Goal: Task Accomplishment & Management: Use online tool/utility

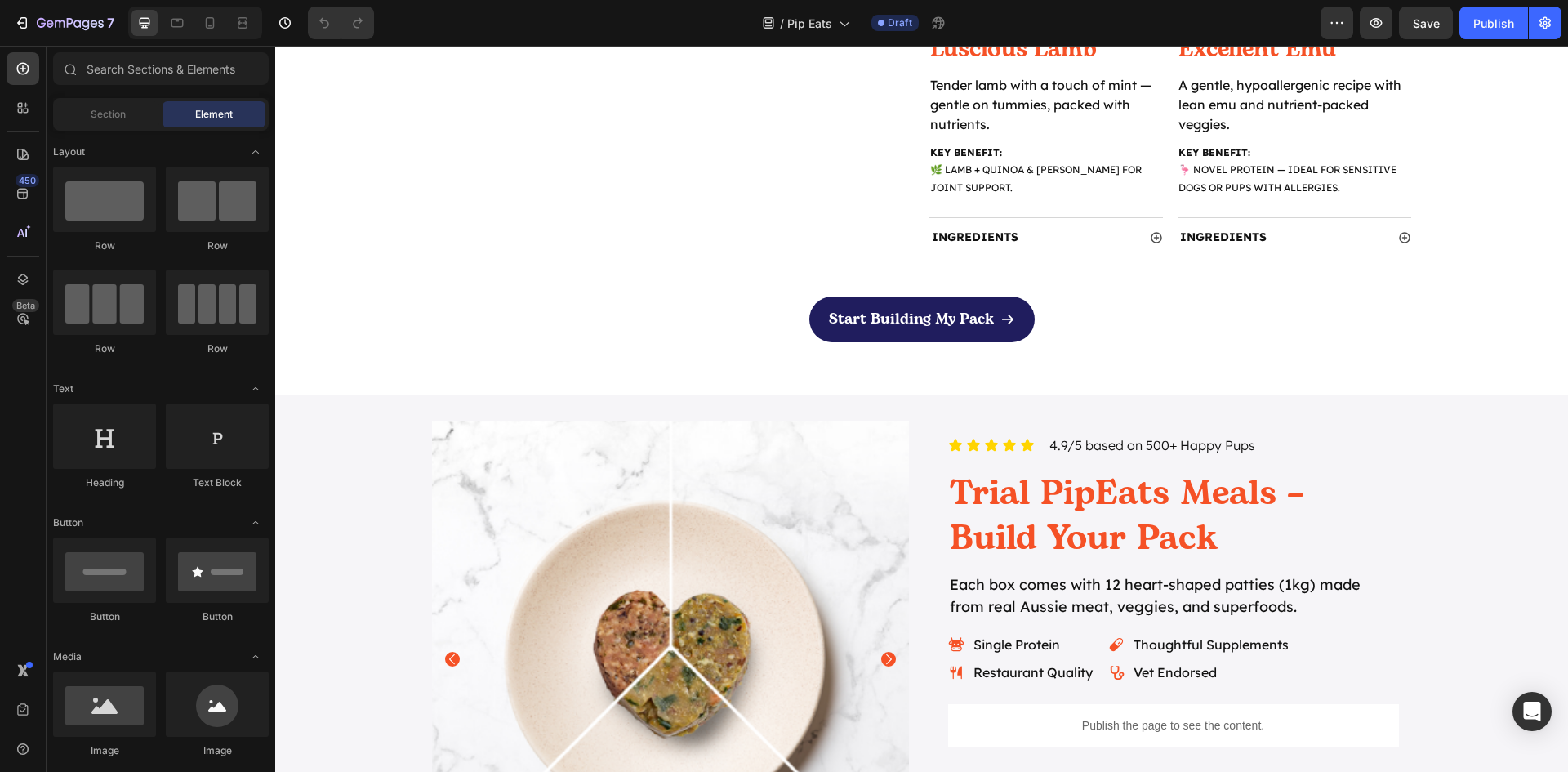
scroll to position [1634, 0]
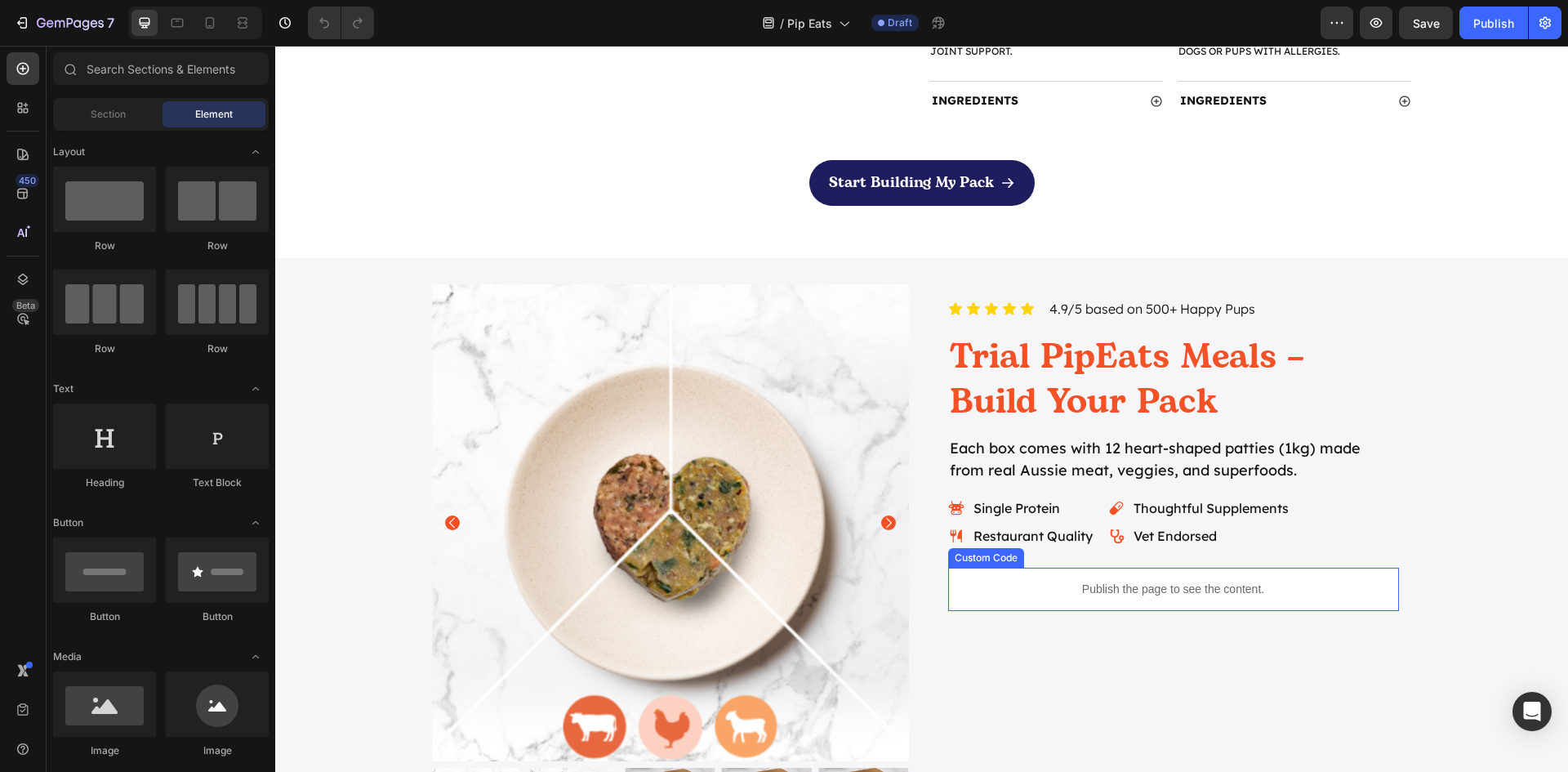
click at [1140, 592] on p "Publish the page to see the content." at bounding box center [1173, 589] width 451 height 17
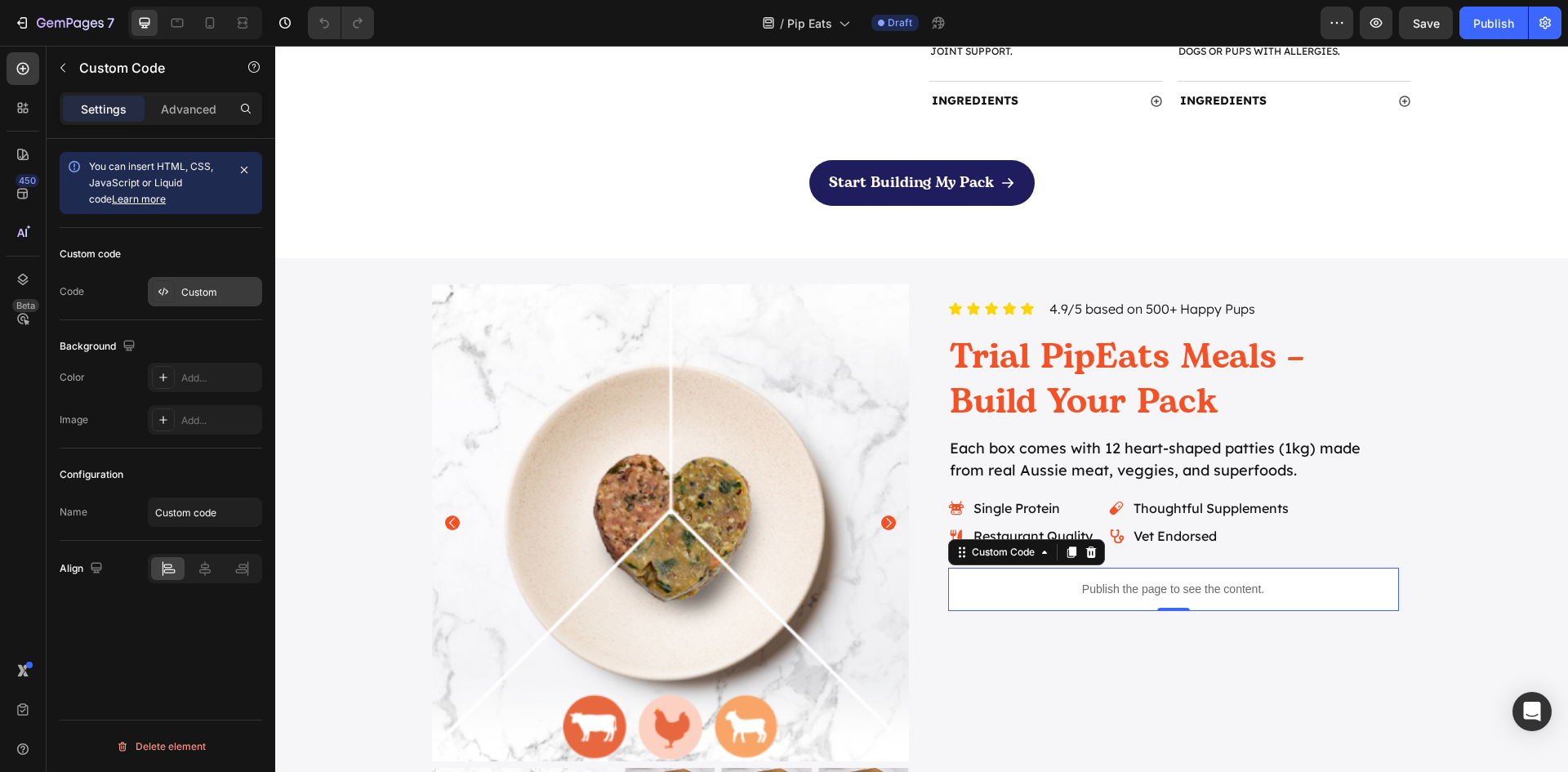
click at [197, 296] on div "Custom" at bounding box center [219, 293] width 77 height 15
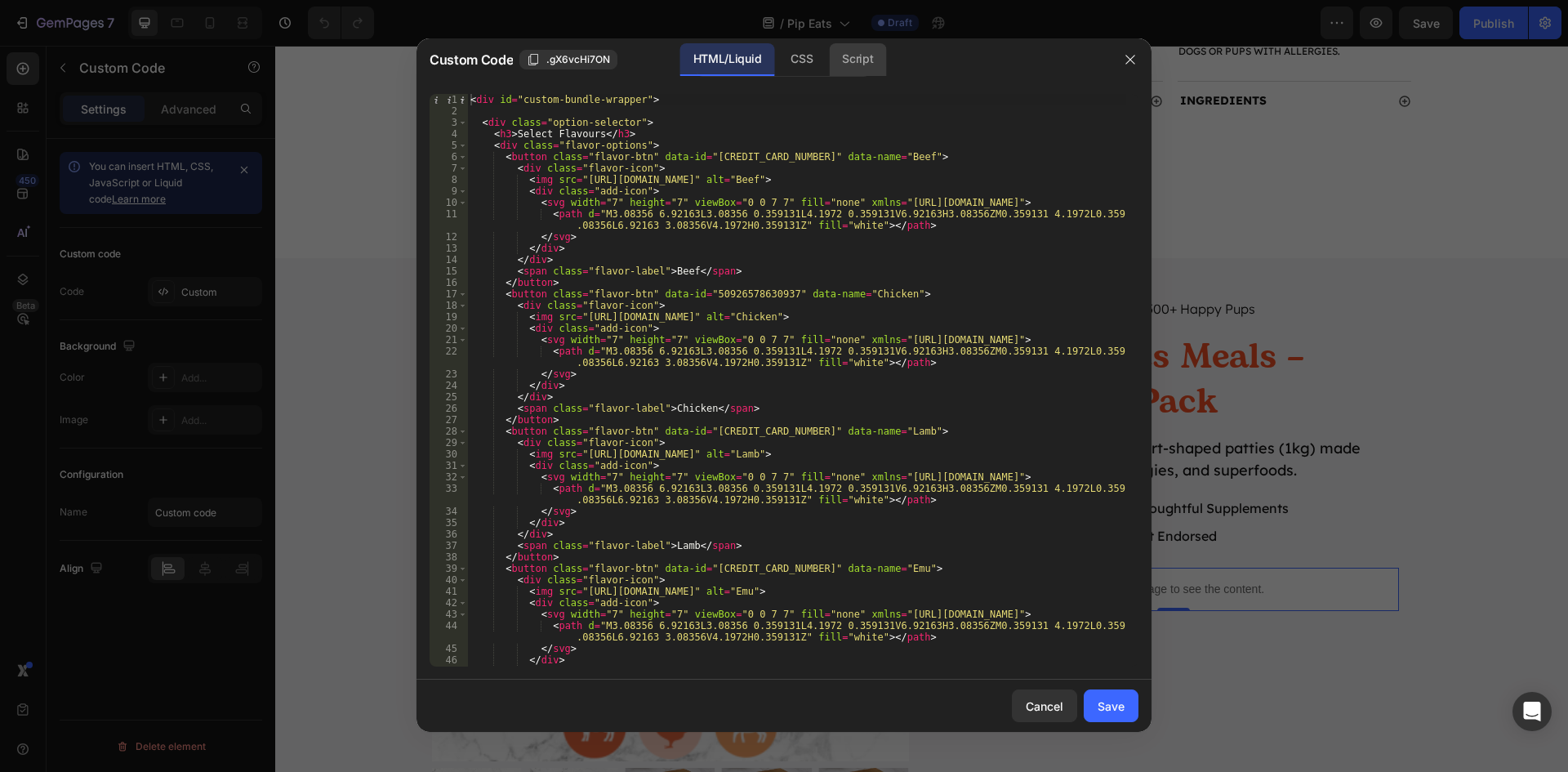
click at [857, 59] on div "Script" at bounding box center [857, 59] width 57 height 32
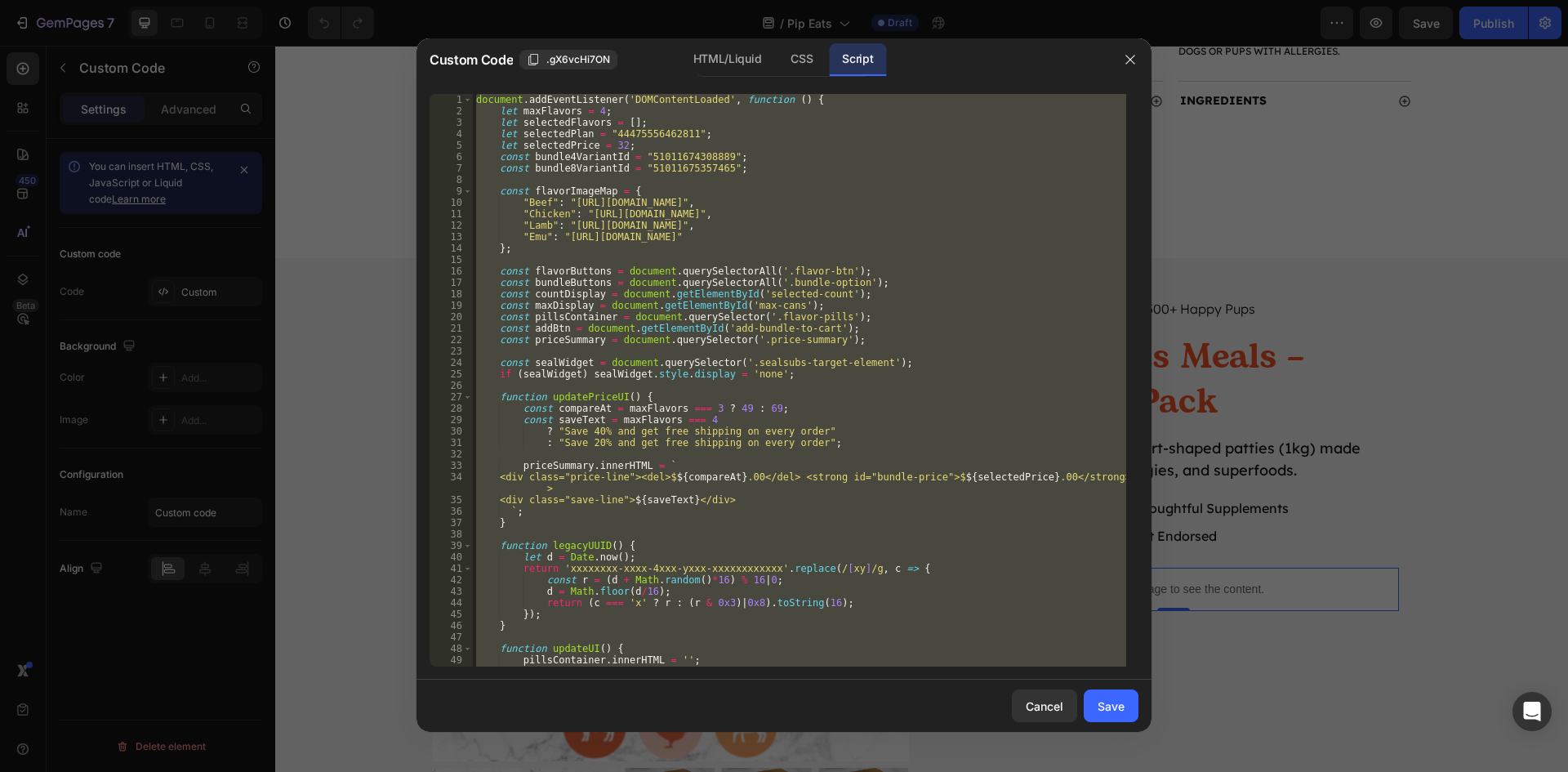
click at [648, 128] on div "document . addEventListener ( 'DOMContentLoaded' , function ( ) { let maxFlavor…" at bounding box center [800, 381] width 653 height 573
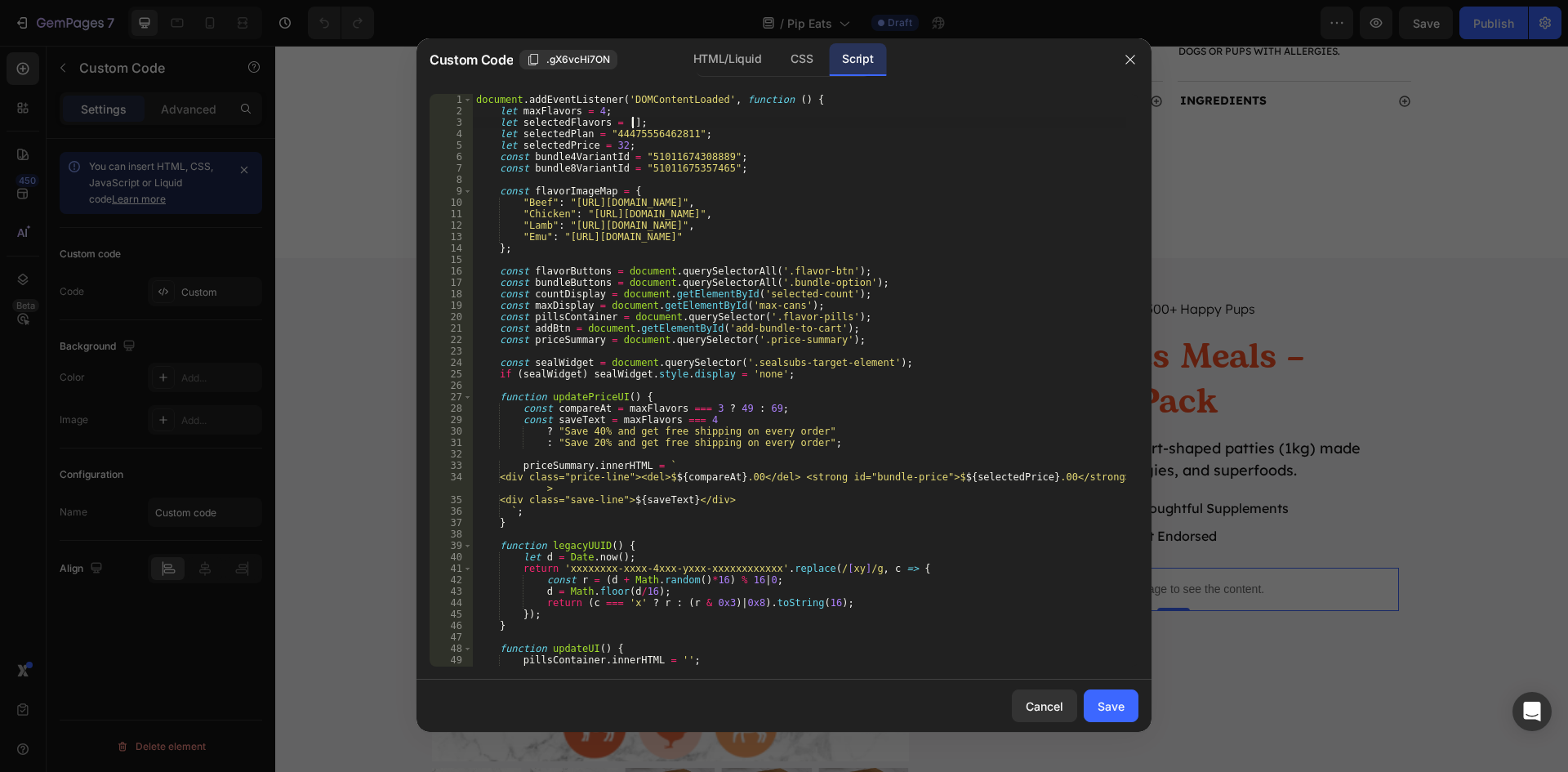
click at [592, 108] on div "document . addEventListener ( 'DOMContentLoaded' , function ( ) { let maxFlavor…" at bounding box center [800, 392] width 653 height 596
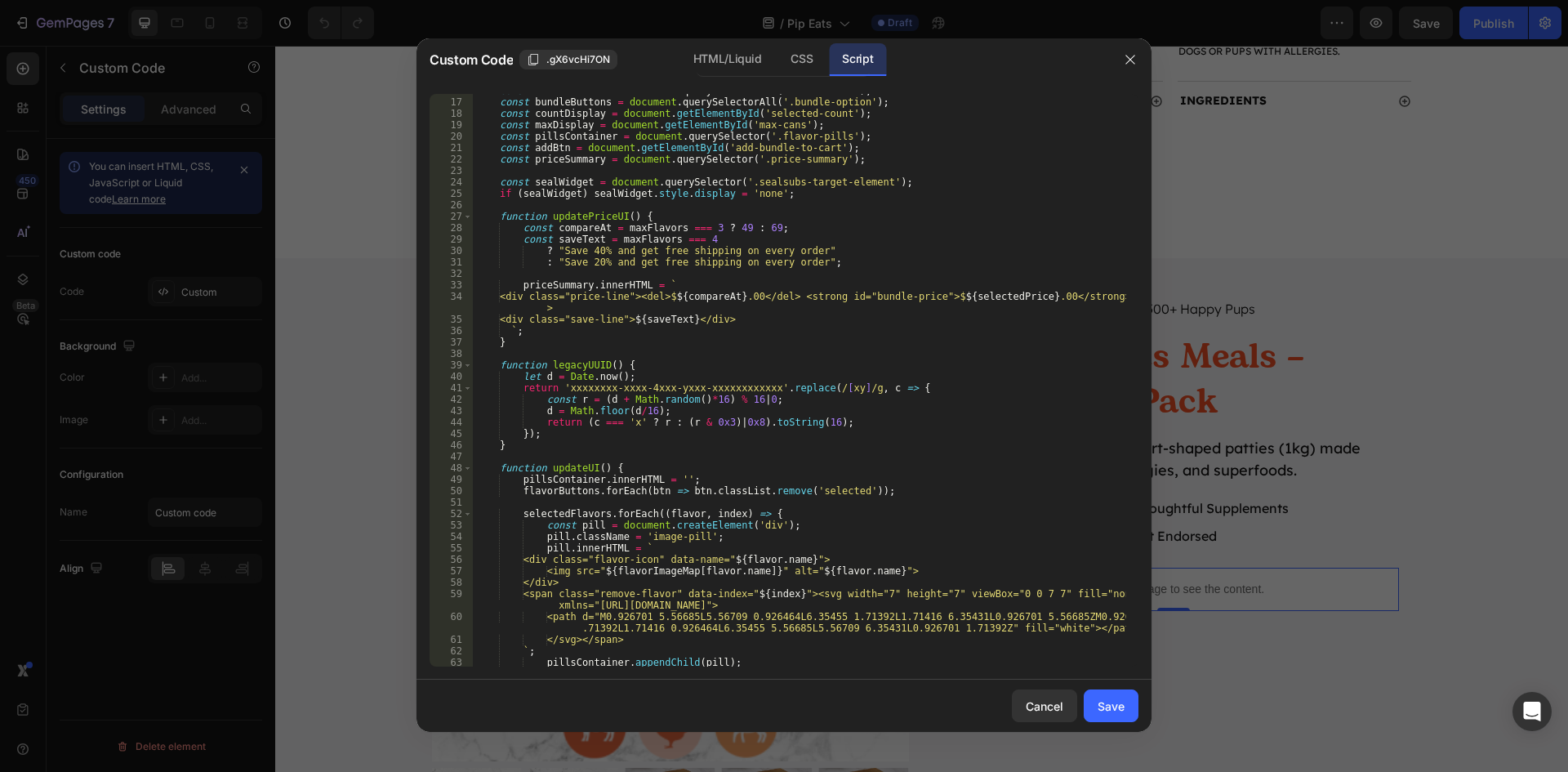
scroll to position [0, 0]
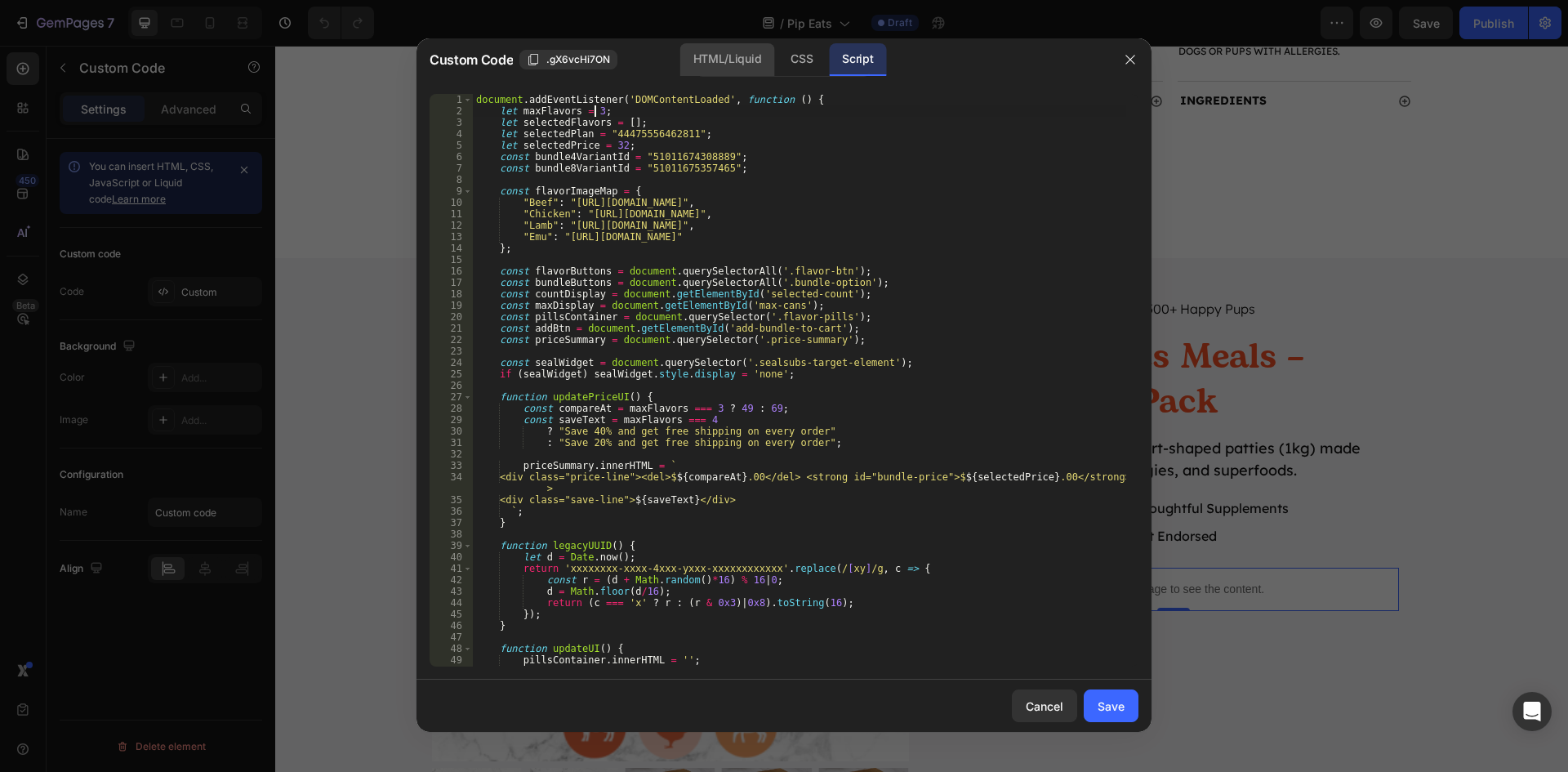
click at [777, 58] on div "HTML/Liquid" at bounding box center [801, 59] width 48 height 32
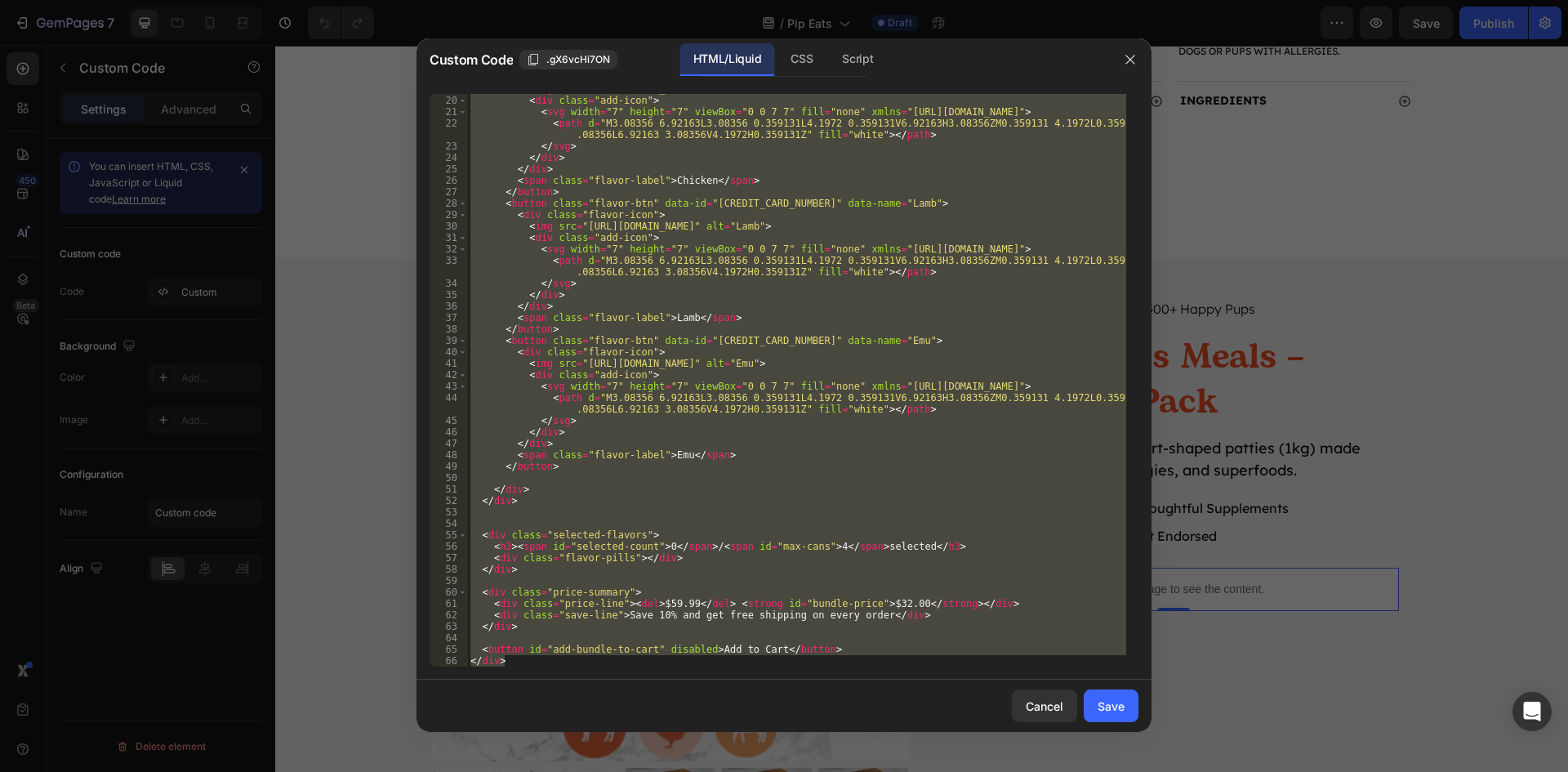
scroll to position [228, 0]
click at [808, 575] on div "< img src = "[URL][DOMAIN_NAME]" alt = "Chicken" > < div class = "add-icon" > <…" at bounding box center [796, 381] width 659 height 573
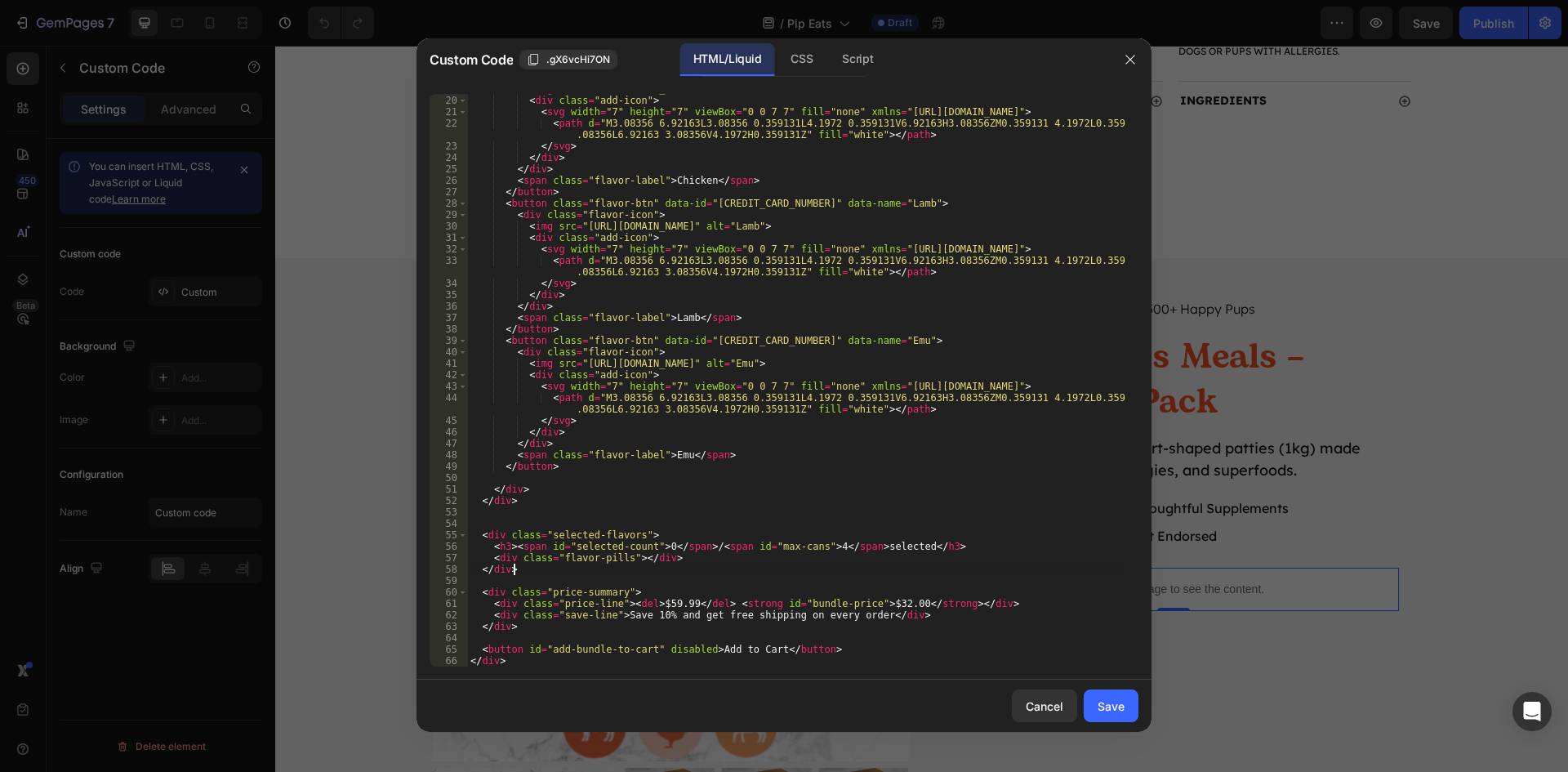
scroll to position [0, 2]
click at [816, 549] on div "< img src = "[URL][DOMAIN_NAME]" alt = "Chicken" > < div class = "add-icon" > <…" at bounding box center [796, 381] width 659 height 596
type textarea "<h3><span id="selected-count">0</span>/<span id="max-cans">3</span> selected</h…"
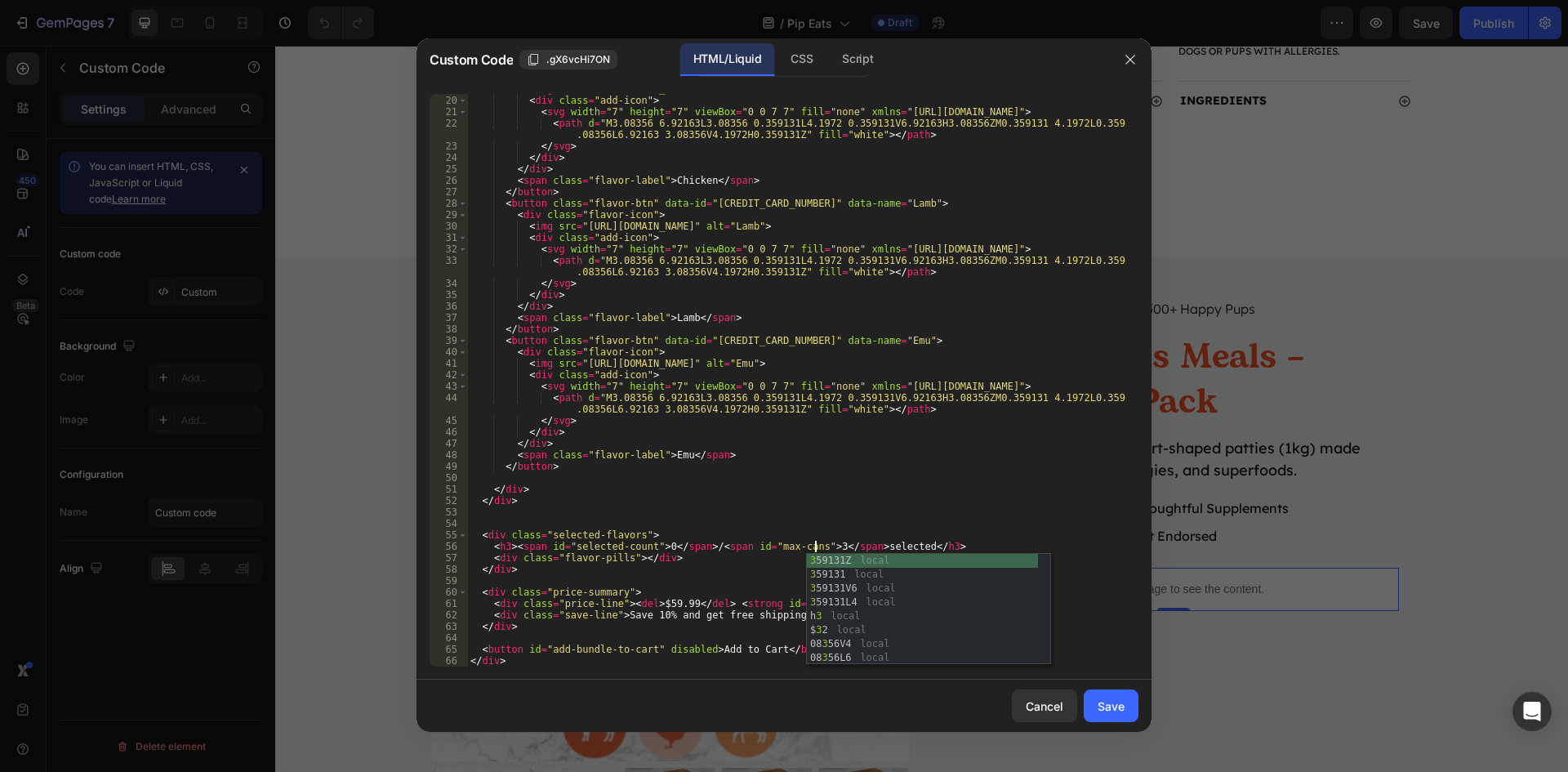
click at [942, 481] on div "< img src = "[URL][DOMAIN_NAME]" alt = "Chicken" > < div class = "add-icon" > <…" at bounding box center [796, 381] width 659 height 596
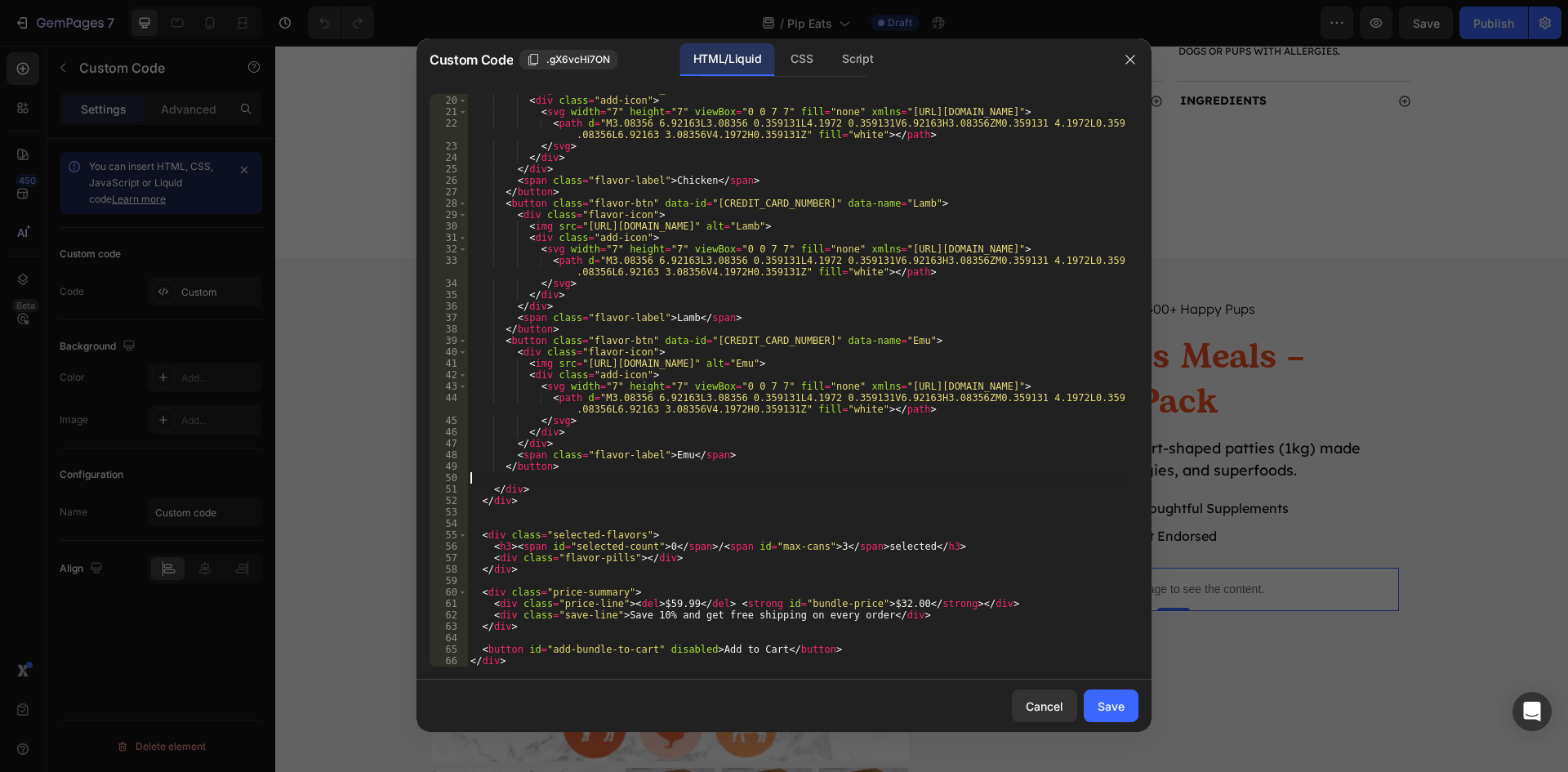
click at [1114, 713] on div "Save" at bounding box center [1111, 706] width 27 height 17
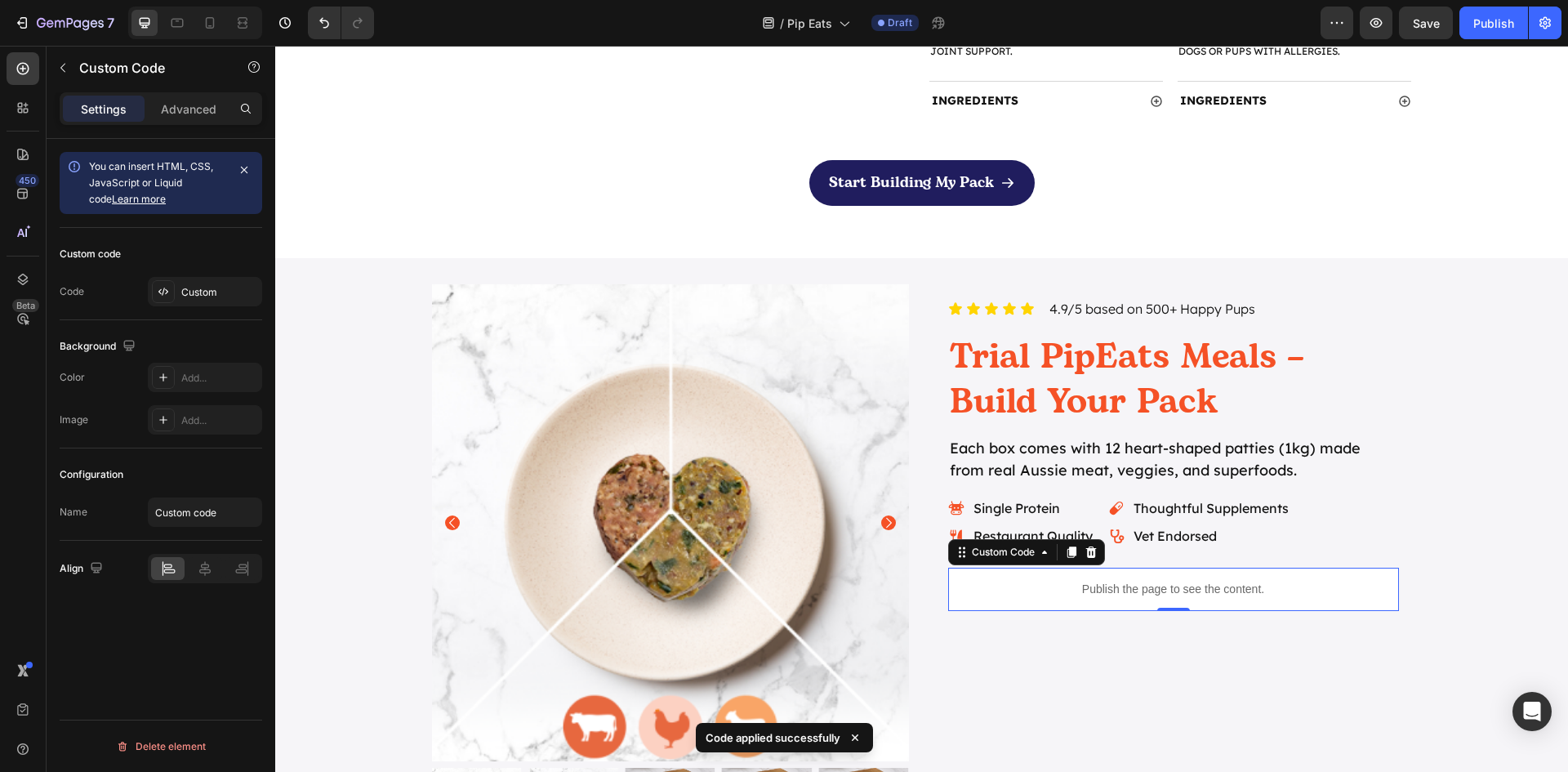
click at [1186, 592] on p "Publish the page to see the content." at bounding box center [1173, 589] width 451 height 17
click at [149, 297] on div "Custom" at bounding box center [205, 292] width 114 height 30
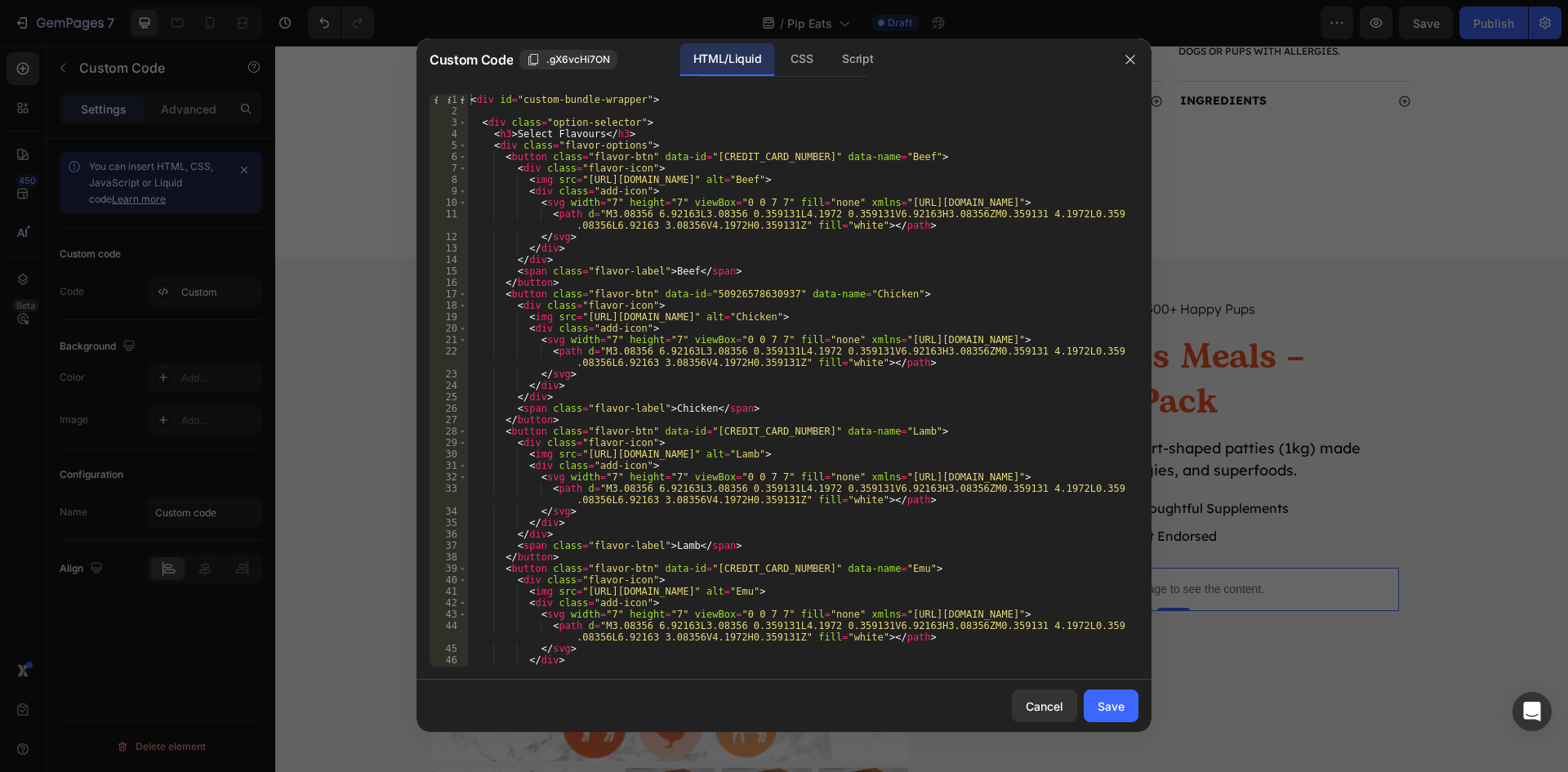
click at [186, 127] on div at bounding box center [784, 386] width 1568 height 772
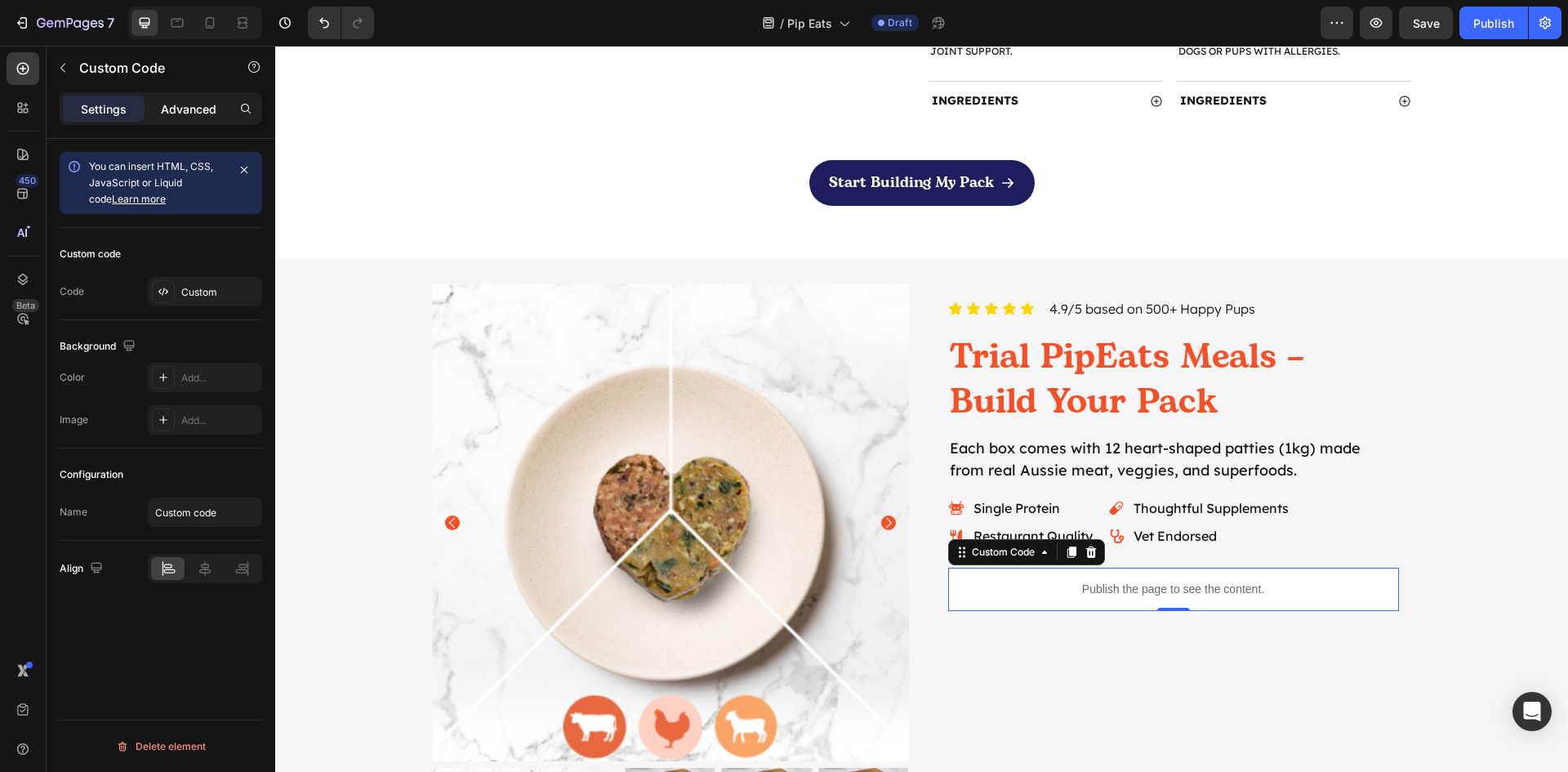
click at [195, 115] on p "Advanced" at bounding box center [189, 108] width 55 height 17
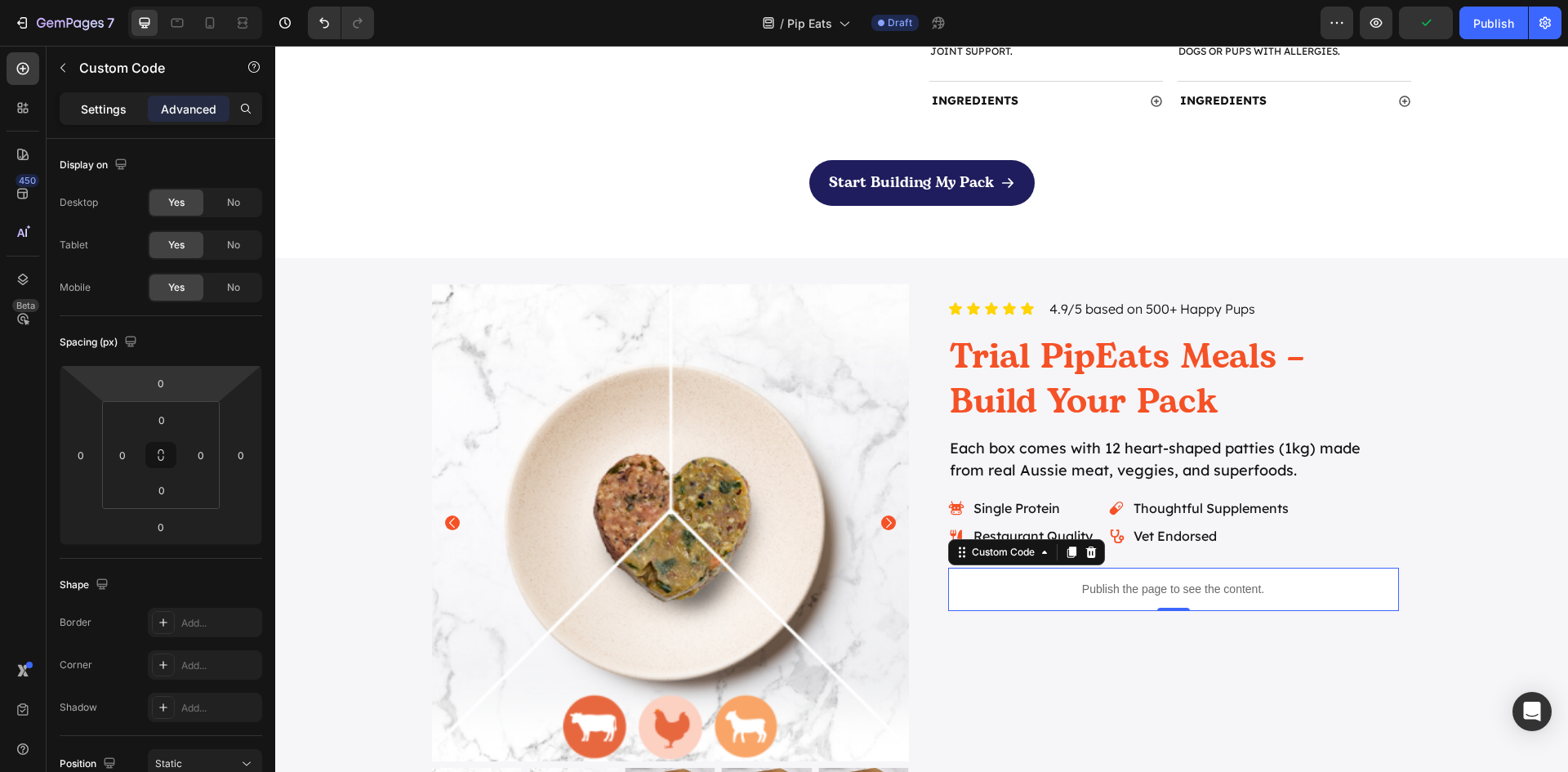
click at [106, 116] on p "Settings" at bounding box center [103, 108] width 45 height 17
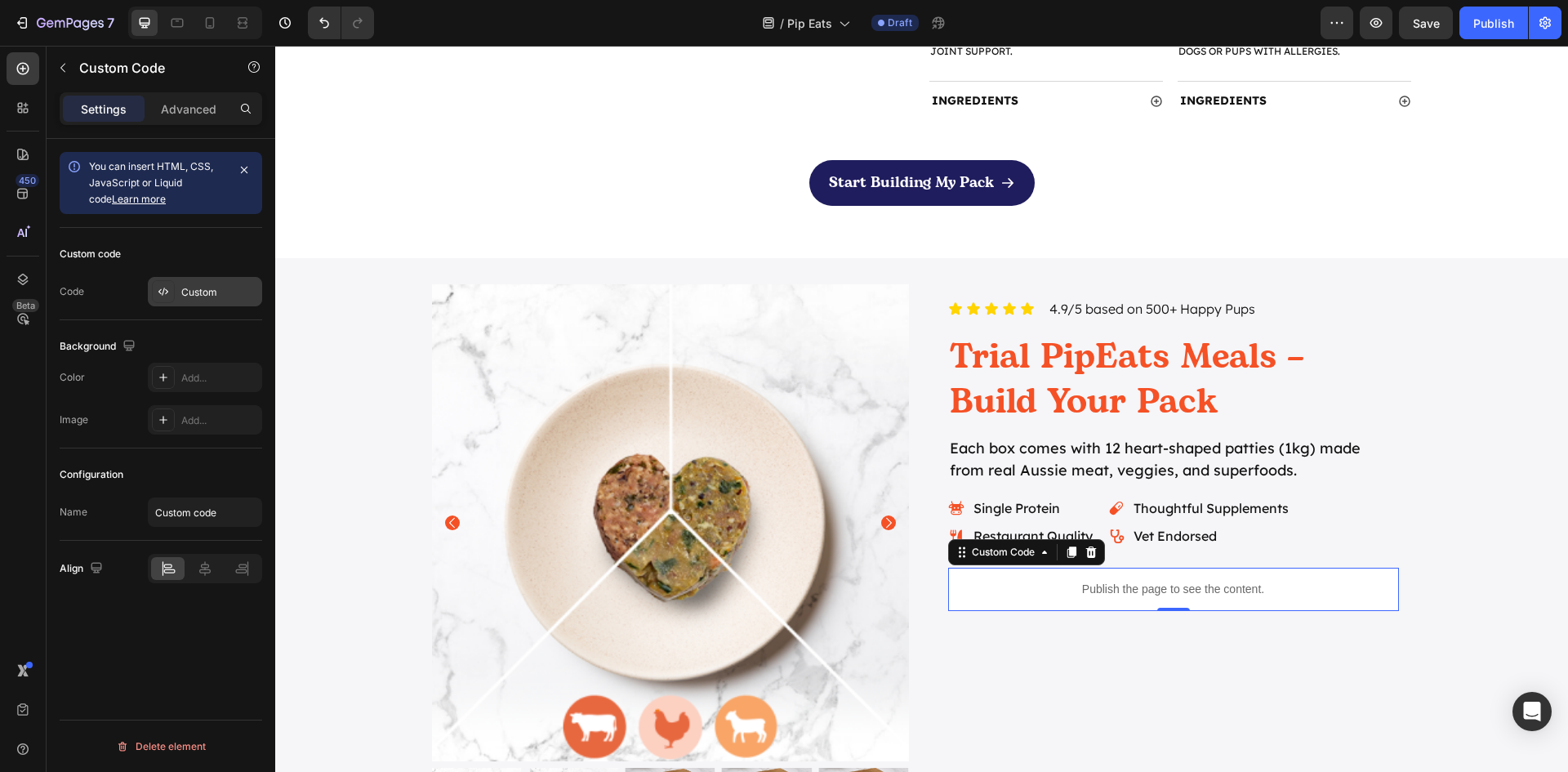
click at [205, 292] on div "Custom" at bounding box center [219, 293] width 77 height 15
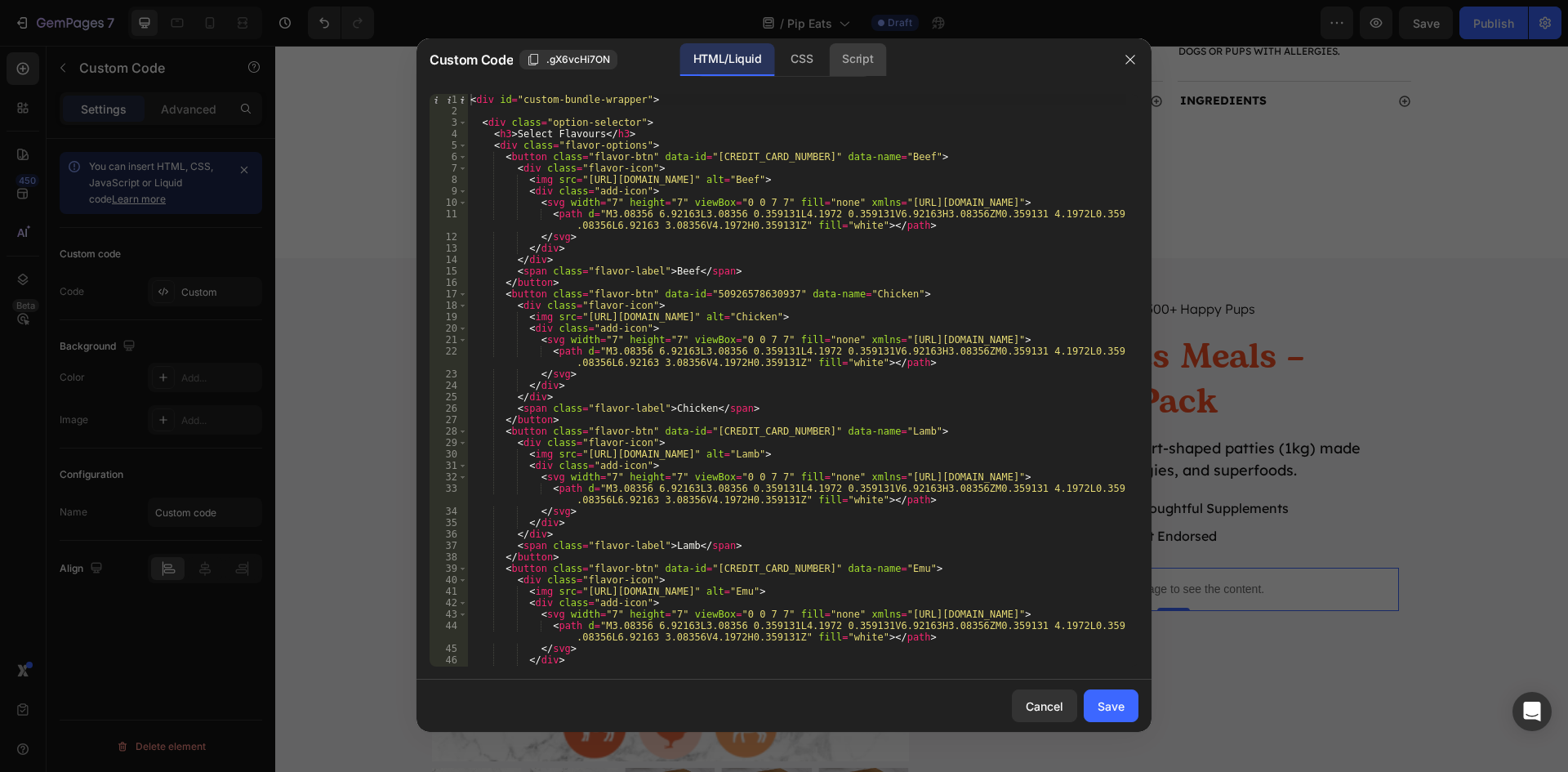
click at [870, 65] on div "Script" at bounding box center [857, 59] width 57 height 32
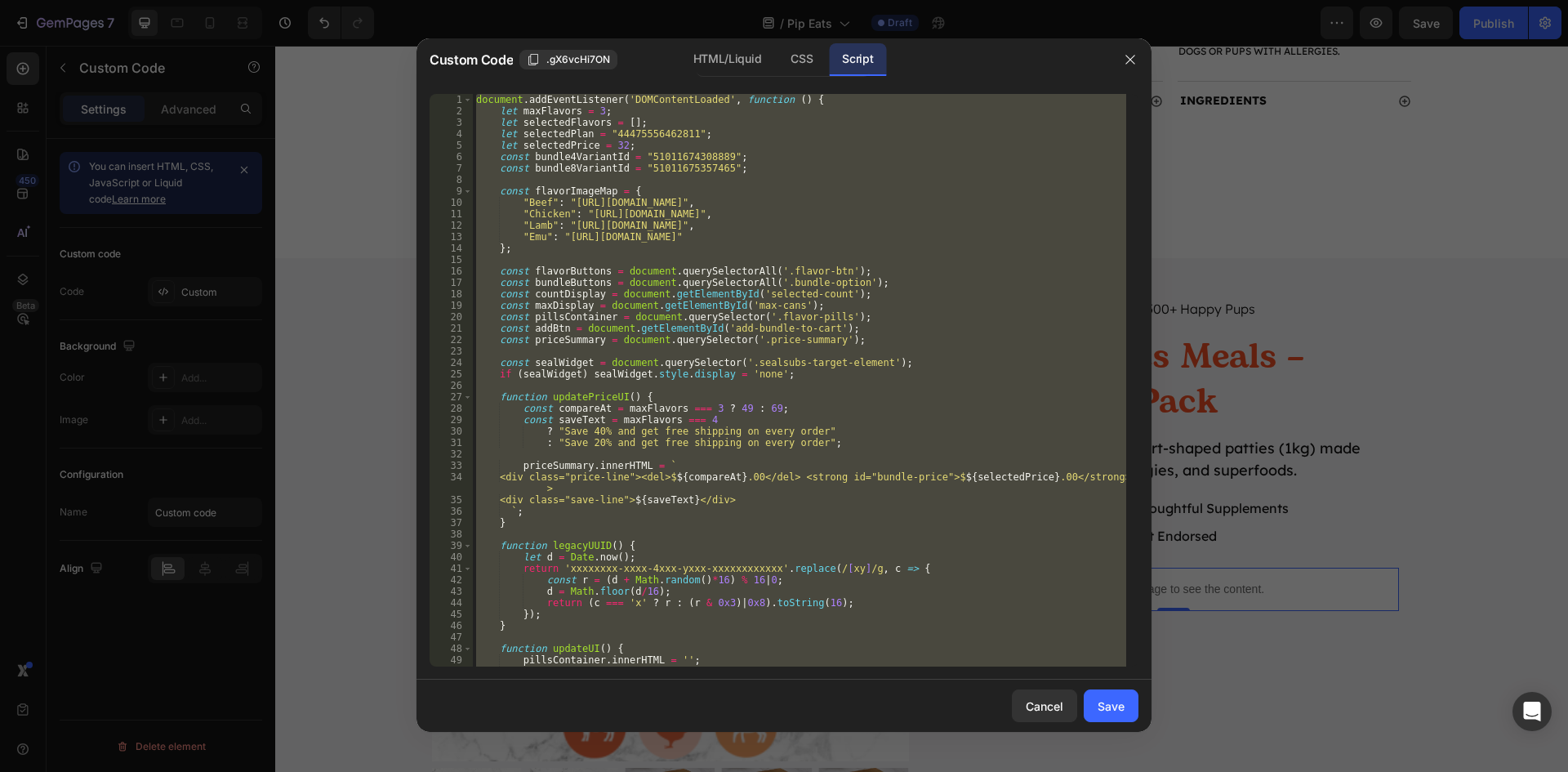
click at [770, 360] on div "document . addEventListener ( 'DOMContentLoaded' , function ( ) { let maxFlavor…" at bounding box center [800, 381] width 653 height 573
type textarea "const sealWidget = document.querySelector('.sealsubs-target-element');"
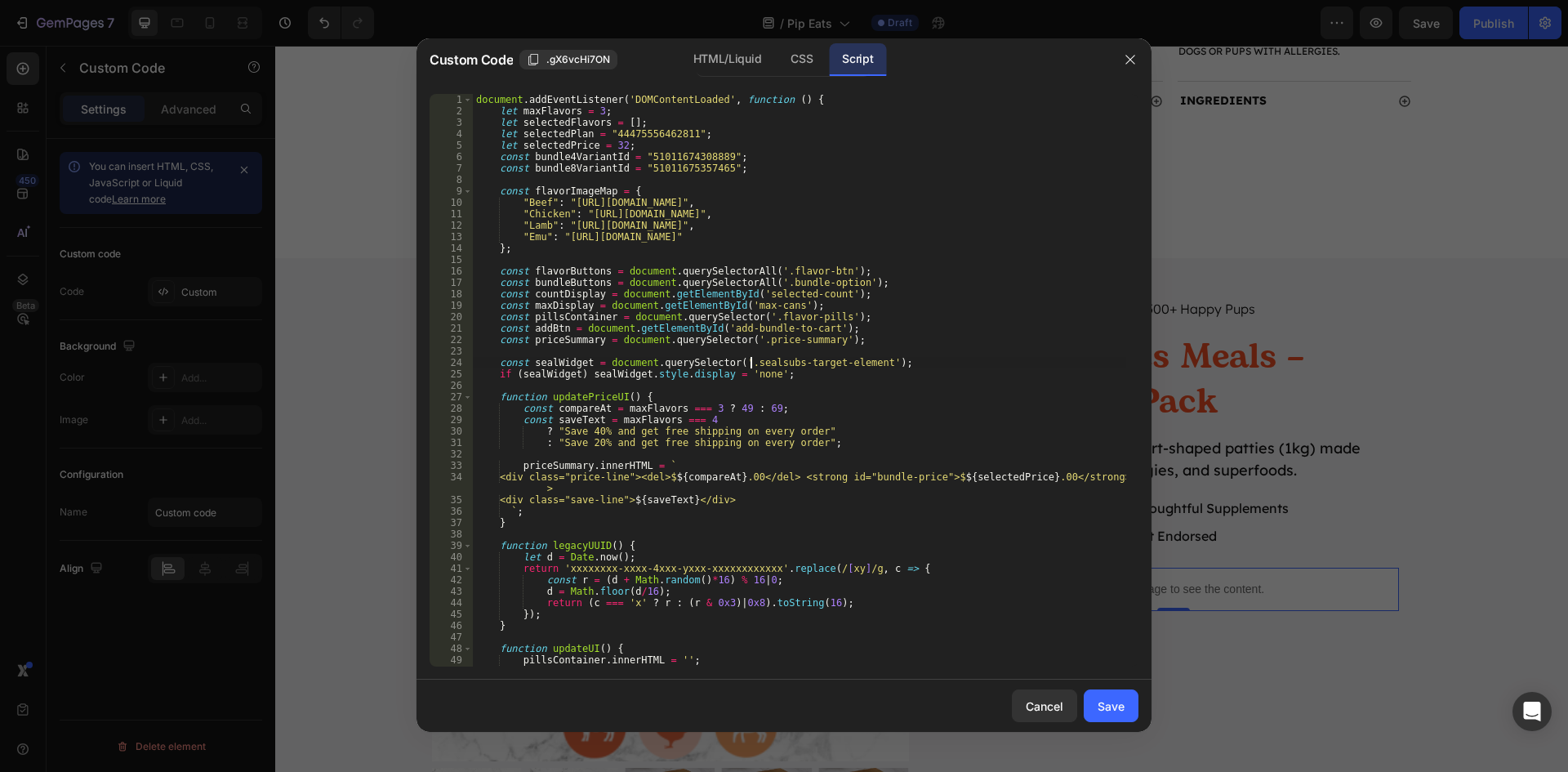
click at [752, 365] on div "document . addEventListener ( 'DOMContentLoaded' , function ( ) { let maxFlavor…" at bounding box center [800, 392] width 653 height 596
click at [1135, 60] on icon "button" at bounding box center [1131, 60] width 13 height 13
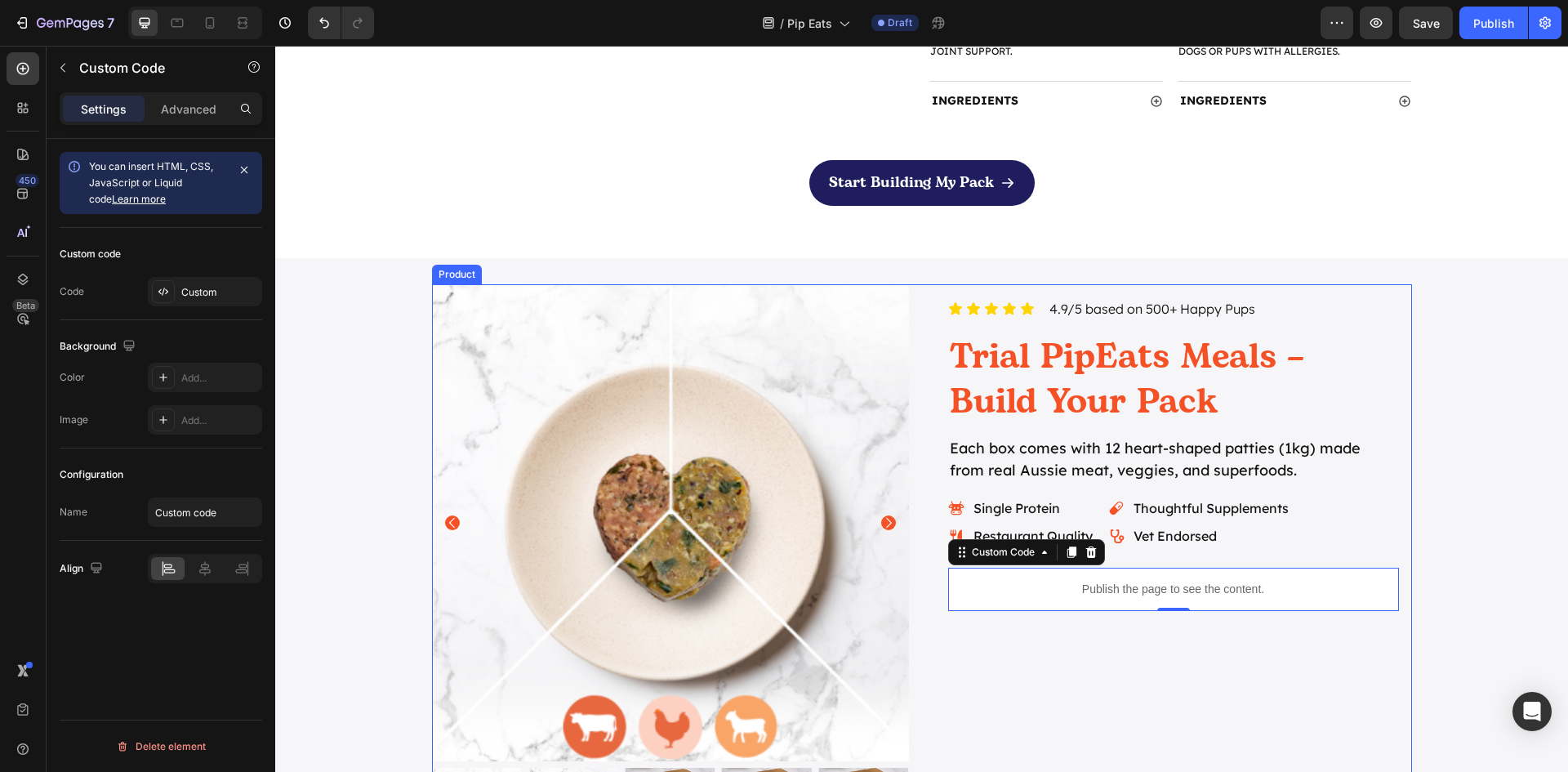
click at [1164, 654] on div "Icon Icon Icon Icon Icon Icon List 4.9/5 based on 500+ Happy Pups Text Block Ro…" at bounding box center [1174, 571] width 477 height 573
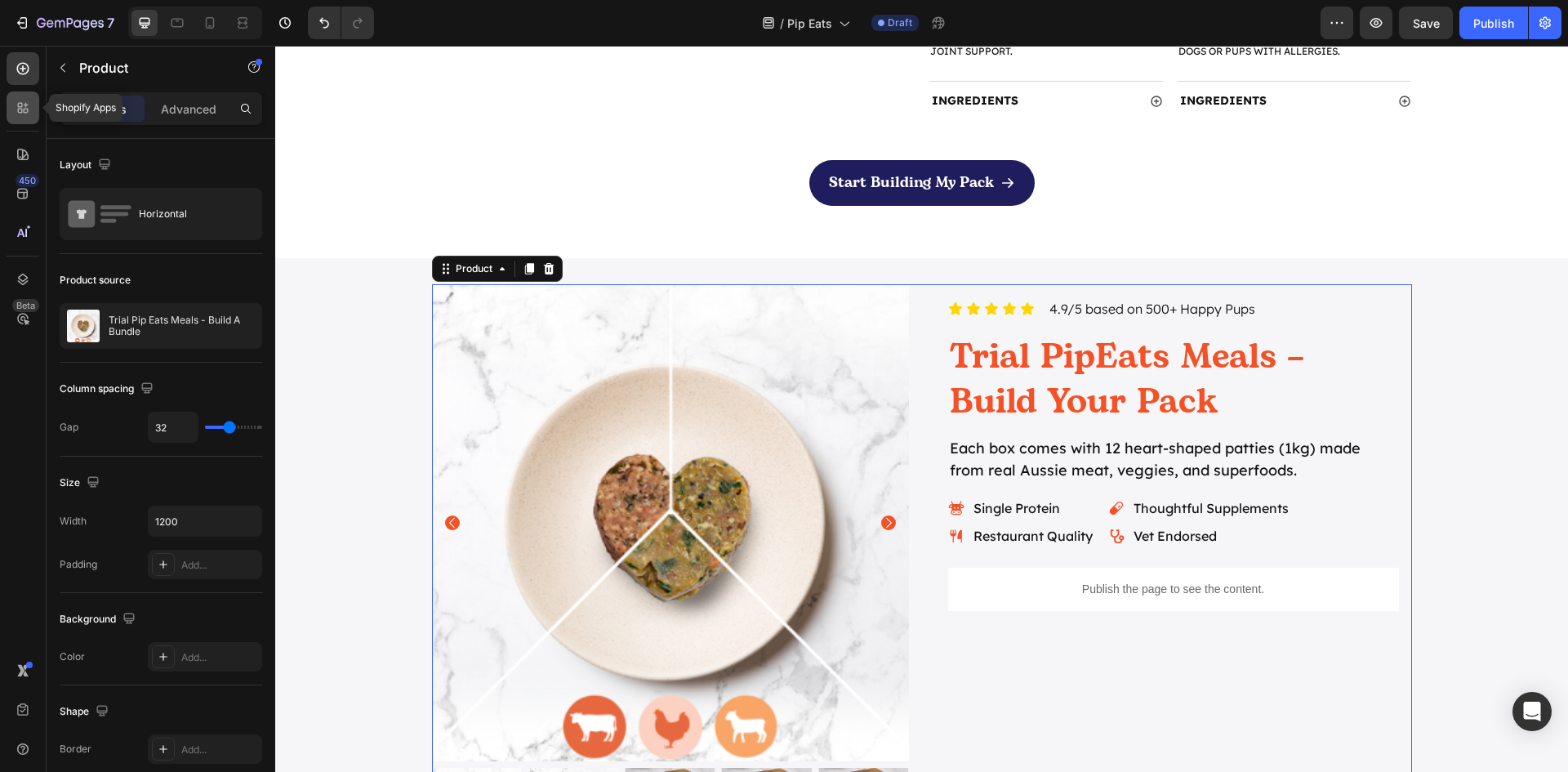
click at [27, 112] on icon at bounding box center [26, 111] width 5 height 5
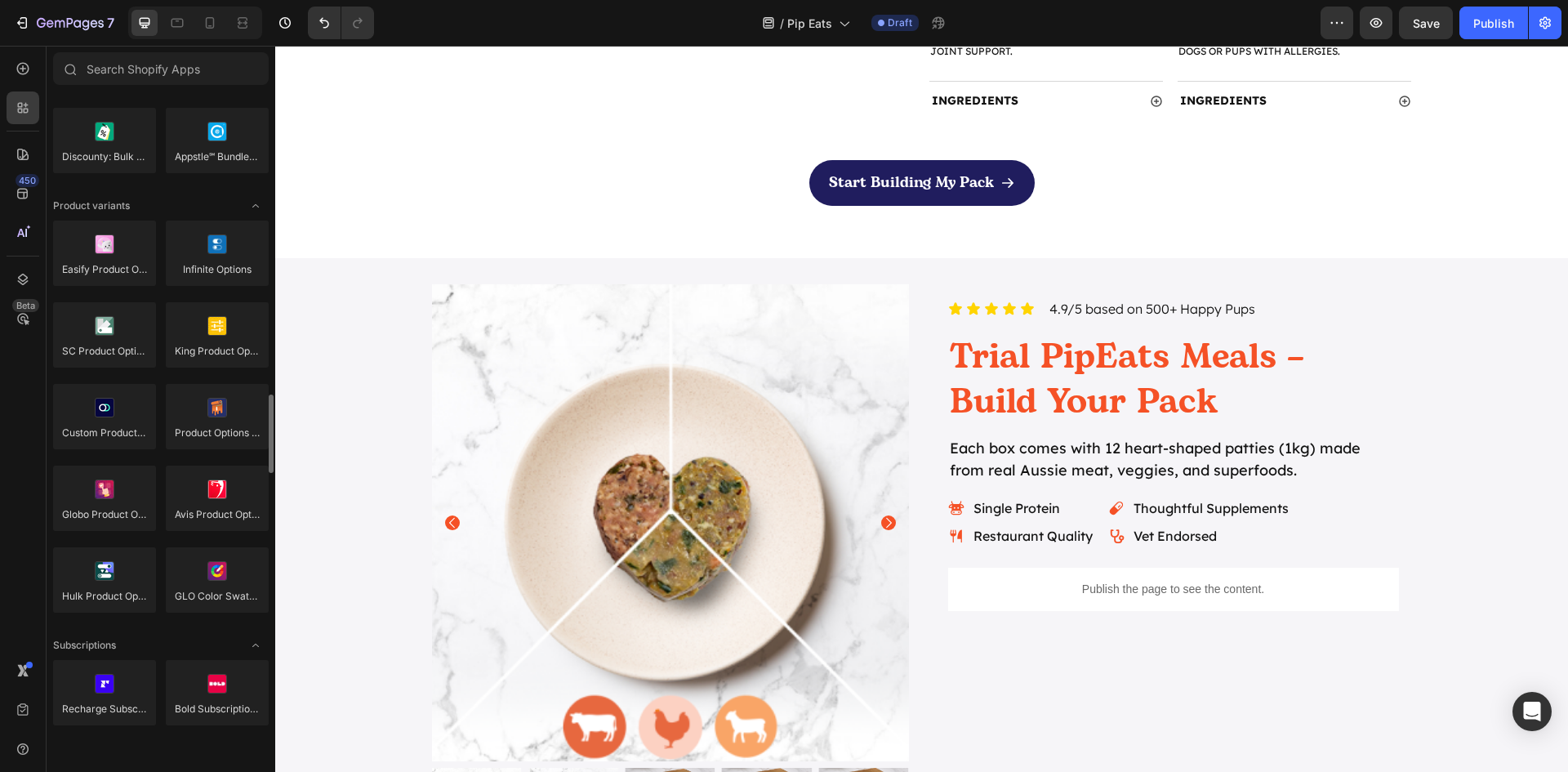
scroll to position [1879, 0]
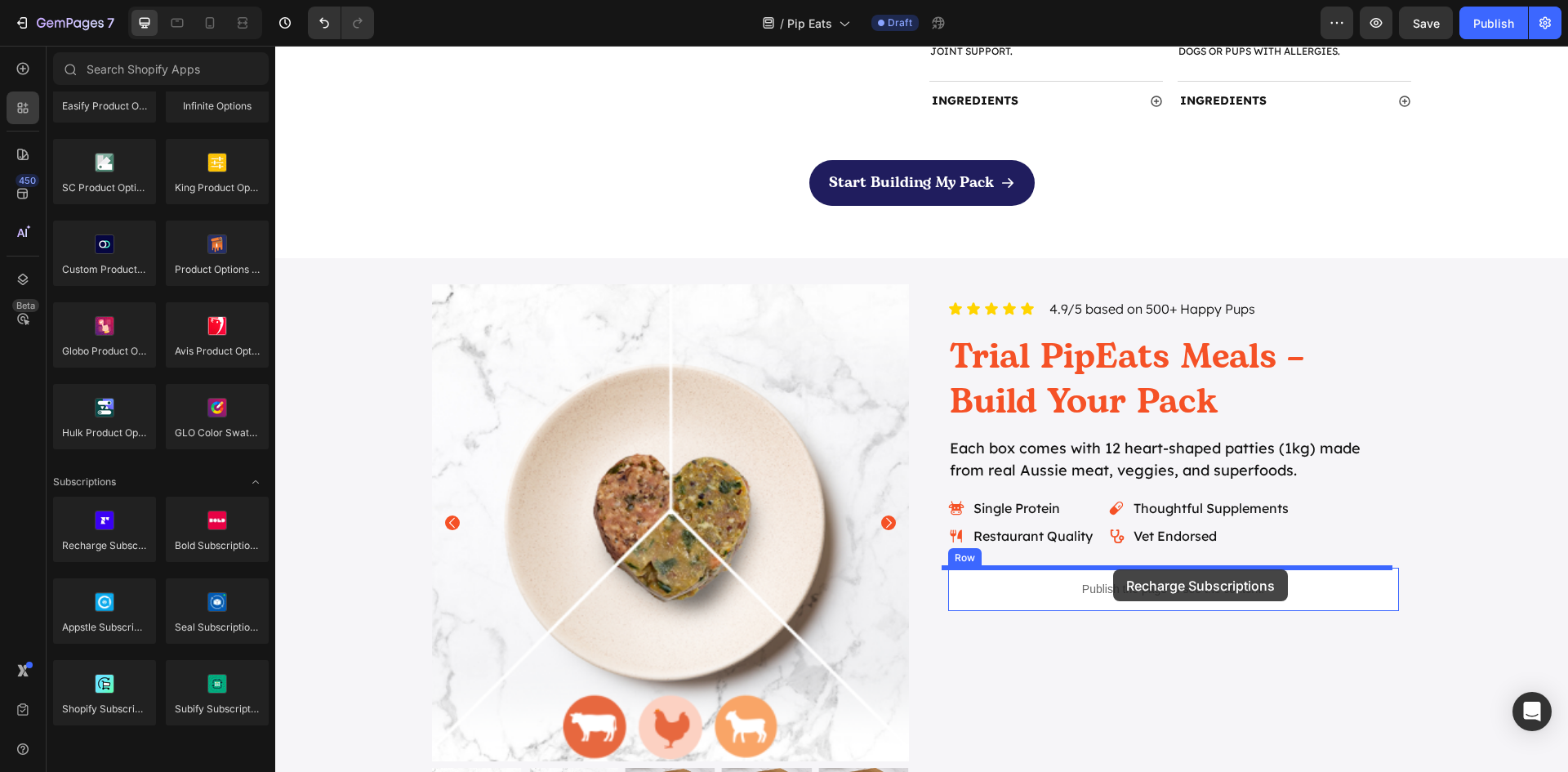
drag, startPoint x: 393, startPoint y: 584, endPoint x: 1113, endPoint y: 569, distance: 720.2
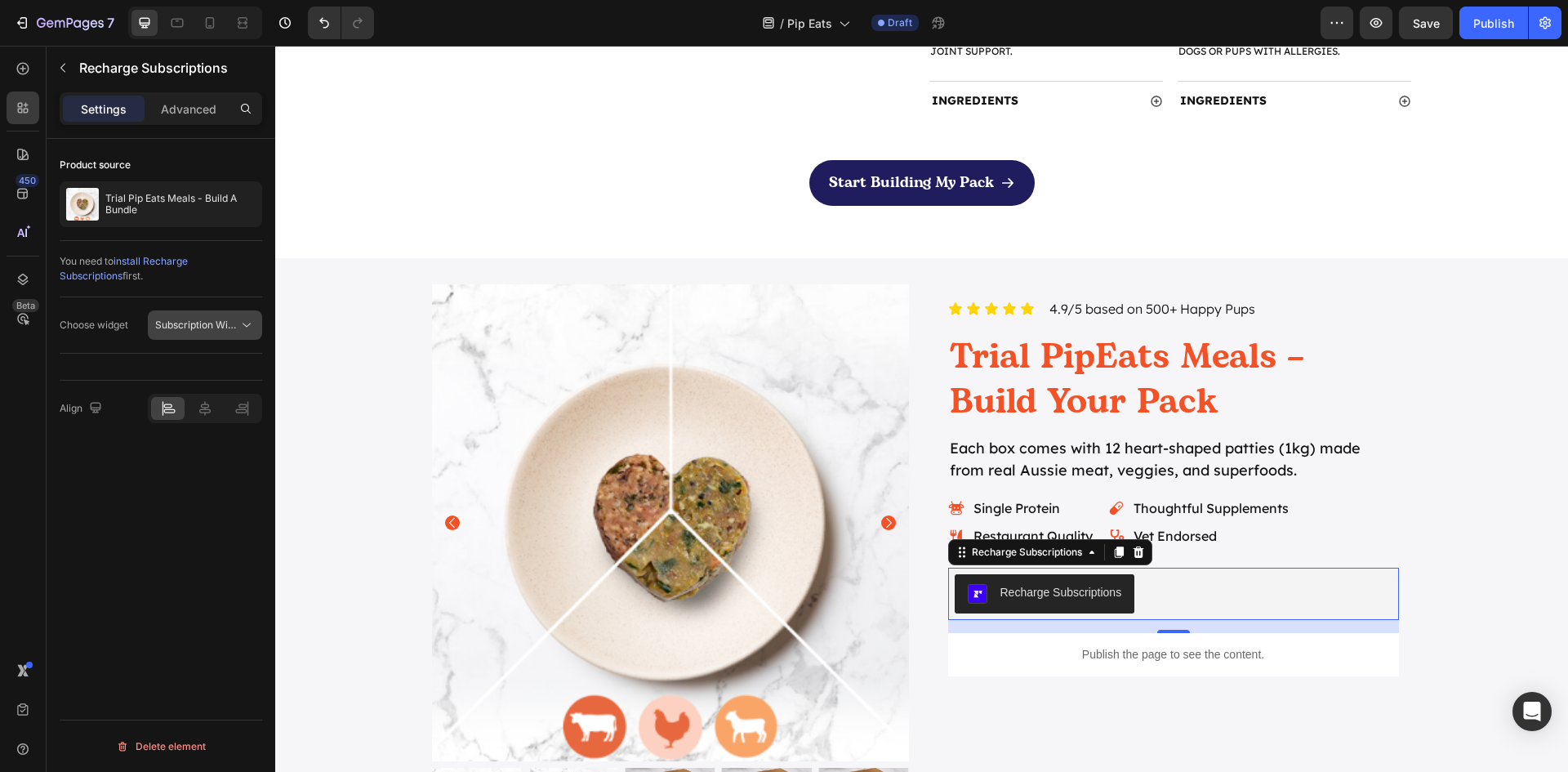
click at [228, 322] on span "Subscription Widget" at bounding box center [202, 324] width 93 height 12
click at [213, 396] on span "Subscription Widget 2.0" at bounding box center [192, 396] width 110 height 15
click at [203, 413] on icon at bounding box center [205, 409] width 12 height 15
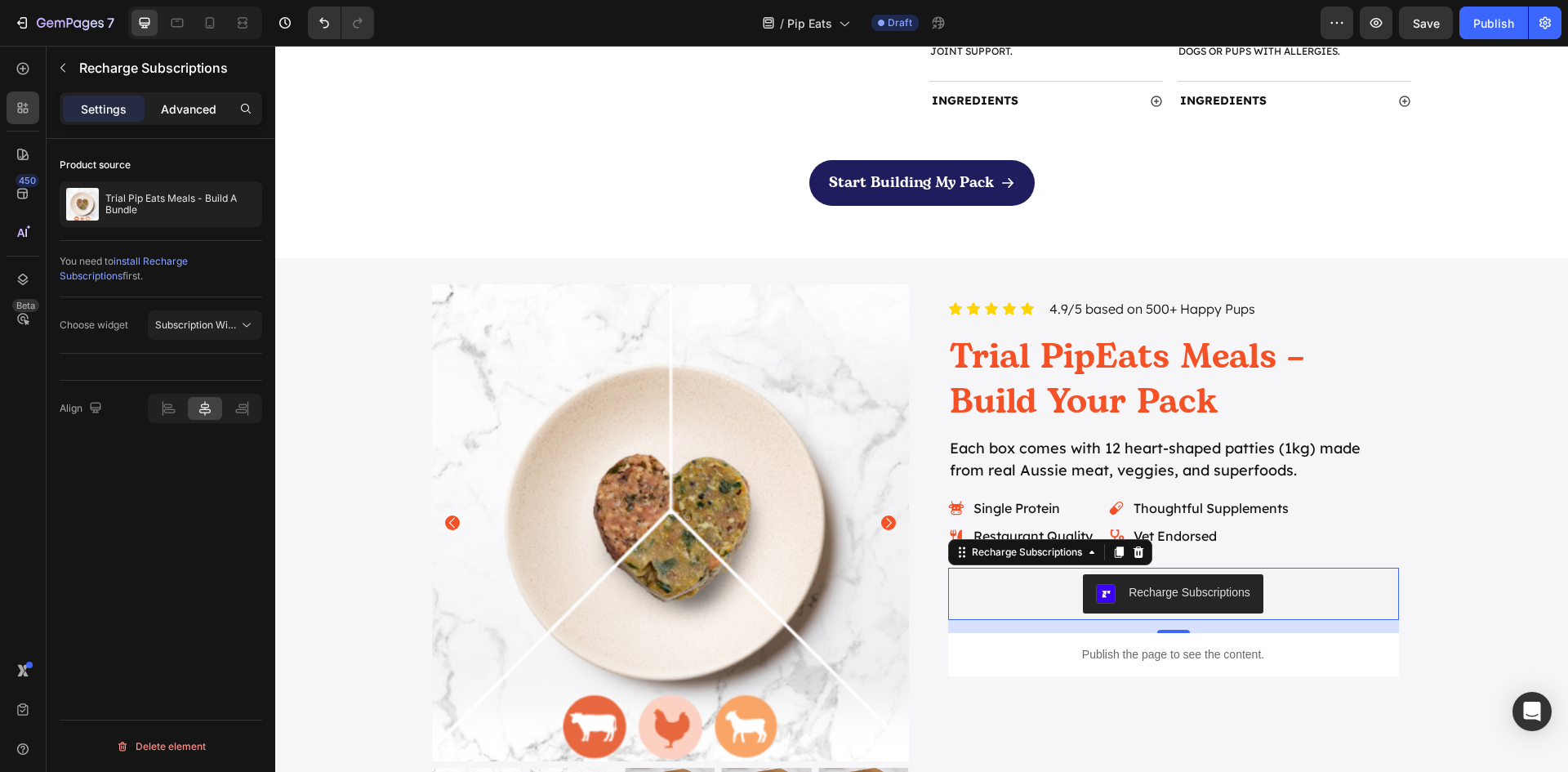
click at [194, 112] on p "Advanced" at bounding box center [189, 108] width 55 height 17
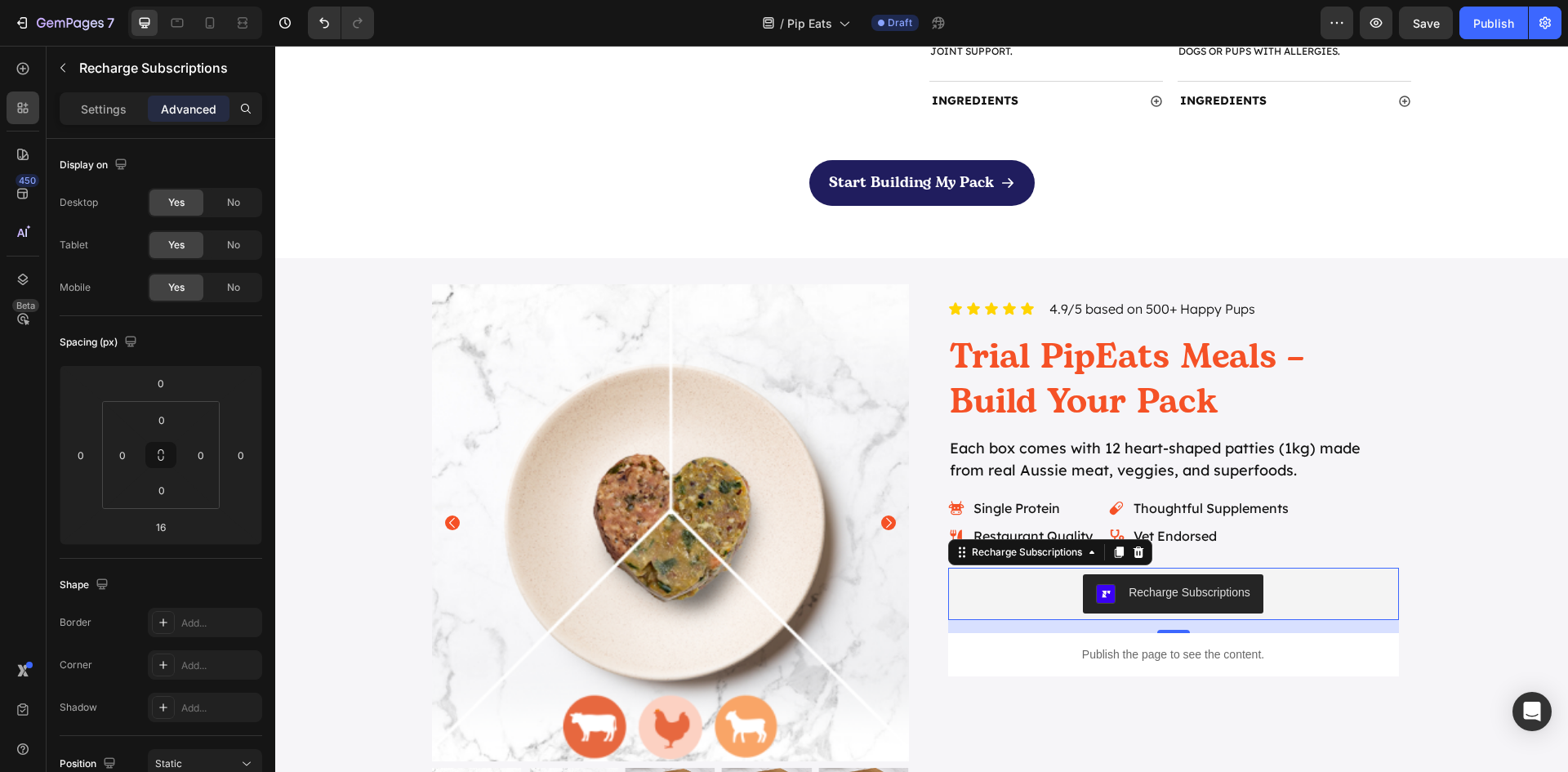
click at [96, 108] on p "Settings" at bounding box center [103, 108] width 45 height 17
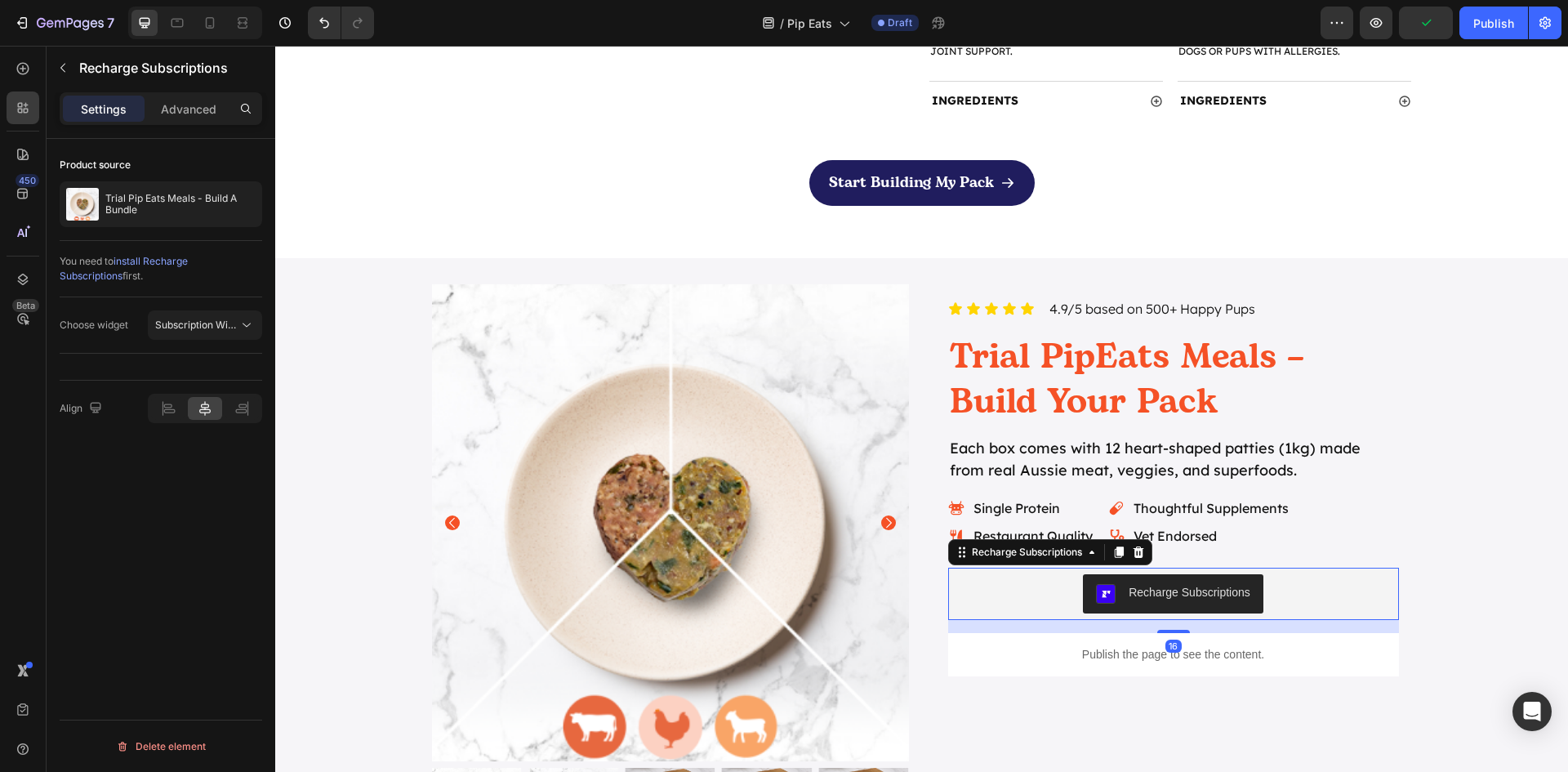
click at [188, 265] on span "install Recharge Subscriptions" at bounding box center [123, 268] width 128 height 27
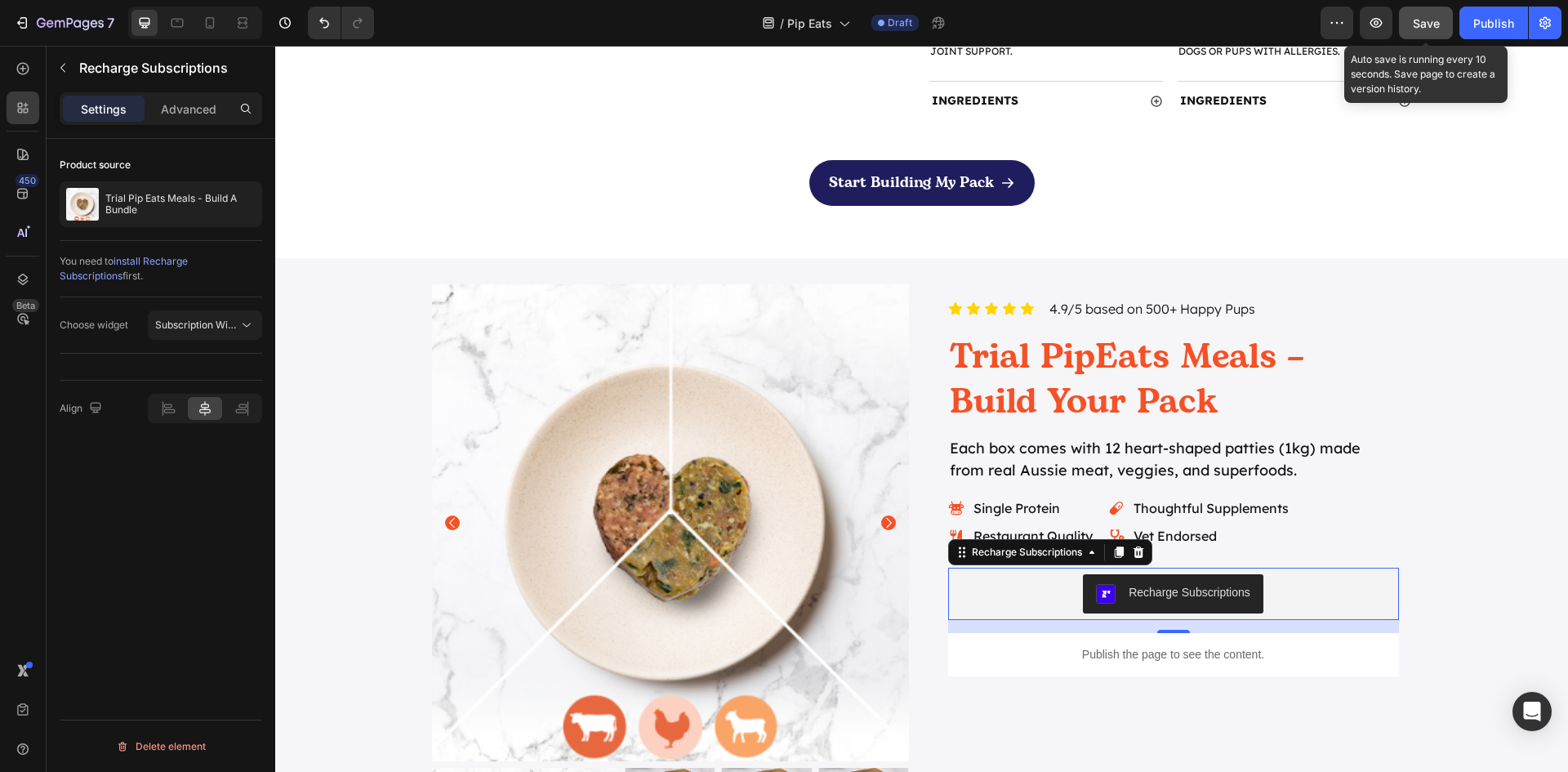
click at [1420, 29] on span "Save" at bounding box center [1426, 23] width 27 height 14
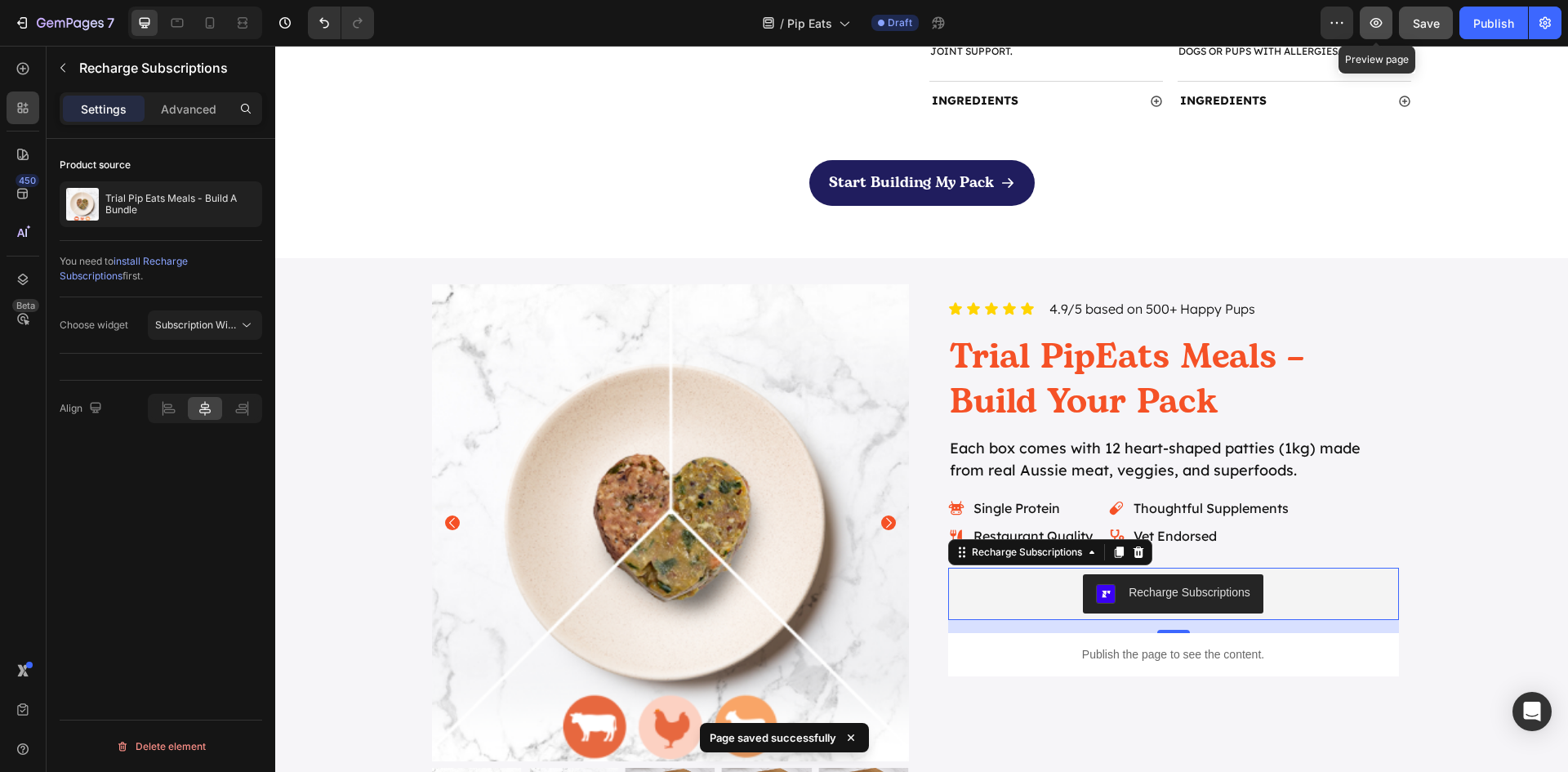
click at [1371, 22] on icon "button" at bounding box center [1376, 23] width 12 height 10
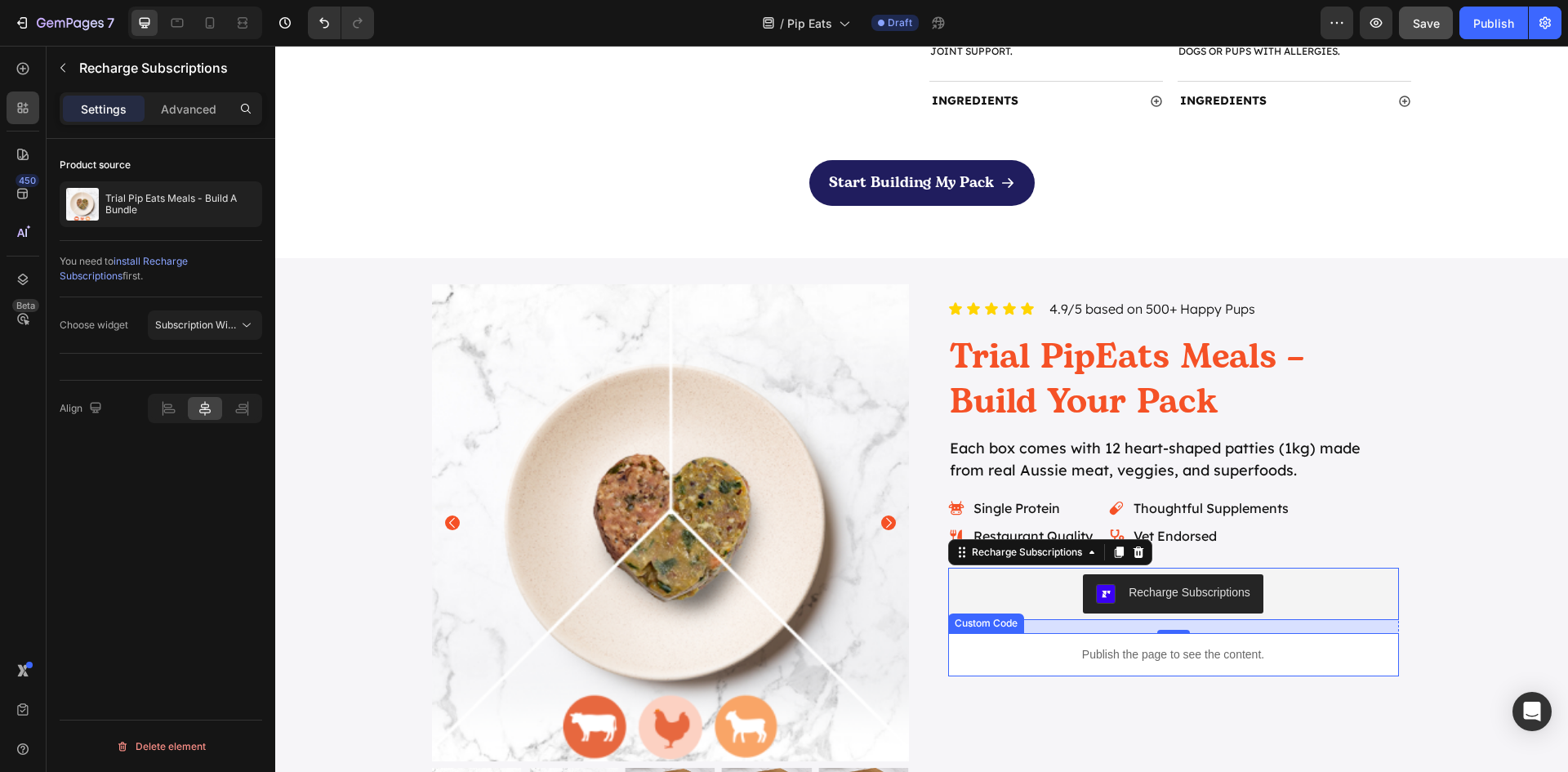
click at [1157, 656] on p "Publish the page to see the content." at bounding box center [1173, 655] width 451 height 17
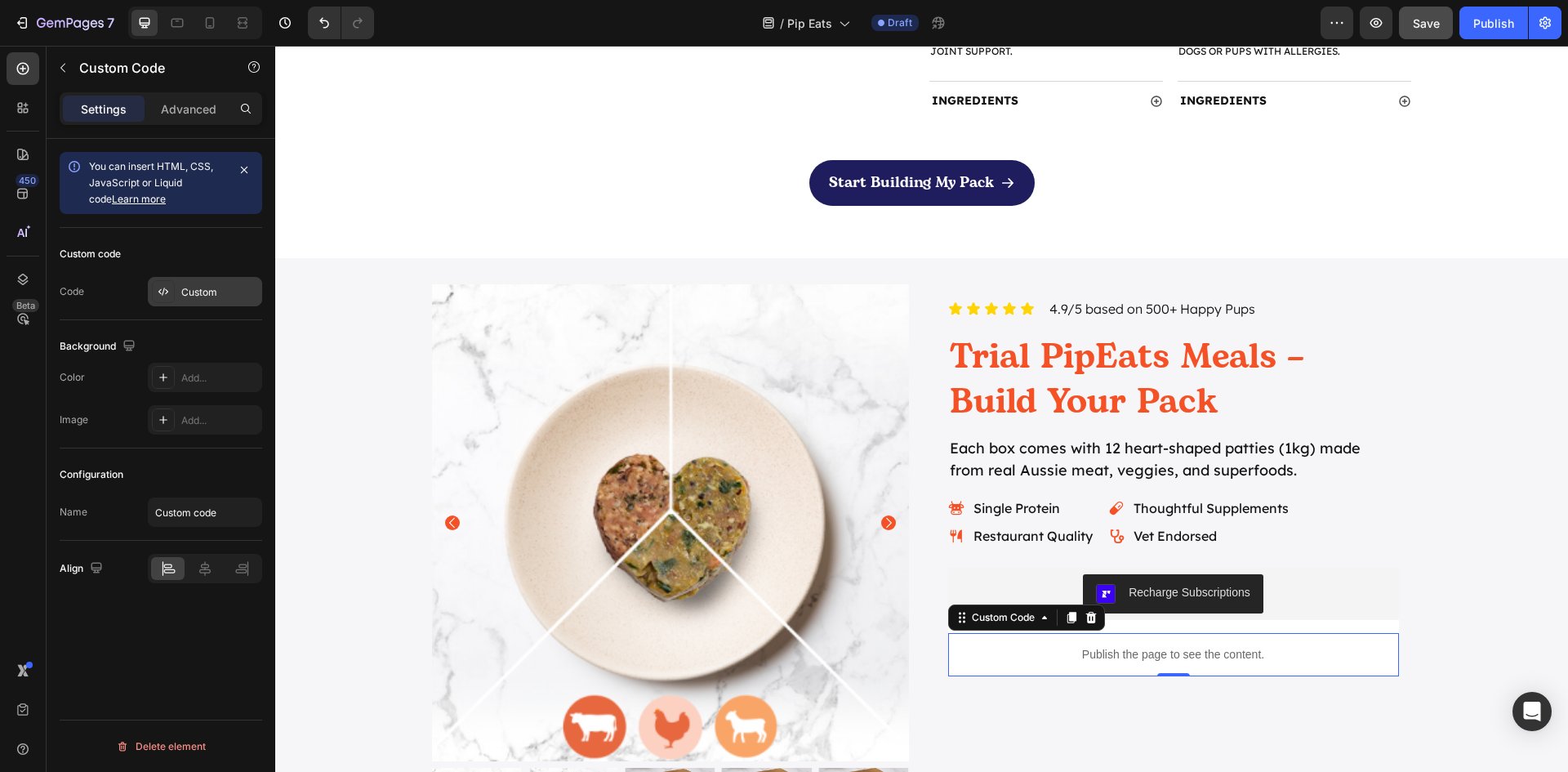
click at [191, 293] on div "Custom" at bounding box center [219, 293] width 77 height 15
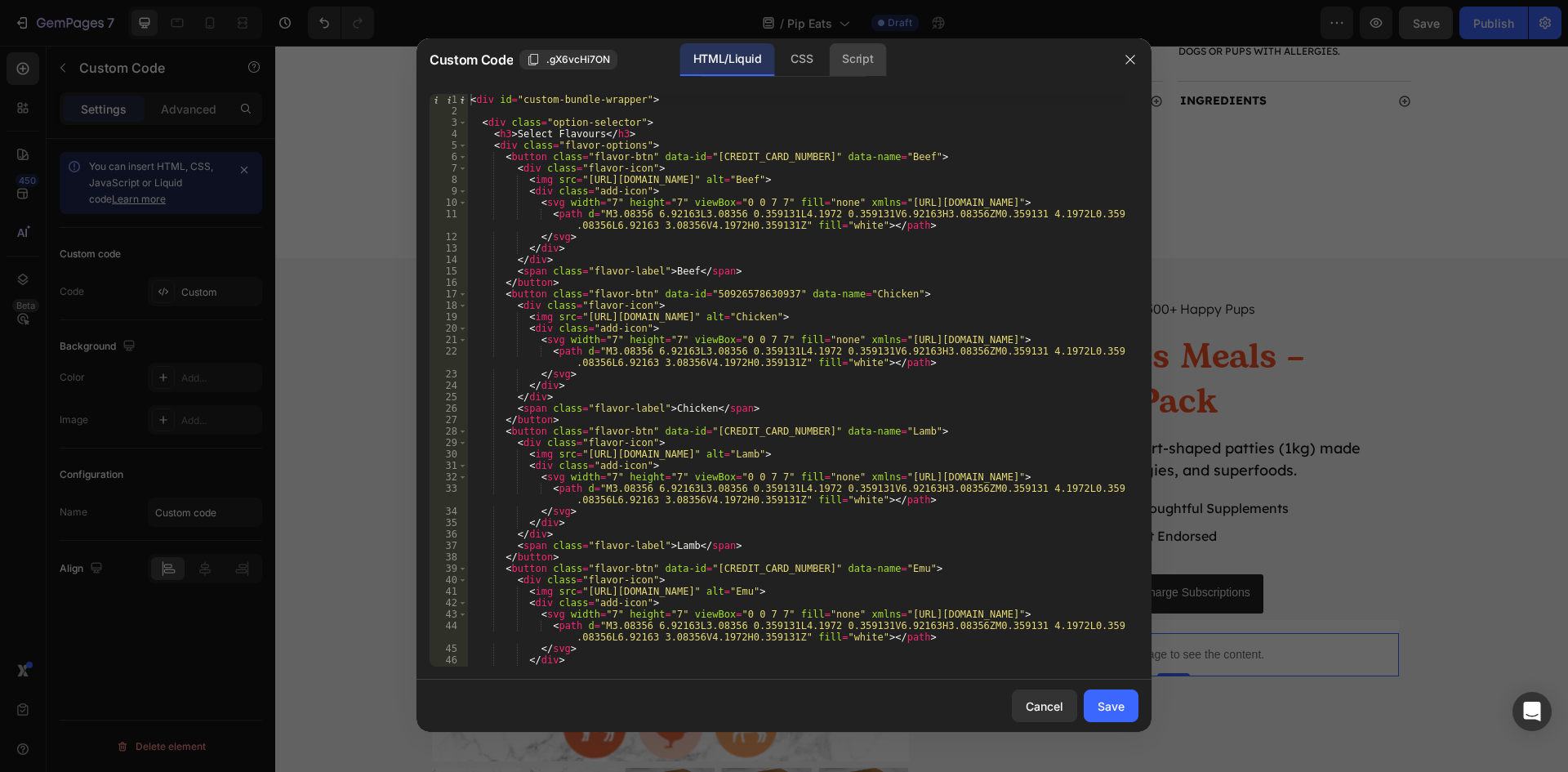
click at [863, 52] on div "Script" at bounding box center [857, 59] width 57 height 32
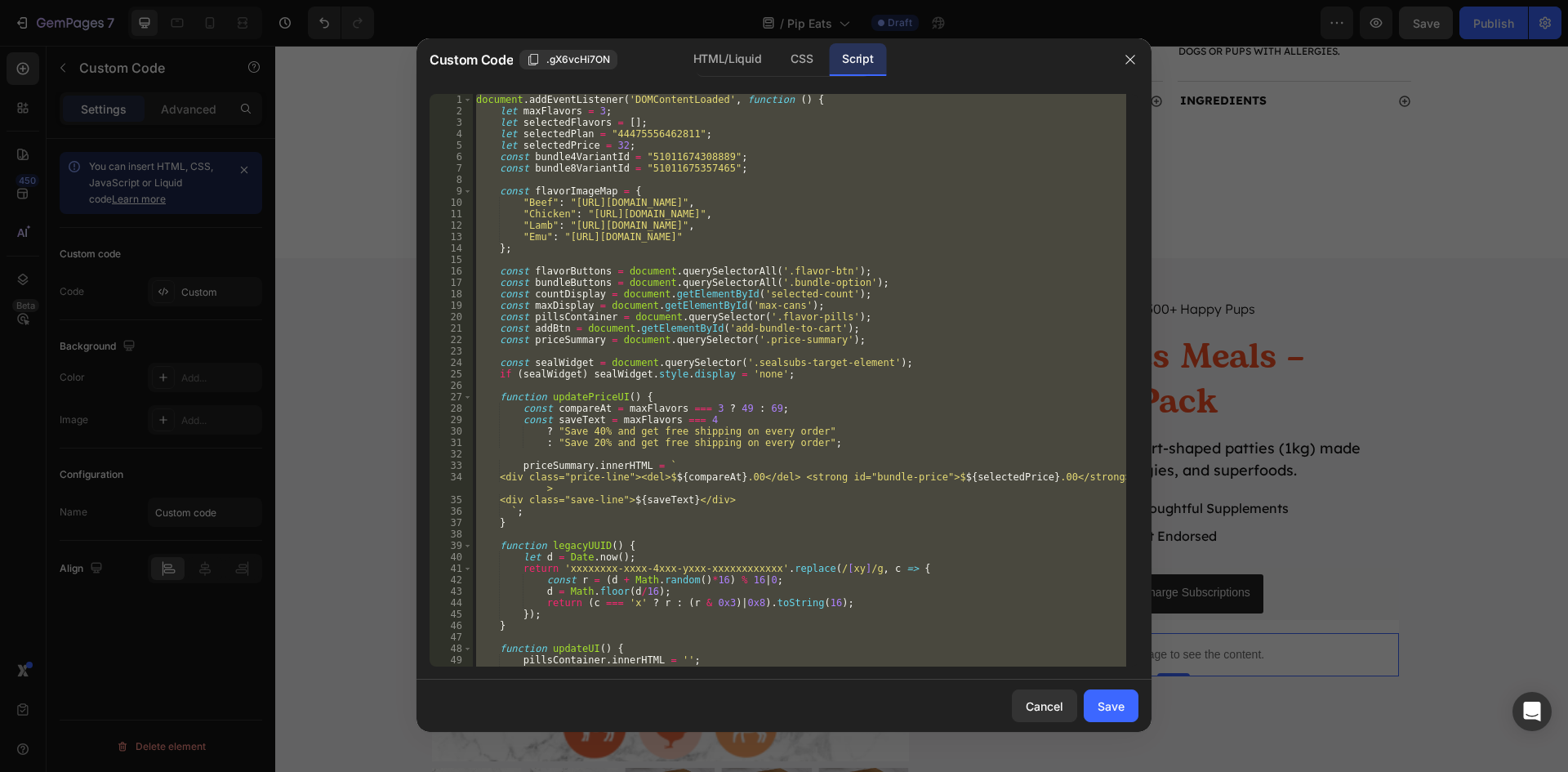
click at [984, 296] on div "document . addEventListener ( 'DOMContentLoaded' , function ( ) { let maxFlavor…" at bounding box center [800, 381] width 653 height 573
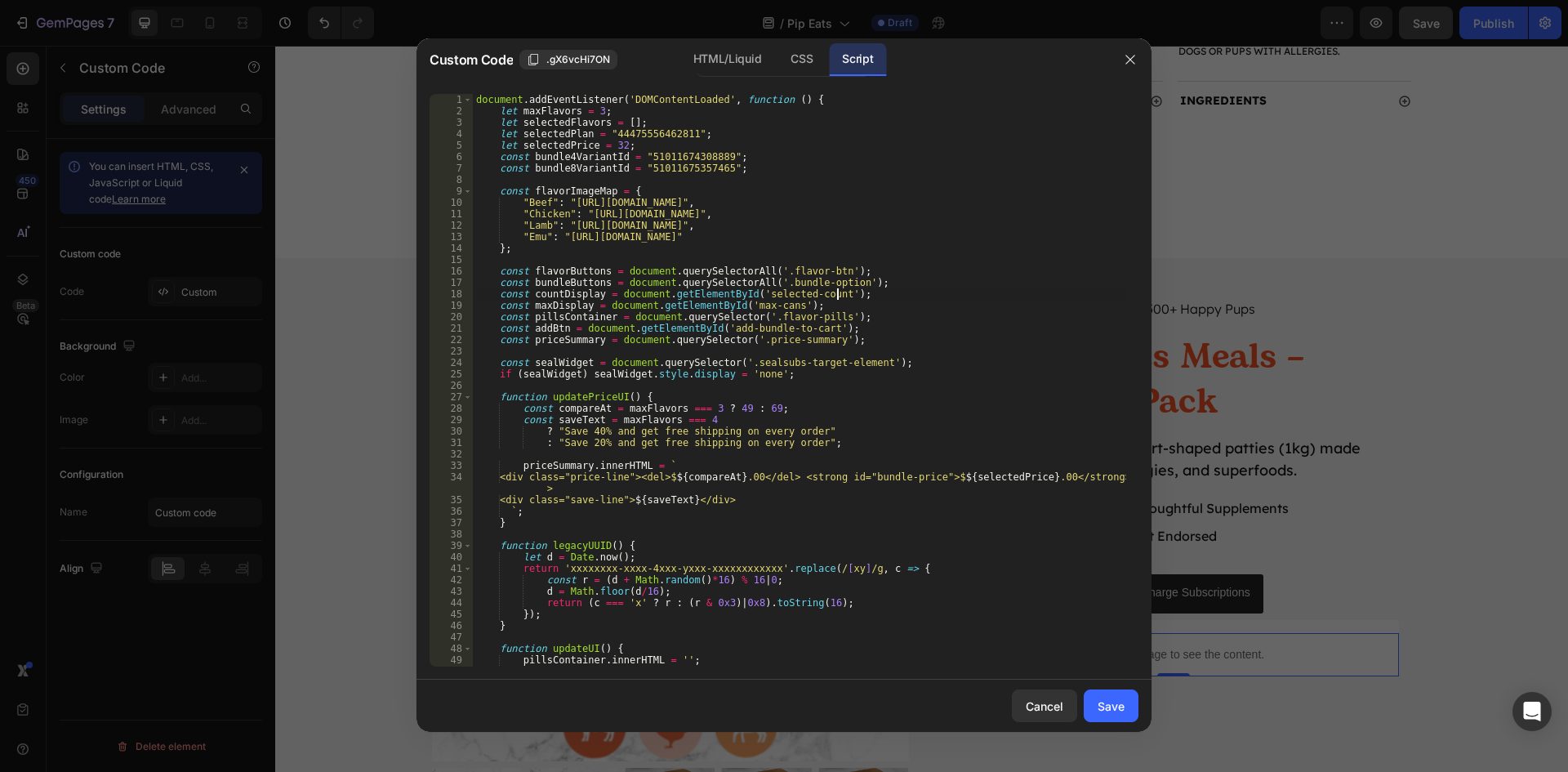
scroll to position [49, 0]
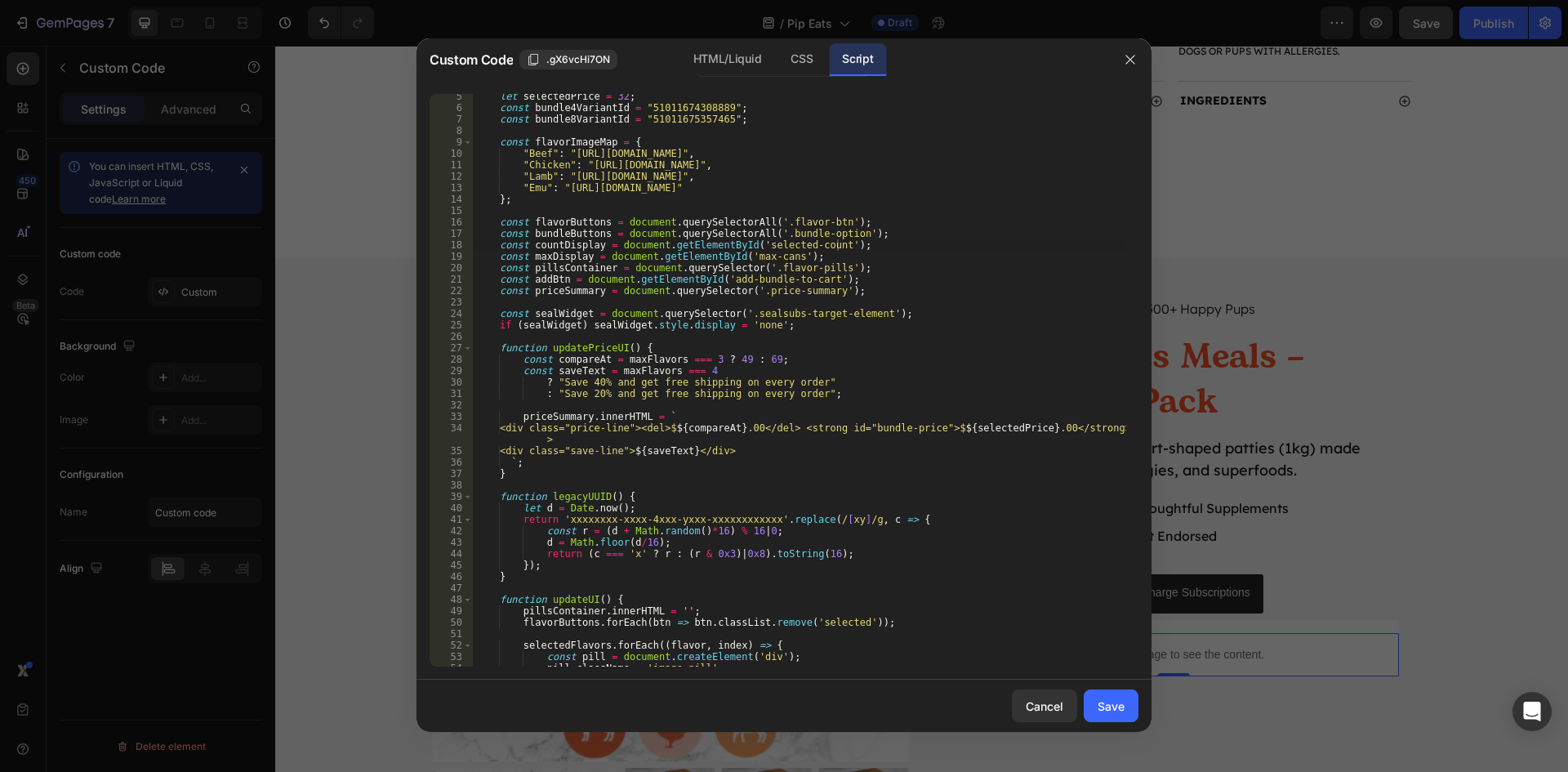
click at [758, 318] on div "let selectedPrice = 32 ; const bundle4VariantId = "51011674308889" ; const bund…" at bounding box center [800, 389] width 653 height 596
click at [841, 534] on div "let selectedPrice = 32 ; const bundle4VariantId = "51011674308889" ; const bund…" at bounding box center [800, 389] width 653 height 596
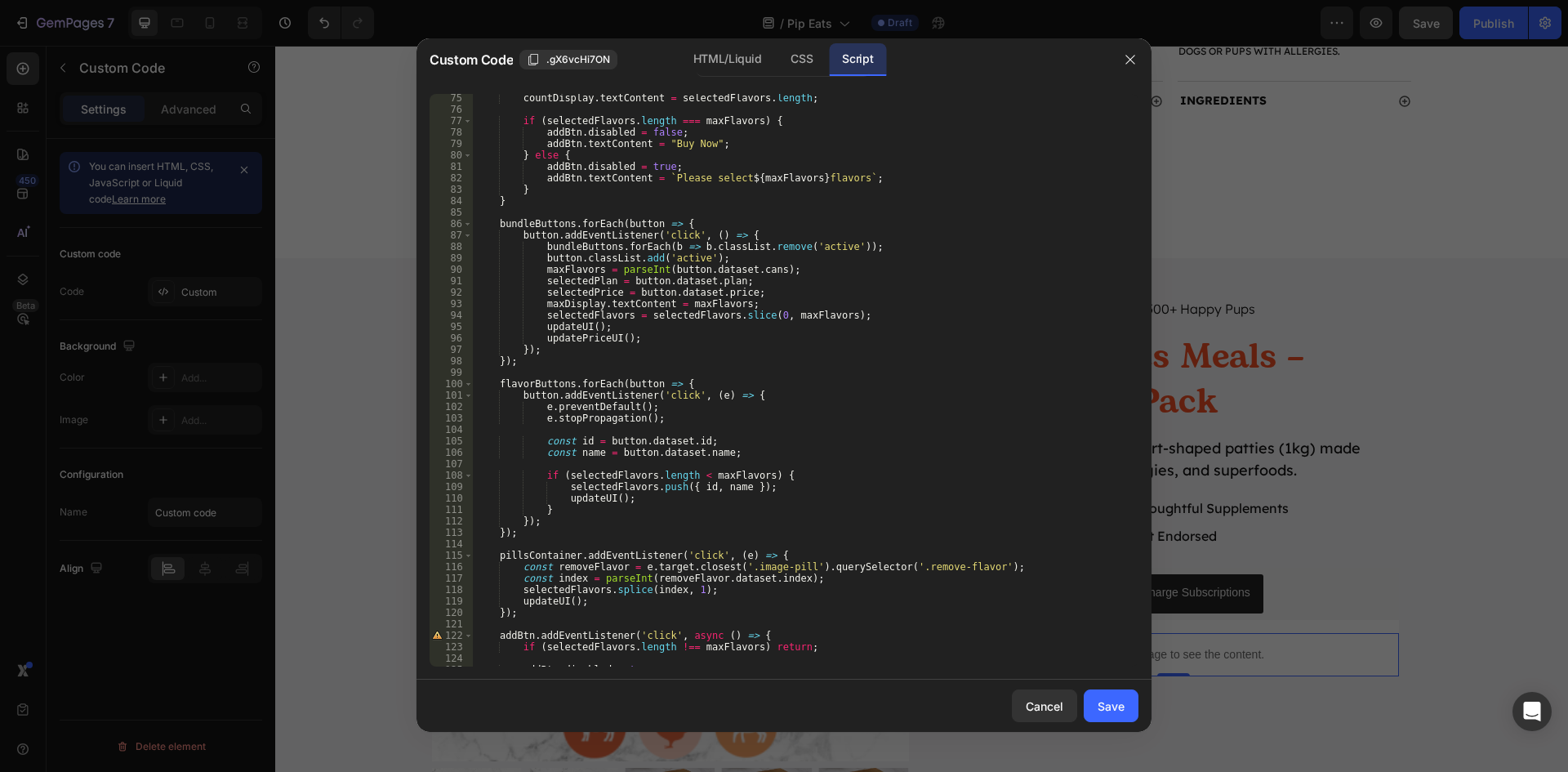
scroll to position [1029, 0]
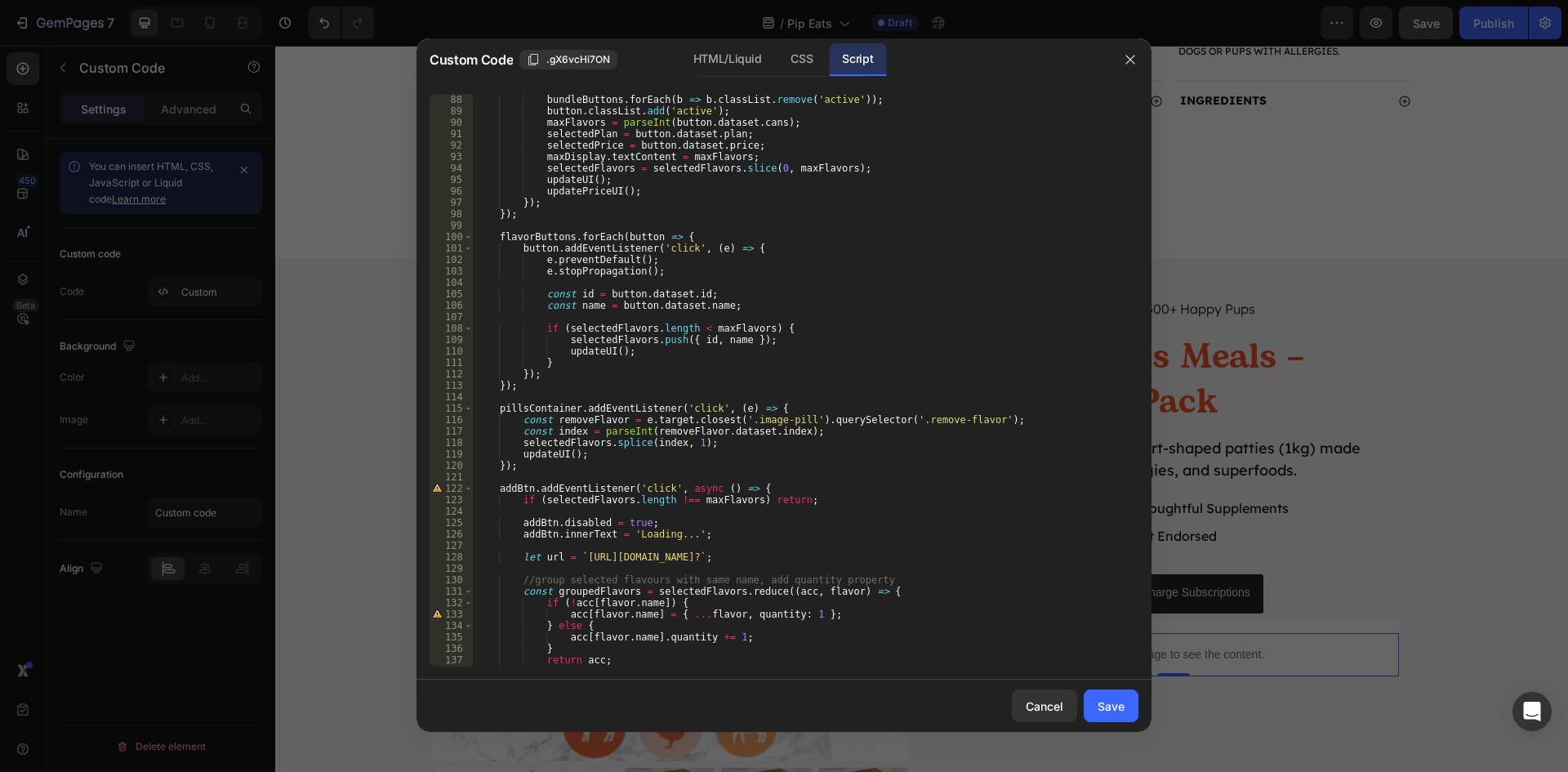
click at [734, 556] on div "bundleButtons . forEach ( b => b . classList . remove ( 'active' )) ; button . …" at bounding box center [800, 392] width 653 height 596
type textarea "let url = `https://[DOMAIN_NAME]/cart/clear?return_to=/cart/add?`;"
click at [792, 555] on div "bundleButtons . forEach ( b => b . classList . remove ( 'active' )) ; button . …" at bounding box center [800, 392] width 653 height 596
click at [846, 555] on div "bundleButtons . forEach ( b => b . classList . remove ( 'active' )) ; button . …" at bounding box center [800, 392] width 653 height 596
click at [907, 570] on div "bundleButtons . forEach ( b => b . classList . remove ( 'active' )) ; button . …" at bounding box center [800, 392] width 653 height 596
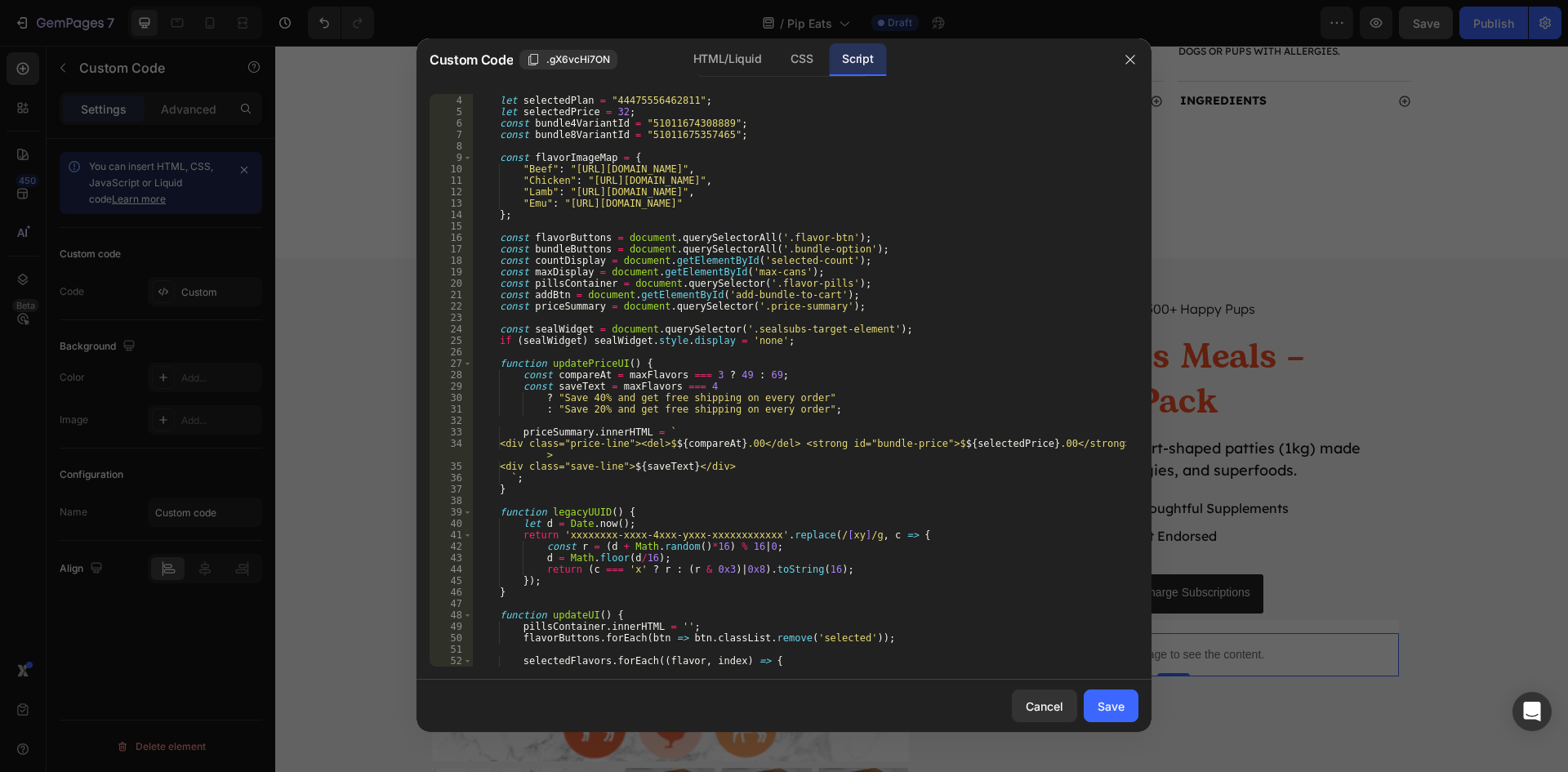
scroll to position [0, 0]
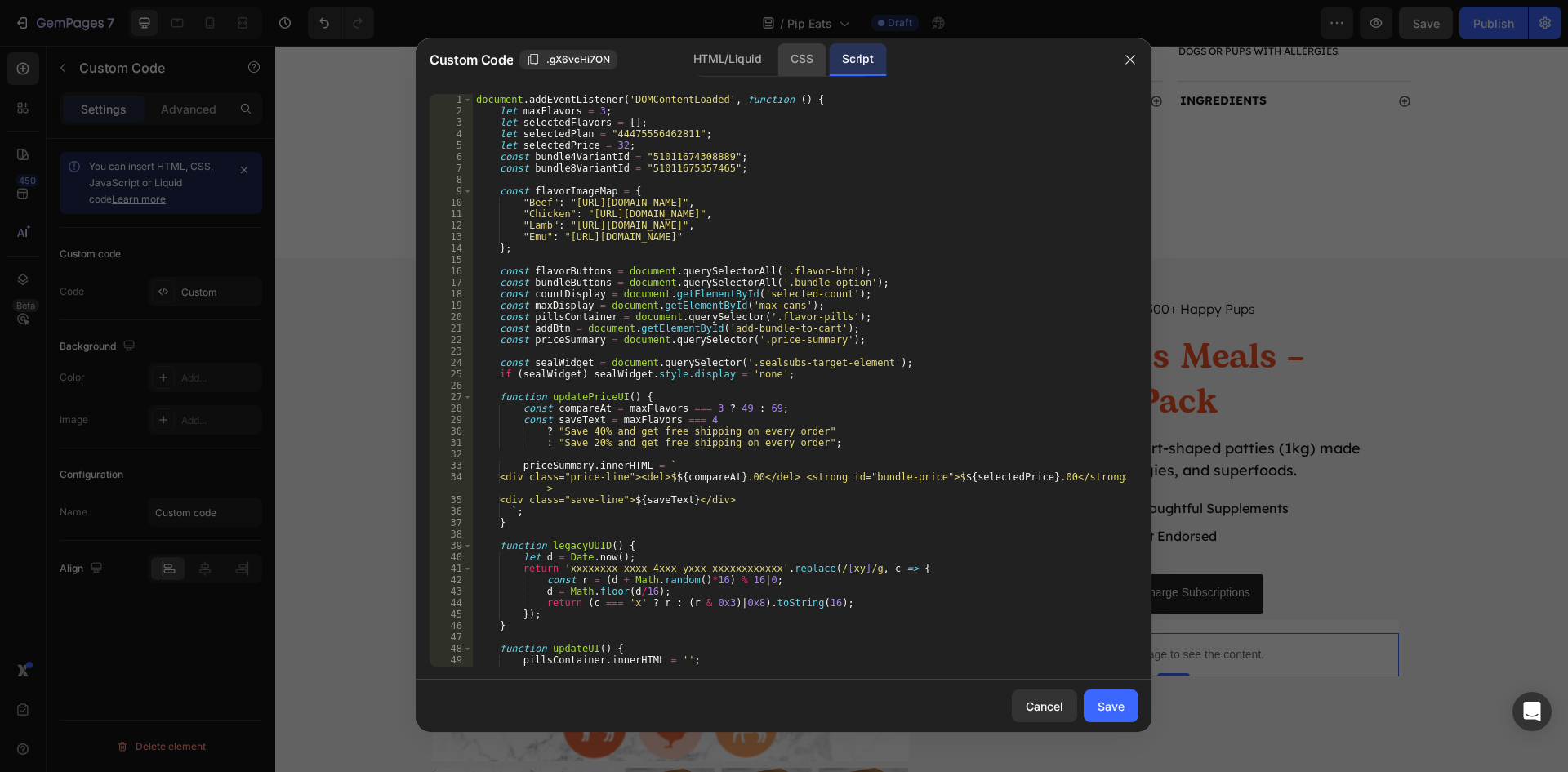
click at [804, 58] on div "CSS" at bounding box center [801, 59] width 48 height 32
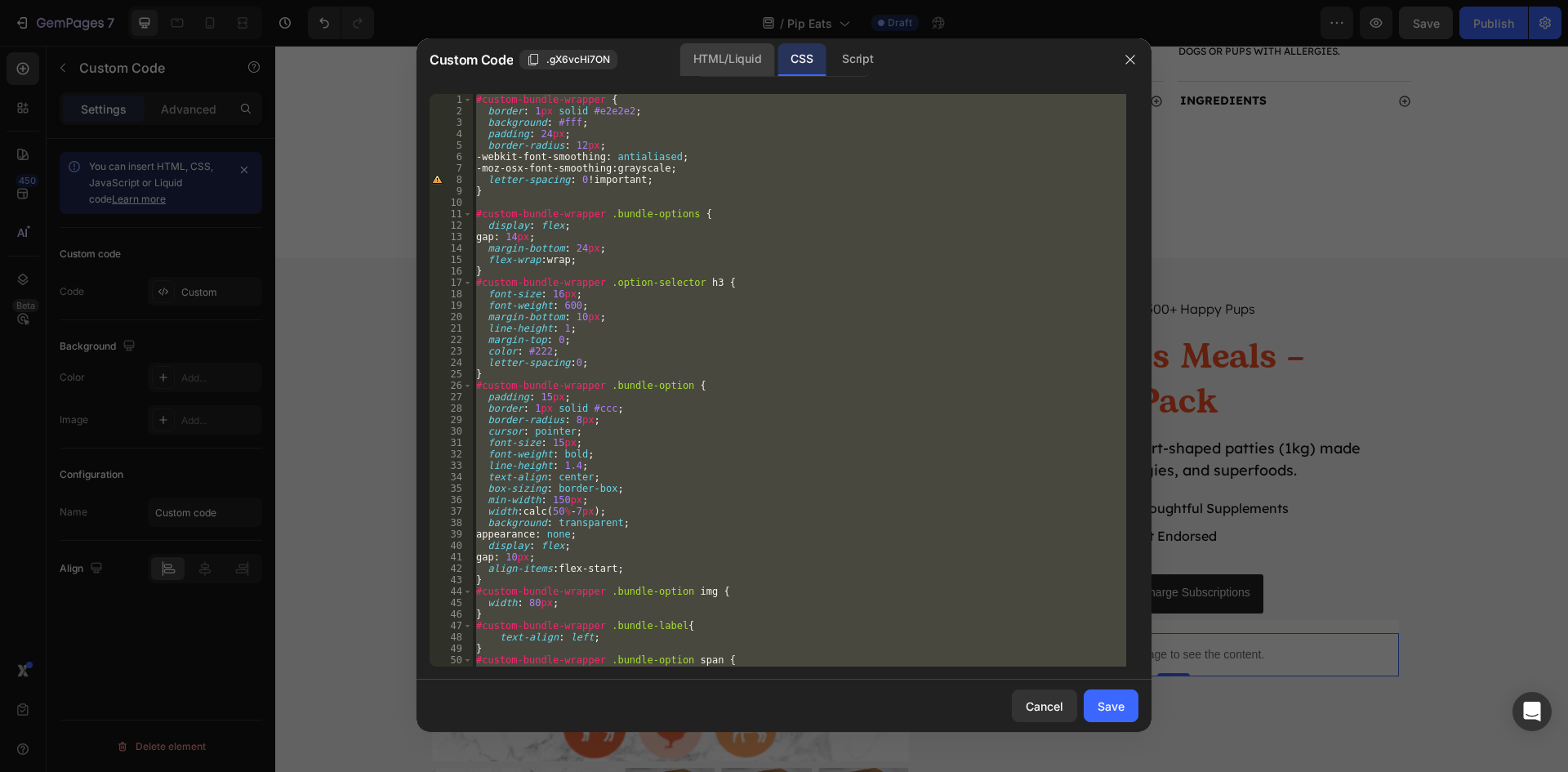
click at [731, 55] on div "HTML/Liquid" at bounding box center [728, 59] width 94 height 32
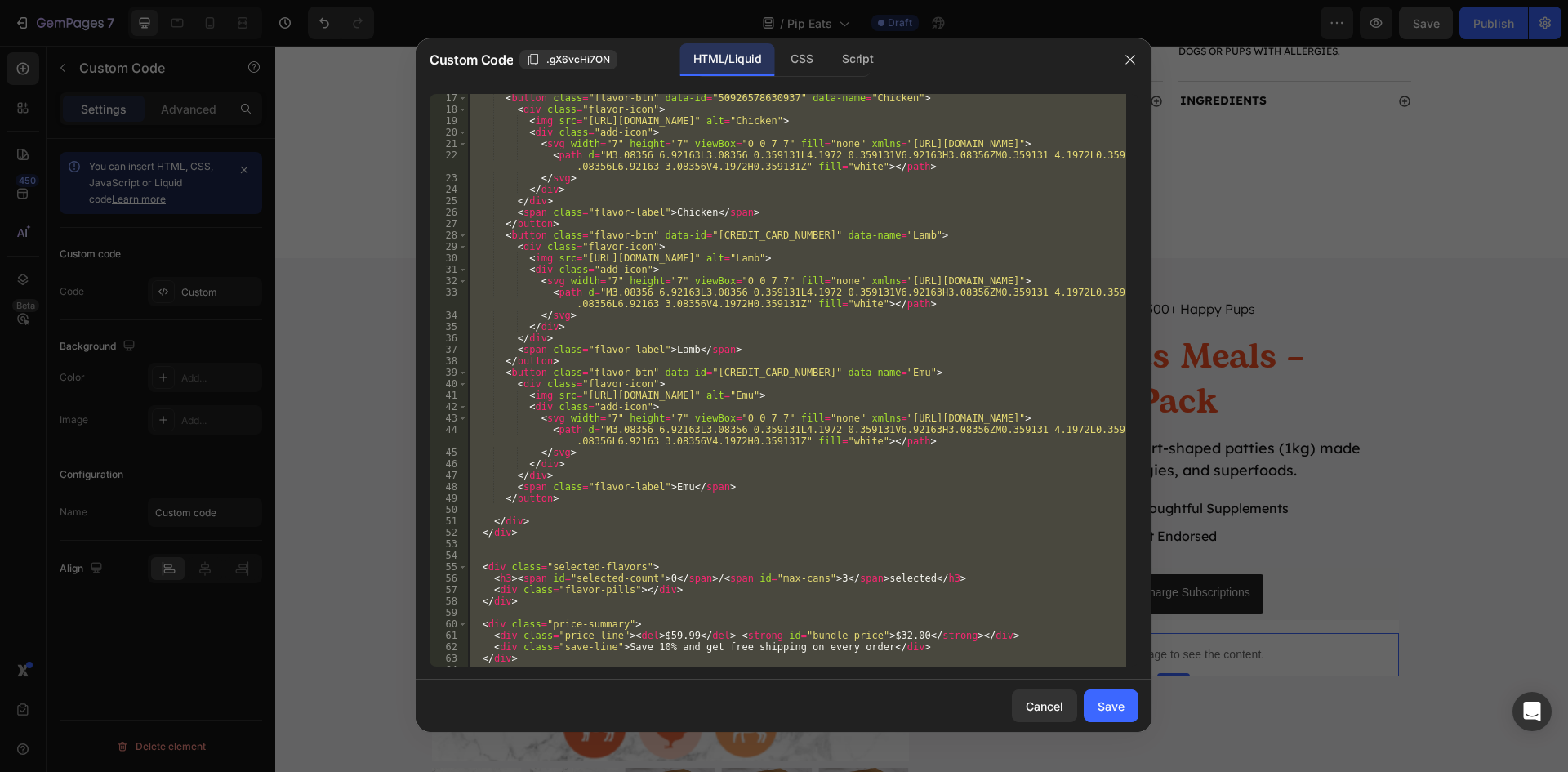
scroll to position [228, 0]
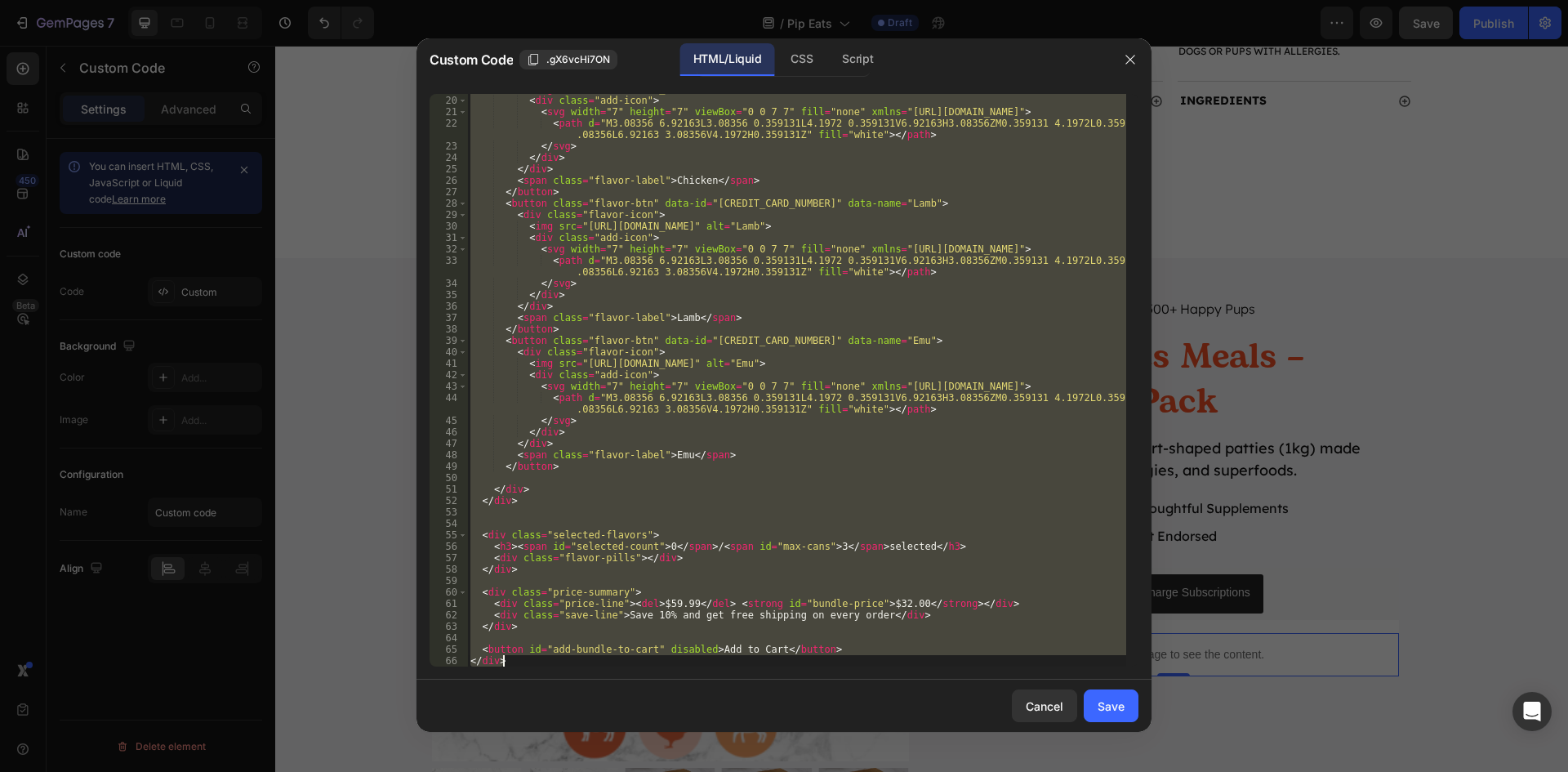
click at [877, 563] on div "< img src = "[URL][DOMAIN_NAME]" alt = "Chicken" > < div class = "add-icon" > <…" at bounding box center [796, 381] width 659 height 573
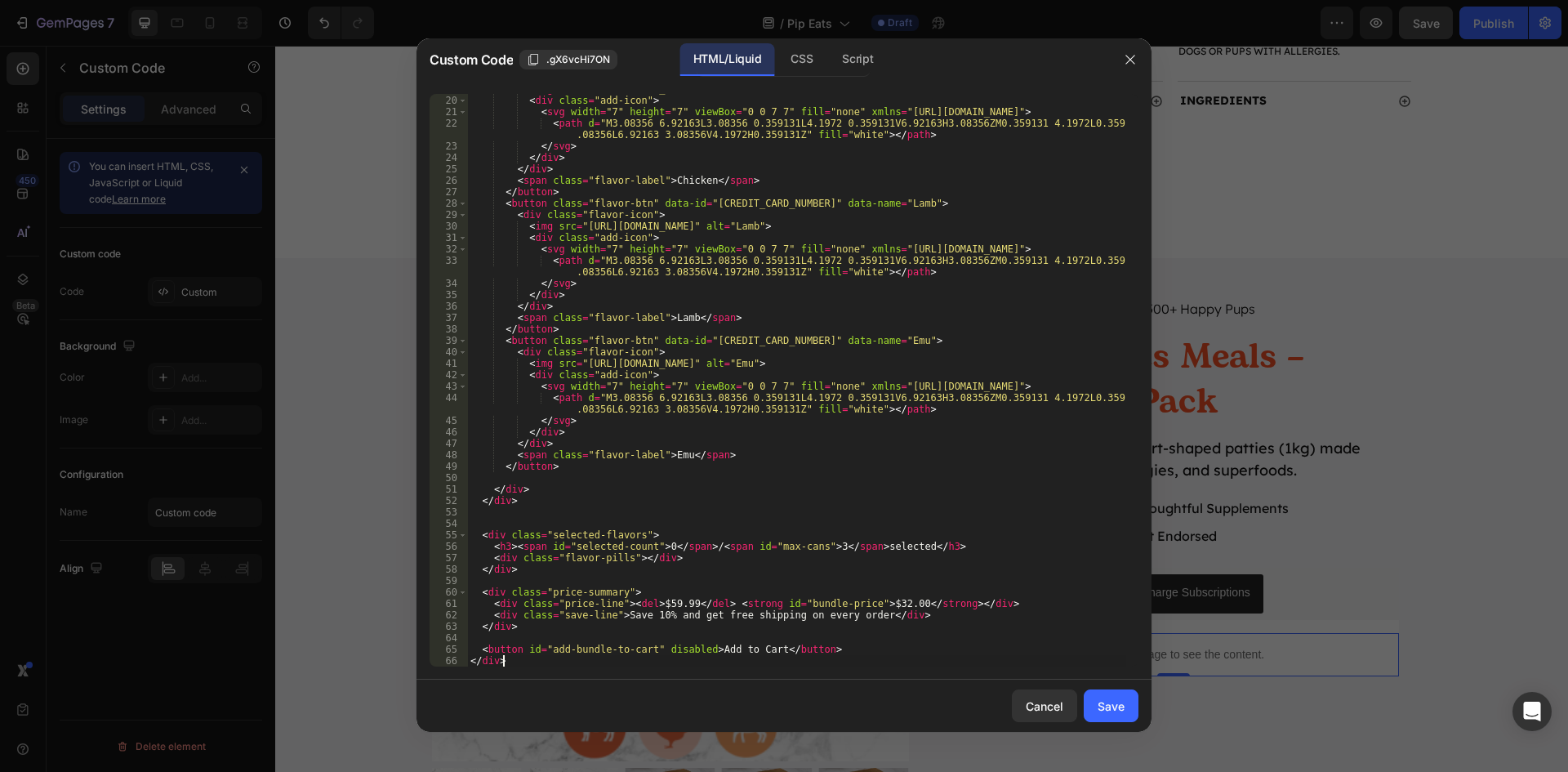
click at [602, 659] on div "< img src = "[URL][DOMAIN_NAME]" alt = "Chicken" > < div class = "add-icon" > <…" at bounding box center [796, 381] width 659 height 596
click at [636, 655] on div "< img src = "[URL][DOMAIN_NAME]" alt = "Chicken" > < div class = "add-icon" > <…" at bounding box center [796, 381] width 659 height 596
click at [840, 62] on div "Script" at bounding box center [857, 59] width 57 height 32
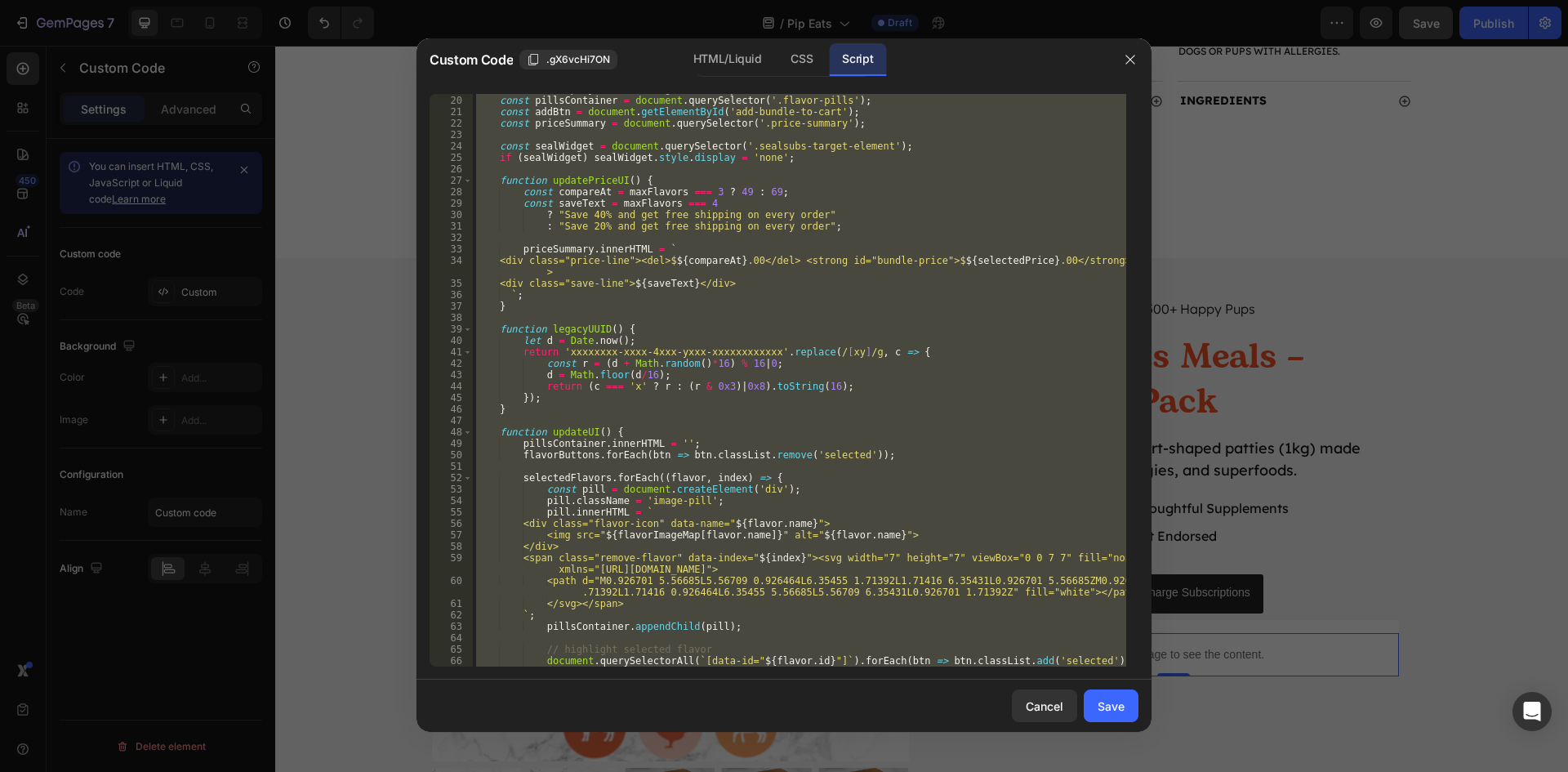
type textarea "});"
click at [841, 468] on div "const maxDisplay = document . getElementById ( 'max-cans' ) ; const pillsContai…" at bounding box center [800, 381] width 653 height 573
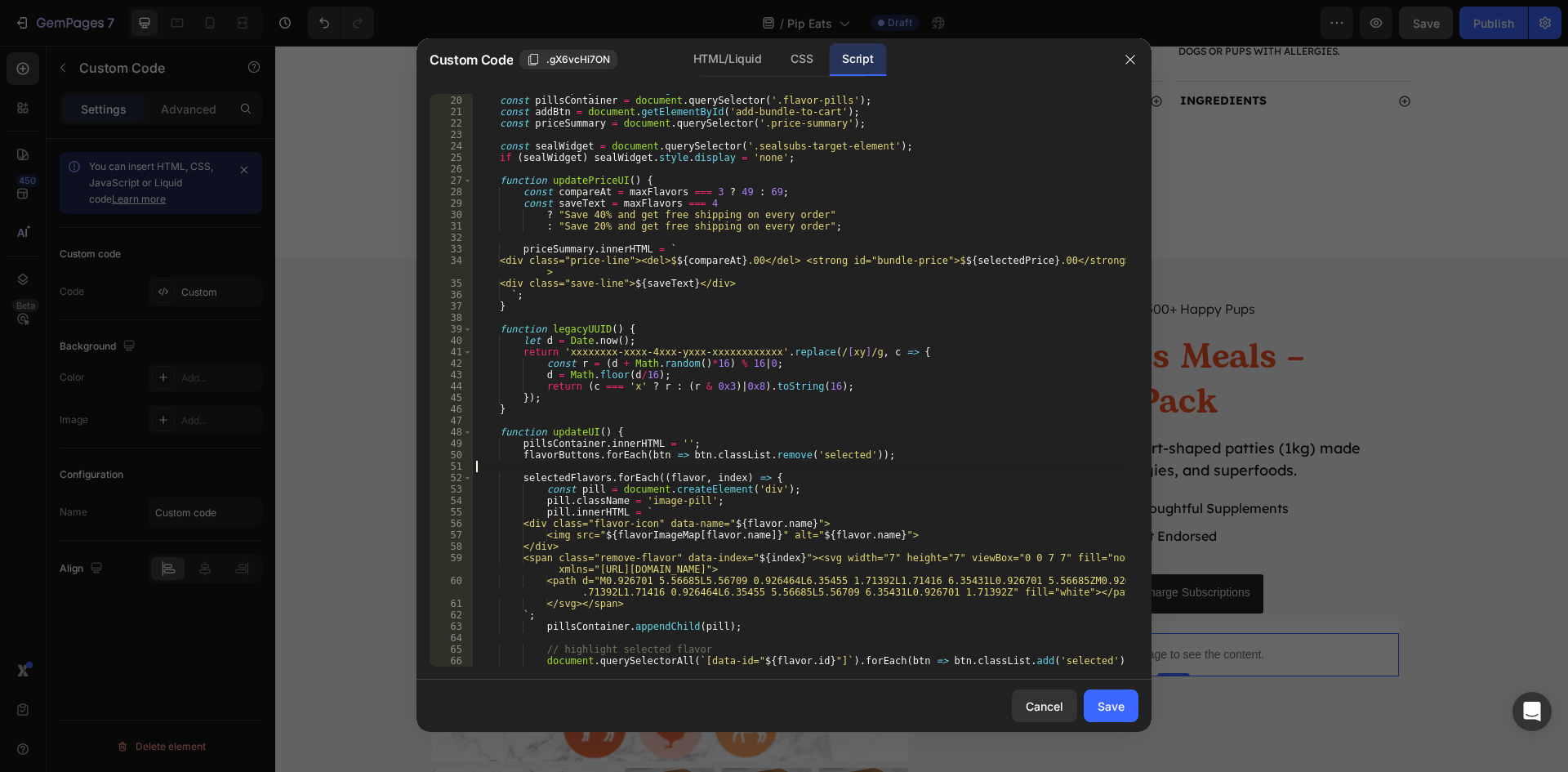
drag, startPoint x: 566, startPoint y: 357, endPoint x: 622, endPoint y: 352, distance: 56.2
click at [566, 356] on div "const maxDisplay = document . getElementById ( 'max-cans' ) ; const pillsContai…" at bounding box center [800, 381] width 653 height 596
click at [651, 346] on div "const maxDisplay = document . getElementById ( 'max-cans' ) ; const pillsContai…" at bounding box center [800, 381] width 653 height 596
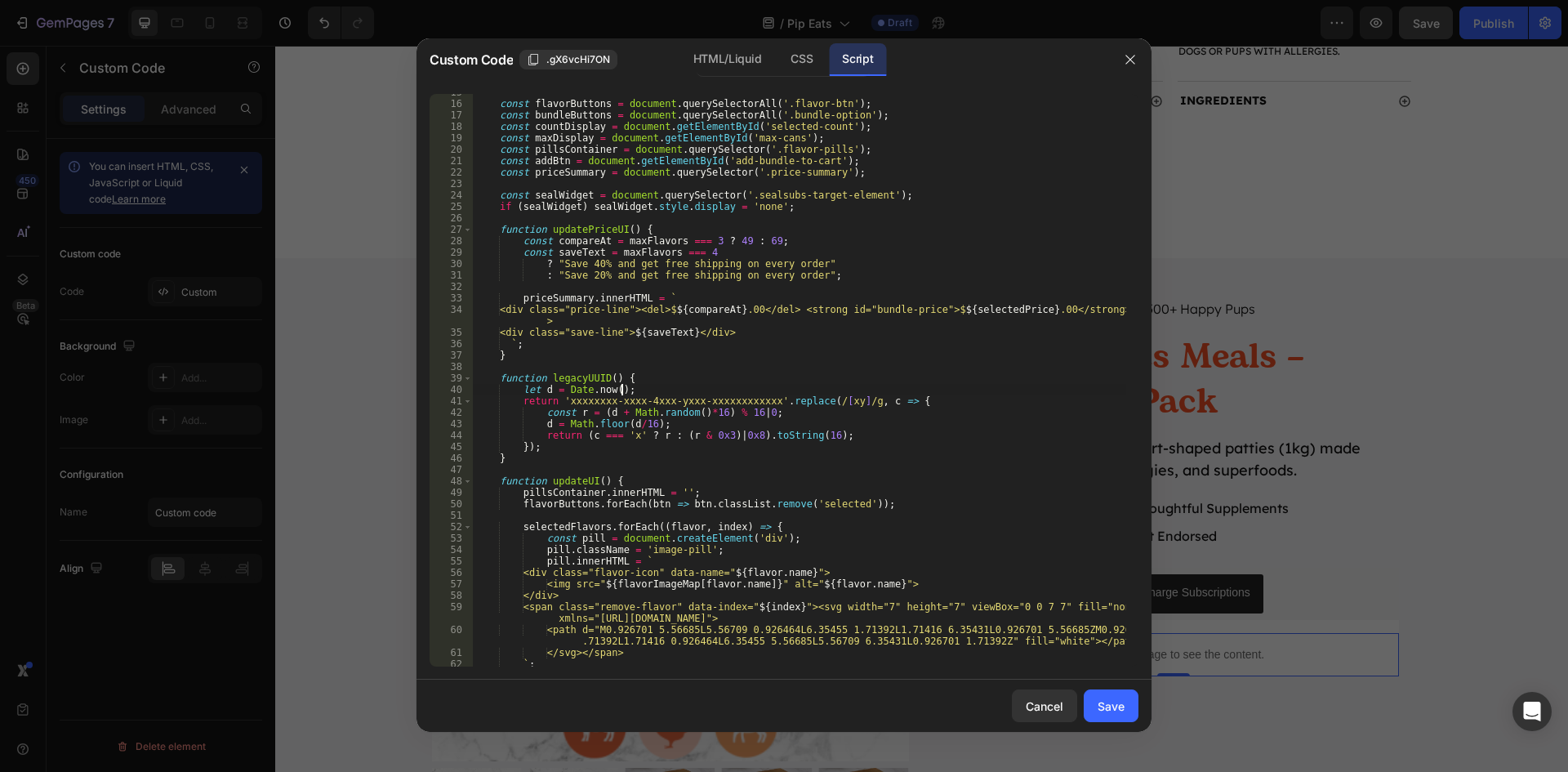
scroll to position [118, 0]
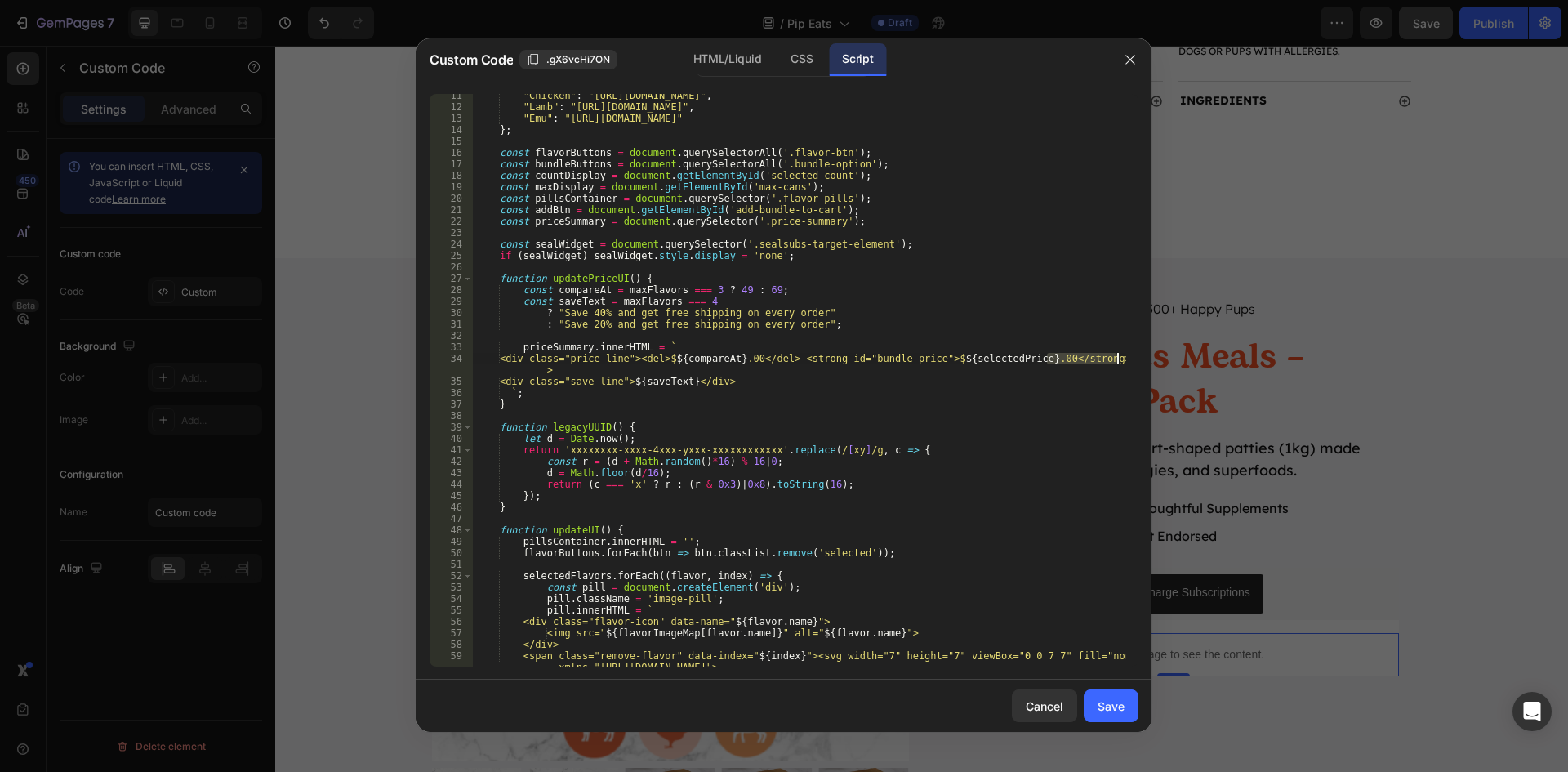
drag, startPoint x: 1048, startPoint y: 359, endPoint x: 1138, endPoint y: 357, distance: 90.0
click at [1138, 357] on div "let d = [DOMAIN_NAME](); 11 12 13 14 15 16 17 18 19 20 21 22 23 24 25 26 27 28 …" at bounding box center [783, 381] width 709 height 573
click at [1097, 357] on div ""Chicken" : "[URL][DOMAIN_NAME]" , "Lamb" : "[URL][DOMAIN_NAME]" , "Emu" : "[UR…" at bounding box center [800, 381] width 653 height 573
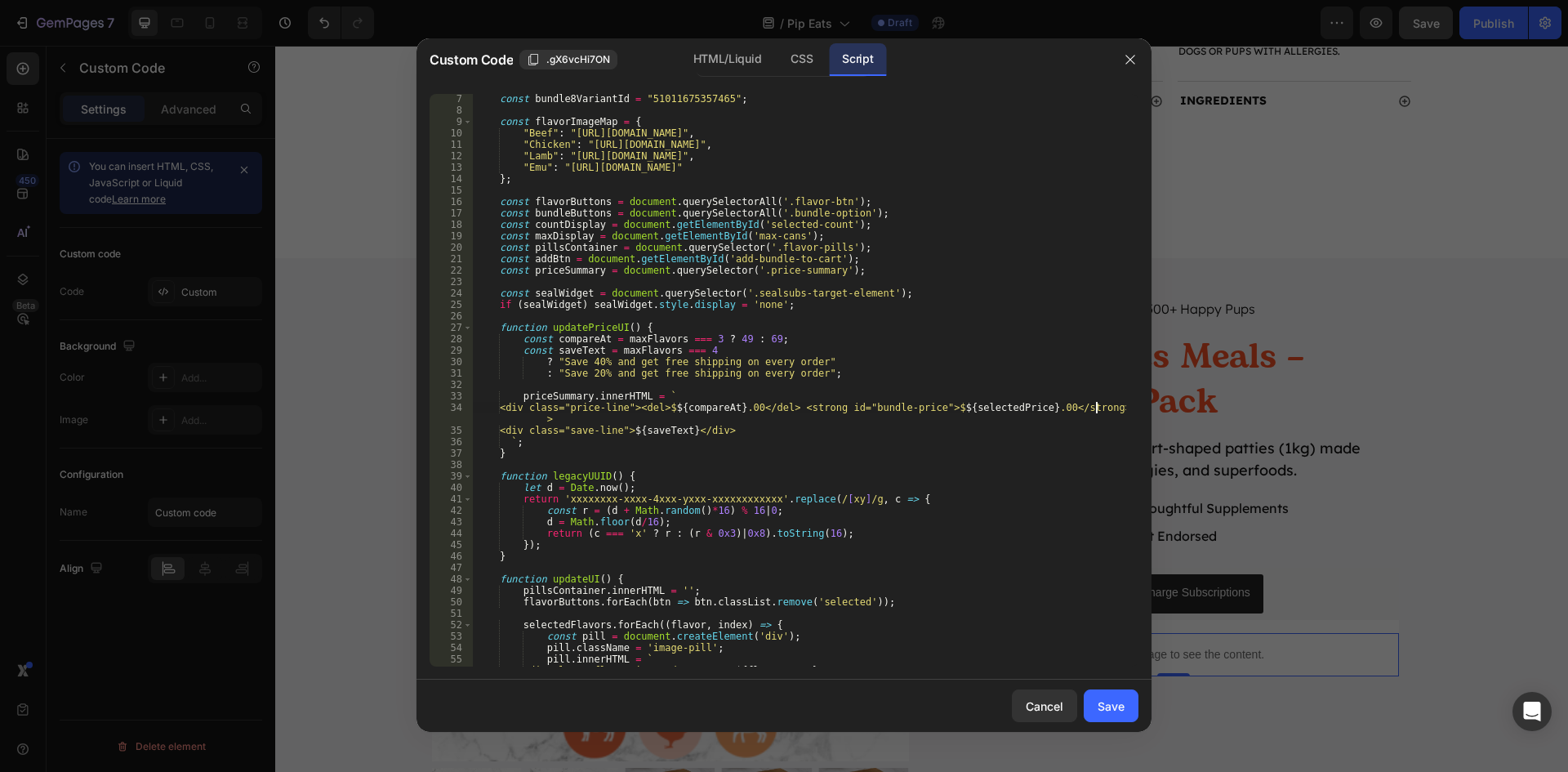
scroll to position [0, 0]
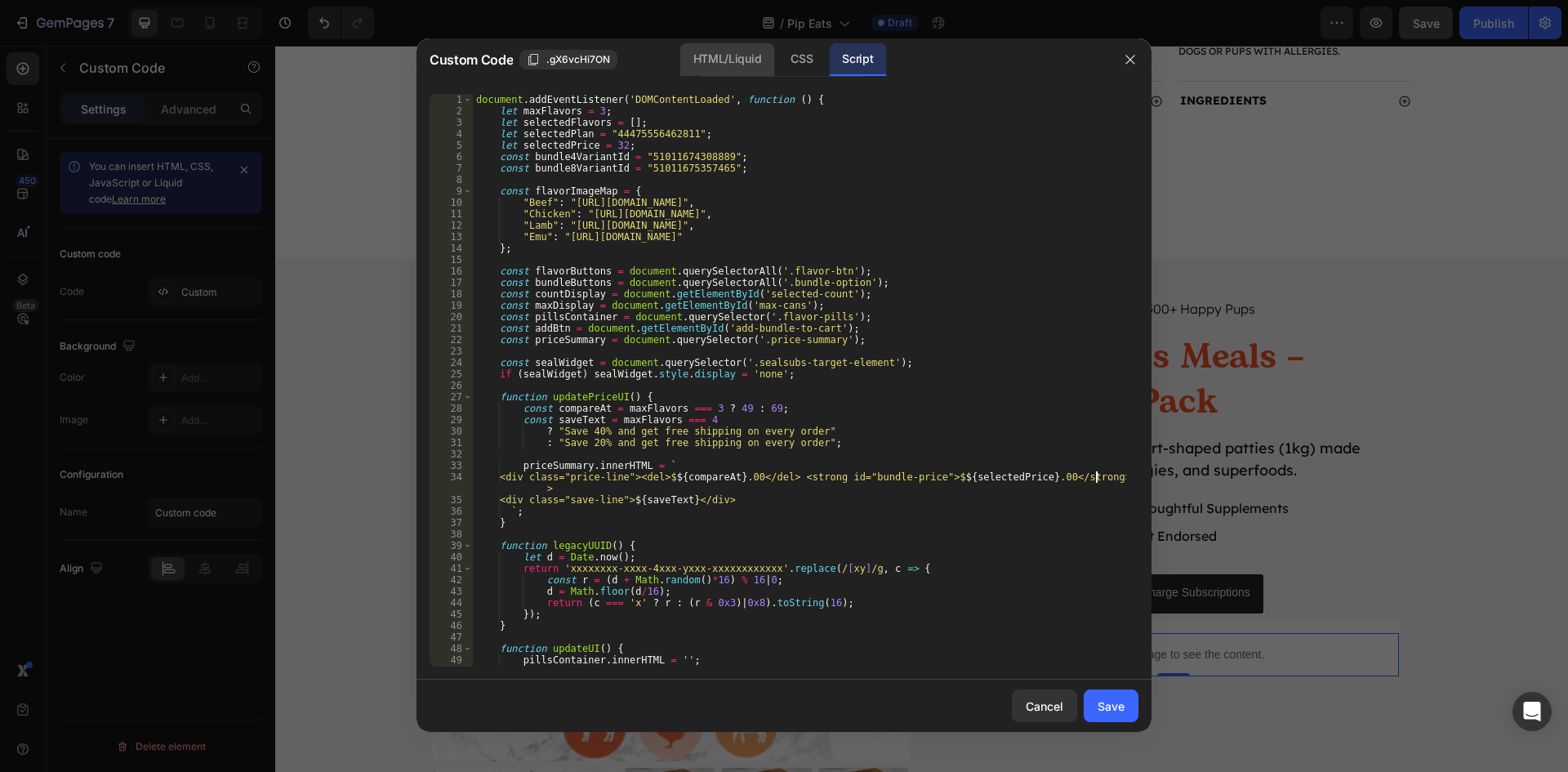
click at [777, 60] on div "HTML/Liquid" at bounding box center [801, 59] width 48 height 32
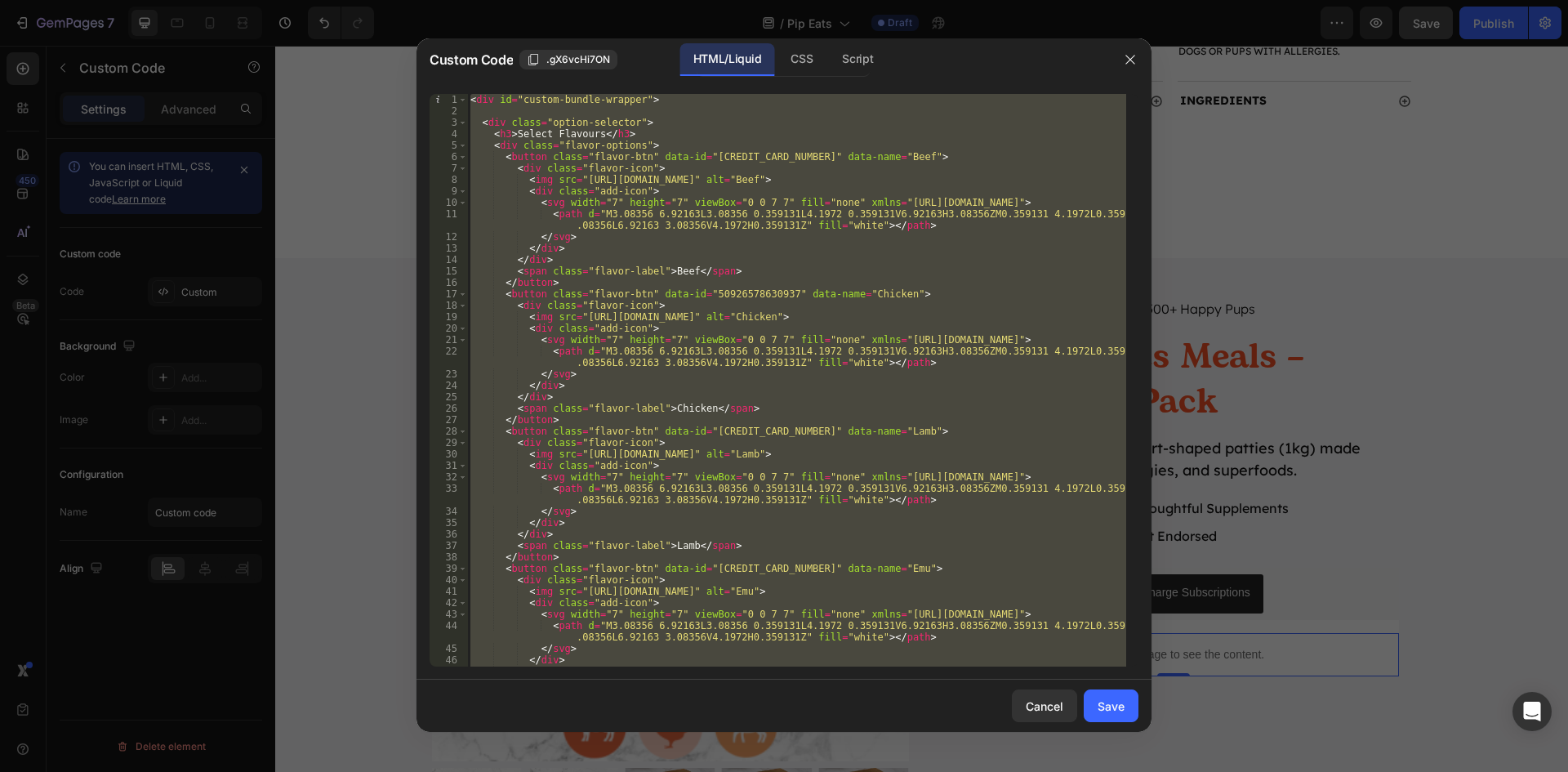
click at [731, 190] on div "< div id = "custom-bundle-wrapper" > < div class = "option-selector" > < h3 > S…" at bounding box center [796, 381] width 659 height 573
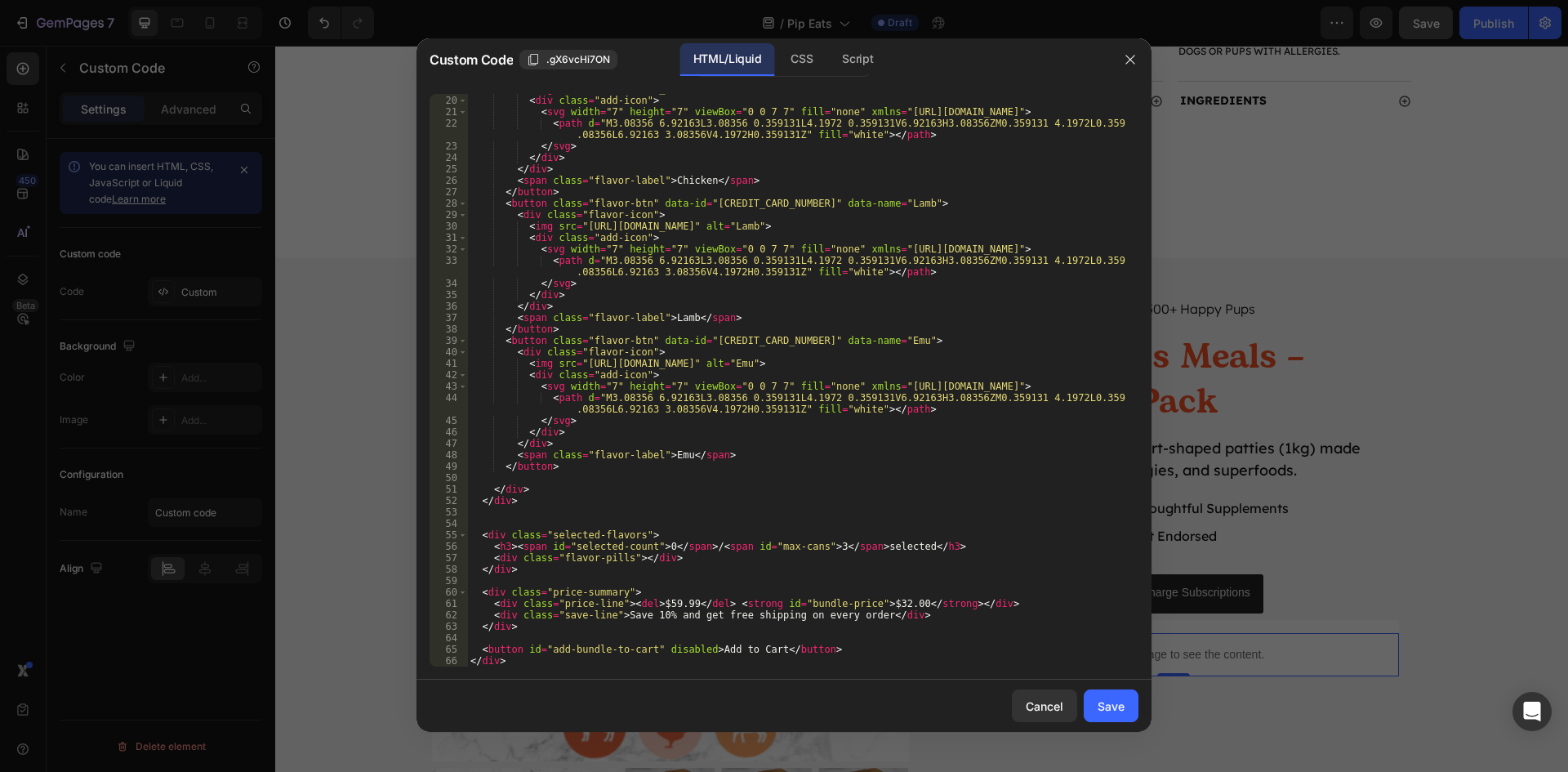
scroll to position [228, 0]
click at [844, 64] on div "Script" at bounding box center [857, 59] width 57 height 32
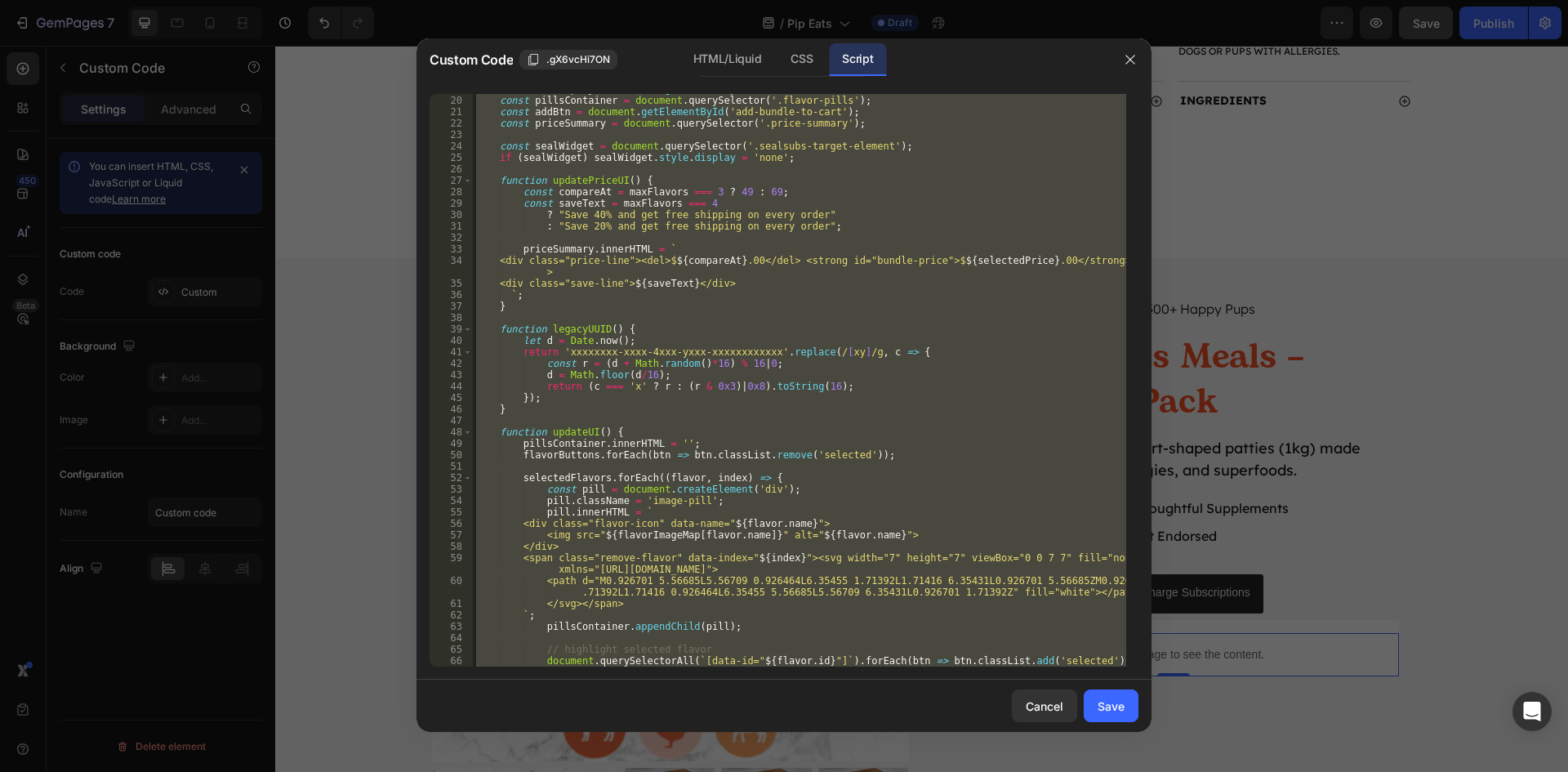
scroll to position [413, 0]
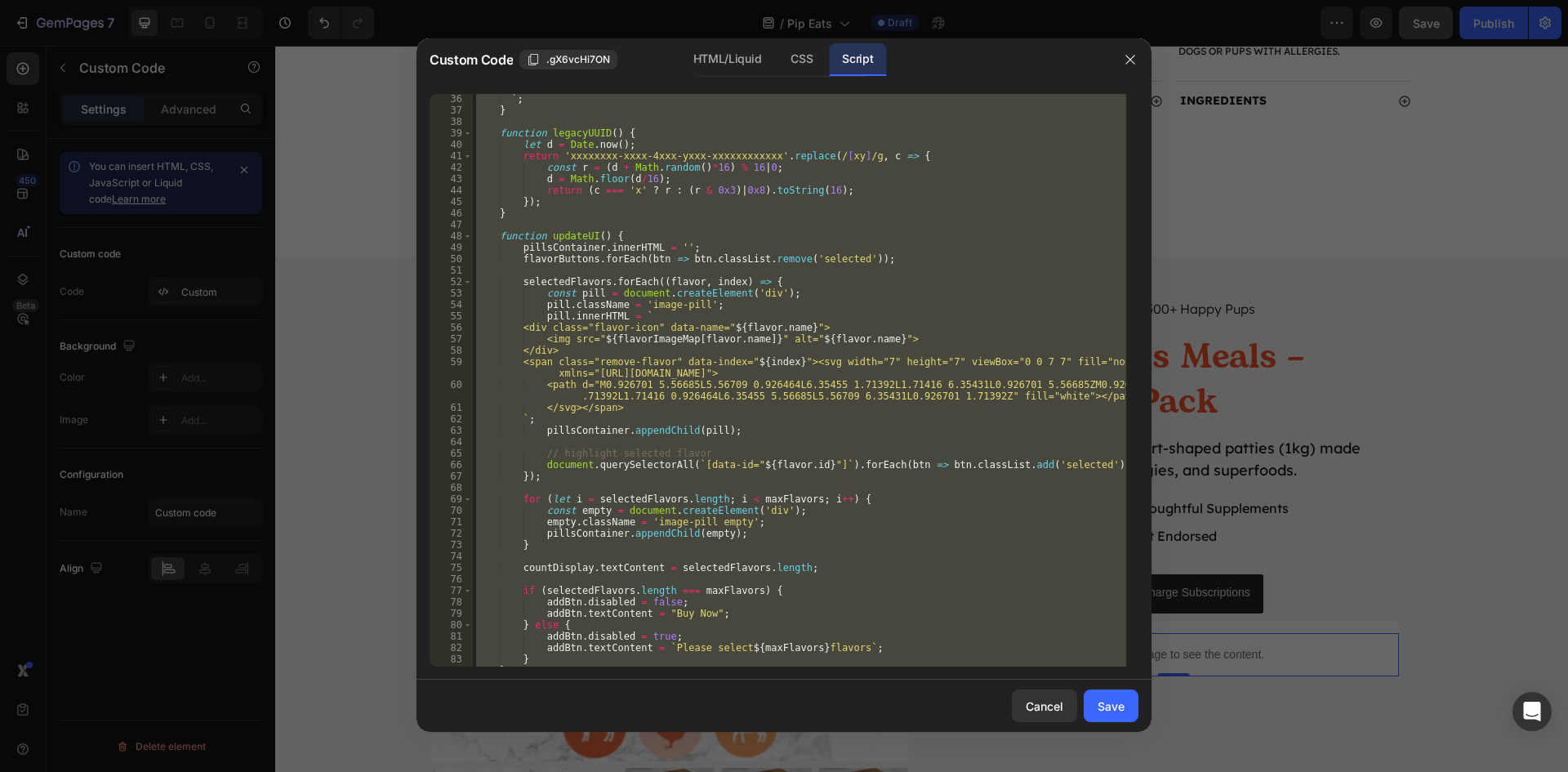
click at [922, 592] on div "` ; } function legacyUUID ( ) { let d = Date . now ( ) ; return 'xxxxxxxx-xxxx-…" at bounding box center [800, 381] width 653 height 573
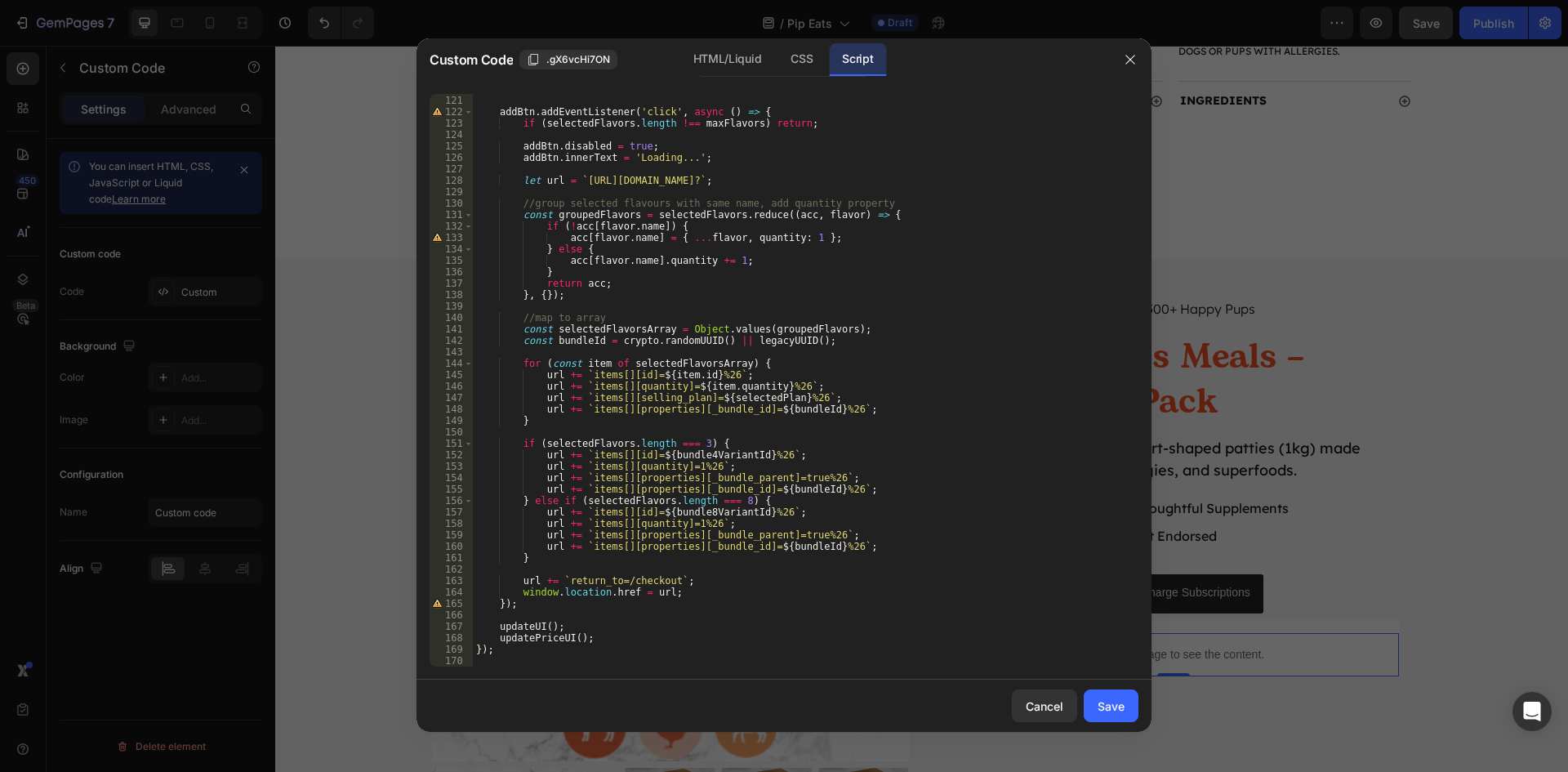
scroll to position [1406, 0]
click at [896, 453] on div "}) ; addBtn . addEventListener ( 'click' , async ( ) => { if ( selectedFlavors …" at bounding box center [800, 381] width 653 height 596
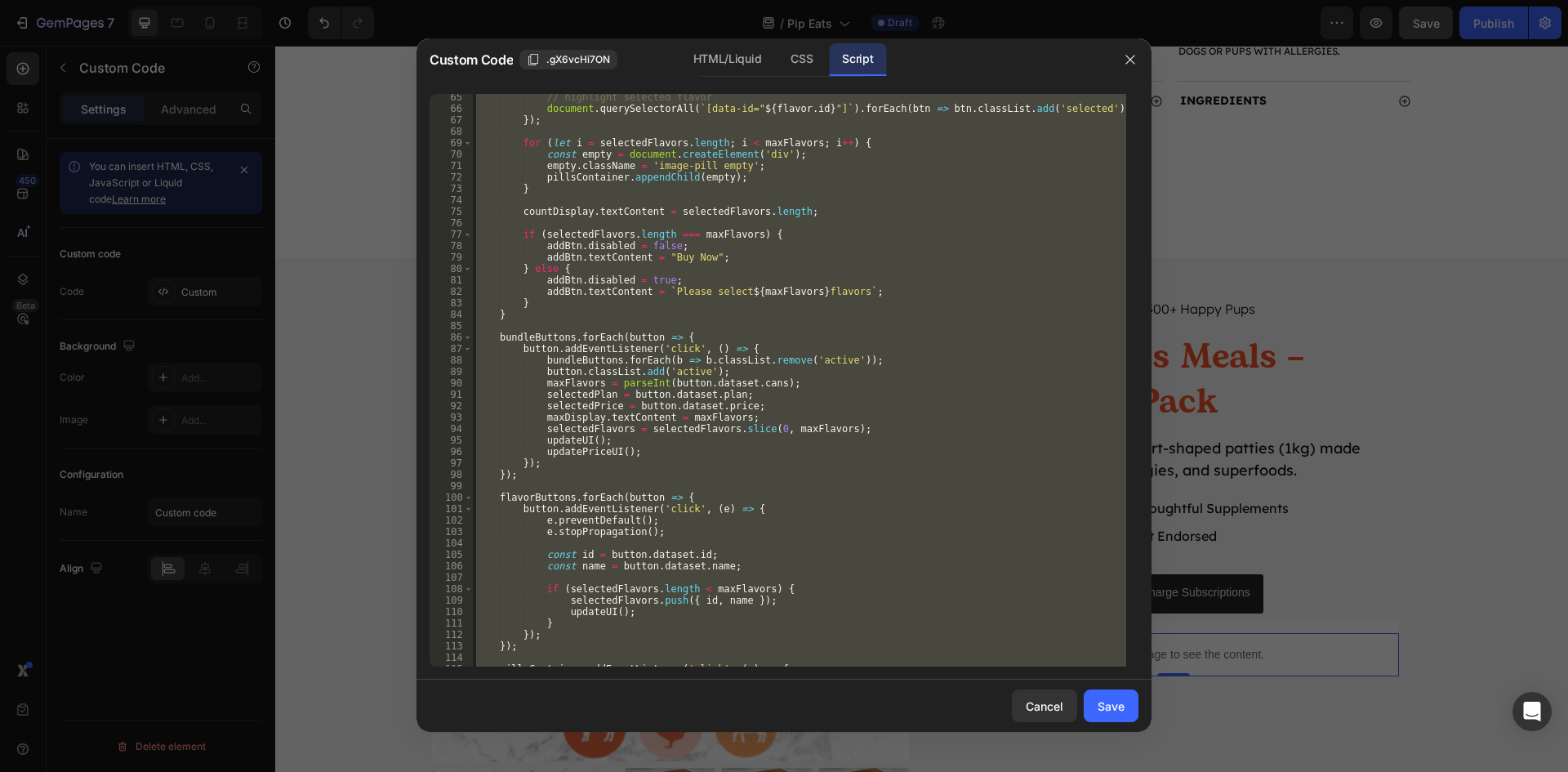
scroll to position [524, 0]
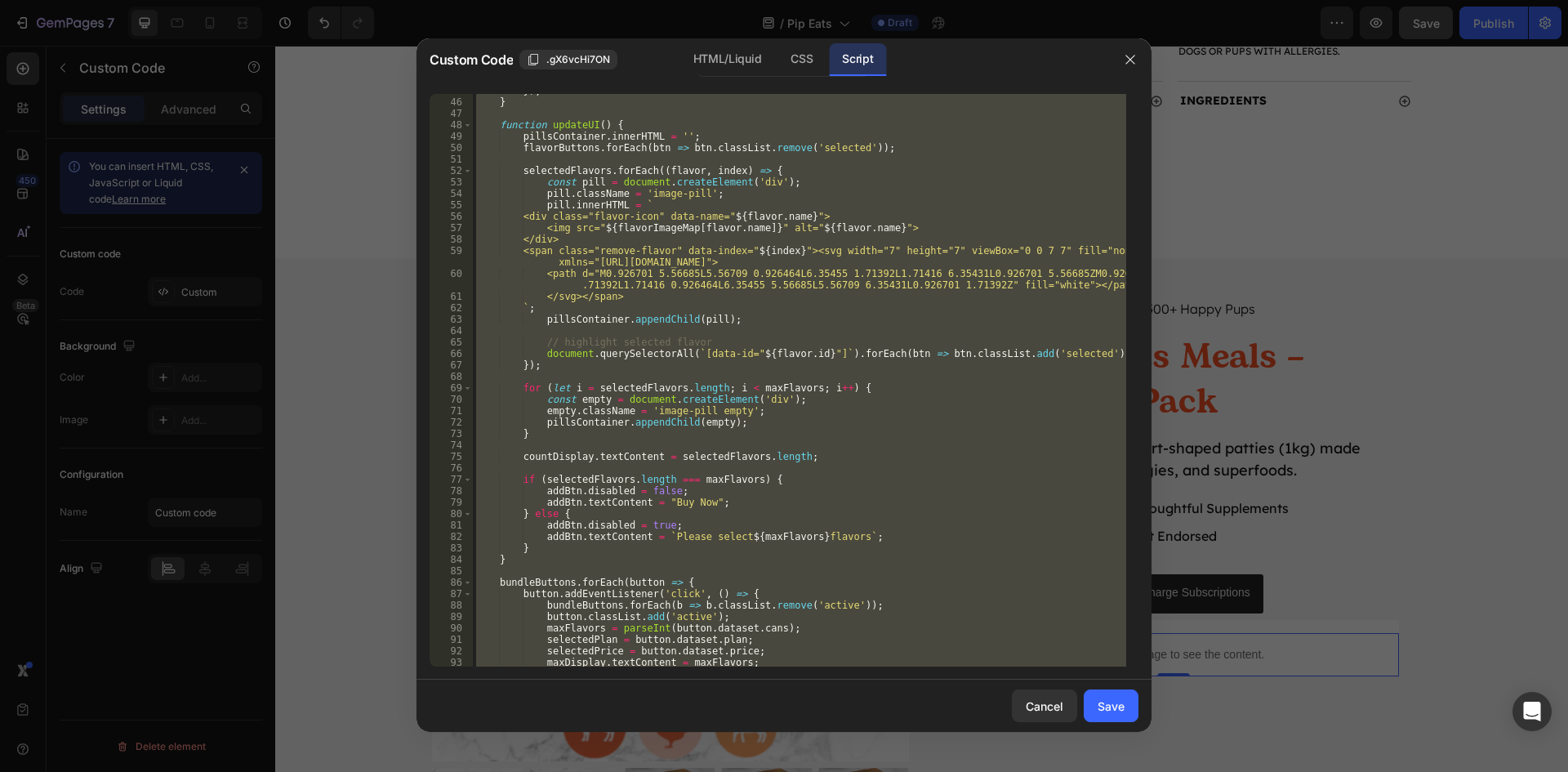
click at [915, 487] on div "}) ; } function updateUI ( ) { pillsContainer . innerHTML = '' ; flavorButtons …" at bounding box center [800, 381] width 653 height 573
type textarea "addBtn.disabled = false;"
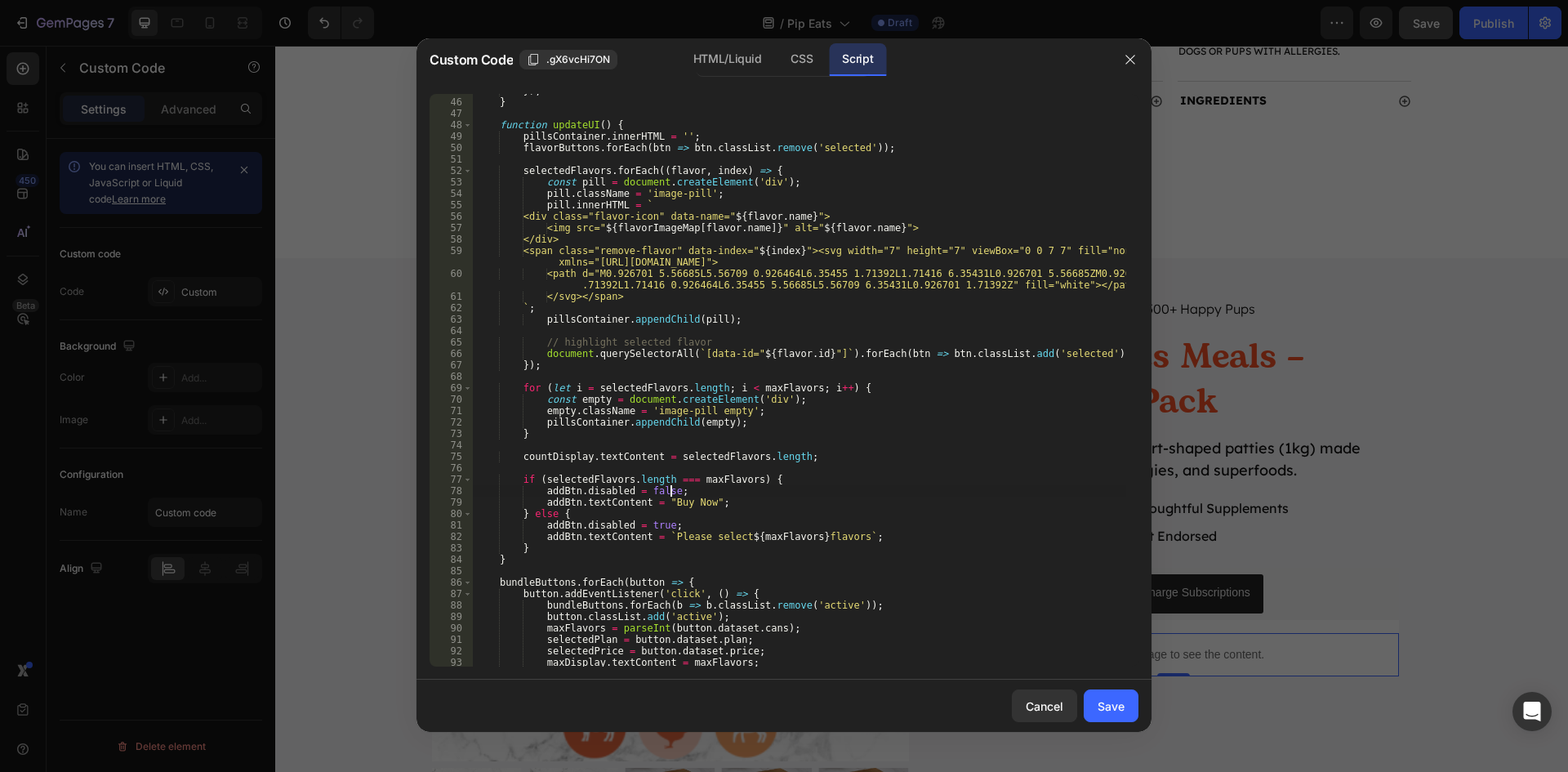
click at [937, 470] on div "}) ; } function updateUI ( ) { pillsContainer . innerHTML = '' ; flavorButtons …" at bounding box center [800, 383] width 653 height 596
type textarea "});"
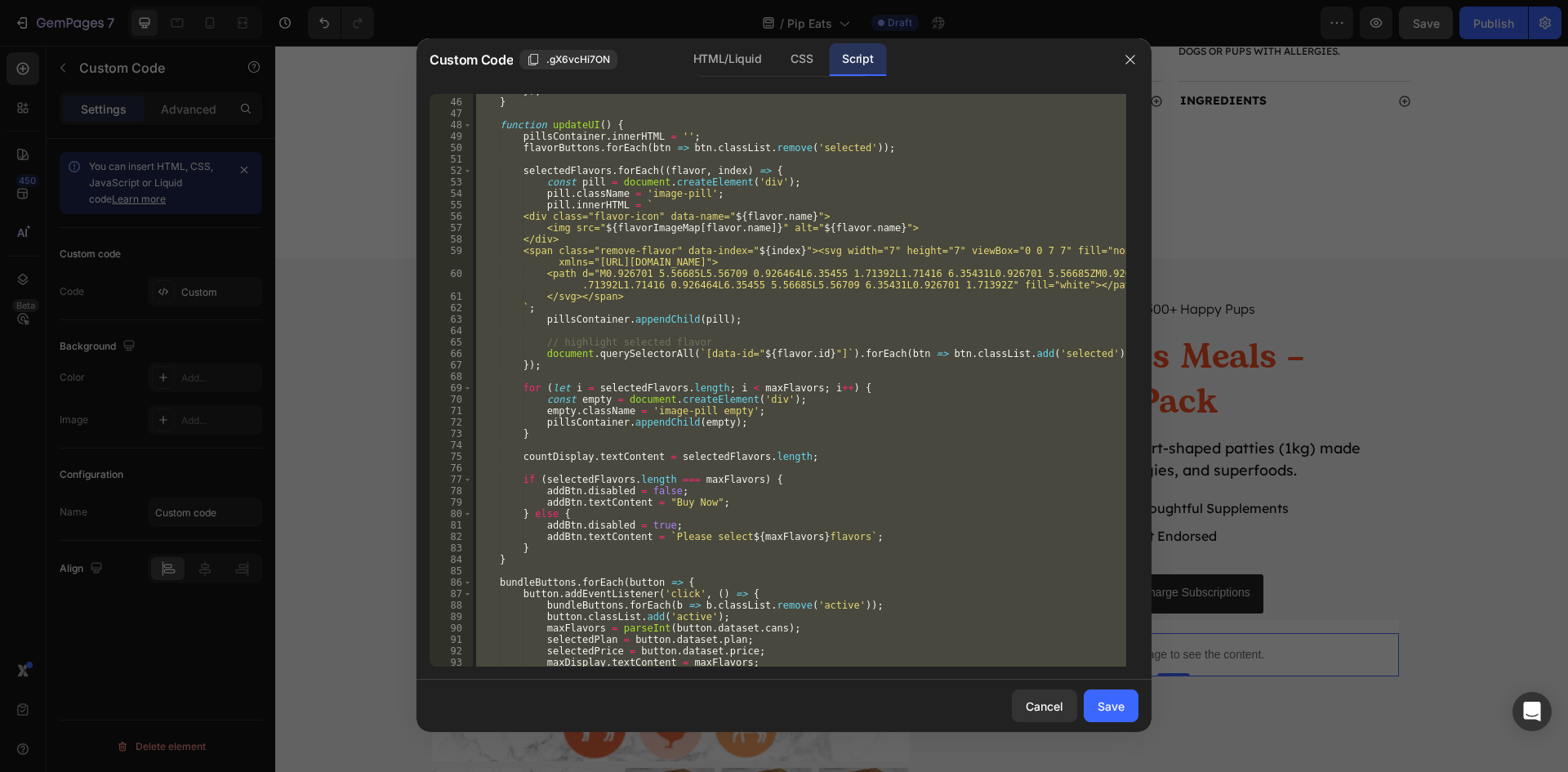
paste textarea
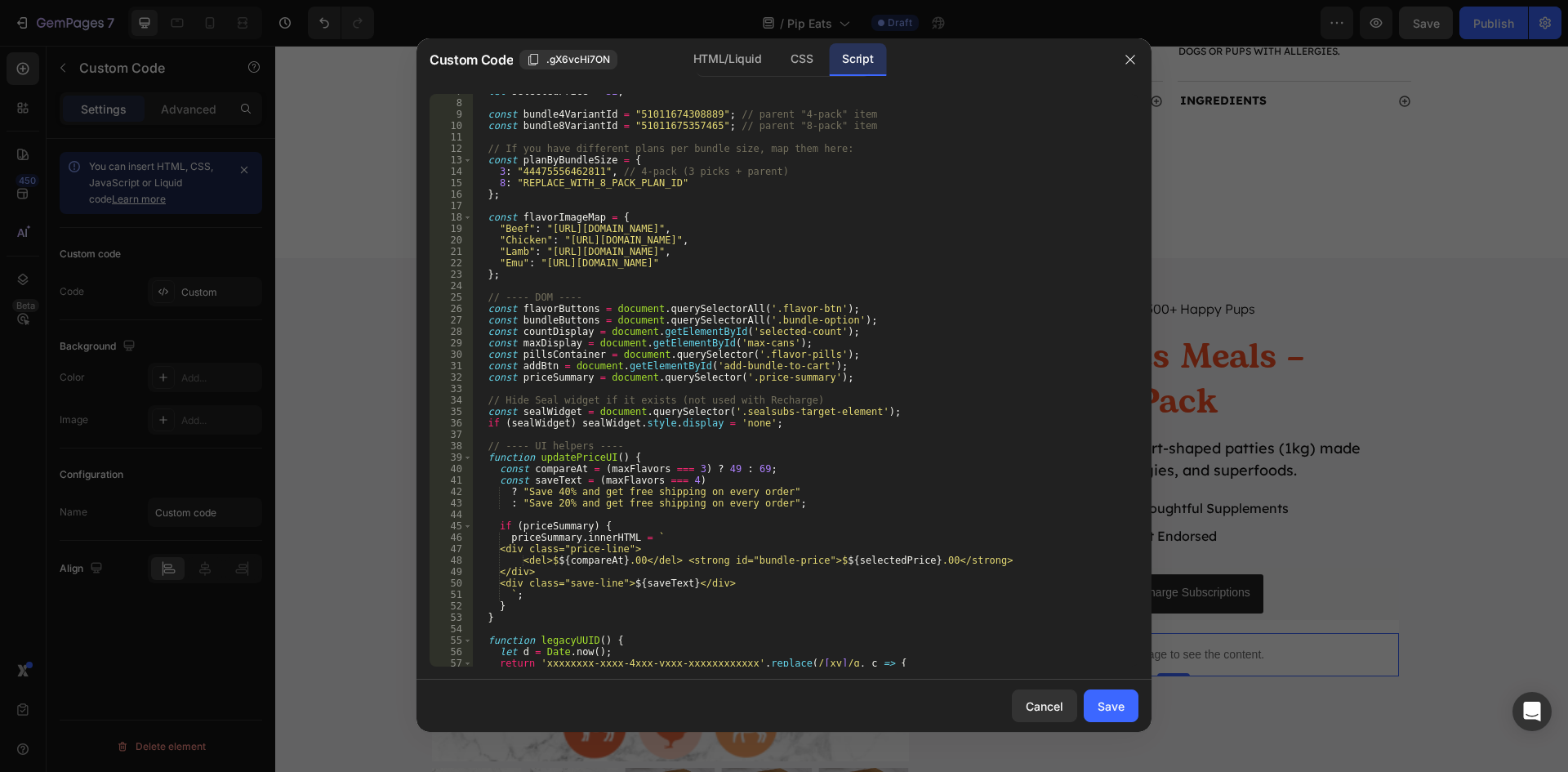
scroll to position [0, 0]
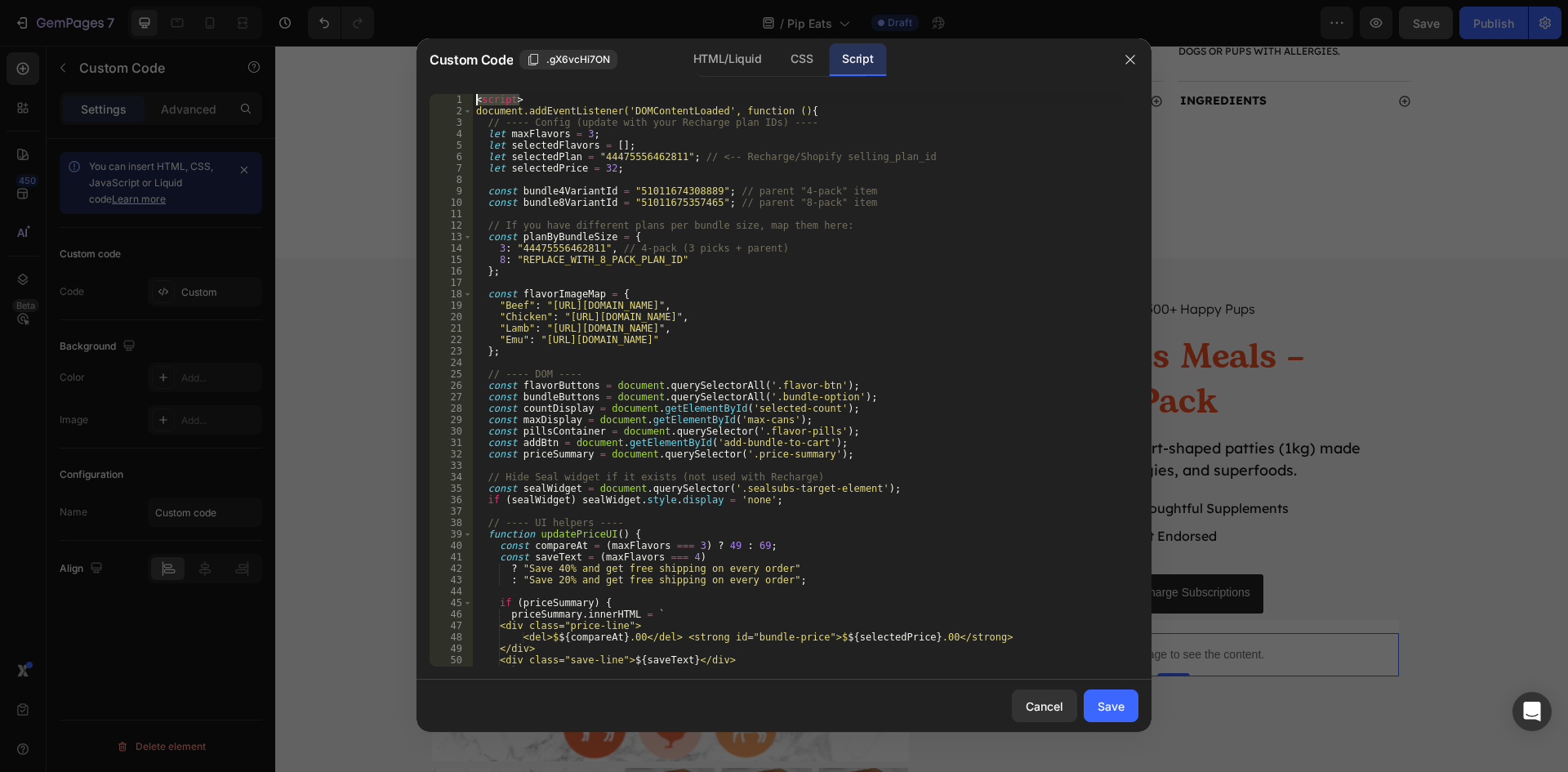
drag, startPoint x: 523, startPoint y: 100, endPoint x: 449, endPoint y: 98, distance: 74.0
click at [449, 98] on div "1 2 3 4 5 6 7 8 9 10 11 12 13 14 15 16 17 18 19 20 21 22 23 24 25 26 27 28 29 3…" at bounding box center [783, 381] width 709 height 573
type textarea "<script>"
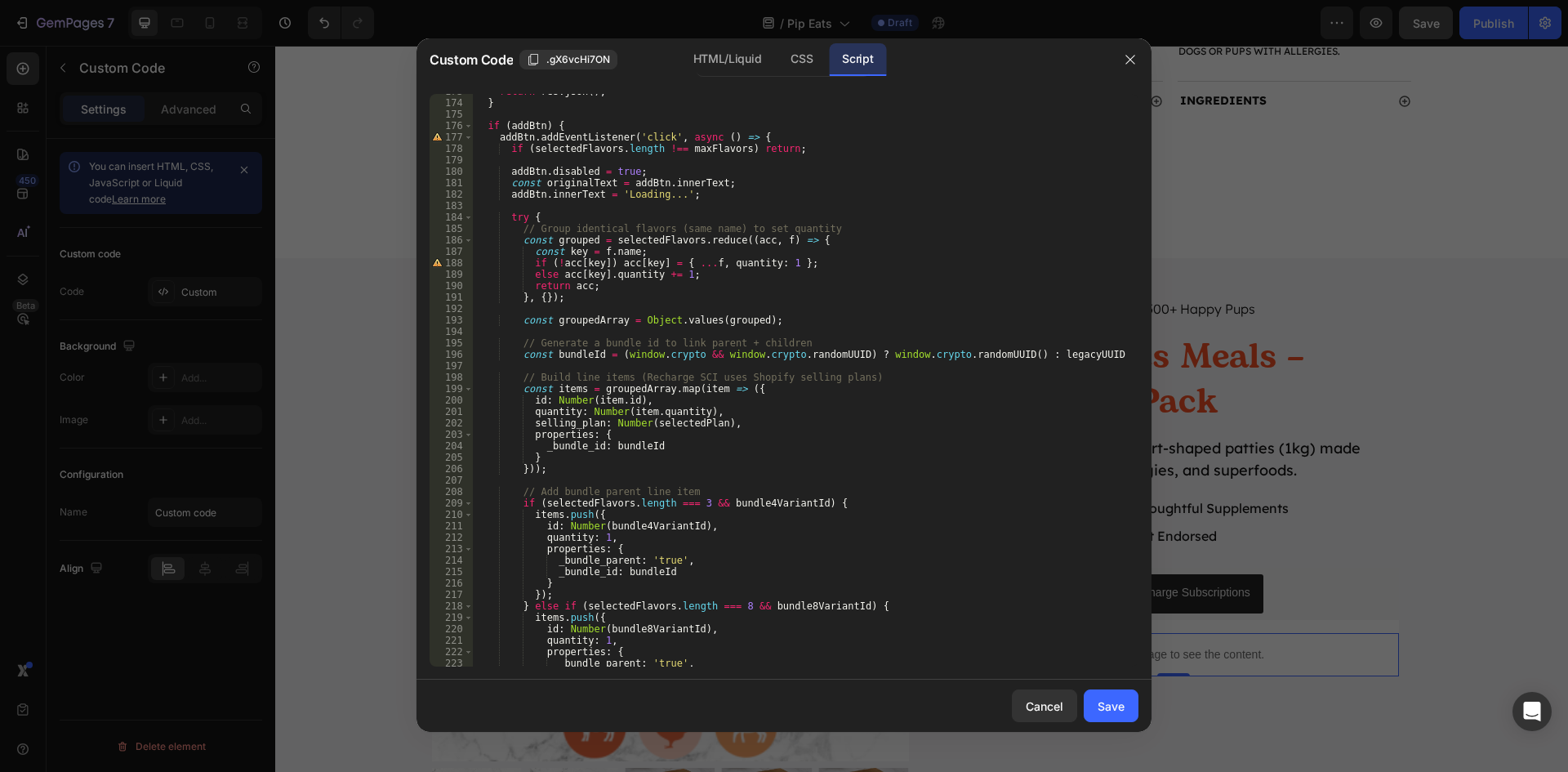
scroll to position [2299, 0]
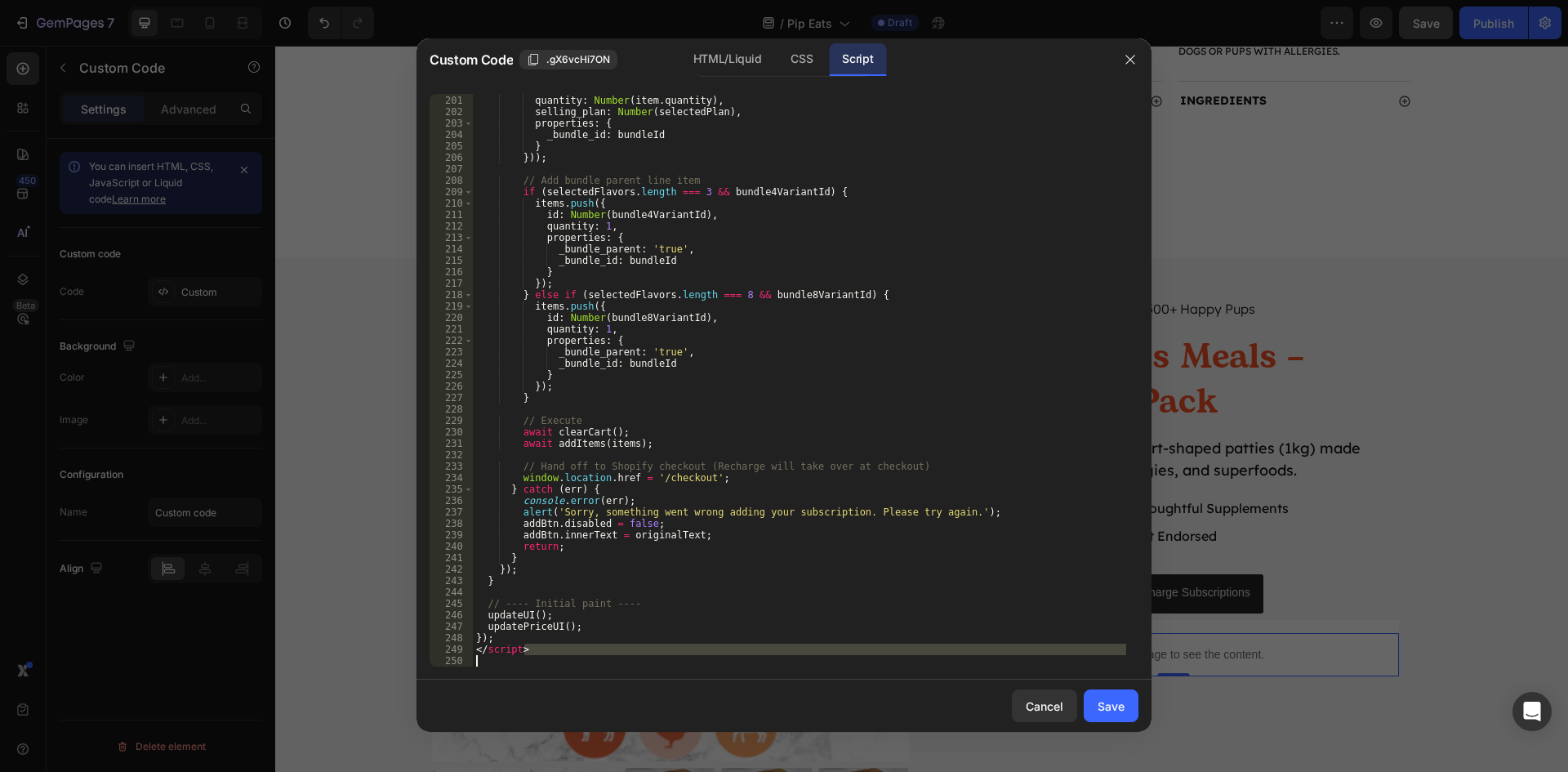
drag, startPoint x: 540, startPoint y: 651, endPoint x: 458, endPoint y: 656, distance: 82.2
click at [458, 656] on div "200 201 202 203 204 205 206 207 208 209 210 211 212 213 214 215 216 217 218 219…" at bounding box center [783, 381] width 709 height 573
type textarea "</script>"
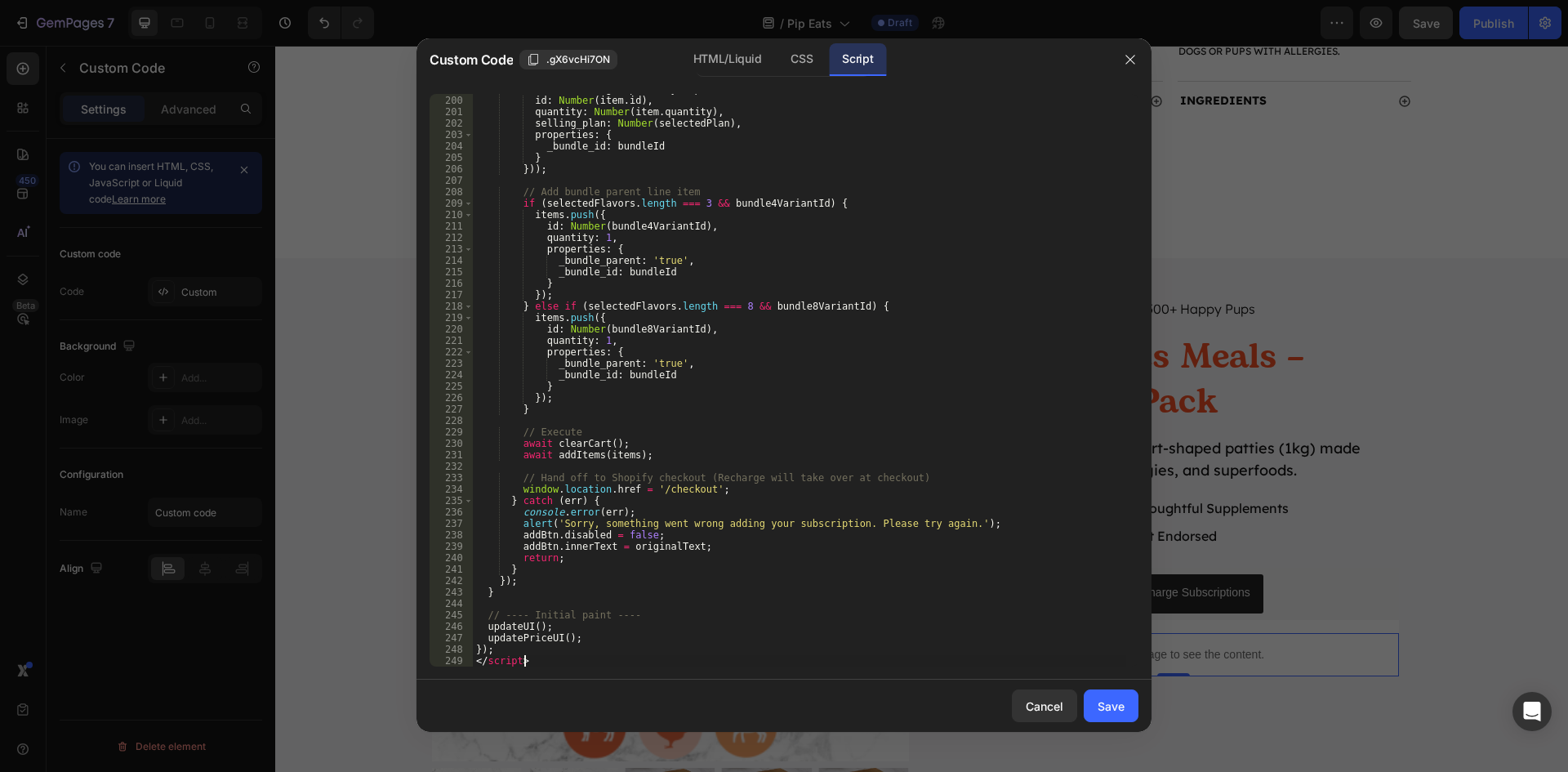
scroll to position [2287, 0]
drag, startPoint x: 535, startPoint y: 663, endPoint x: 476, endPoint y: 663, distance: 59.0
click at [476, 663] on div "const items = groupedArray . map ( item => ({ id : Number ( item . id ) , quant…" at bounding box center [800, 381] width 653 height 596
click at [1108, 698] on div "Save" at bounding box center [1111, 706] width 27 height 17
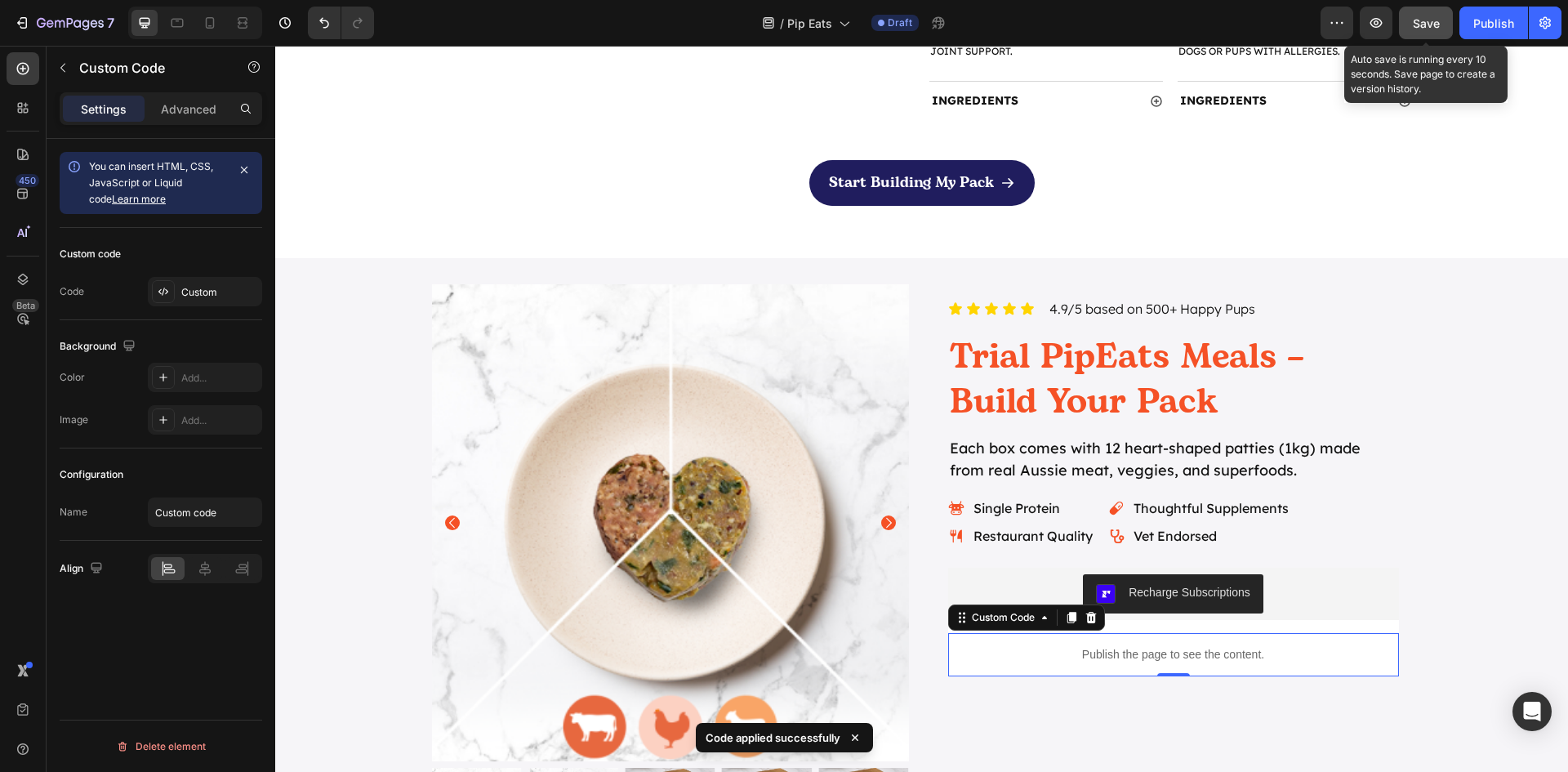
click at [1406, 23] on button "Save" at bounding box center [1426, 22] width 54 height 32
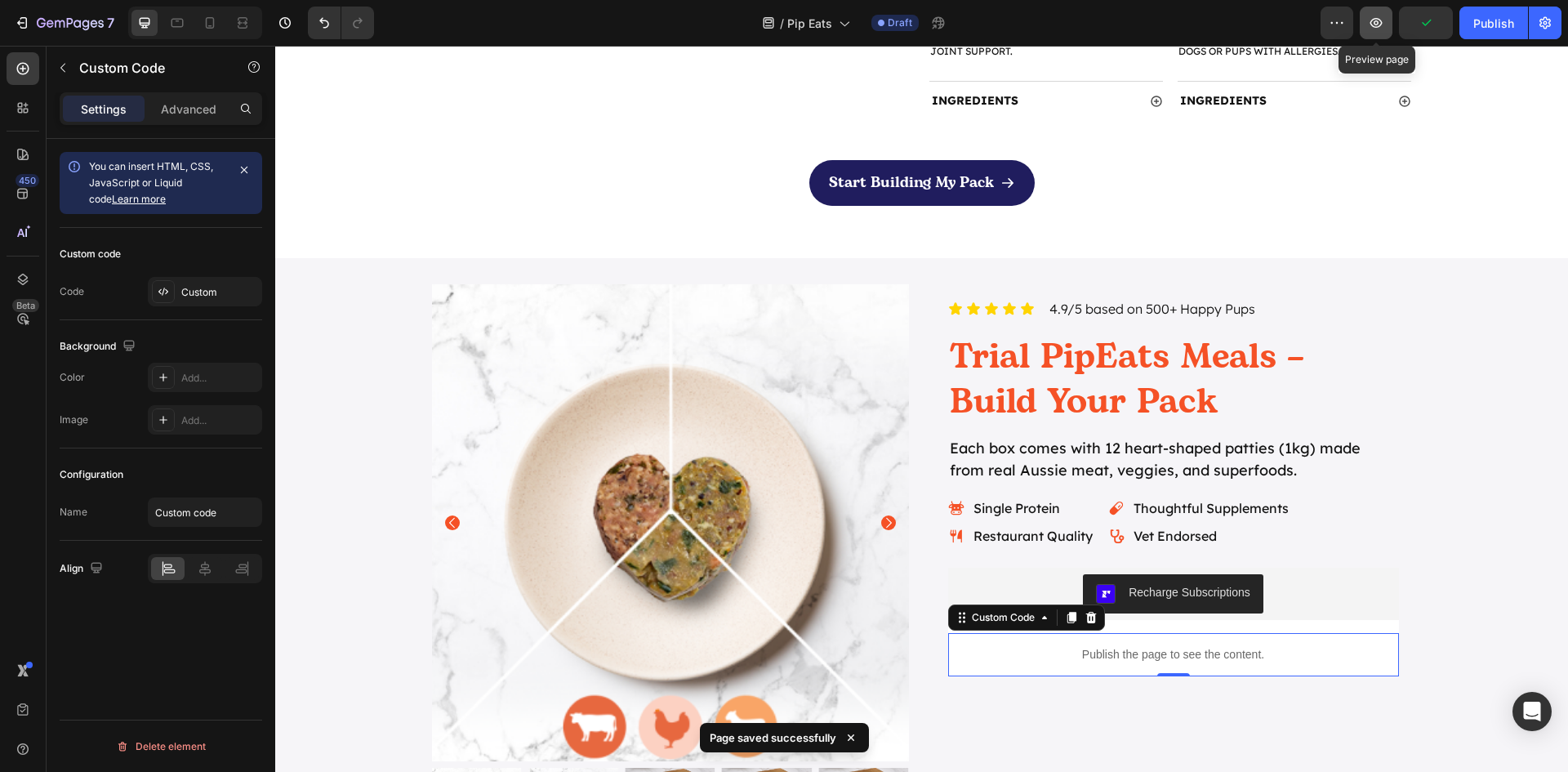
click at [1379, 26] on icon "button" at bounding box center [1376, 23] width 17 height 17
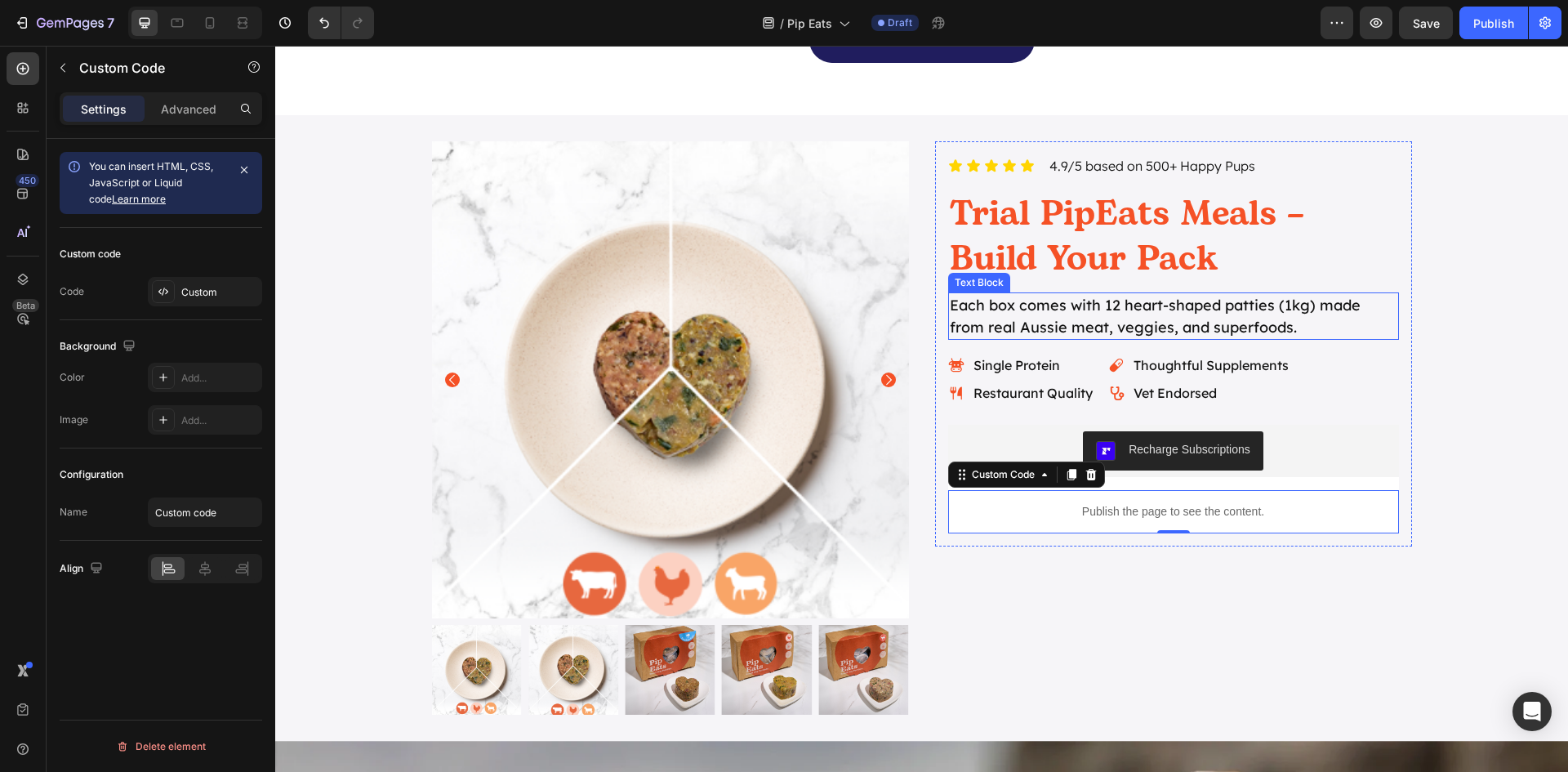
scroll to position [1797, 0]
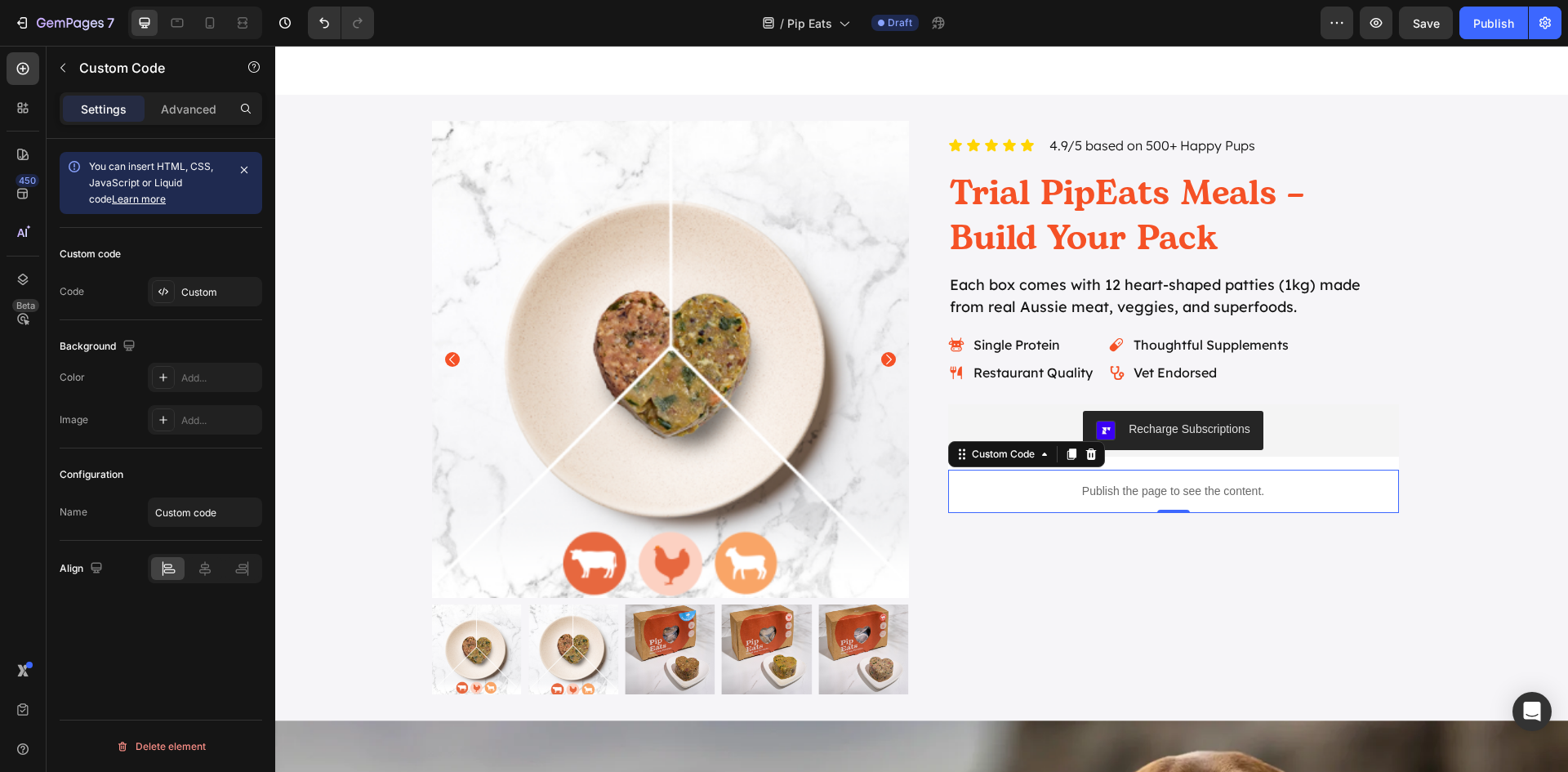
click at [1187, 490] on p "Publish the page to see the content." at bounding box center [1173, 491] width 451 height 17
click at [224, 294] on div "Custom" at bounding box center [219, 293] width 77 height 15
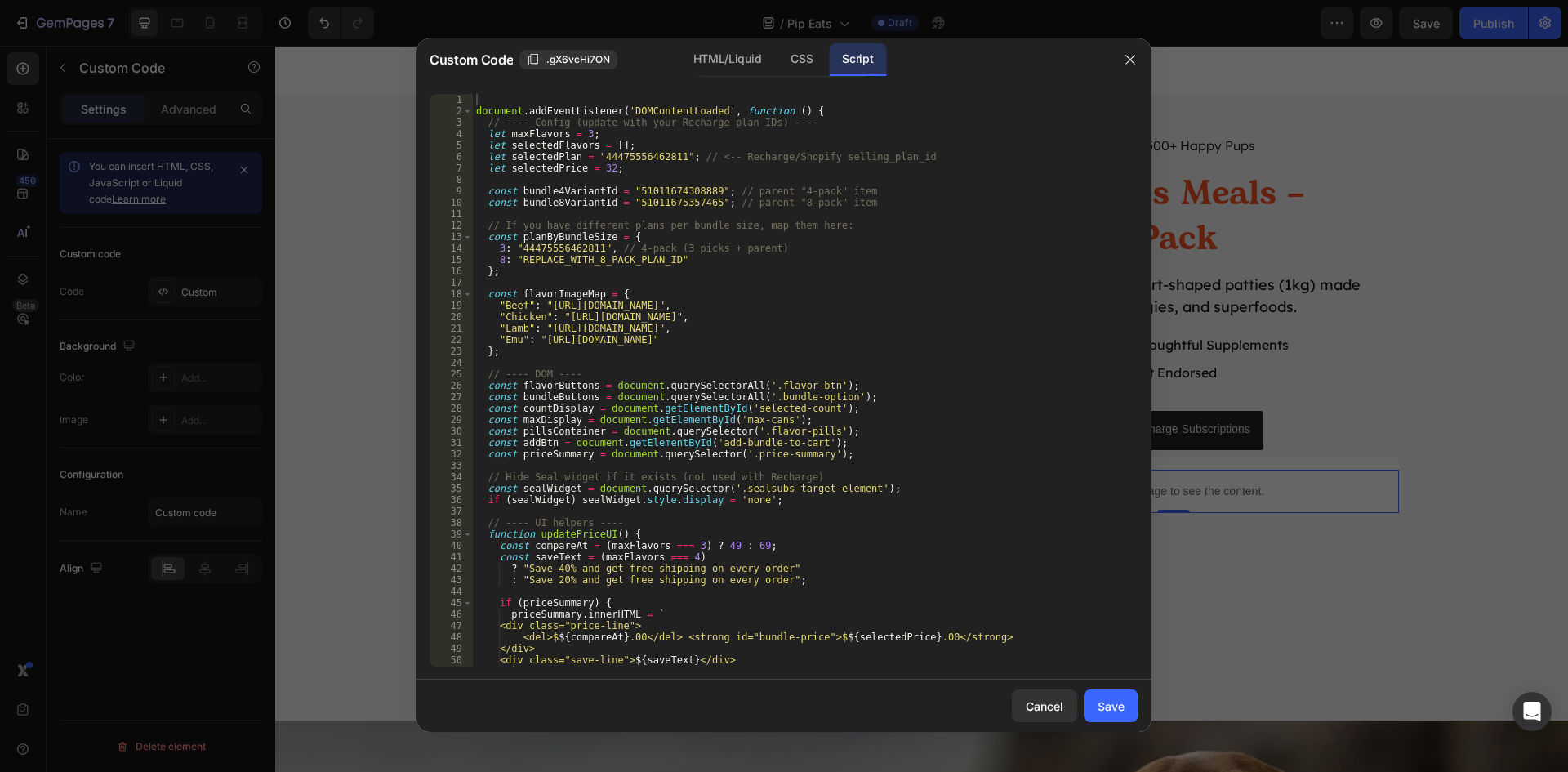
click at [644, 156] on div "document . addEventListener ( 'DOMContentLoaded' , function ( ) { // ---- Confi…" at bounding box center [800, 392] width 653 height 596
paste textarea "8166791577819"
type textarea "let selectedPlan = "8166791577819"; // <-- Recharge/Shopify selling_plan_id"
click at [1116, 710] on div "Save" at bounding box center [1111, 706] width 27 height 17
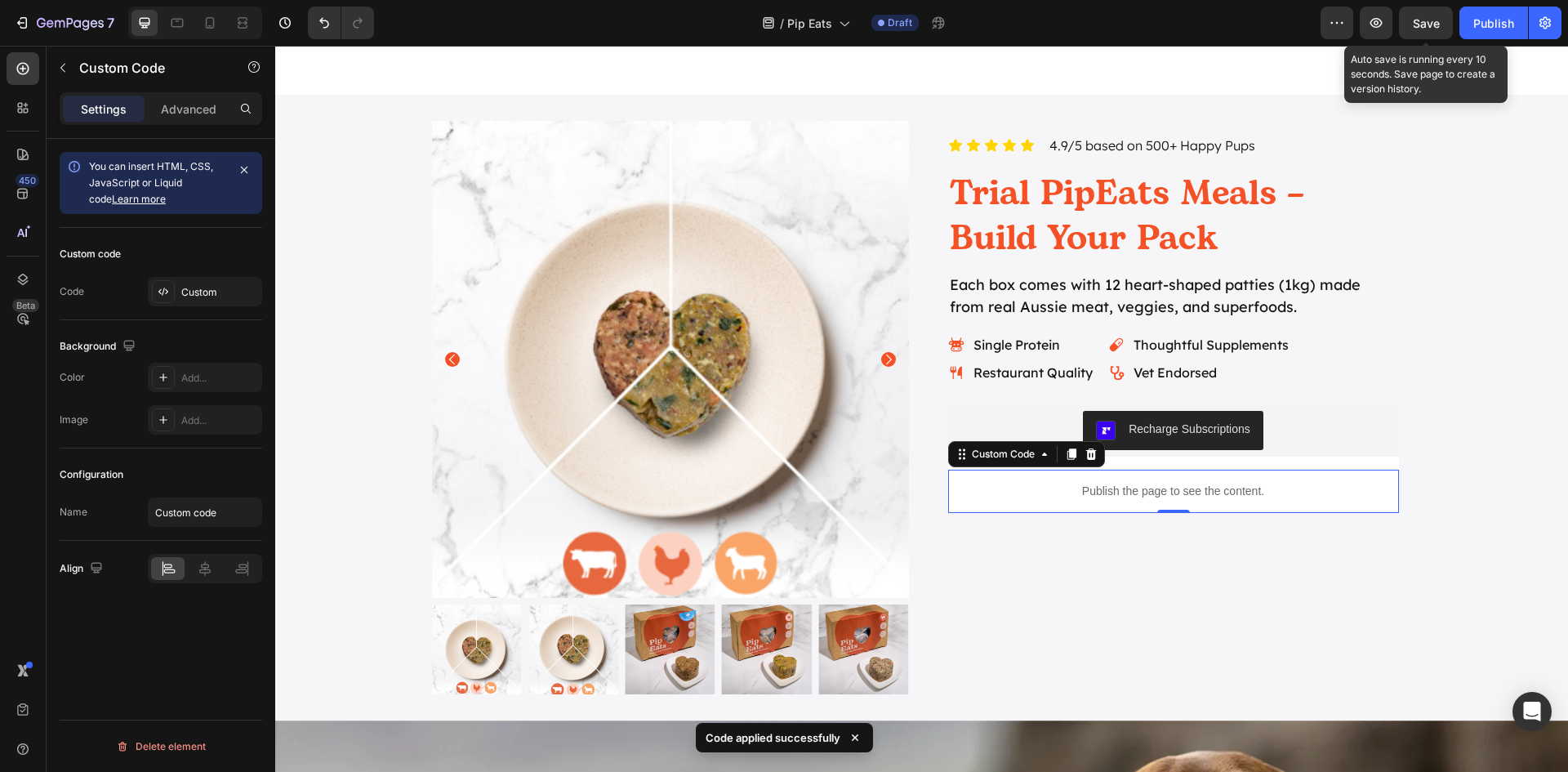
click at [1436, 30] on span "Save" at bounding box center [1426, 23] width 27 height 14
click at [1376, 27] on icon "button" at bounding box center [1376, 23] width 12 height 10
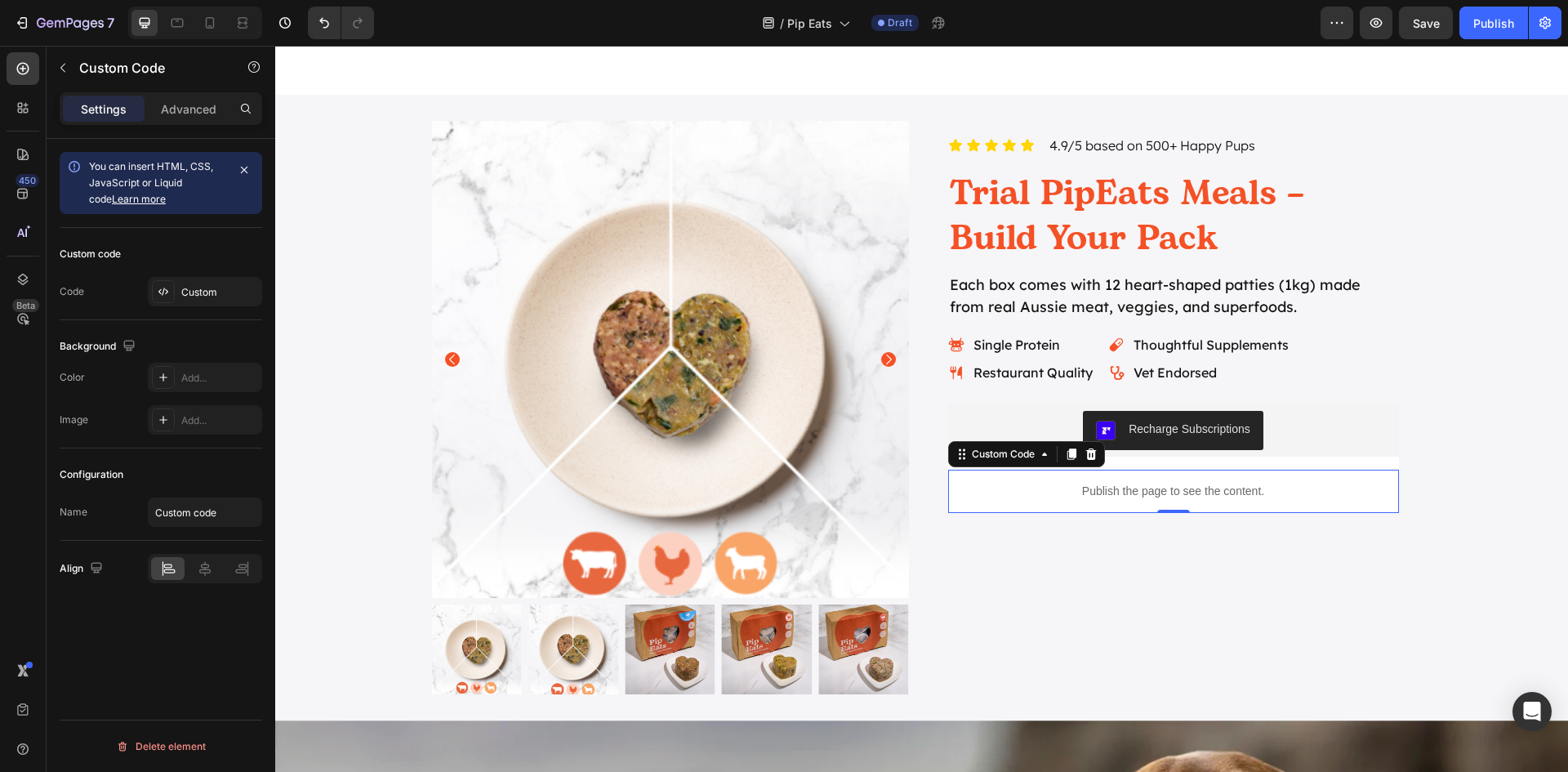
click at [1186, 492] on p "Publish the page to see the content." at bounding box center [1173, 491] width 451 height 17
click at [1177, 437] on div "Recharge Subscriptions" at bounding box center [1189, 429] width 122 height 17
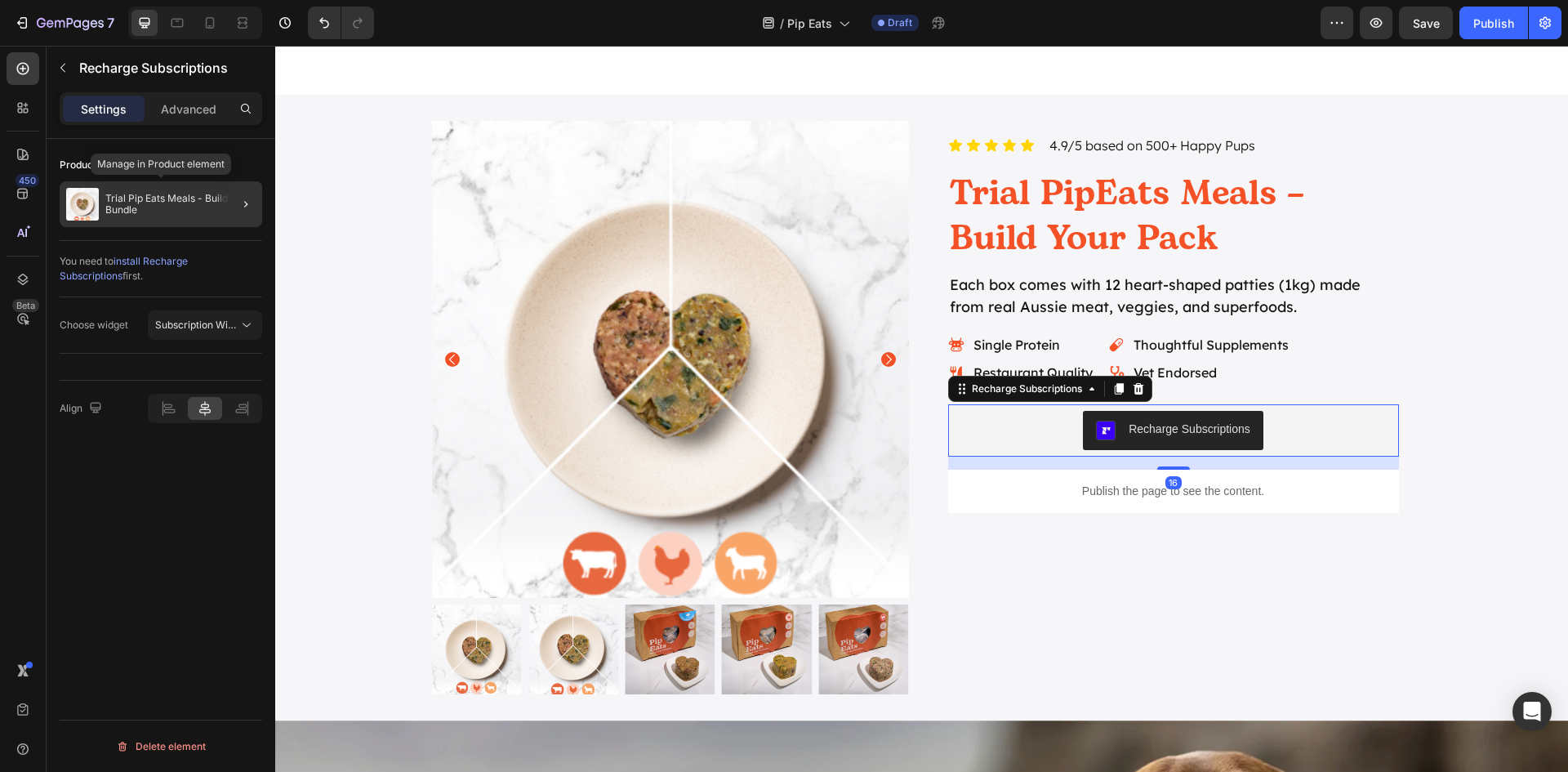
click at [148, 206] on p "Trial Pip Eats Meals - Build A Bundle" at bounding box center [180, 204] width 151 height 23
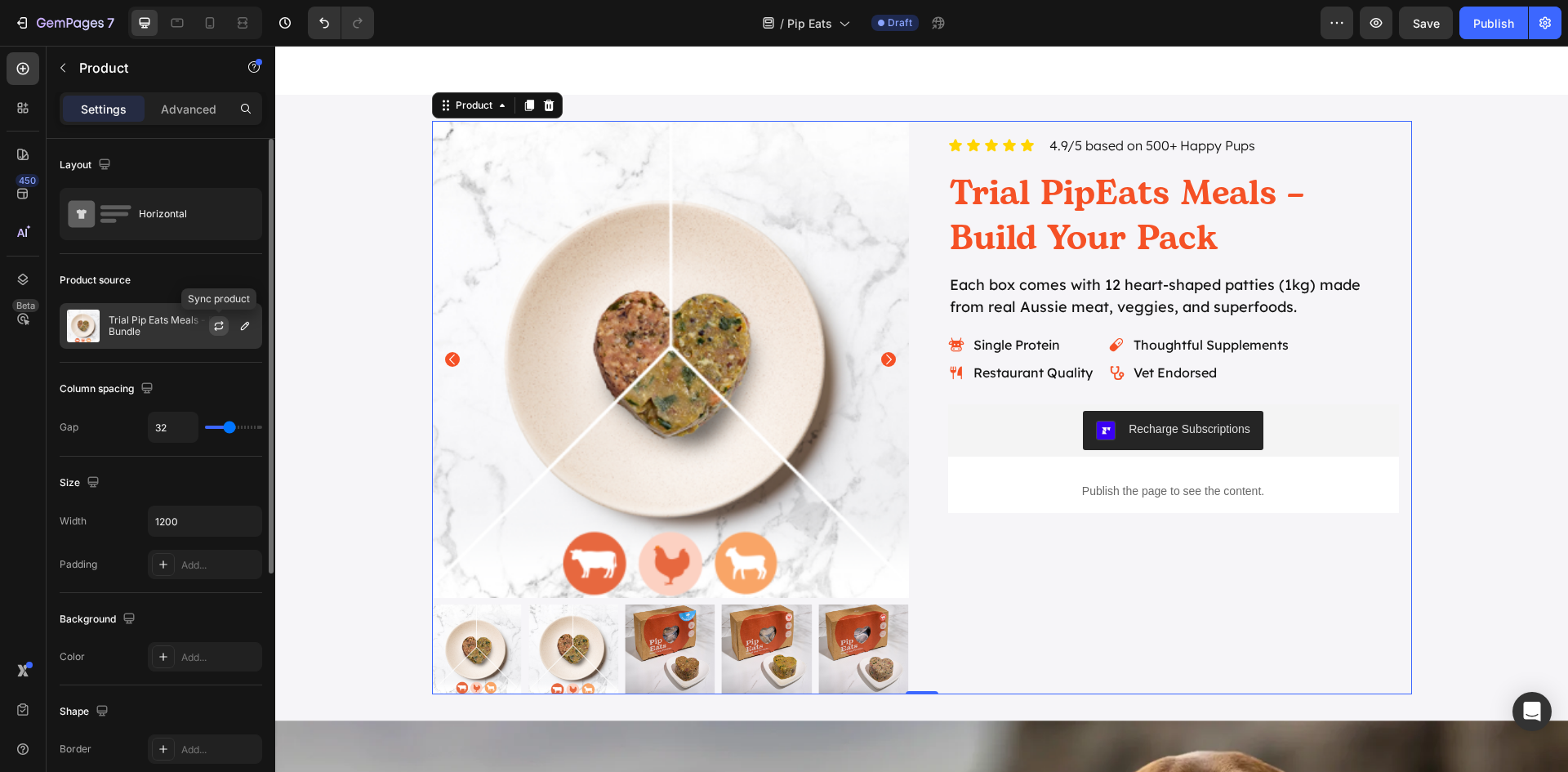
click at [218, 325] on icon "button" at bounding box center [219, 326] width 13 height 13
click at [246, 329] on icon "button" at bounding box center [245, 326] width 13 height 13
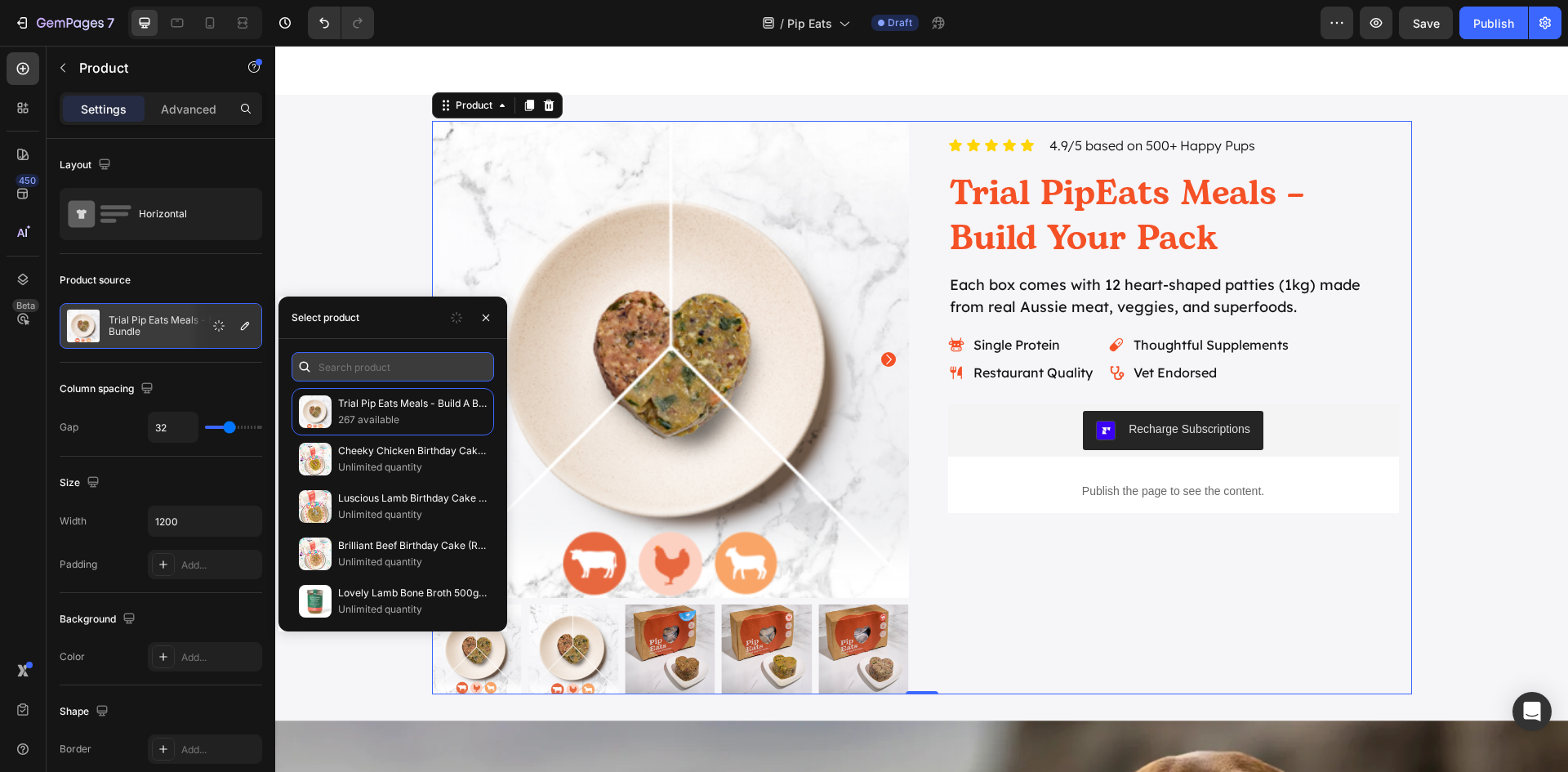
click at [356, 354] on input "text" at bounding box center [393, 367] width 203 height 30
click at [360, 367] on input "text" at bounding box center [393, 367] width 203 height 30
paste input "Trial PipEats Meals"
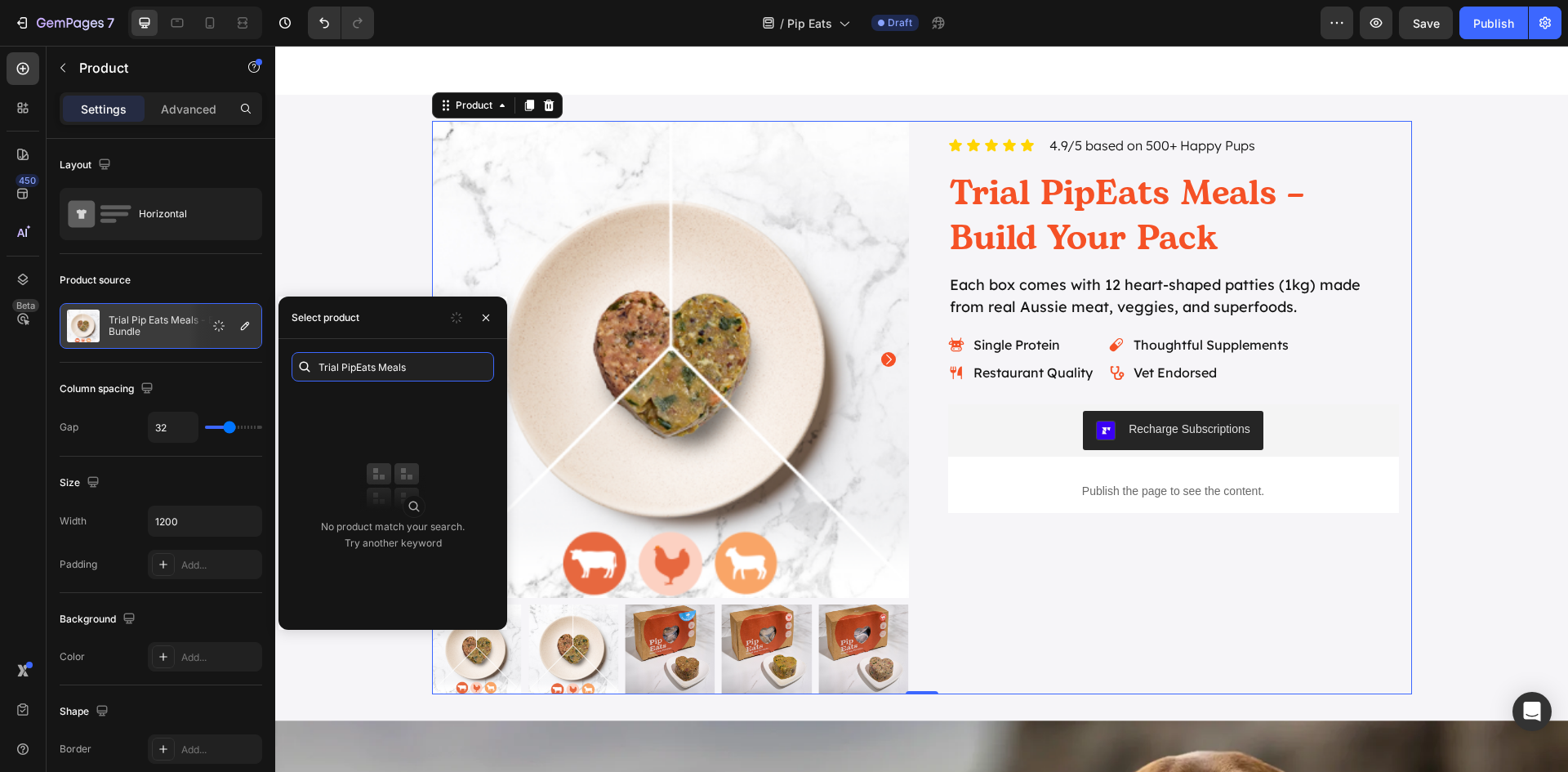
type input "Trial PipEats Meals"
click at [1148, 484] on p "Publish the page to see the content." at bounding box center [1173, 491] width 451 height 17
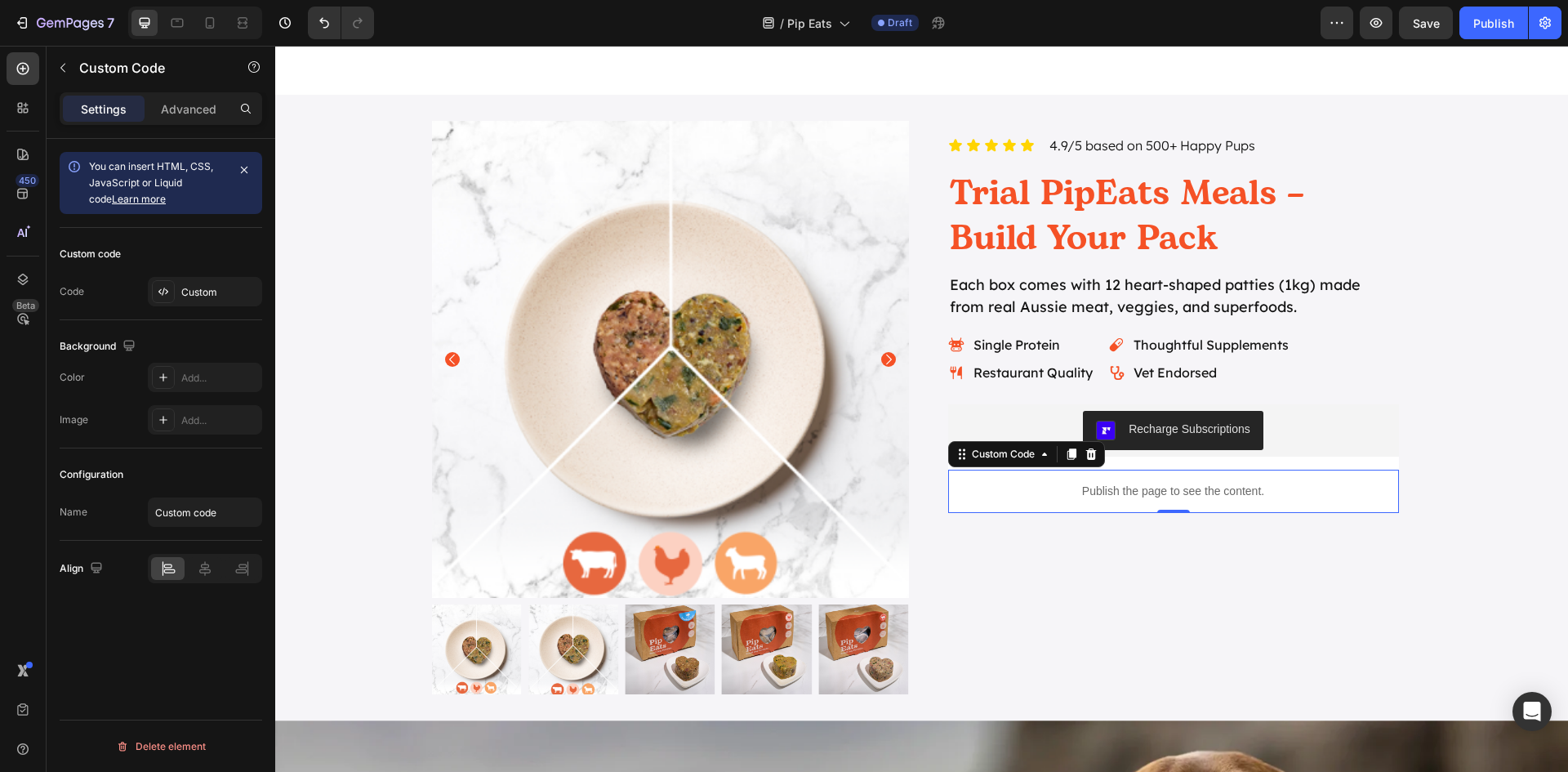
click at [1145, 494] on p "Publish the page to see the content." at bounding box center [1173, 491] width 451 height 17
click at [185, 294] on div "Custom" at bounding box center [219, 293] width 77 height 15
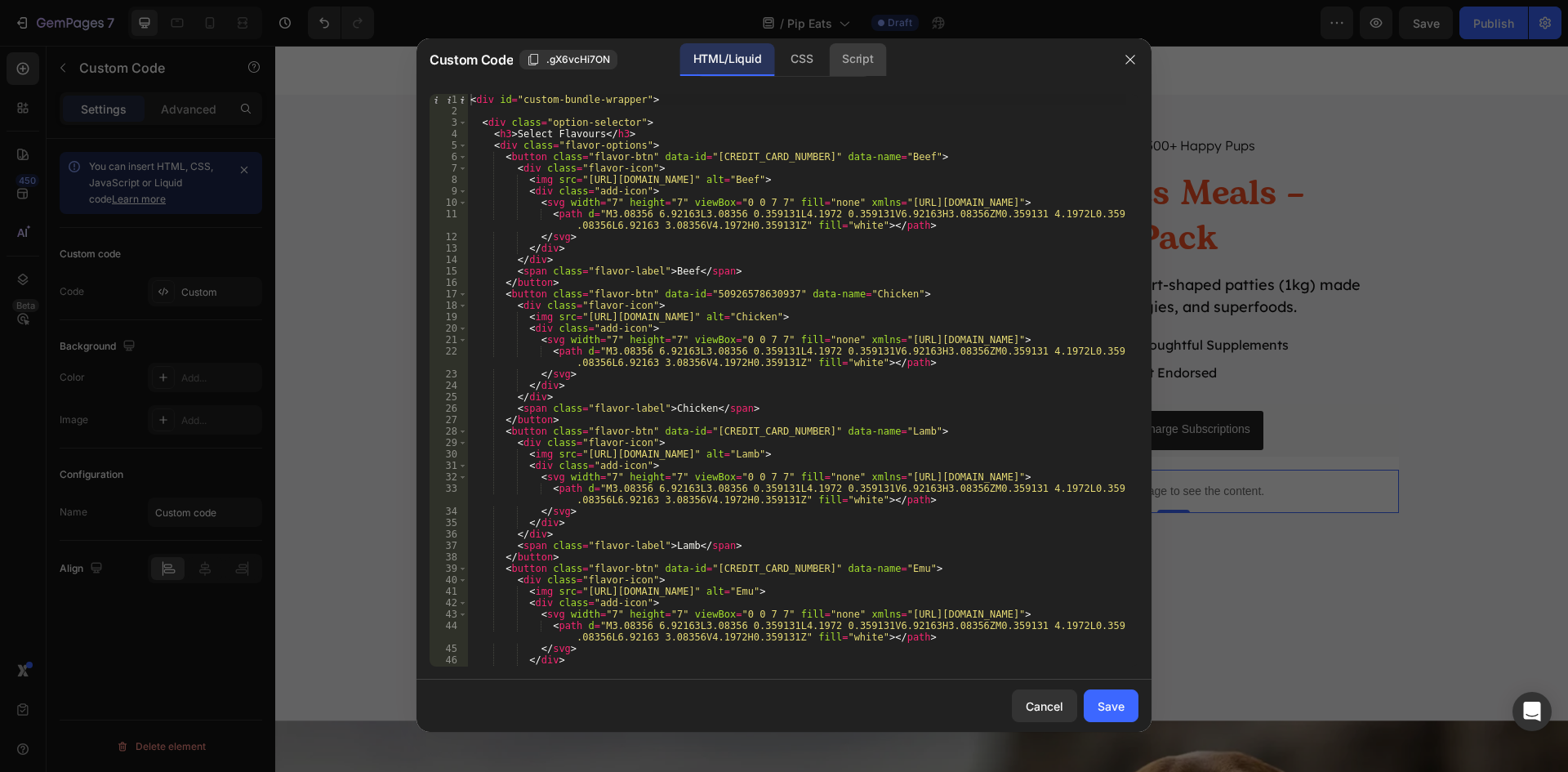
click at [869, 59] on div "Script" at bounding box center [857, 59] width 57 height 32
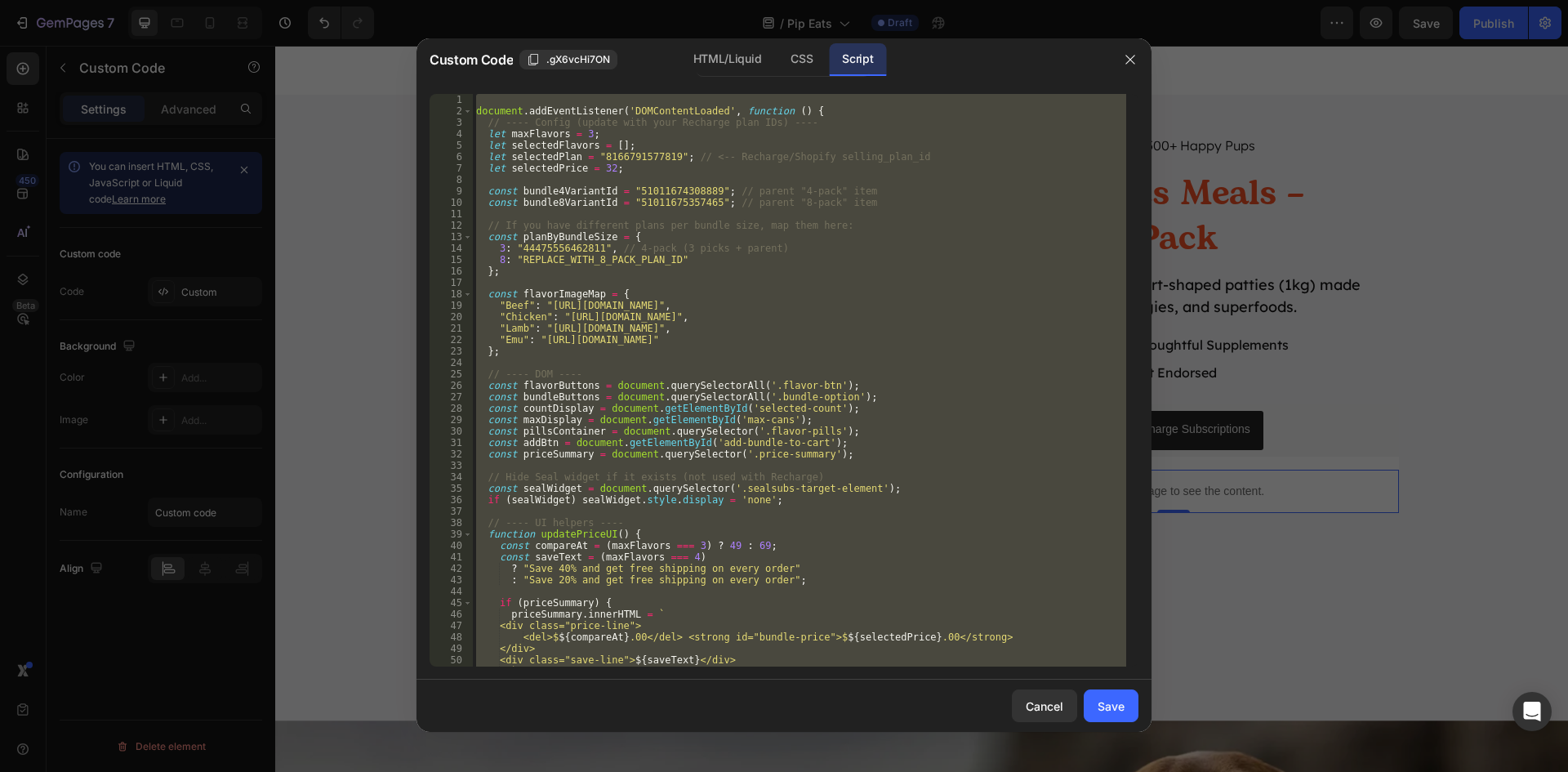
click at [618, 147] on div "document . addEventListener ( 'DOMContentLoaded' , function ( ) { // ---- Confi…" at bounding box center [800, 381] width 653 height 573
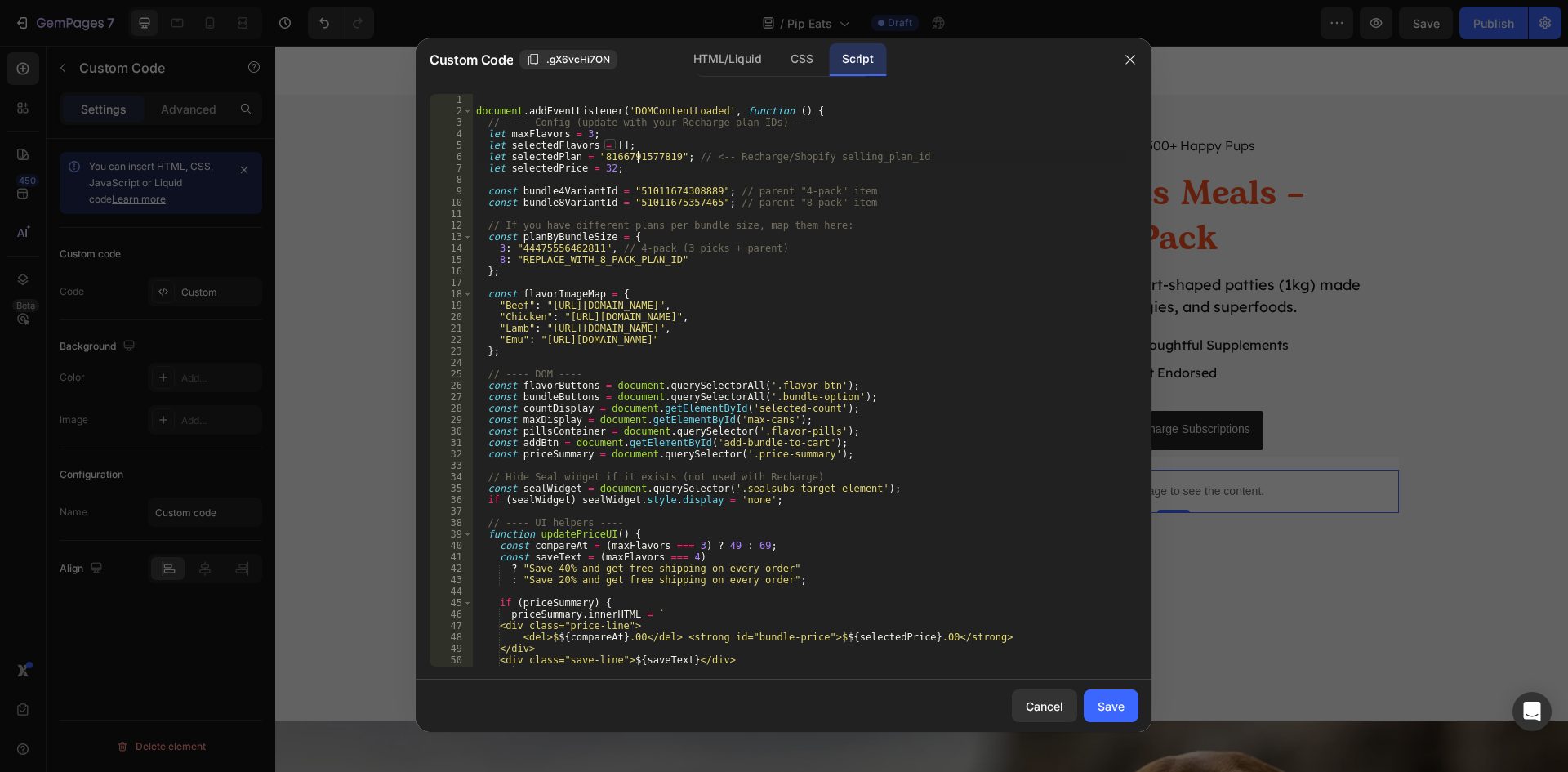
click at [639, 158] on div "document . addEventListener ( 'DOMContentLoaded' , function ( ) { // ---- Confi…" at bounding box center [800, 392] width 653 height 596
paste textarea "974470611163"
drag, startPoint x: 902, startPoint y: 161, endPoint x: 719, endPoint y: 159, distance: 183.0
click at [719, 159] on div "document . addEventListener ( 'DOMContentLoaded' , function ( ) { // ---- Confi…" at bounding box center [800, 392] width 653 height 596
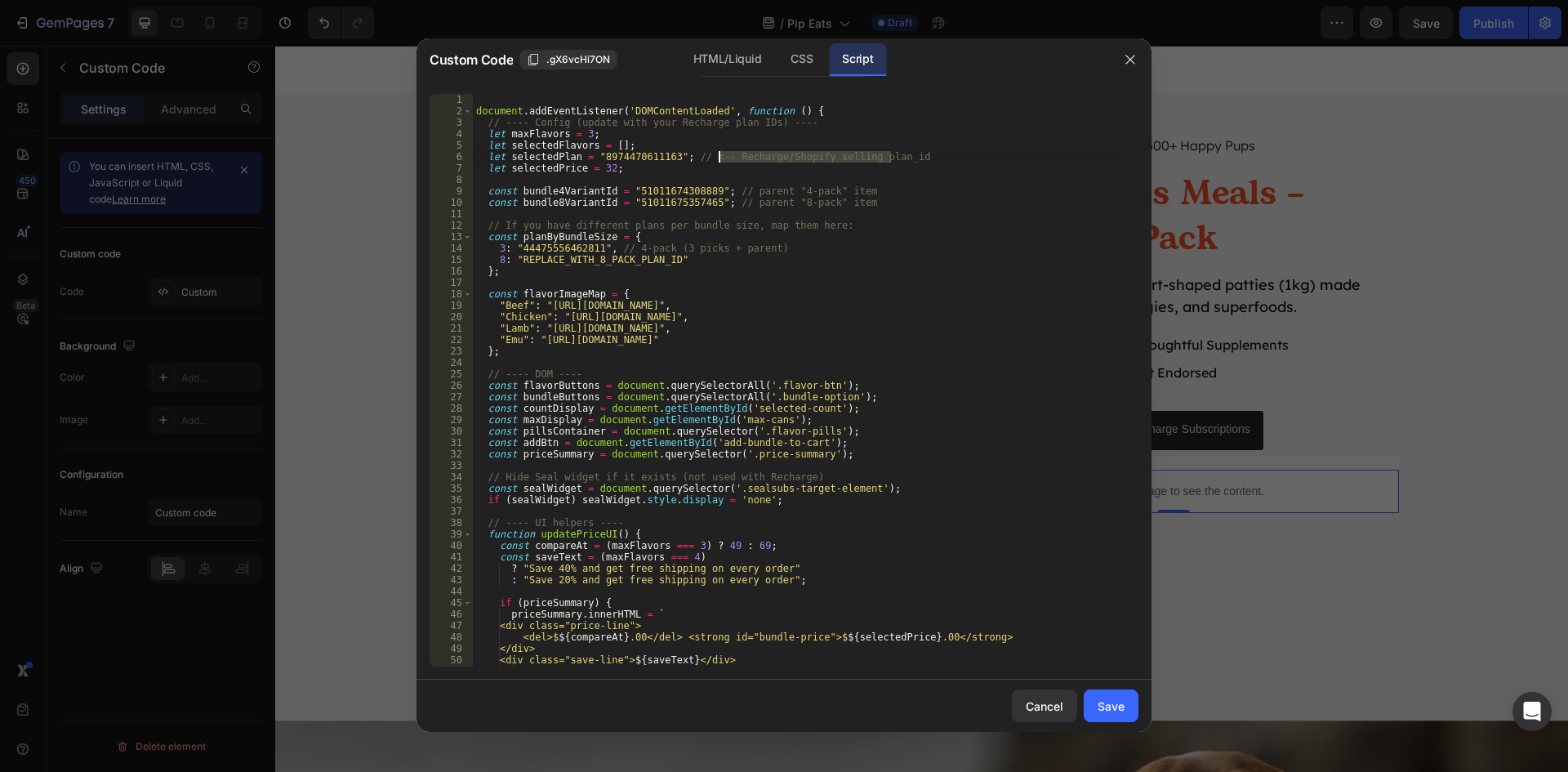
click at [649, 159] on div "document . addEventListener ( 'DOMContentLoaded' , function ( ) { // ---- Confi…" at bounding box center [800, 392] width 653 height 596
paste textarea "166791577819"
type textarea "let selectedPlan = "8166791577819"; // <-- Recharge/Shopify selling_plan_id"
click at [1122, 710] on div "Save" at bounding box center [1111, 706] width 27 height 17
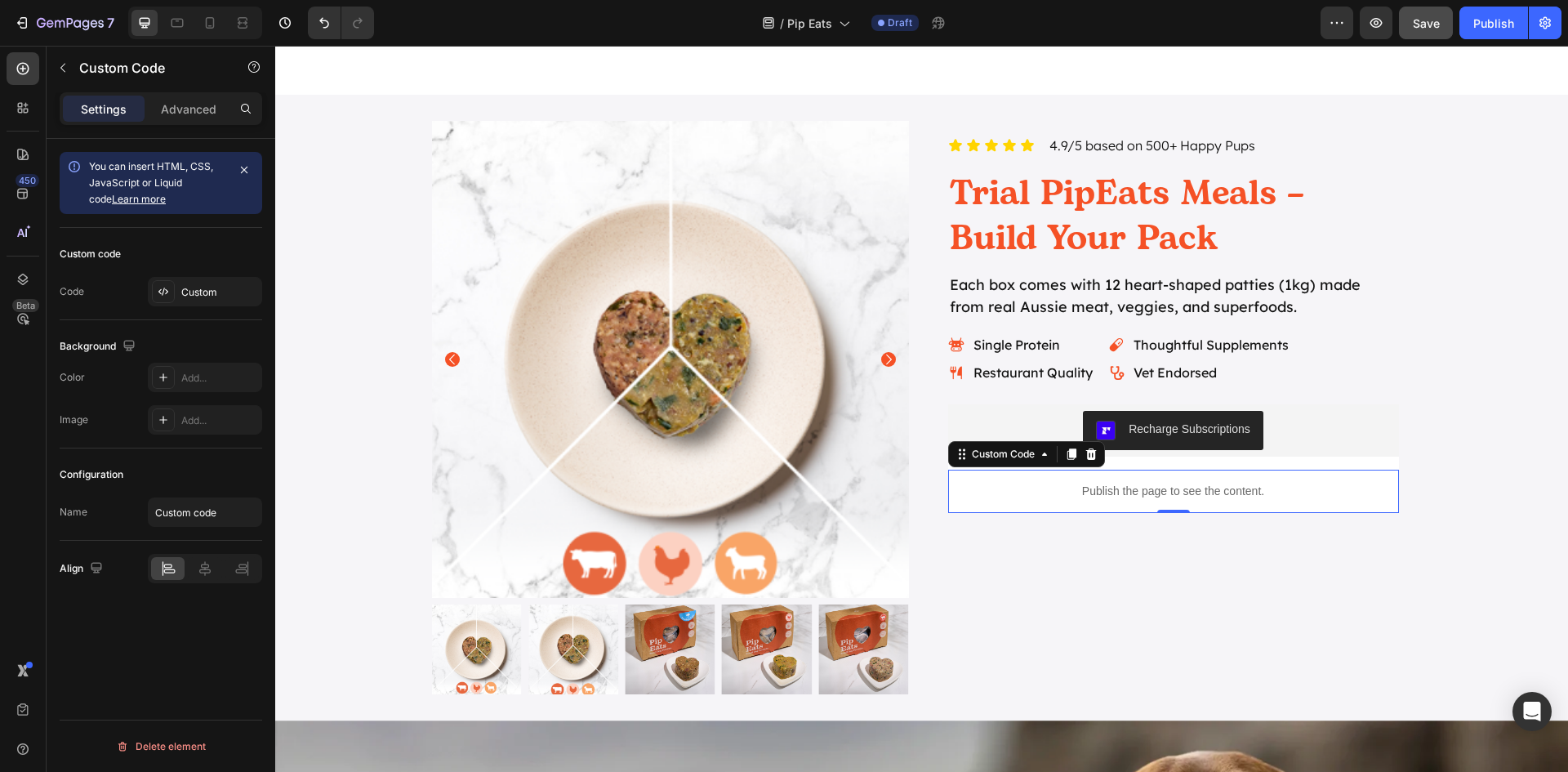
click at [1432, 36] on button "Save" at bounding box center [1426, 22] width 54 height 32
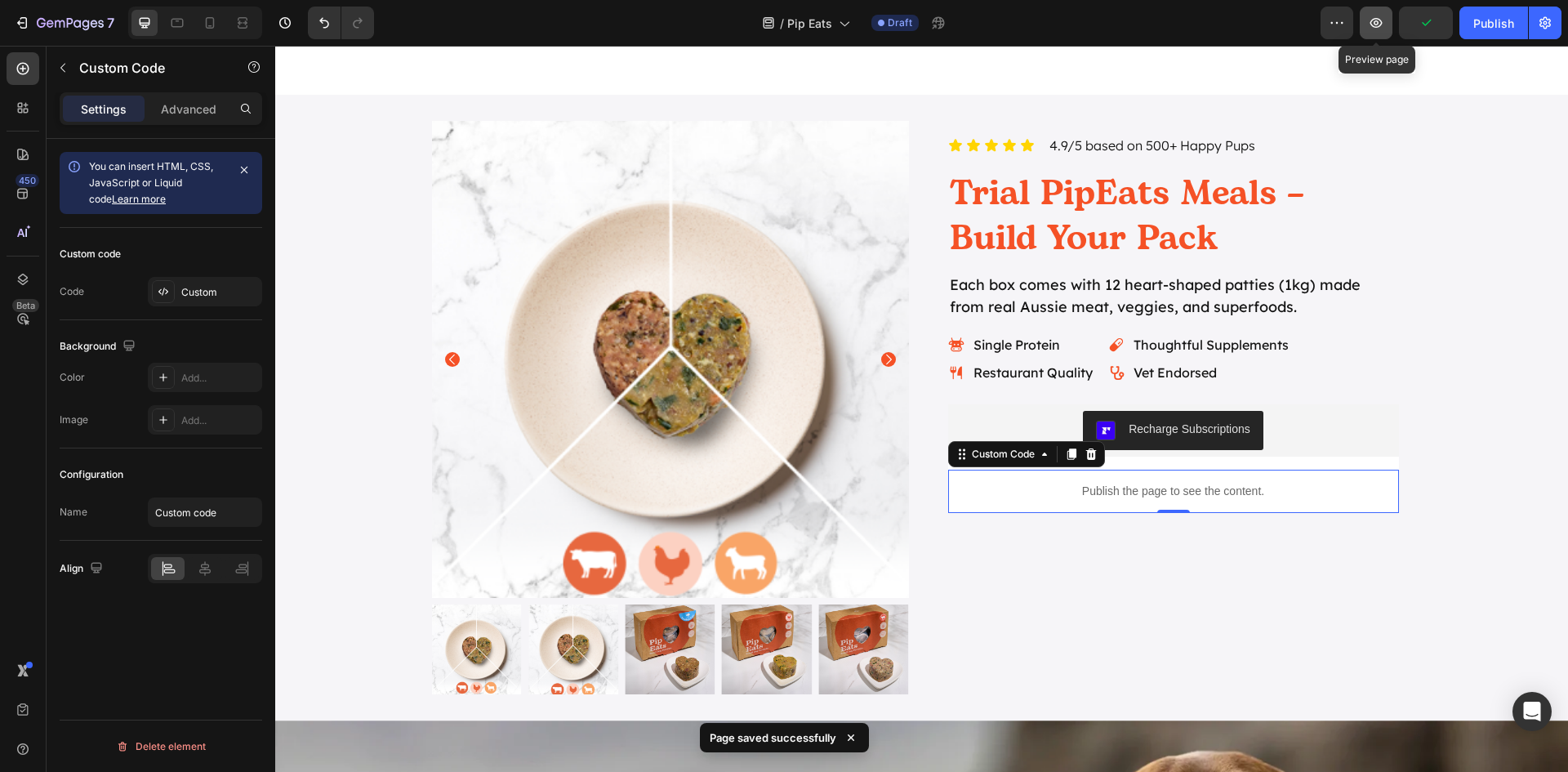
click at [1374, 26] on icon "button" at bounding box center [1376, 23] width 12 height 10
click at [998, 468] on div "Custom Code" at bounding box center [1026, 454] width 157 height 26
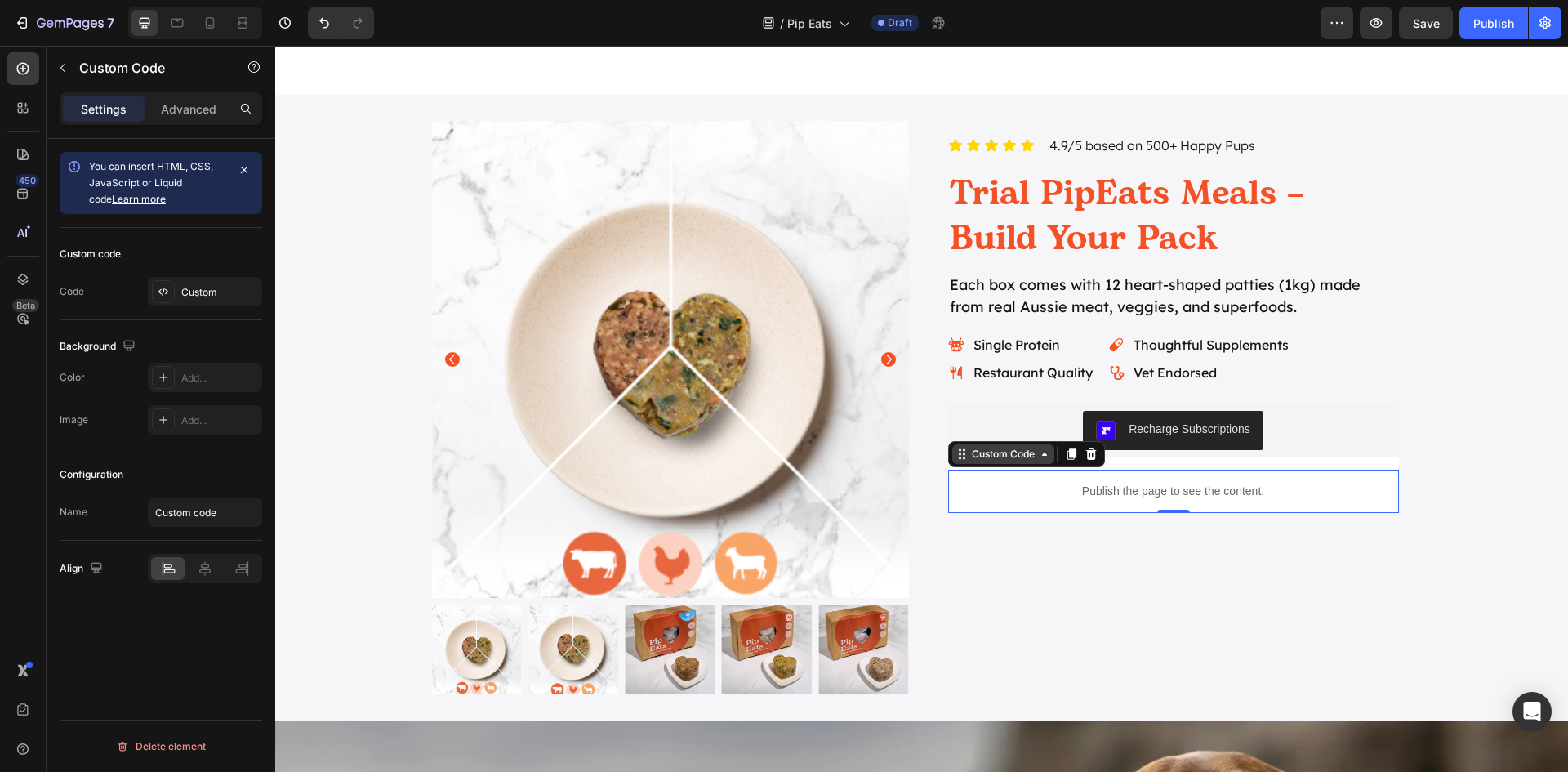
click at [1002, 457] on div "Custom Code" at bounding box center [1003, 454] width 69 height 15
click at [187, 297] on div "Custom" at bounding box center [219, 293] width 77 height 15
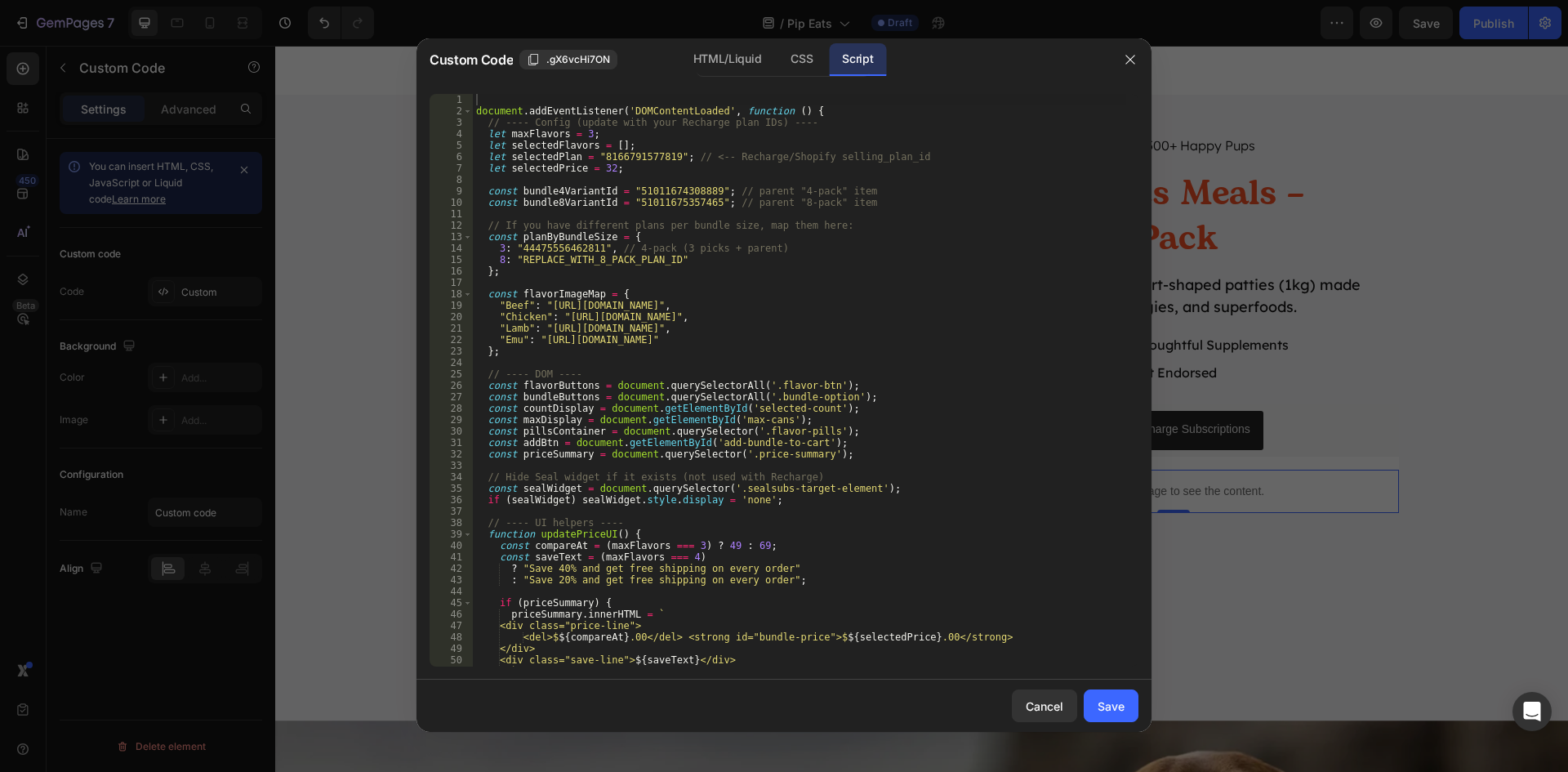
click at [695, 201] on div "document . addEventListener ( 'DOMContentLoaded' , function ( ) { // ---- Confi…" at bounding box center [800, 392] width 653 height 596
click at [862, 205] on div "document . addEventListener ( 'DOMContentLoaded' , function ( ) { // ---- Confi…" at bounding box center [800, 392] width 653 height 596
drag, startPoint x: 879, startPoint y: 204, endPoint x: 426, endPoint y: 191, distance: 453.2
click at [426, 191] on div "const bundle8VariantId = "51011675357465"; // parent "8-pack" item 1 2 3 4 5 6 …" at bounding box center [784, 381] width 735 height 599
click at [605, 262] on div "document . addEventListener ( 'DOMContentLoaded' , function ( ) { // ---- Confi…" at bounding box center [800, 392] width 653 height 596
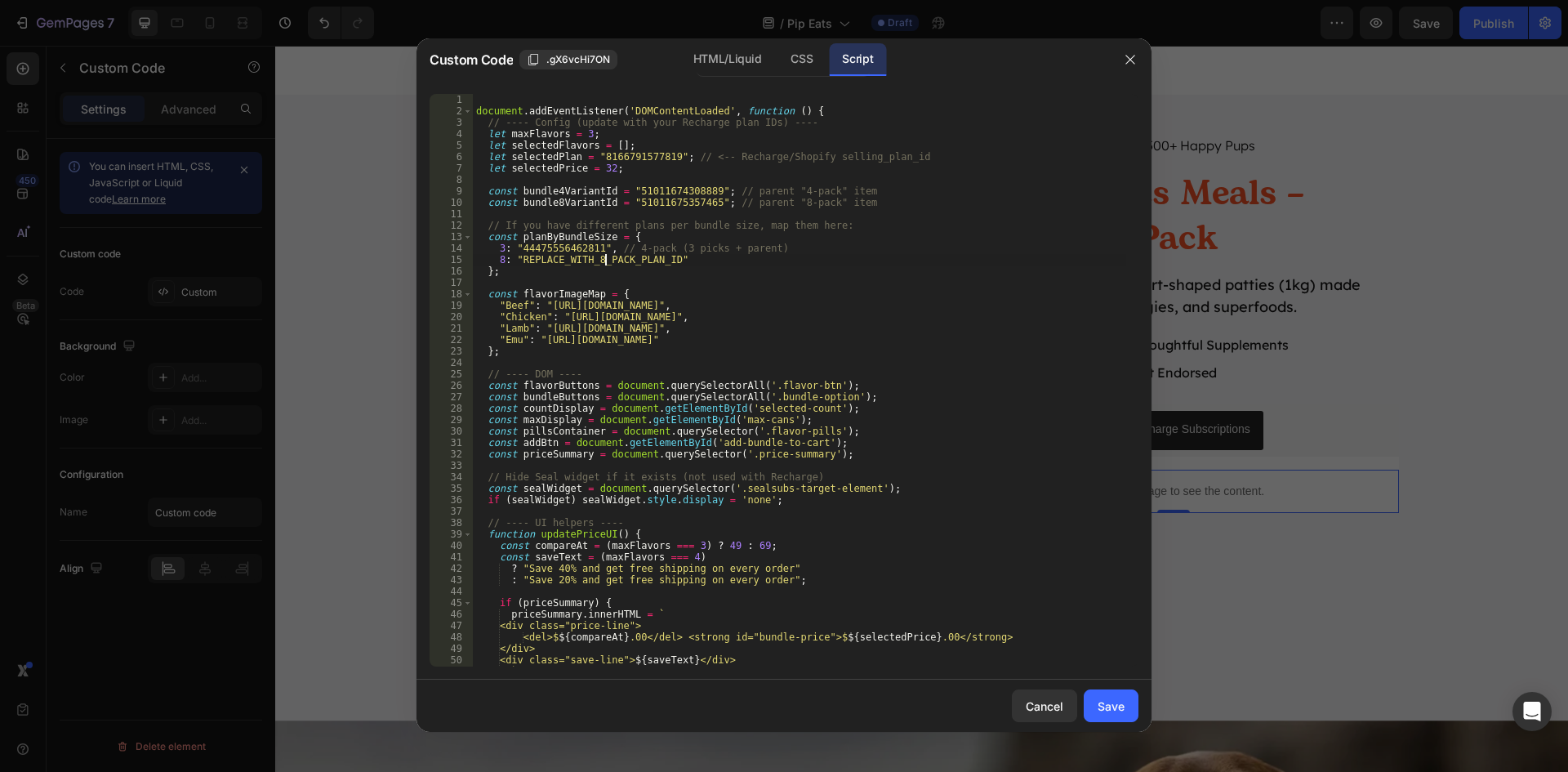
click at [605, 262] on div "document . addEventListener ( 'DOMContentLoaded' , function ( ) { // ---- Confi…" at bounding box center [800, 392] width 653 height 596
click at [515, 268] on div "document . addEventListener ( 'DOMContentLoaded' , function ( ) { // ---- Confi…" at bounding box center [800, 392] width 653 height 596
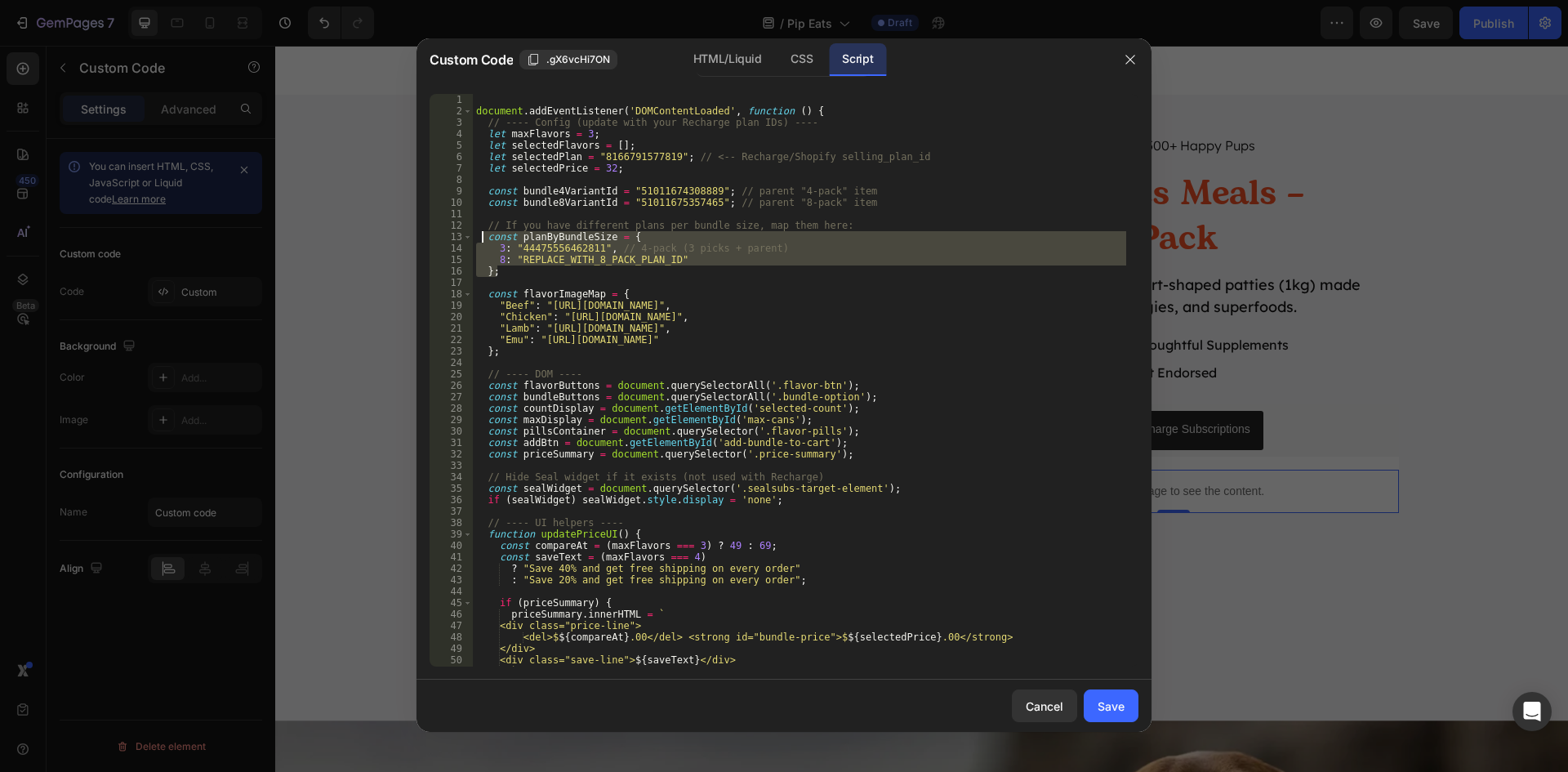
drag, startPoint x: 503, startPoint y: 275, endPoint x: 482, endPoint y: 238, distance: 42.5
click at [482, 238] on div "document . addEventListener ( 'DOMContentLoaded' , function ( ) { // ---- Confi…" at bounding box center [800, 392] width 653 height 596
click at [581, 270] on div "document . addEventListener ( 'DOMContentLoaded' , function ( ) { // ---- Confi…" at bounding box center [800, 381] width 653 height 573
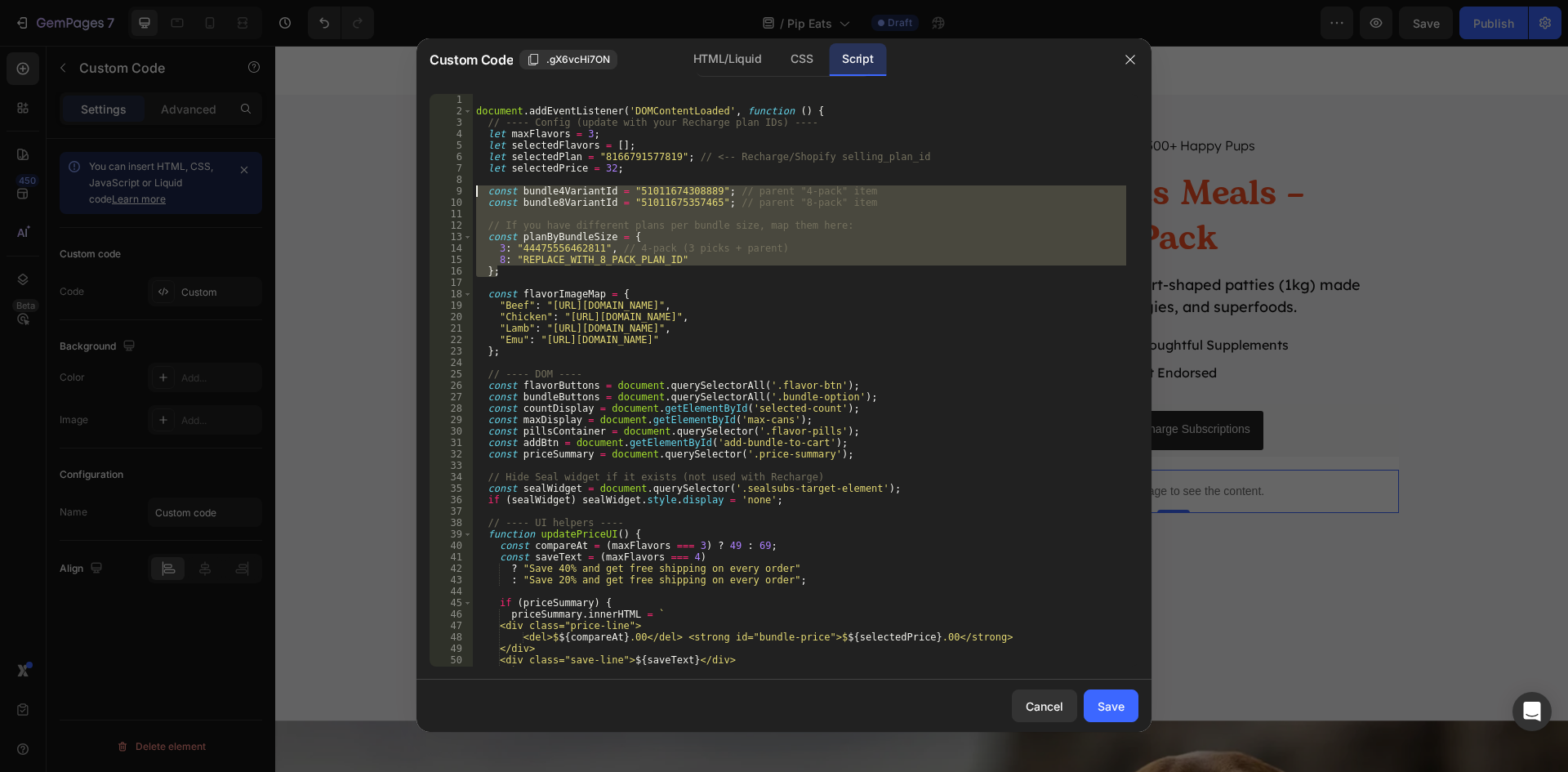
drag, startPoint x: 509, startPoint y: 271, endPoint x: 471, endPoint y: 188, distance: 91.3
click at [471, 188] on div "}; 1 2 3 4 5 6 7 8 9 10 11 12 13 14 15 16 17 18 19 20 21 22 23 24 25 26 27 28 2…" at bounding box center [783, 381] width 709 height 573
click at [484, 160] on div "document . addEventListener ( 'DOMContentLoaded' , function ( ) { // ---- Confi…" at bounding box center [800, 392] width 653 height 596
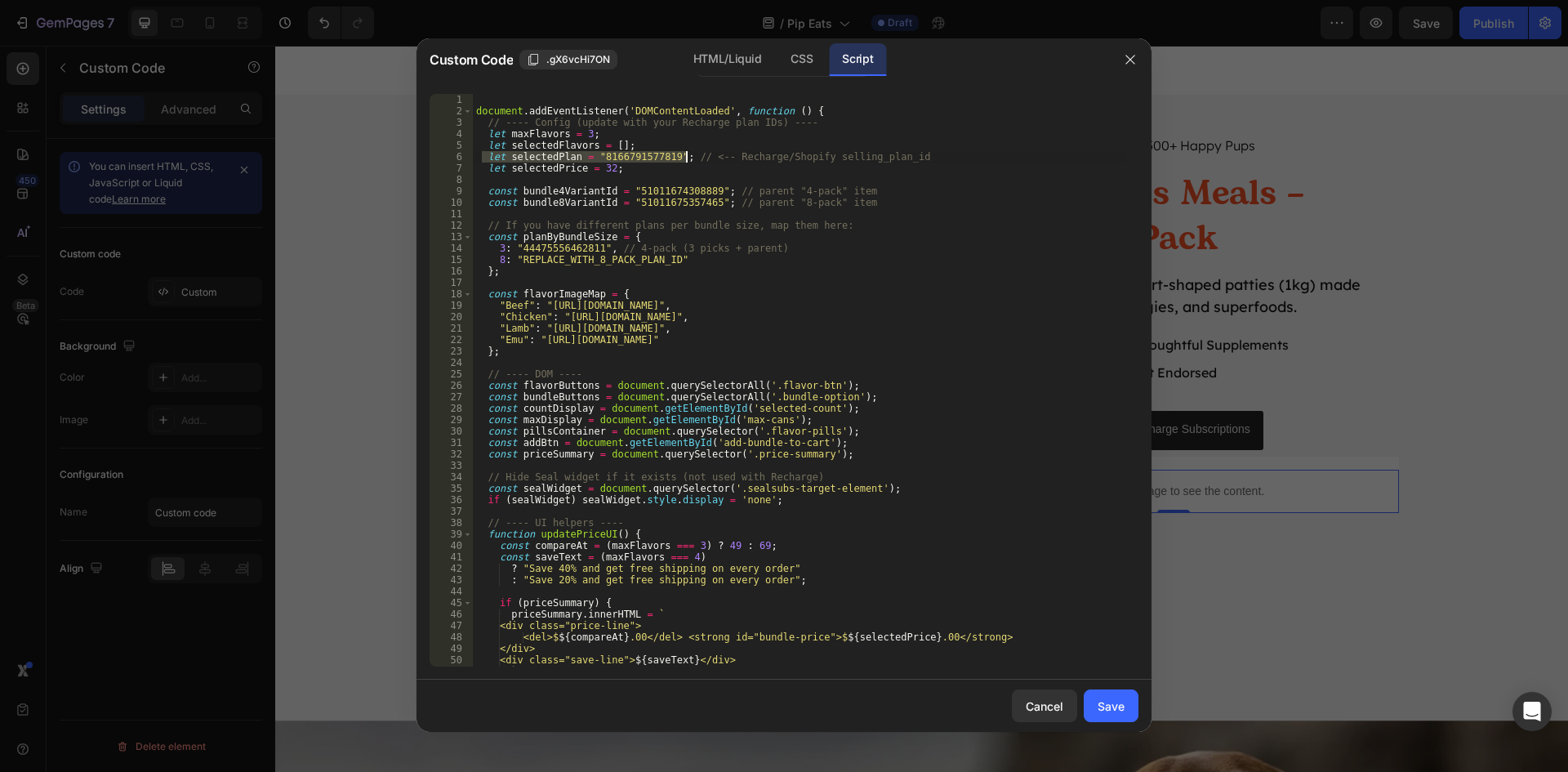
drag, startPoint x: 484, startPoint y: 159, endPoint x: 686, endPoint y: 152, distance: 202.1
click at [686, 152] on div "document . addEventListener ( 'DOMContentLoaded' , function ( ) { // ---- Confi…" at bounding box center [800, 392] width 653 height 596
click at [916, 423] on div "document . addEventListener ( 'DOMContentLoaded' , function ( ) { // ---- Confi…" at bounding box center [800, 392] width 653 height 596
type textarea "});"
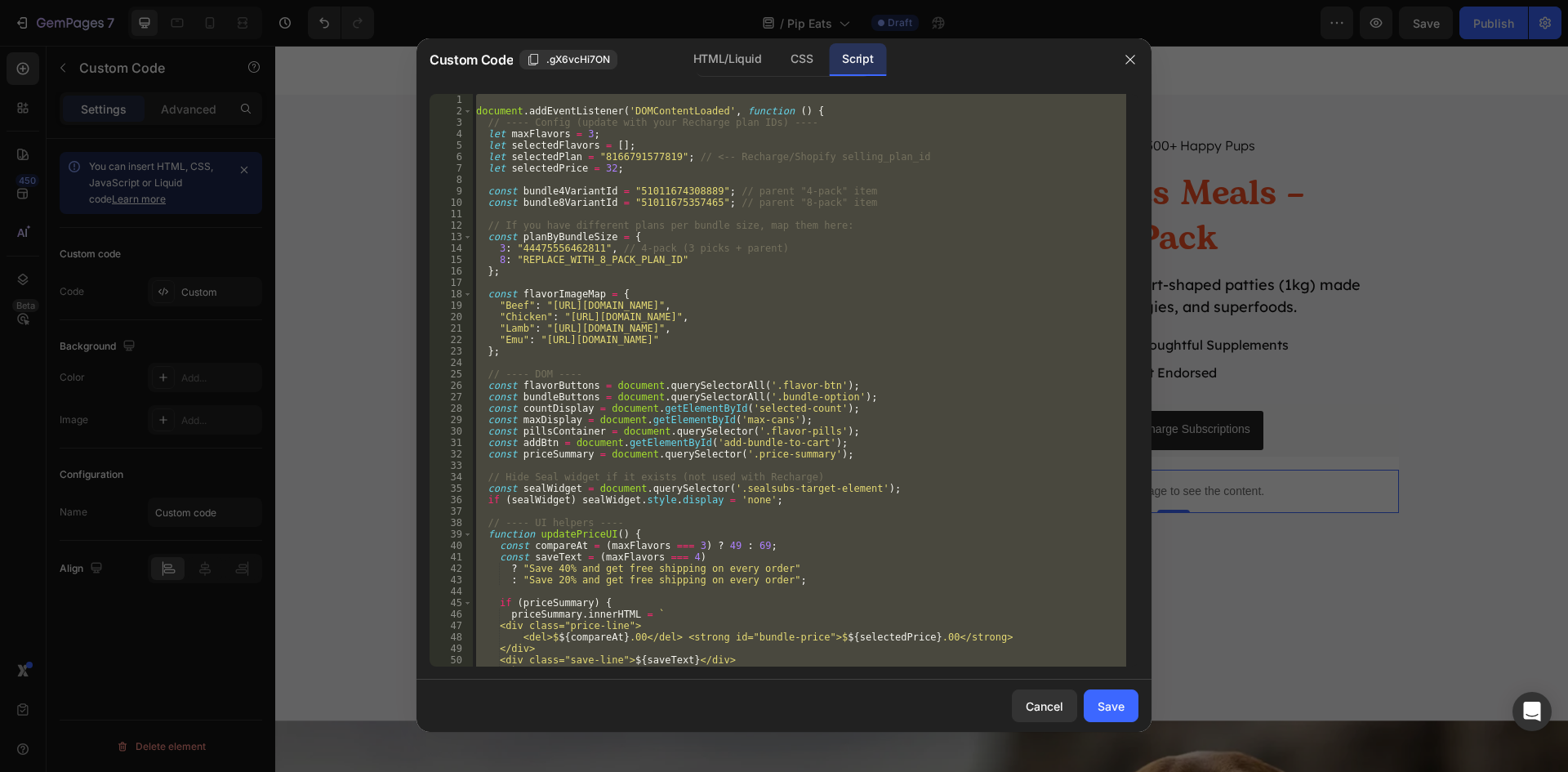
paste textarea
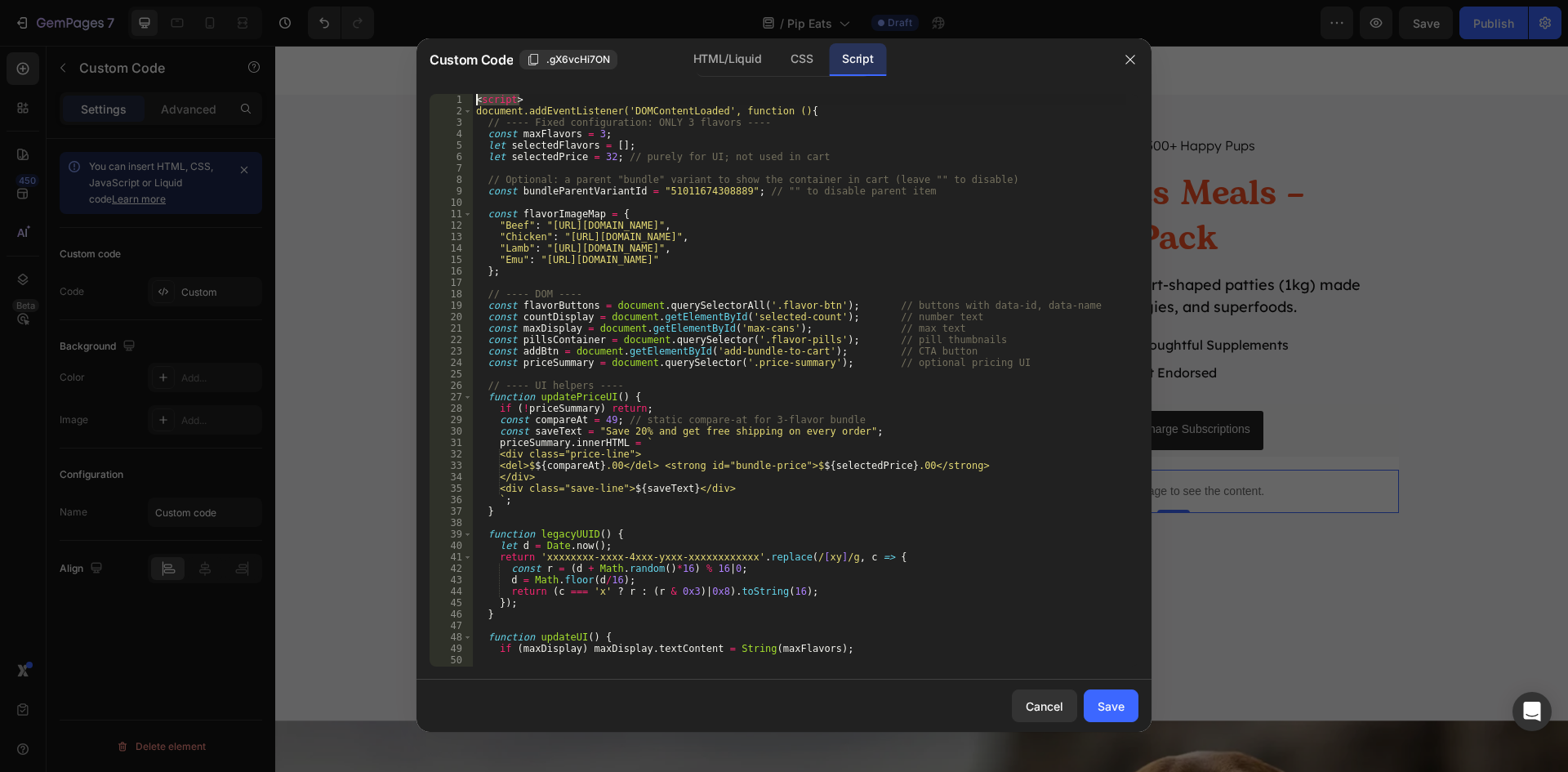
drag, startPoint x: 523, startPoint y: 98, endPoint x: 424, endPoint y: 99, distance: 99.0
click at [424, 99] on div "1 2 3 4 5 6 7 8 9 10 11 12 13 14 15 16 17 18 19 20 21 22 23 24 25 26 27 28 29 3…" at bounding box center [784, 381] width 735 height 599
type textarea "<script>"
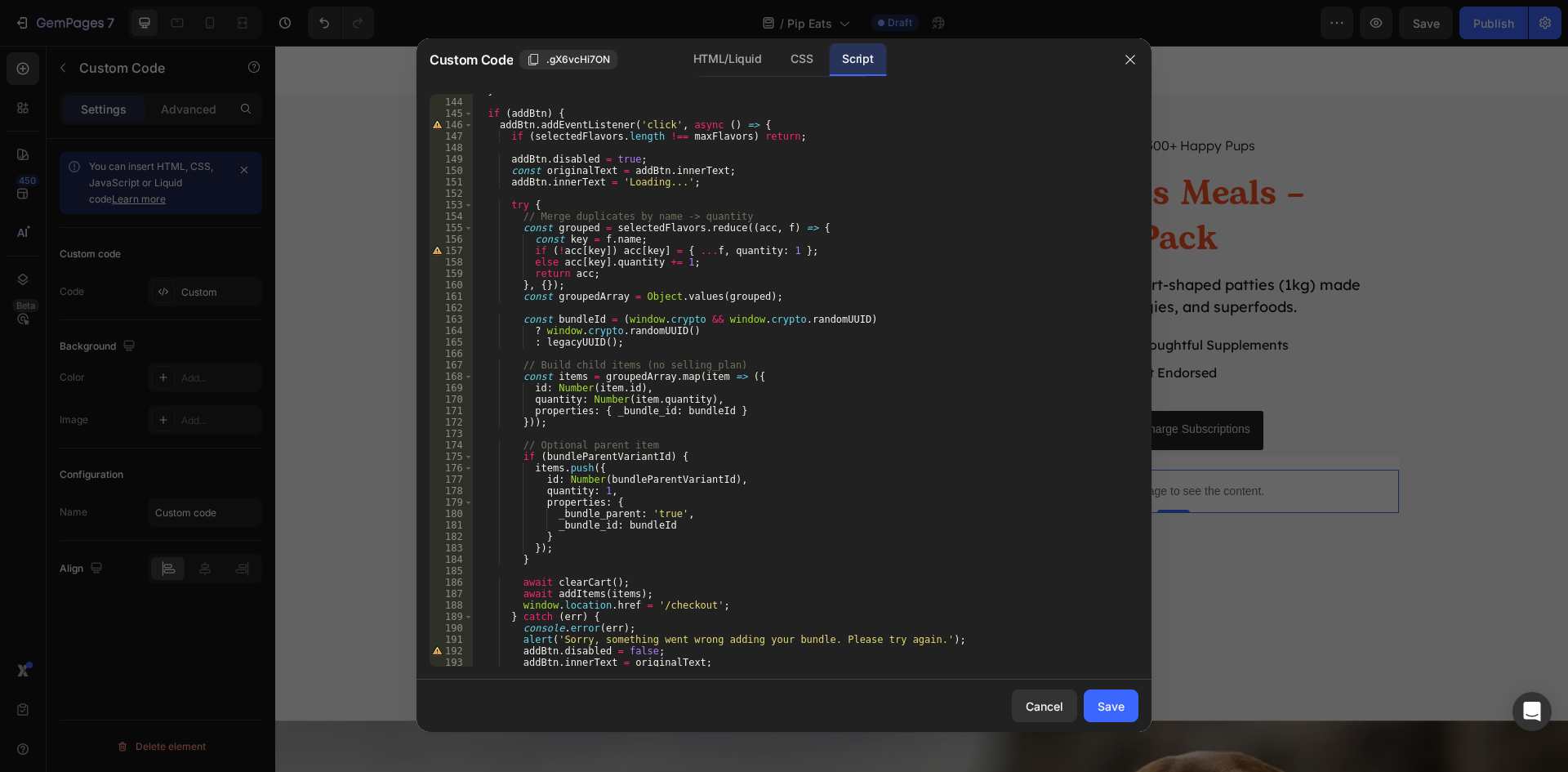
scroll to position [1761, 0]
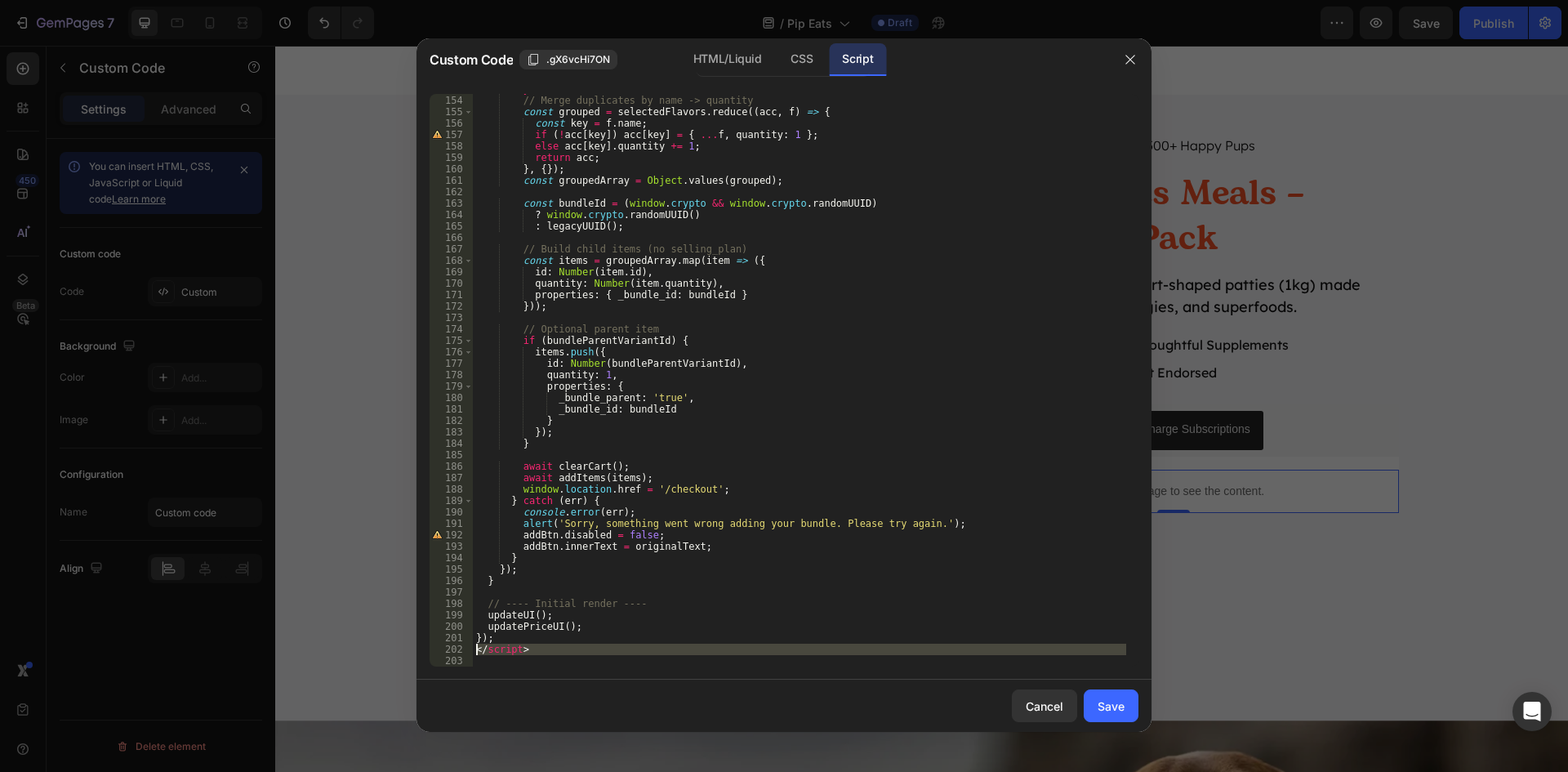
drag, startPoint x: 543, startPoint y: 656, endPoint x: 474, endPoint y: 655, distance: 69.0
click at [474, 655] on div "try { // Merge duplicates by name -> quantity const grouped = selectedFlavors .…" at bounding box center [800, 381] width 653 height 596
type textarea "</script>"
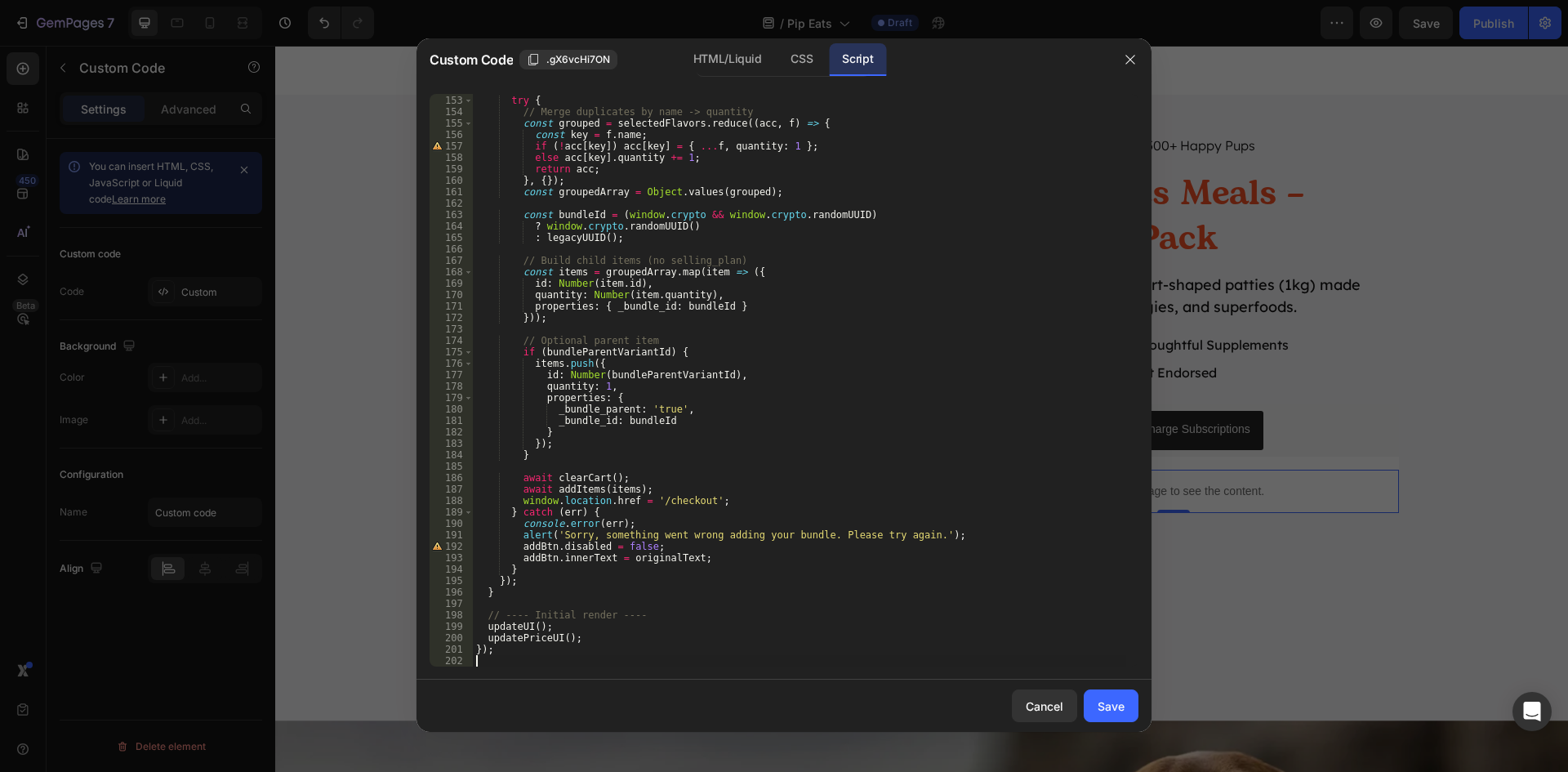
scroll to position [1749, 0]
click at [1109, 698] on div "Save" at bounding box center [1111, 706] width 27 height 17
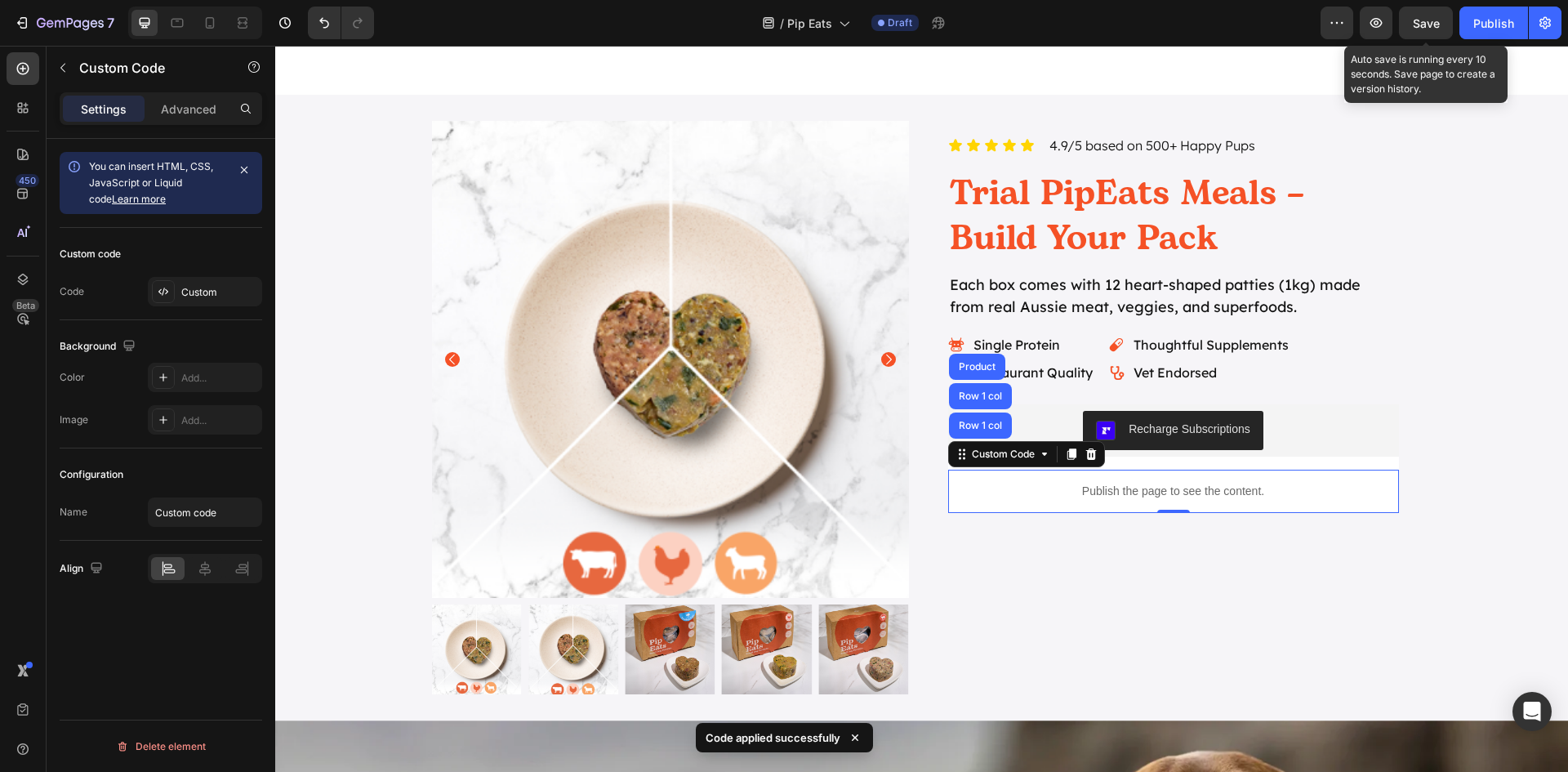
click at [1417, 30] on span "Save" at bounding box center [1426, 23] width 27 height 14
click at [1376, 31] on button "button" at bounding box center [1375, 22] width 32 height 32
click at [1126, 493] on p "Publish the page to see the content." at bounding box center [1173, 491] width 451 height 17
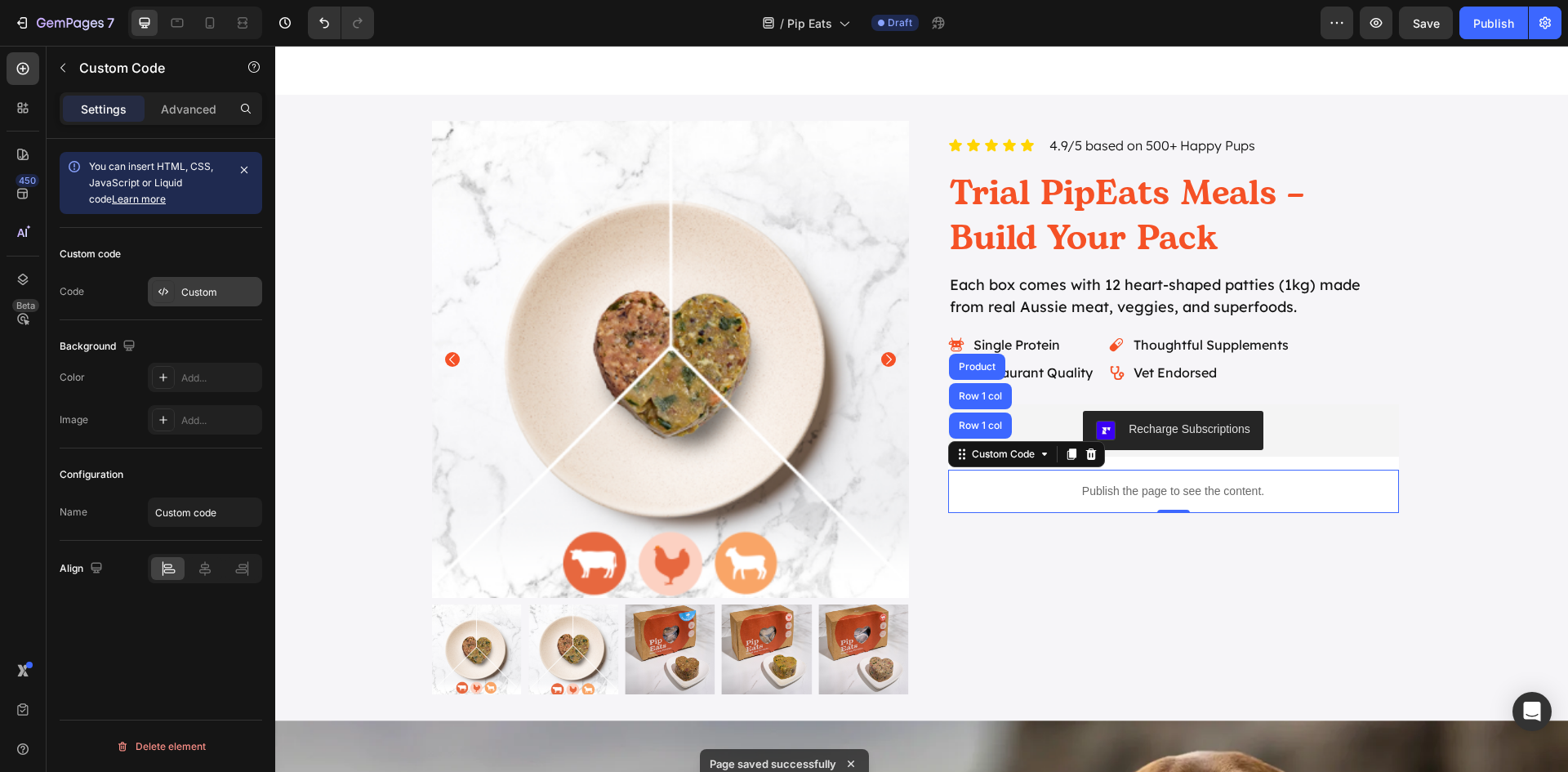
click at [179, 295] on div "Custom" at bounding box center [205, 292] width 114 height 30
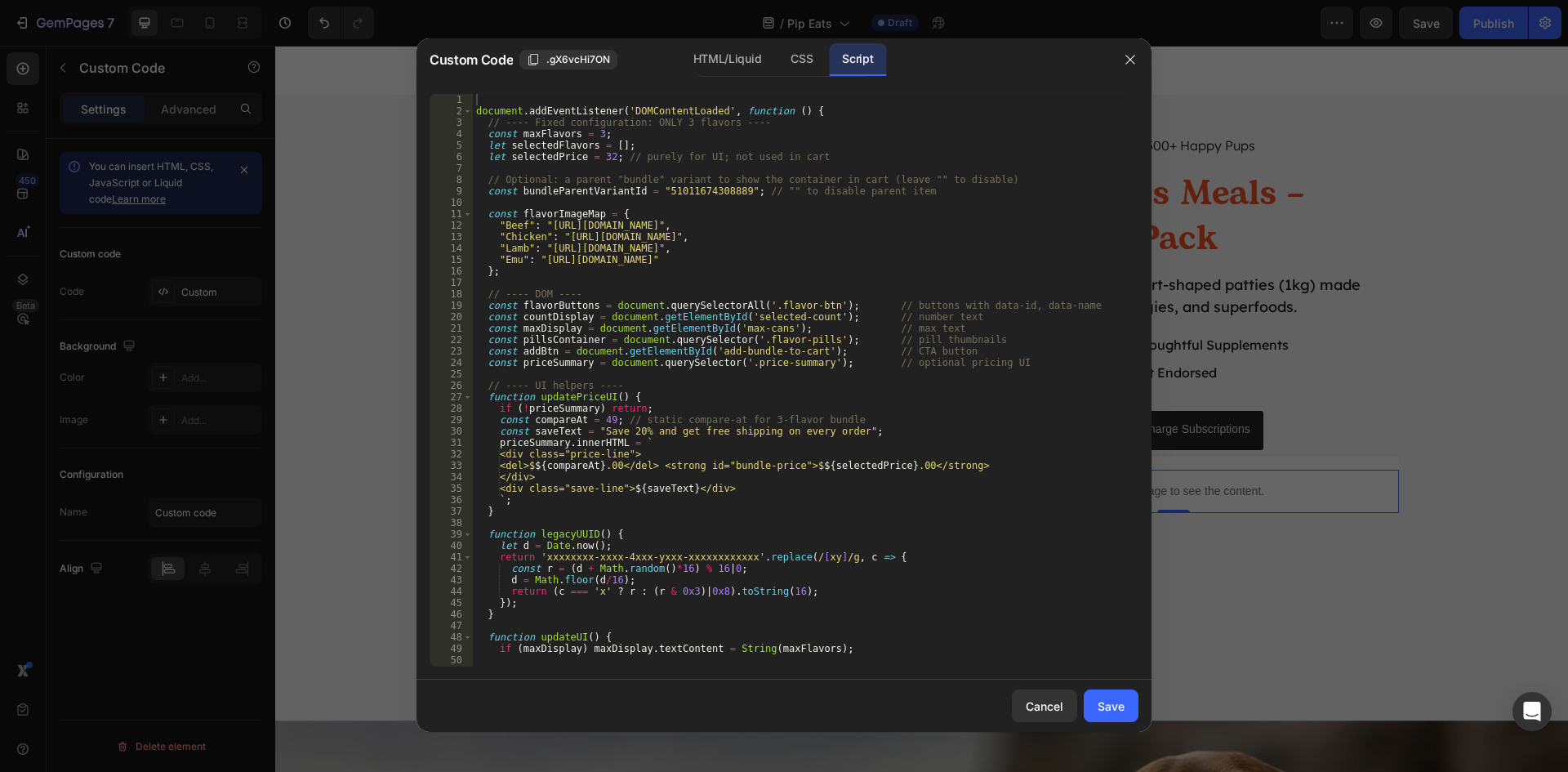
scroll to position [0, 0]
click at [682, 192] on div "document . addEventListener ( 'DOMContentLoaded' , function ( ) { // ---- Fixed…" at bounding box center [800, 392] width 653 height 596
paste textarea "47501108314331"
type textarea "const bundleParentVariantId = "47501108314331"; // "" to disable parent item"
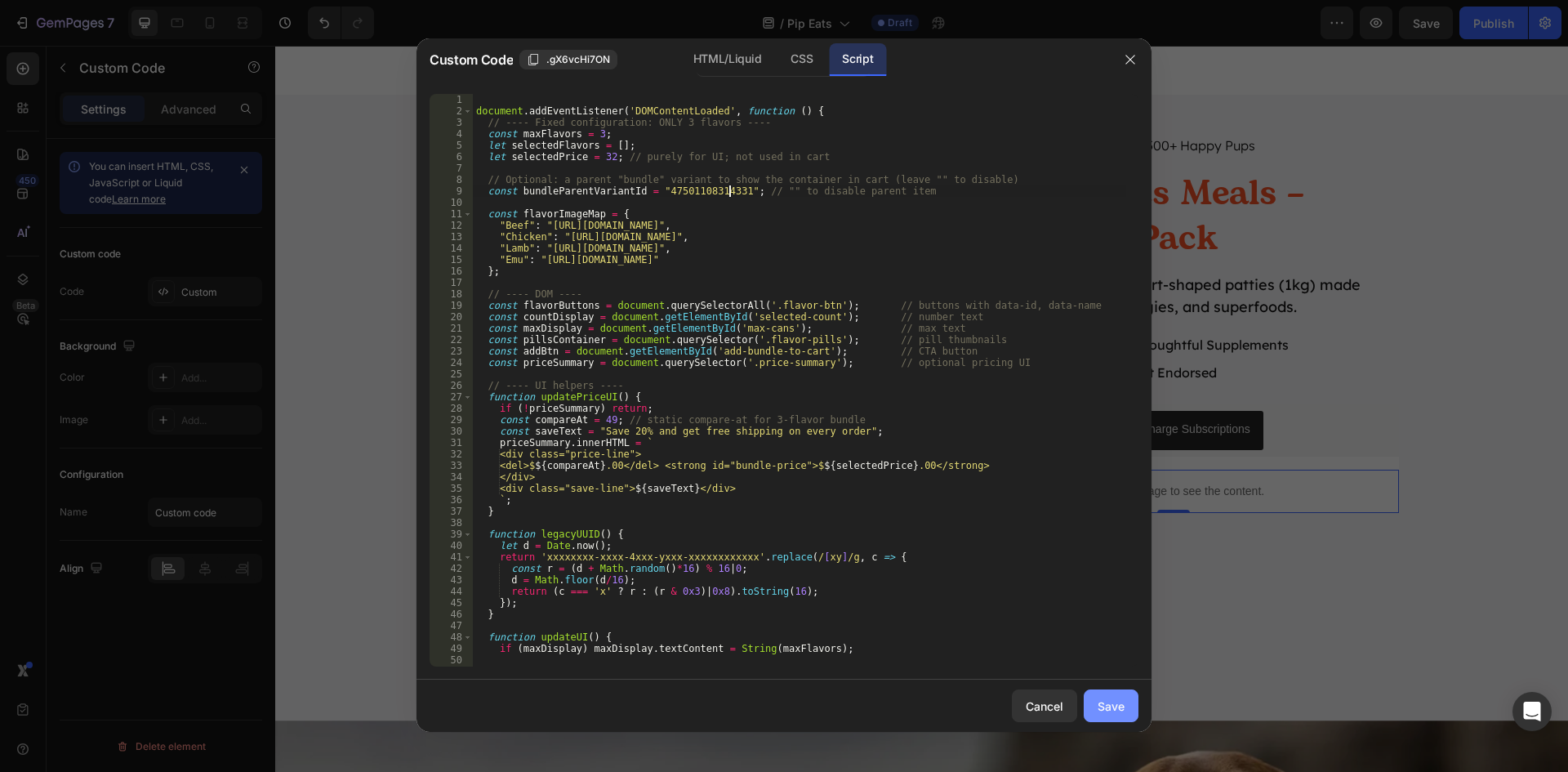
click at [1098, 704] on div "Save" at bounding box center [1111, 706] width 27 height 17
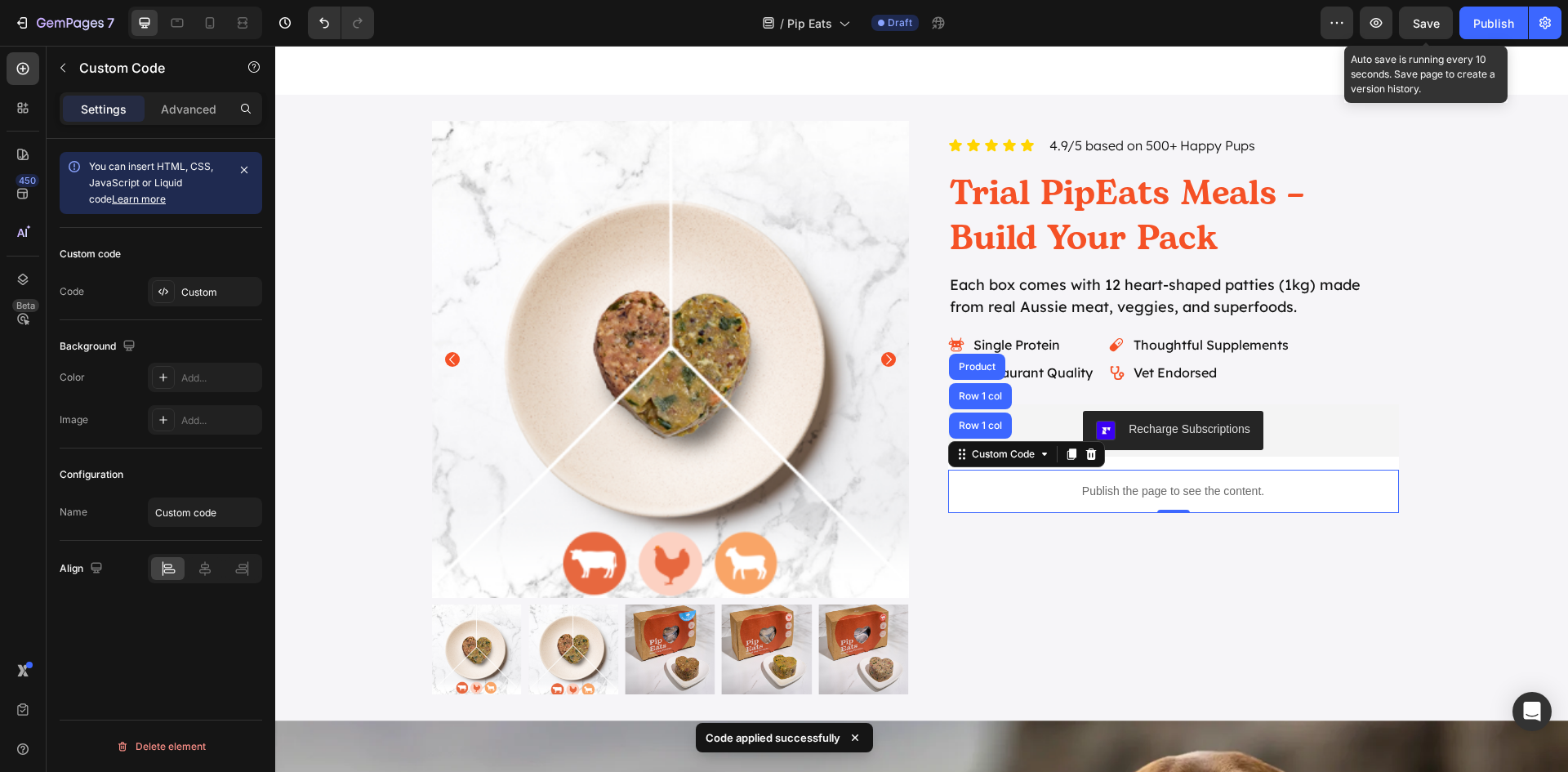
click at [1430, 27] on span "Save" at bounding box center [1426, 23] width 27 height 14
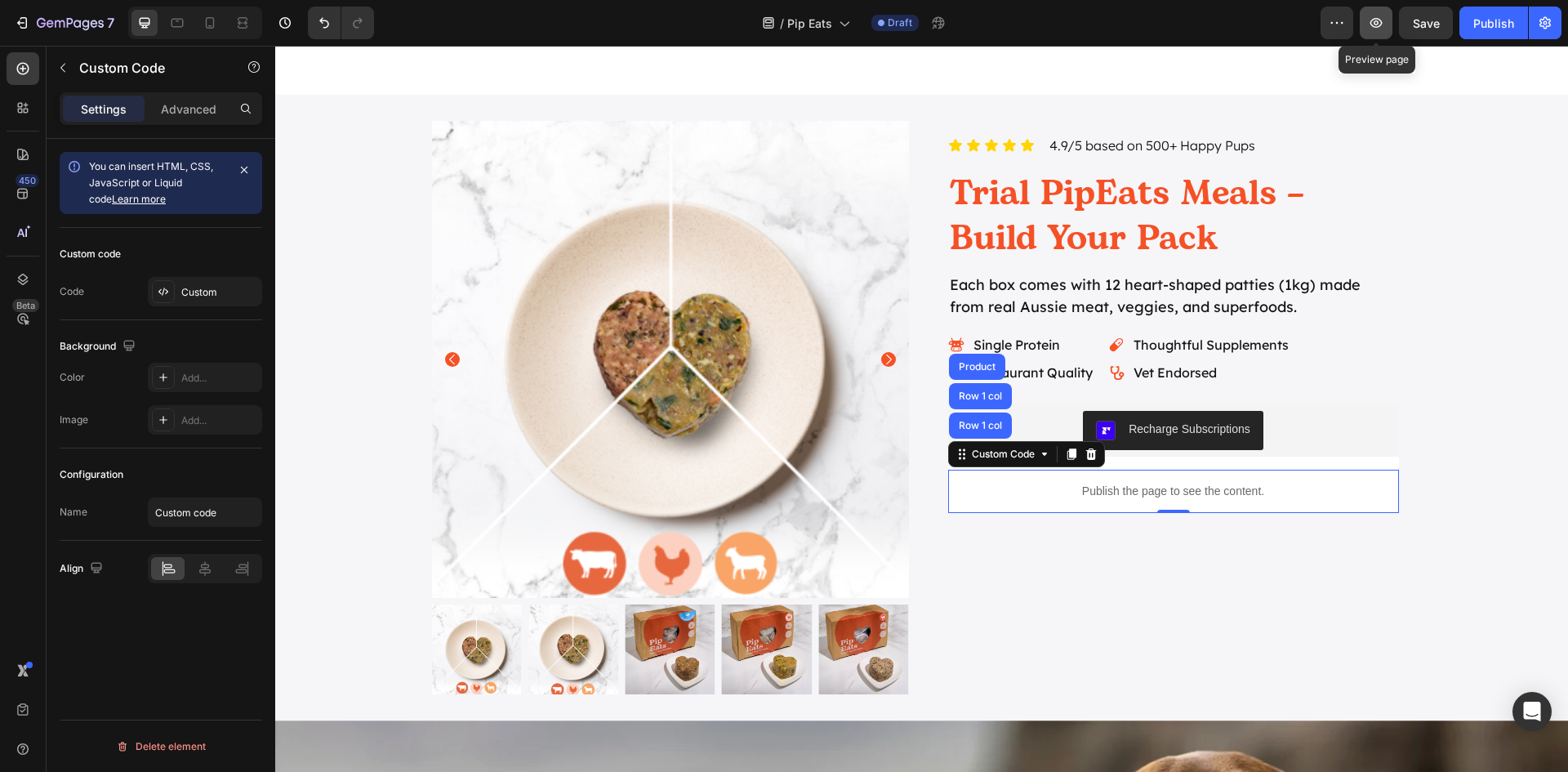
click at [1381, 32] on button "button" at bounding box center [1375, 22] width 32 height 32
click at [1182, 427] on div "Recharge Subscriptions" at bounding box center [1189, 429] width 122 height 17
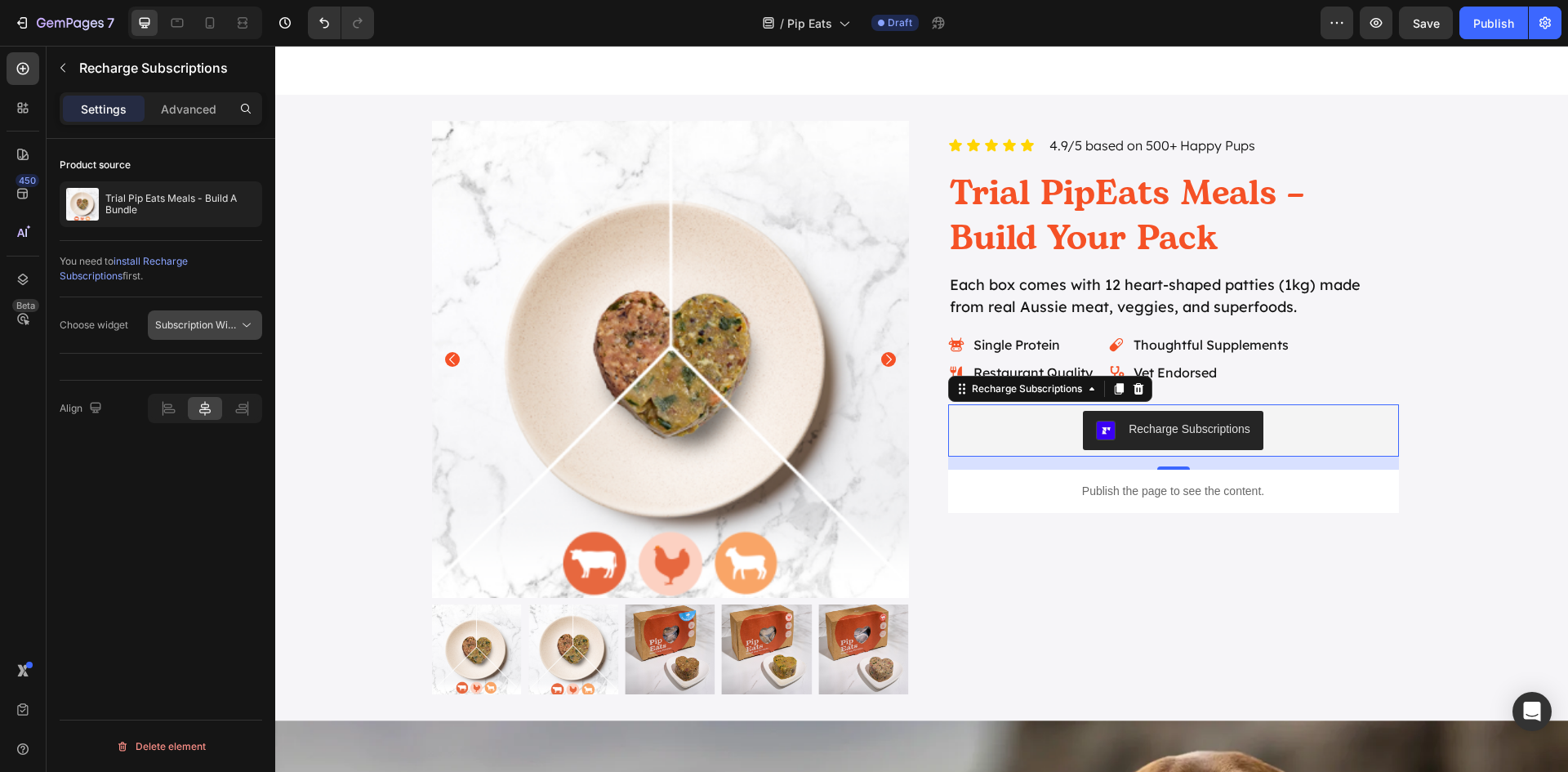
click at [218, 321] on span "Subscription Widget 2.0" at bounding box center [210, 324] width 110 height 12
click at [245, 203] on icon "button" at bounding box center [246, 204] width 3 height 7
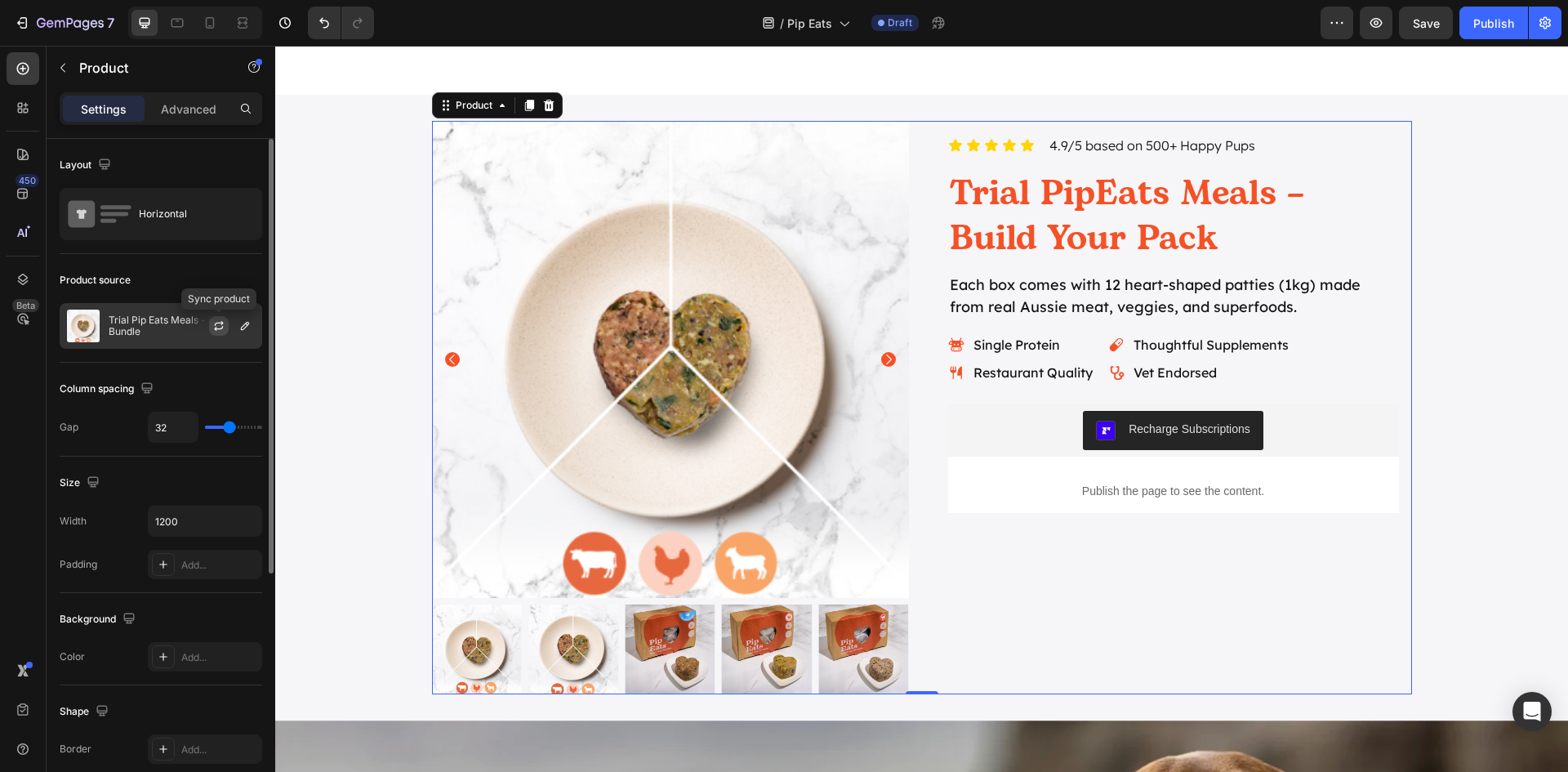
click at [218, 326] on icon "button" at bounding box center [219, 326] width 13 height 13
click at [241, 328] on icon "button" at bounding box center [245, 326] width 8 height 8
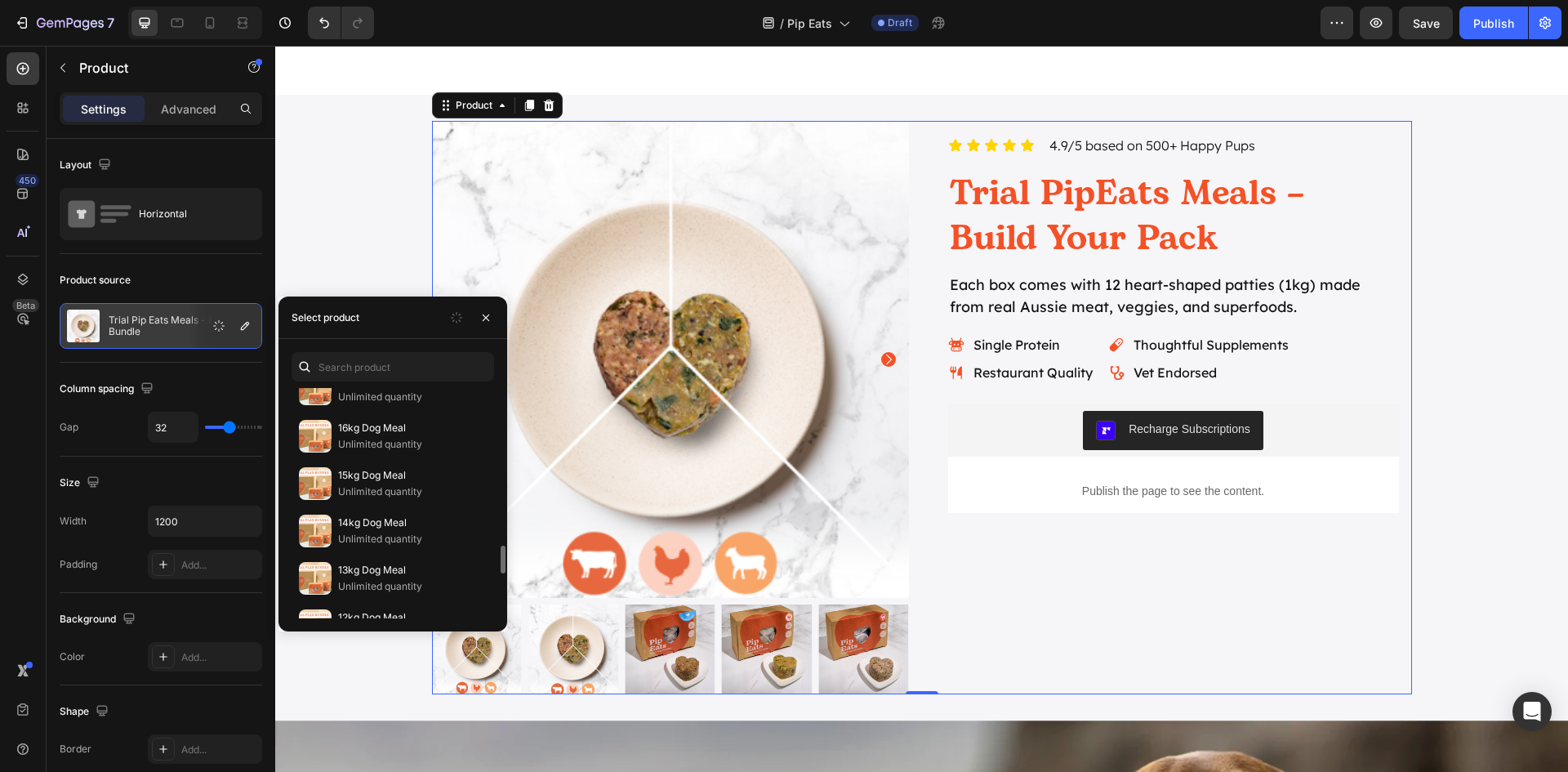
scroll to position [1695, 0]
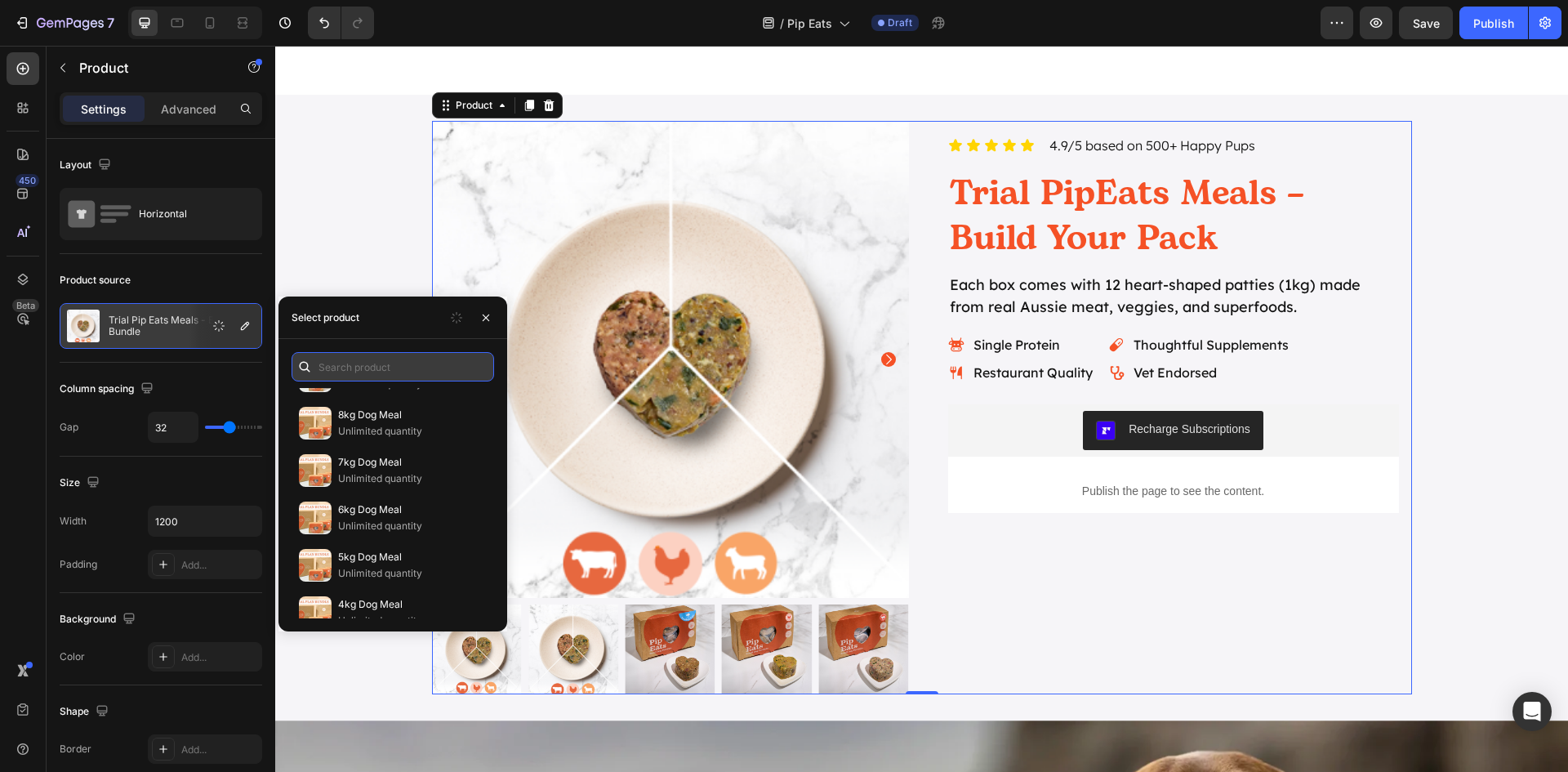
click at [351, 365] on input "text" at bounding box center [393, 367] width 203 height 30
paste input "Trial PipEats Meals"
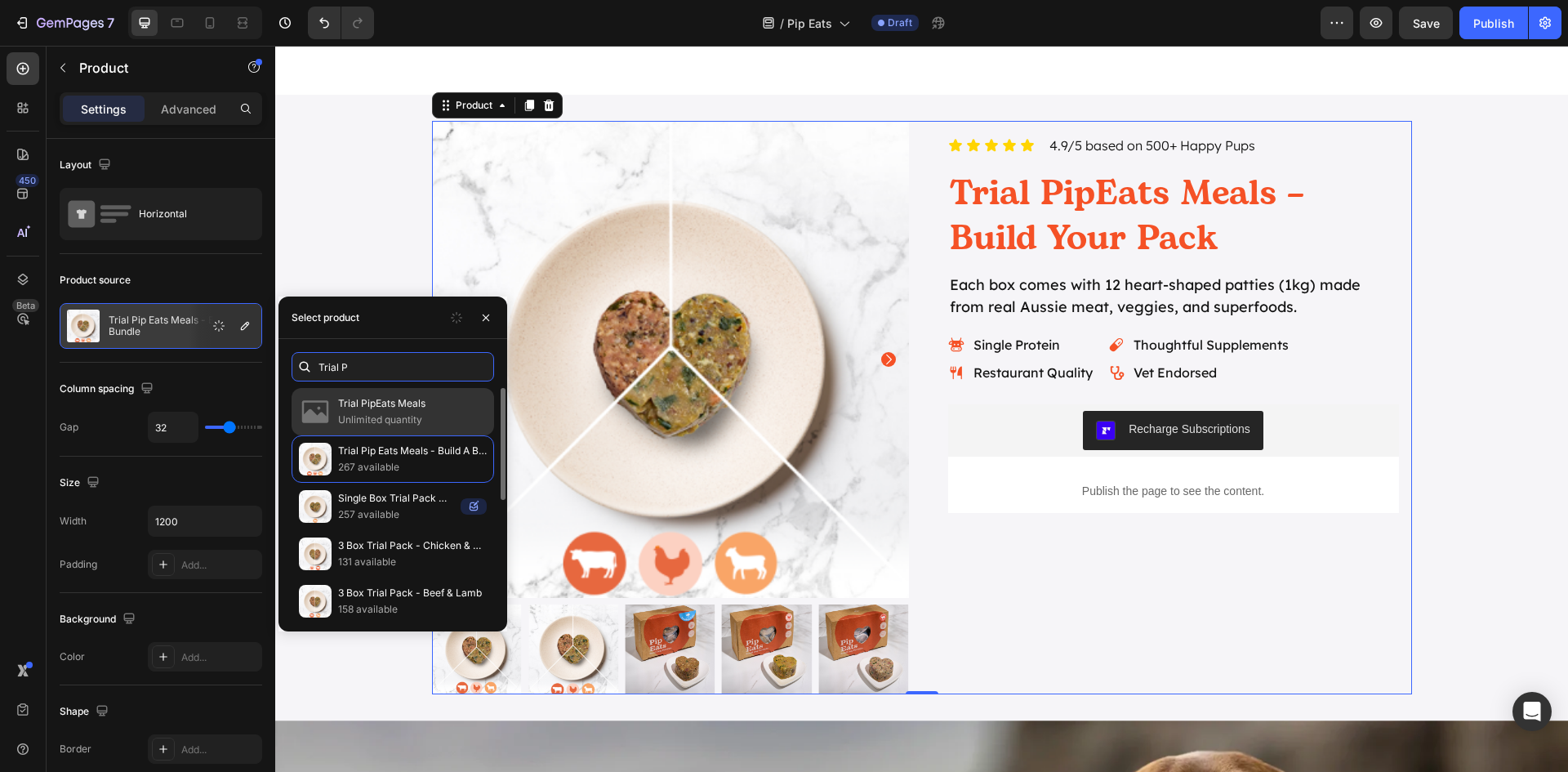
type input "Trial P"
click at [428, 413] on p "Unlimited quantity" at bounding box center [413, 420] width 149 height 17
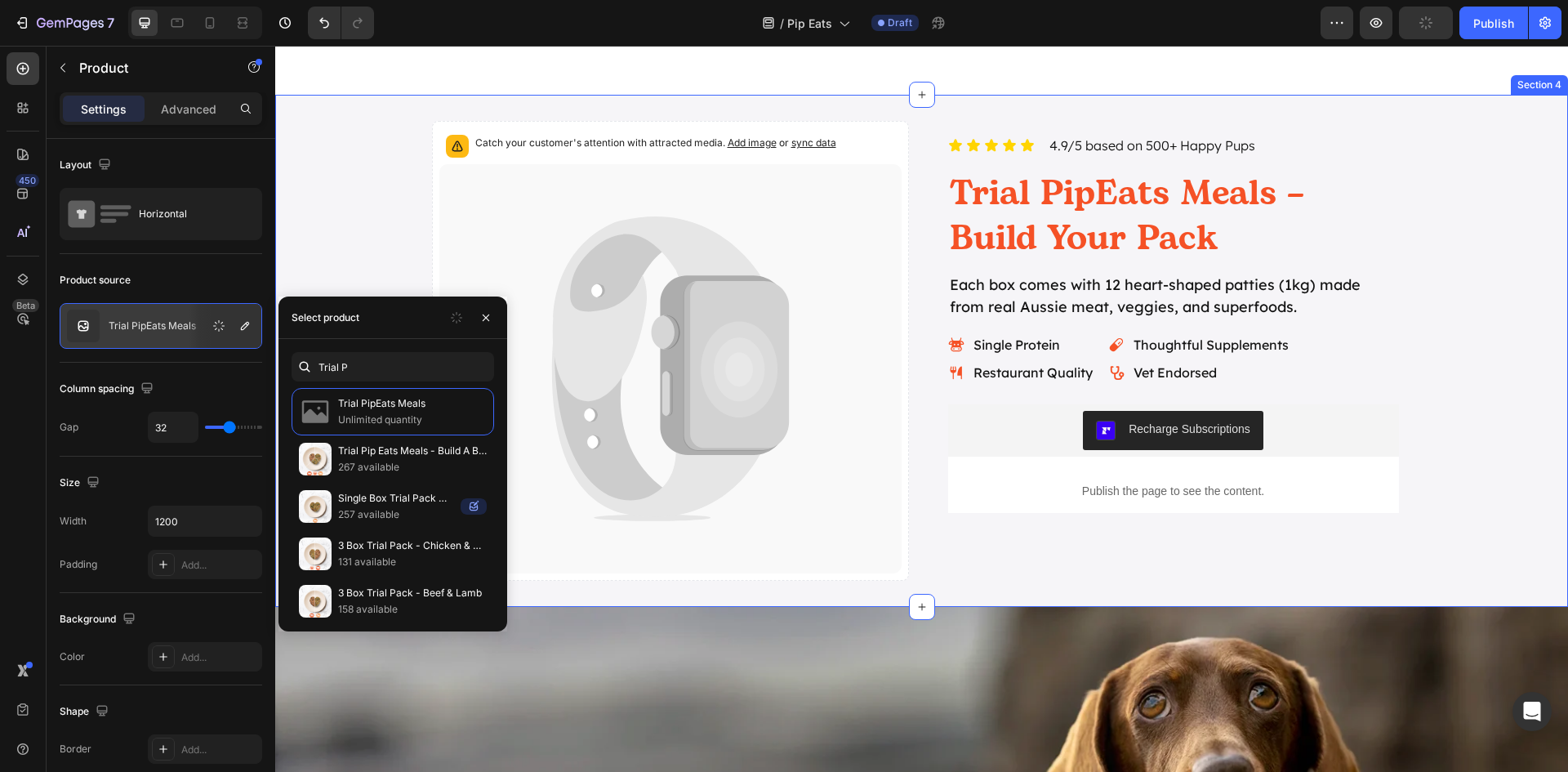
click at [1423, 330] on div "Catch your customer's attention with attracted media. Add image or sync data Pr…" at bounding box center [921, 351] width 1293 height 460
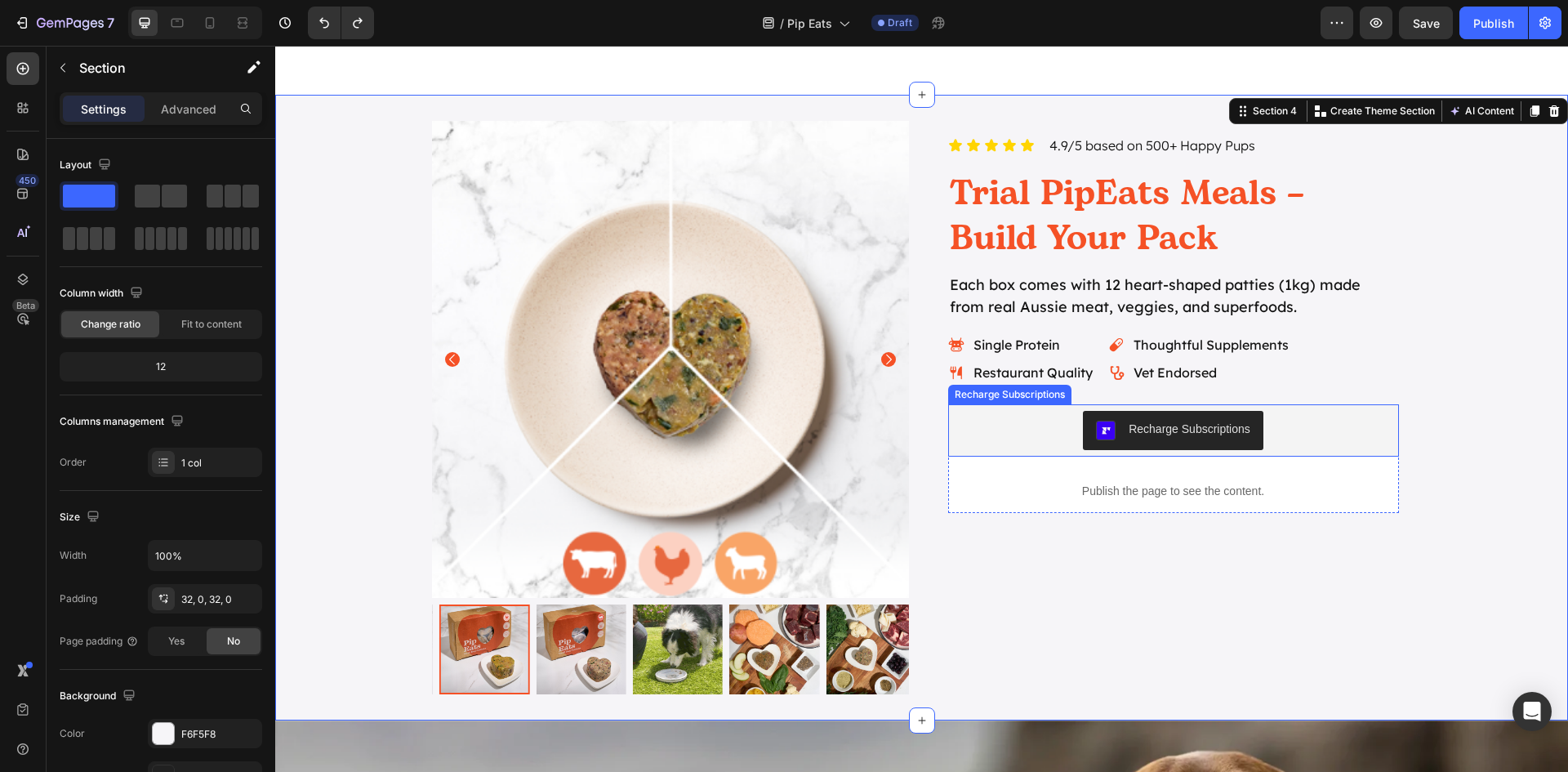
click at [1178, 433] on div "Recharge Subscriptions" at bounding box center [1189, 429] width 122 height 17
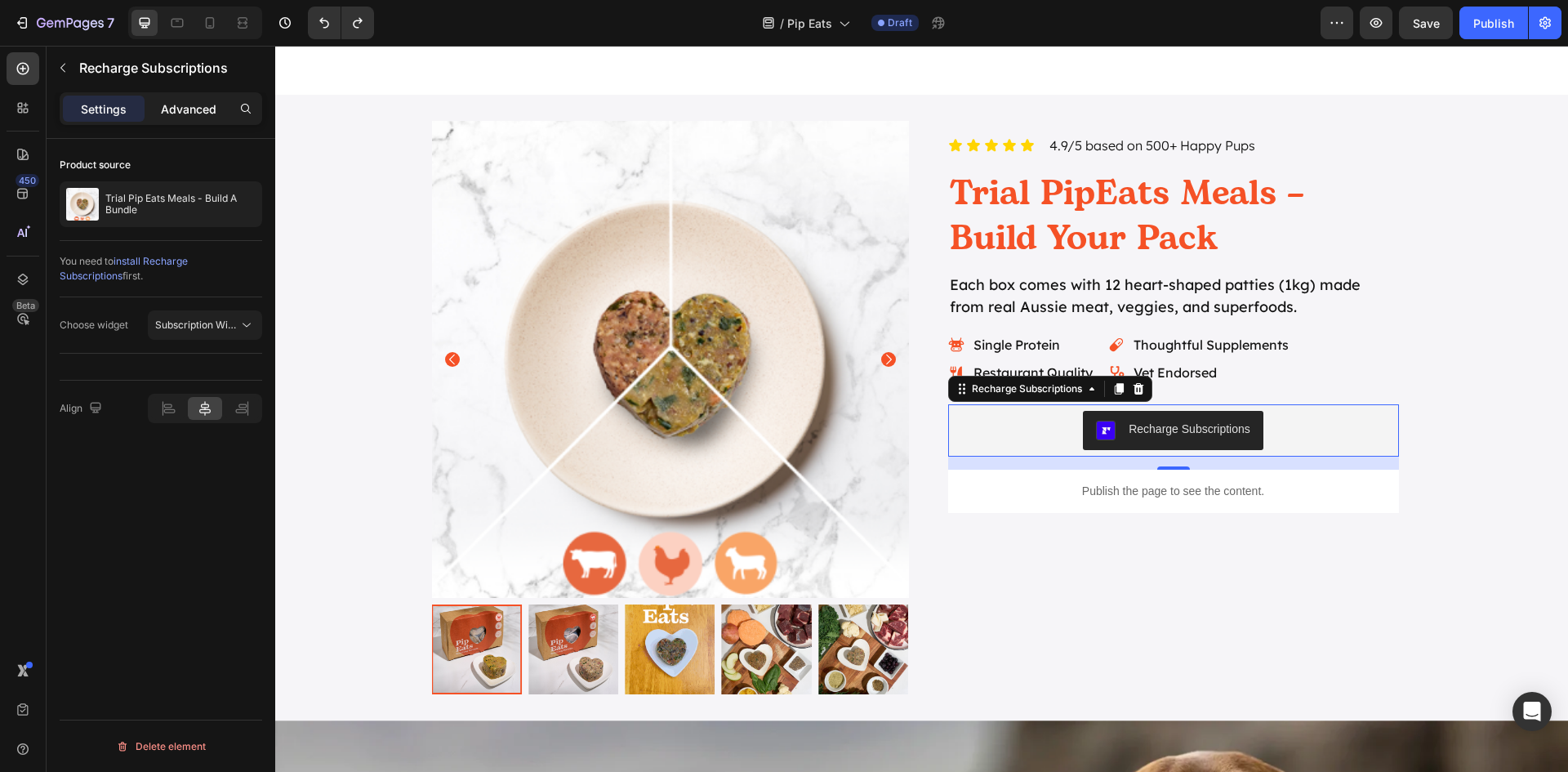
click at [187, 108] on p "Advanced" at bounding box center [189, 108] width 55 height 17
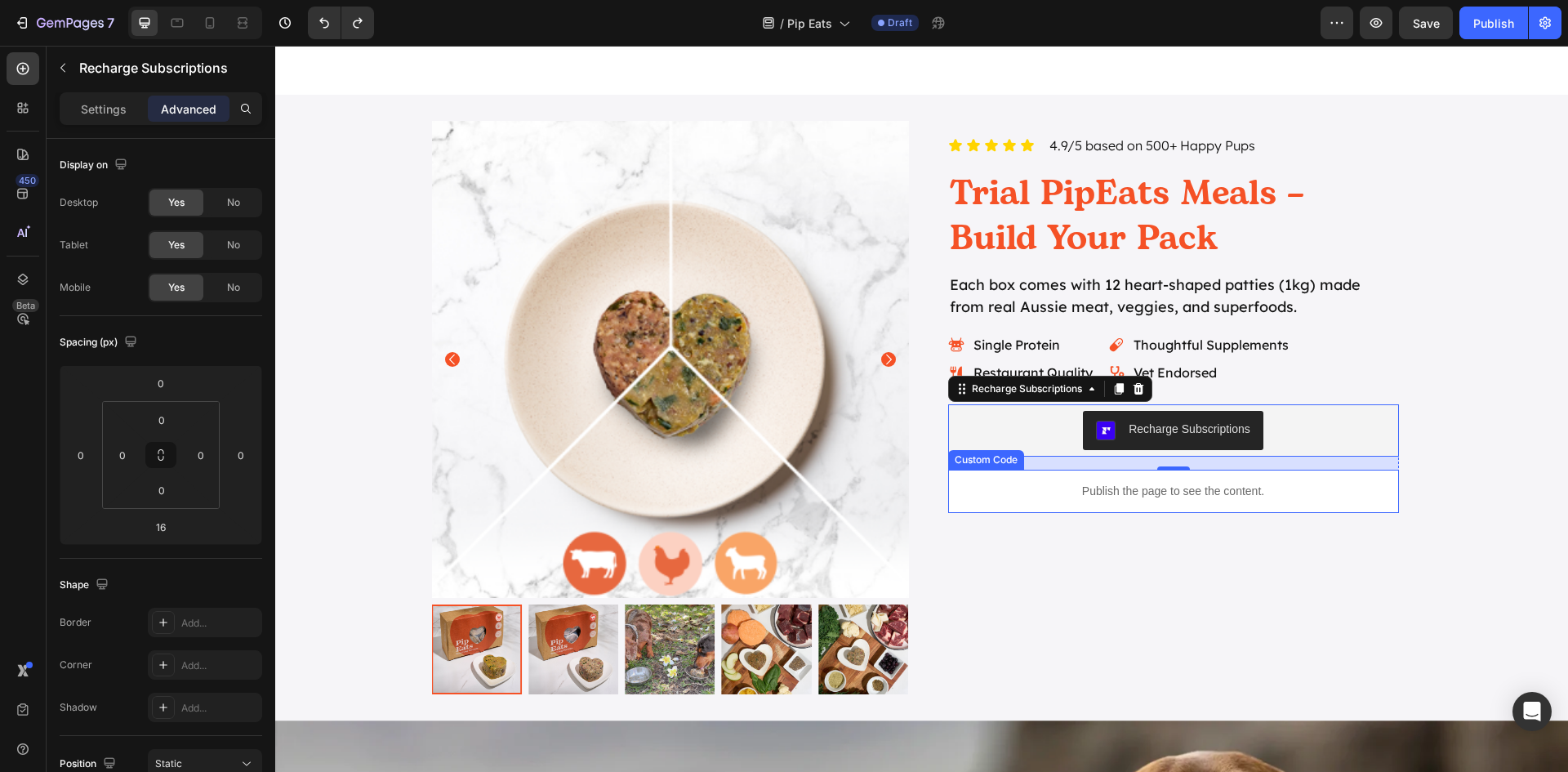
click at [1155, 496] on p "Publish the page to see the content." at bounding box center [1173, 491] width 451 height 17
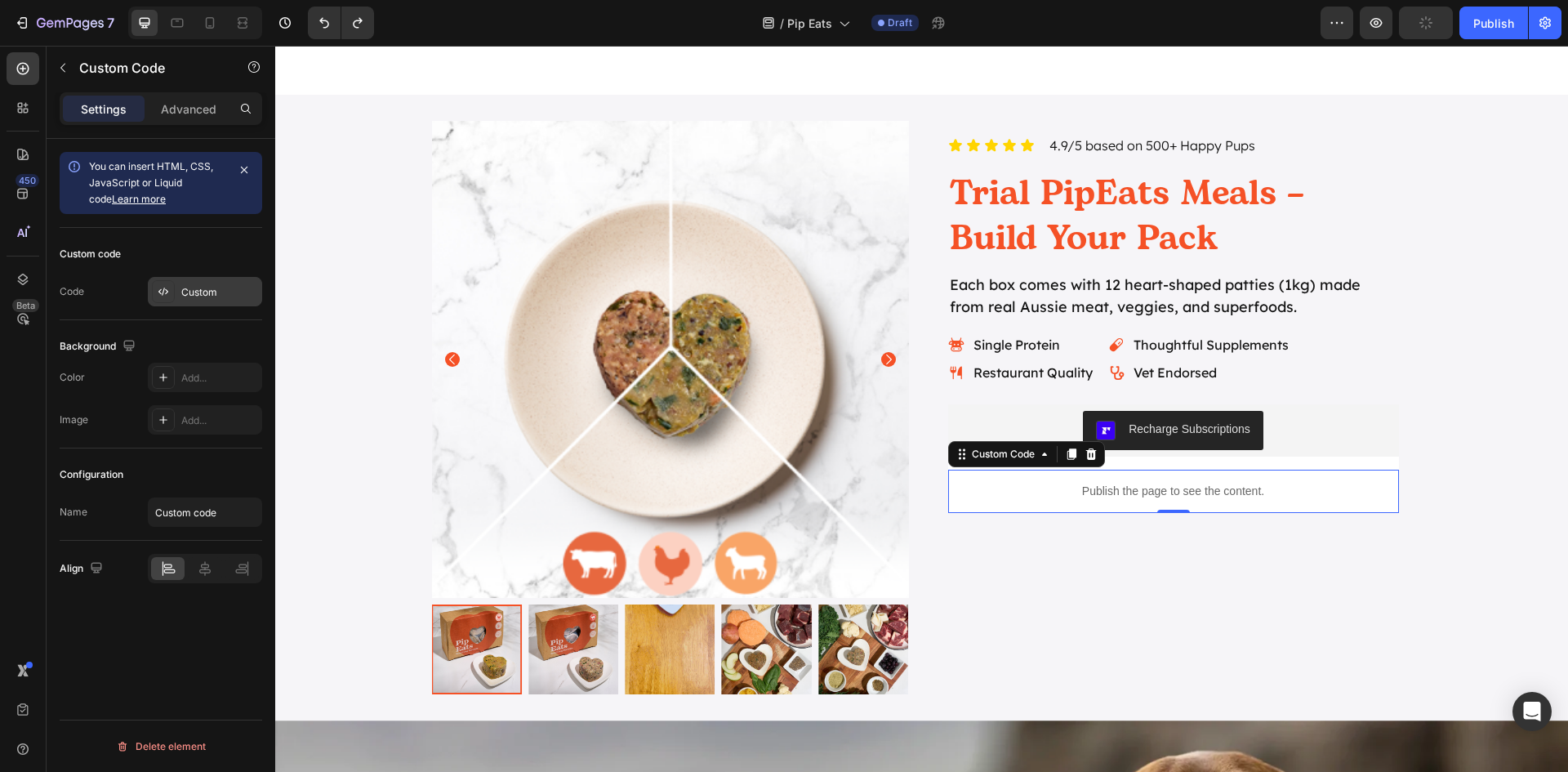
click at [203, 300] on div "Custom" at bounding box center [205, 292] width 114 height 30
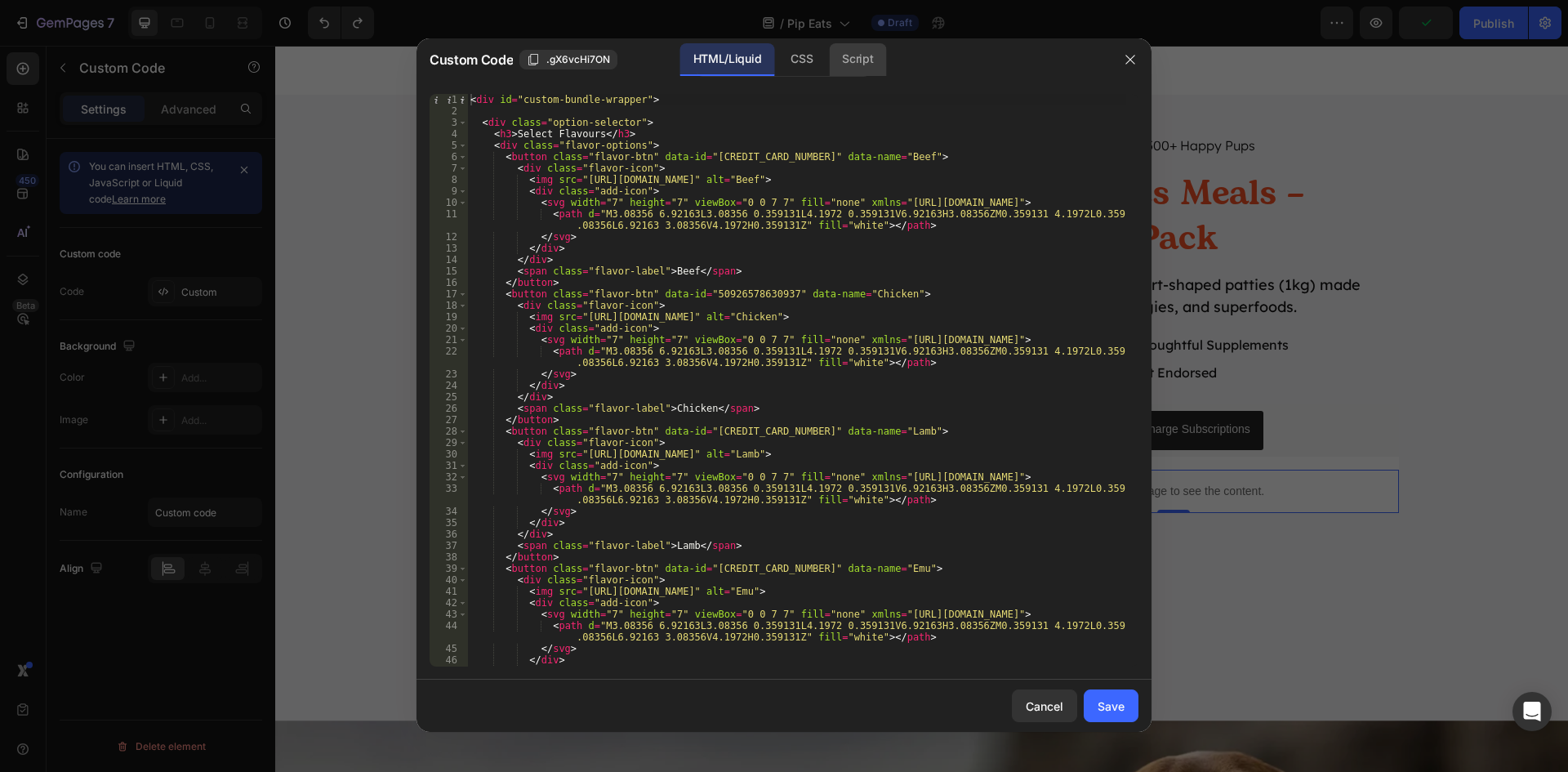
click at [854, 74] on div "Script" at bounding box center [857, 59] width 57 height 32
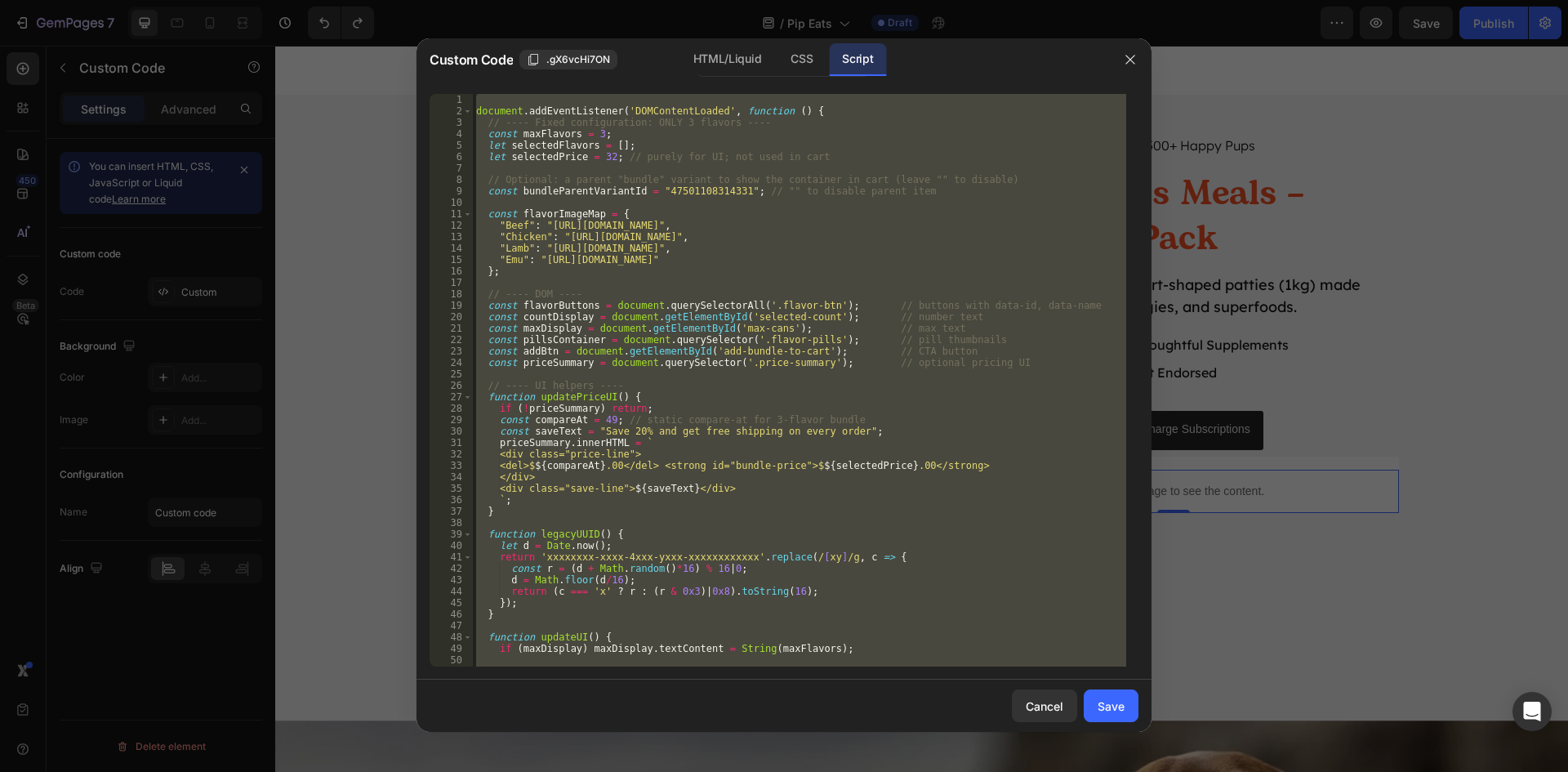
click at [775, 435] on div "document . addEventListener ( 'DOMContentLoaded' , function ( ) { // ---- Fixed…" at bounding box center [800, 381] width 653 height 573
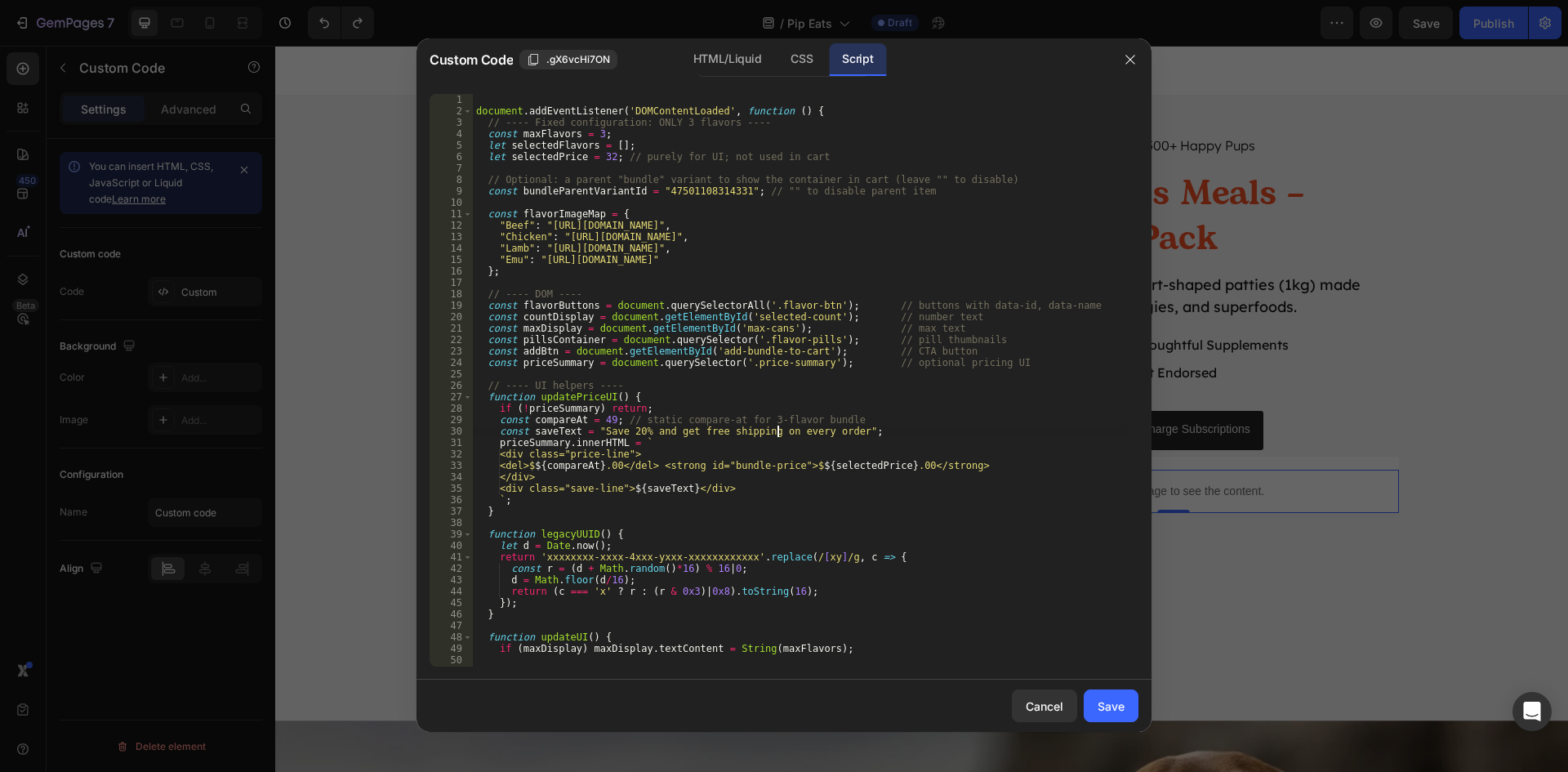
click at [691, 193] on div "document . addEventListener ( 'DOMContentLoaded' , function ( ) { // ---- Fixed…" at bounding box center [800, 392] width 653 height 596
click at [586, 189] on div "document . addEventListener ( 'DOMContentLoaded' , function ( ) { // ---- Fixed…" at bounding box center [800, 392] width 653 height 596
click at [687, 186] on div "document . addEventListener ( 'DOMContentLoaded' , function ( ) { // ---- Fixed…" at bounding box center [800, 392] width 653 height 596
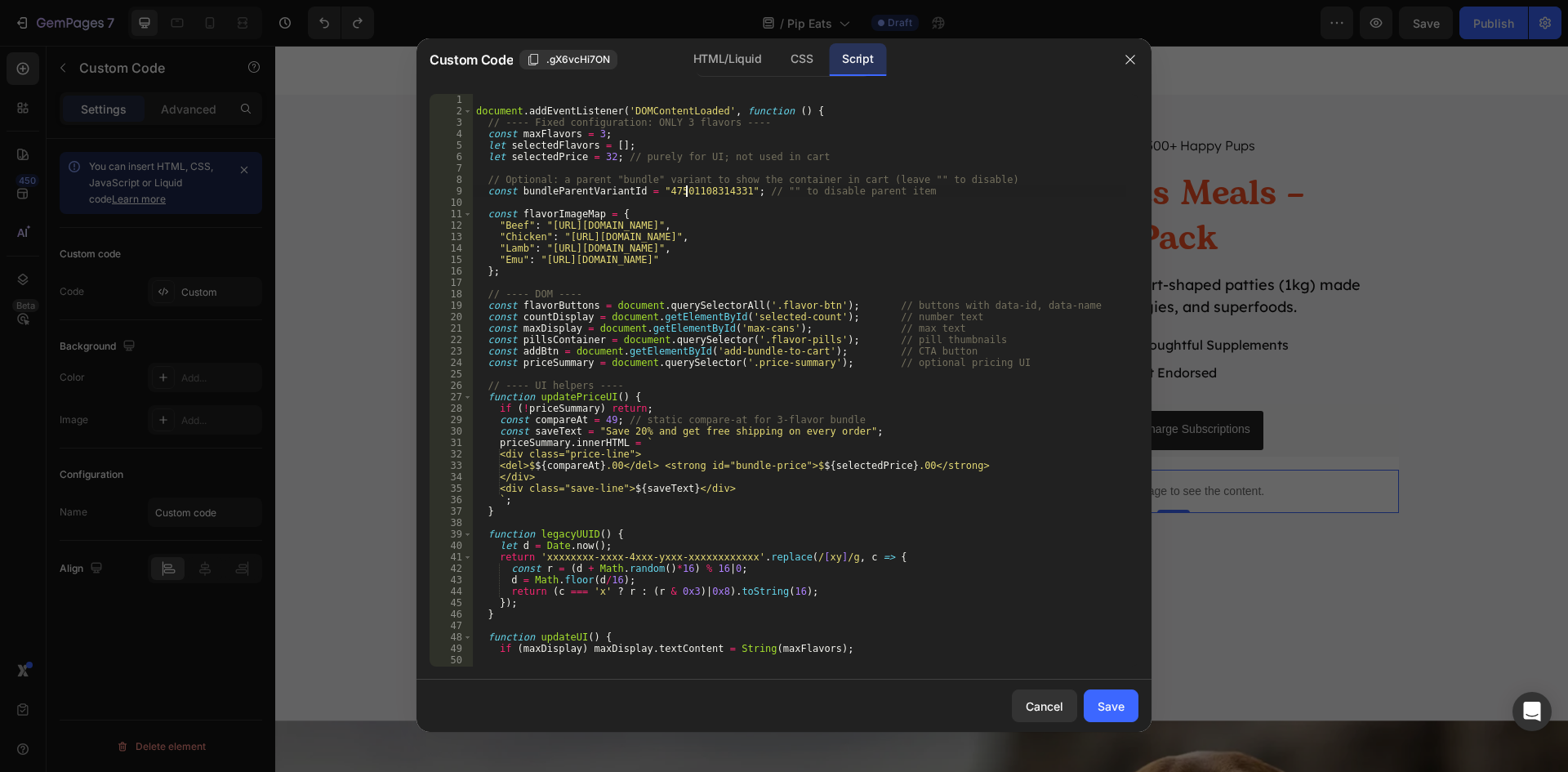
click at [687, 186] on div "document . addEventListener ( 'DOMContentLoaded' , function ( ) { // ---- Fixed…" at bounding box center [800, 392] width 653 height 596
type textarea "const bundleParentVariantId = ""; // "" to disable parent item"
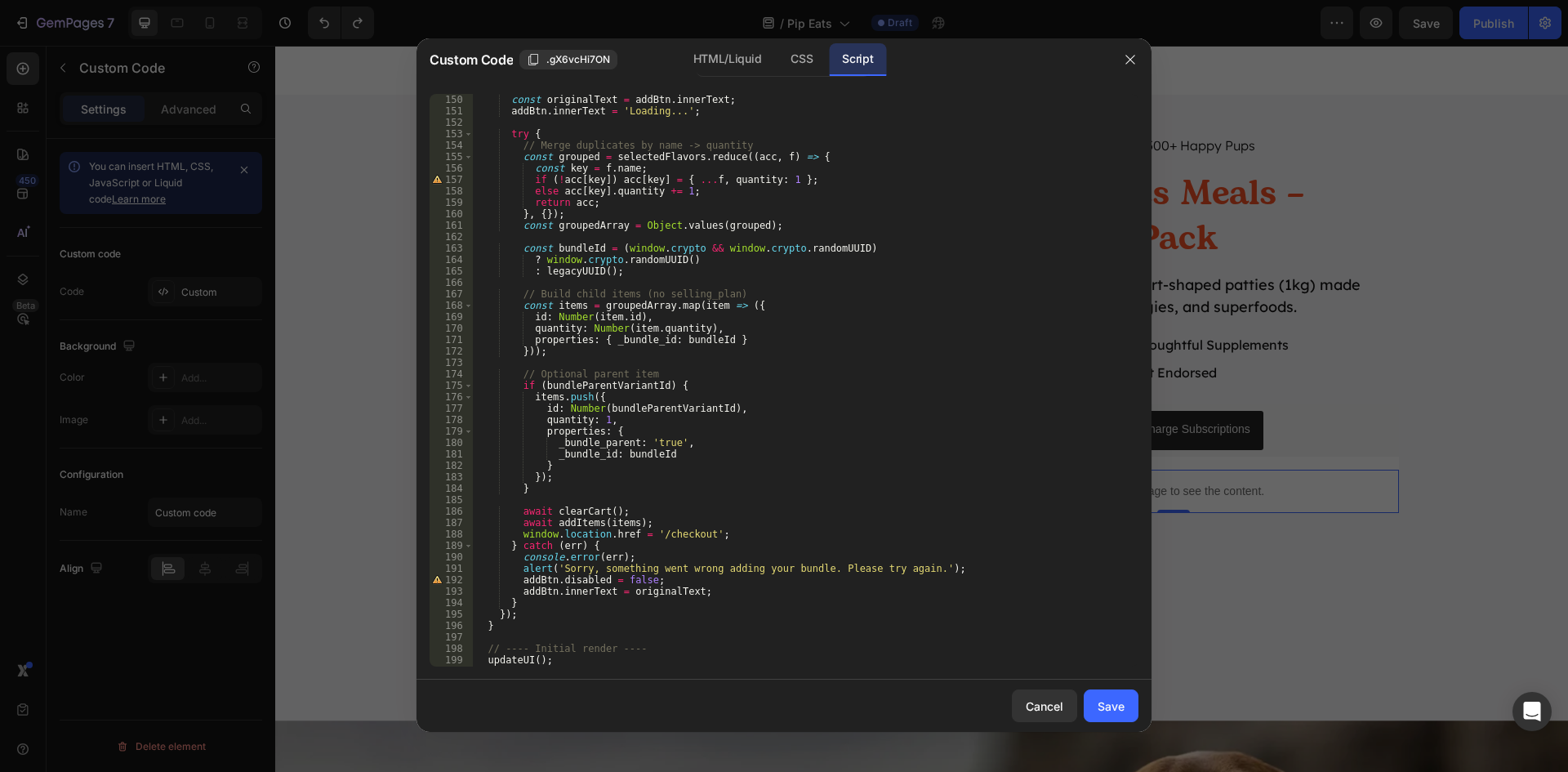
scroll to position [1749, 0]
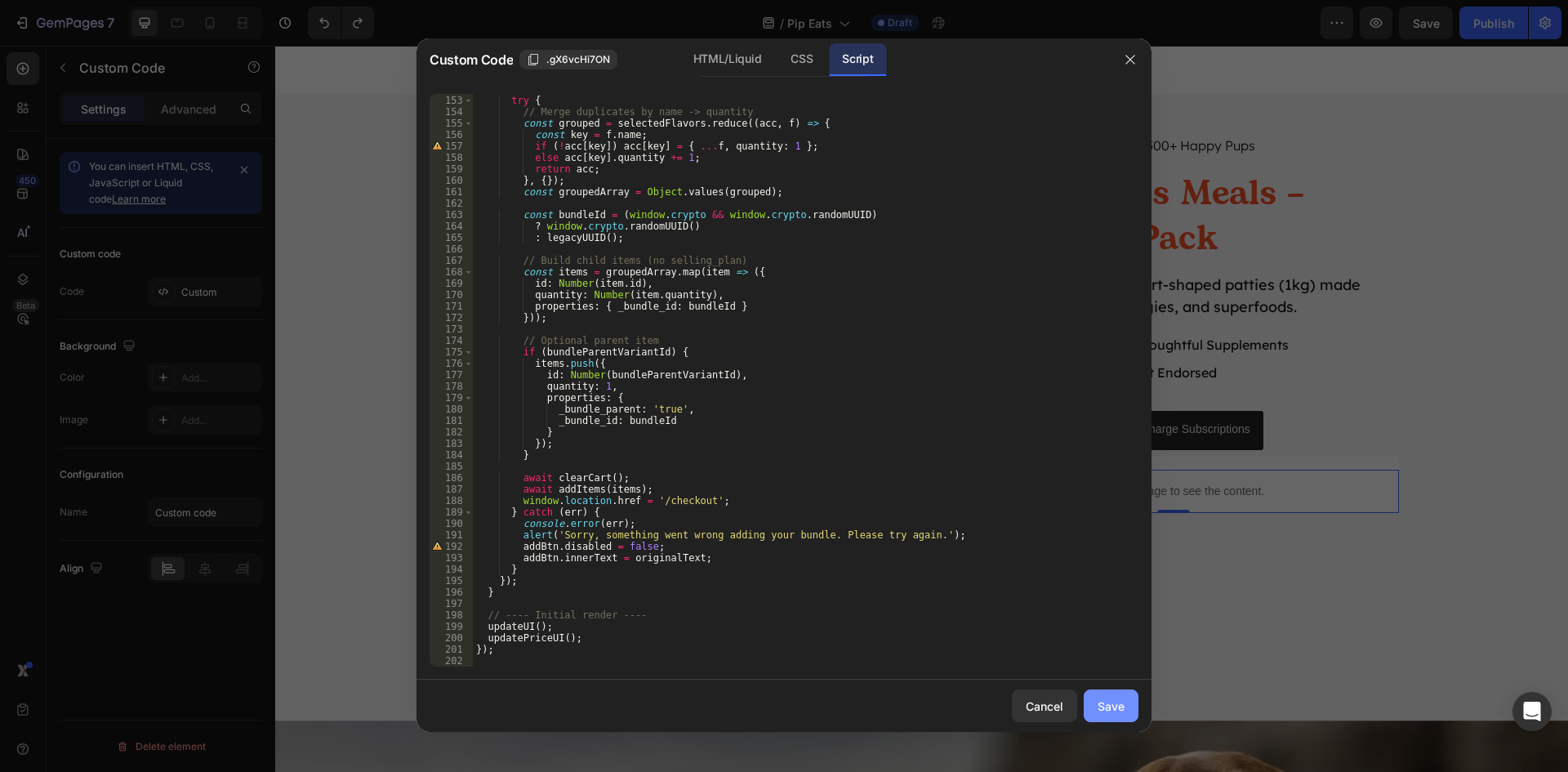
click at [1106, 705] on div "Save" at bounding box center [1111, 706] width 27 height 17
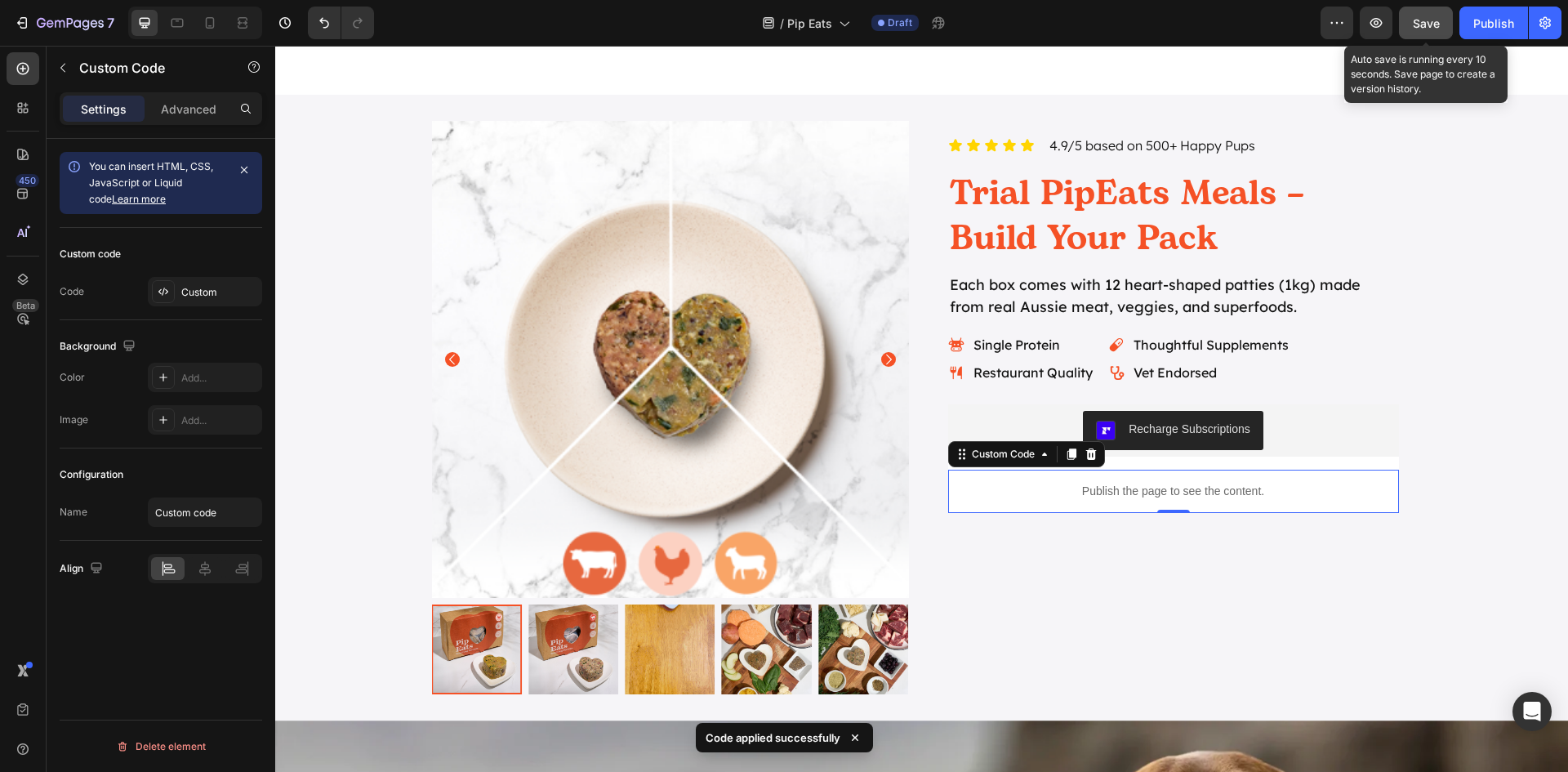
click at [1417, 13] on button "Save" at bounding box center [1426, 22] width 54 height 32
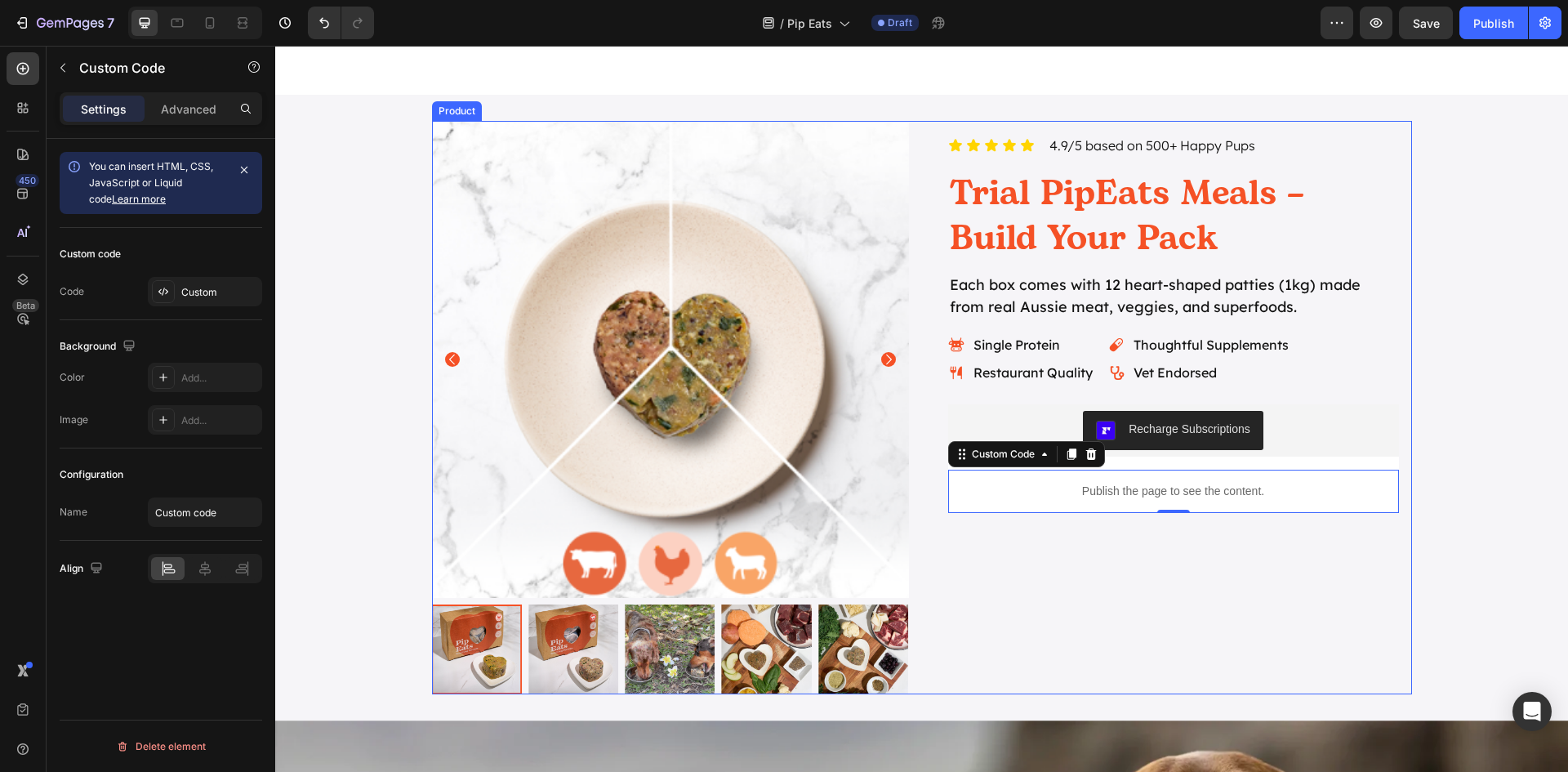
click at [919, 141] on div "Product Images Icon Icon Icon Icon Icon Icon List 4.9/5 based on 500+ Happy Pup…" at bounding box center [921, 407] width 980 height 573
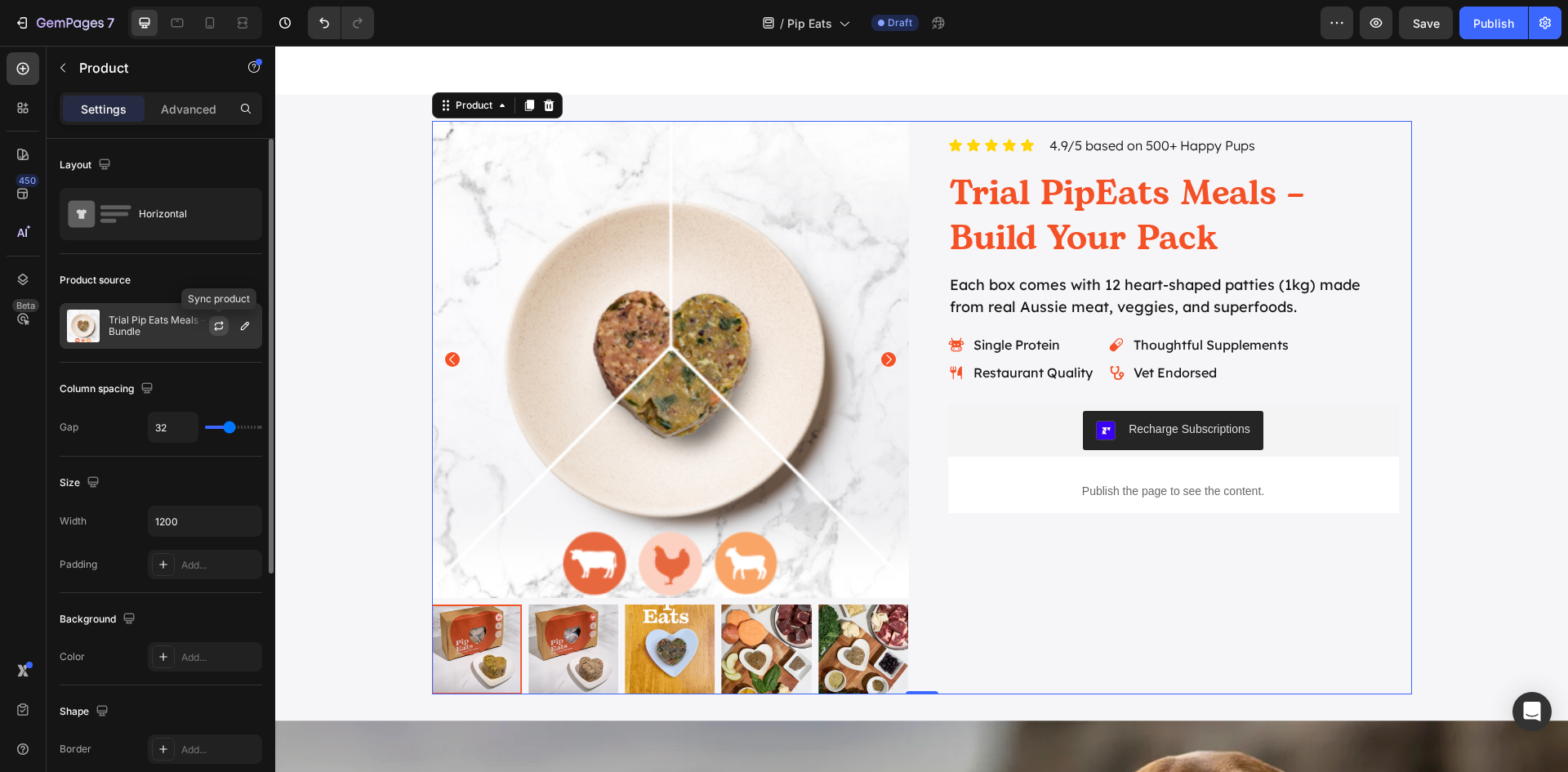
click at [225, 328] on icon "button" at bounding box center [219, 326] width 13 height 13
click at [246, 333] on button "button" at bounding box center [245, 326] width 20 height 20
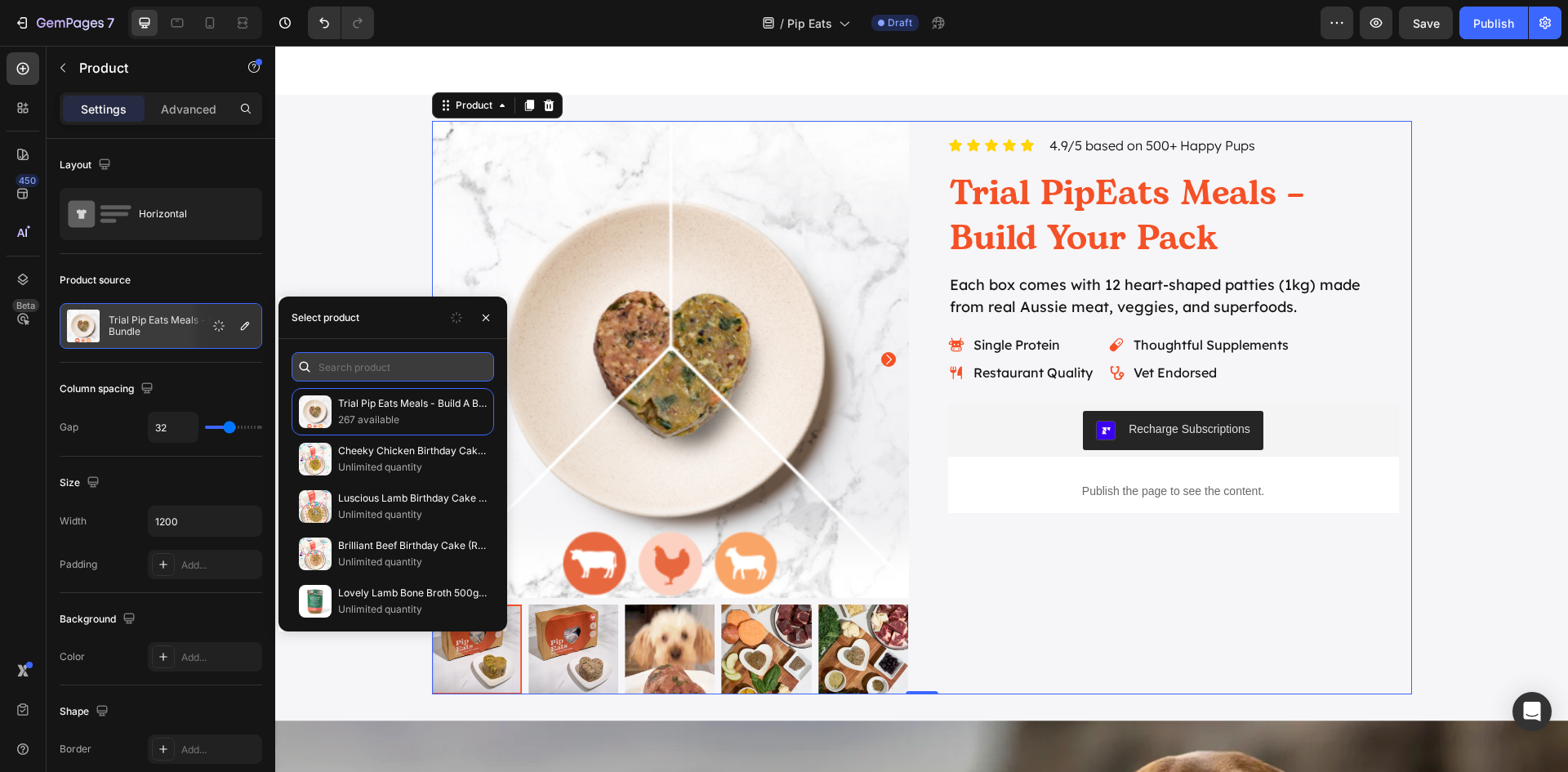
click at [409, 368] on input "text" at bounding box center [393, 367] width 203 height 30
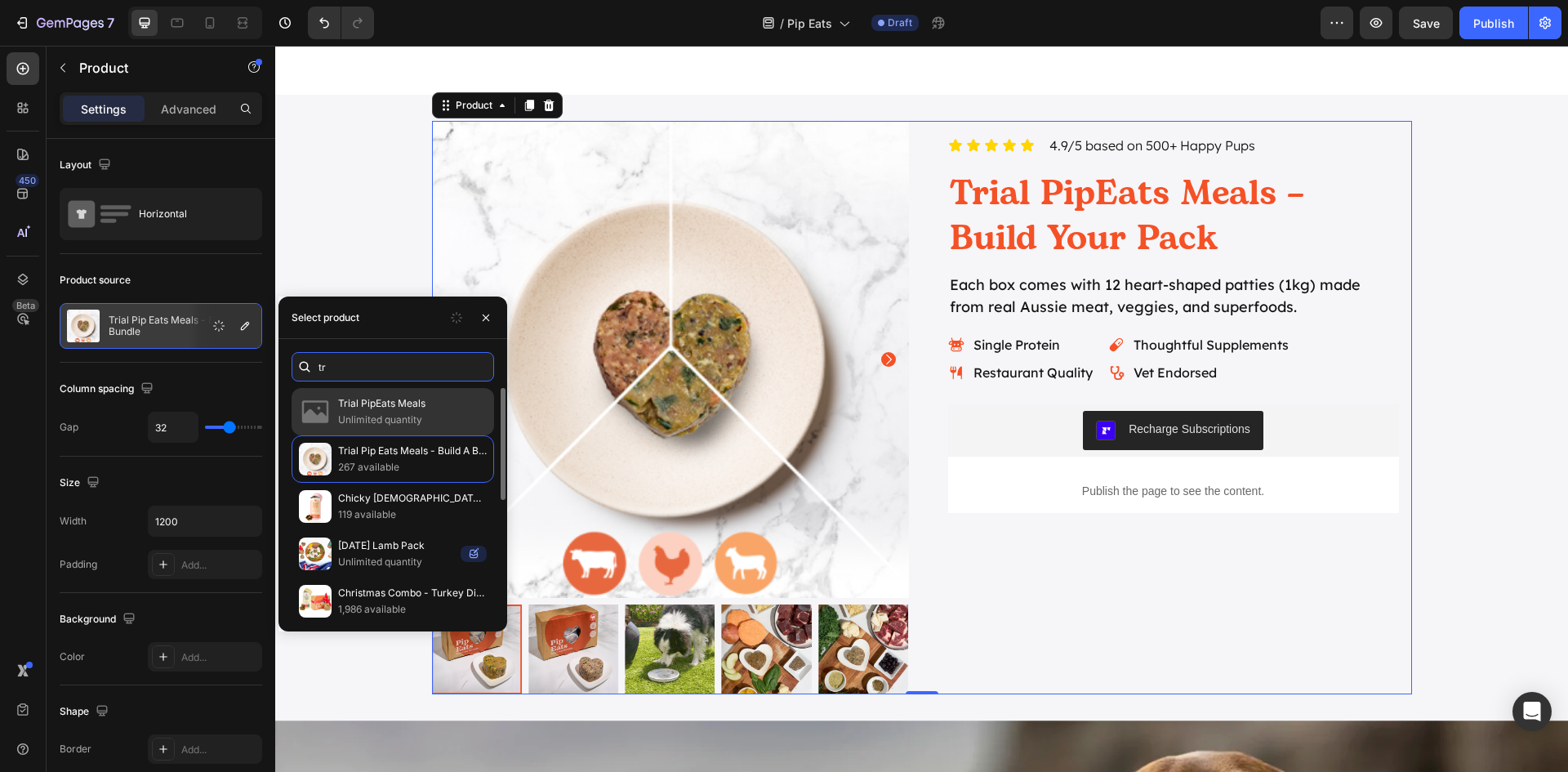
type input "tr"
click at [391, 416] on p "Unlimited quantity" at bounding box center [413, 420] width 149 height 17
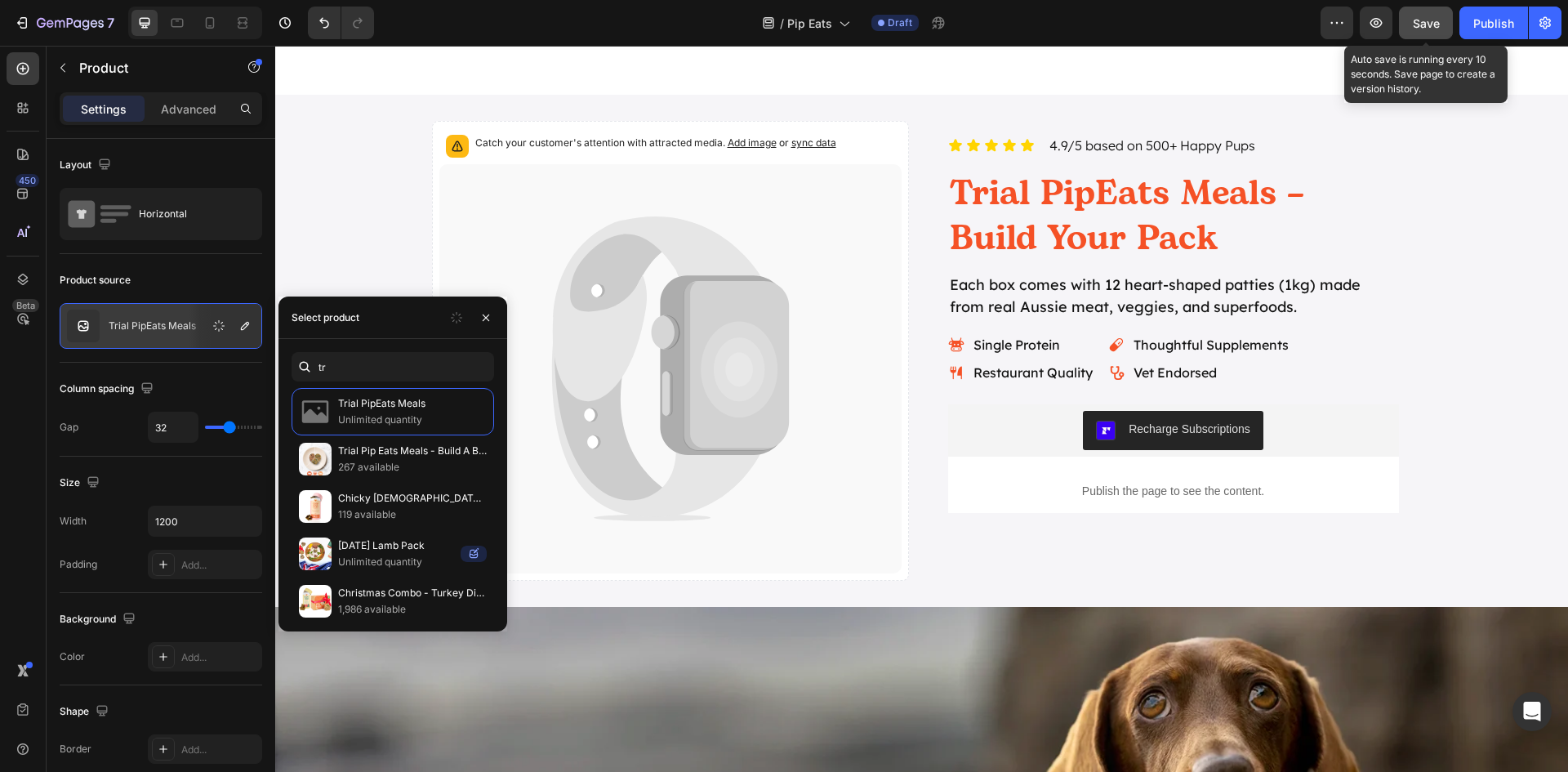
click at [1412, 17] on button "Save" at bounding box center [1426, 22] width 54 height 32
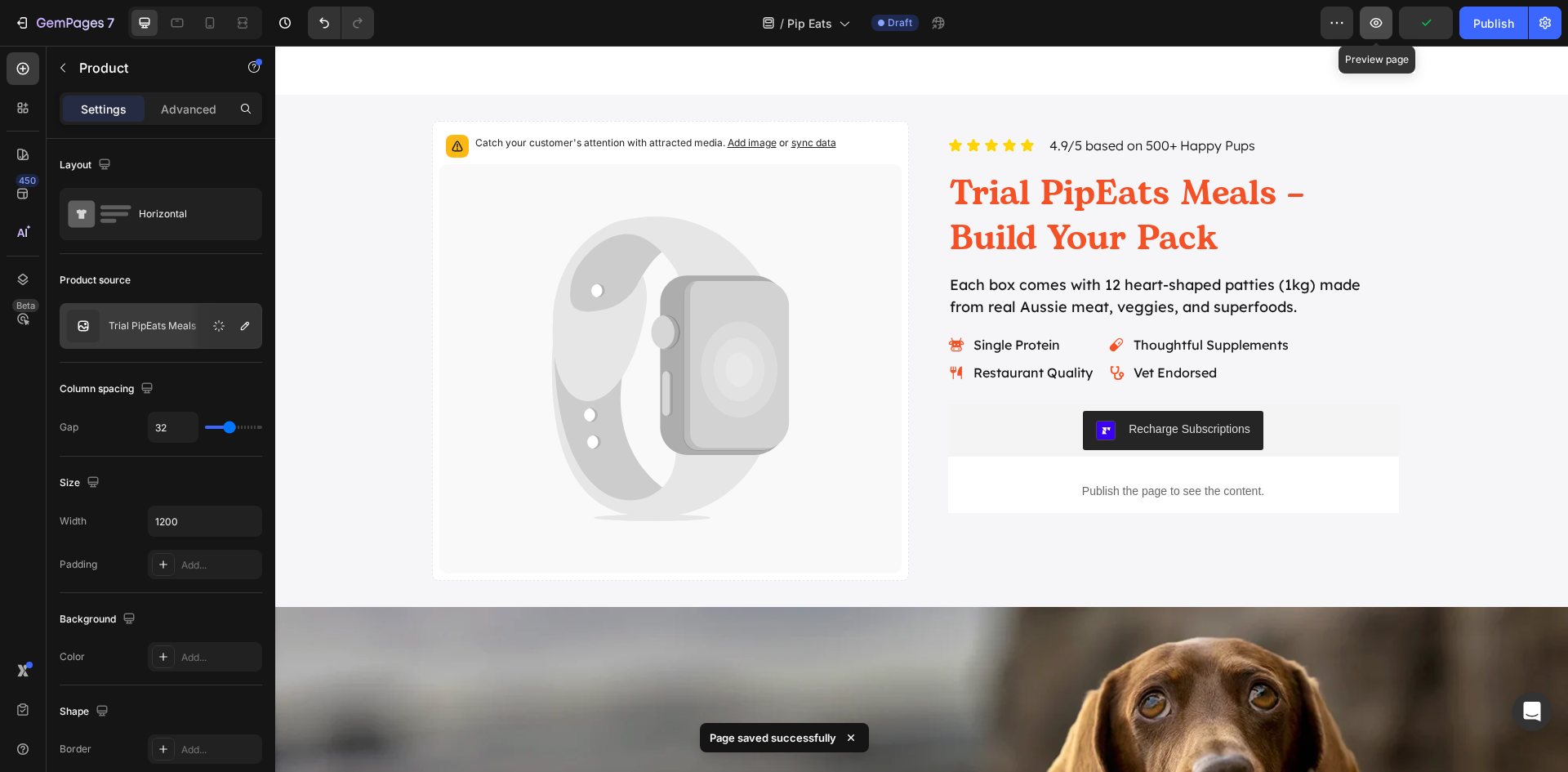
click at [1379, 21] on icon "button" at bounding box center [1376, 23] width 17 height 17
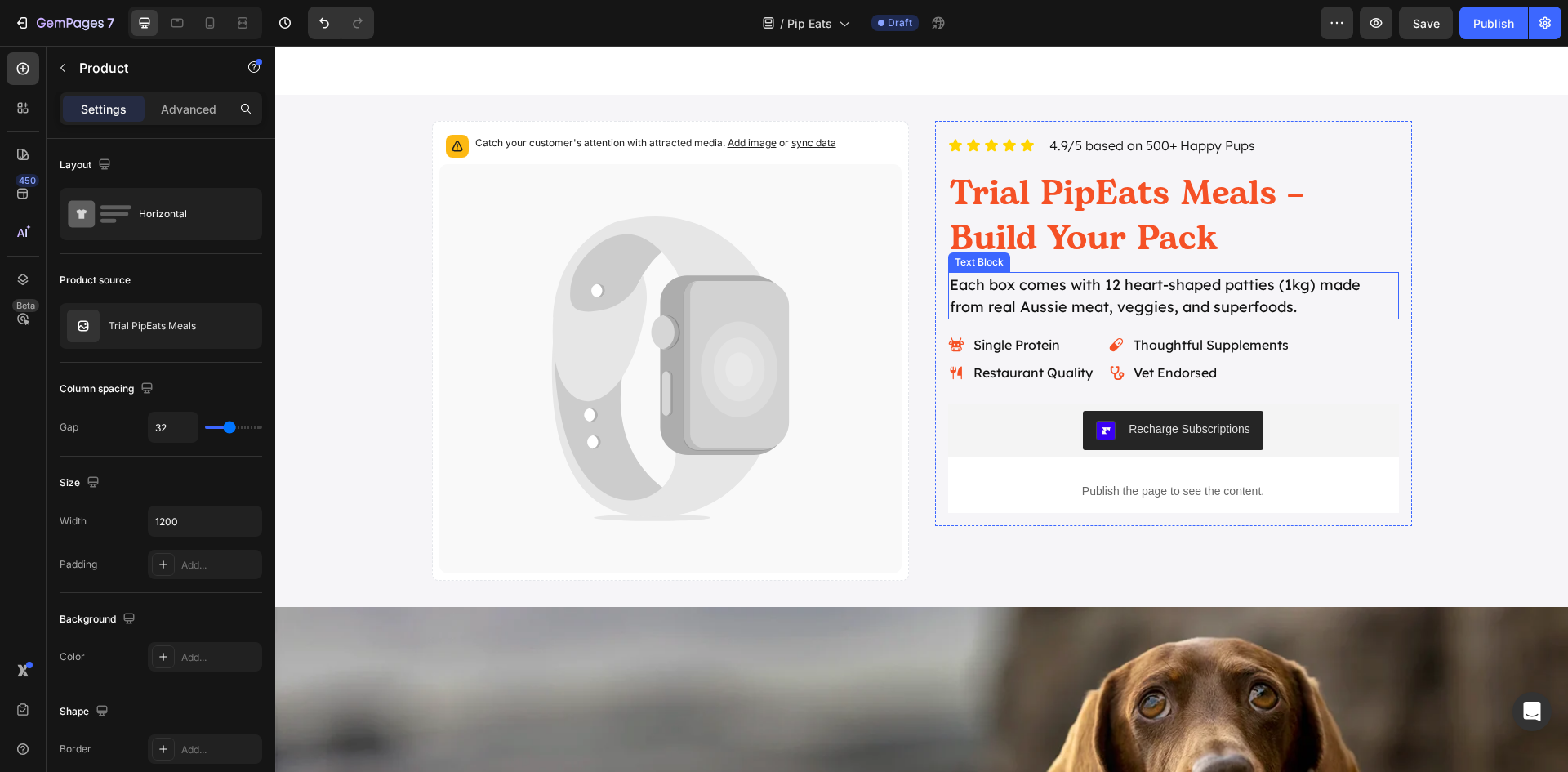
click at [1076, 299] on p "Each box comes with 12 heart-shaped patties (1kg) made from real Aussie meat, v…" at bounding box center [1173, 295] width 447 height 44
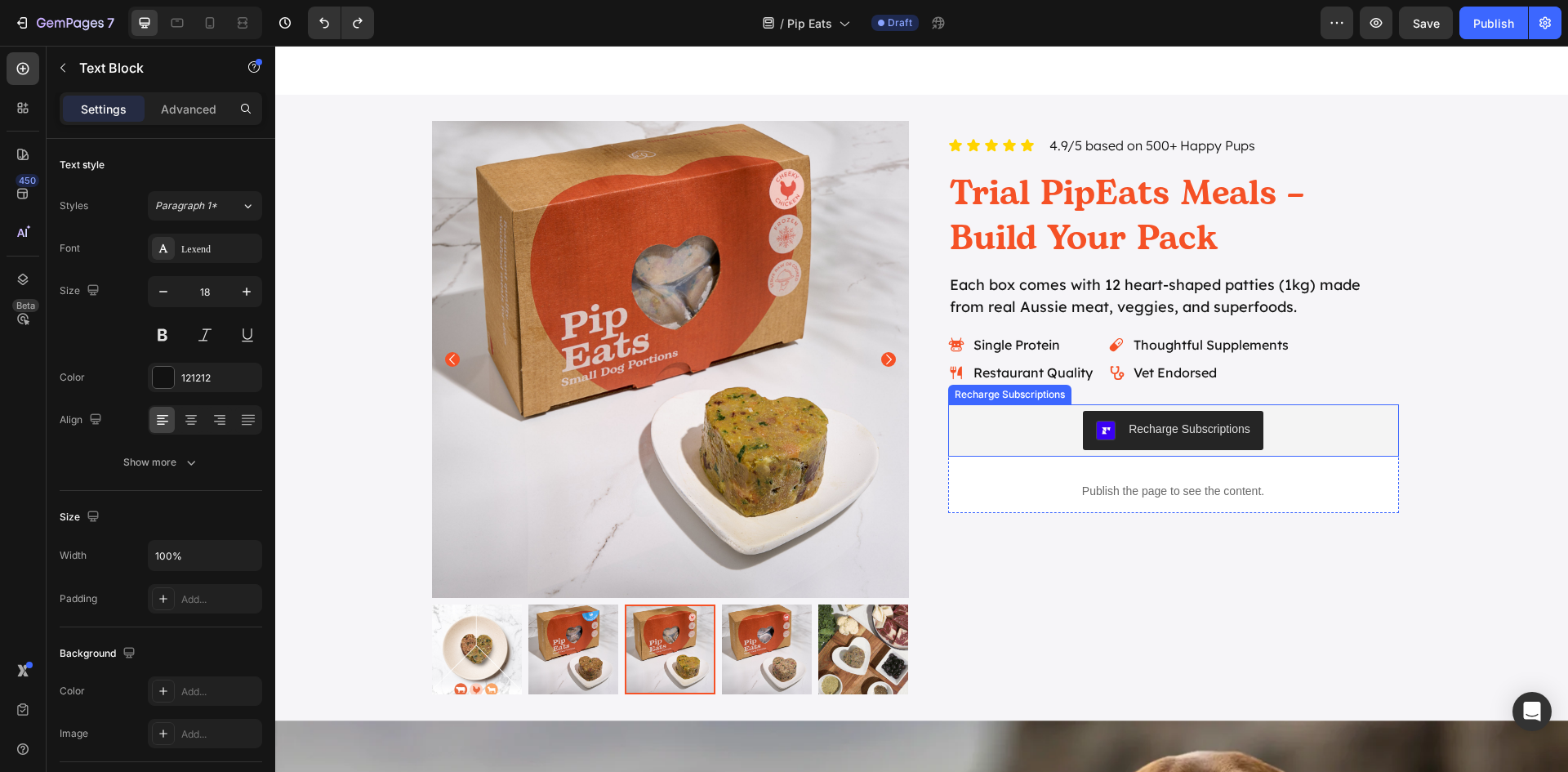
click at [1171, 424] on div "Recharge Subscriptions" at bounding box center [1189, 429] width 122 height 17
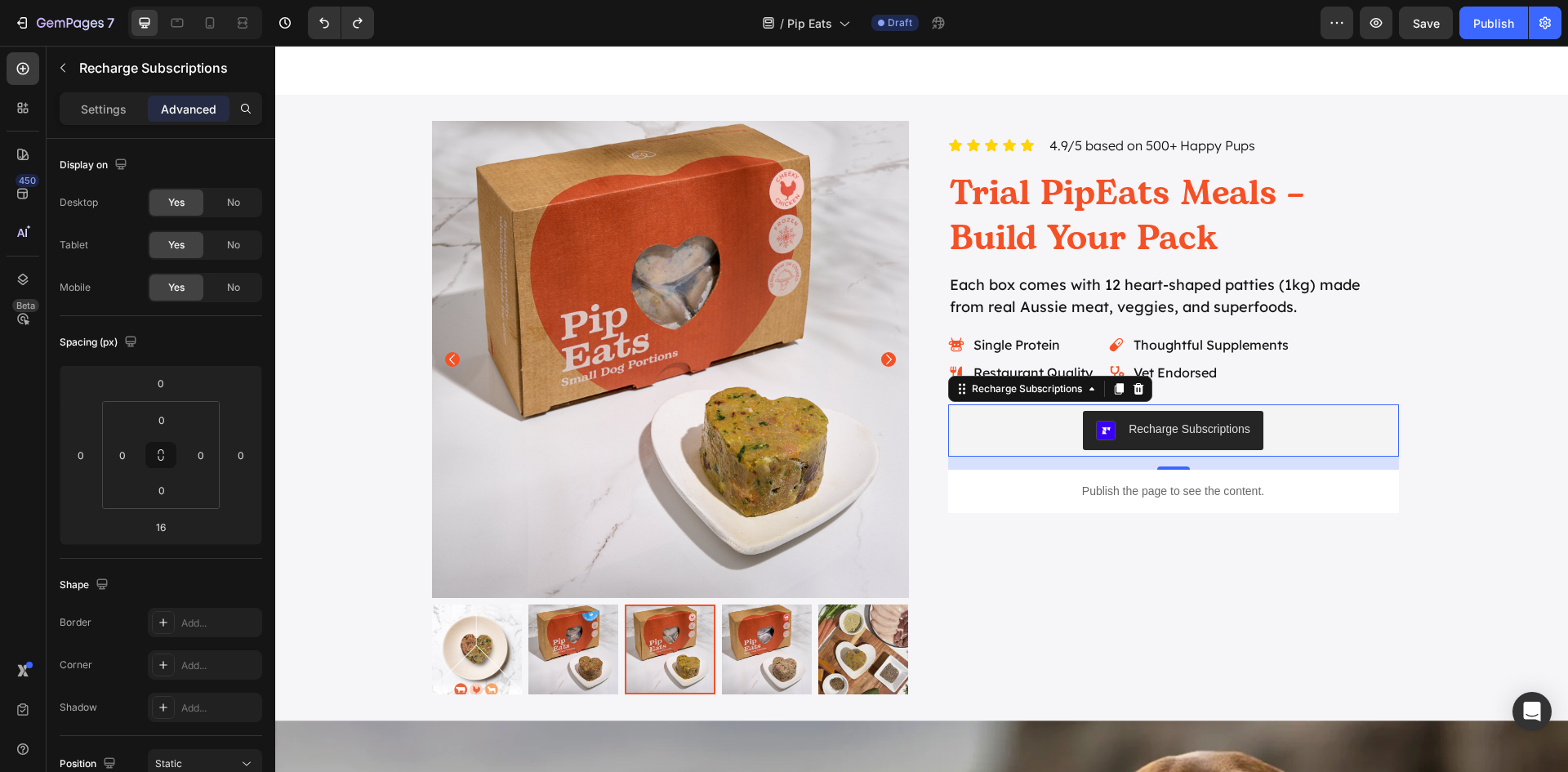
click at [1129, 430] on div "Recharge Subscriptions" at bounding box center [1189, 429] width 122 height 17
click at [82, 110] on p "Settings" at bounding box center [103, 108] width 45 height 17
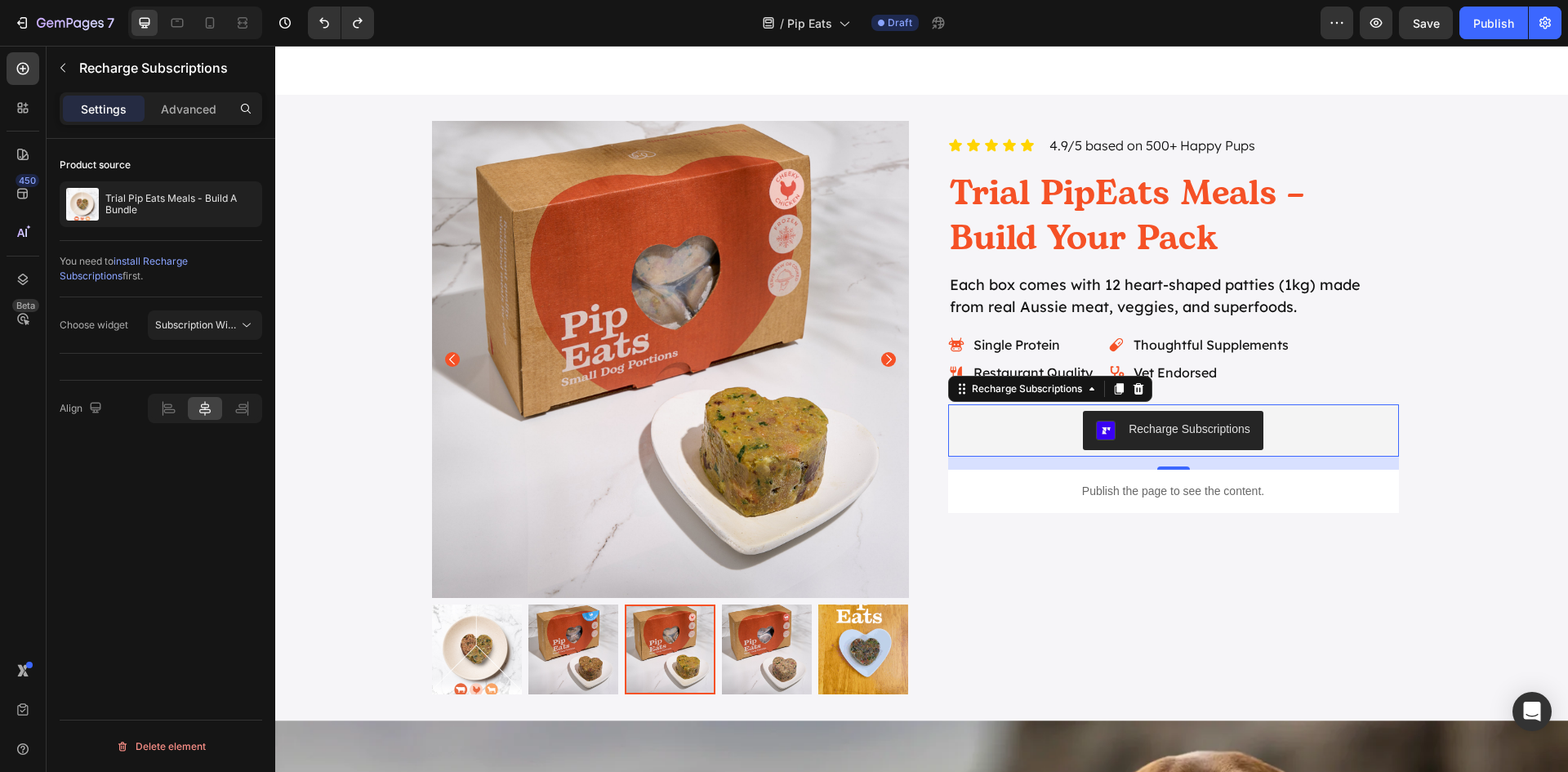
click at [177, 264] on span "install Recharge Subscriptions" at bounding box center [123, 268] width 128 height 27
click at [188, 262] on span "install Recharge Subscriptions" at bounding box center [123, 268] width 128 height 27
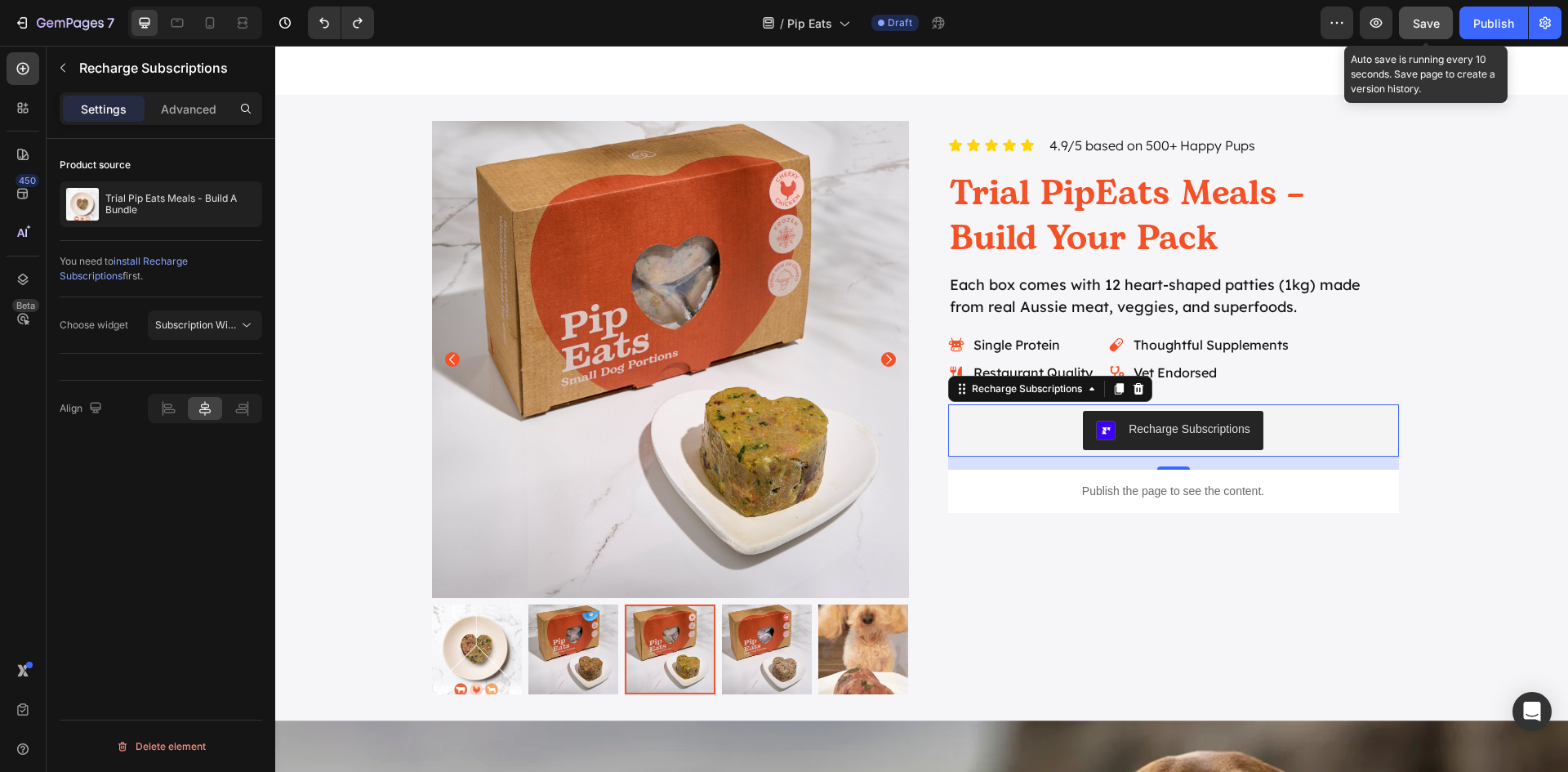
click at [1426, 32] on button "Save" at bounding box center [1426, 22] width 54 height 32
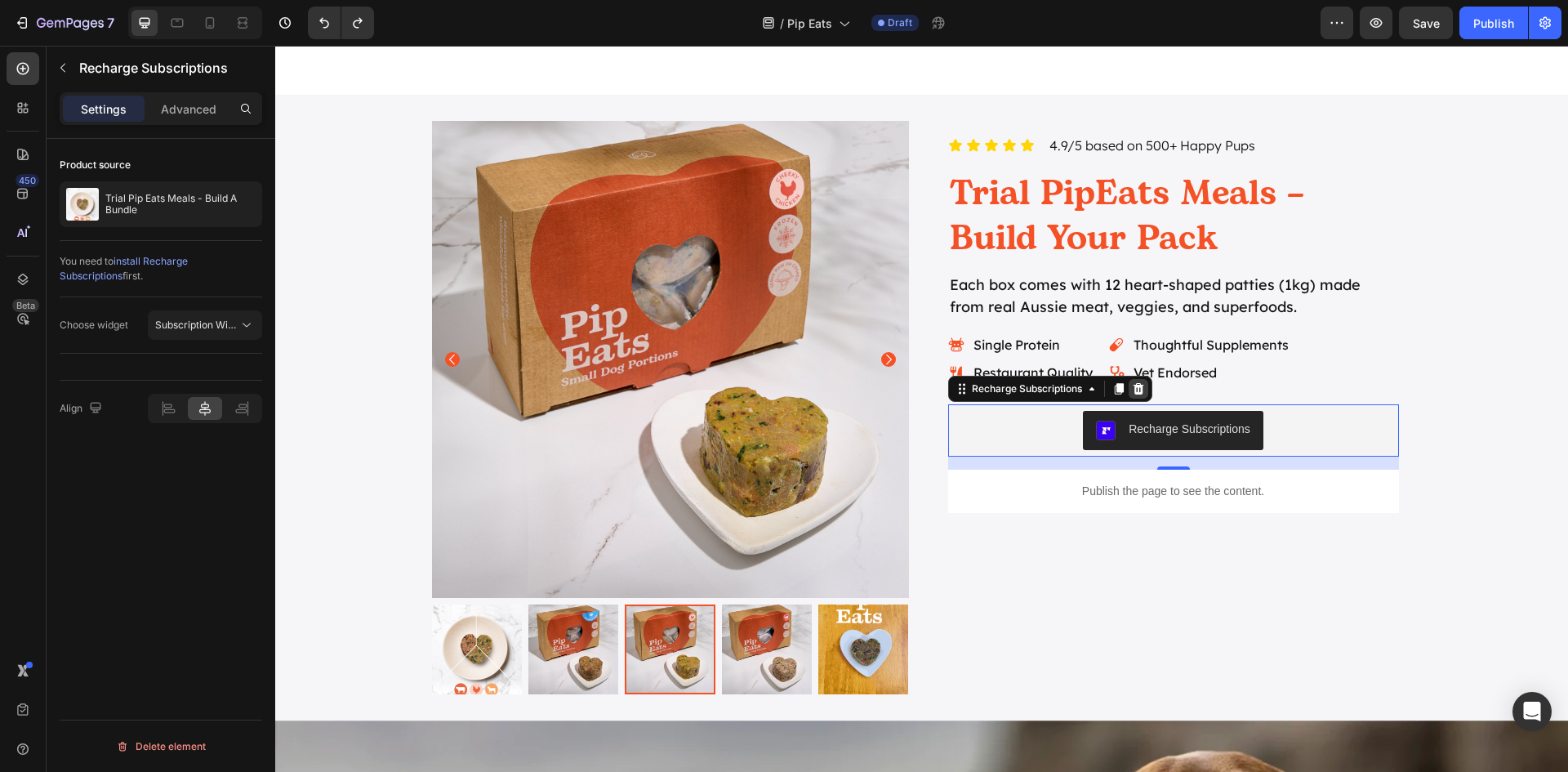
click at [1133, 388] on icon at bounding box center [1138, 389] width 11 height 12
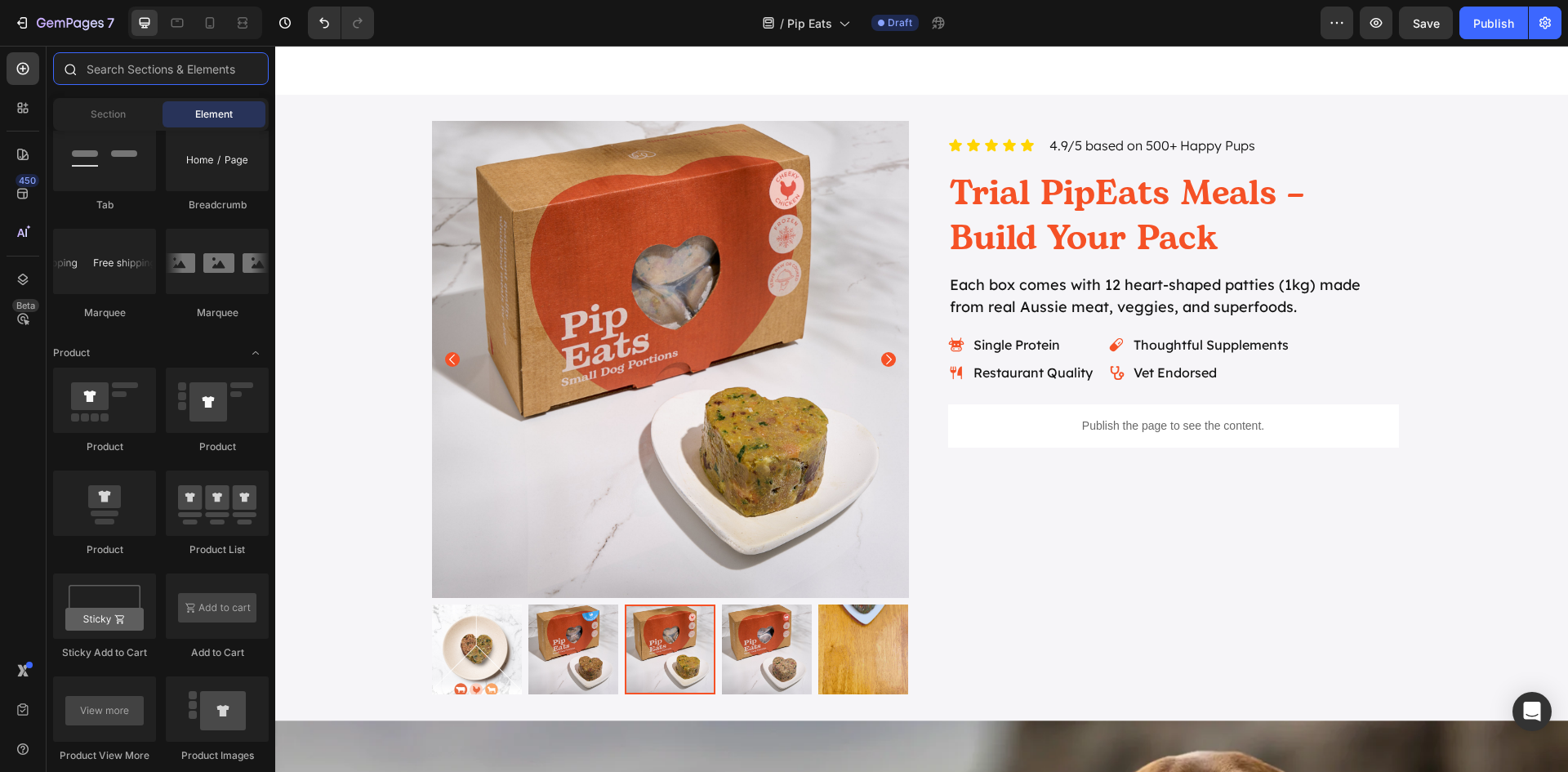
click at [120, 72] on input "text" at bounding box center [160, 68] width 216 height 32
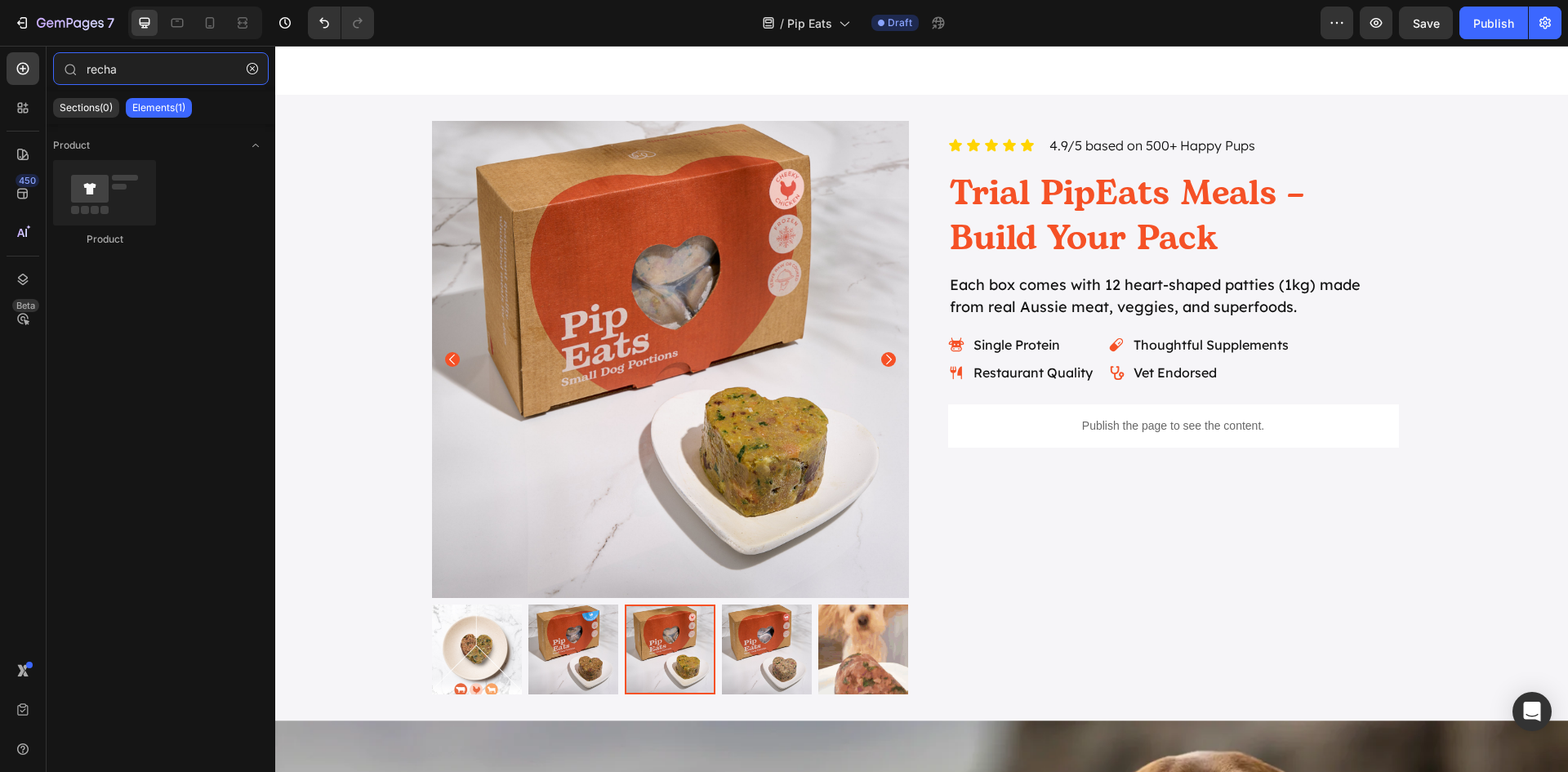
type input "recha"
click at [172, 105] on p "Elements(1)" at bounding box center [159, 108] width 53 height 13
click at [16, 107] on icon at bounding box center [23, 108] width 17 height 17
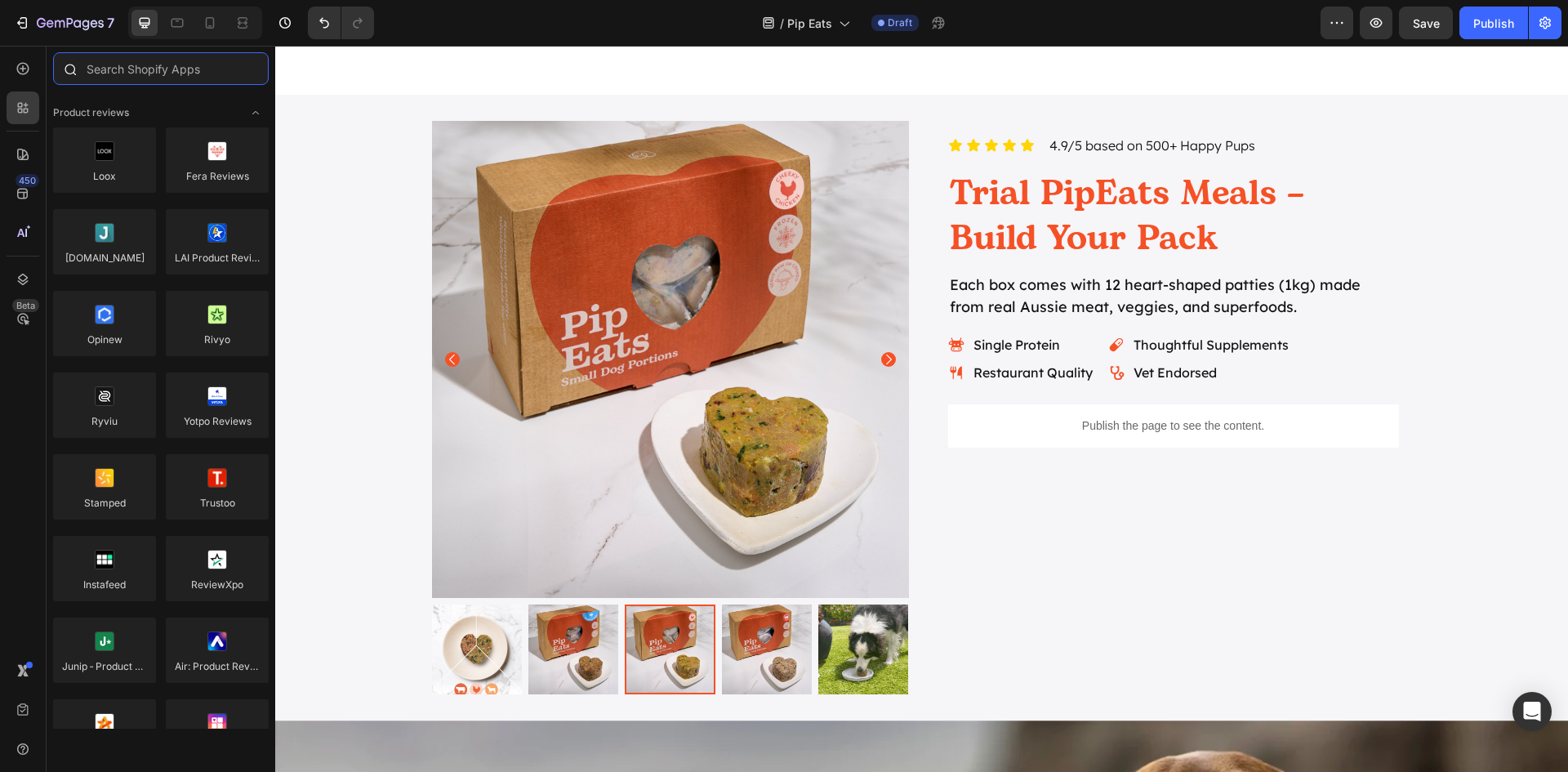
click at [146, 74] on input "text" at bounding box center [160, 68] width 216 height 32
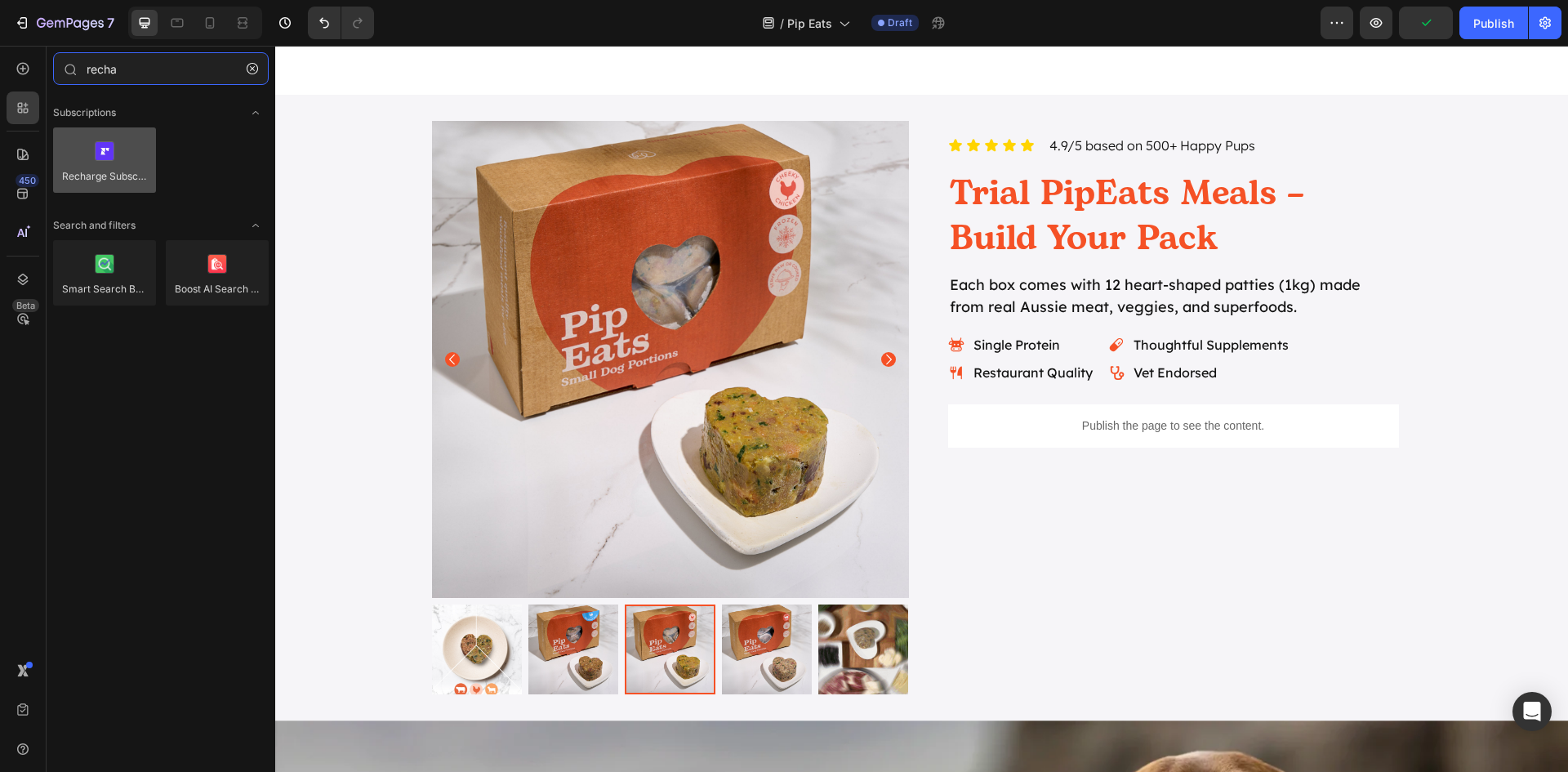
type input "recha"
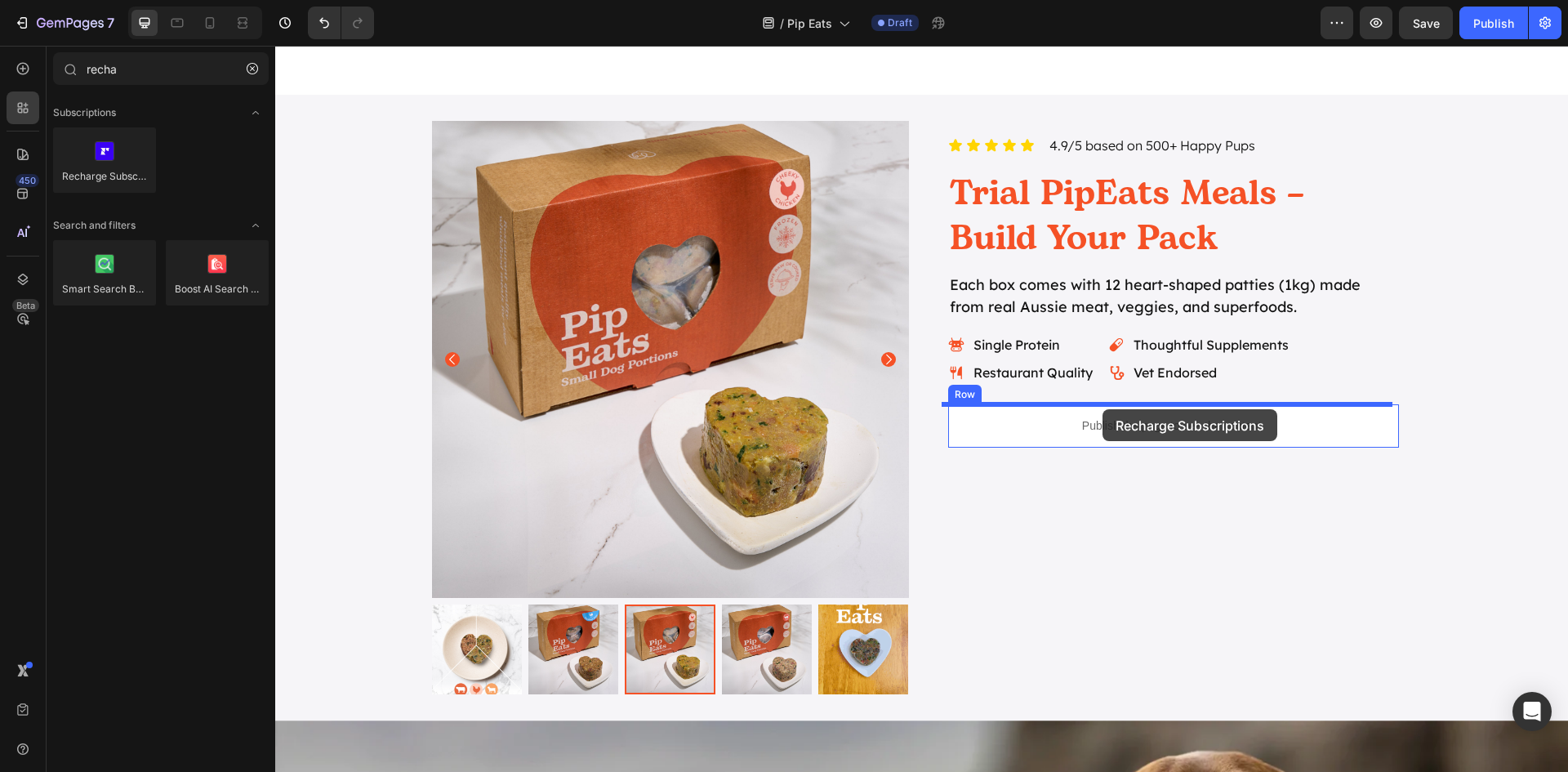
drag, startPoint x: 390, startPoint y: 206, endPoint x: 1102, endPoint y: 410, distance: 740.6
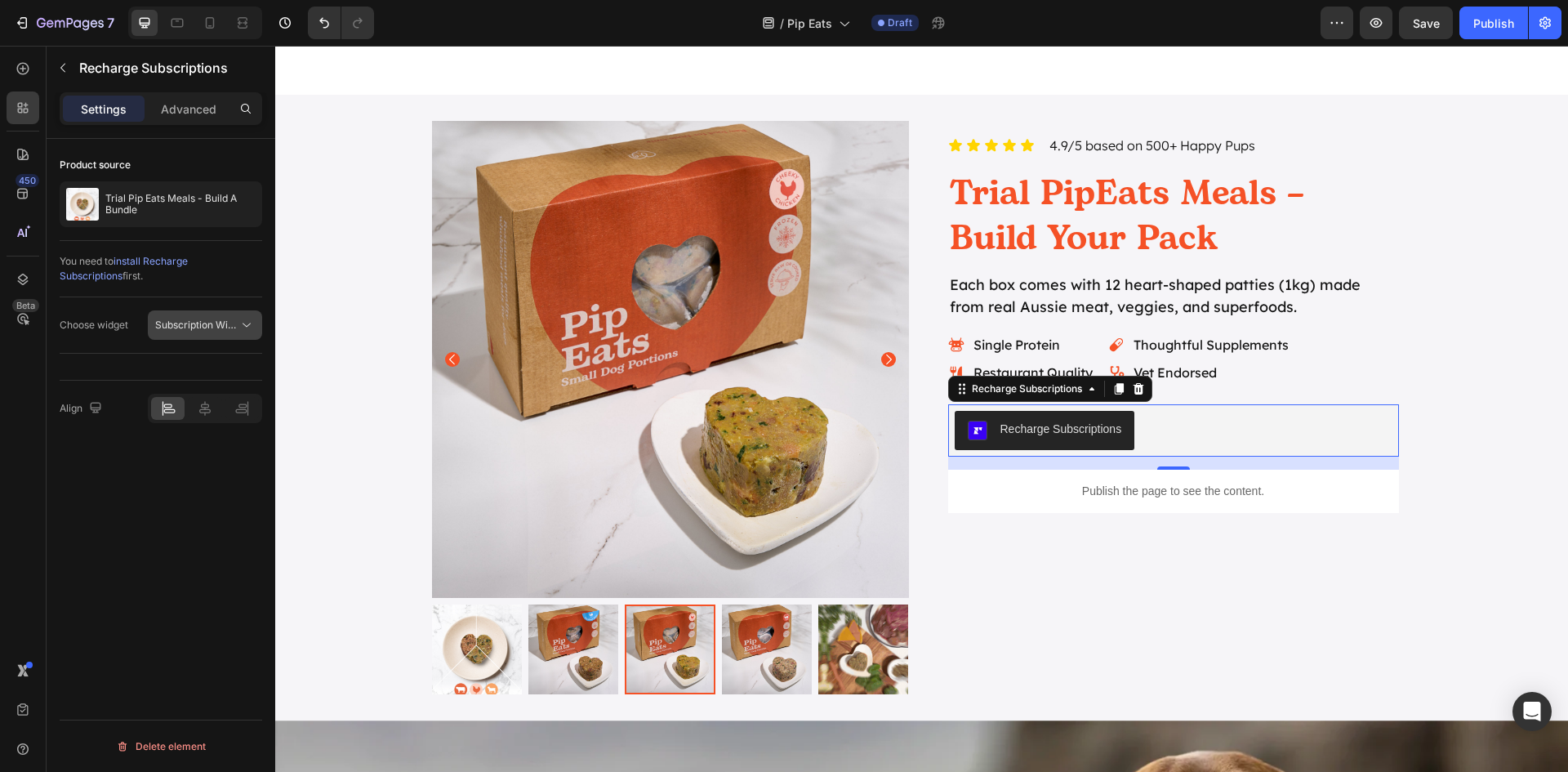
click at [222, 333] on button "Subscription Widget" at bounding box center [205, 325] width 114 height 30
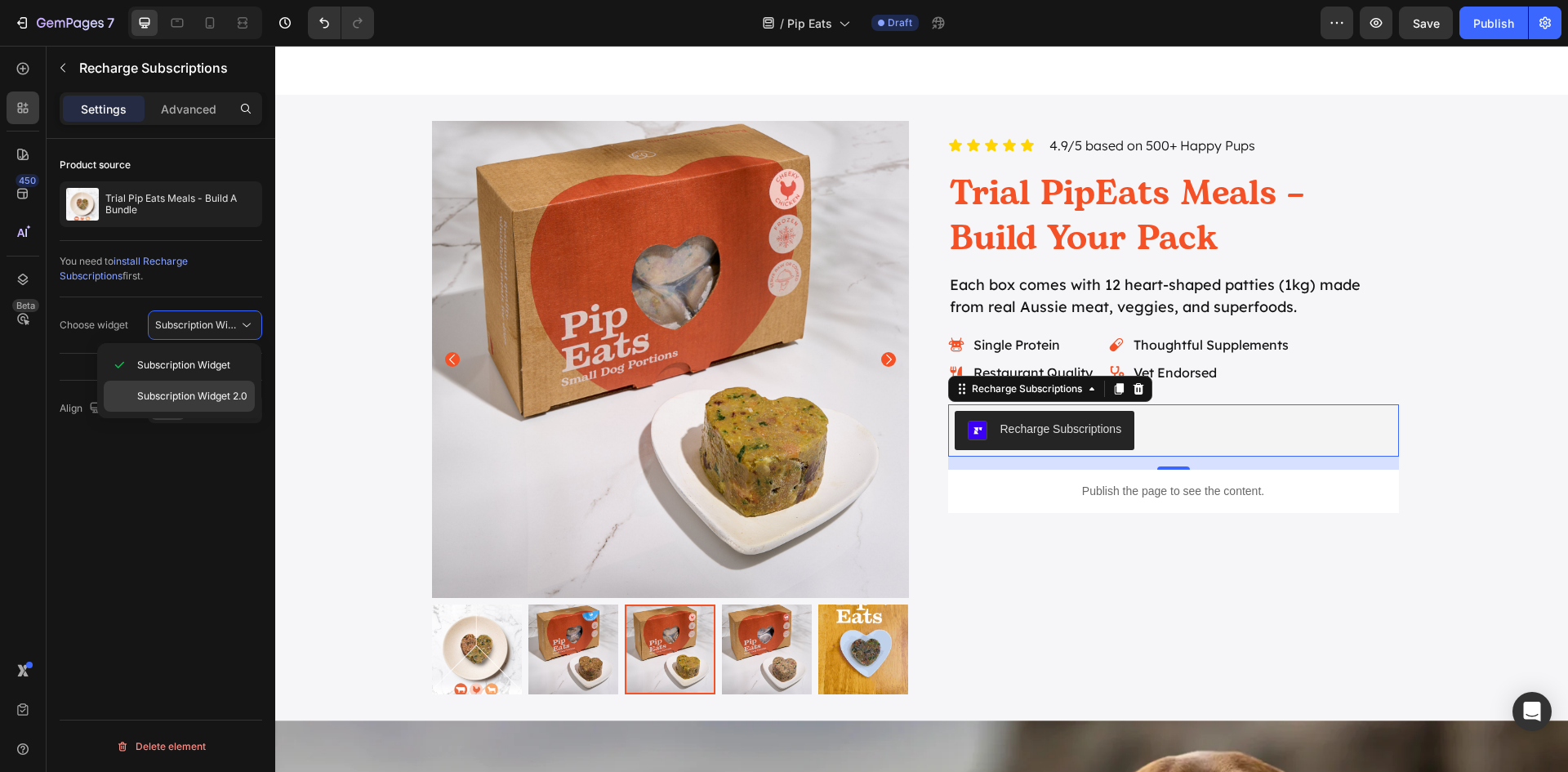
click at [203, 394] on span "Subscription Widget 2.0" at bounding box center [192, 396] width 110 height 15
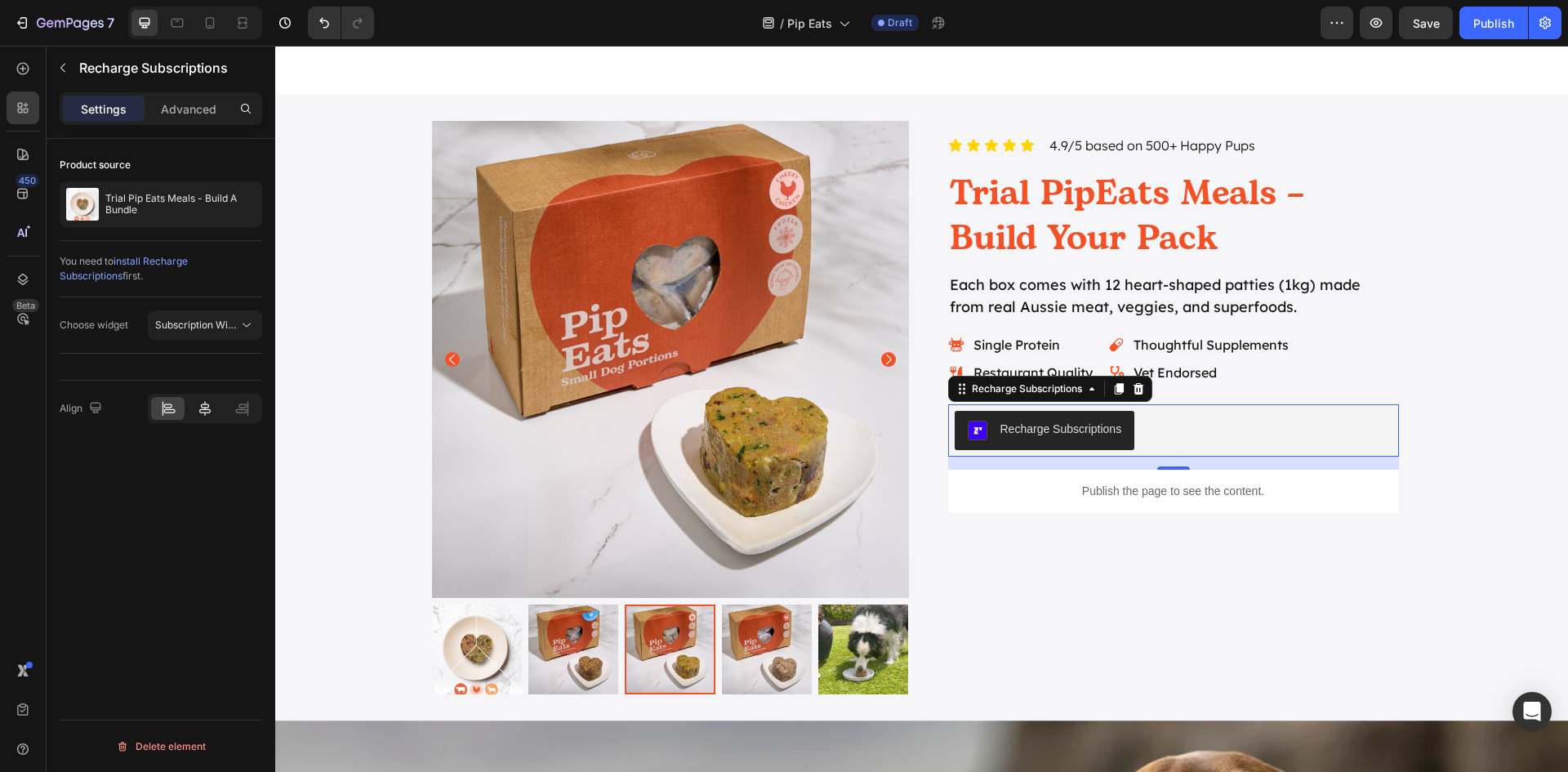
click at [202, 412] on icon at bounding box center [205, 409] width 17 height 17
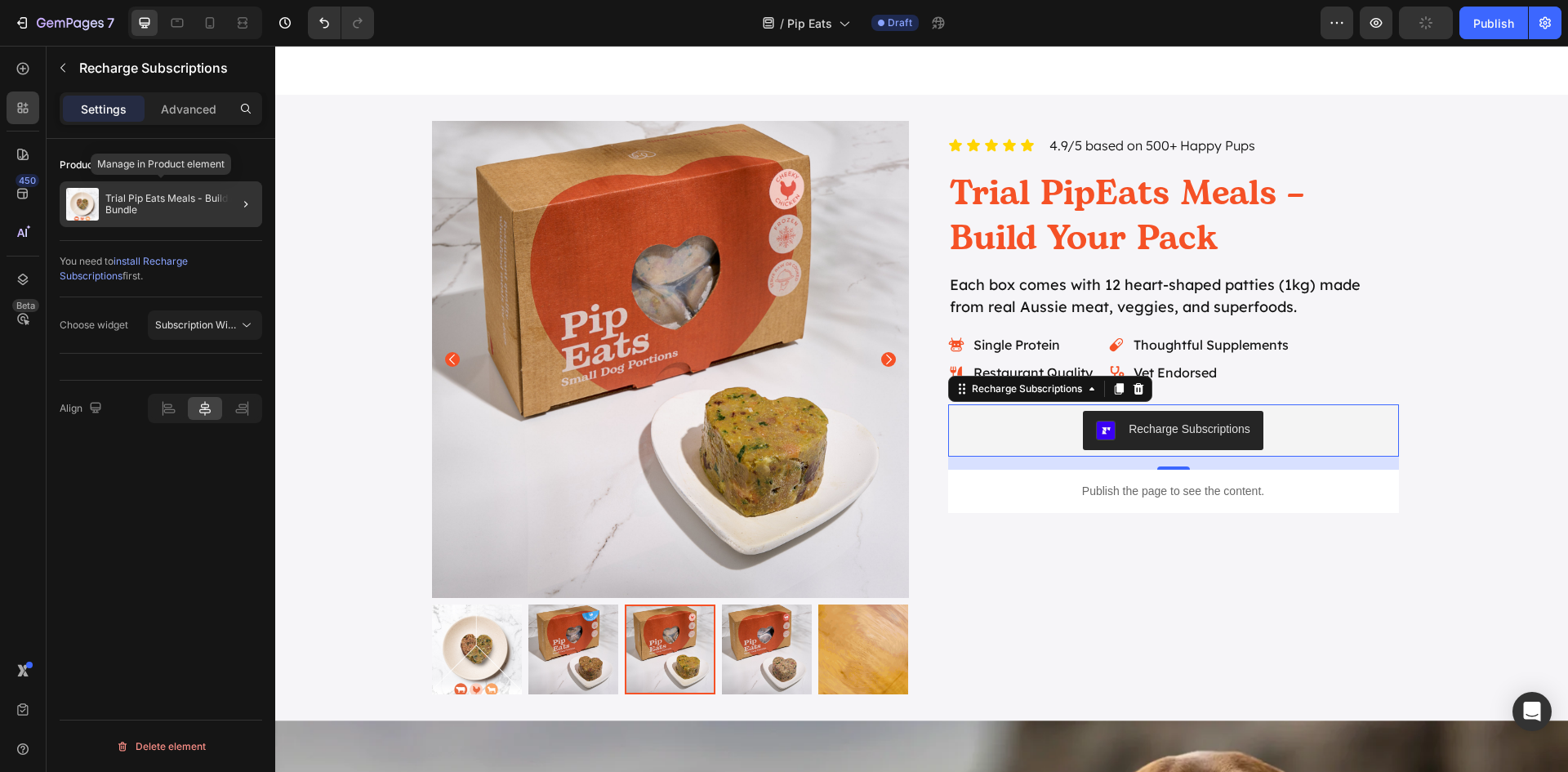
click at [194, 204] on p "Trial Pip Eats Meals - Build A Bundle" at bounding box center [180, 204] width 151 height 23
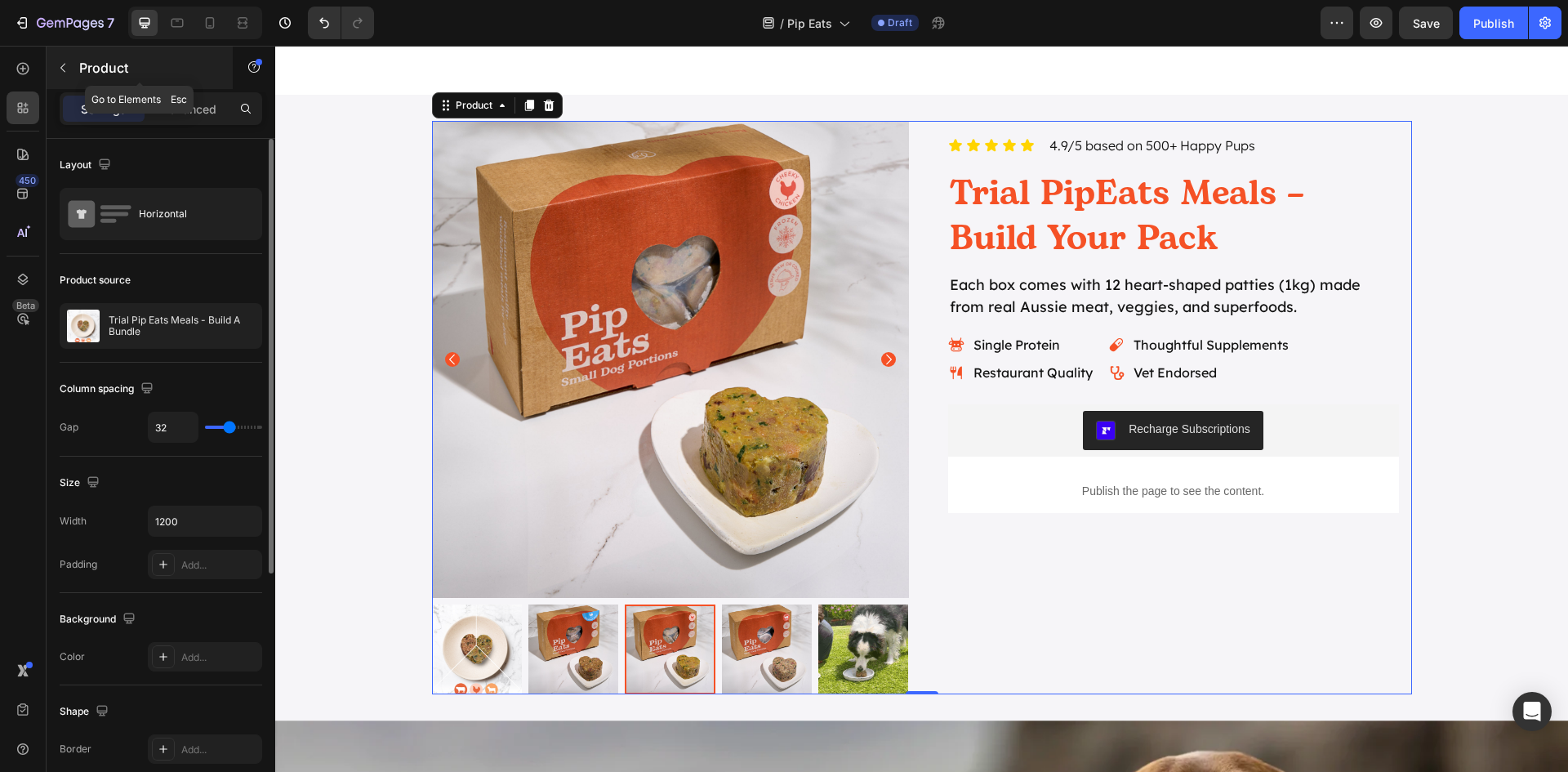
click at [60, 67] on icon "button" at bounding box center [63, 68] width 13 height 13
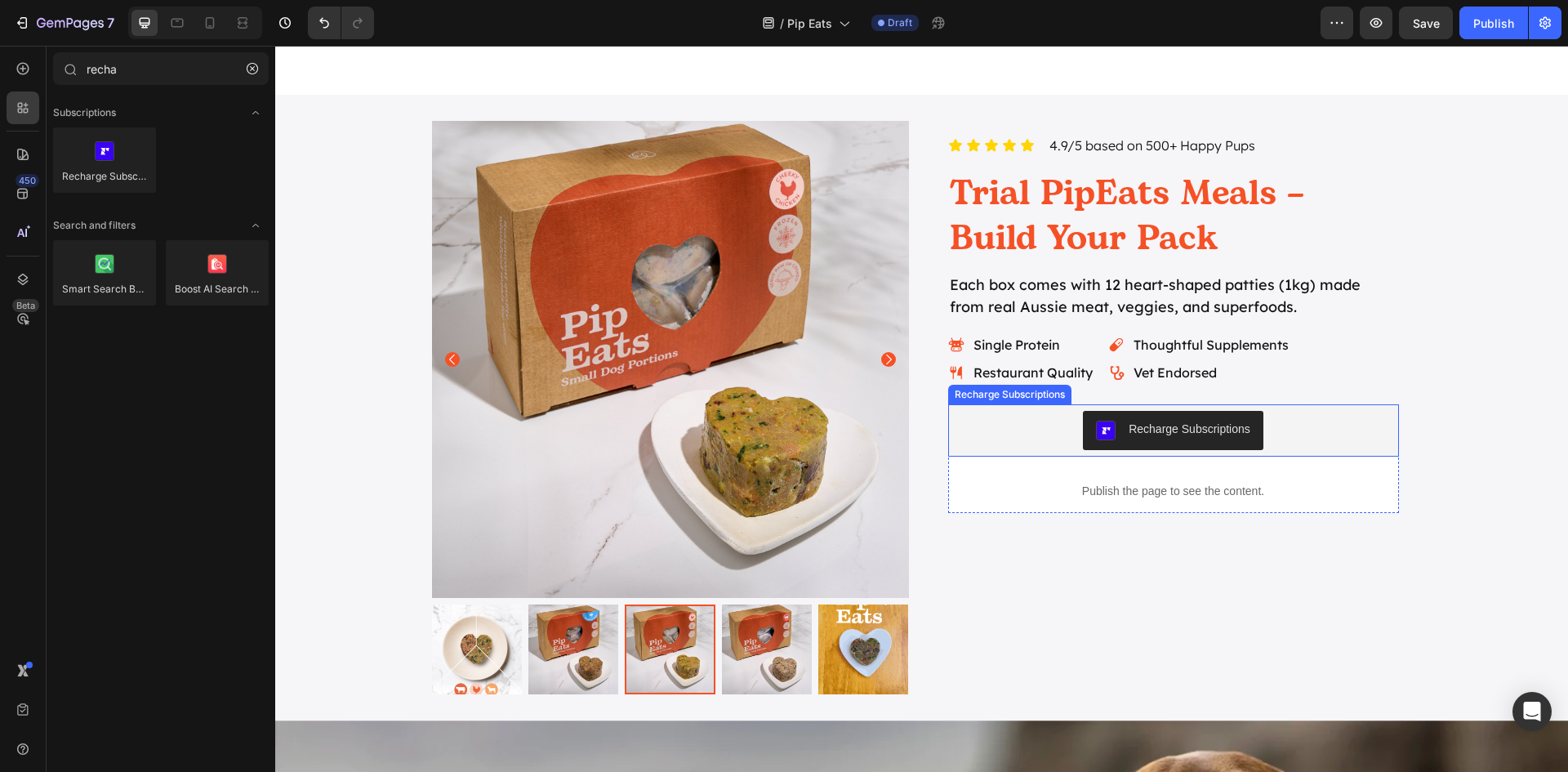
click at [1163, 429] on div "Recharge Subscriptions" at bounding box center [1189, 429] width 122 height 17
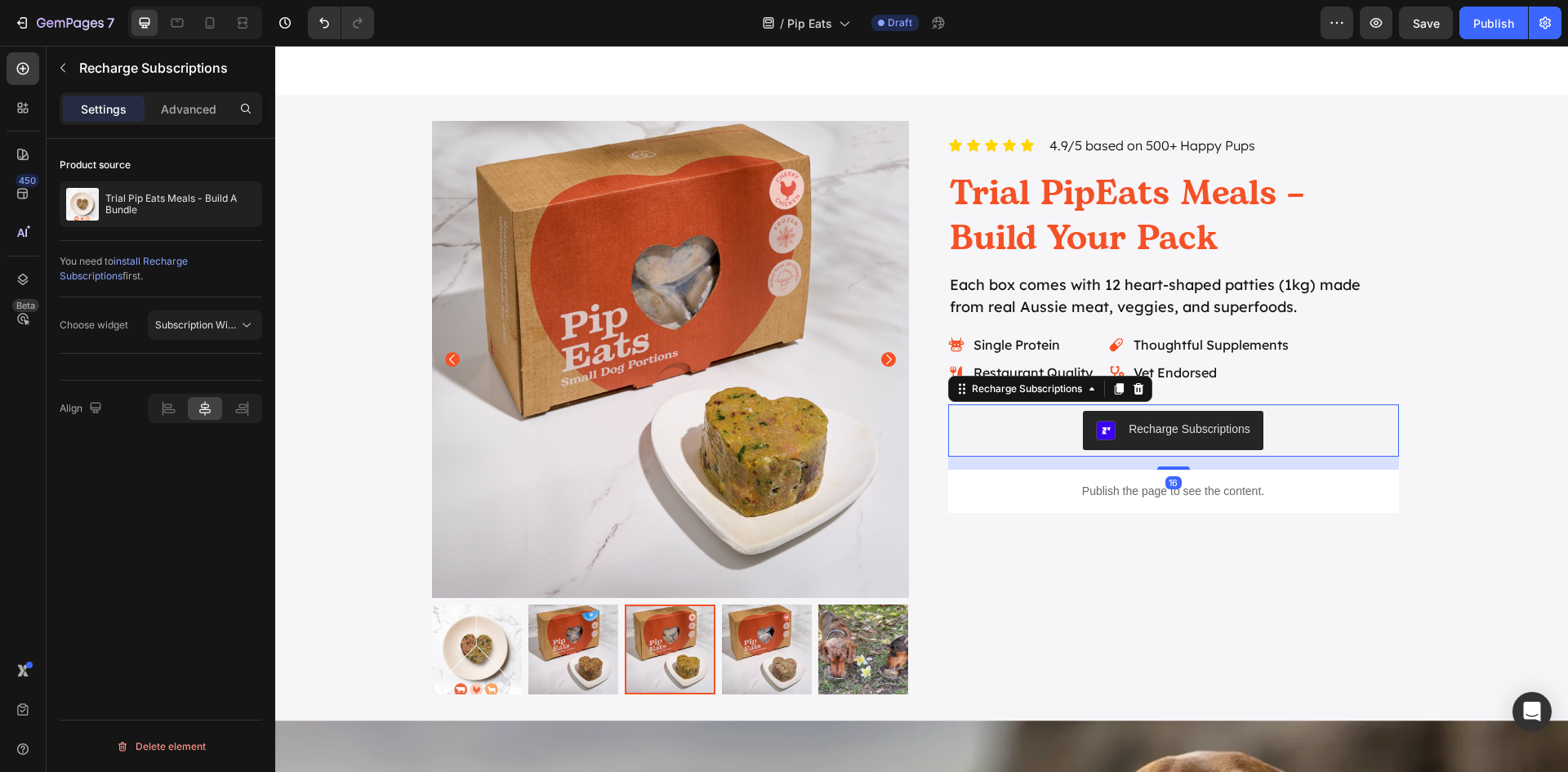
click at [160, 260] on span "install Recharge Subscriptions" at bounding box center [123, 268] width 128 height 27
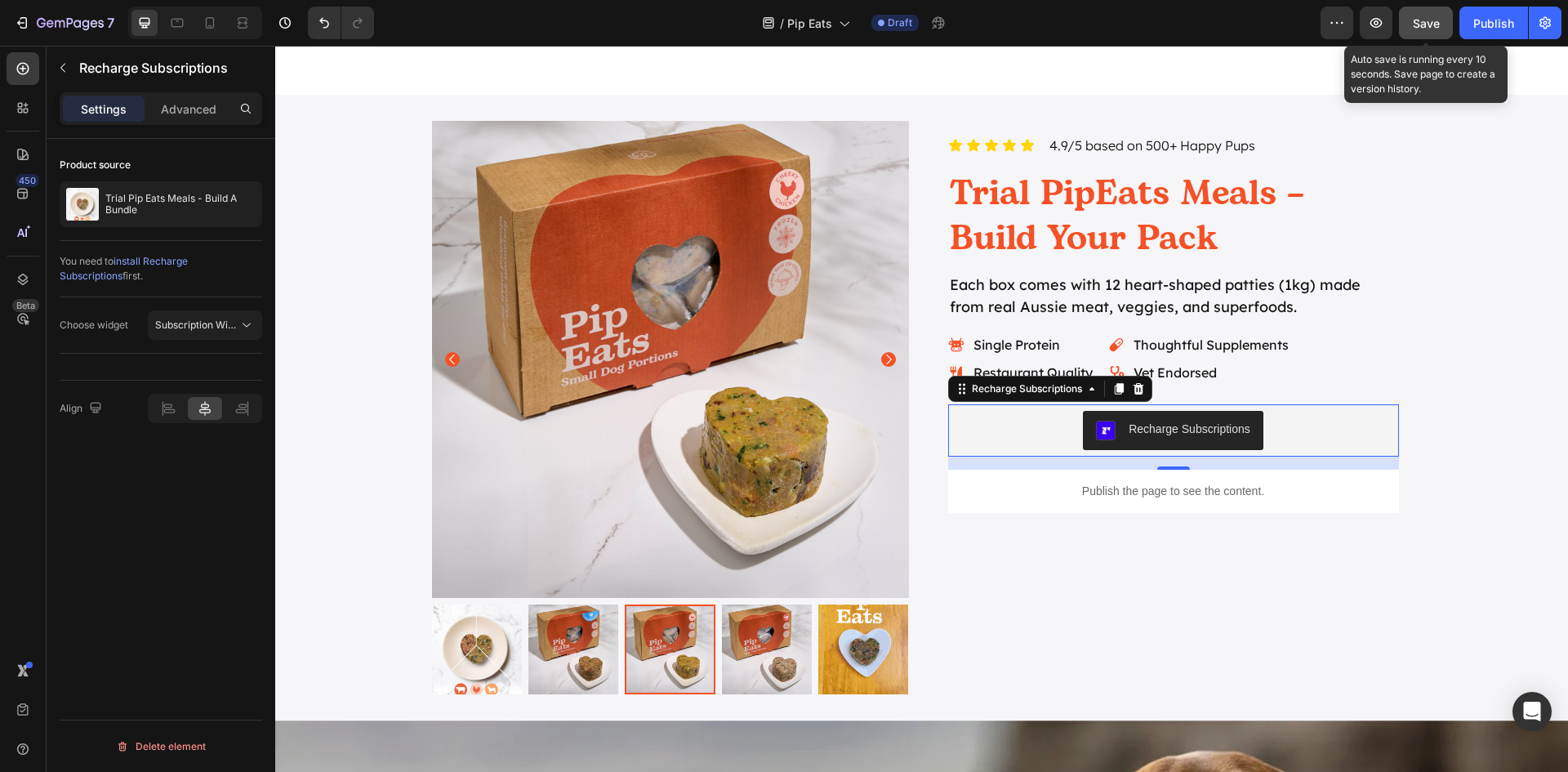
click at [1421, 33] on button "Save" at bounding box center [1426, 22] width 54 height 32
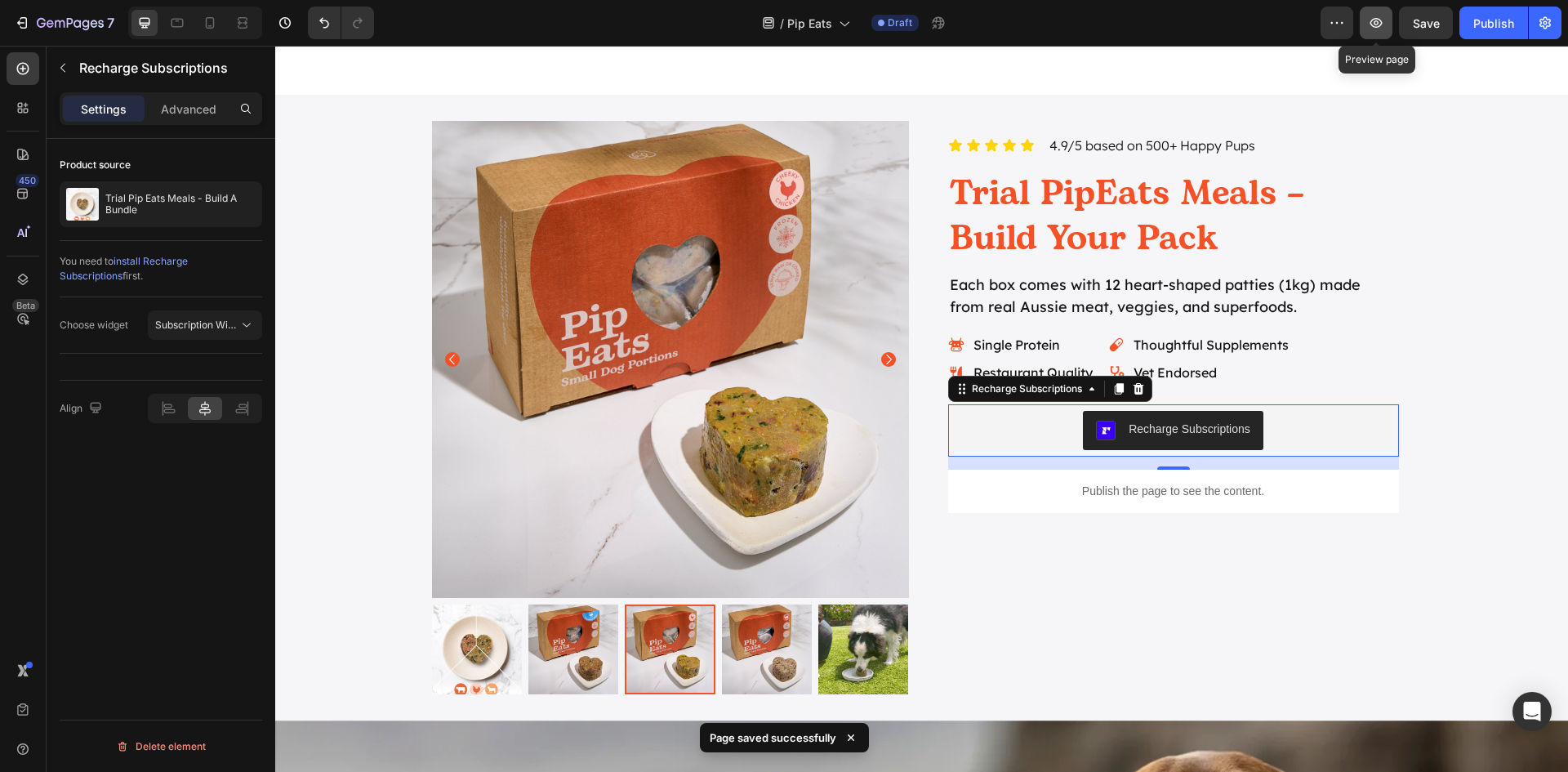
click at [1373, 22] on icon "button" at bounding box center [1376, 23] width 17 height 17
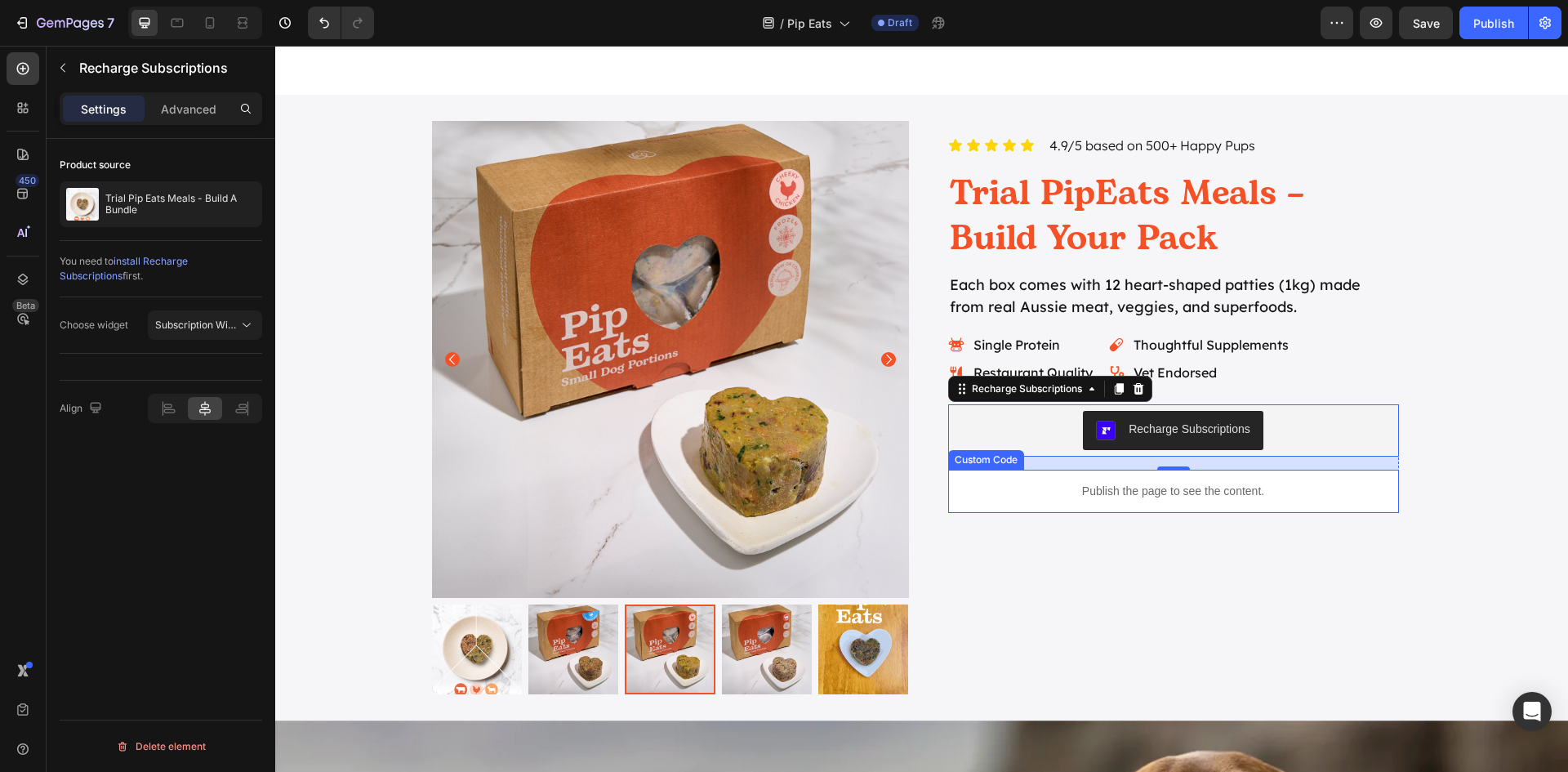
click at [1185, 491] on p "Publish the page to see the content." at bounding box center [1173, 491] width 451 height 17
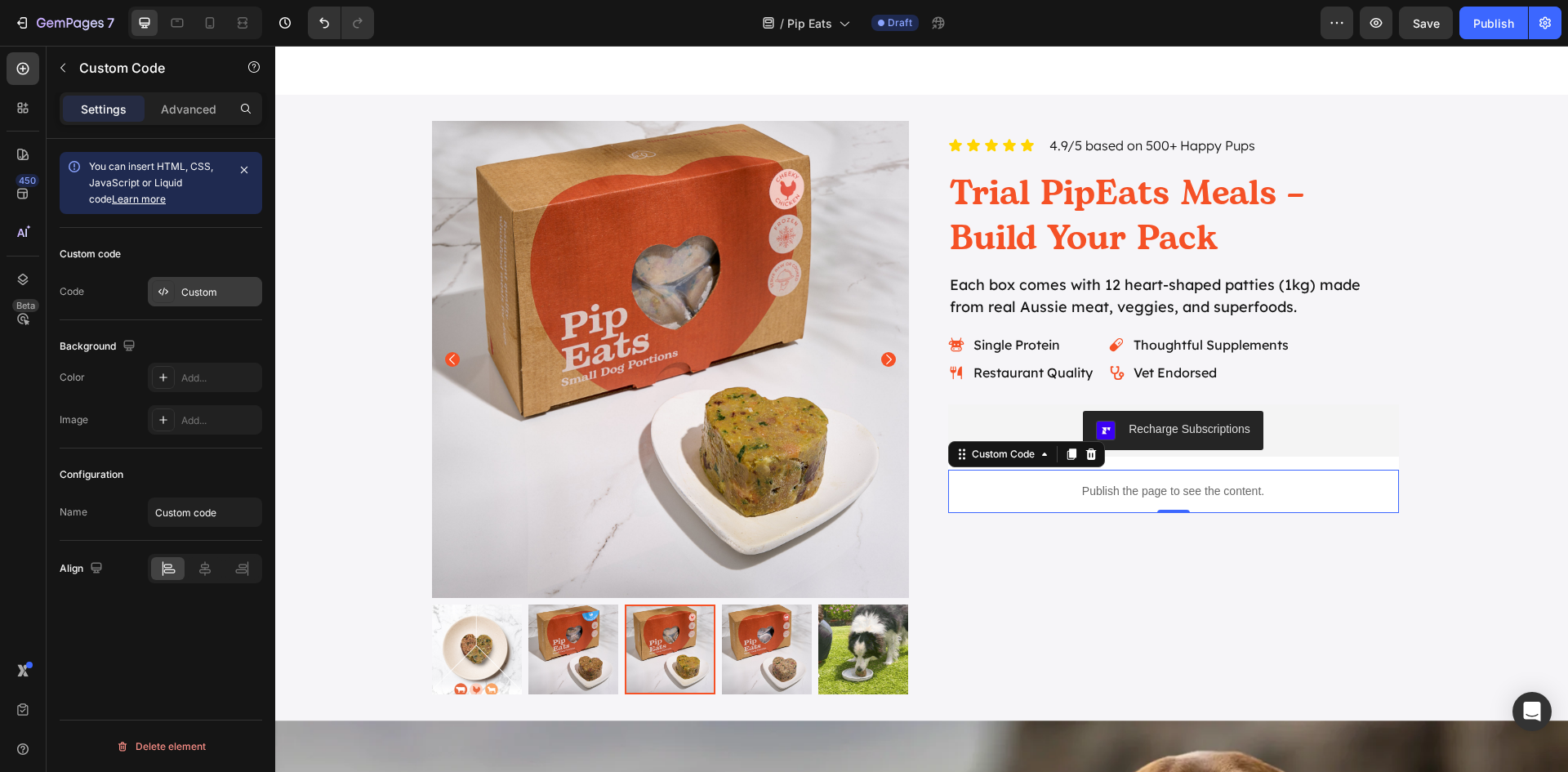
click at [162, 297] on icon at bounding box center [164, 292] width 13 height 13
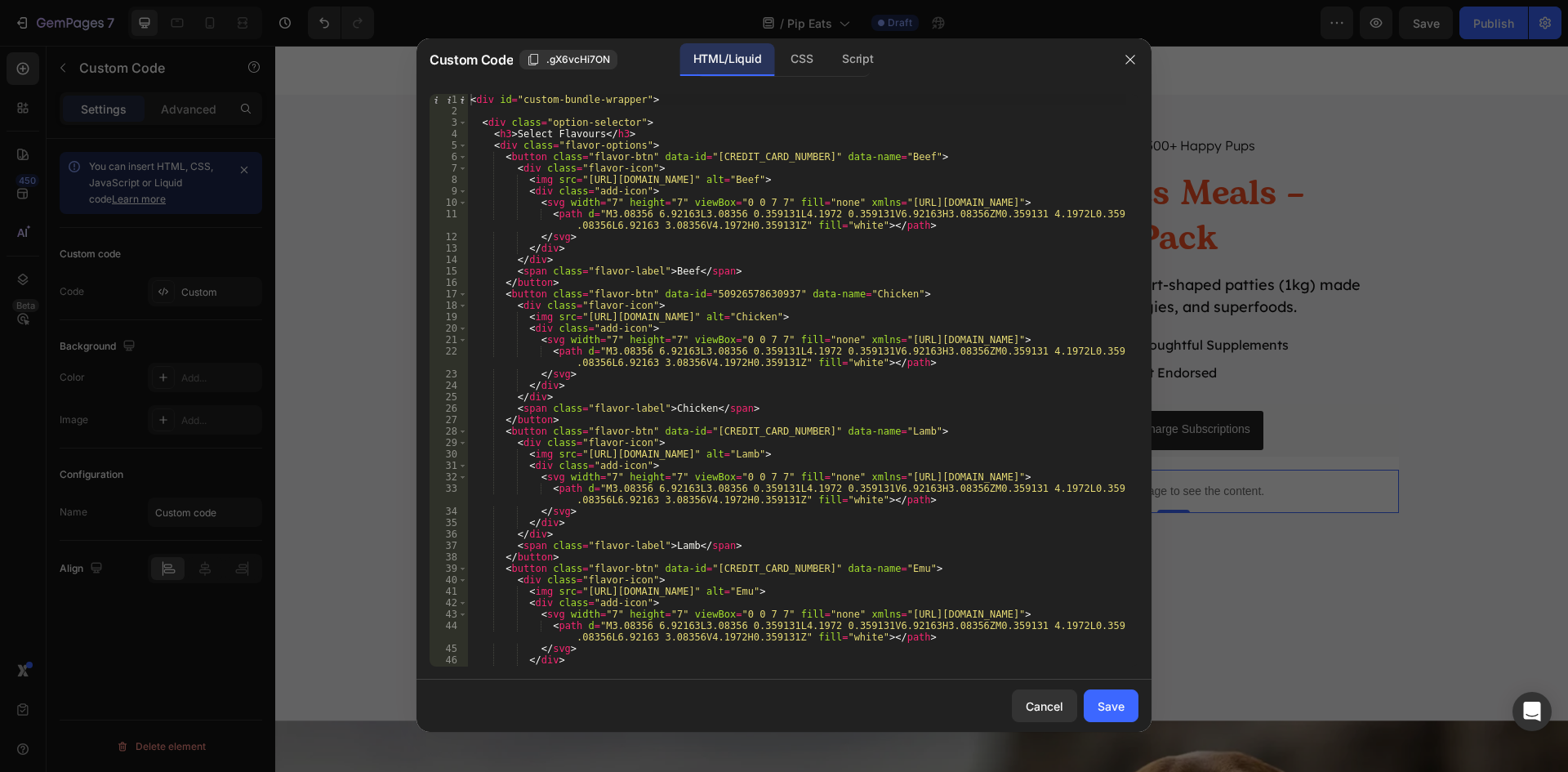
click at [772, 54] on div "HTML/Liquid" at bounding box center [728, 59] width 94 height 32
click at [829, 62] on div "CSS" at bounding box center [857, 59] width 57 height 32
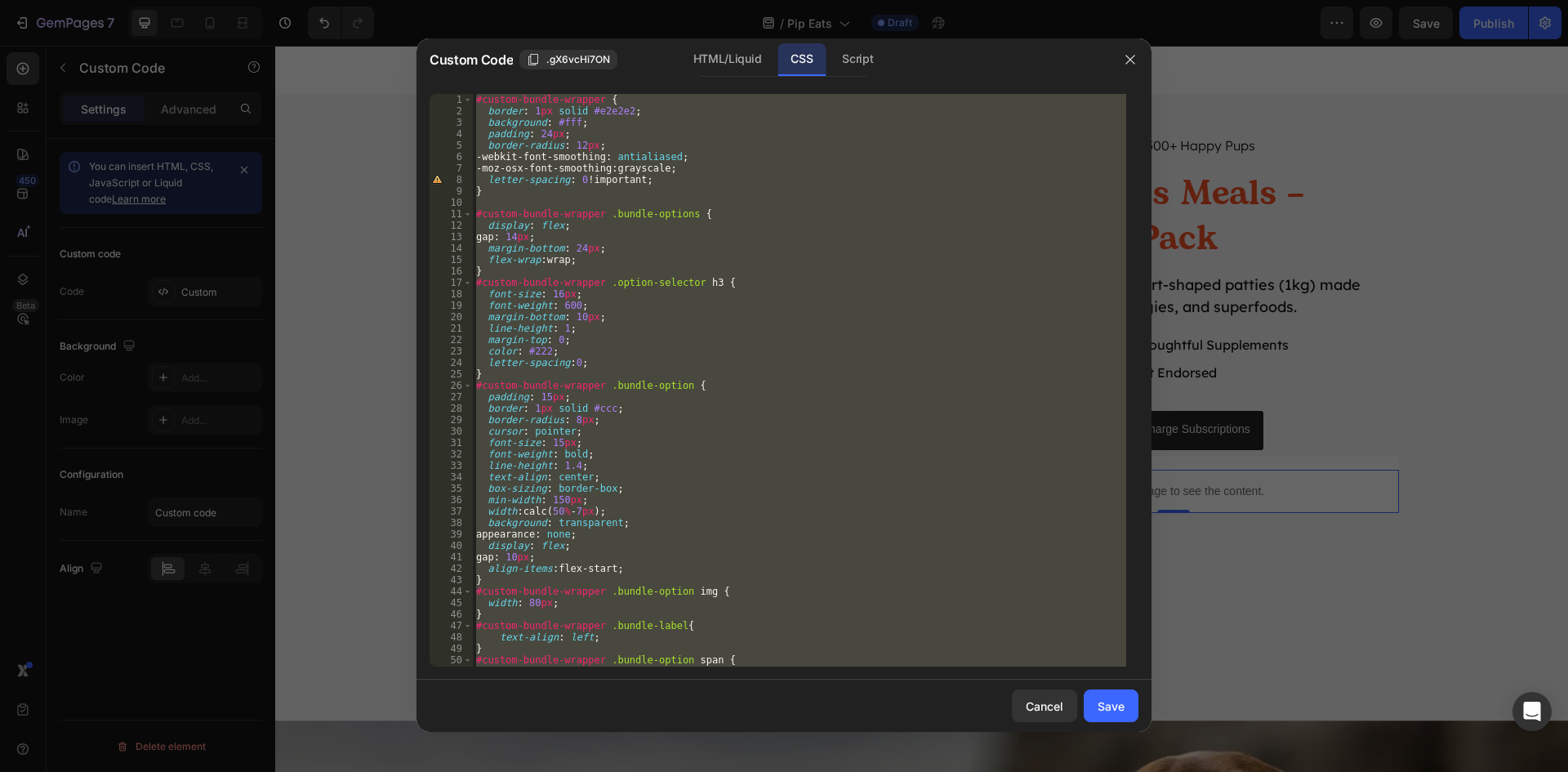
click at [823, 64] on div "CSS" at bounding box center [801, 59] width 48 height 32
click at [860, 64] on div "Script" at bounding box center [857, 59] width 57 height 32
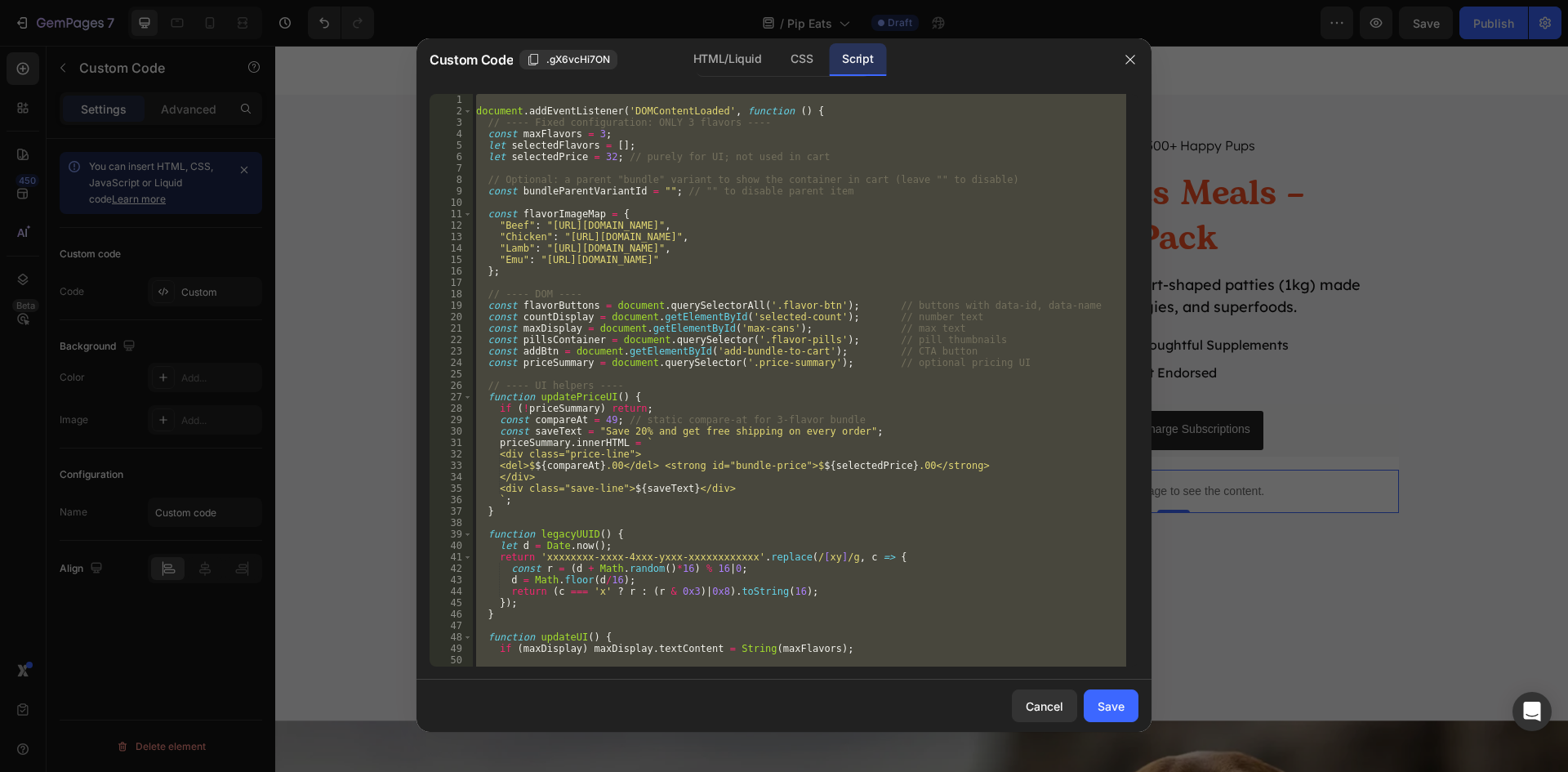
click at [722, 222] on div "document . addEventListener ( 'DOMContentLoaded' , function ( ) { // ---- Fixed…" at bounding box center [800, 381] width 653 height 573
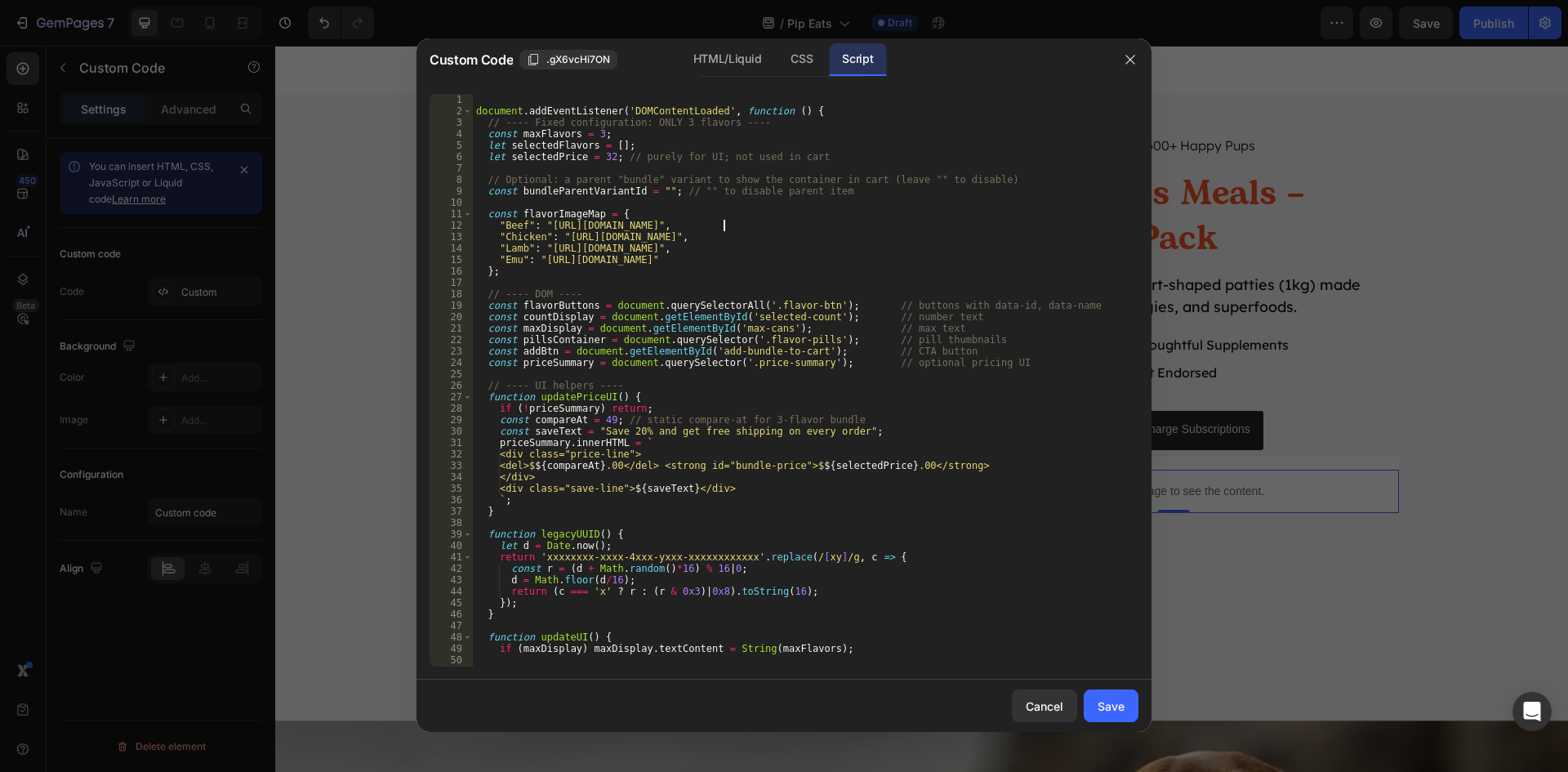
click at [651, 189] on div "document . addEventListener ( 'DOMContentLoaded' , function ( ) { // ---- Fixed…" at bounding box center [800, 392] width 653 height 596
click at [653, 189] on div "document . addEventListener ( 'DOMContentLoaded' , function ( ) { // ---- Fixed…" at bounding box center [800, 392] width 653 height 596
paste textarea "trial-pipeats-meals"
paste textarea "47501108314331"
type textarea "const bundleParentVariantId = "47501108314331"; // "" to disable parent item"
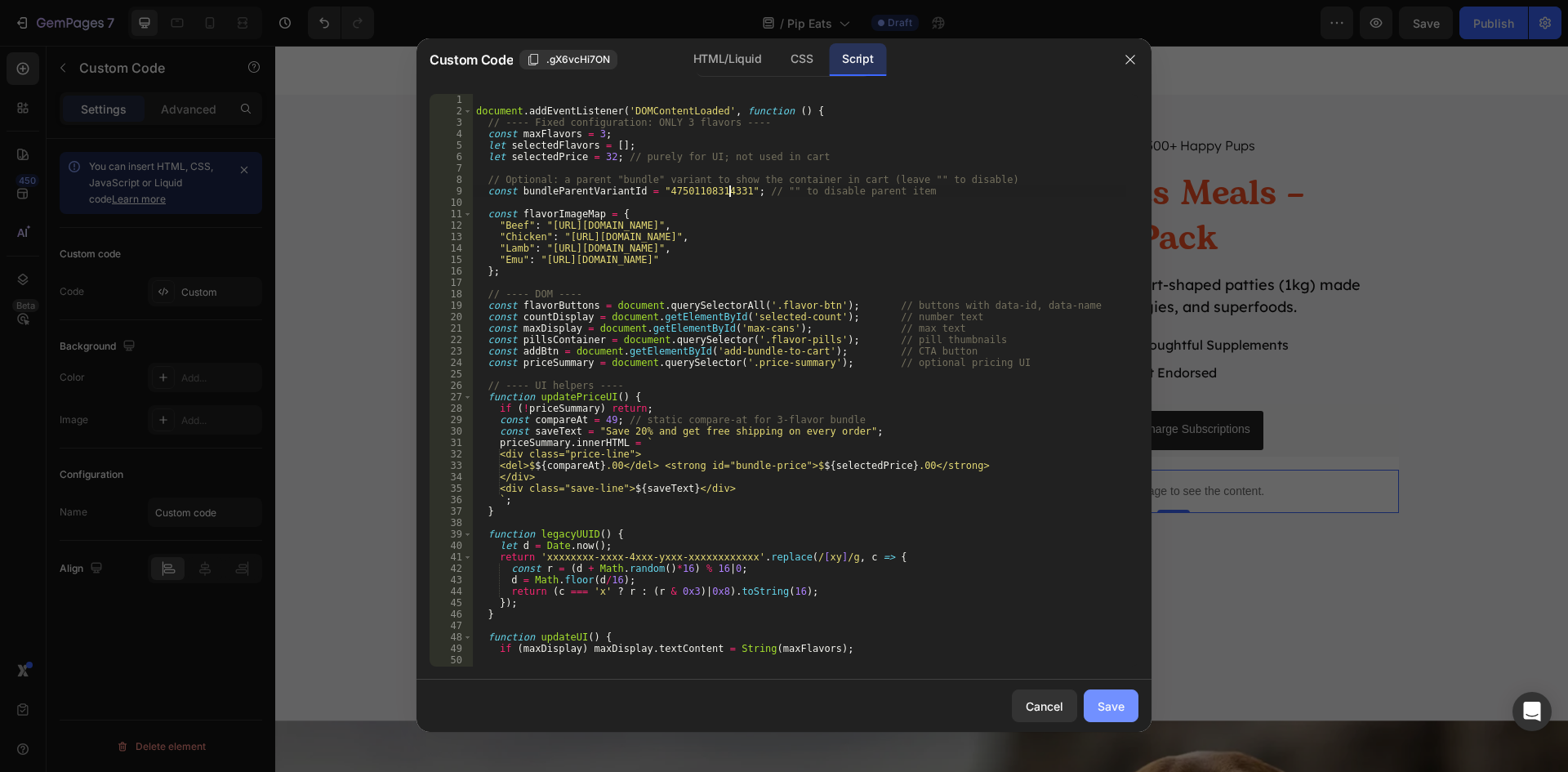
click at [1119, 708] on div "Save" at bounding box center [1111, 706] width 27 height 17
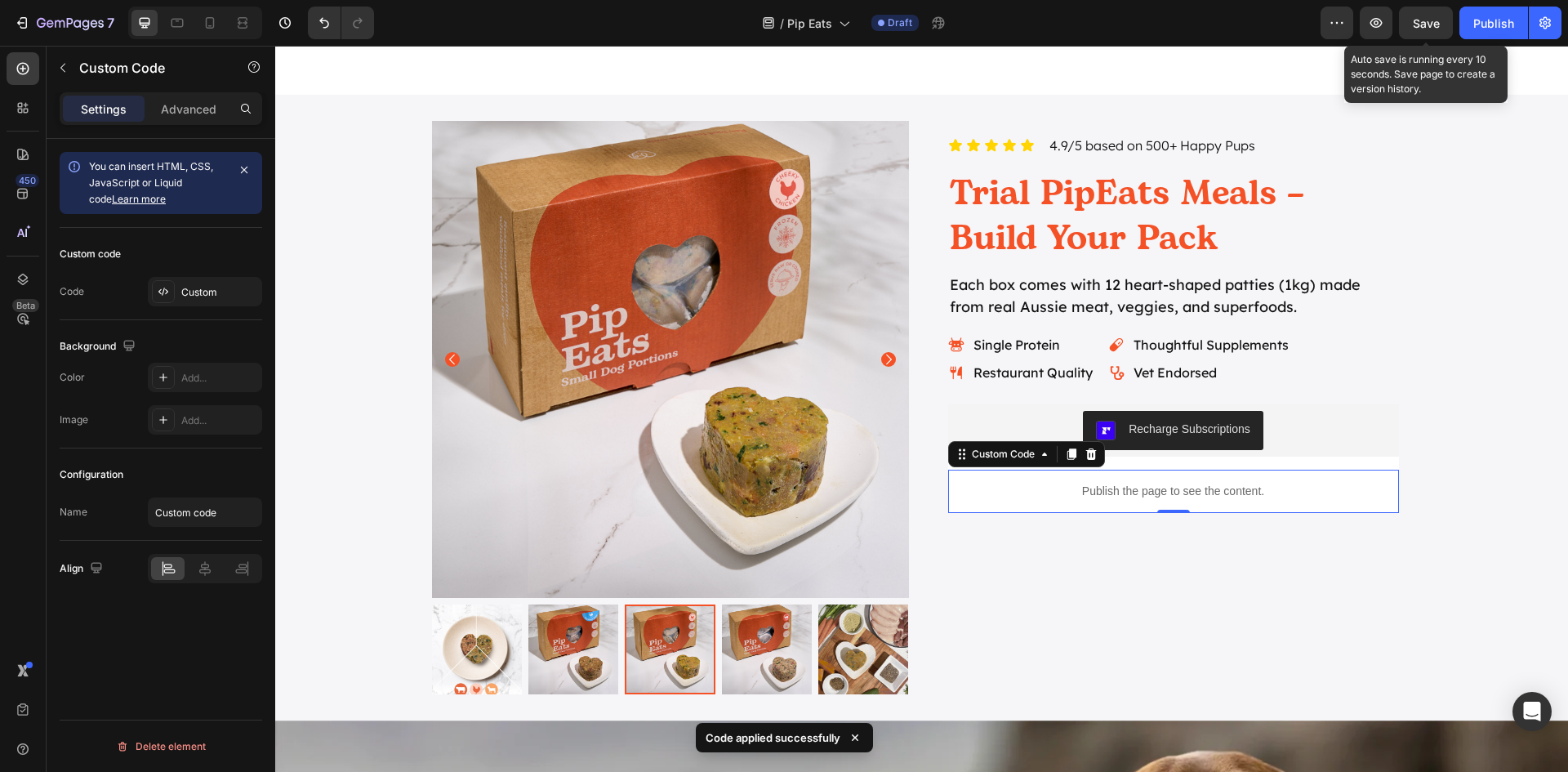
click at [1422, 27] on span "Save" at bounding box center [1426, 23] width 27 height 14
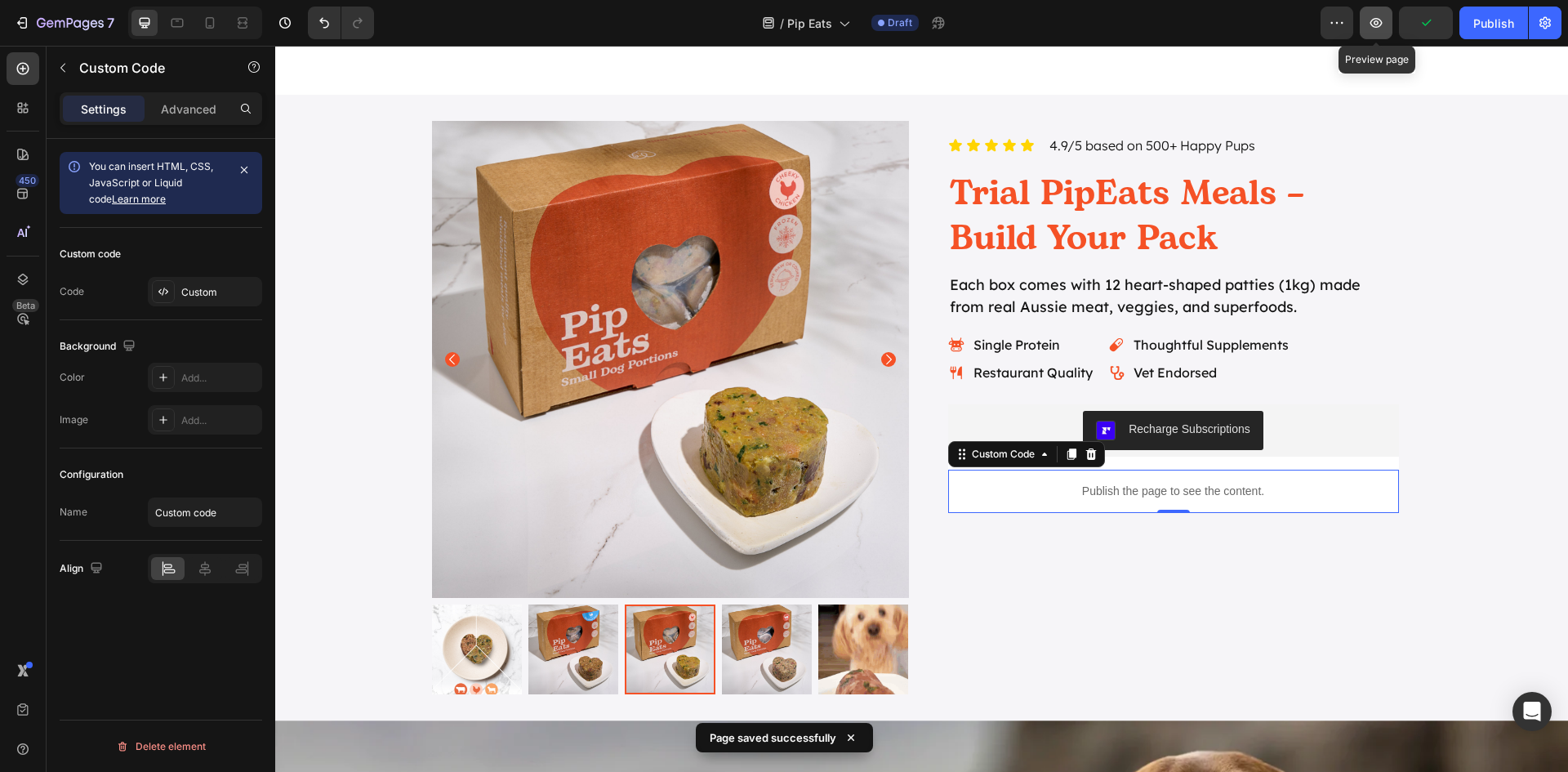
click at [1377, 16] on icon "button" at bounding box center [1376, 23] width 17 height 17
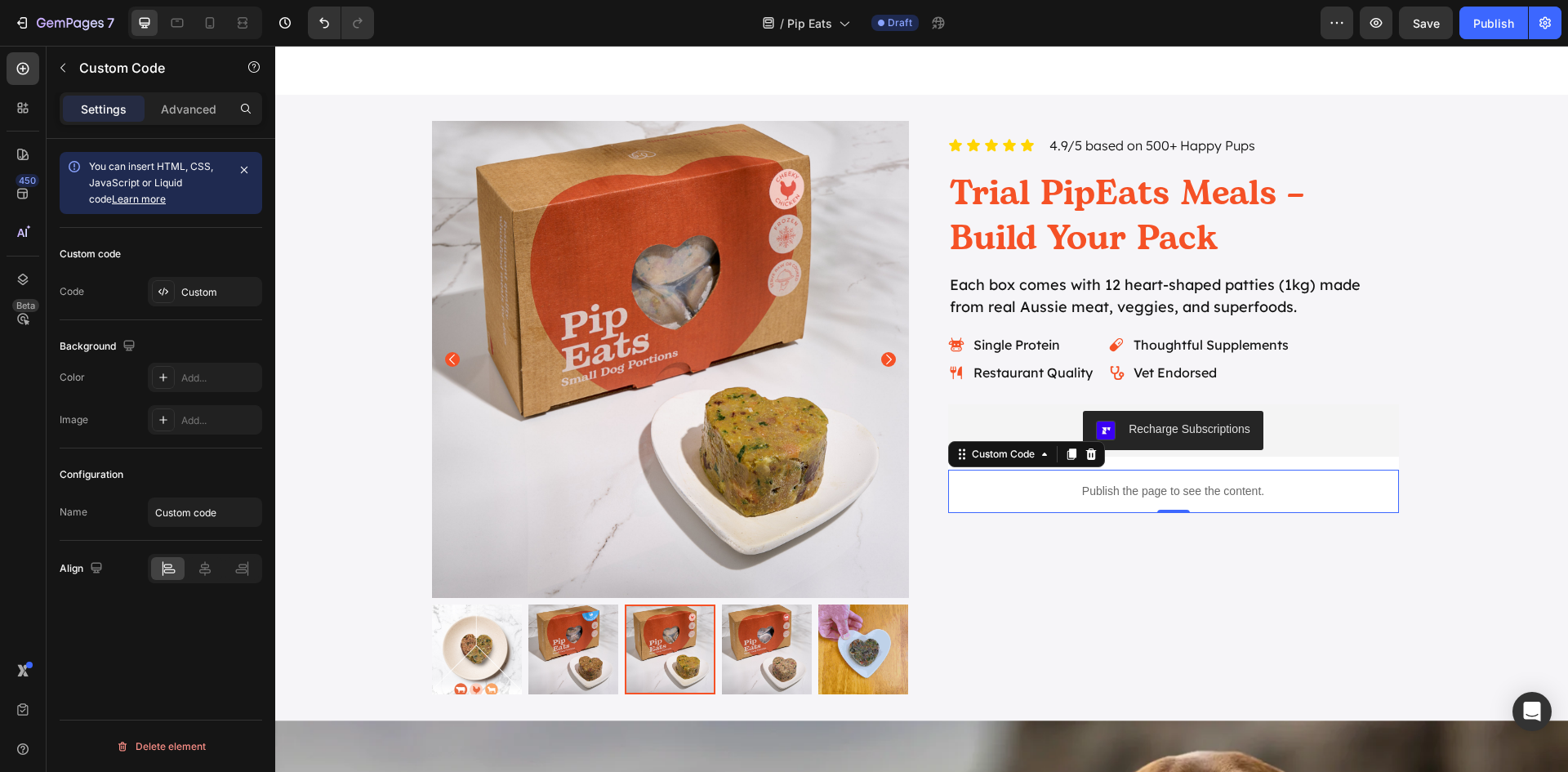
click at [1198, 504] on div "Publish the page to see the content." at bounding box center [1173, 491] width 451 height 43
click at [198, 295] on div "Custom" at bounding box center [219, 293] width 77 height 15
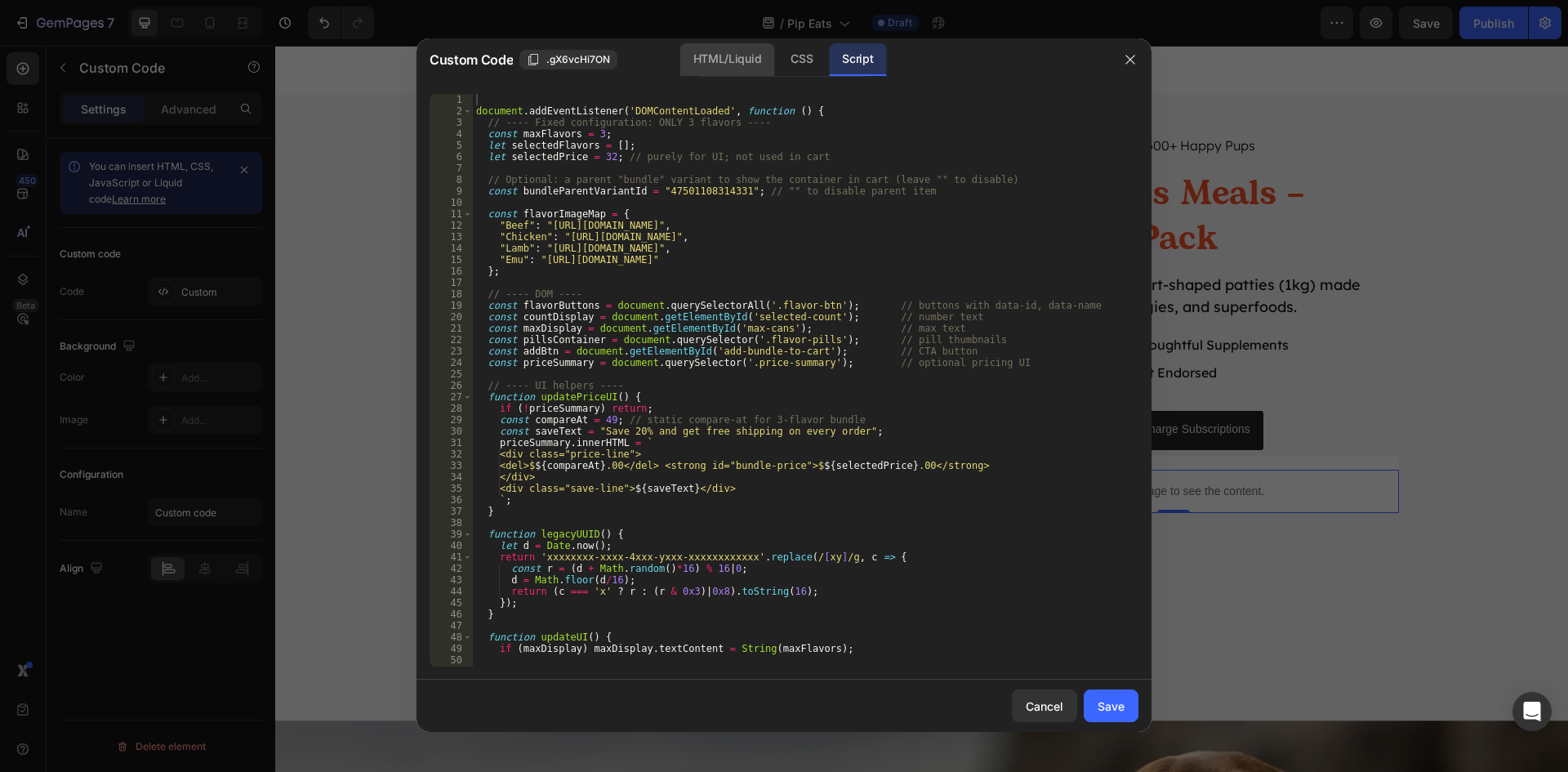
click at [777, 52] on div "HTML/Liquid" at bounding box center [801, 59] width 48 height 32
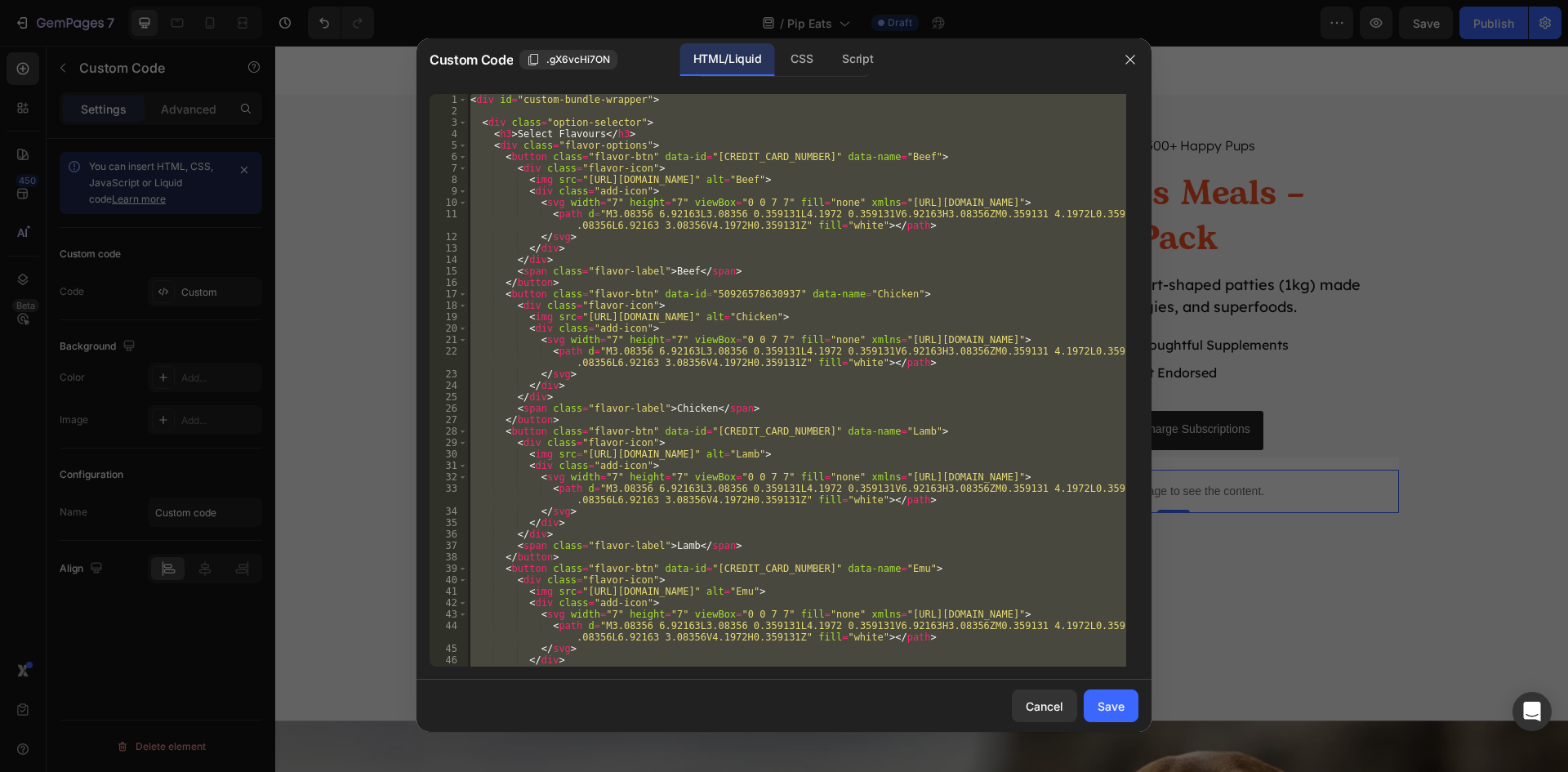
click at [860, 393] on div "< div id = "custom-bundle-wrapper" > < div class = "option-selector" > < h3 > S…" at bounding box center [796, 381] width 659 height 573
click at [846, 60] on div "Script" at bounding box center [857, 59] width 57 height 32
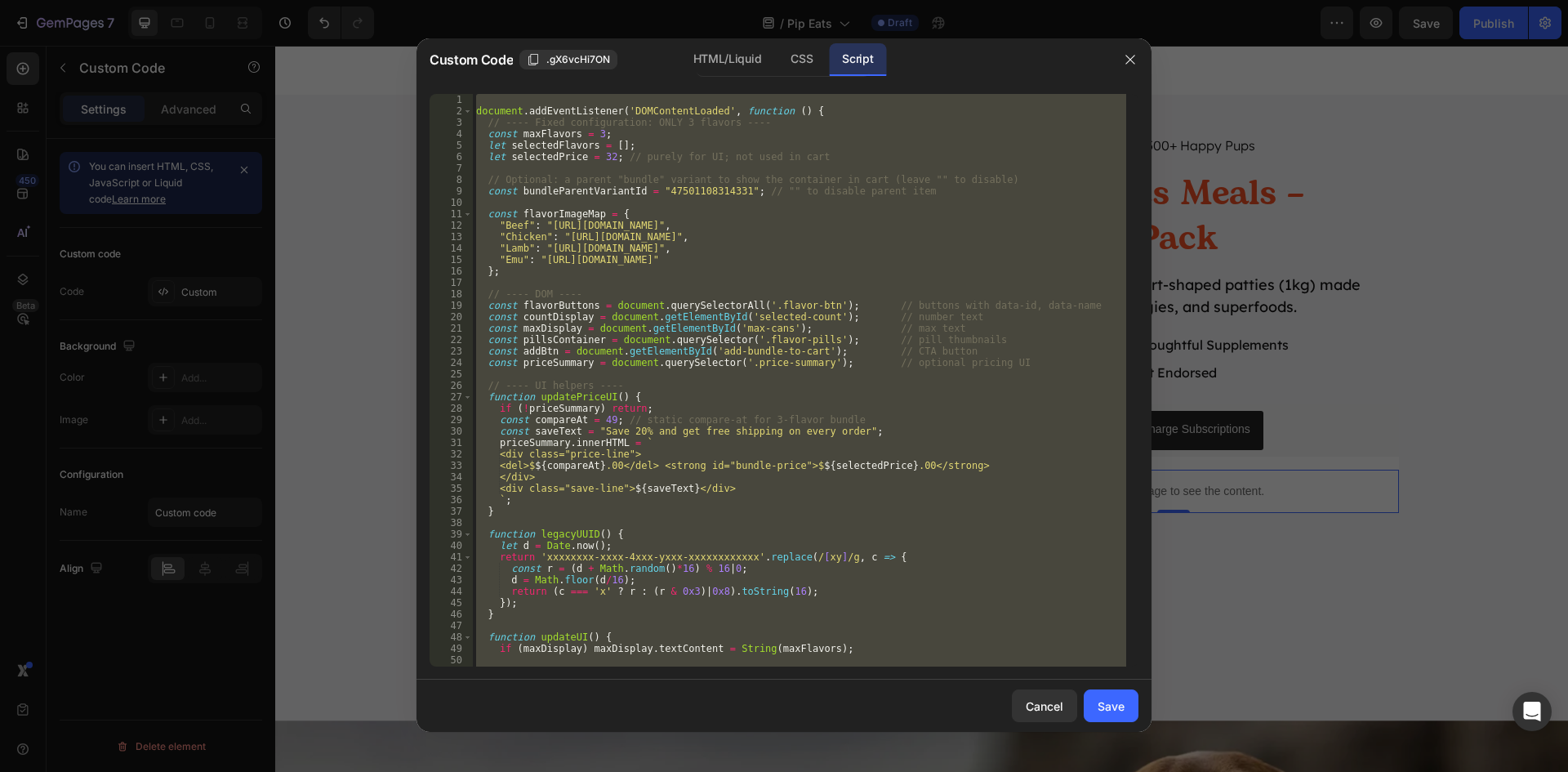
click at [825, 212] on div "document . addEventListener ( 'DOMContentLoaded' , function ( ) { // ---- Fixed…" at bounding box center [800, 381] width 653 height 573
click at [777, 54] on div "HTML/Liquid" at bounding box center [801, 59] width 48 height 32
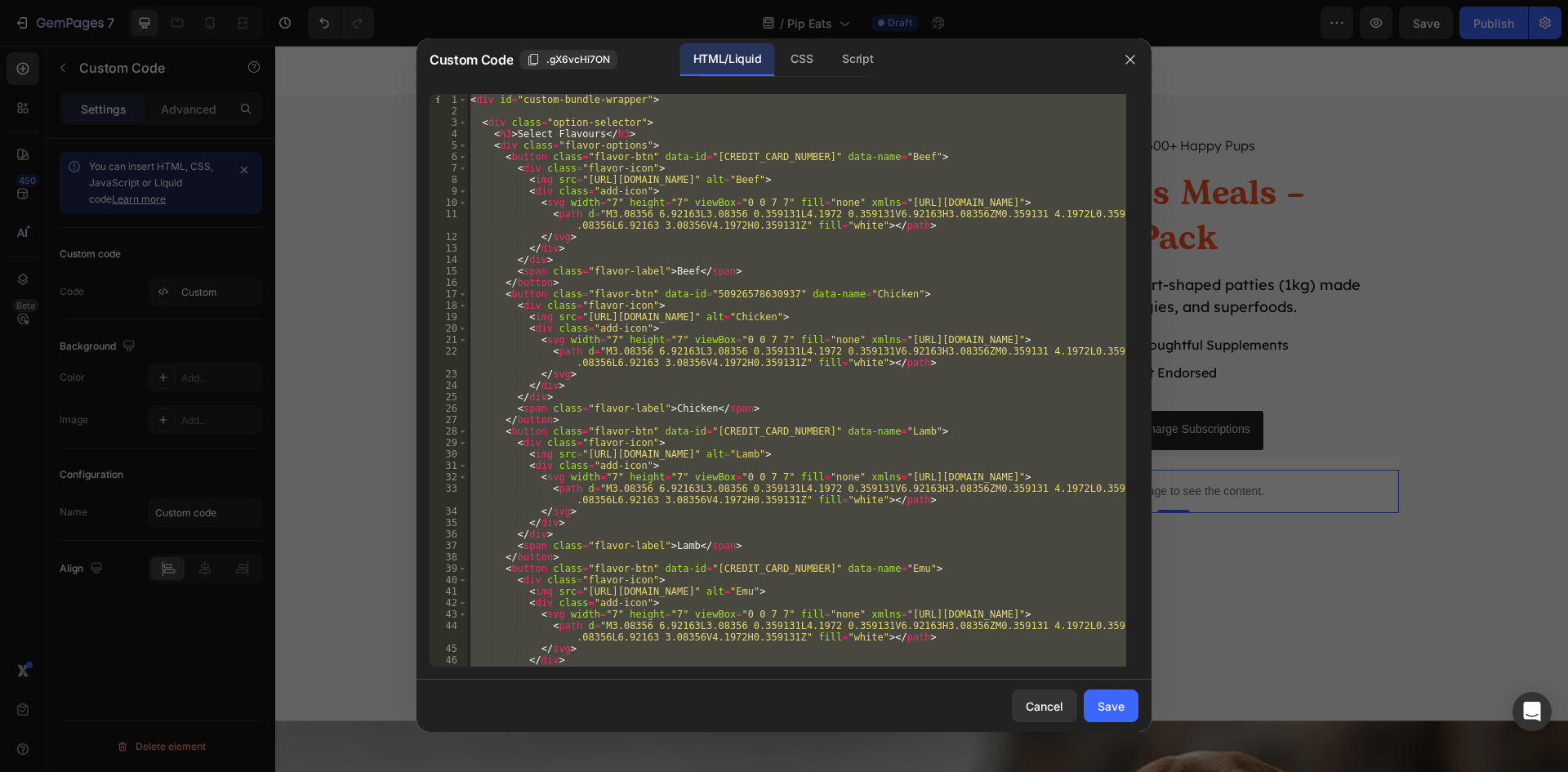
click at [861, 361] on div "< div id = "custom-bundle-wrapper" > < div class = "option-selector" > < h3 > S…" at bounding box center [796, 381] width 659 height 573
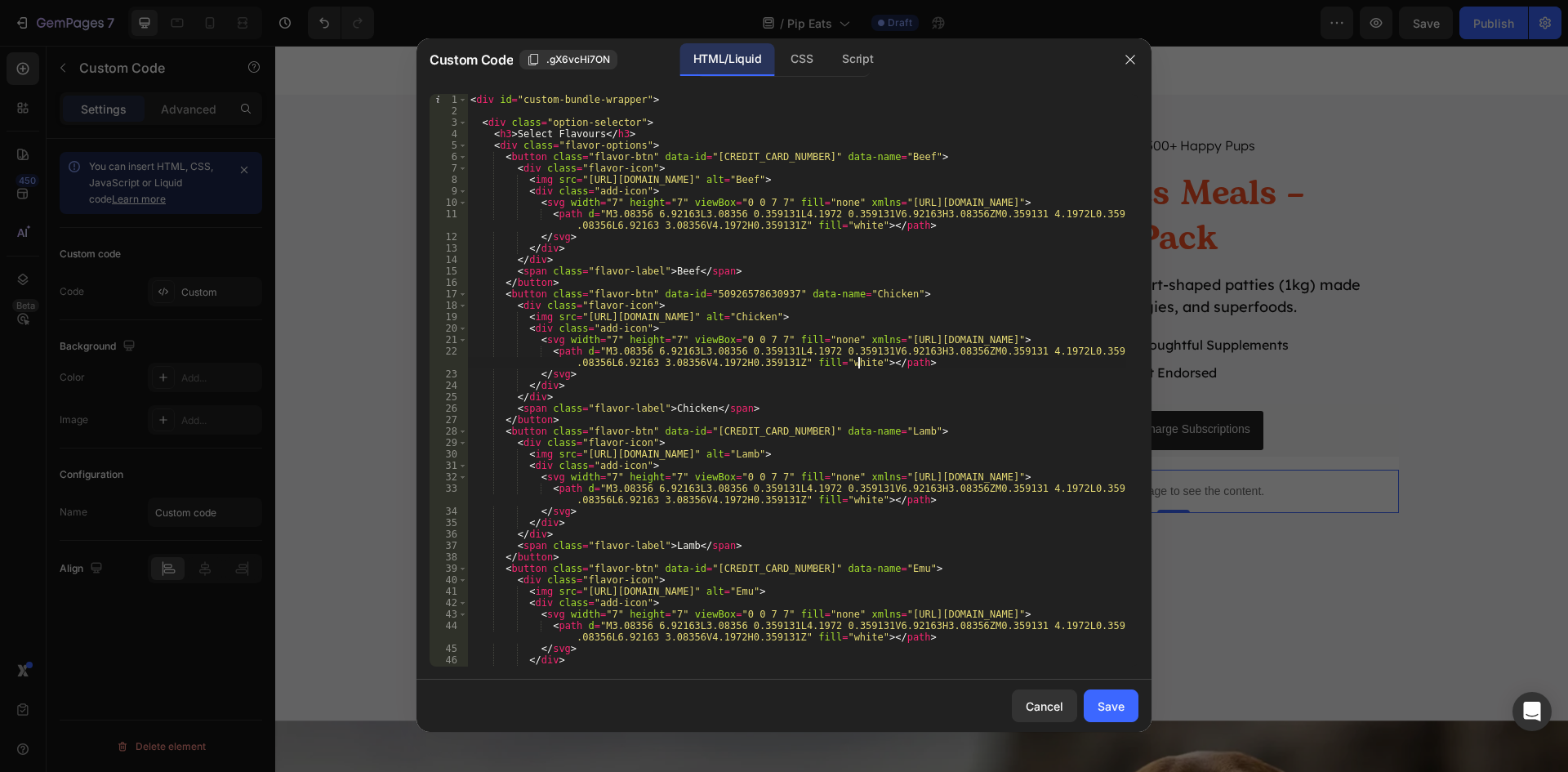
click at [879, 328] on div "< div id = "custom-bundle-wrapper" > < div class = "option-selector" > < h3 > S…" at bounding box center [796, 392] width 659 height 596
click at [767, 328] on div "< div id = "custom-bundle-wrapper" > < div class = "option-selector" > < h3 > S…" at bounding box center [796, 392] width 659 height 596
click at [731, 159] on div "< div id = "custom-bundle-wrapper" > < div class = "option-selector" > < h3 > S…" at bounding box center [796, 392] width 659 height 596
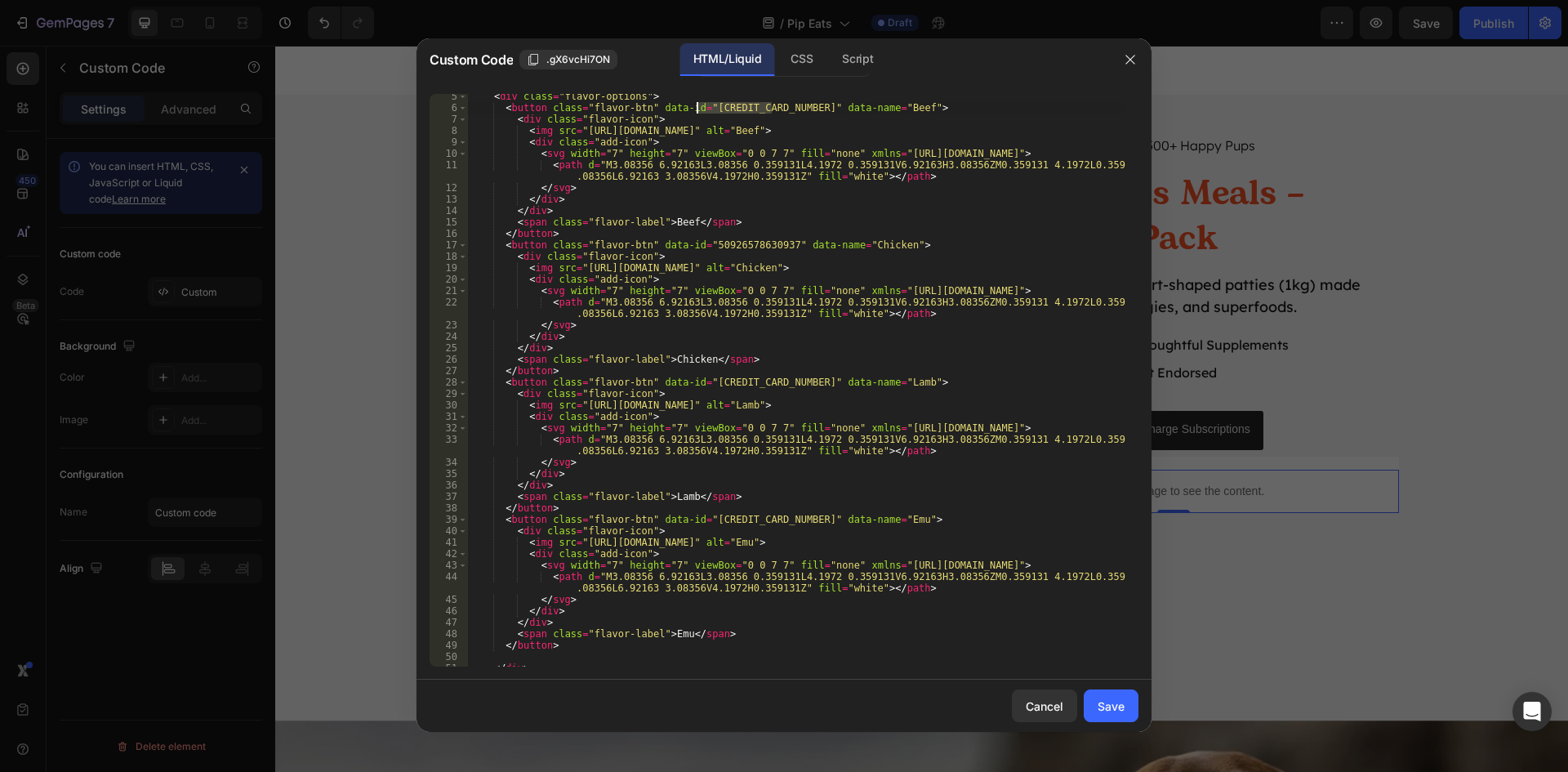
scroll to position [49, 0]
click at [868, 50] on div "Script" at bounding box center [857, 59] width 57 height 32
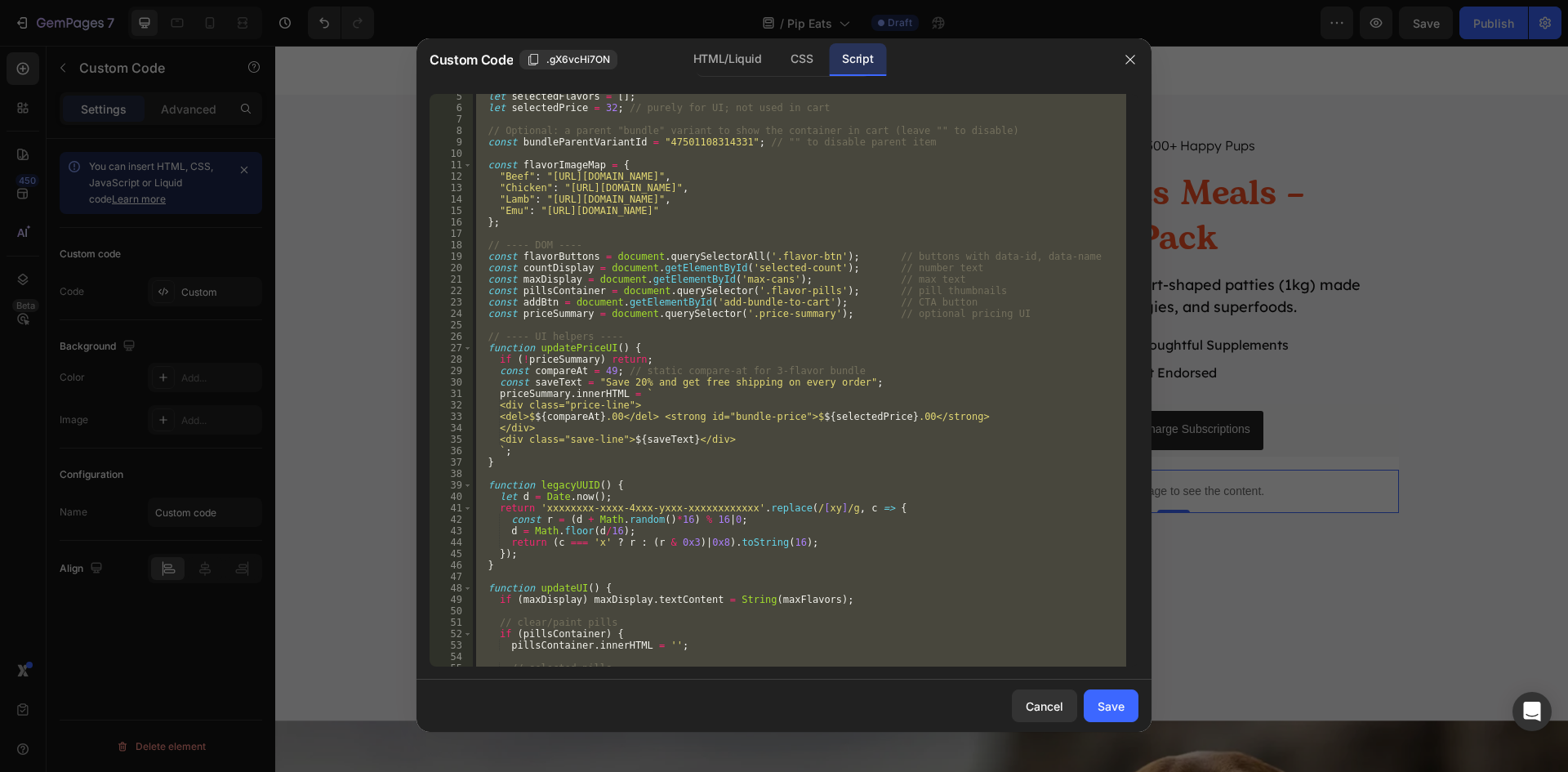
click at [765, 337] on div "let selectedFlavors = [ ] ; let selectedPrice = 32 ; // purely for UI; not used…" at bounding box center [800, 381] width 653 height 573
type textarea "// ---- UI helpers ----"
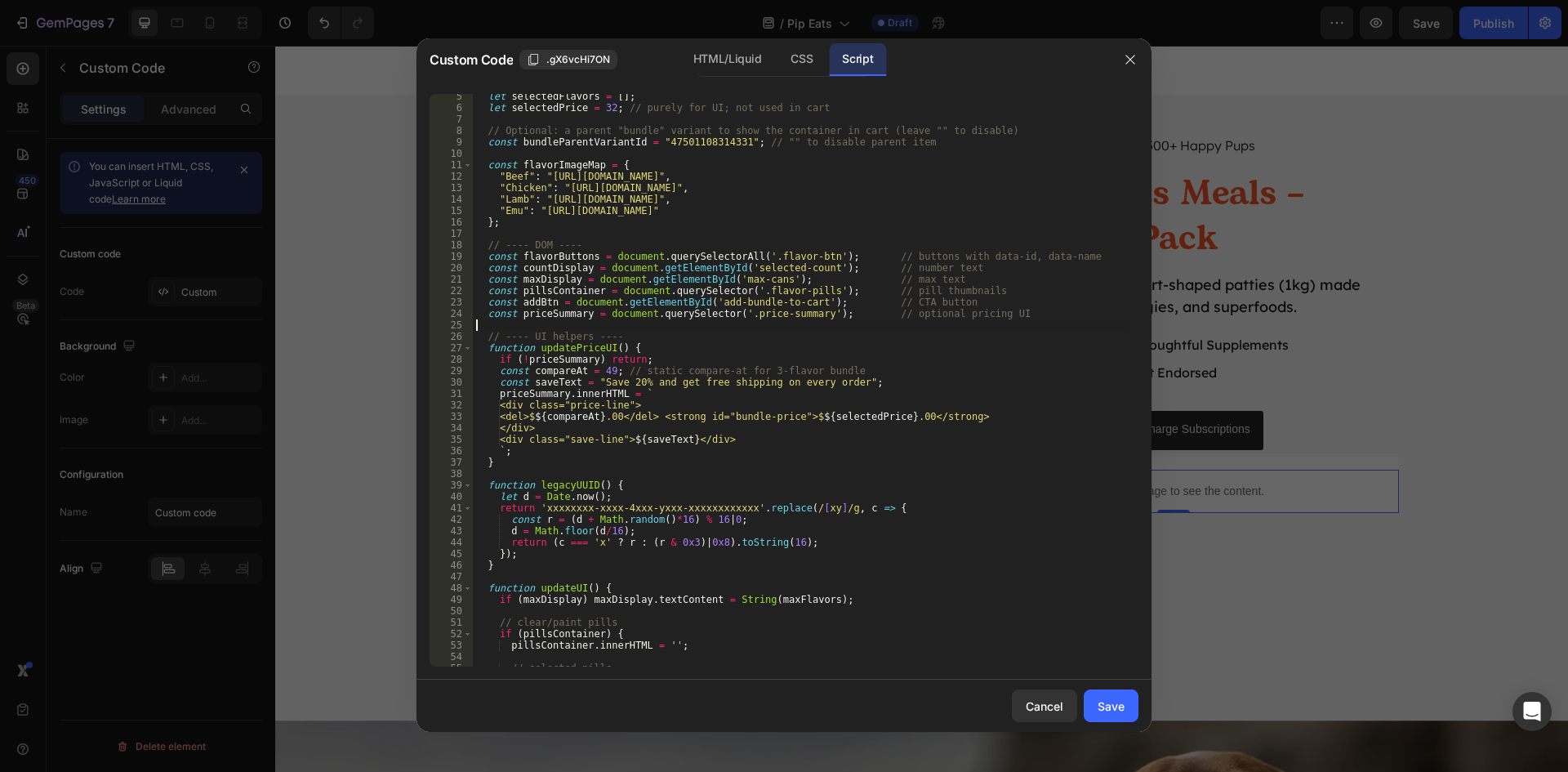
click at [808, 330] on div "let selectedFlavors = [ ] ; let selectedPrice = 32 ; // purely for UI; not used…" at bounding box center [800, 389] width 653 height 596
type textarea "});"
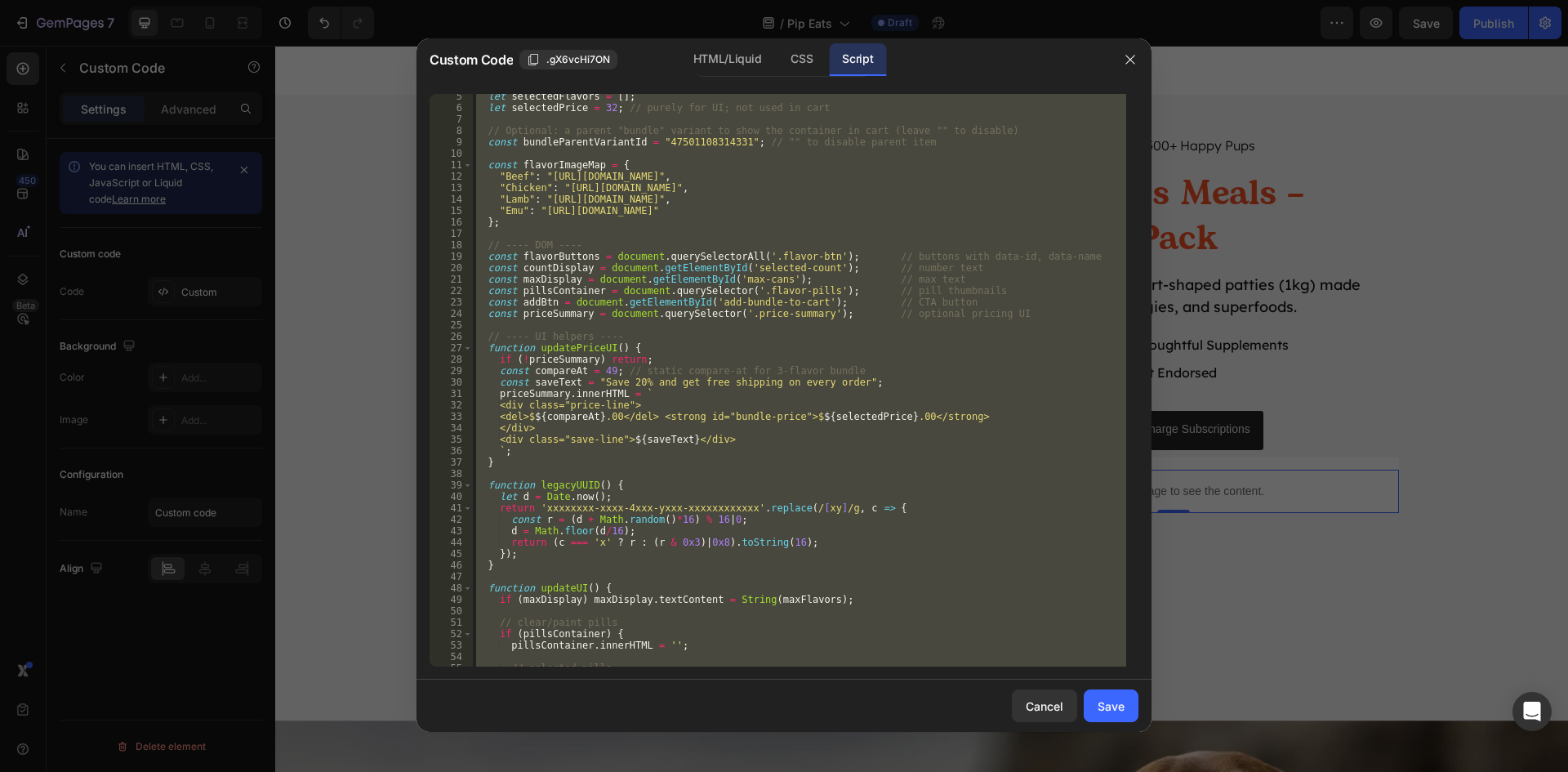
paste textarea
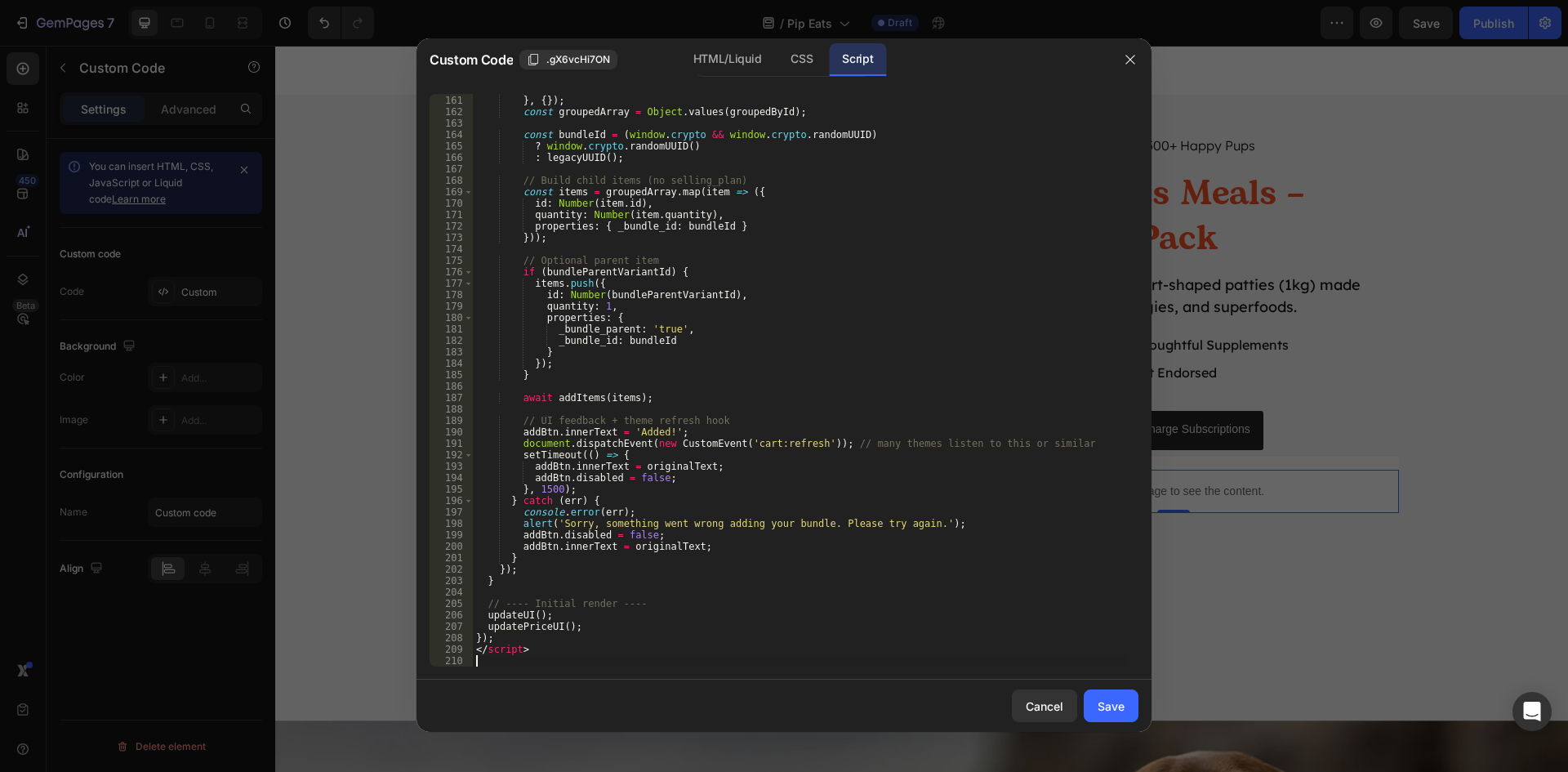
scroll to position [1841, 0]
click at [777, 60] on div "HTML/Liquid" at bounding box center [801, 59] width 48 height 32
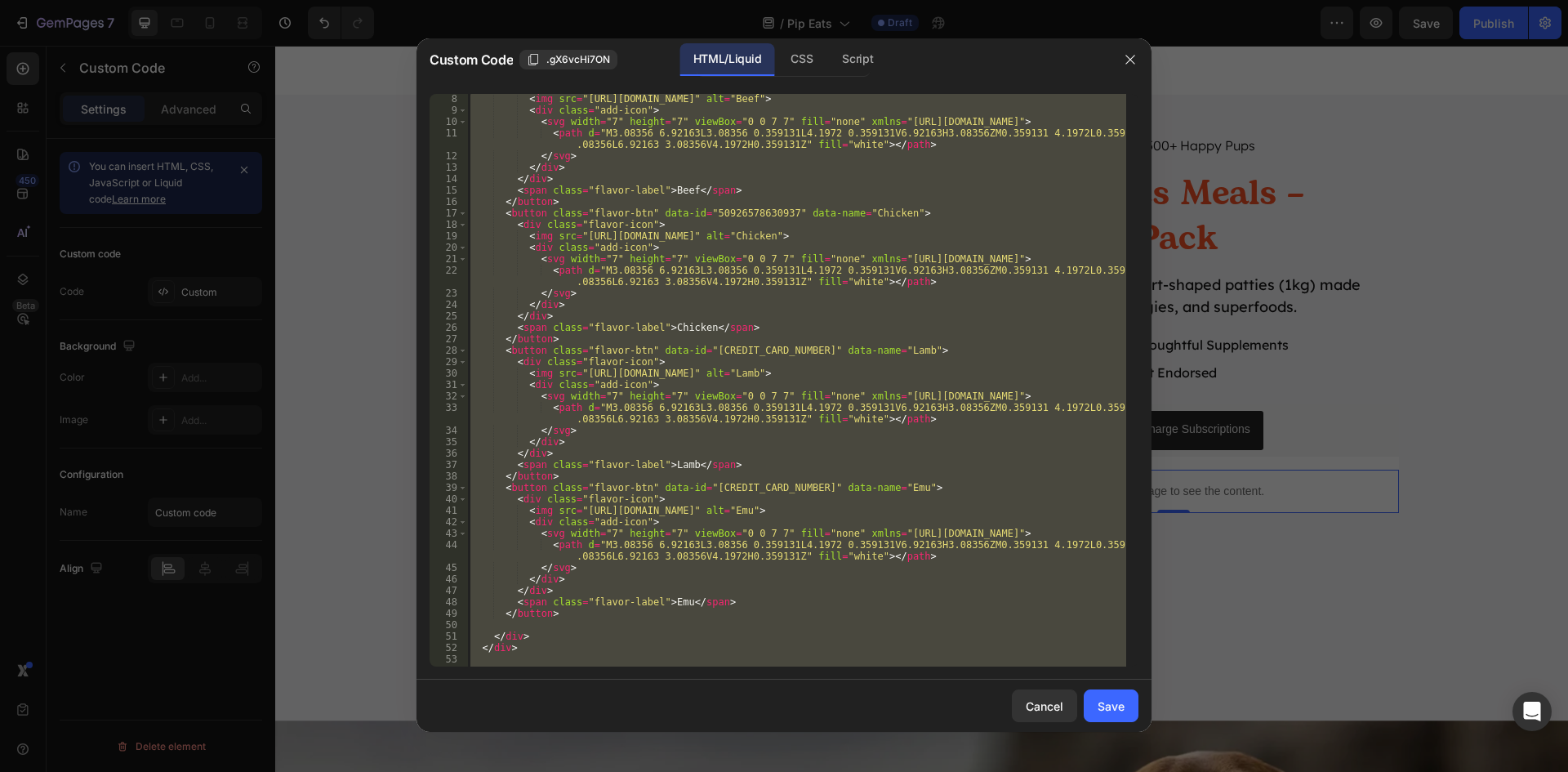
scroll to position [0, 0]
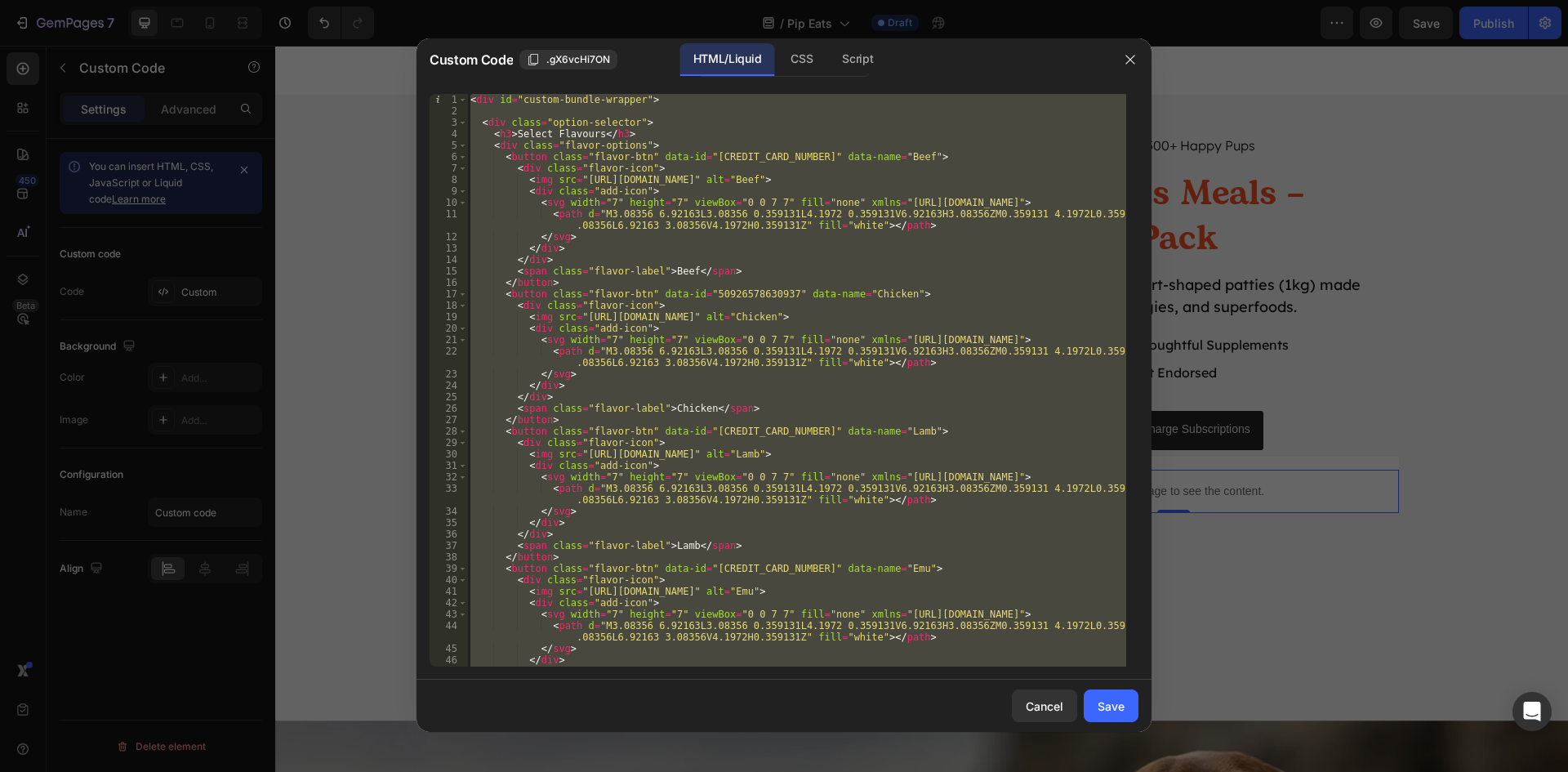
click at [664, 266] on div "< div id = "custom-bundle-wrapper" > < div class = "option-selector" > < h3 > S…" at bounding box center [796, 381] width 659 height 573
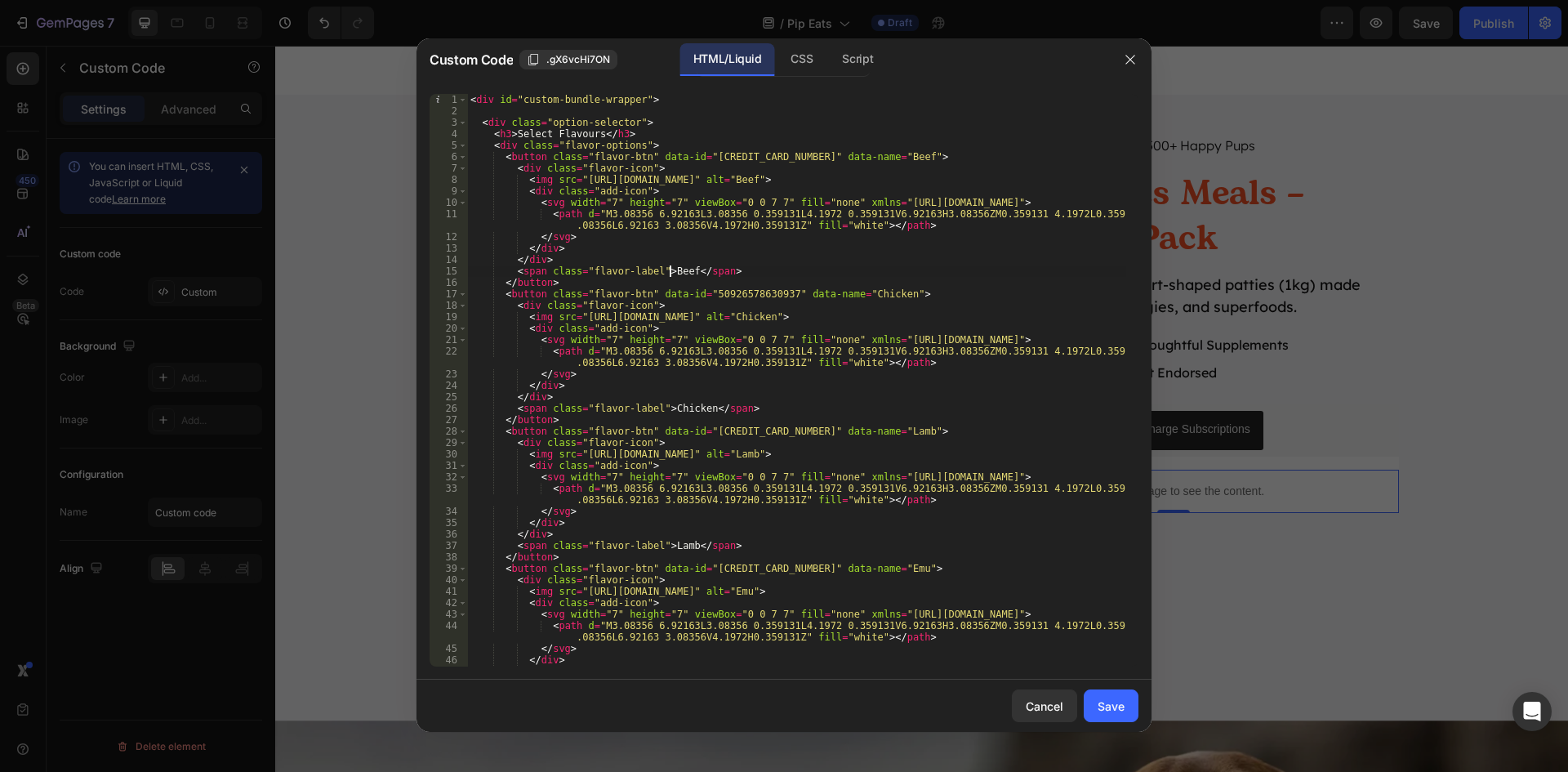
click at [669, 272] on div "< div id = "custom-bundle-wrapper" > < div class = "option-selector" > < h3 > S…" at bounding box center [796, 392] width 659 height 596
click at [684, 408] on div "< div id = "custom-bundle-wrapper" > < div class = "option-selector" > < h3 > S…" at bounding box center [796, 392] width 659 height 596
click at [671, 552] on div "< div id = "custom-bundle-wrapper" > < div class = "option-selector" > < h3 > S…" at bounding box center [796, 392] width 659 height 596
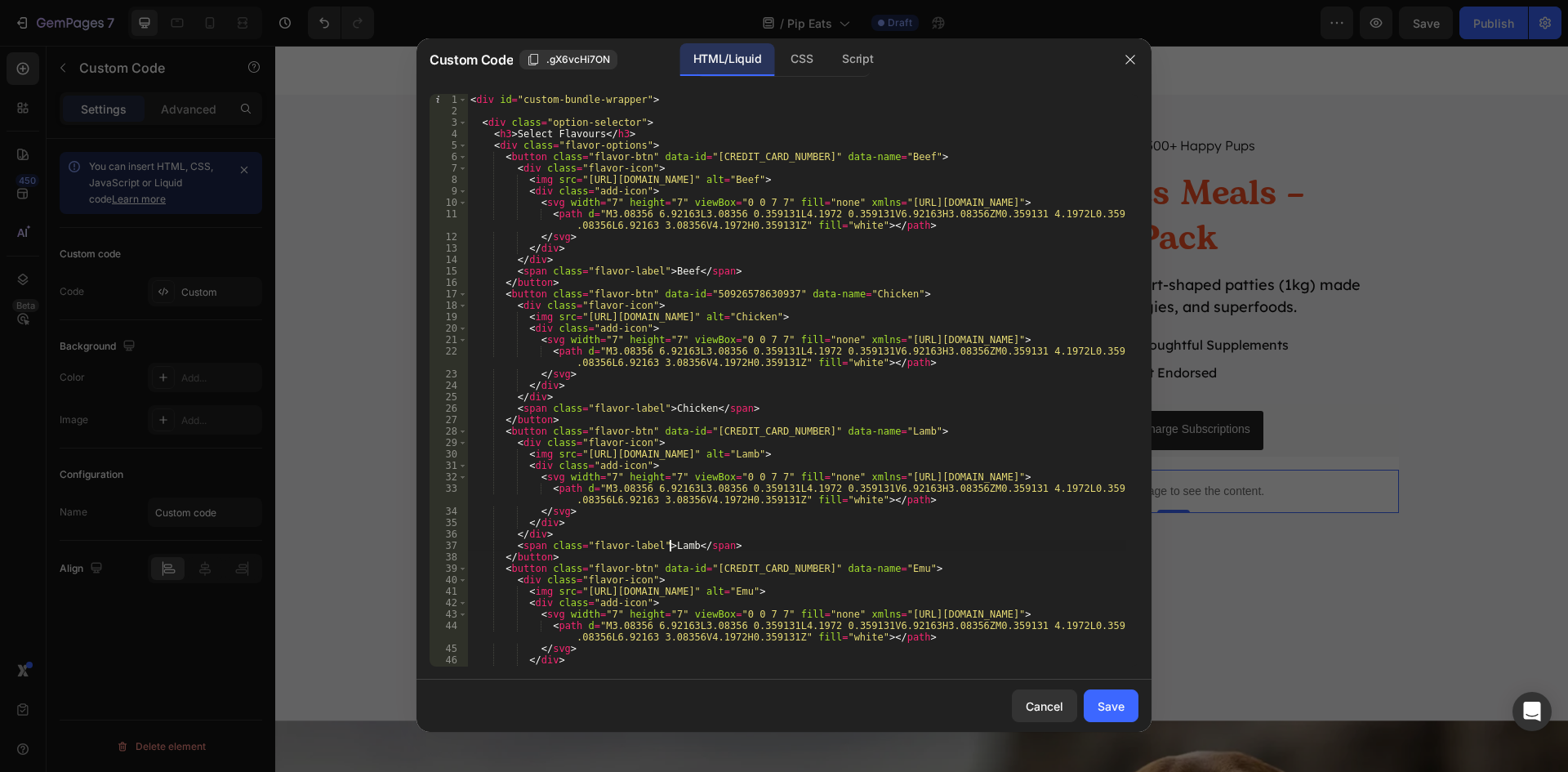
click at [671, 552] on div "< div id = "custom-bundle-wrapper" > < div class = "option-selector" > < h3 > S…" at bounding box center [796, 392] width 659 height 596
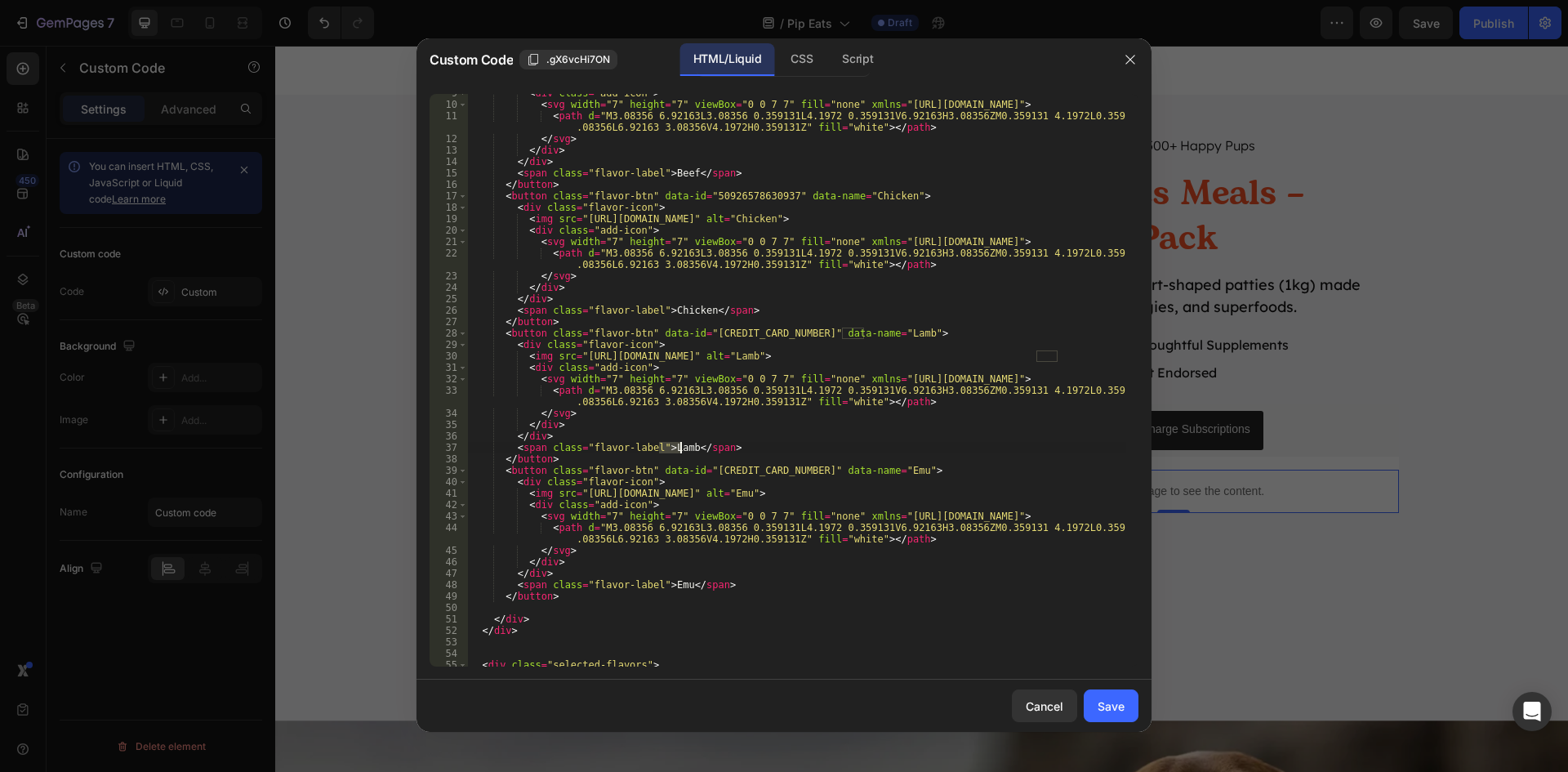
scroll to position [147, 0]
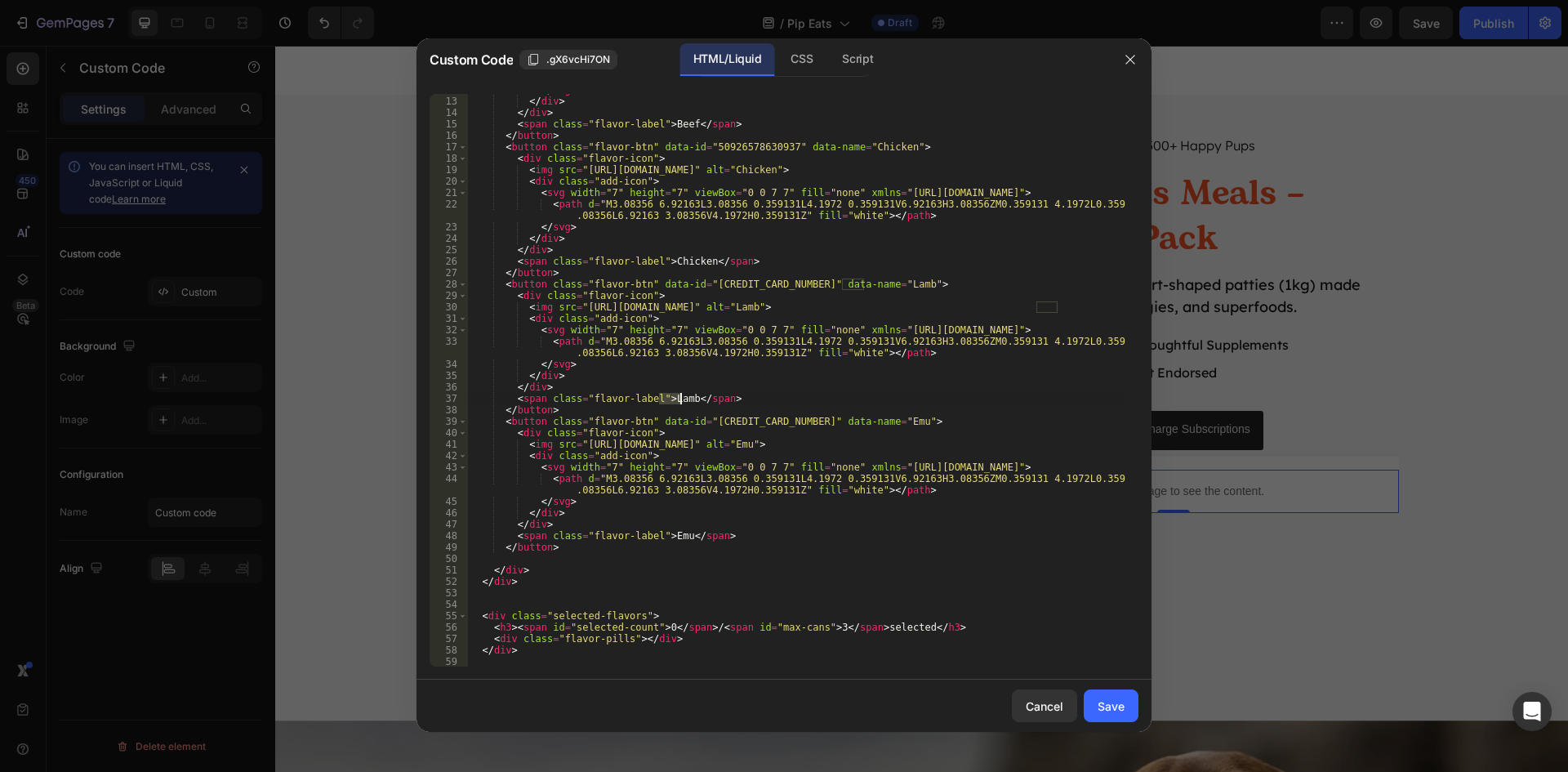
click at [667, 537] on div "</ svg > </ div > </ div > < span class = "flavor-label" > Beef </ span > </ bu…" at bounding box center [796, 382] width 659 height 596
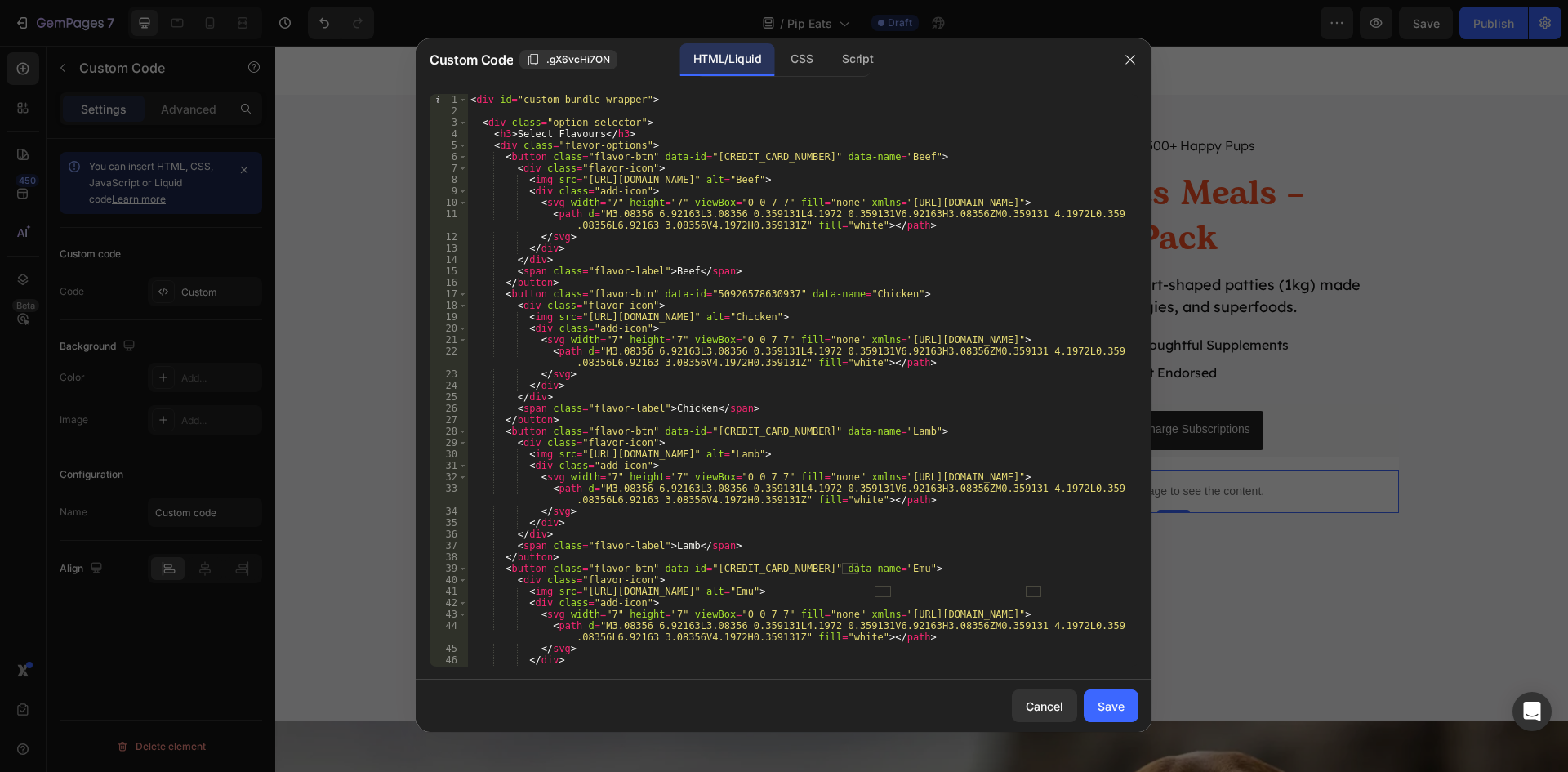
scroll to position [0, 0]
click at [742, 157] on div "< div id = "custom-bundle-wrapper" > < div class = "option-selector" > < h3 > S…" at bounding box center [796, 392] width 659 height 596
click at [738, 157] on div "< div id = "custom-bundle-wrapper" > < div class = "option-selector" > < h3 > S…" at bounding box center [796, 392] width 659 height 596
paste textarea "4643763578492"
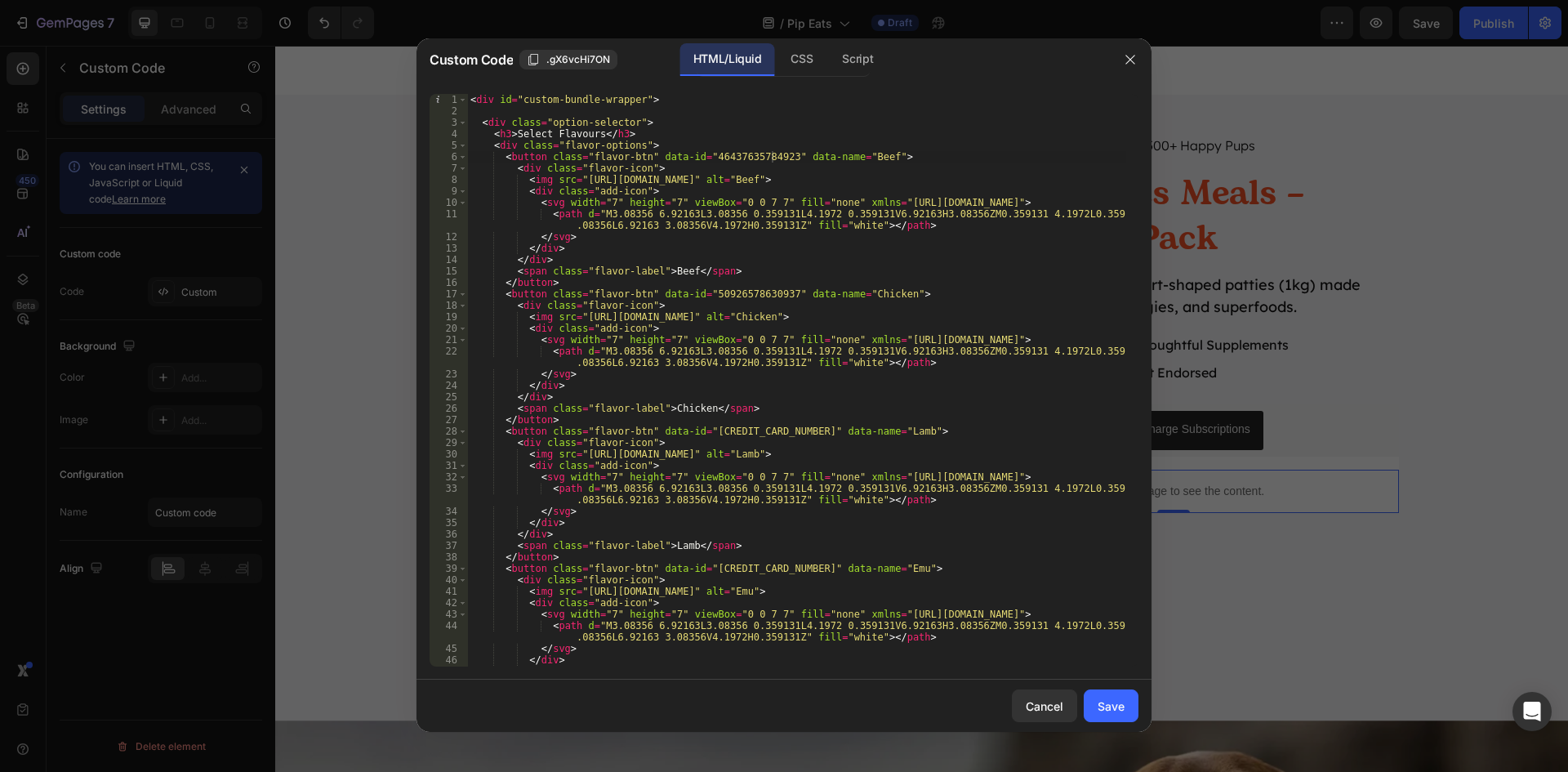
click at [750, 431] on div "< div id = "custom-bundle-wrapper" > < div class = "option-selector" > < h3 > S…" at bounding box center [796, 392] width 659 height 596
paste textarea "46437795266779"
click at [721, 572] on div "< div id = "custom-bundle-wrapper" > < div class = "option-selector" > < h3 > S…" at bounding box center [796, 392] width 659 height 596
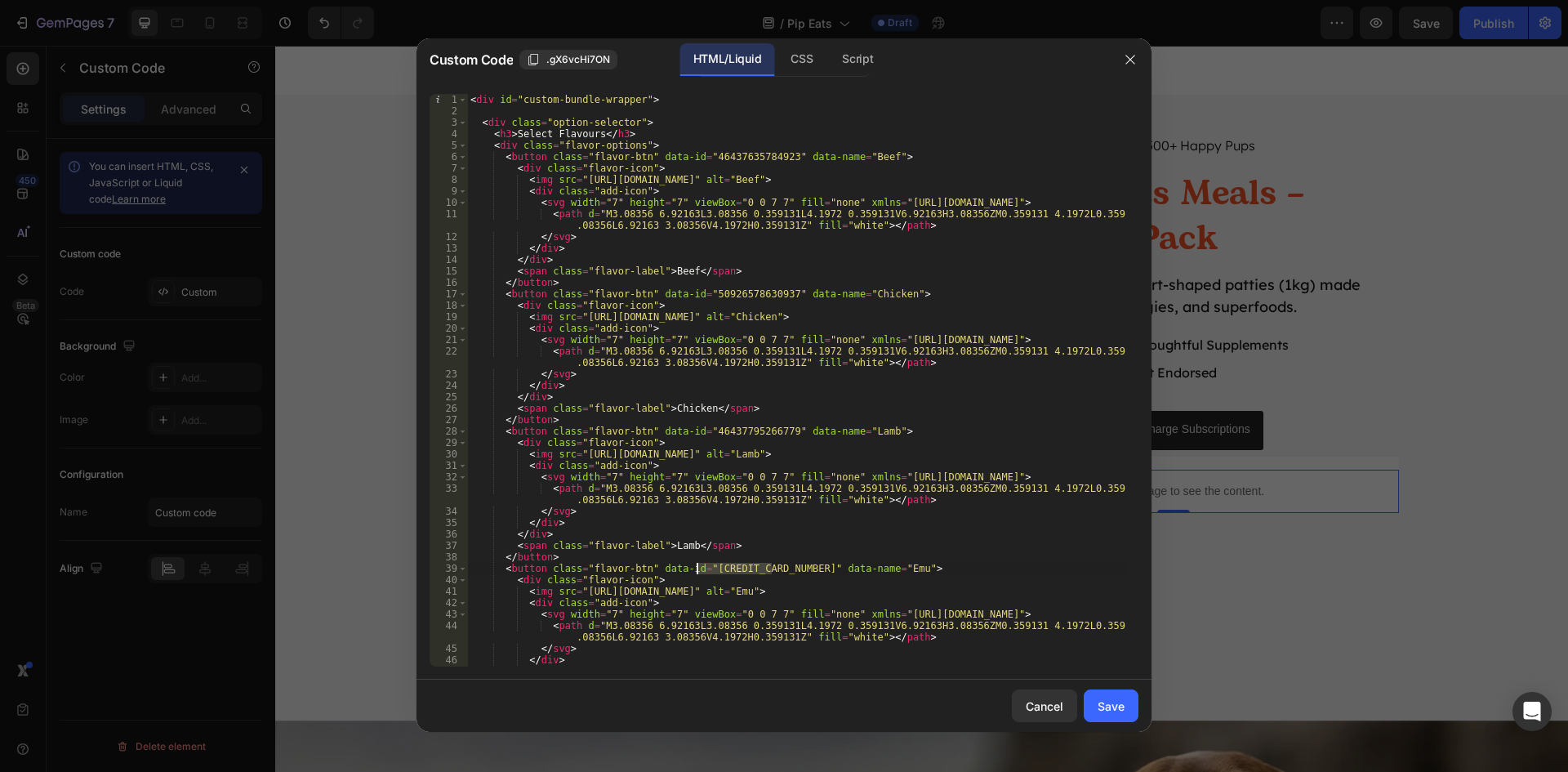
paste textarea "46437796937947"
click at [750, 295] on div "< div id = "custom-bundle-wrapper" > < div class = "option-selector" > < h3 > S…" at bounding box center [796, 392] width 659 height 596
click at [743, 158] on div "< div id = "custom-bundle-wrapper" > < div class = "option-selector" > < h3 > S…" at bounding box center [796, 392] width 659 height 596
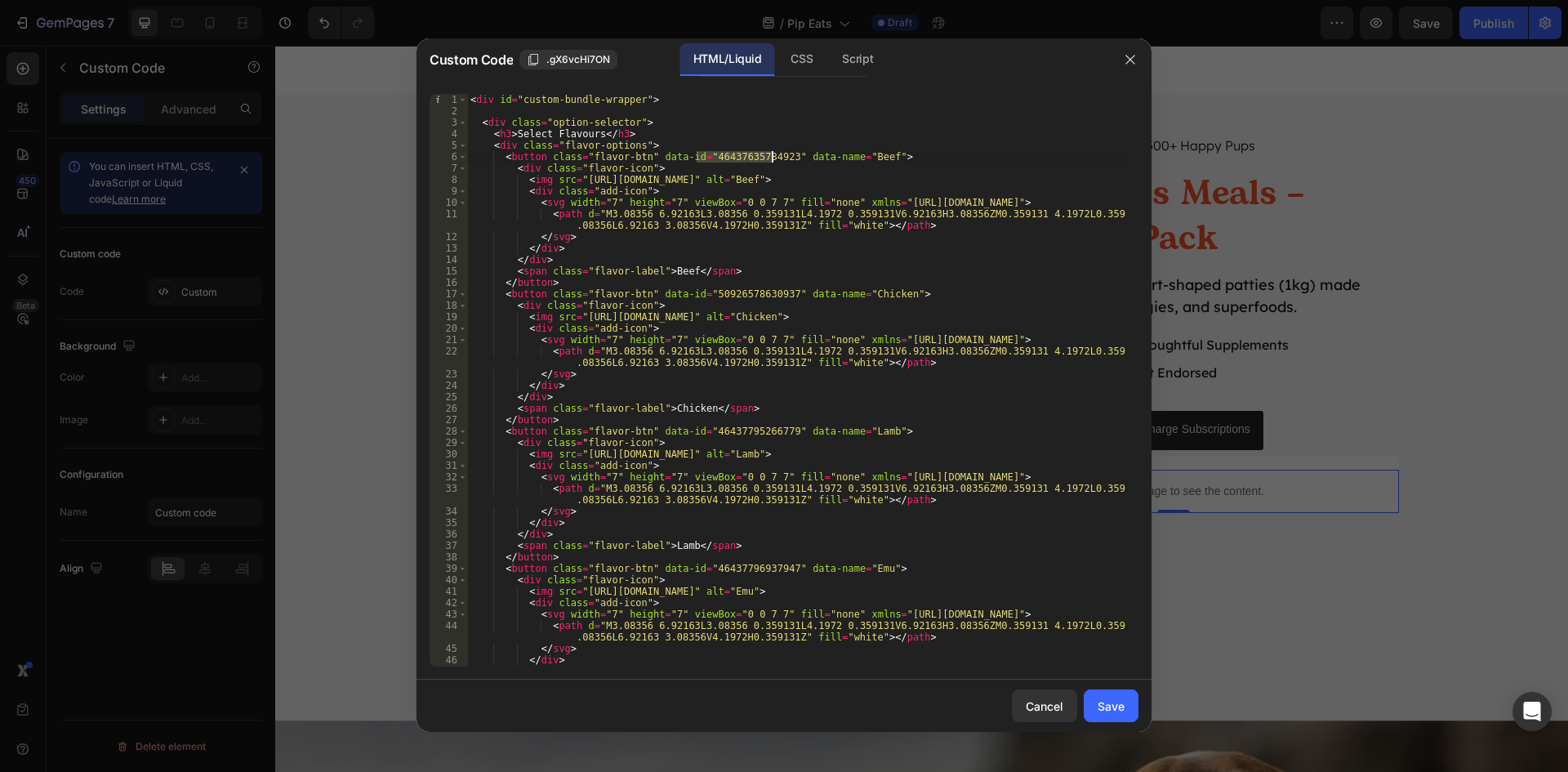
paste textarea "50926578630937"
click at [716, 431] on div "< div id = "custom-bundle-wrapper" > < div class = "option-selector" > < h3 > S…" at bounding box center [796, 392] width 659 height 596
click at [739, 295] on div "< div id = "custom-bundle-wrapper" > < div class = "option-selector" > < h3 > S…" at bounding box center [796, 392] width 659 height 596
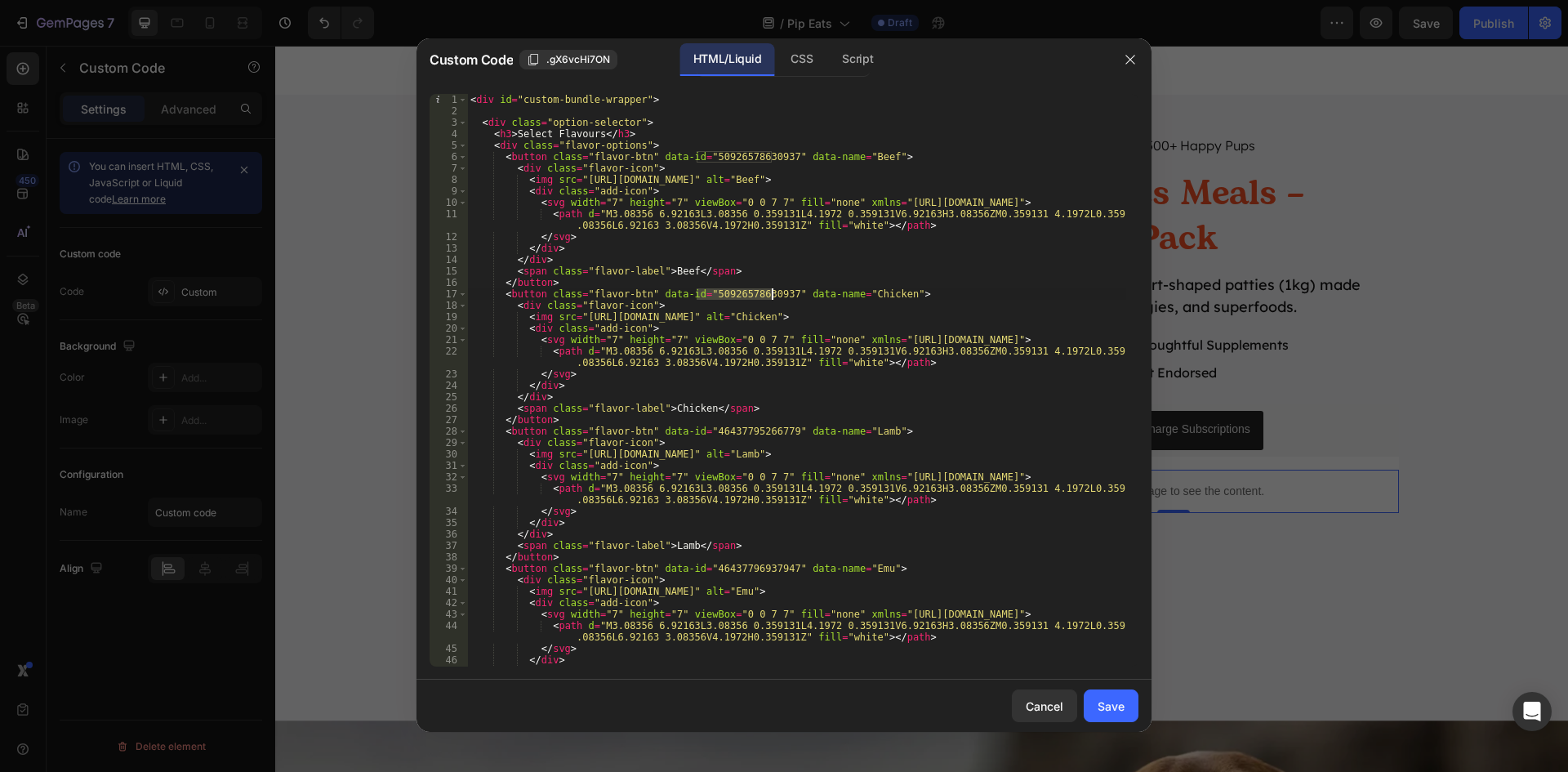
paste textarea "46437795266779"
click at [723, 569] on div "< div id = "custom-bundle-wrapper" > < div class = "option-selector" > < h3 > S…" at bounding box center [796, 392] width 659 height 596
click at [730, 434] on div "< div id = "custom-bundle-wrapper" > < div class = "option-selector" > < h3 > S…" at bounding box center [796, 392] width 659 height 596
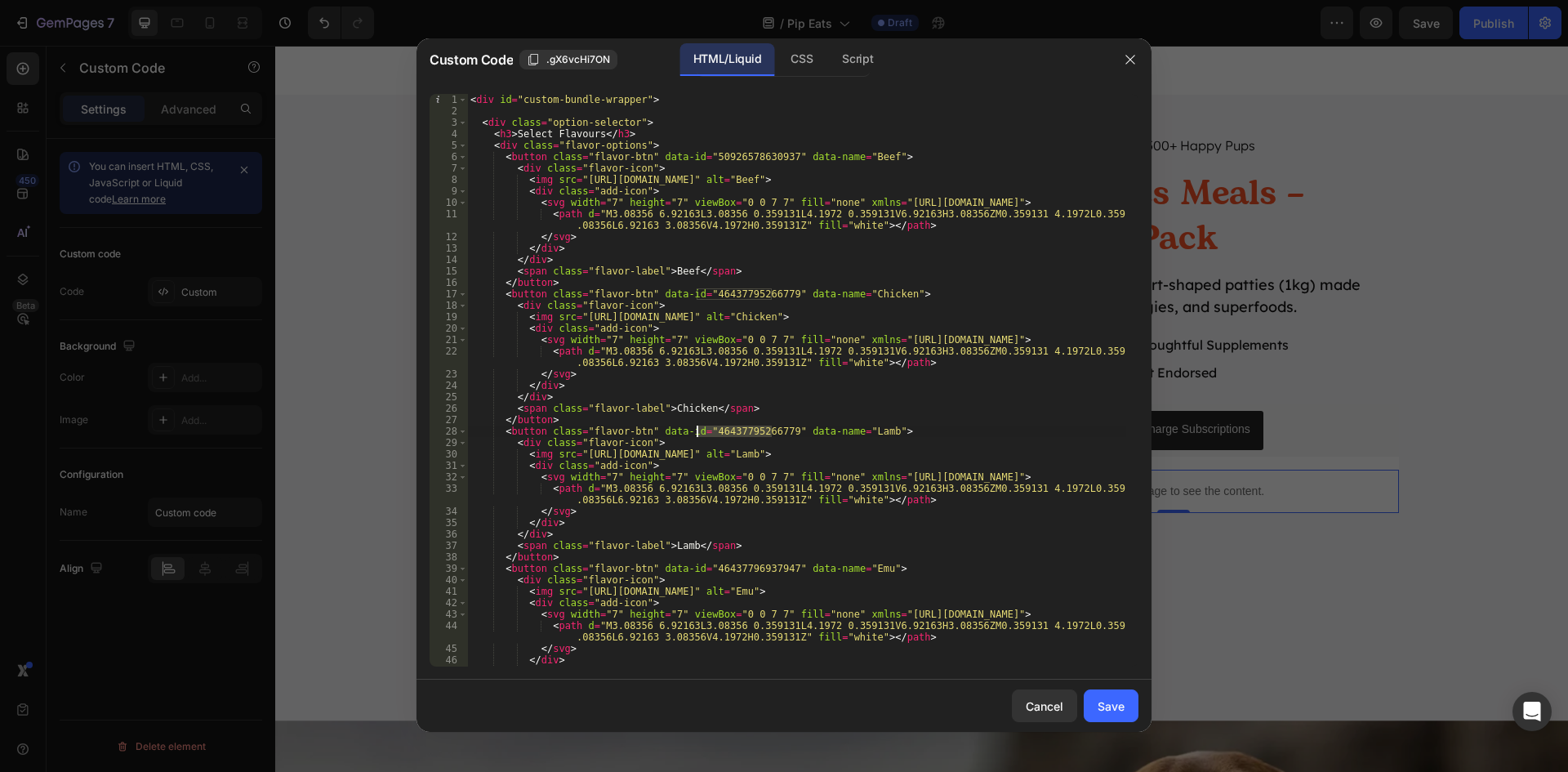
paste textarea "6937947"
click at [729, 567] on div "< div id = "custom-bundle-wrapper" > < div class = "option-selector" > < h3 > S…" at bounding box center [796, 392] width 659 height 596
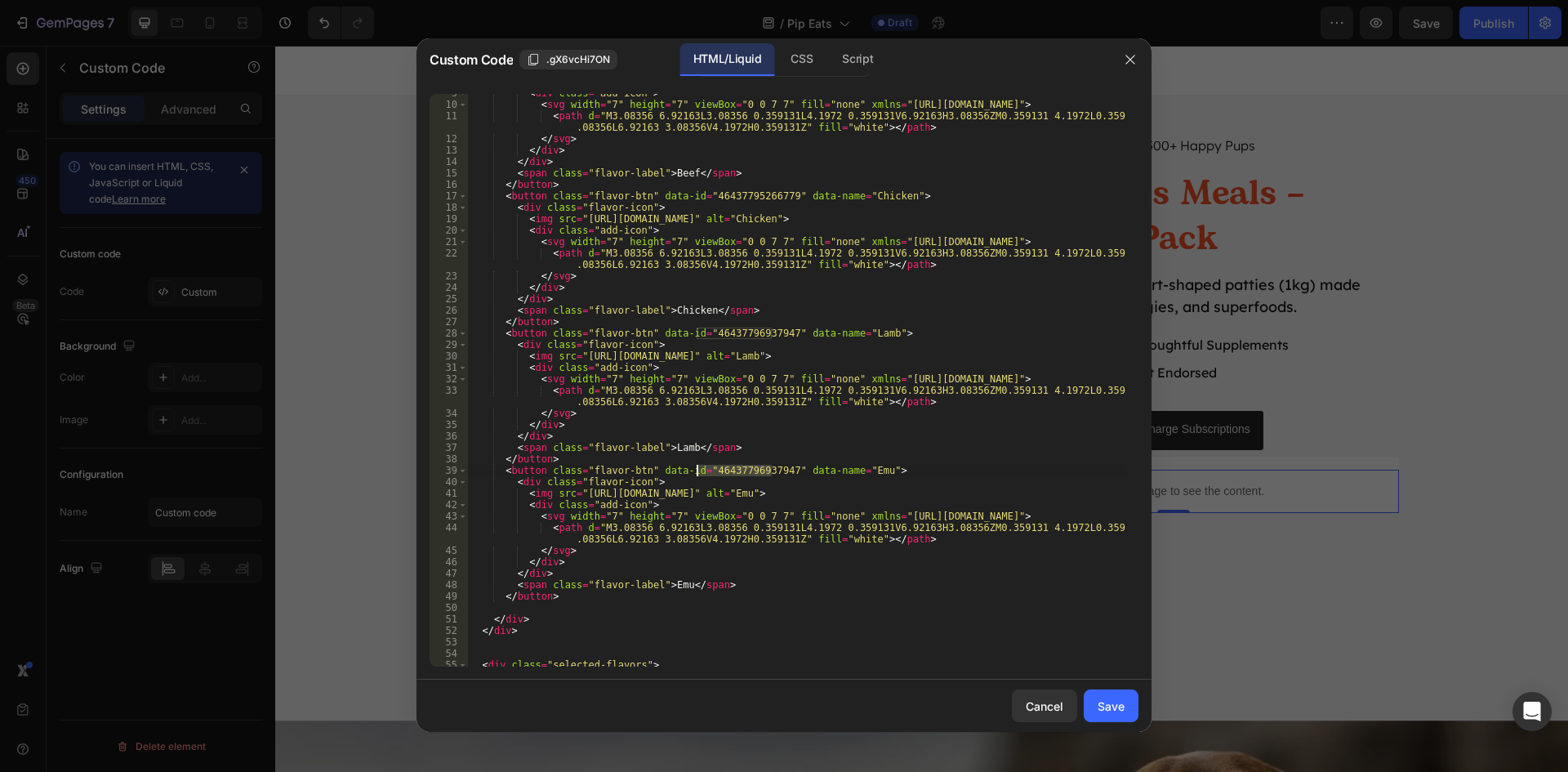
scroll to position [147, 0]
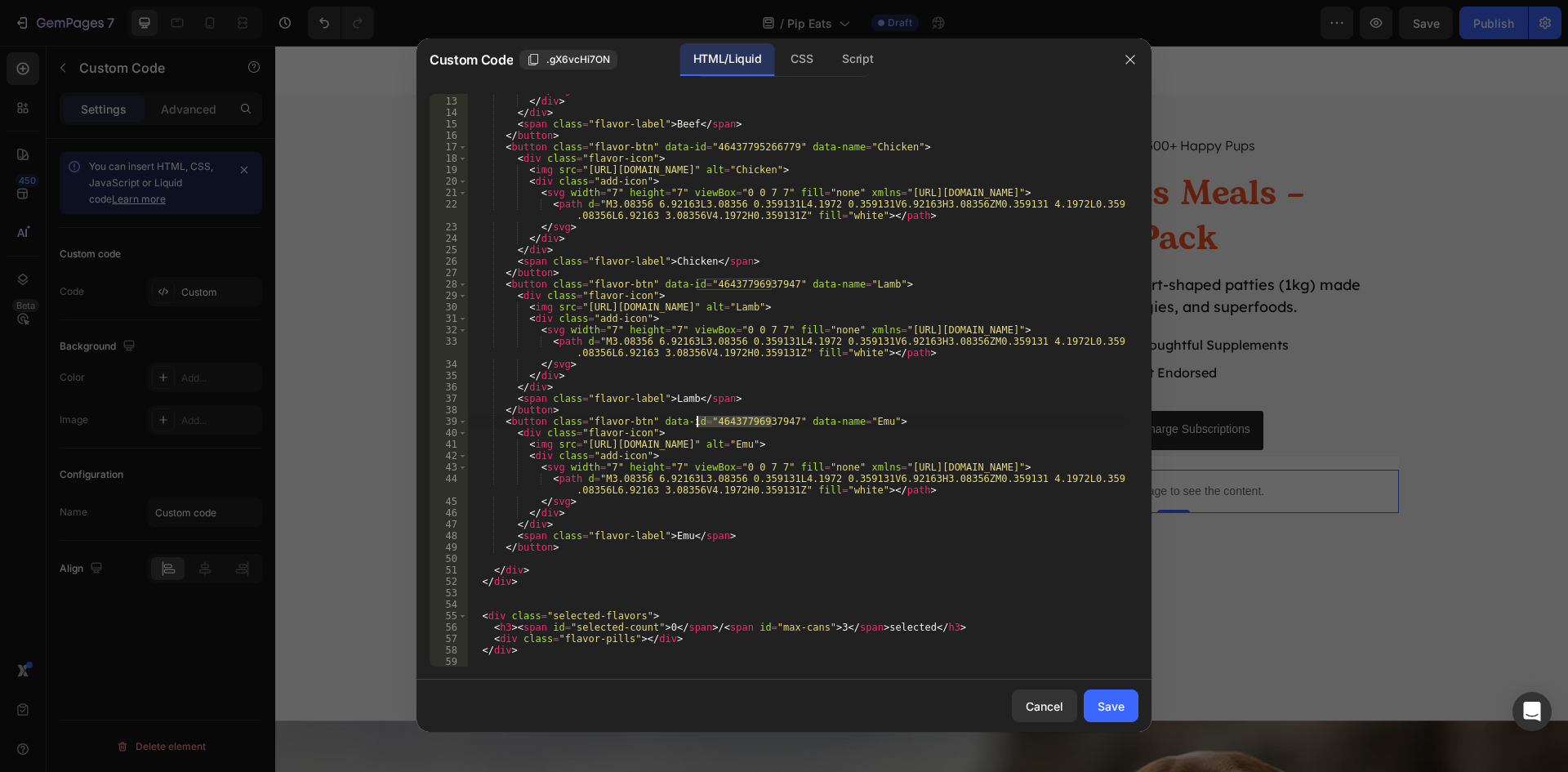
paste textarea "7176877506779"
type textarea "<button class="flavor-btn" data-id="47176877506779" data-name="Emu">"
click at [1105, 705] on div "Save" at bounding box center [1111, 706] width 27 height 17
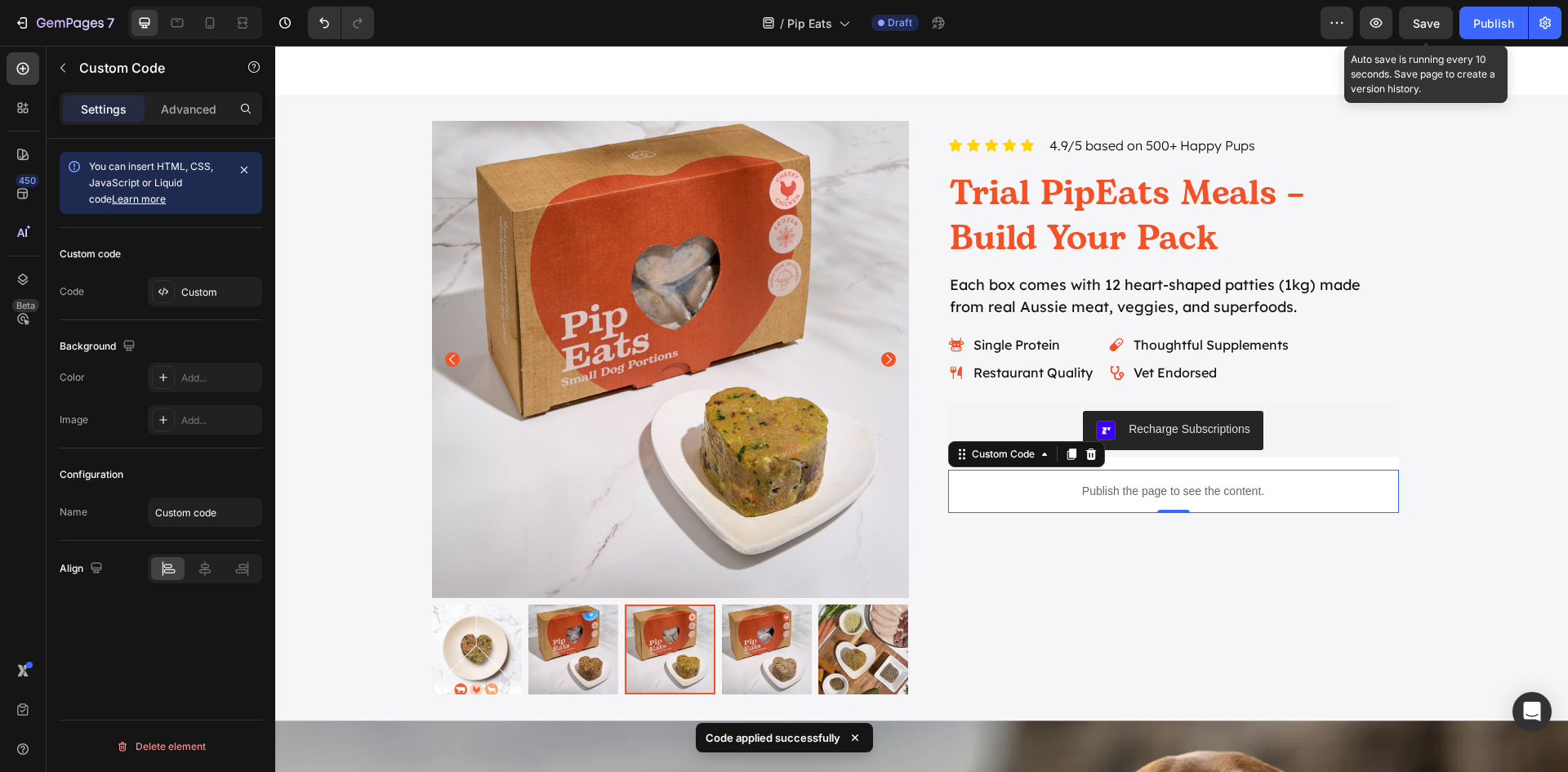
click at [1421, 28] on span "Save" at bounding box center [1426, 23] width 27 height 14
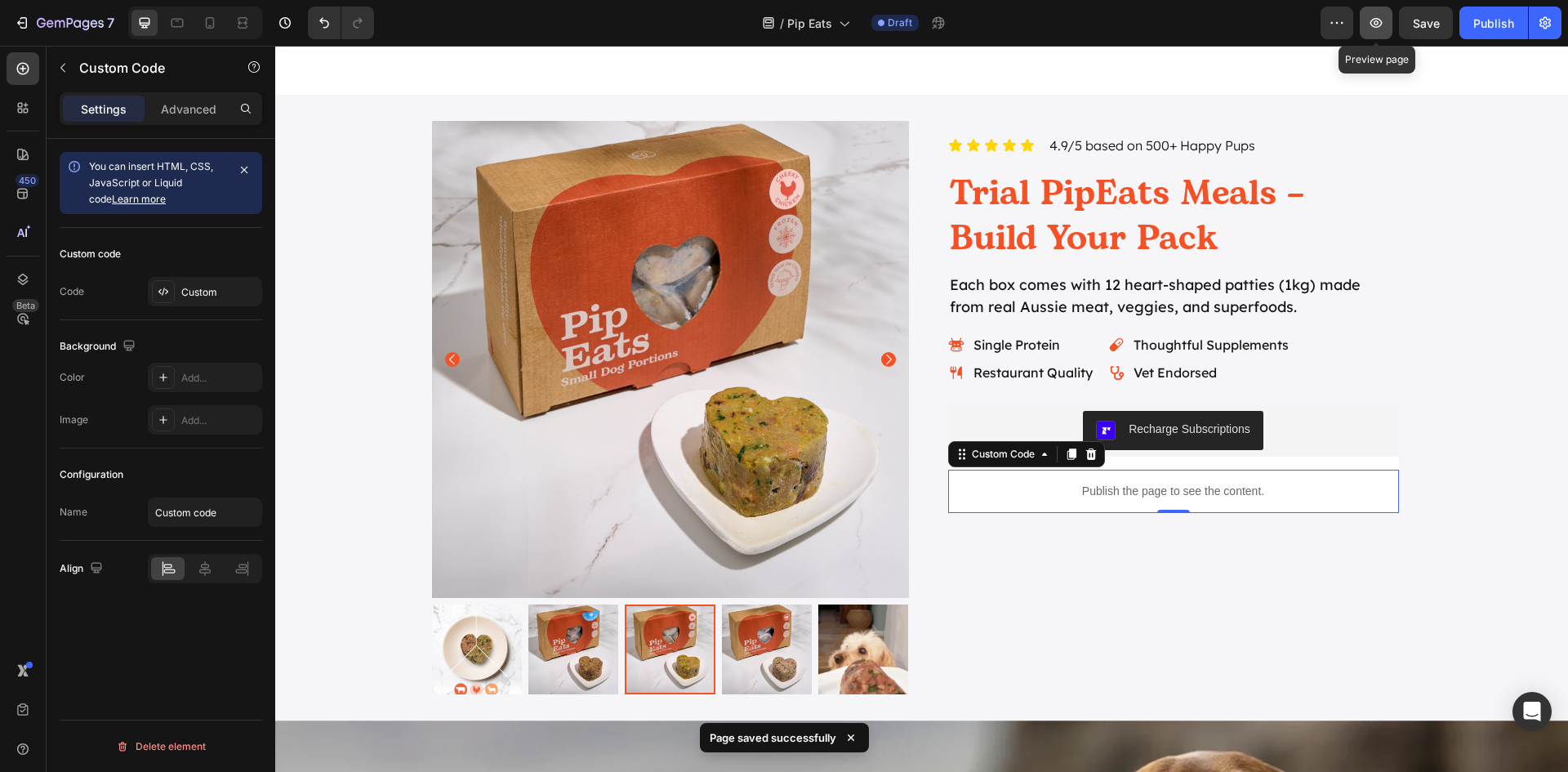
click at [1374, 20] on icon "button" at bounding box center [1376, 23] width 12 height 10
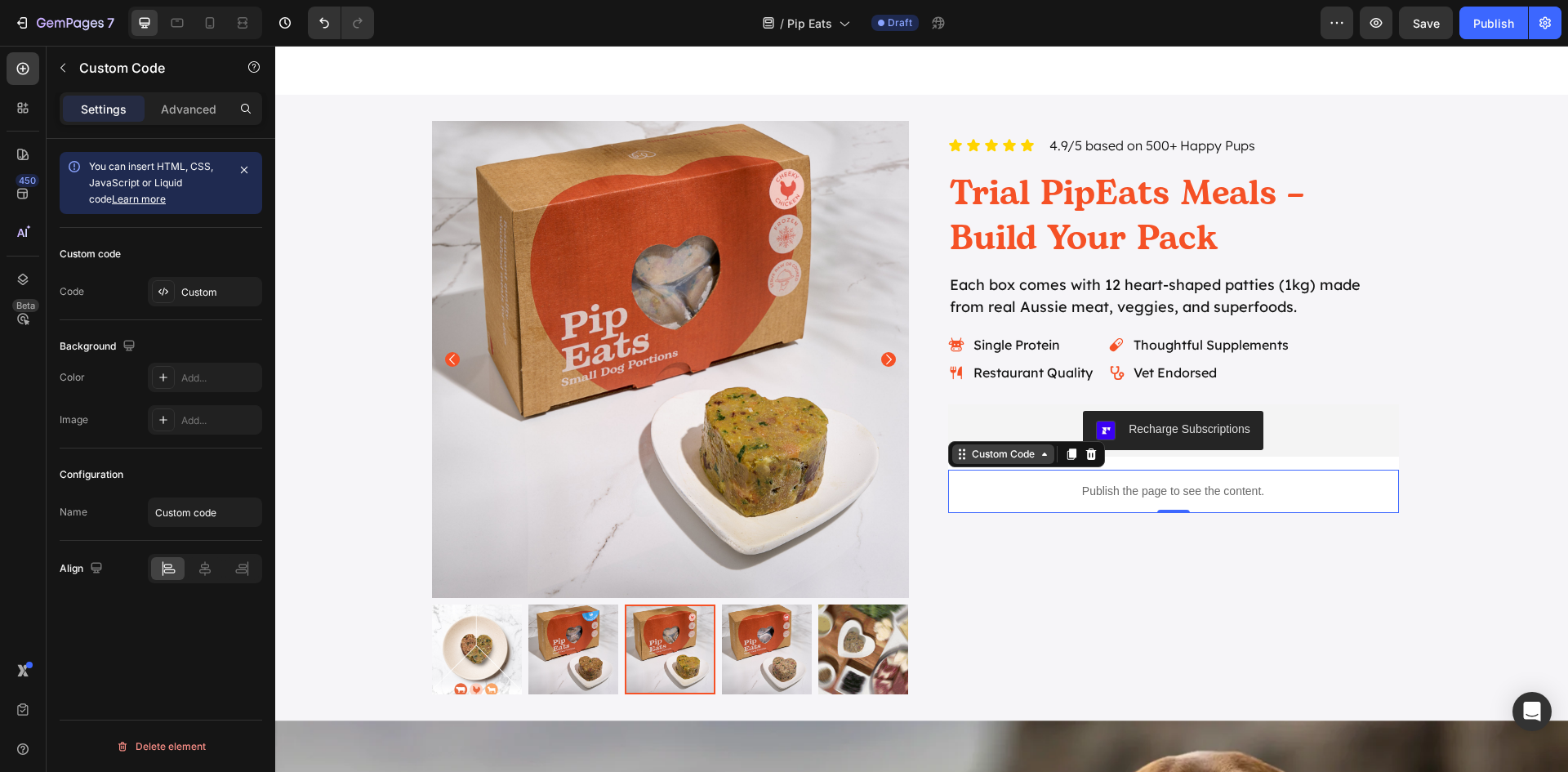
click at [1001, 458] on div "Custom Code" at bounding box center [1003, 454] width 69 height 15
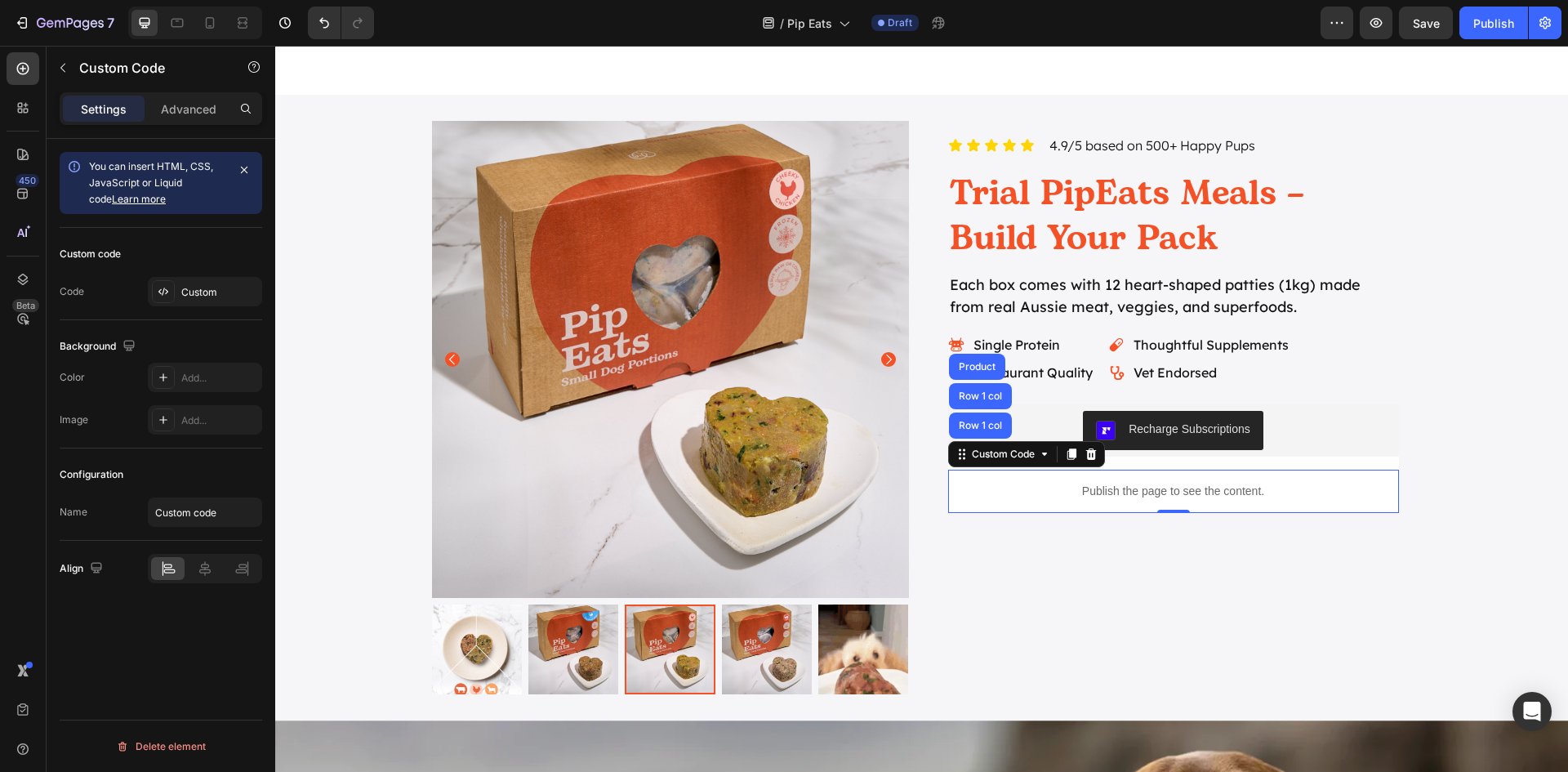
click at [1126, 499] on p "Publish the page to see the content." at bounding box center [1173, 491] width 451 height 17
click at [186, 300] on div "Custom" at bounding box center [205, 292] width 114 height 30
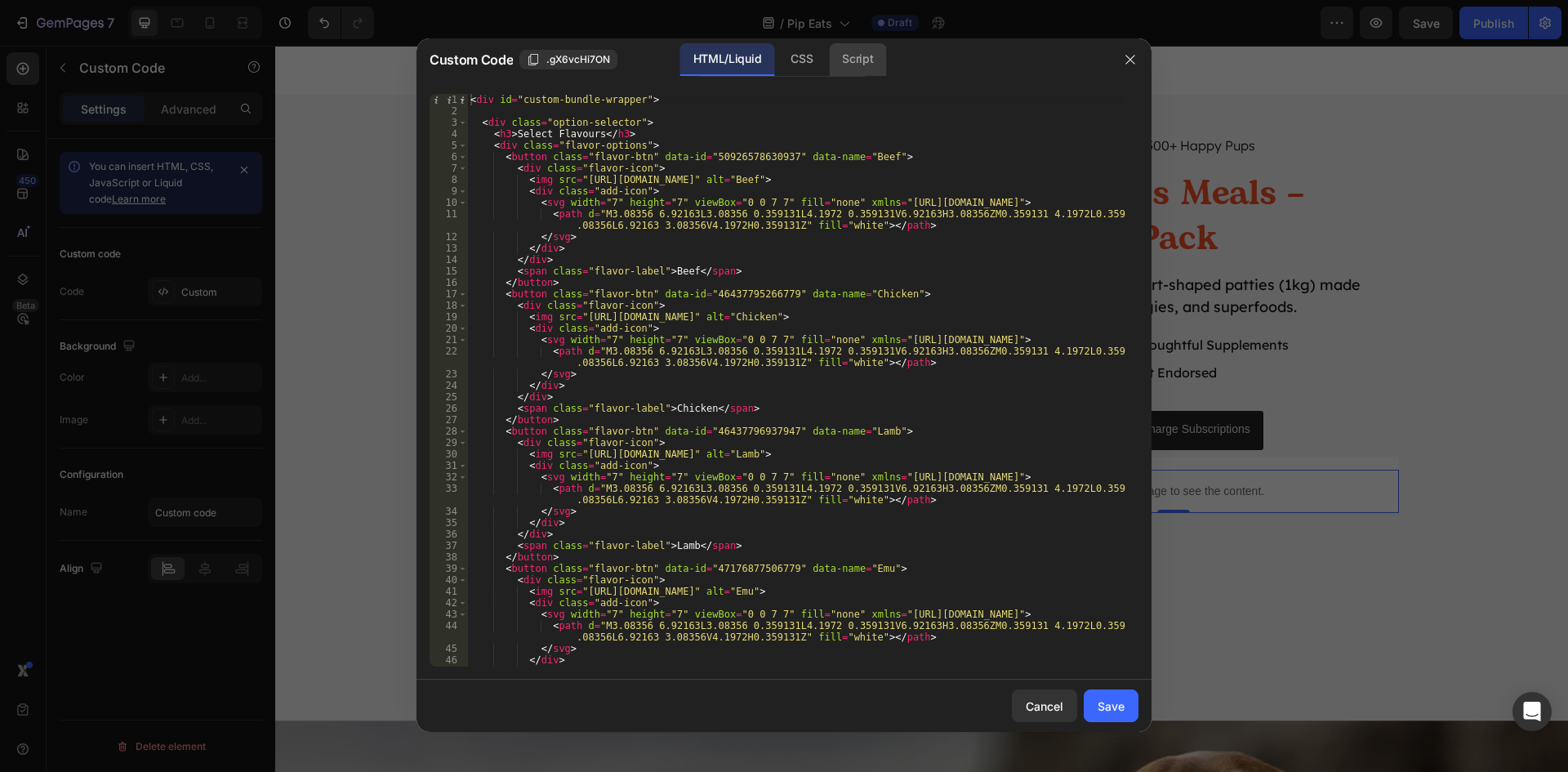
click at [870, 60] on div "Script" at bounding box center [857, 59] width 57 height 32
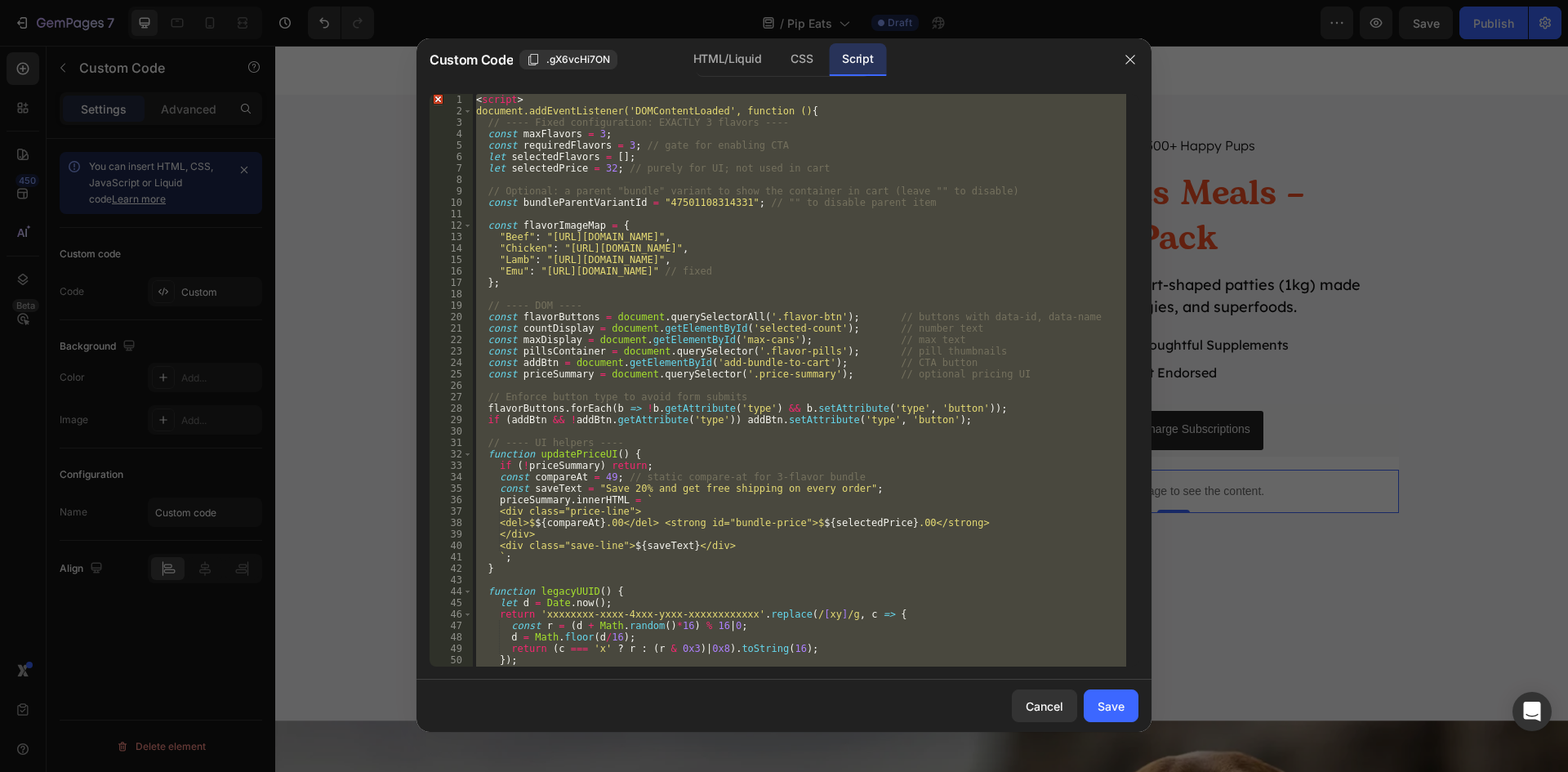
click at [591, 98] on div "< script > document.addEventListener('DOMContentLoaded', function () { // ---- …" at bounding box center [800, 381] width 653 height 573
type textarea "<script>"
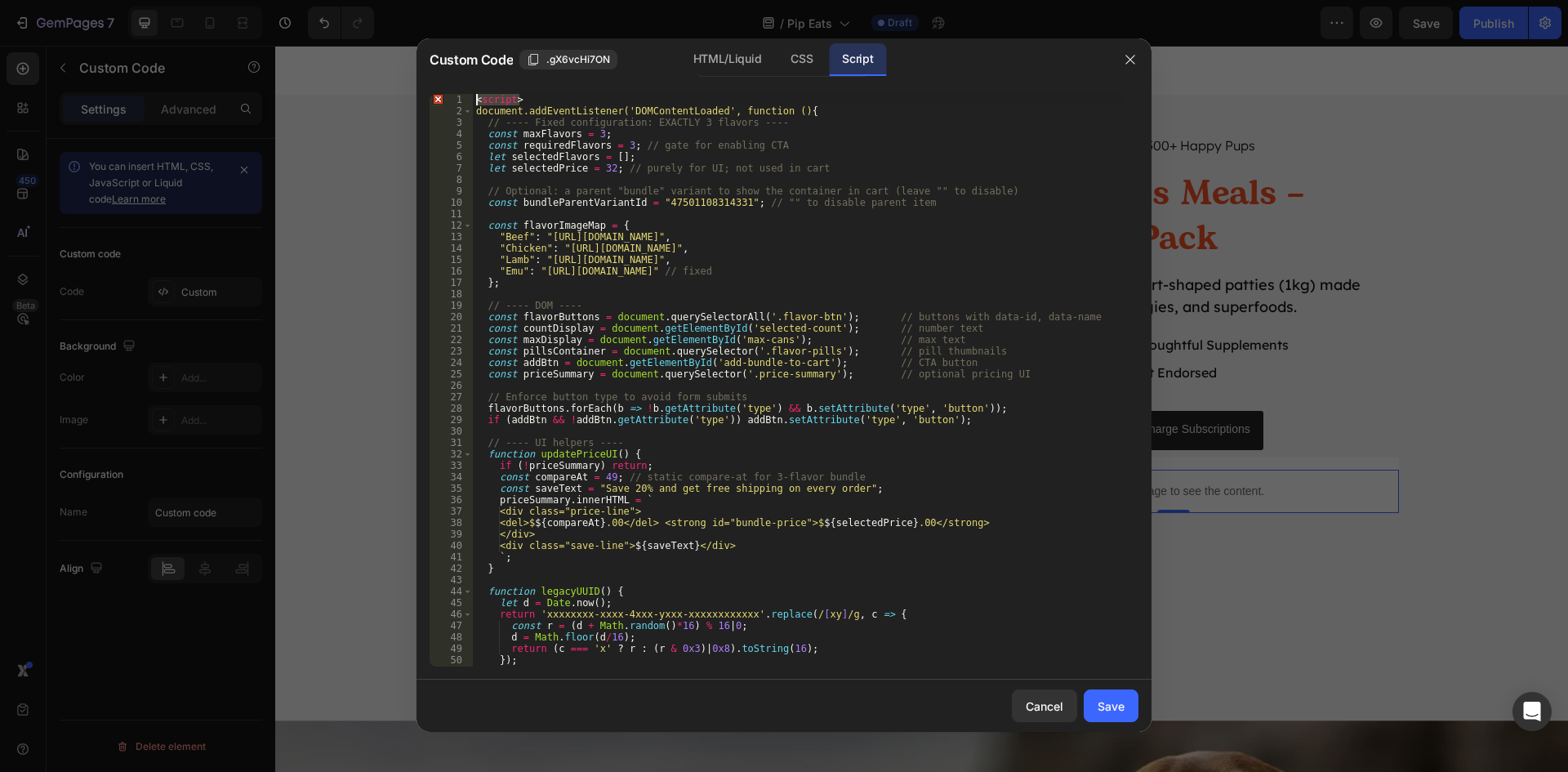
drag, startPoint x: 548, startPoint y: 103, endPoint x: 458, endPoint y: 103, distance: 90.0
click at [458, 103] on div "<script> 1 2 3 4 5 6 7 8 9 10 11 12 13 14 15 16 17 18 19 20 21 22 23 24 25 26 2…" at bounding box center [783, 381] width 709 height 573
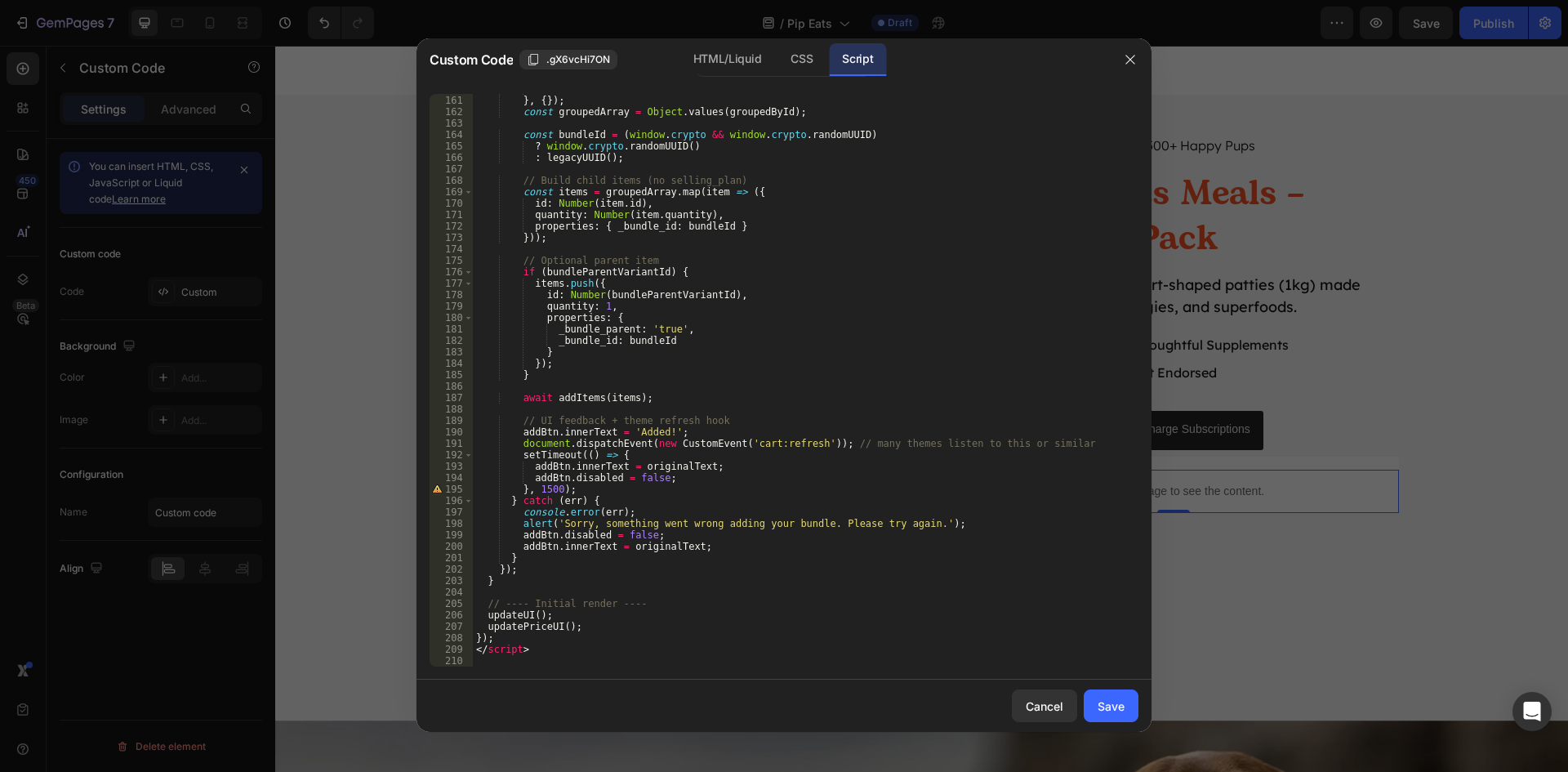
scroll to position [1841, 0]
click at [552, 646] on div "return acc ; } , { }) ; const groupedArray = Object . values ( groupedById ) ; …" at bounding box center [800, 381] width 653 height 596
type textarea "<"
type textarea "});"
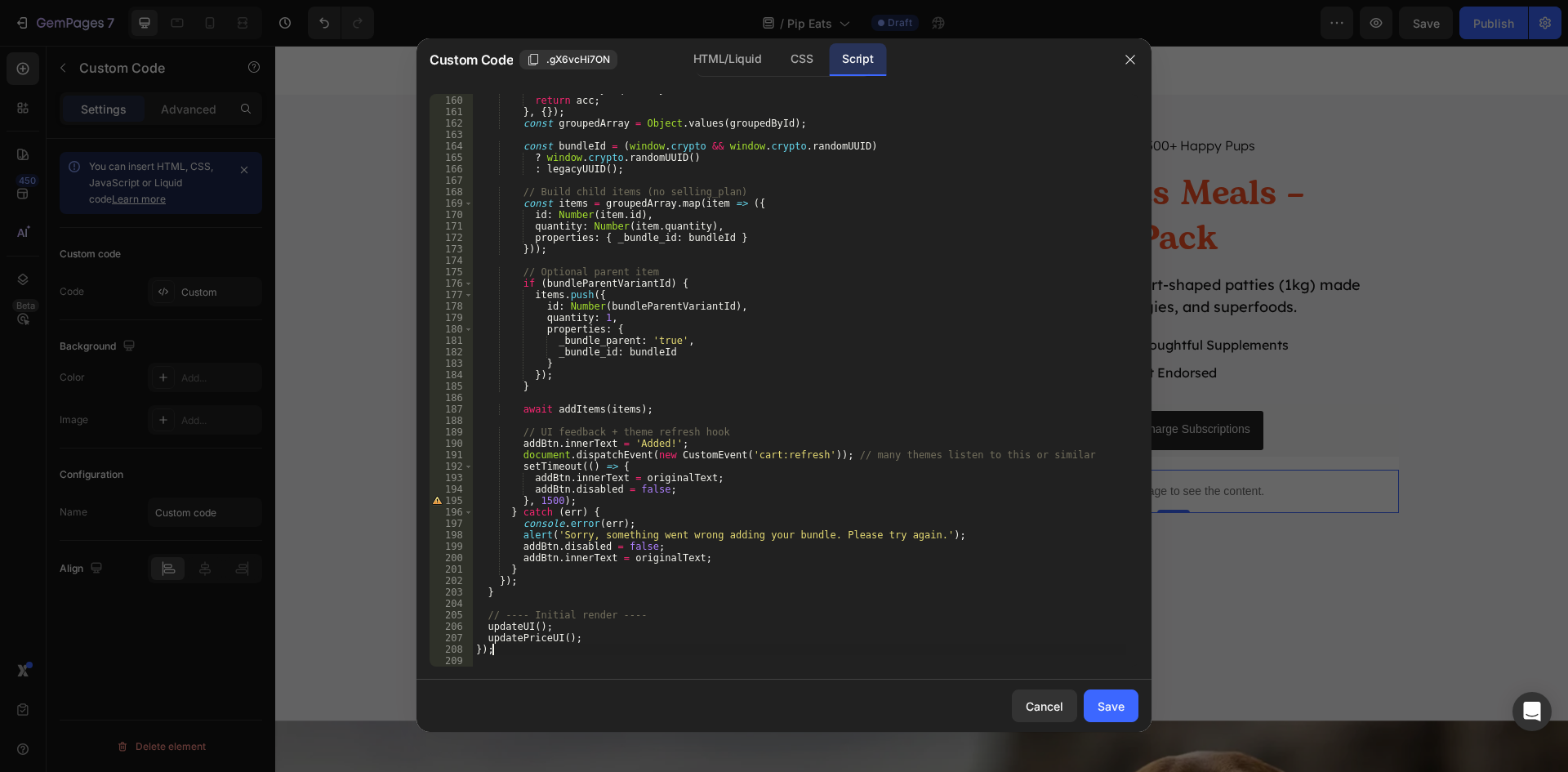
scroll to position [1829, 0]
click at [1123, 707] on div "Save" at bounding box center [1111, 706] width 27 height 17
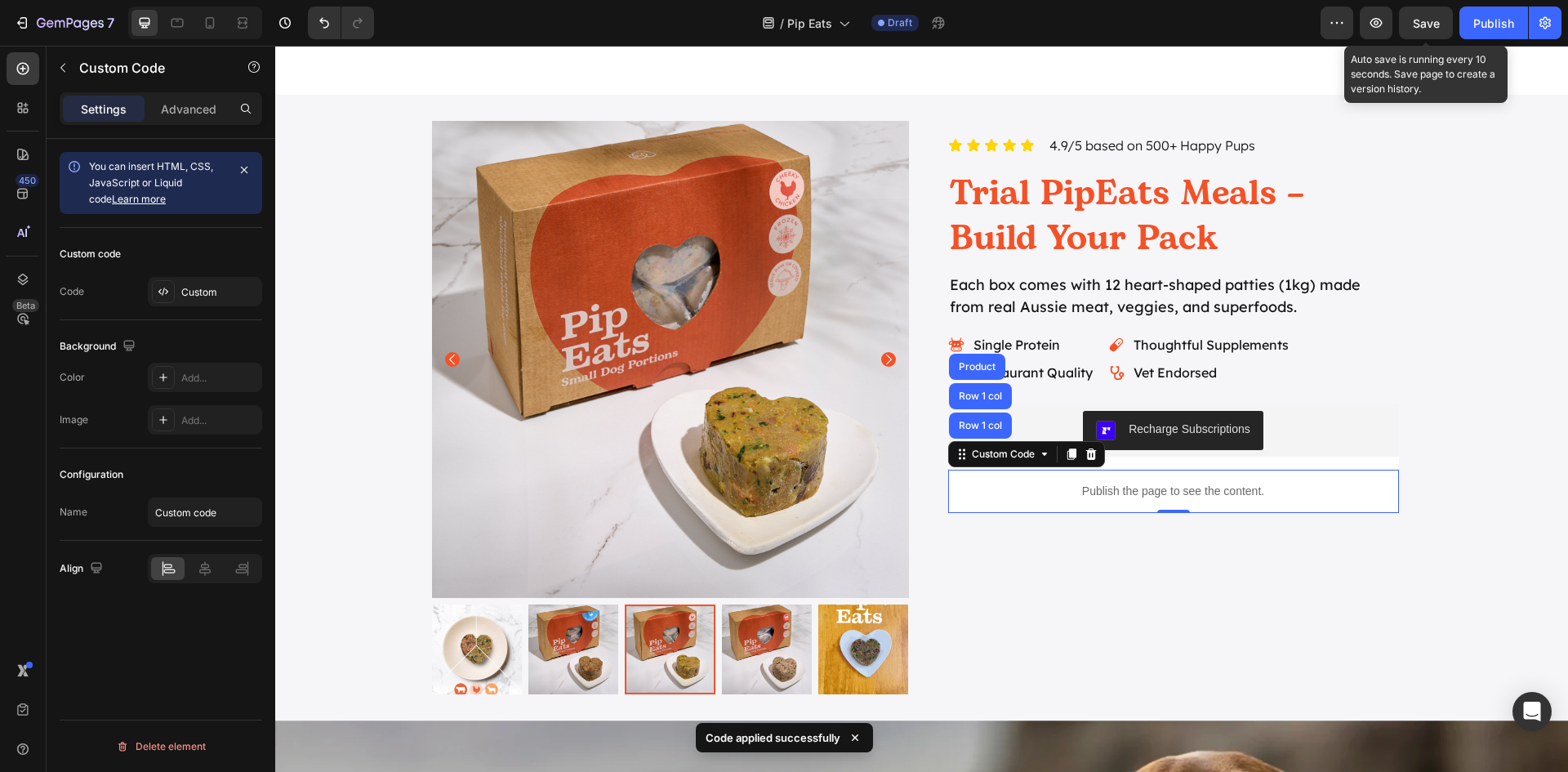
click at [1418, 26] on span "Save" at bounding box center [1426, 23] width 27 height 14
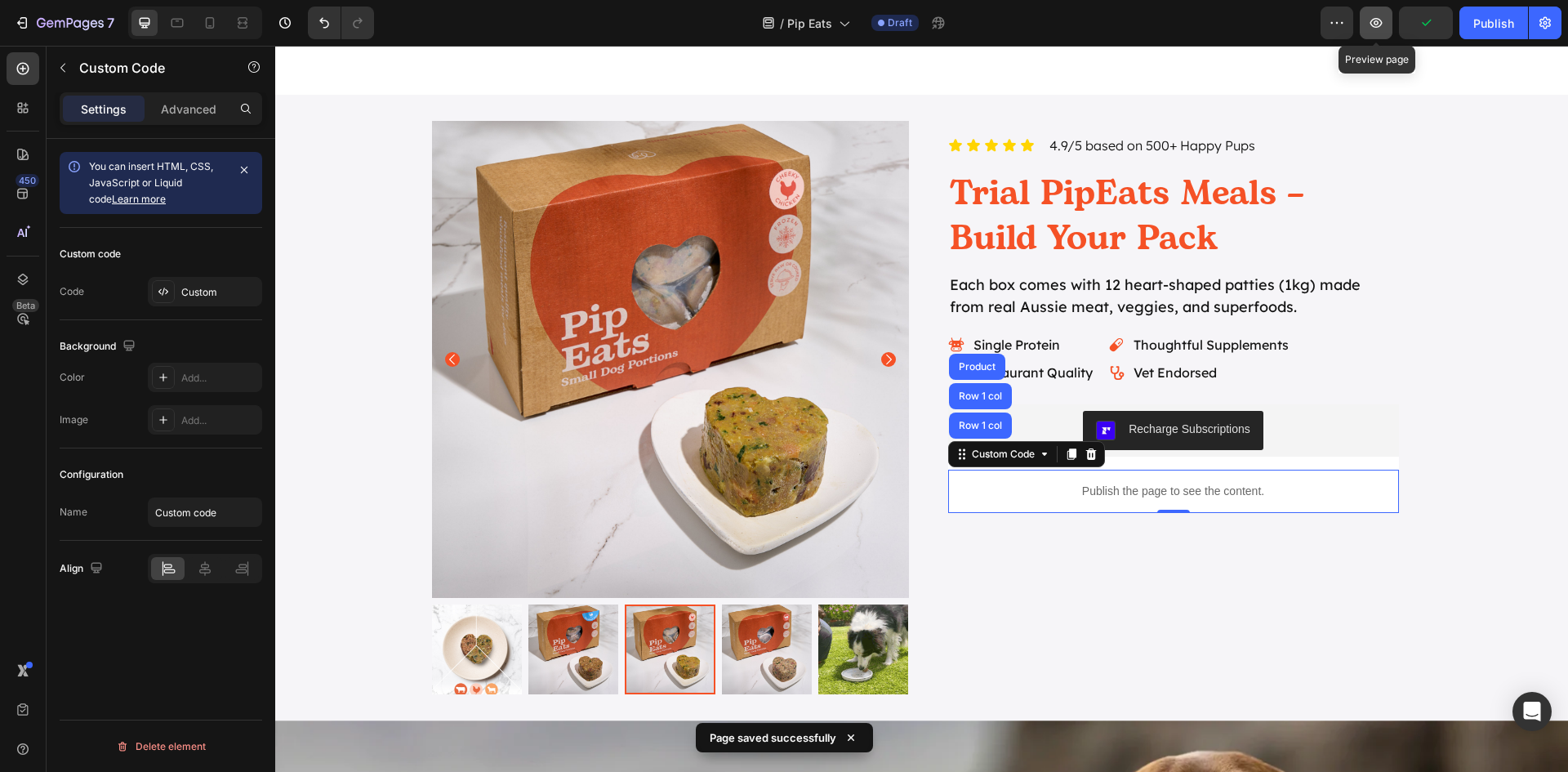
click at [1379, 31] on icon "button" at bounding box center [1376, 23] width 17 height 17
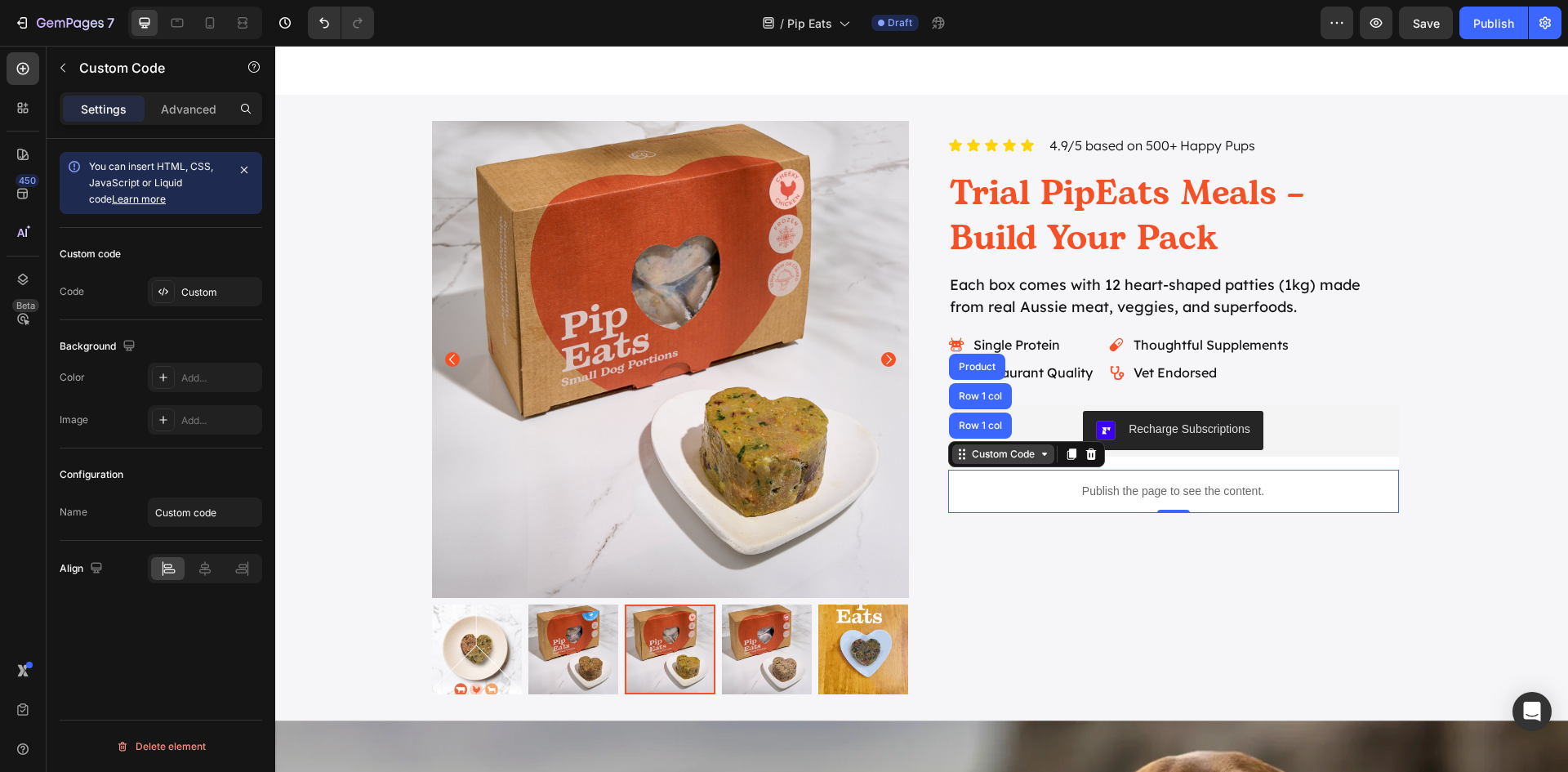
click at [1003, 458] on div "Custom Code" at bounding box center [1003, 454] width 69 height 15
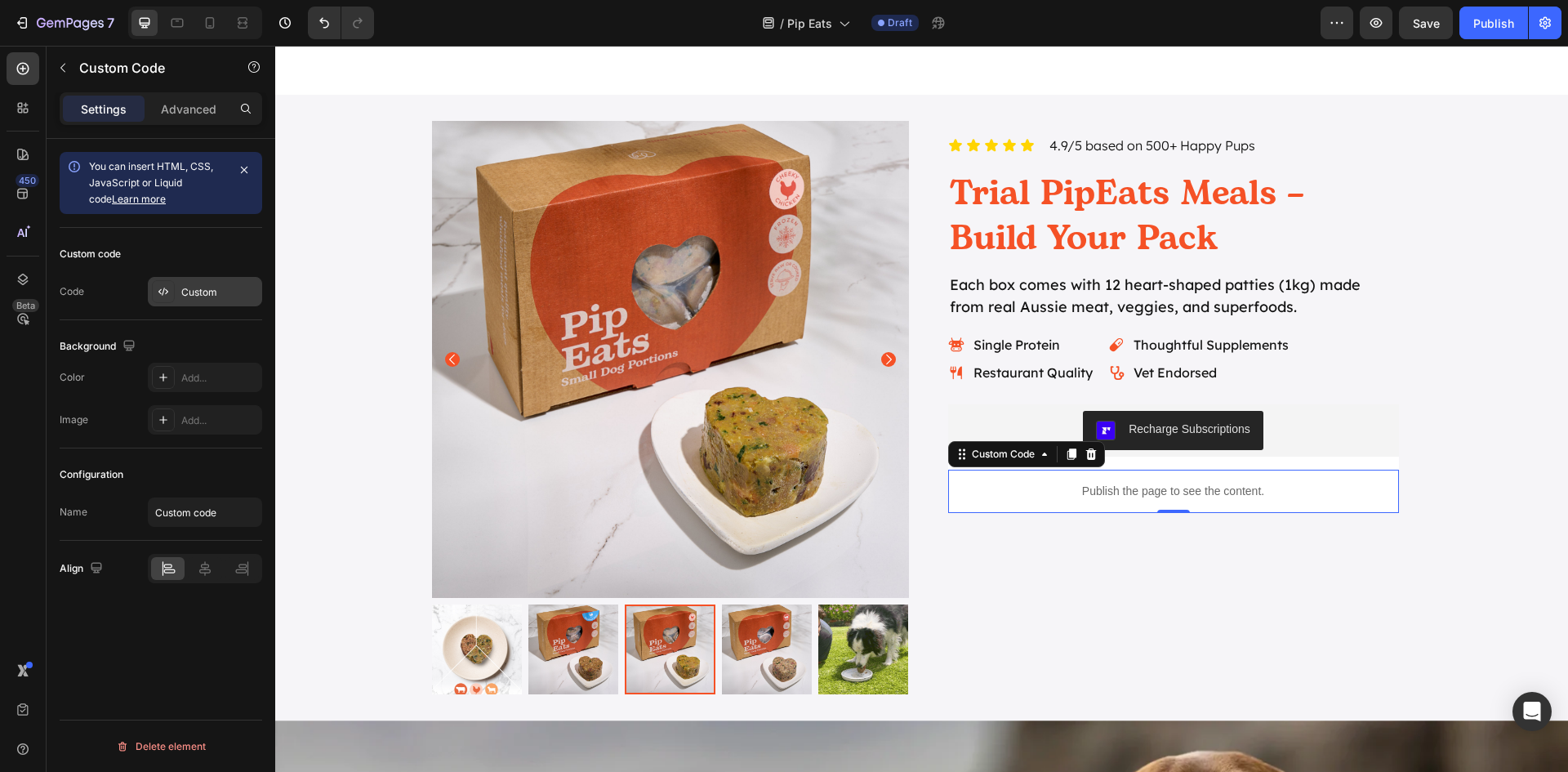
click at [191, 294] on div "Custom" at bounding box center [219, 293] width 77 height 15
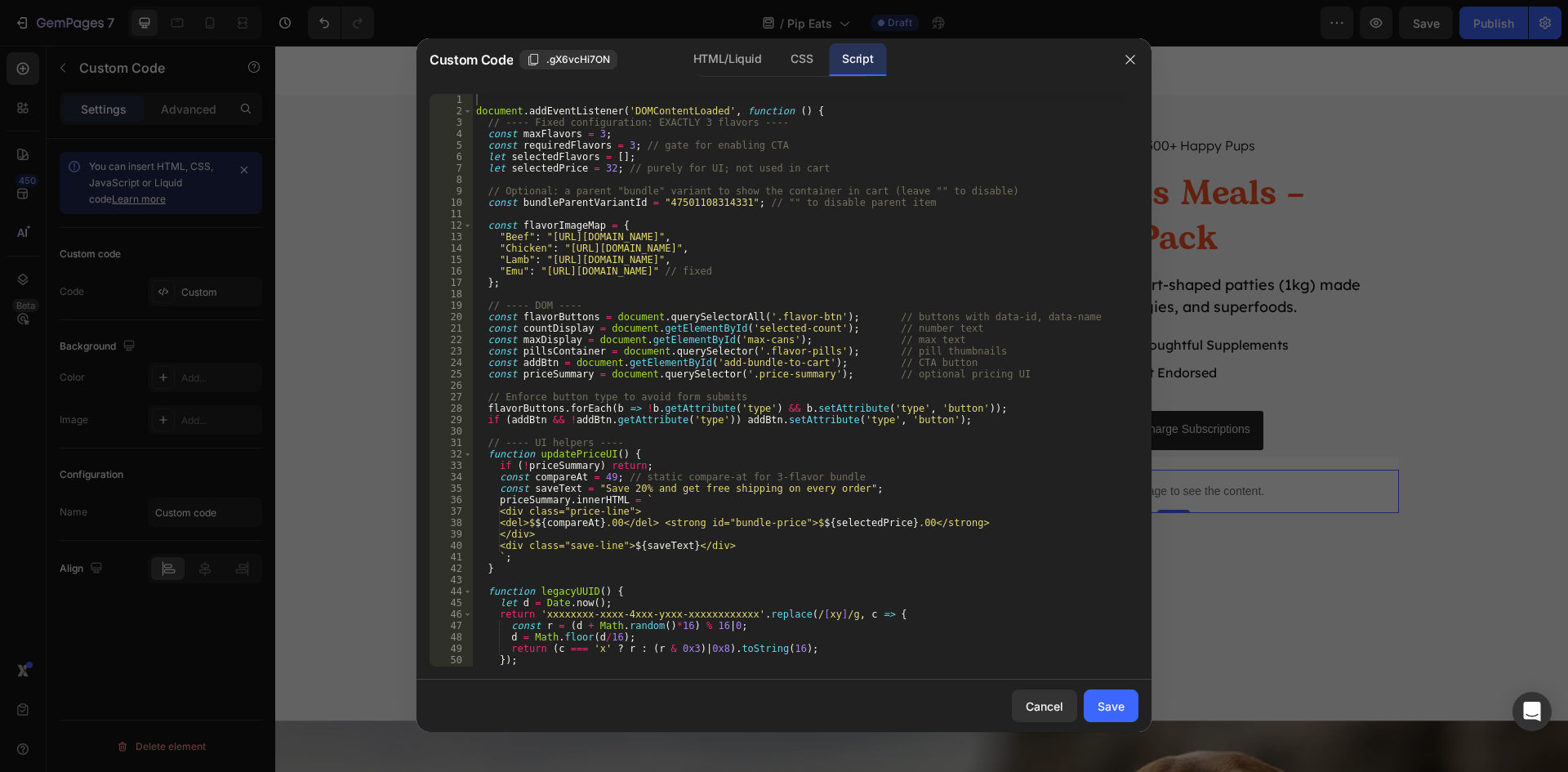
click at [840, 242] on div "document . addEventListener ( 'DOMContentLoaded' , function ( ) { // ---- Fixed…" at bounding box center [800, 392] width 653 height 596
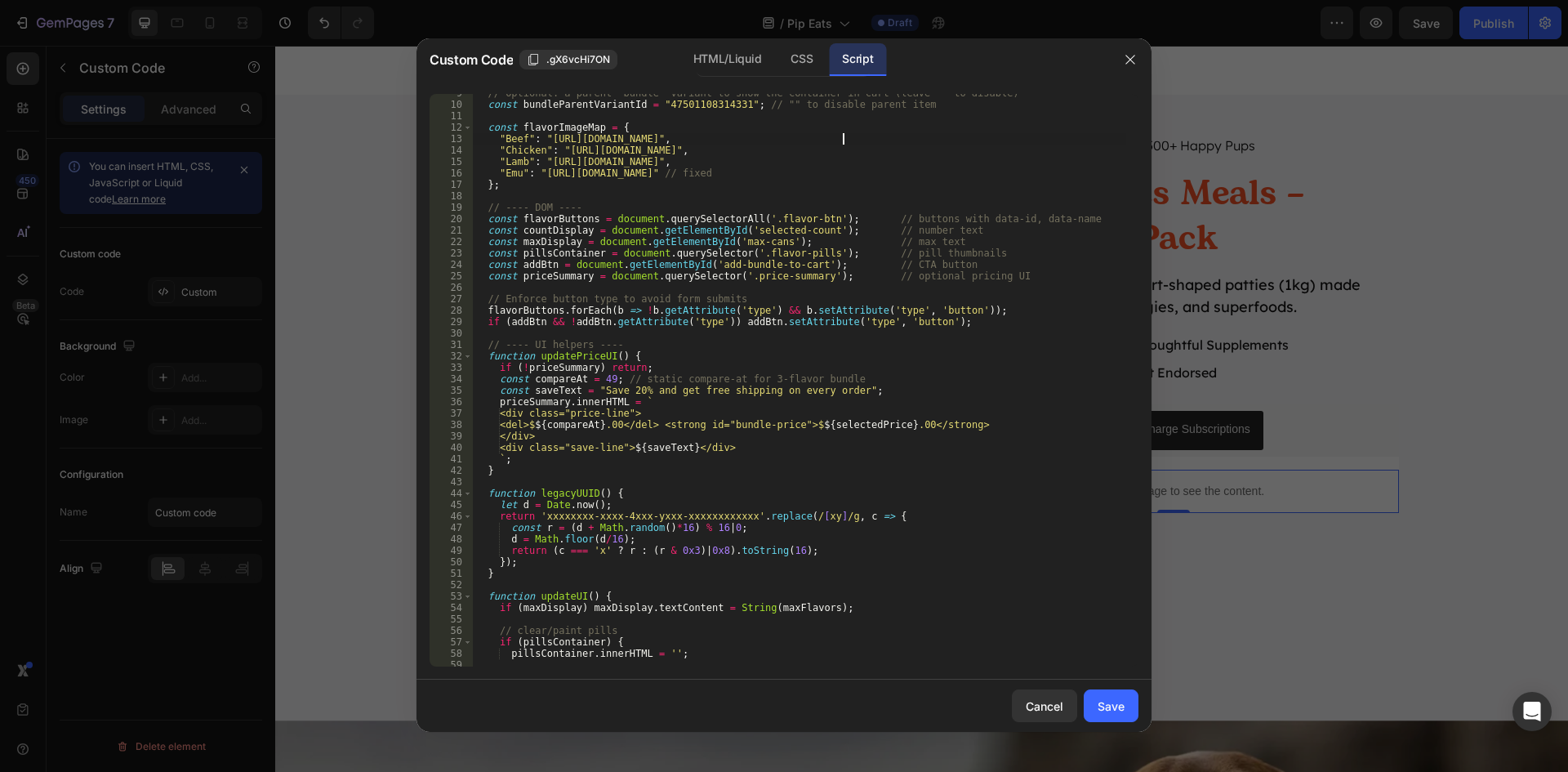
scroll to position [98, 0]
type textarea "});"
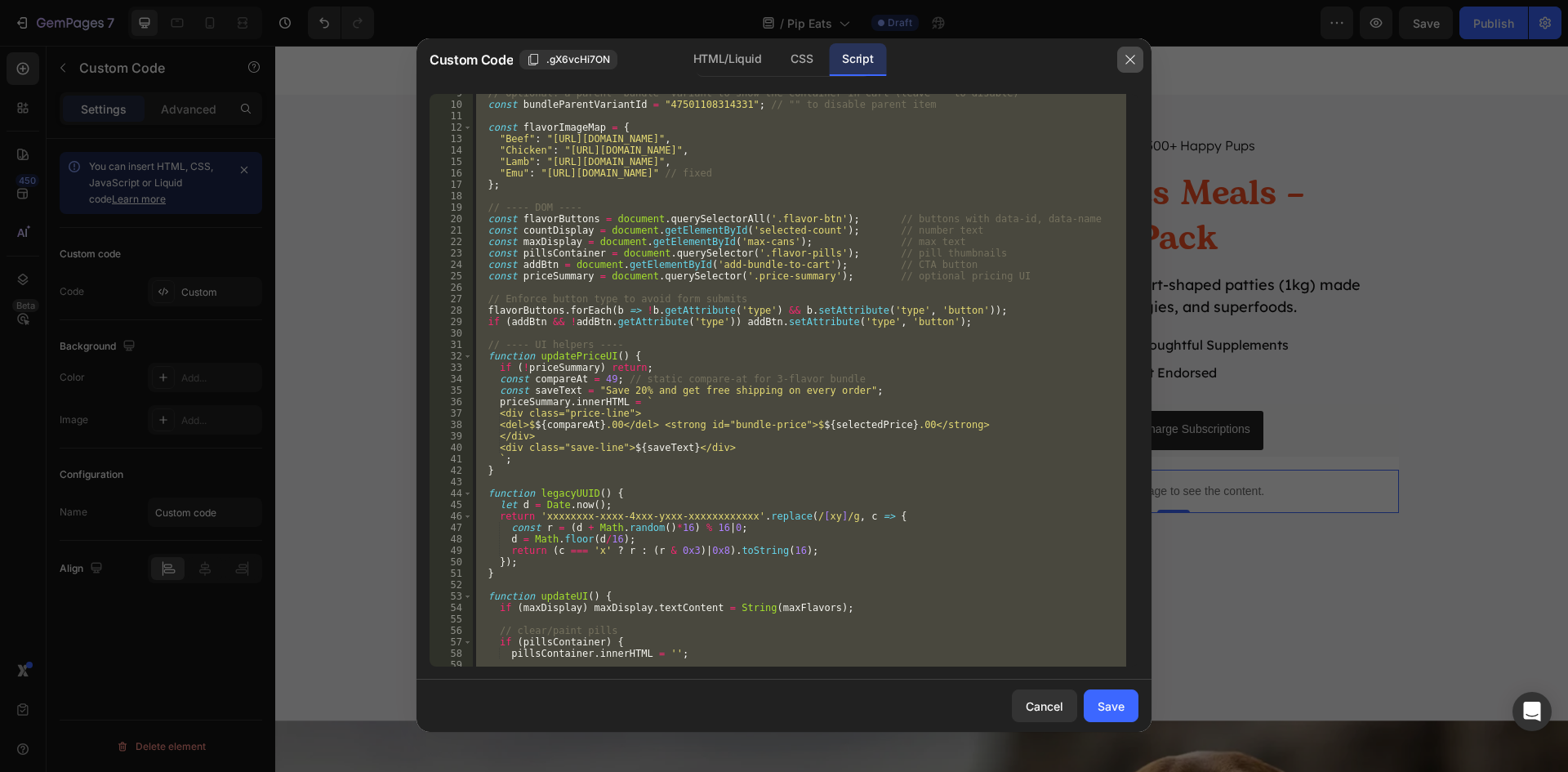
click at [1124, 60] on icon "button" at bounding box center [1131, 60] width 13 height 13
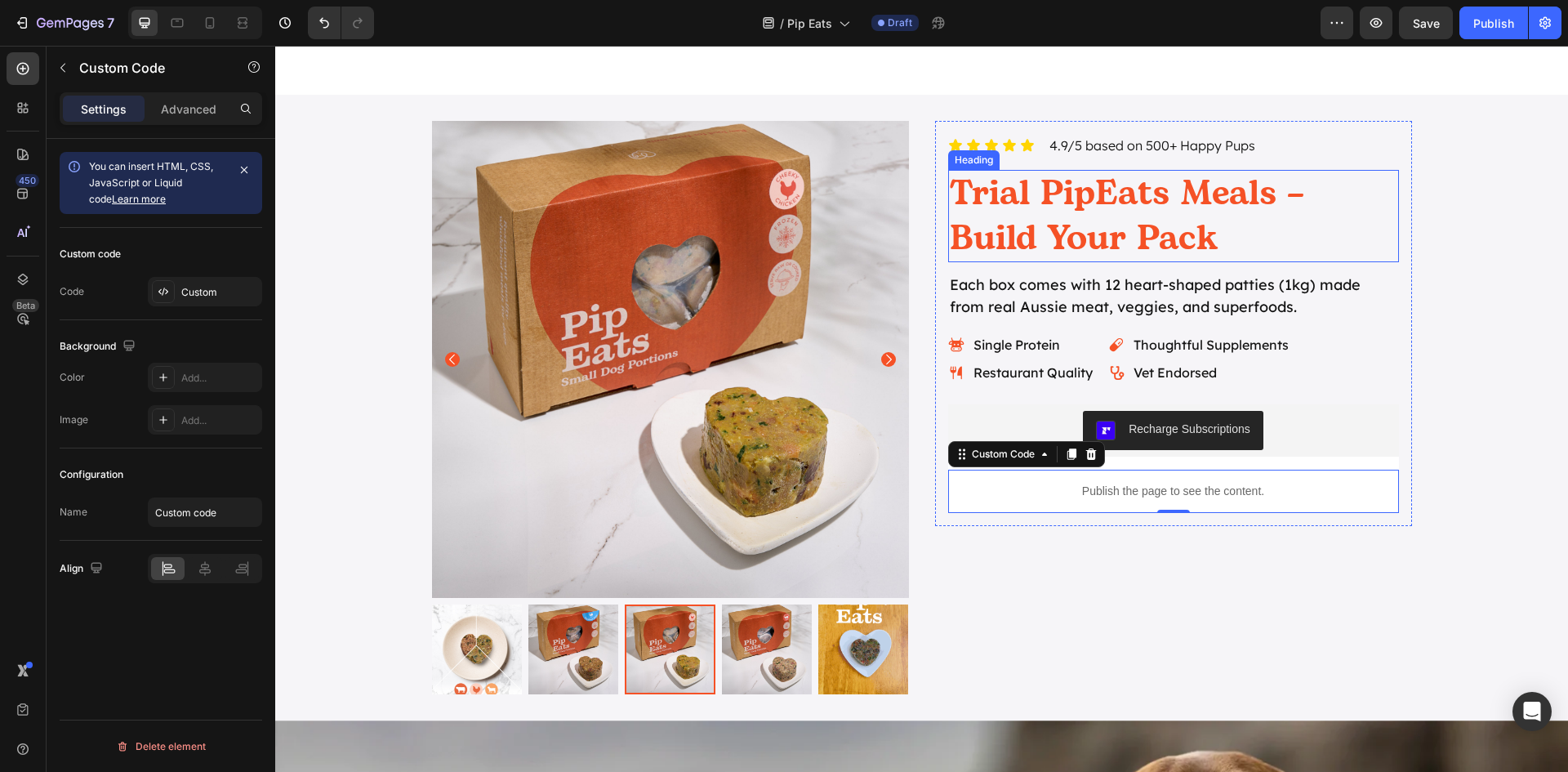
click at [1155, 206] on h2 "Trial PipEats Meals – Build Your Pack" at bounding box center [1173, 216] width 451 height 93
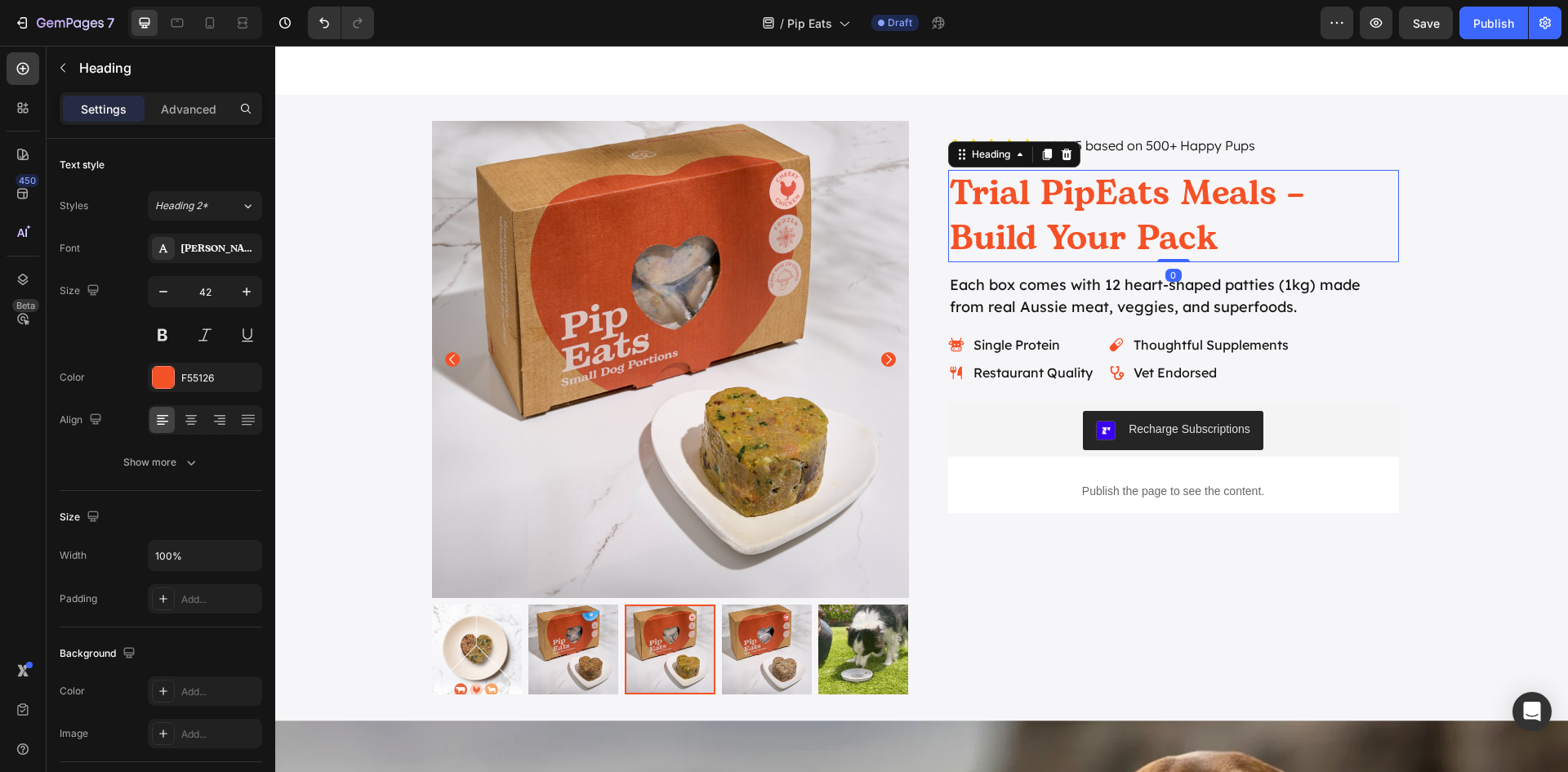
click at [1267, 194] on h2 "Trial PipEats Meals – Build Your Pack" at bounding box center [1173, 216] width 451 height 93
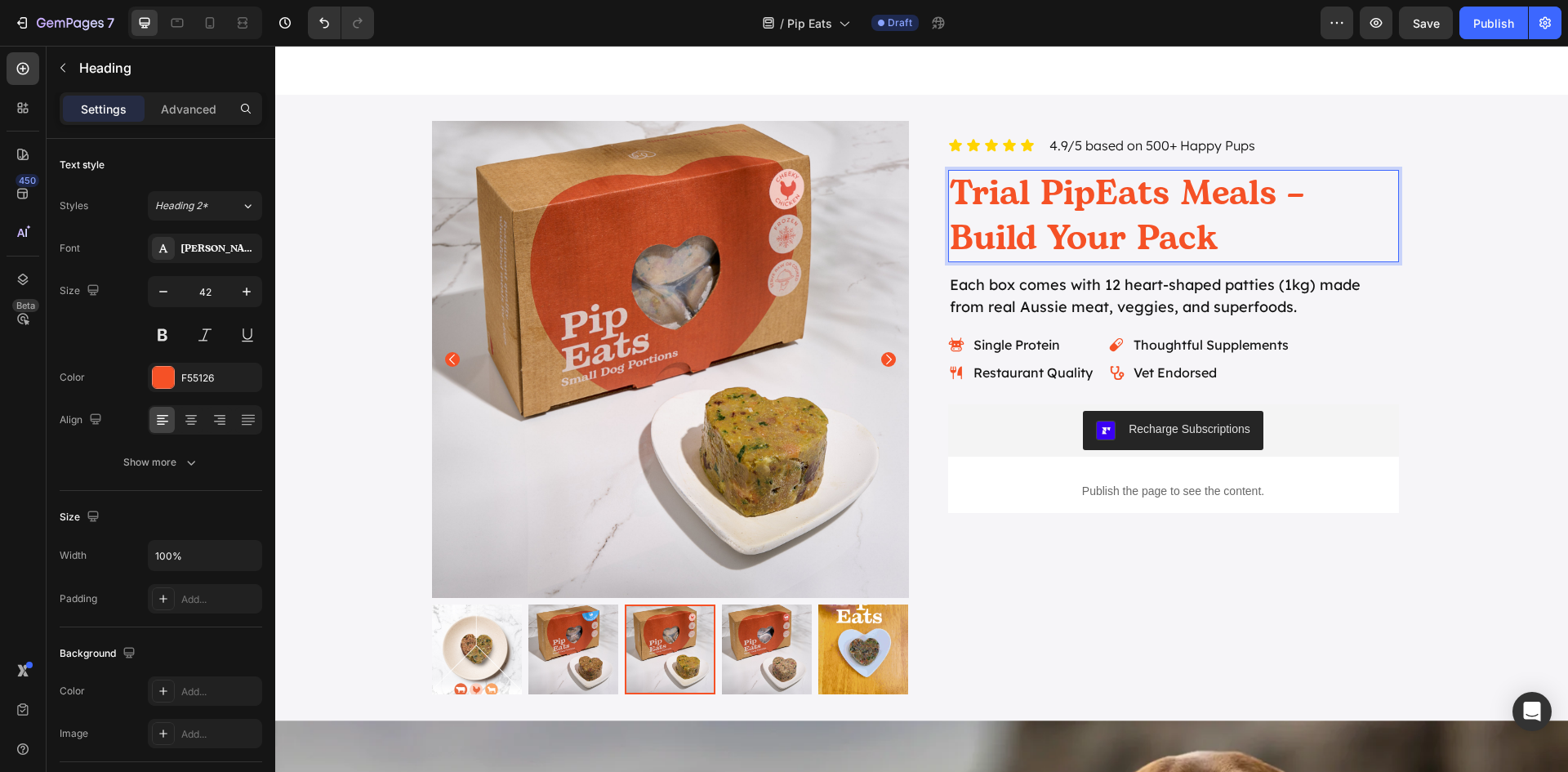
click at [1240, 198] on p "Trial PipEats Meals – Build Your Pack" at bounding box center [1173, 216] width 447 height 89
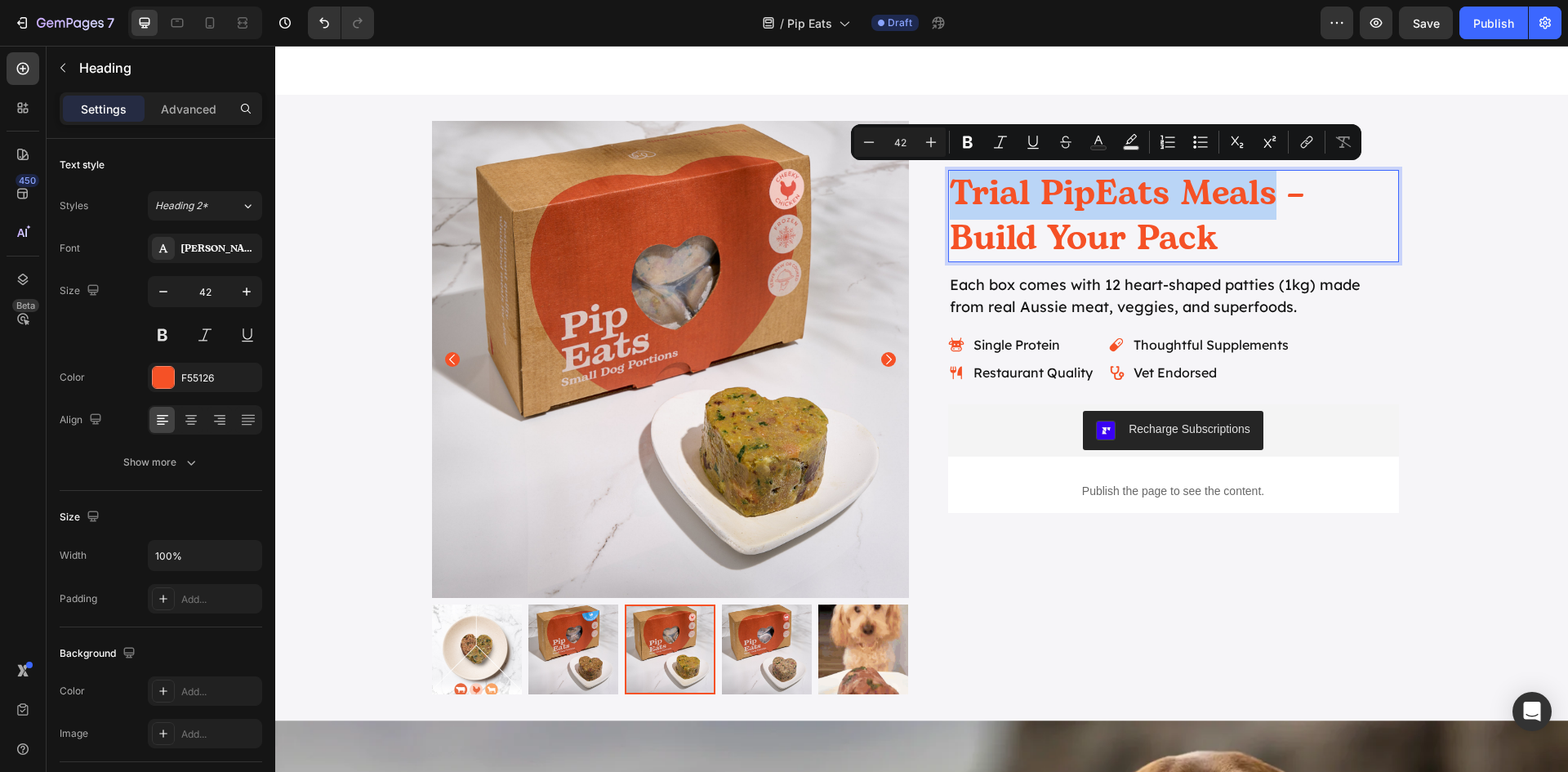
drag, startPoint x: 1272, startPoint y: 195, endPoint x: 954, endPoint y: 202, distance: 318.1
click at [954, 202] on p "Trial PipEats Meals – Build Your Pack" at bounding box center [1173, 216] width 447 height 89
copy p "Trial PipEats Meals"
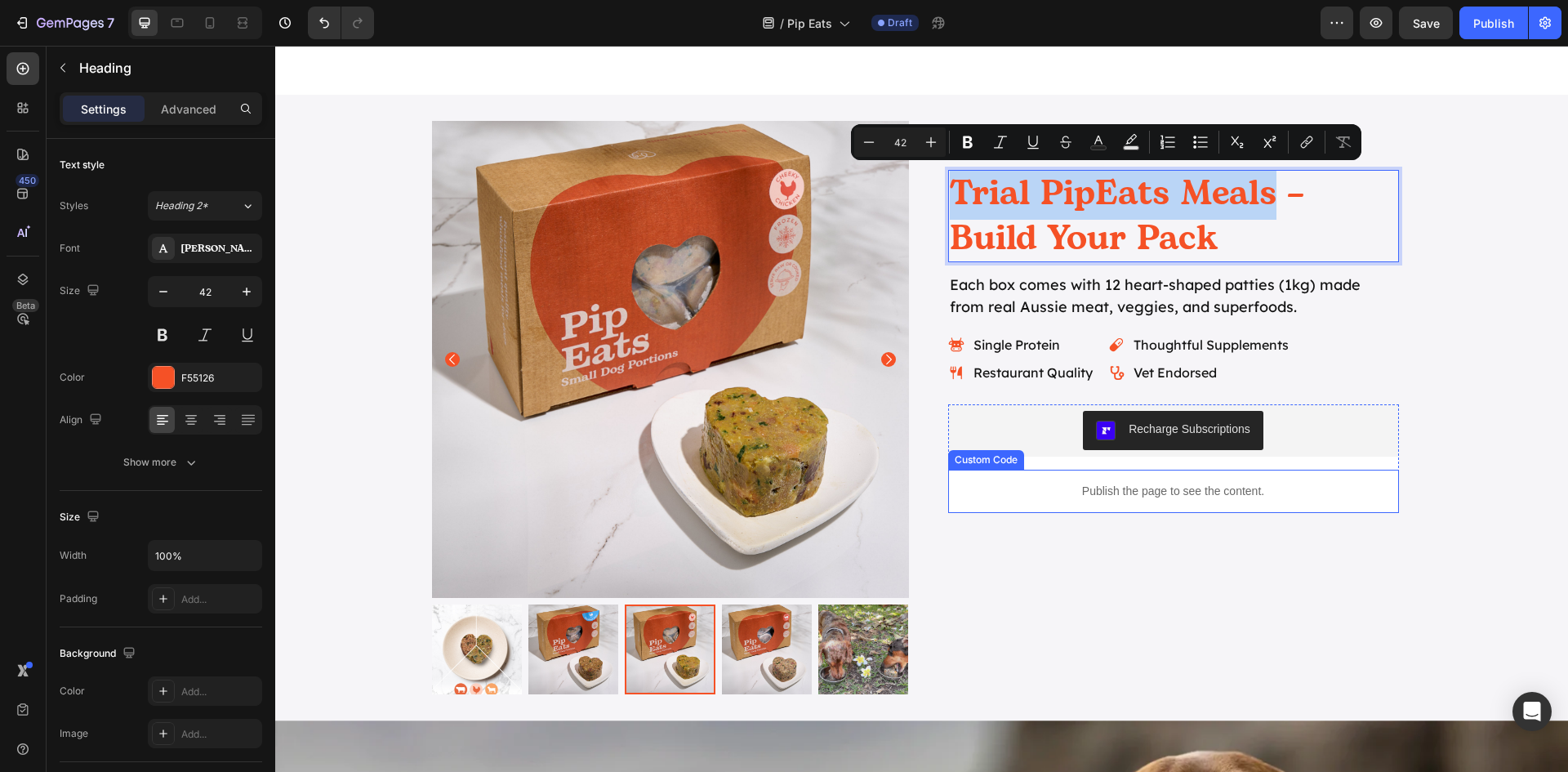
click at [1173, 489] on p "Publish the page to see the content." at bounding box center [1173, 491] width 451 height 17
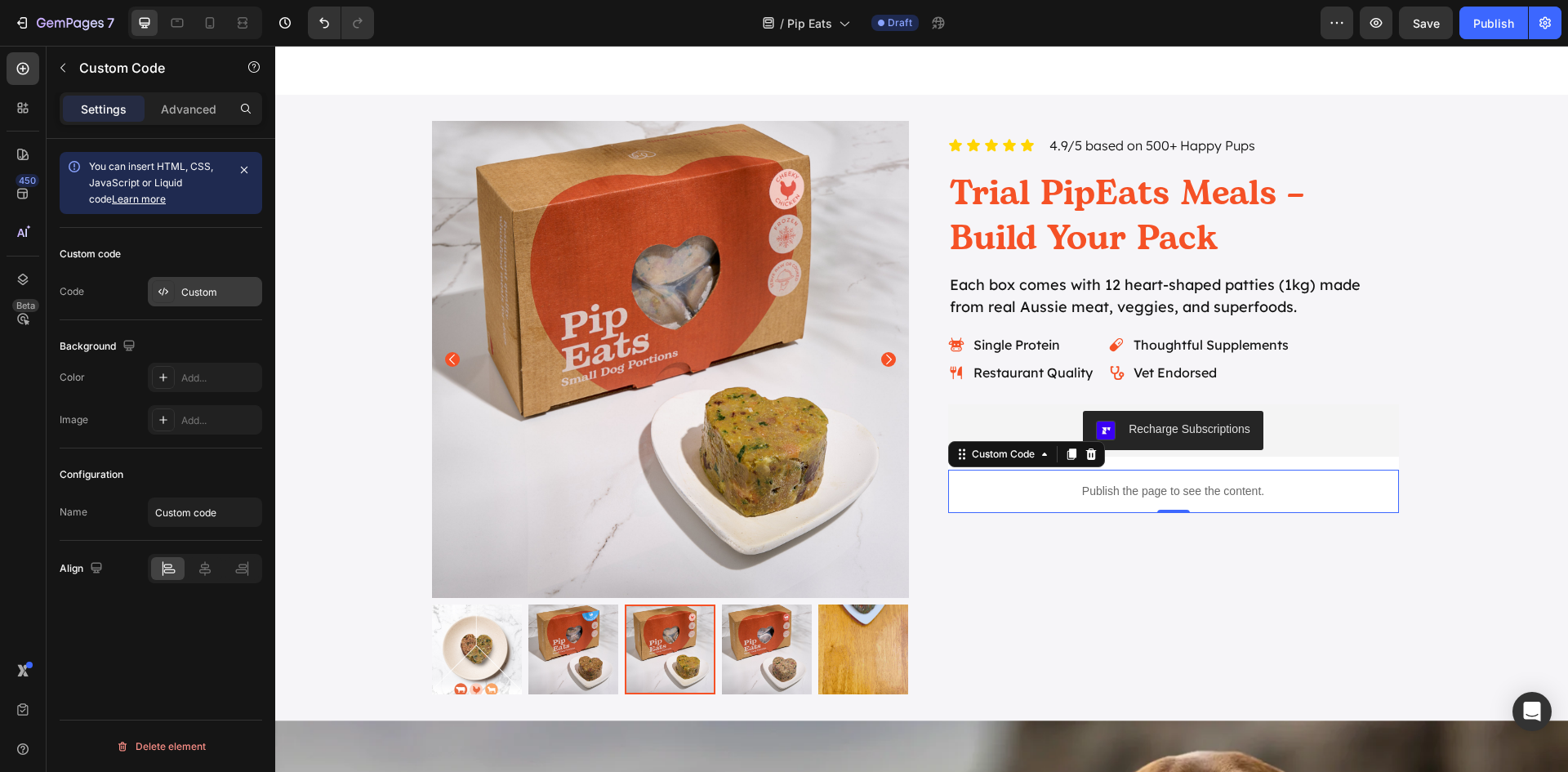
click at [208, 294] on div "Custom" at bounding box center [219, 293] width 77 height 15
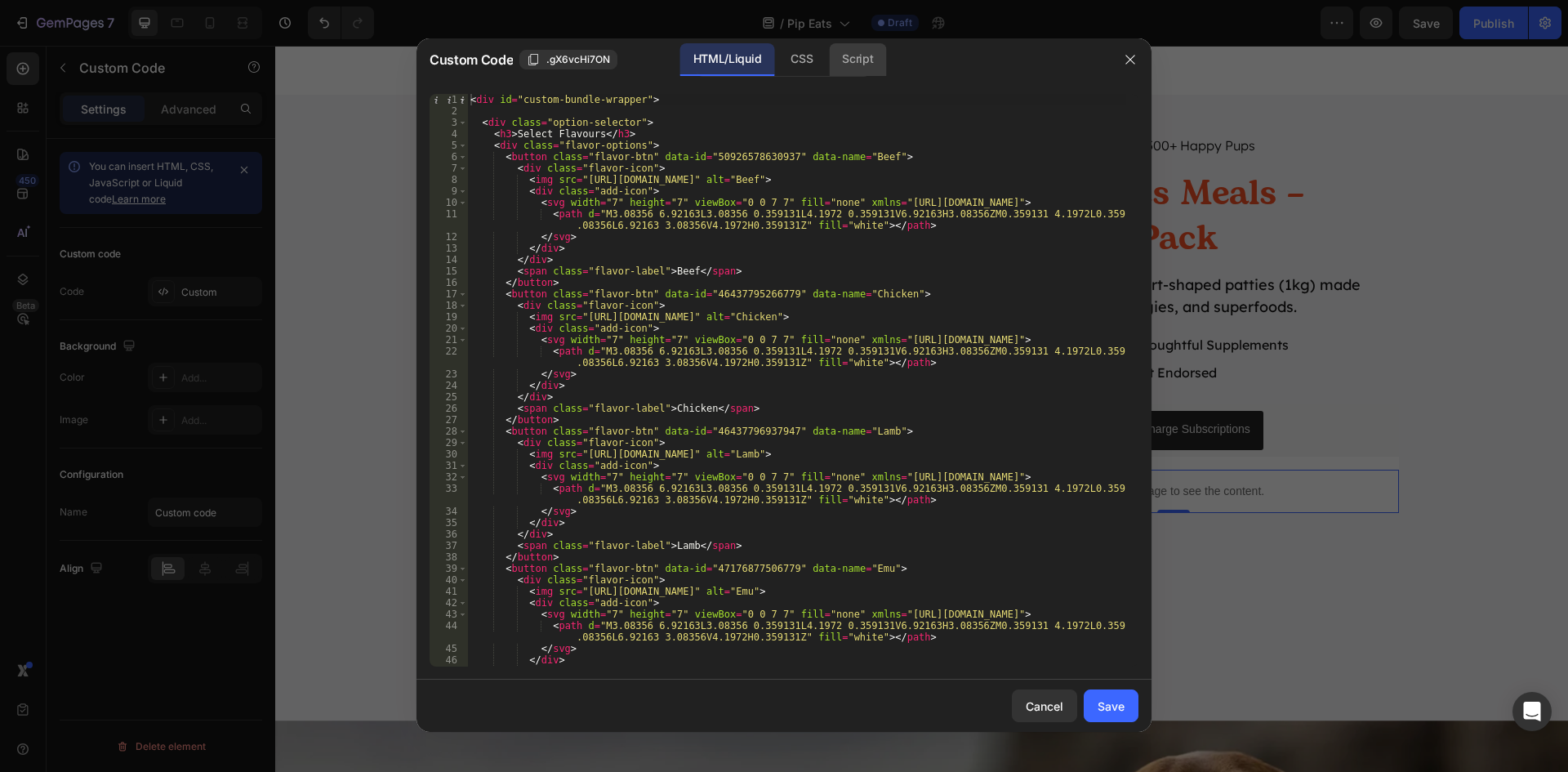
click at [859, 64] on div "Script" at bounding box center [857, 59] width 57 height 32
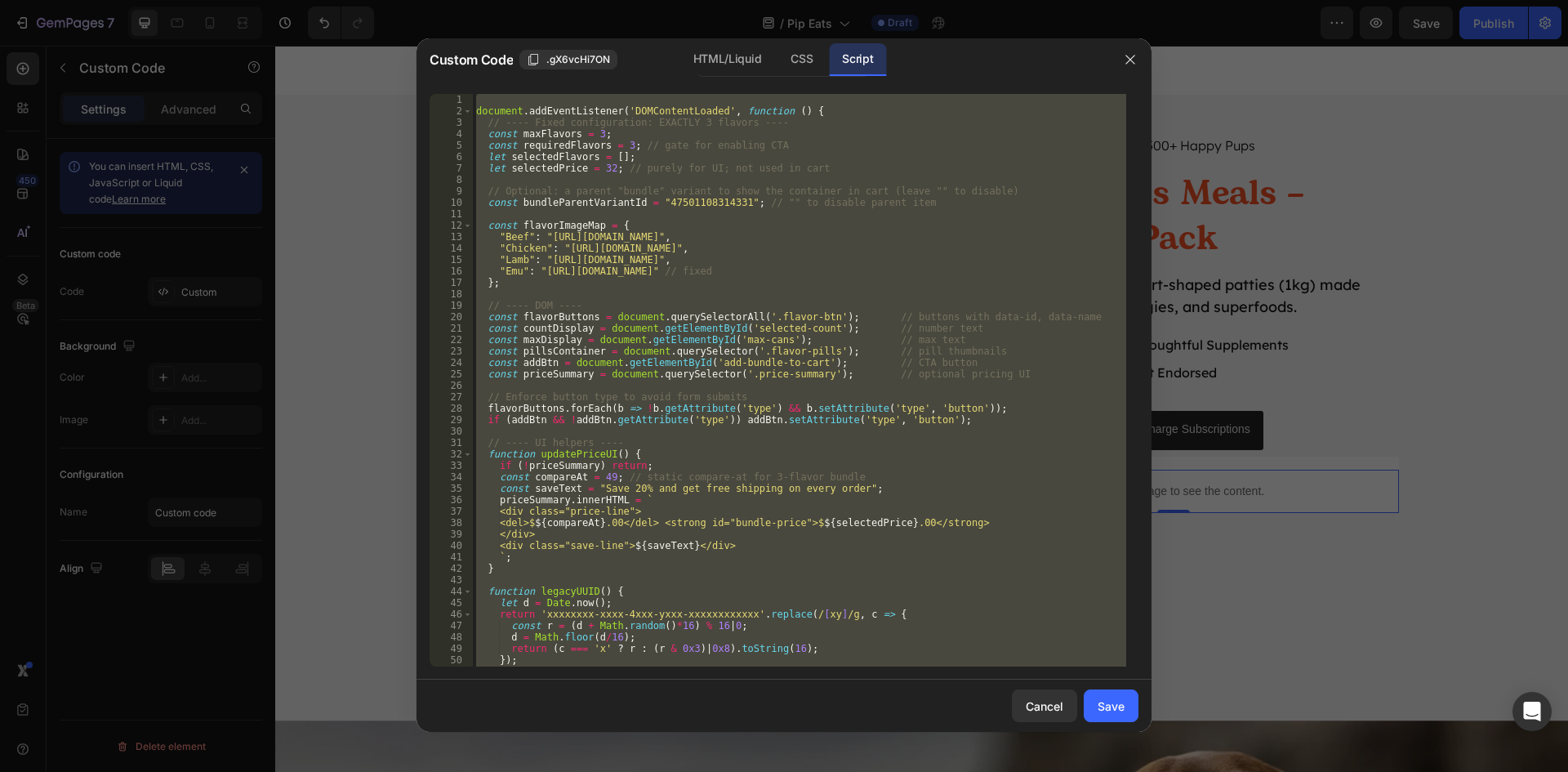
type textarea "});"
click at [751, 297] on div "document . addEventListener ( 'DOMContentLoaded' , function ( ) { // ---- Fixed…" at bounding box center [800, 381] width 653 height 573
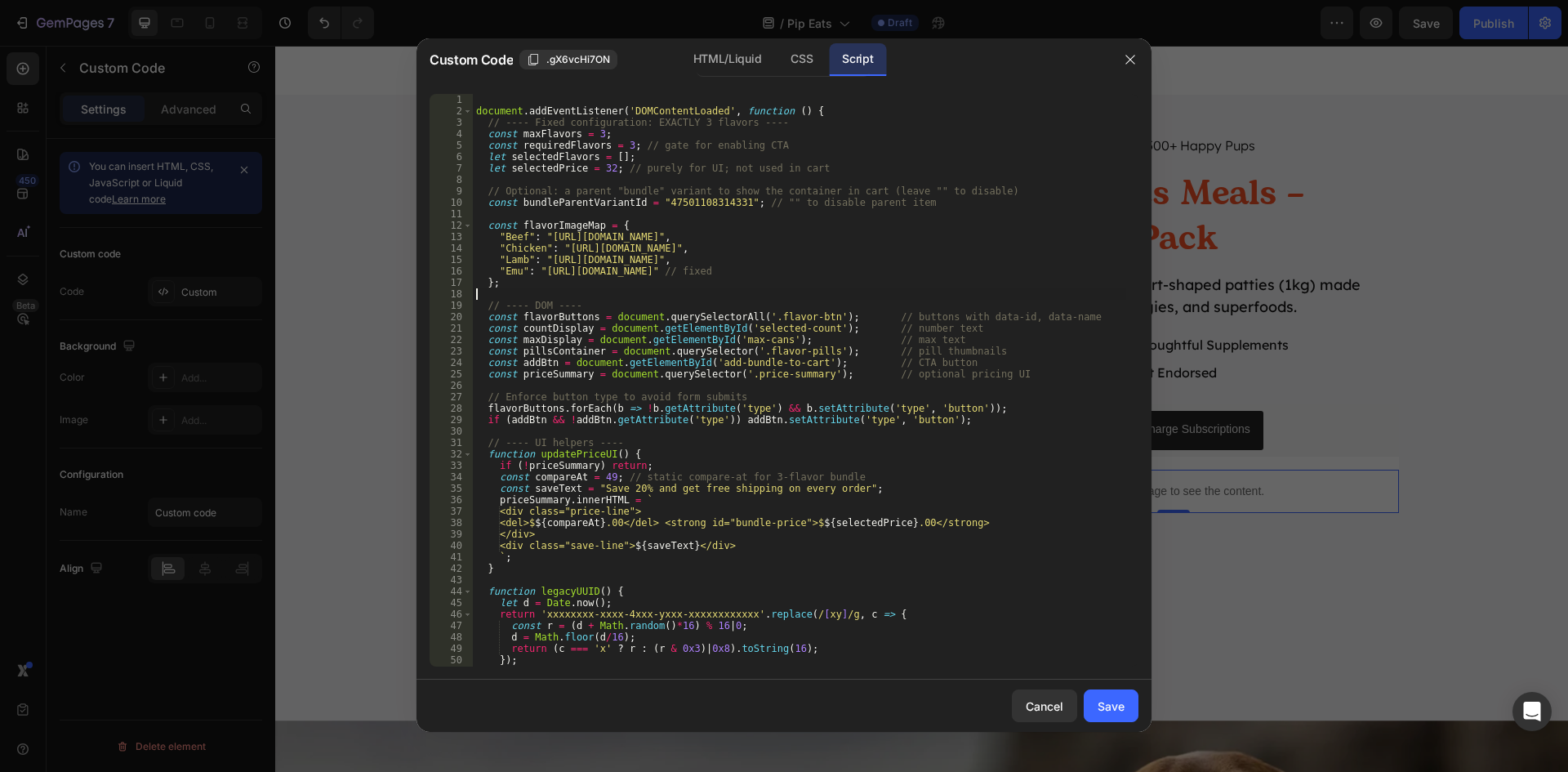
click at [808, 292] on div "document . addEventListener ( 'DOMContentLoaded' , function ( ) { // ---- Fixed…" at bounding box center [800, 392] width 653 height 596
type textarea "});"
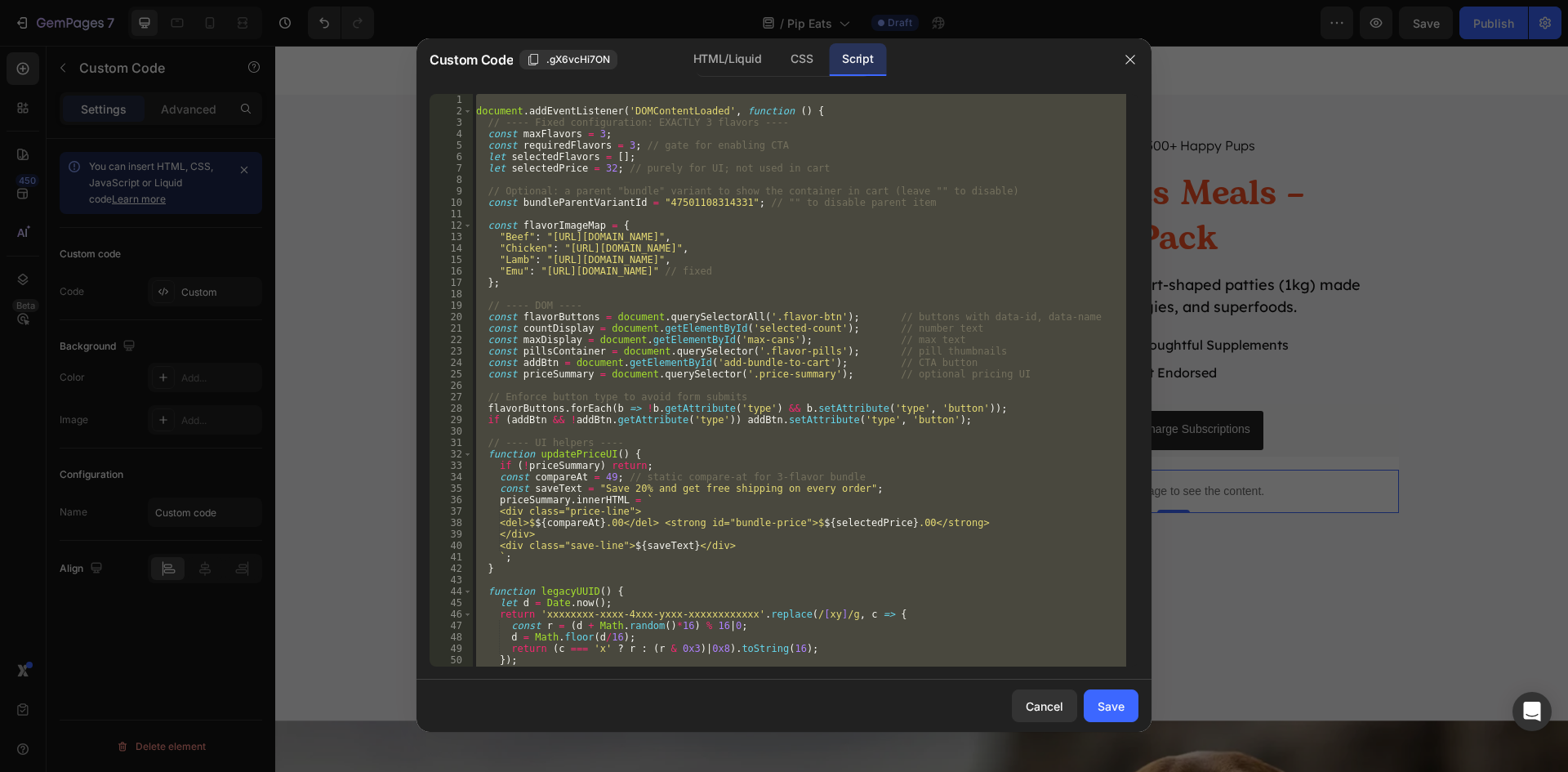
paste textarea
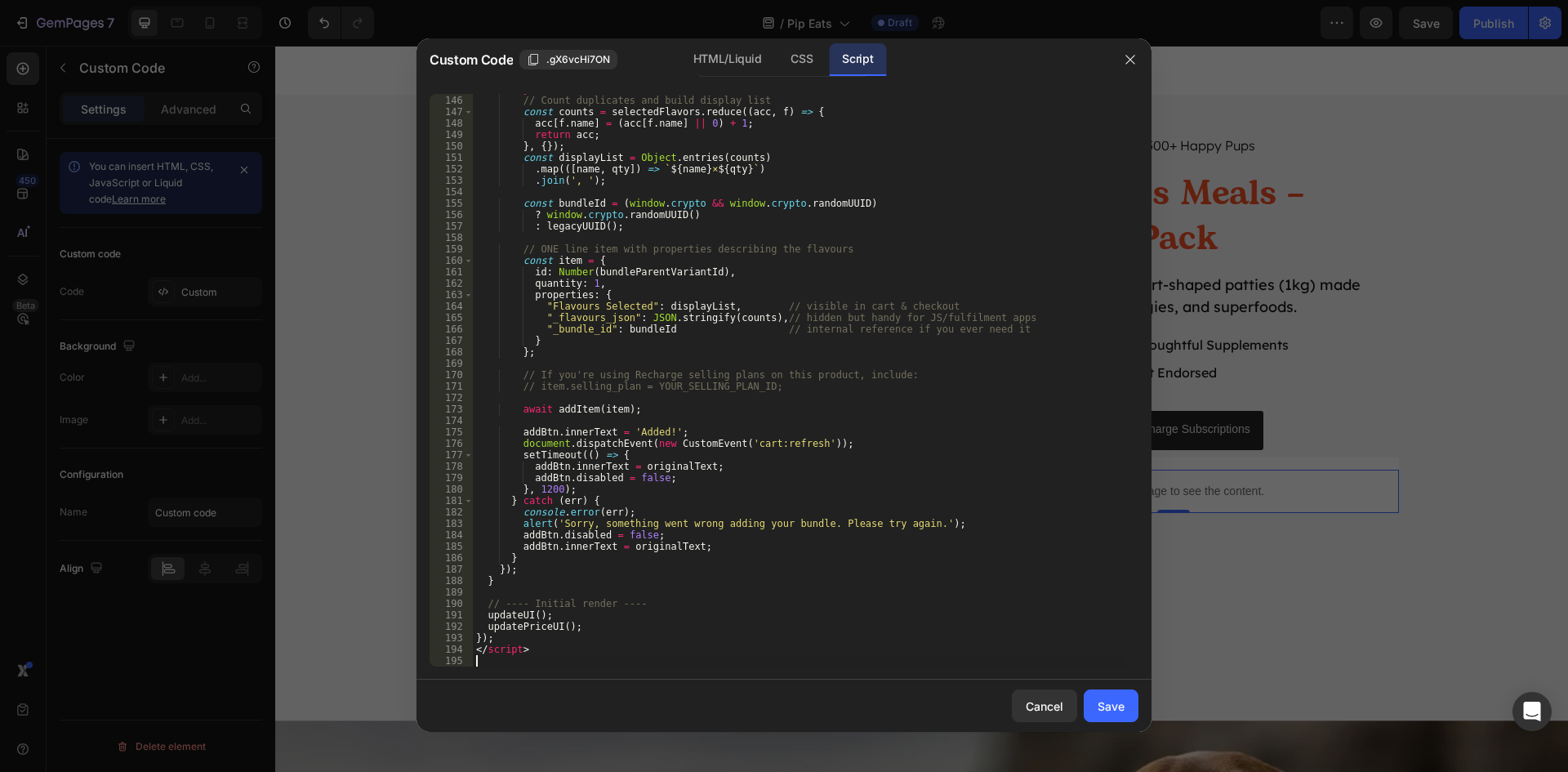
scroll to position [1669, 0]
click at [1099, 706] on div "Save" at bounding box center [1111, 706] width 27 height 17
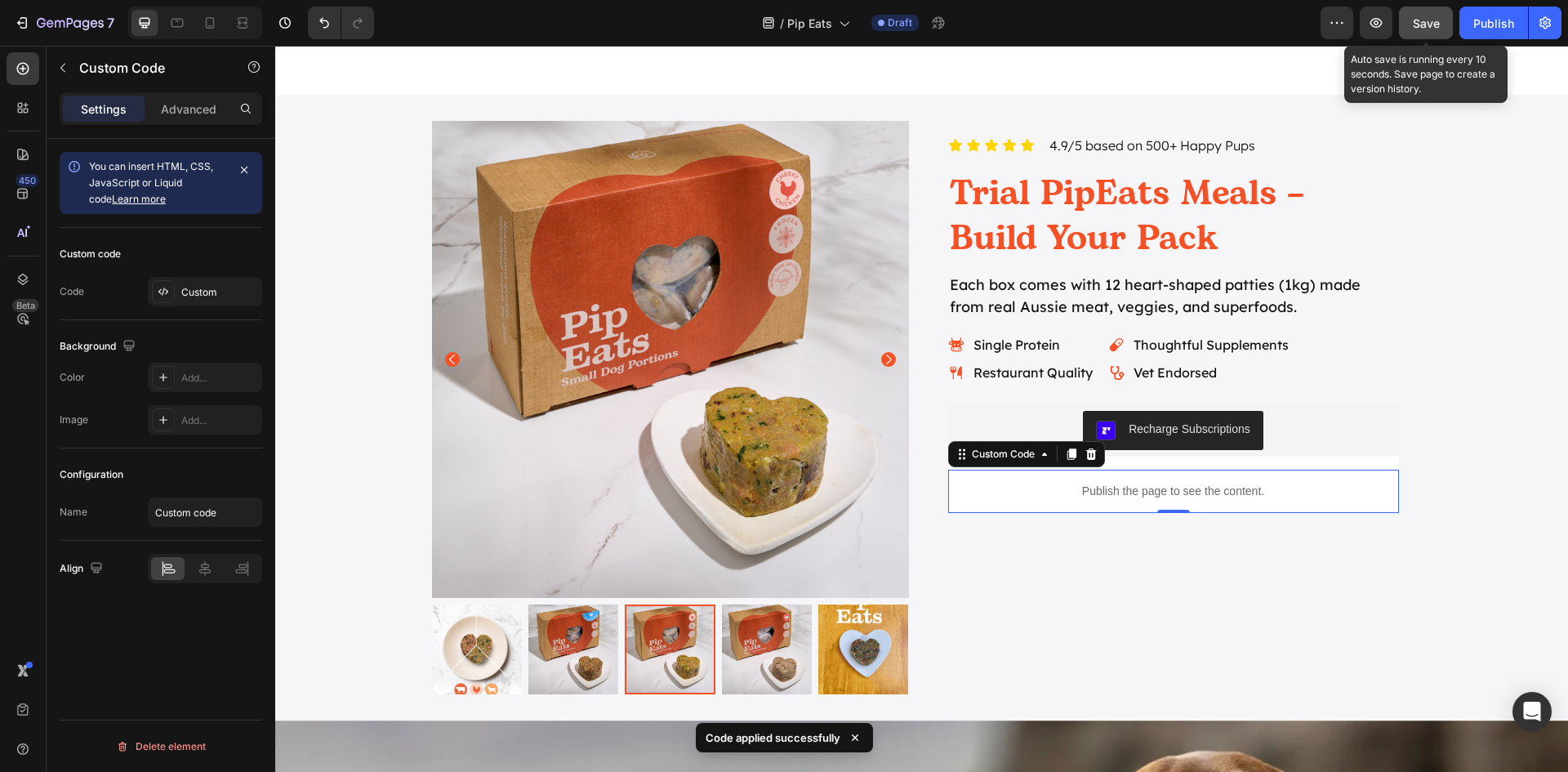
click at [1409, 29] on button "Save" at bounding box center [1426, 22] width 54 height 32
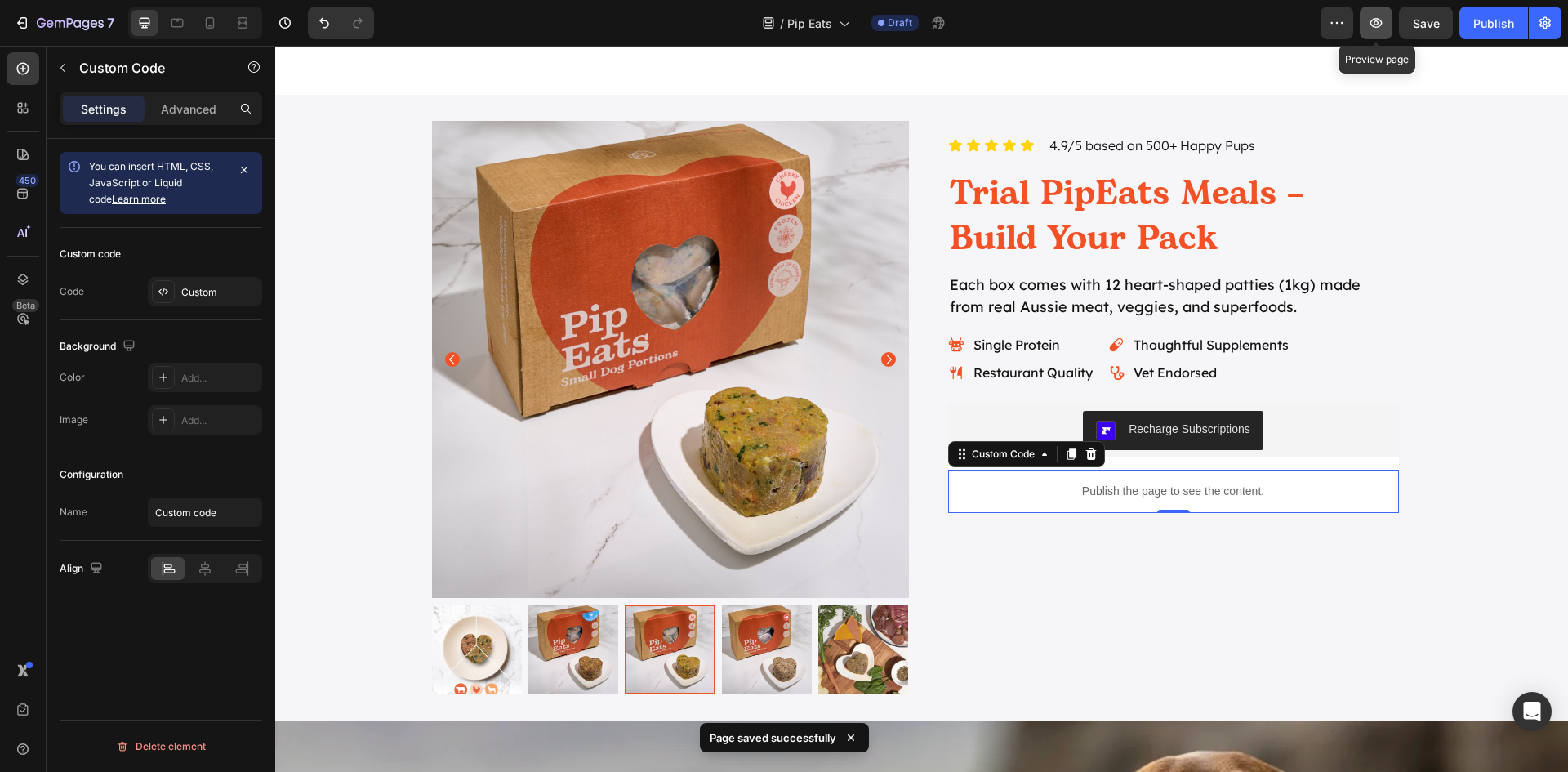
click at [1371, 22] on icon "button" at bounding box center [1376, 23] width 17 height 17
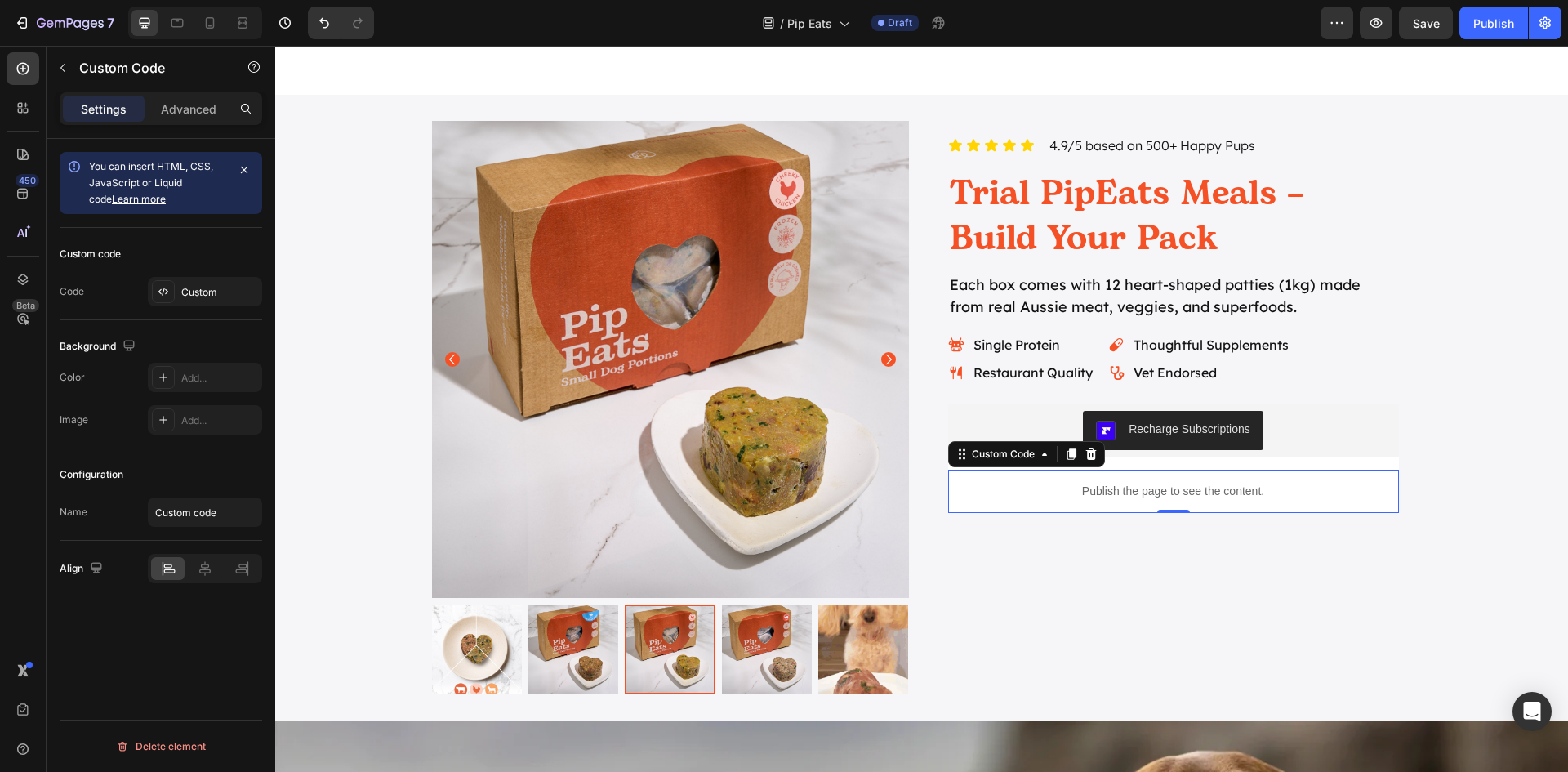
click at [1162, 499] on p "Publish the page to see the content." at bounding box center [1173, 491] width 451 height 17
click at [188, 290] on div "Custom" at bounding box center [219, 293] width 77 height 15
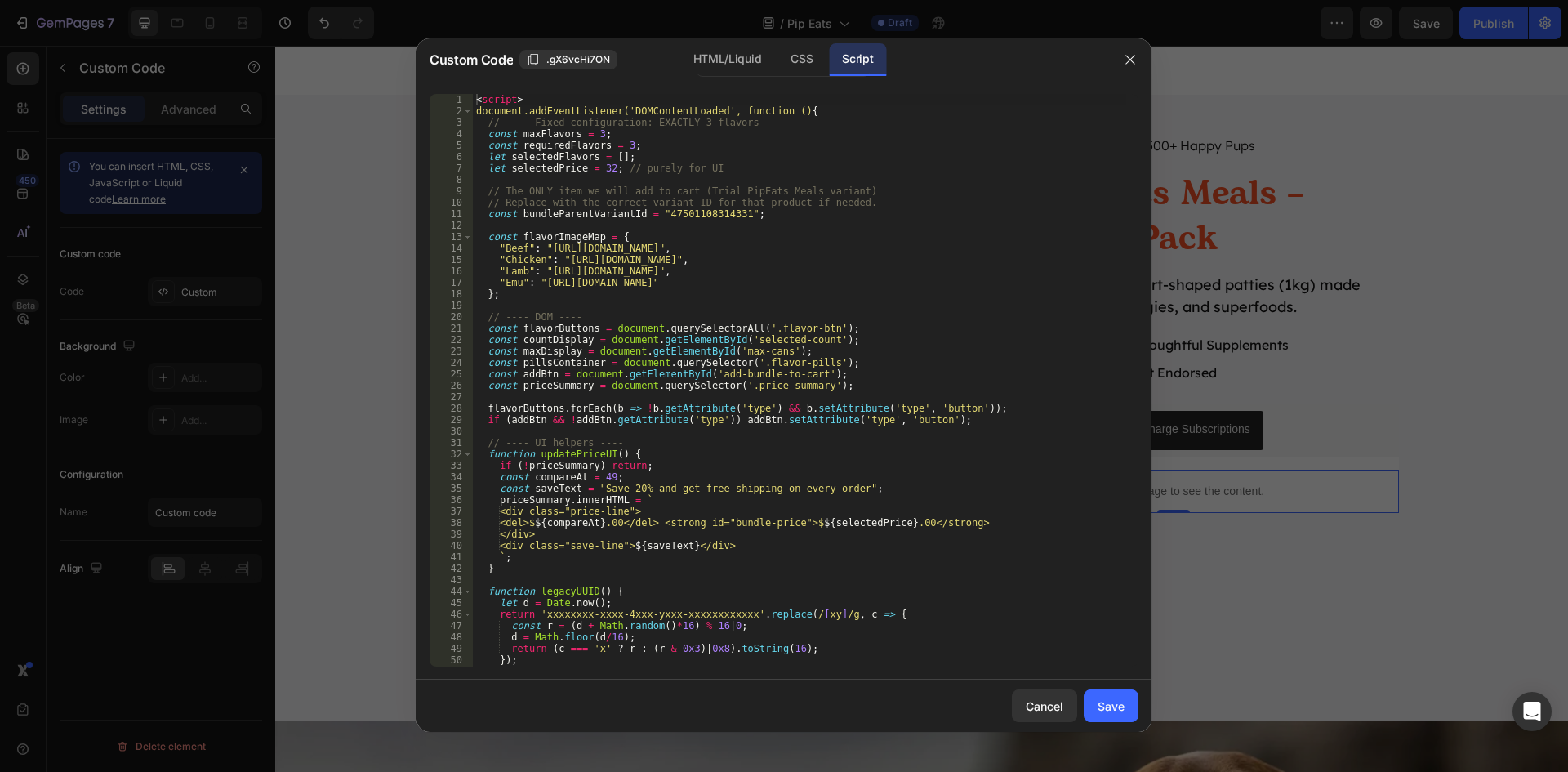
type textarea "<script>"
drag, startPoint x: 538, startPoint y: 98, endPoint x: 420, endPoint y: 96, distance: 118.0
click at [420, 96] on div "<script> 1 2 3 4 5 6 7 8 9 10 11 12 13 14 15 16 17 18 19 20 21 22 23 24 25 26 2…" at bounding box center [784, 381] width 735 height 599
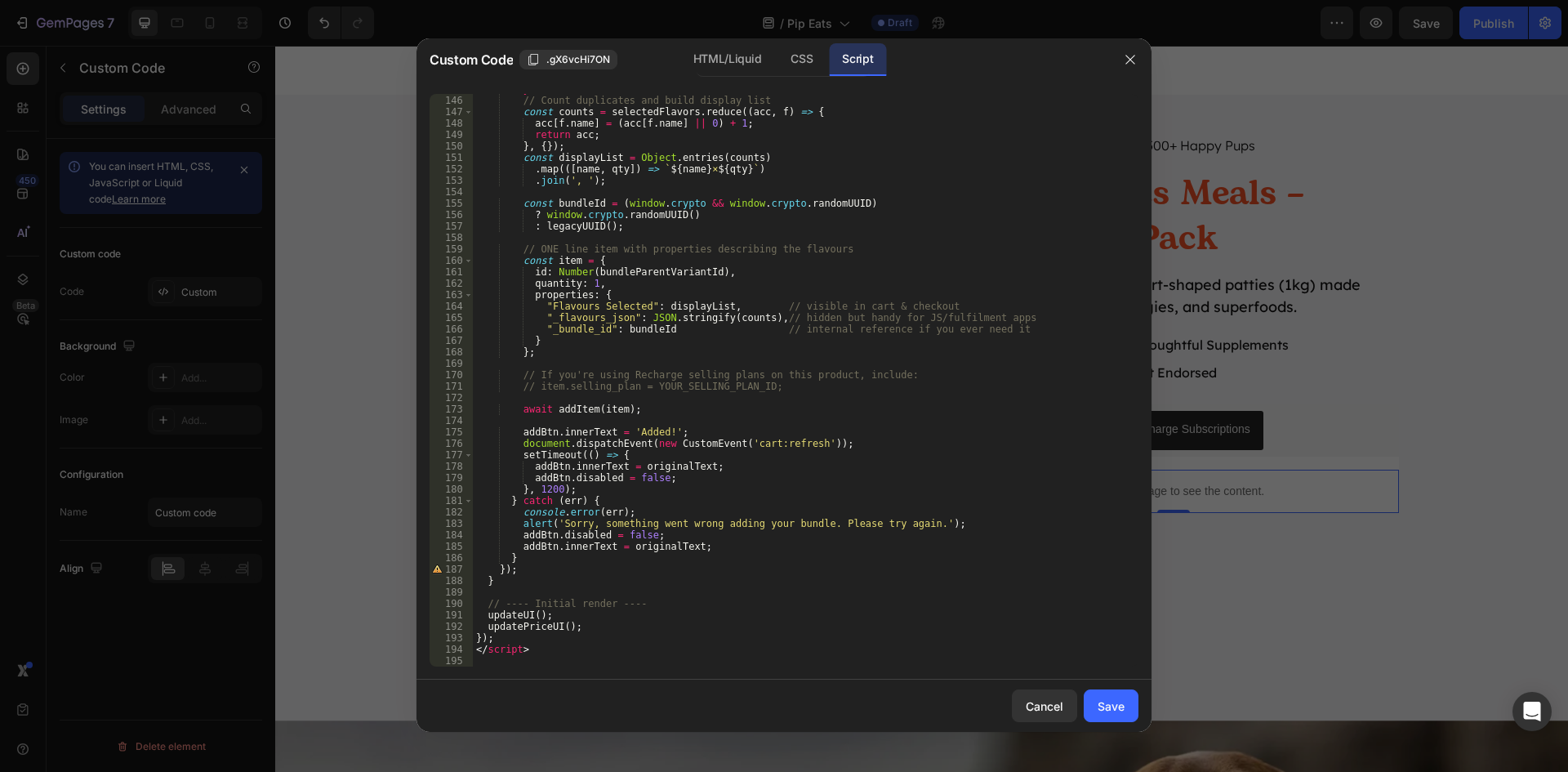
click at [566, 654] on div "try { // Count duplicates and build display list const counts = selectedFlavors…" at bounding box center [800, 381] width 653 height 596
type textarea "</script>"
drag, startPoint x: 557, startPoint y: 655, endPoint x: 473, endPoint y: 651, distance: 84.1
click at [473, 651] on div "try { // Count duplicates and build display list const counts = selectedFlavors…" at bounding box center [800, 381] width 653 height 596
click at [1121, 707] on div "Save" at bounding box center [1111, 706] width 27 height 17
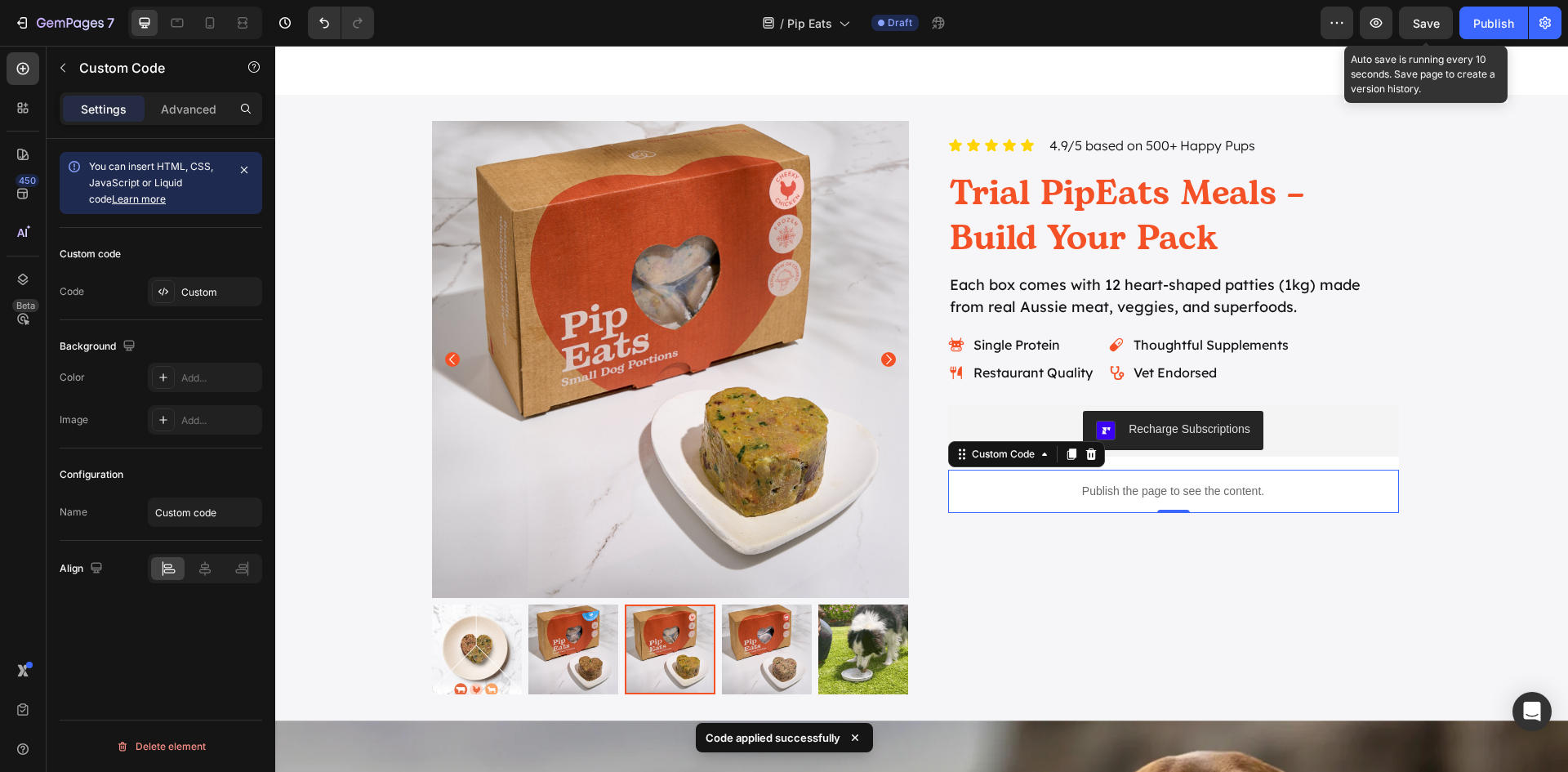
click at [1436, 31] on div "Save" at bounding box center [1426, 23] width 27 height 17
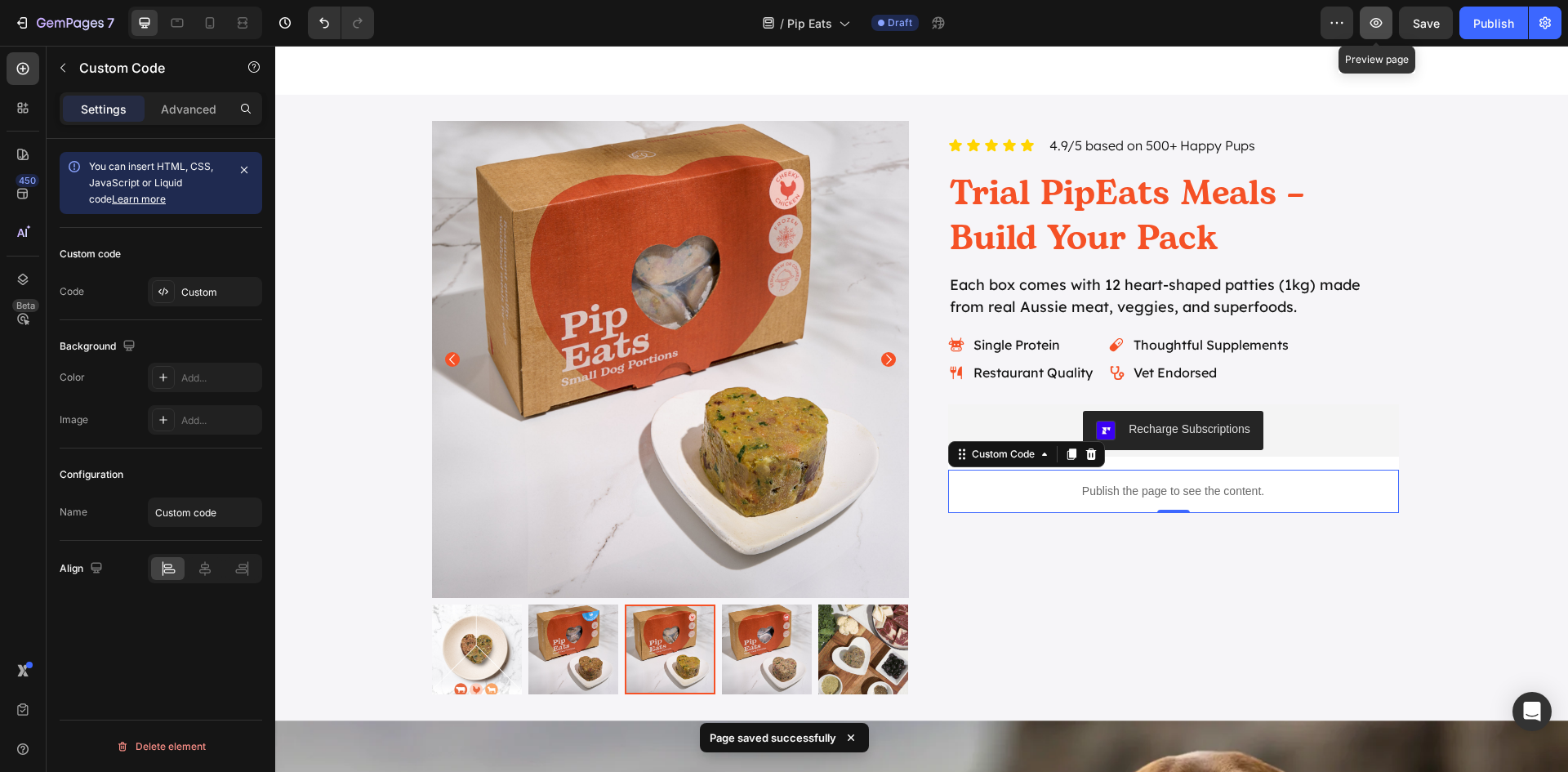
click at [1379, 25] on icon "button" at bounding box center [1376, 23] width 12 height 10
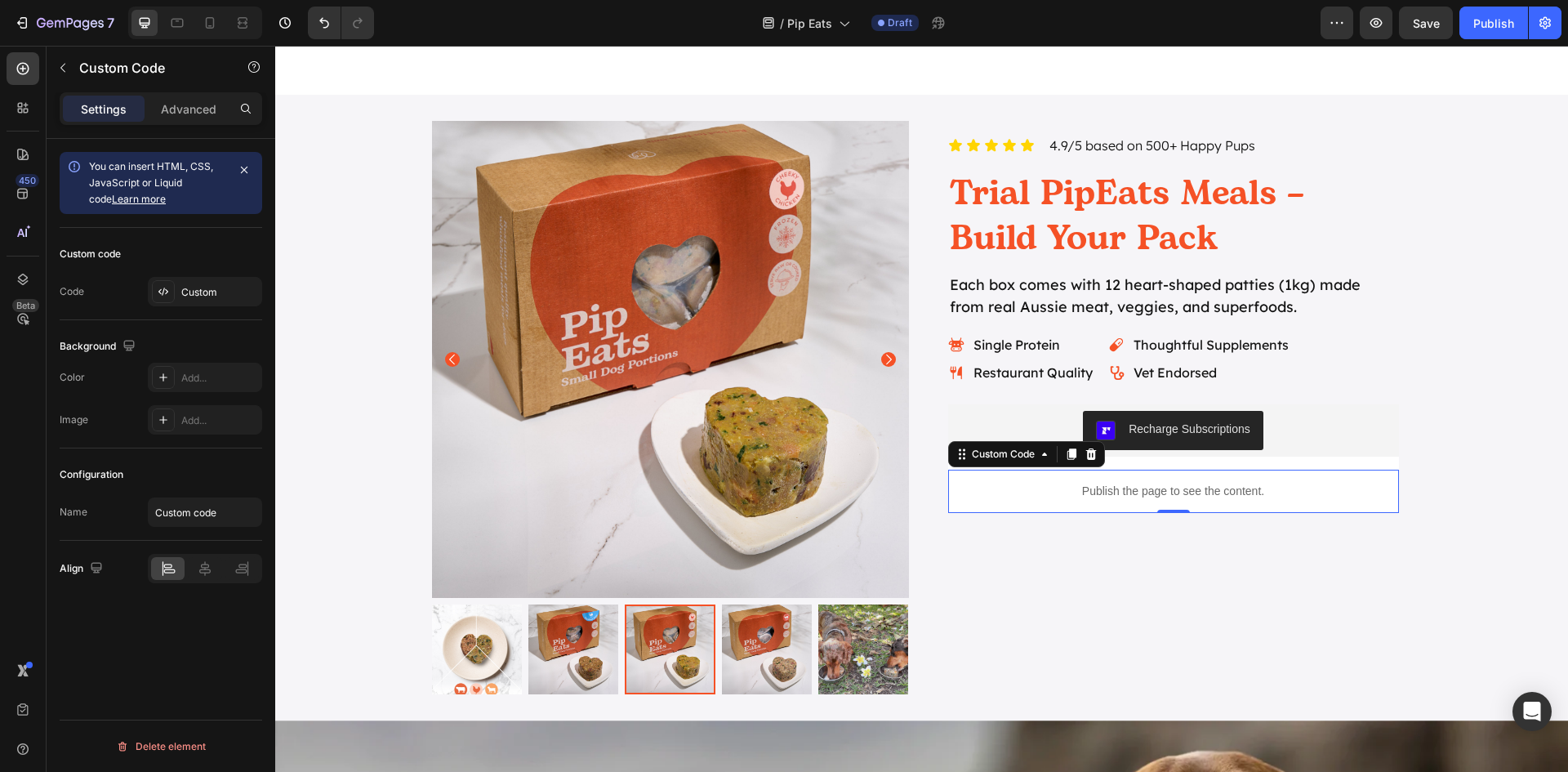
click at [1070, 490] on p "Publish the page to see the content." at bounding box center [1173, 491] width 451 height 17
click at [1138, 489] on p "Publish the page to see the content." at bounding box center [1173, 491] width 451 height 17
click at [1006, 458] on div "Custom Code" at bounding box center [1003, 454] width 69 height 15
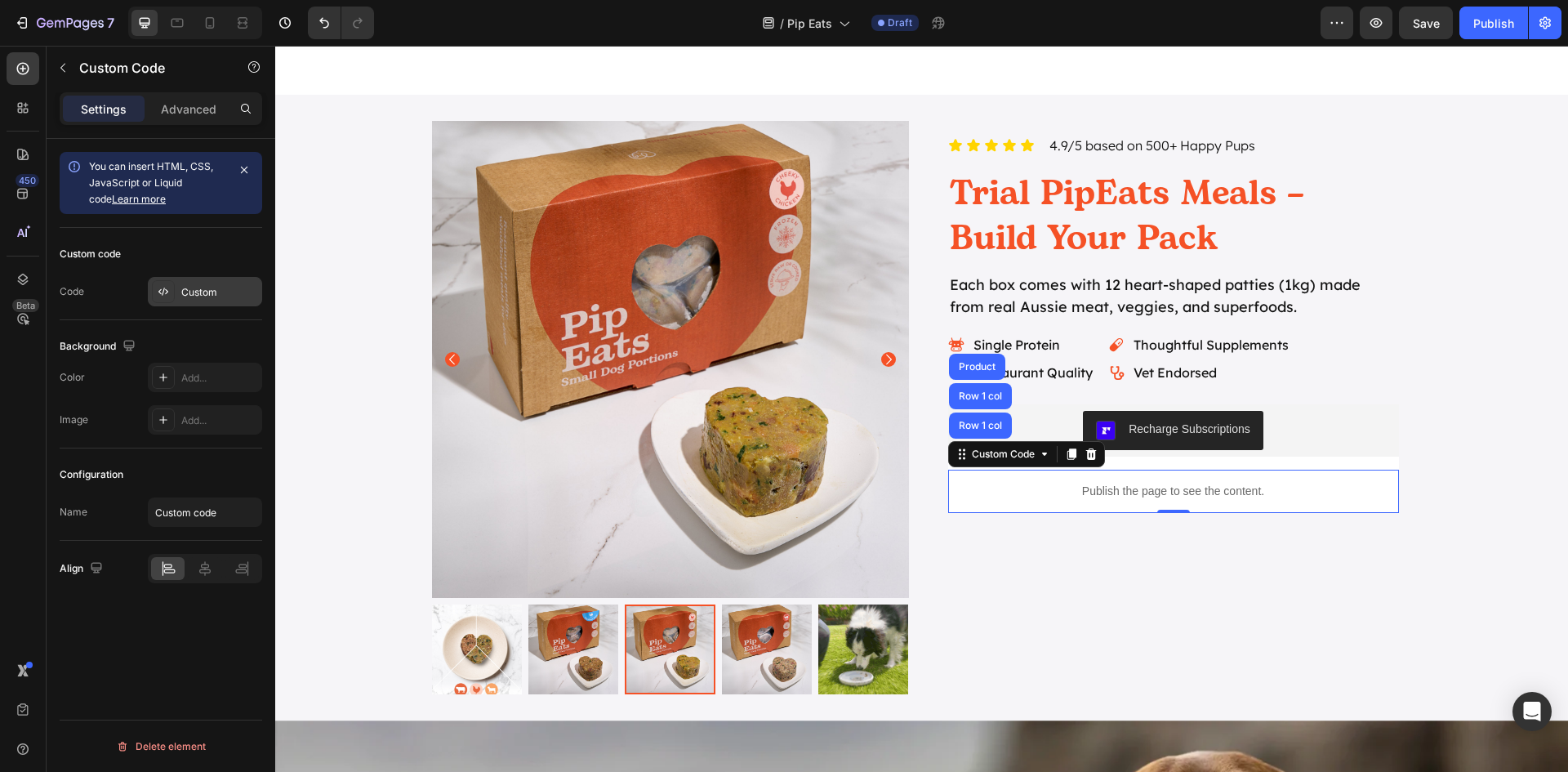
click at [197, 291] on div "Custom" at bounding box center [219, 293] width 77 height 15
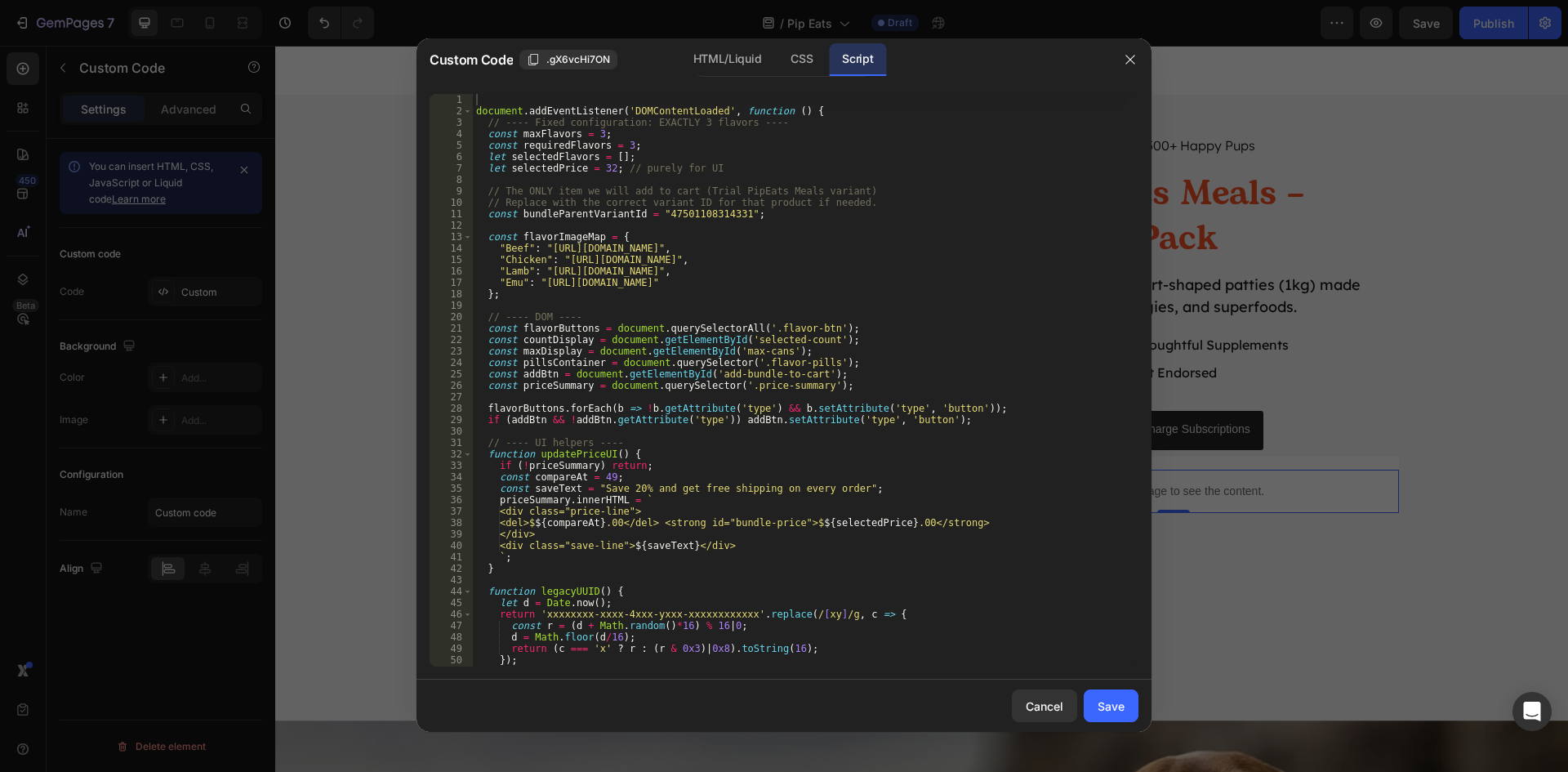
scroll to position [98, 0]
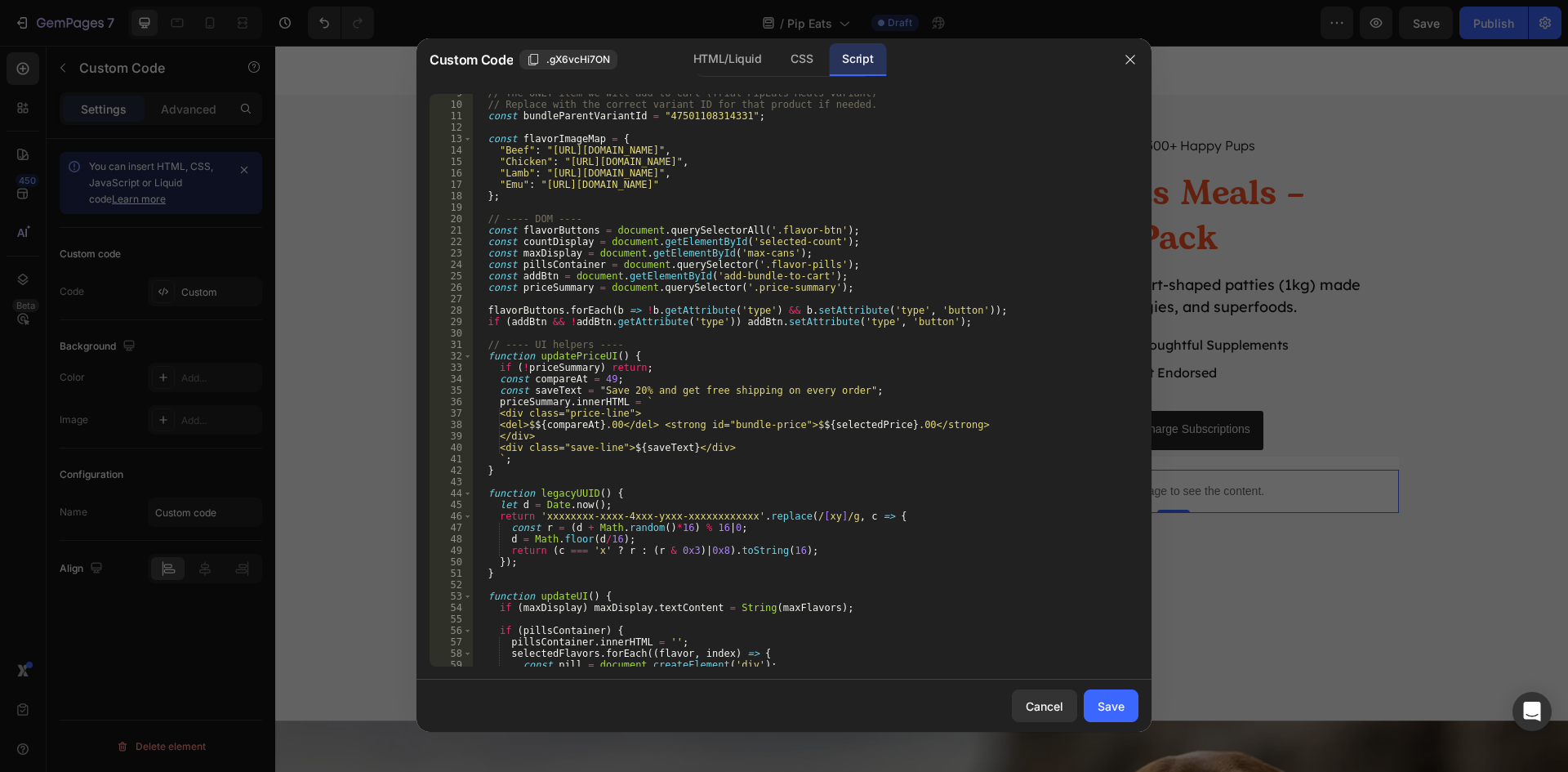
click at [590, 379] on div "// The ONLY item we will add to cart (Trial PipEats Meals variant) // Replace w…" at bounding box center [800, 386] width 653 height 596
drag, startPoint x: 622, startPoint y: 392, endPoint x: 636, endPoint y: 391, distance: 14.0
click at [622, 391] on div "// The ONLY item we will add to cart (Trial PipEats Meals variant) // Replace w…" at bounding box center [800, 386] width 653 height 596
click at [640, 391] on div "// The ONLY item we will add to cart (Trial PipEats Meals variant) // Replace w…" at bounding box center [800, 386] width 653 height 596
click at [666, 391] on div "// The ONLY item we will add to cart (Trial PipEats Meals variant) // Replace w…" at bounding box center [800, 386] width 653 height 596
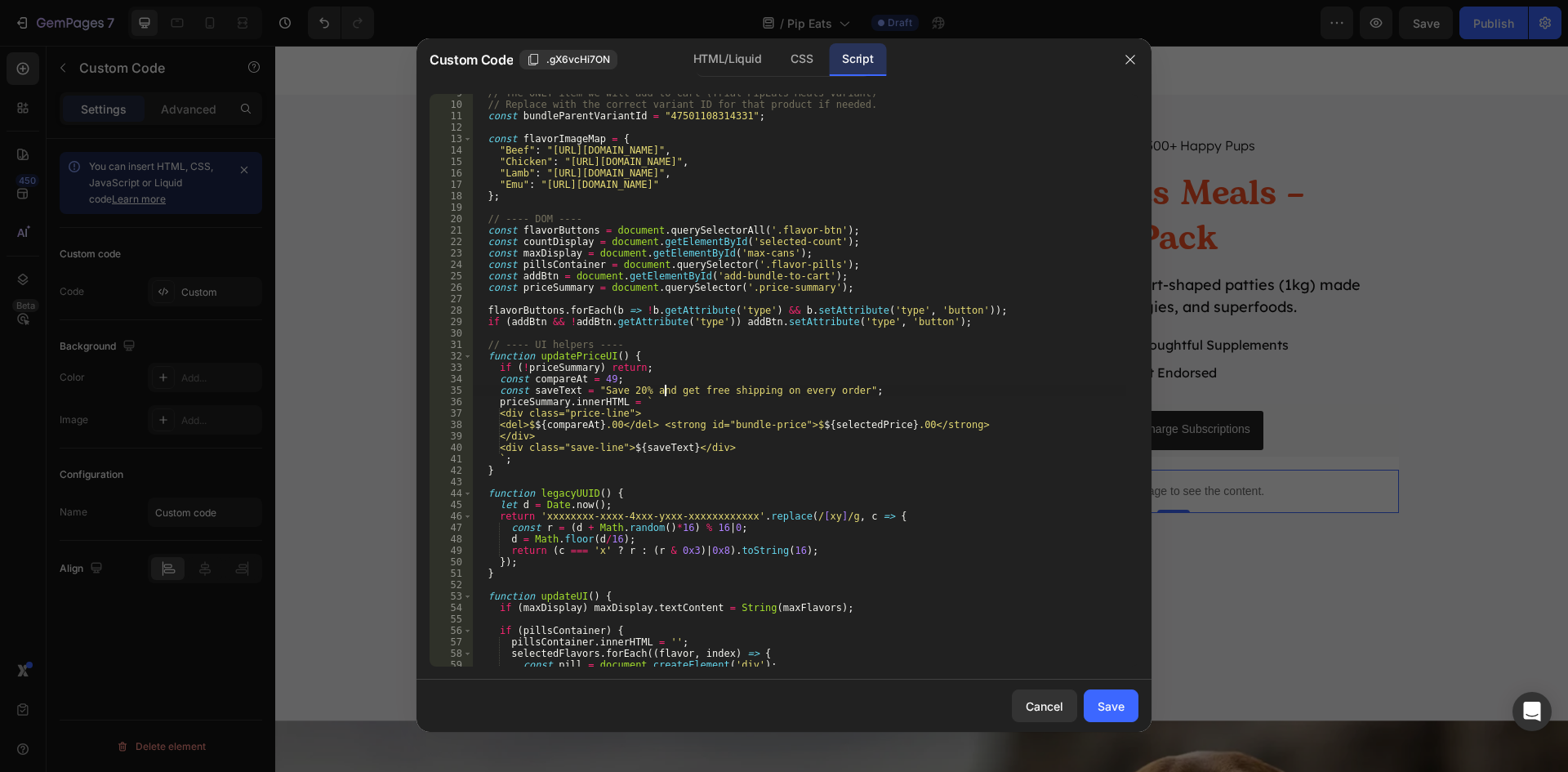
click at [717, 393] on div "// The ONLY item we will add to cart (Trial PipEats Meals variant) // Replace w…" at bounding box center [800, 386] width 653 height 596
click at [790, 388] on div "// The ONLY item we will add to cart (Trial PipEats Meals variant) // Replace w…" at bounding box center [800, 386] width 653 height 596
click at [878, 293] on div "// The ONLY item we will add to cart (Trial PipEats Meals variant) // Replace w…" at bounding box center [800, 386] width 653 height 596
type textarea "const priceSummary = document.querySelector('.price-summary');"
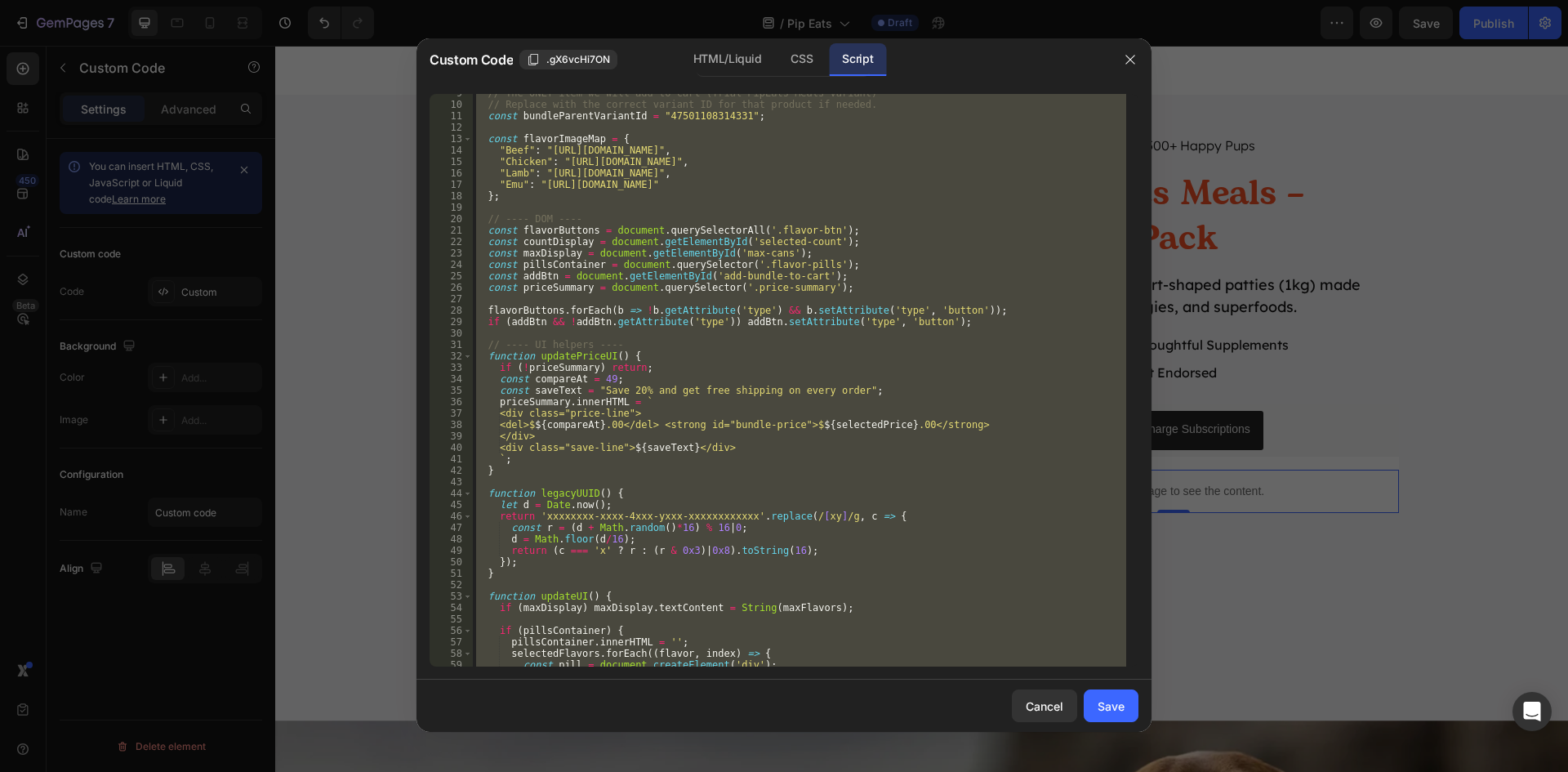
paste textarea
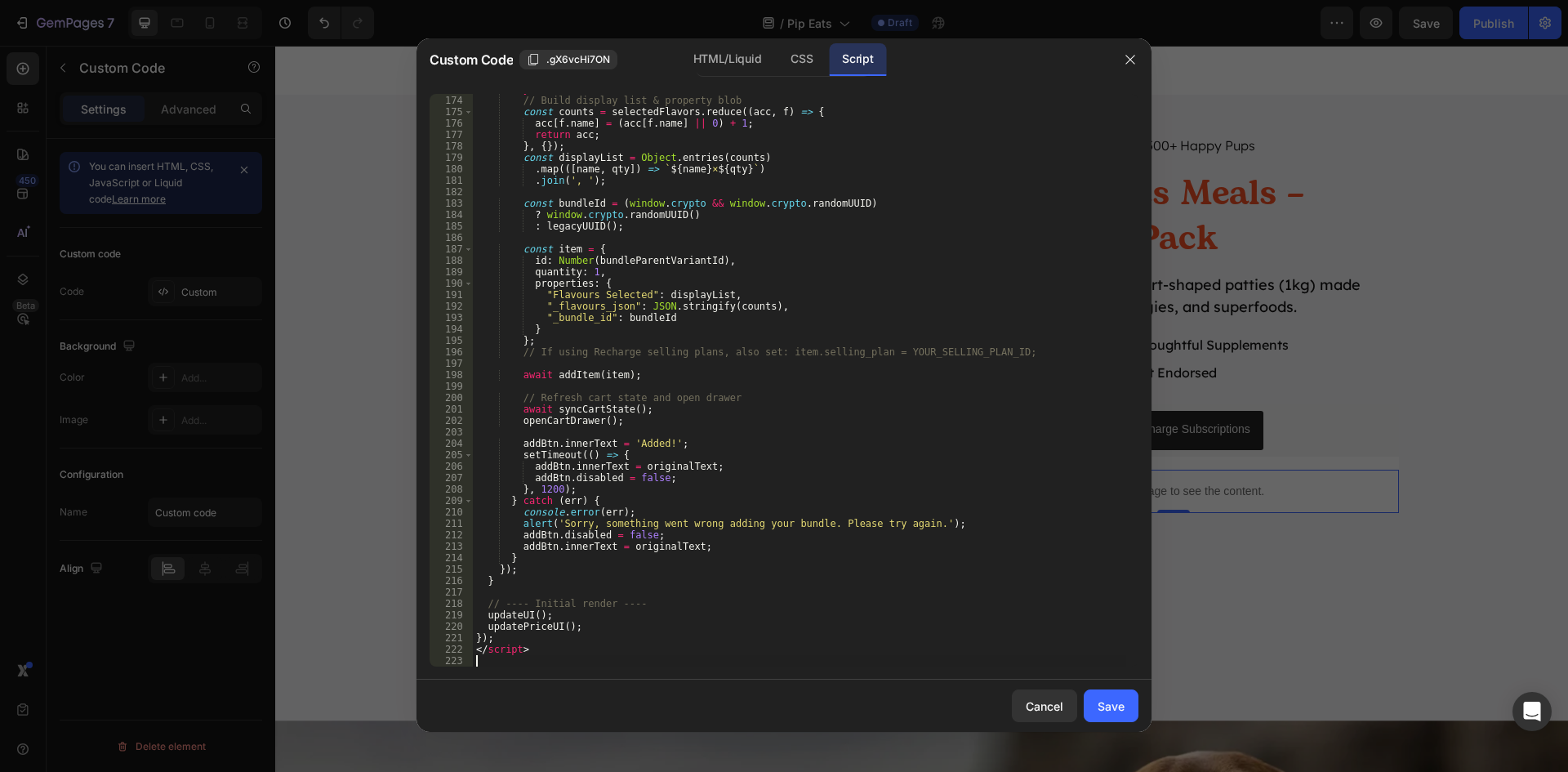
scroll to position [1990, 0]
drag, startPoint x: 538, startPoint y: 655, endPoint x: 464, endPoint y: 654, distance: 74.0
click at [464, 654] on div "173 174 175 176 177 178 179 180 181 182 183 184 185 186 187 188 189 190 191 192…" at bounding box center [783, 381] width 709 height 573
type textarea "</script>"
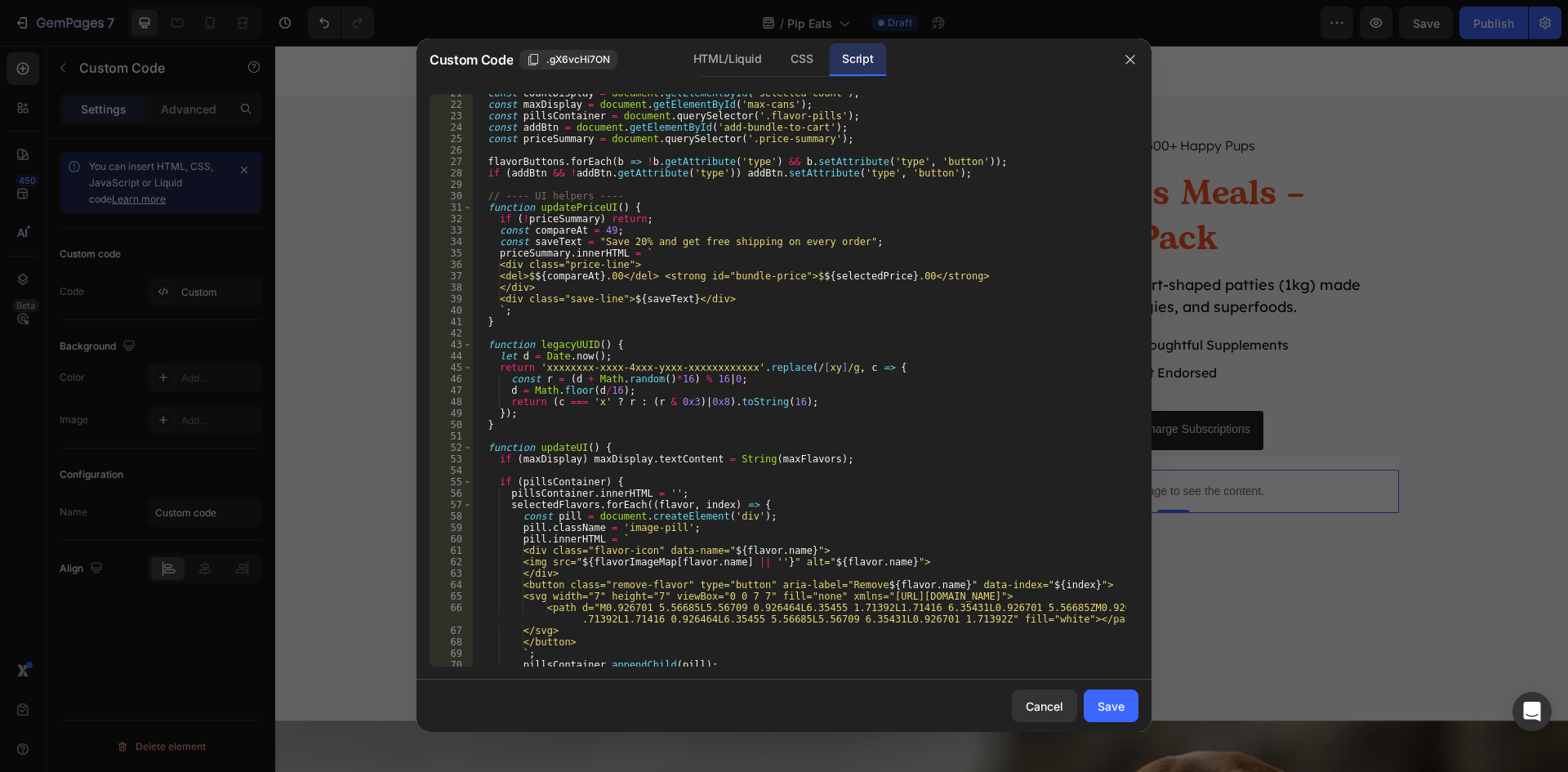
scroll to position [0, 0]
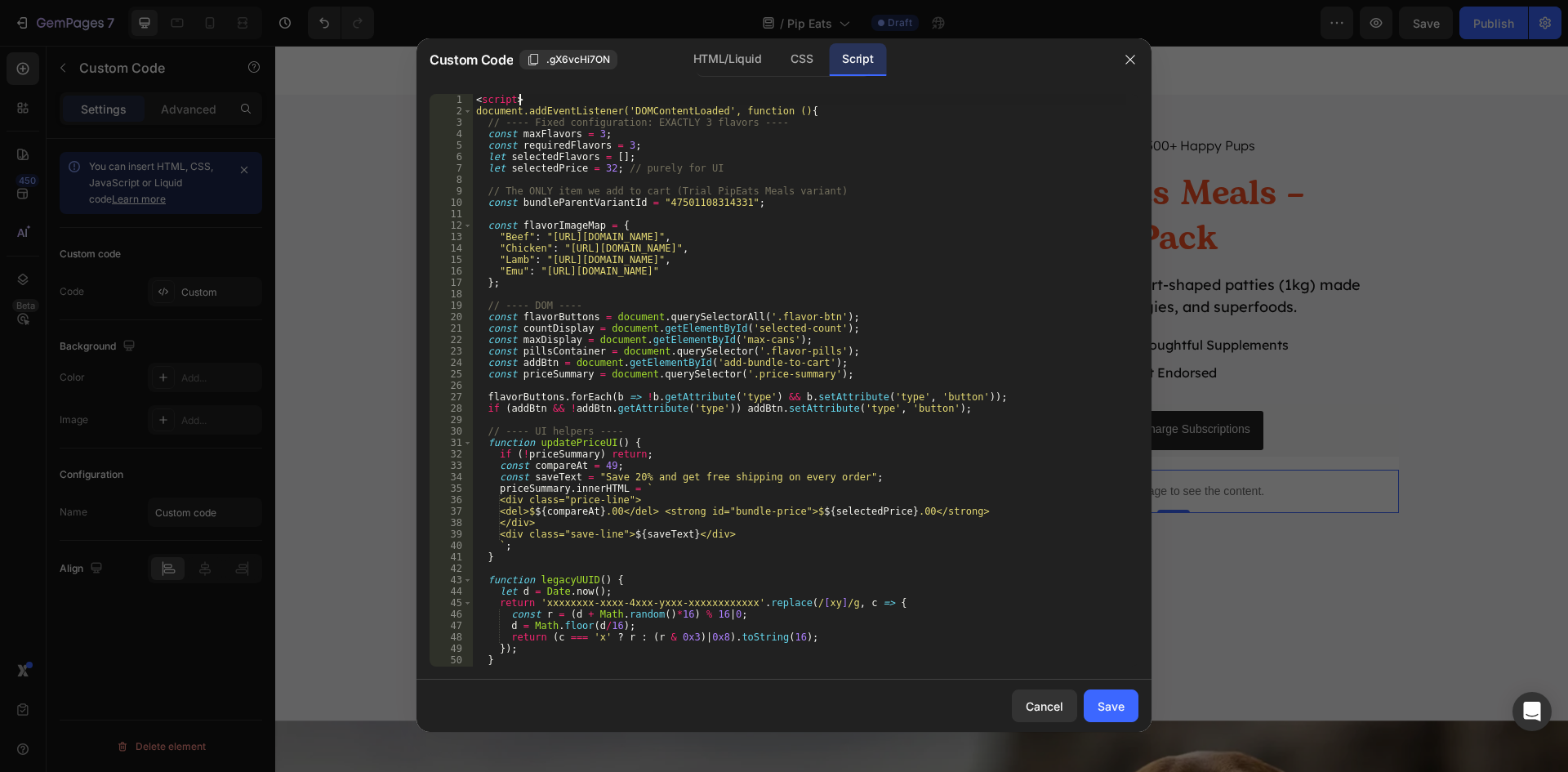
click at [522, 102] on div "< script > document.addEventListener('DOMContentLoaded', function () { // ---- …" at bounding box center [800, 392] width 653 height 596
type textarea "<script>"
drag, startPoint x: 523, startPoint y: 101, endPoint x: 443, endPoint y: 99, distance: 80.0
click at [443, 99] on div "<script> 1 2 3 4 5 6 7 8 9 10 11 12 13 14 15 16 17 18 19 20 21 22 23 24 25 26 2…" at bounding box center [783, 381] width 709 height 573
click at [1120, 707] on div "Save" at bounding box center [1111, 706] width 27 height 17
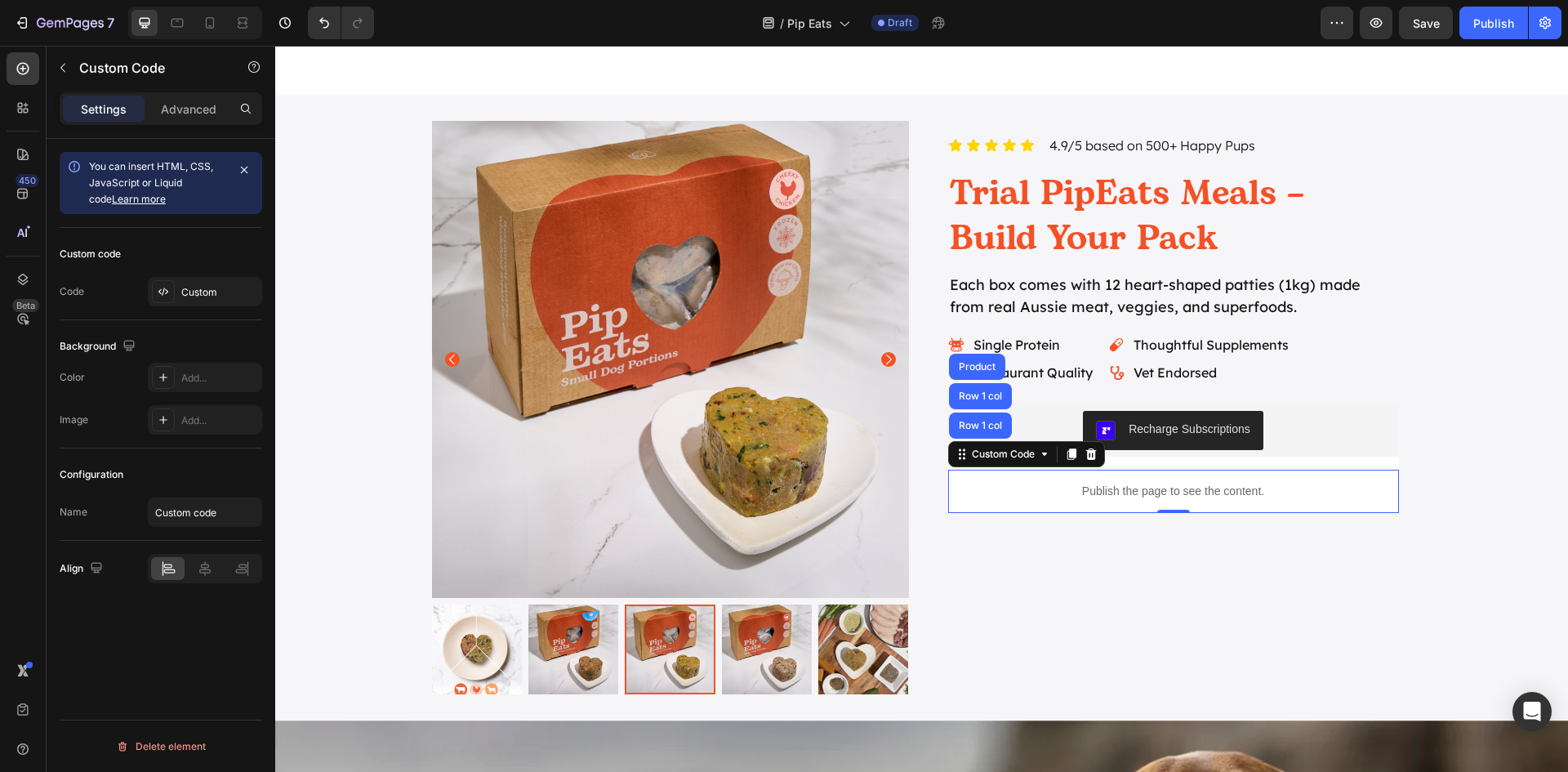
click at [1140, 484] on p "Publish the page to see the content." at bounding box center [1173, 491] width 451 height 17
click at [219, 289] on div "Custom" at bounding box center [219, 293] width 77 height 15
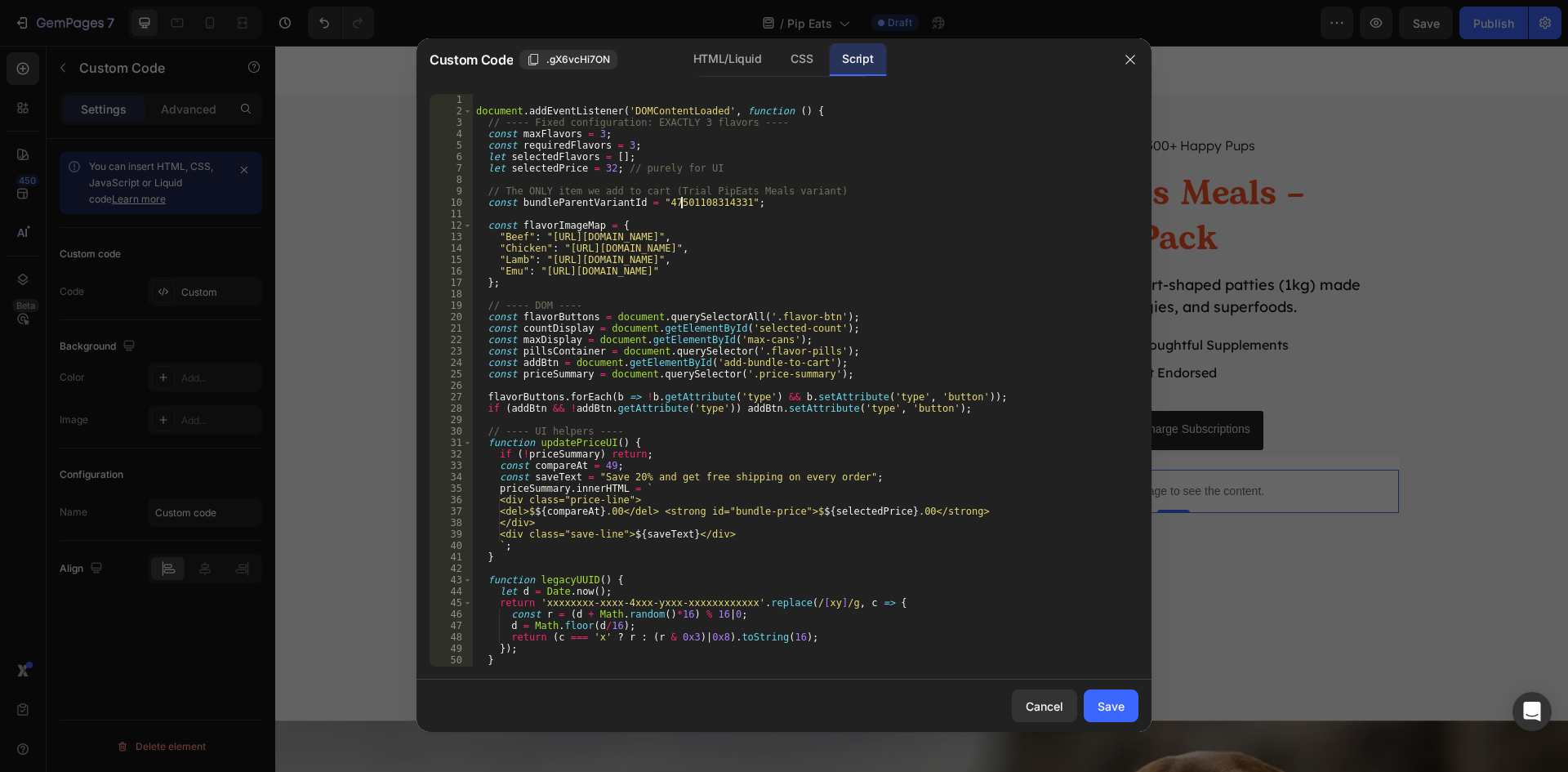
click at [679, 206] on div "document . addEventListener ( 'DOMContentLoaded' , function ( ) { // ---- Fixed…" at bounding box center [800, 392] width 653 height 596
paste textarea "447555646281"
type textarea "const bundleParentVariantId = "44475556462811";"
click at [1103, 694] on button "Save" at bounding box center [1111, 705] width 55 height 32
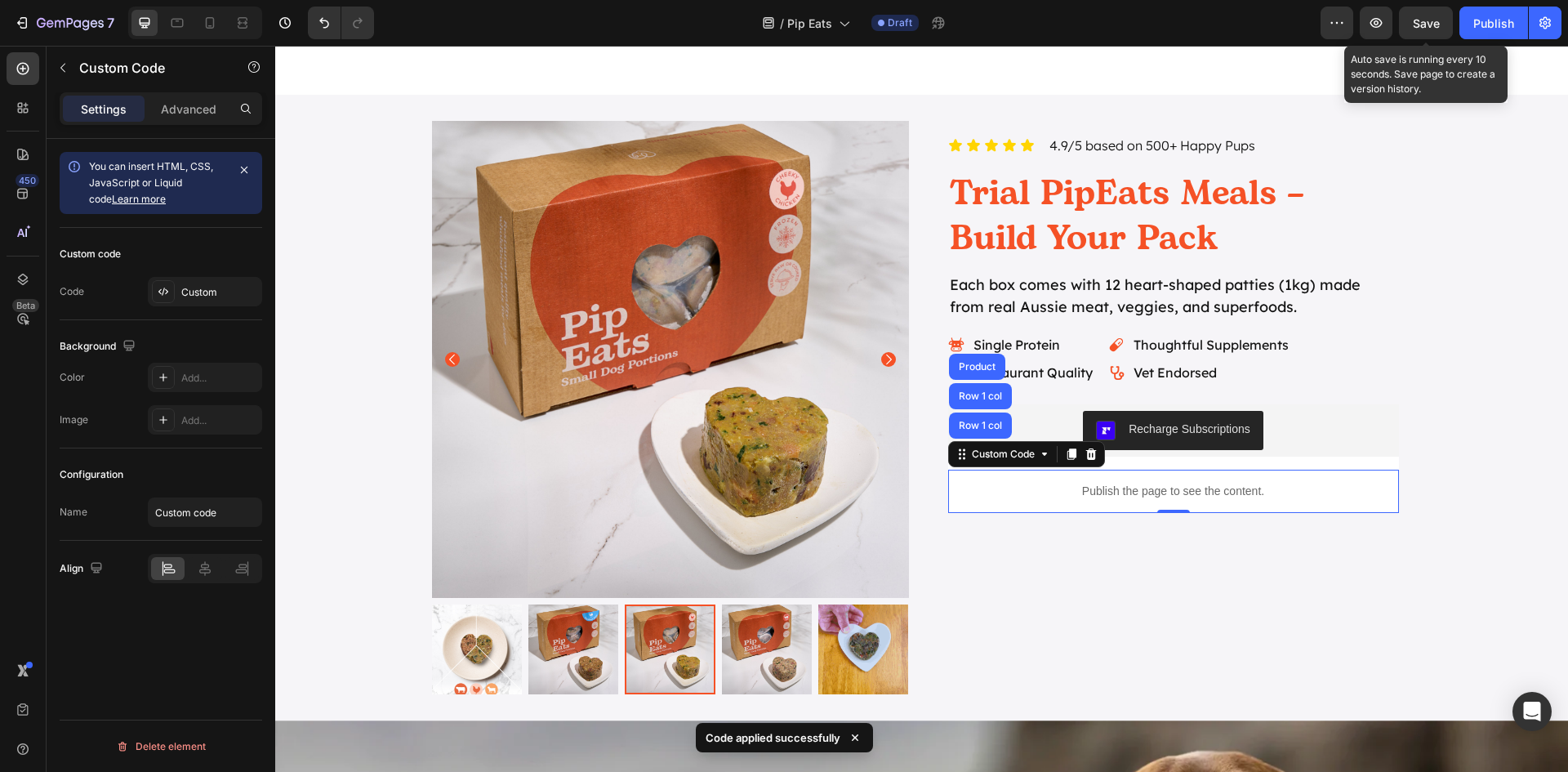
click at [1432, 19] on span "Save" at bounding box center [1426, 23] width 27 height 14
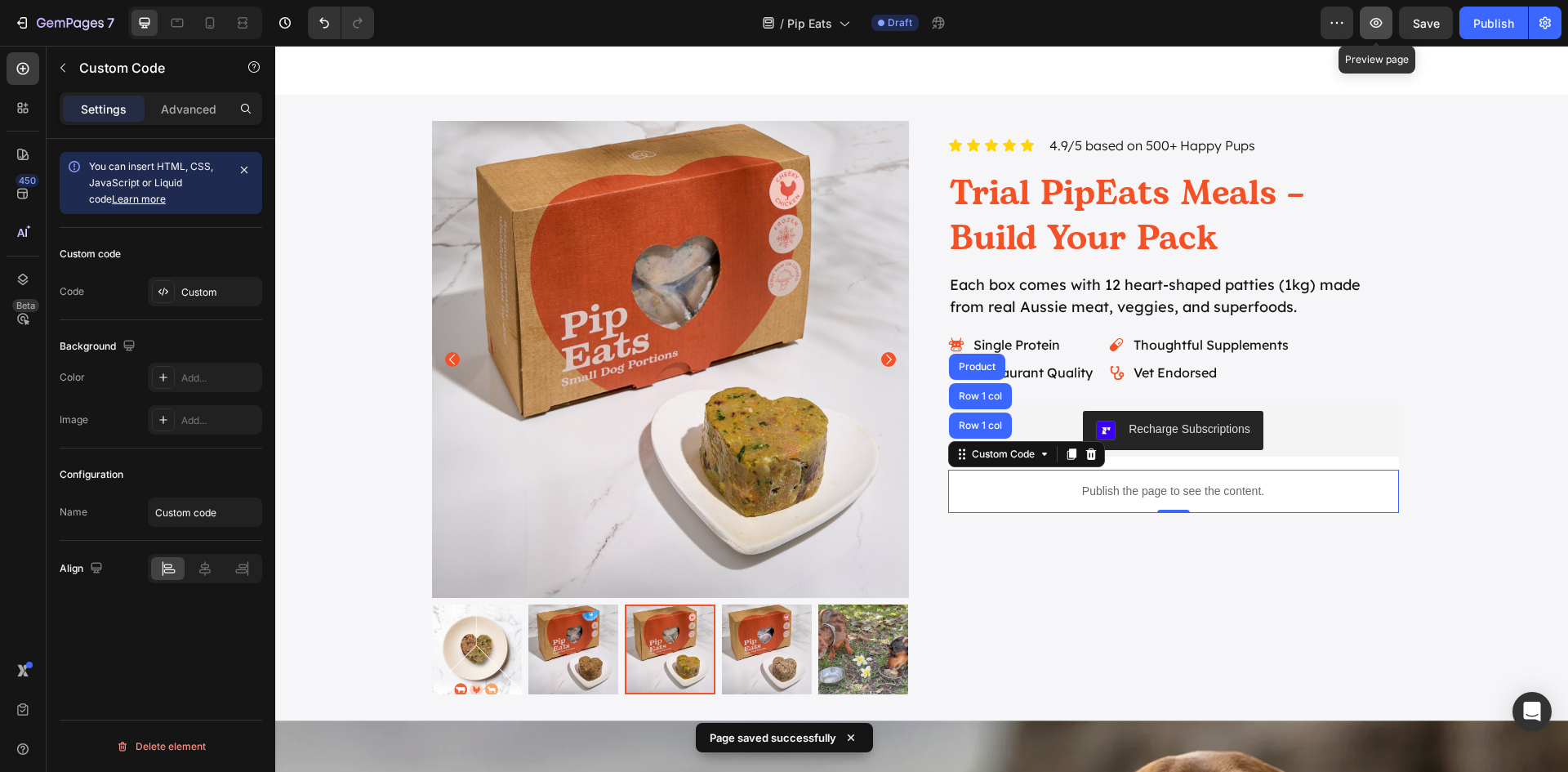
click at [1373, 23] on icon "button" at bounding box center [1376, 23] width 17 height 17
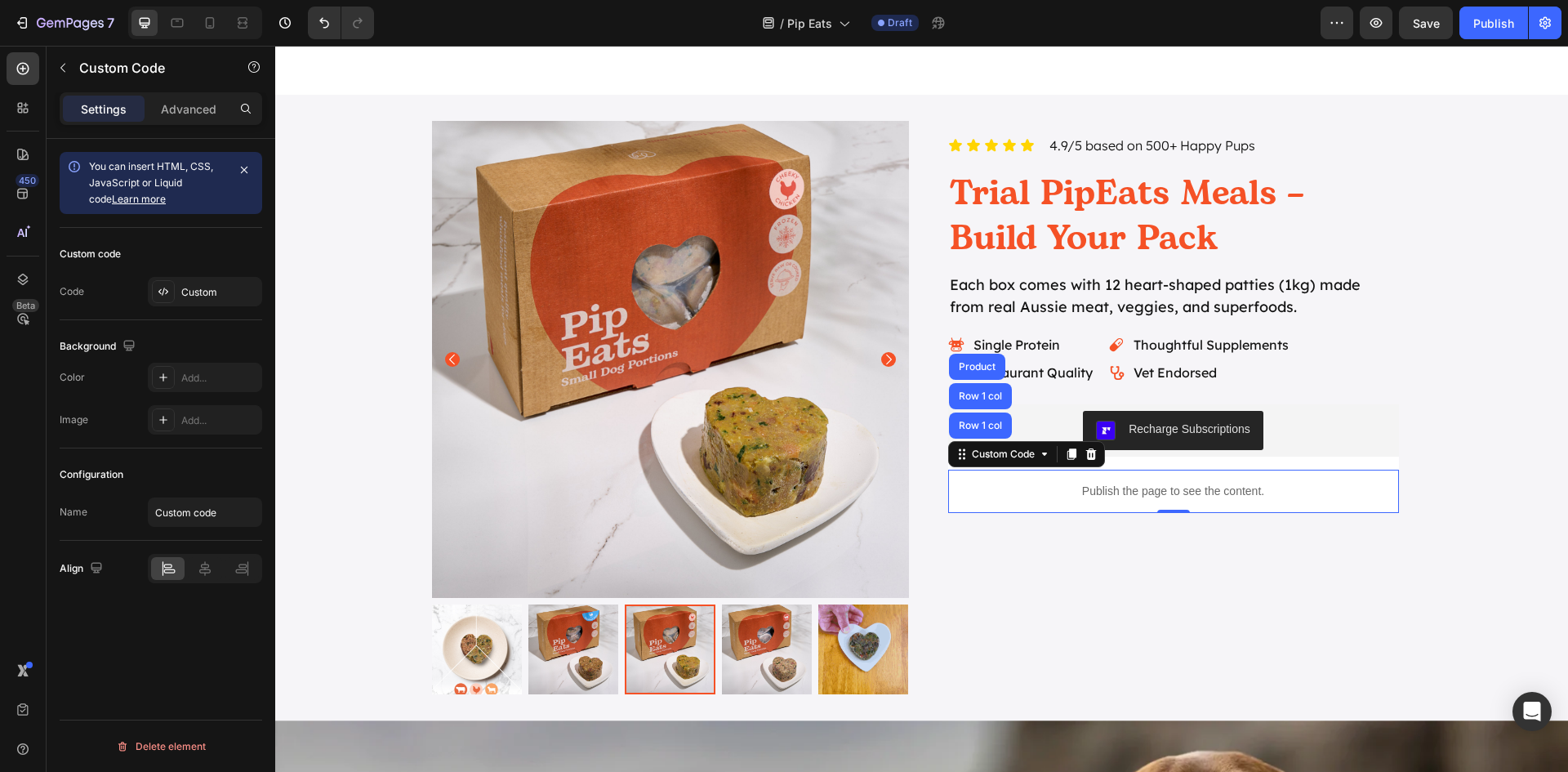
click at [1113, 503] on div "Publish the page to see the content." at bounding box center [1173, 491] width 451 height 43
click at [209, 294] on div "Custom" at bounding box center [219, 293] width 77 height 15
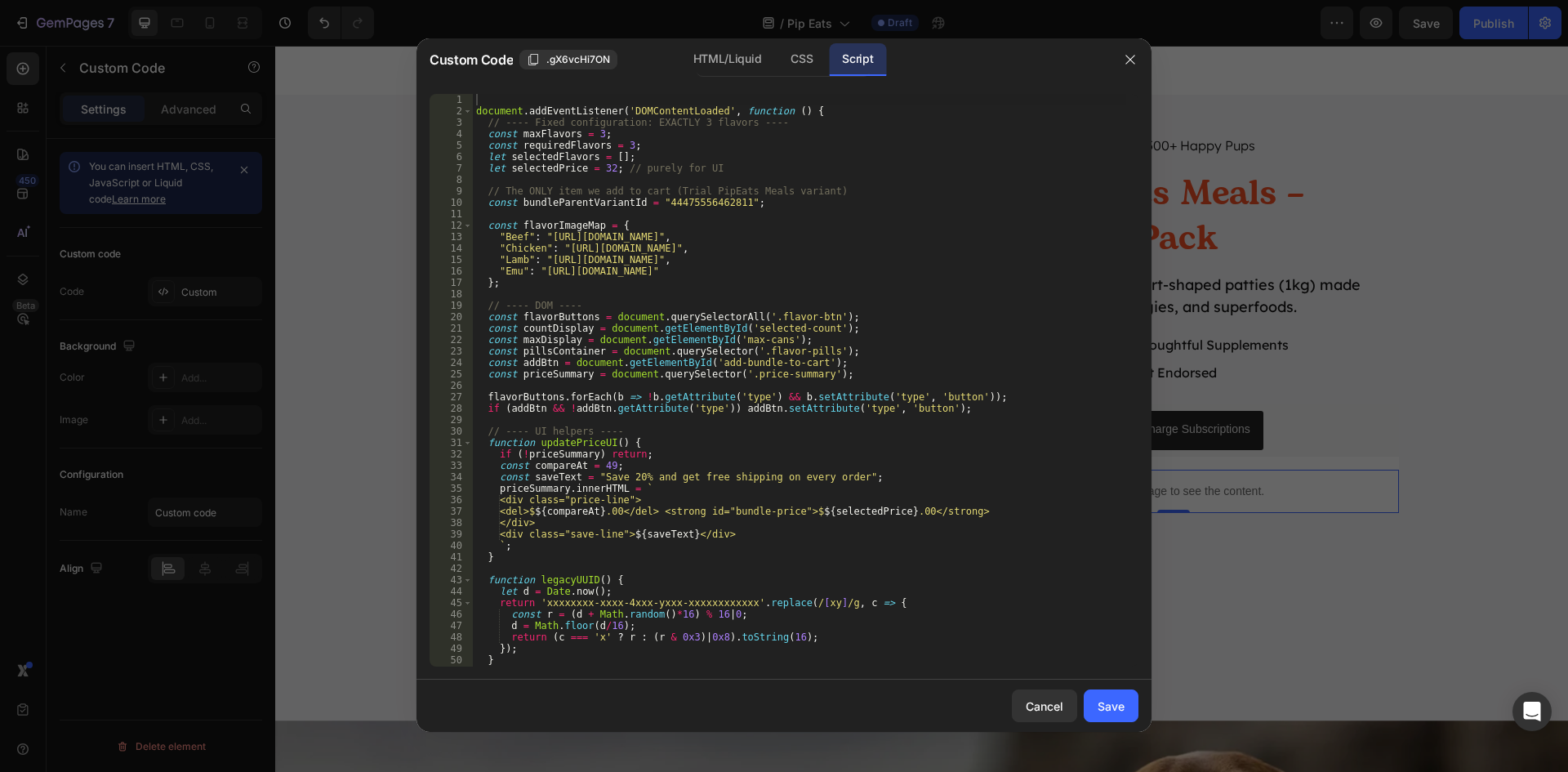
click at [742, 506] on div "document . addEventListener ( 'DOMContentLoaded' , function ( ) { // ---- Fixed…" at bounding box center [800, 392] width 653 height 596
drag, startPoint x: 595, startPoint y: 479, endPoint x: 836, endPoint y: 474, distance: 241.1
click at [836, 474] on div "document . addEventListener ( 'DOMContentLoaded' , function ( ) { // ---- Fixed…" at bounding box center [800, 392] width 653 height 596
click at [809, 482] on div "document . addEventListener ( 'DOMContentLoaded' , function ( ) { // ---- Fixed…" at bounding box center [800, 381] width 653 height 573
drag, startPoint x: 839, startPoint y: 477, endPoint x: 596, endPoint y: 477, distance: 243.0
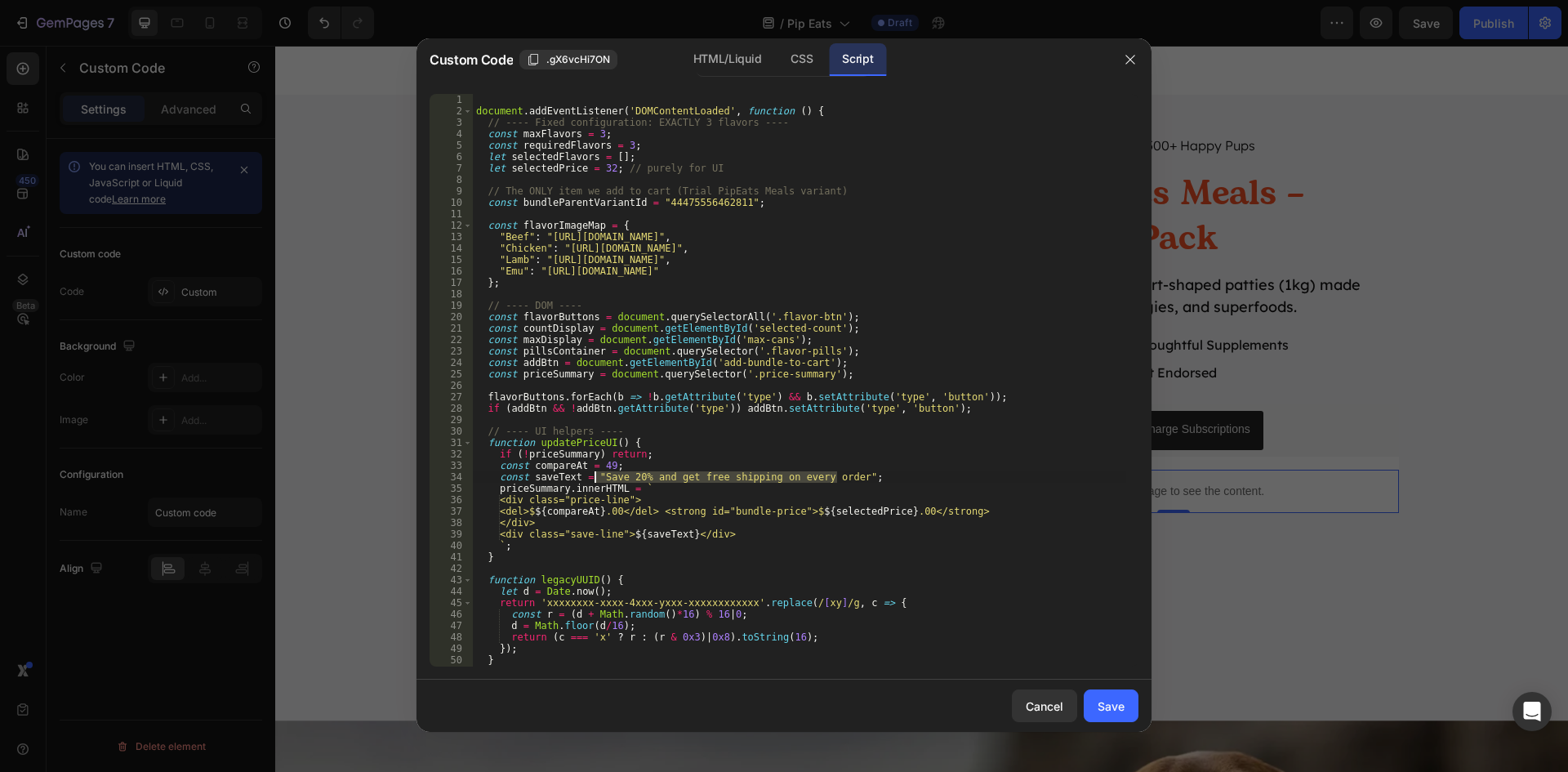
click at [596, 477] on div "document . addEventListener ( 'DOMContentLoaded' , function ( ) { // ---- Fixed…" at bounding box center [800, 392] width 653 height 596
paste textarea "Get a discount, free shipping + treats on 3+ boxes!"
type textarea "const saveText = "Get a discount, free shipping + treats on 3+ boxes!";"
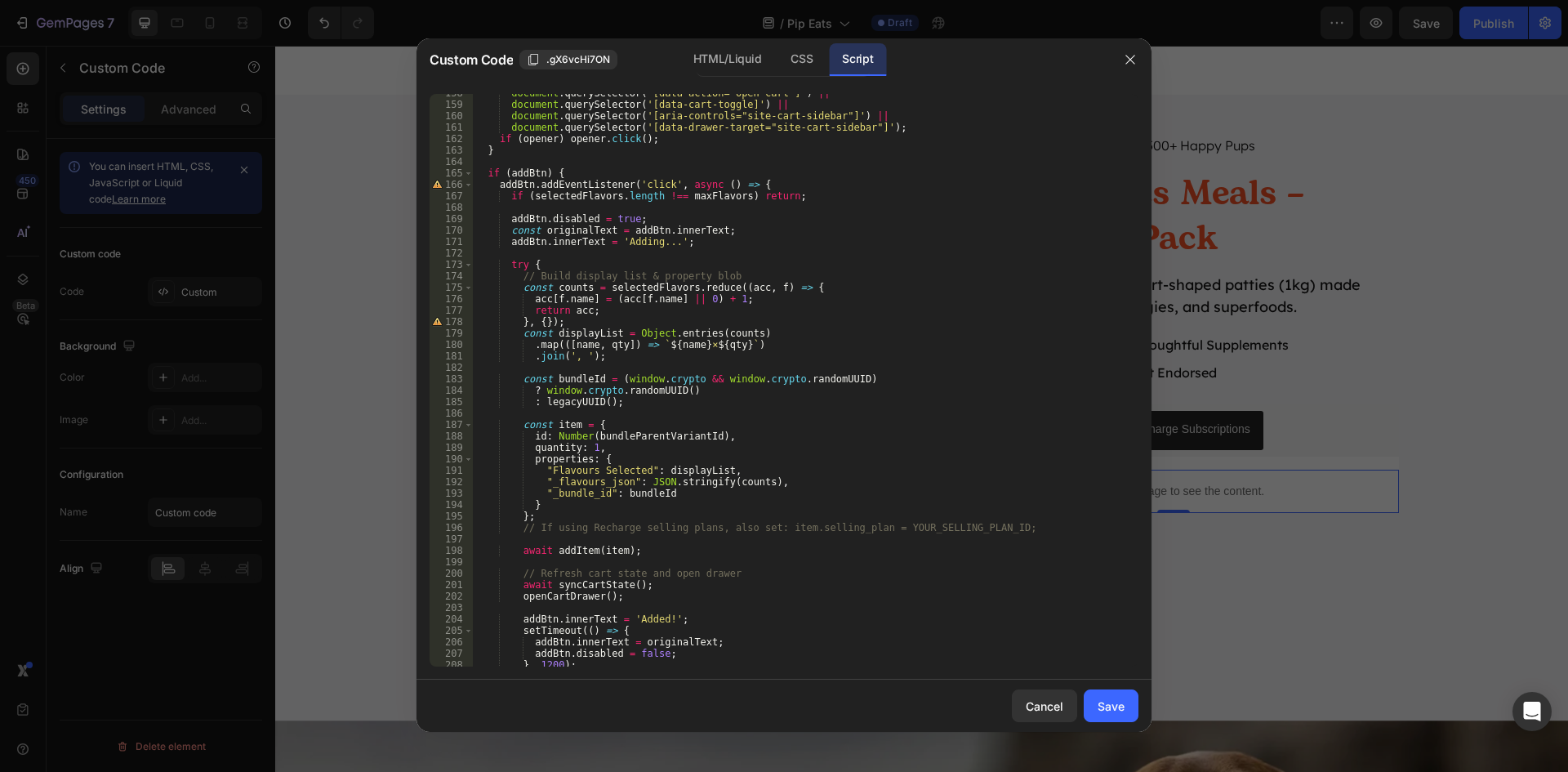
scroll to position [1990, 0]
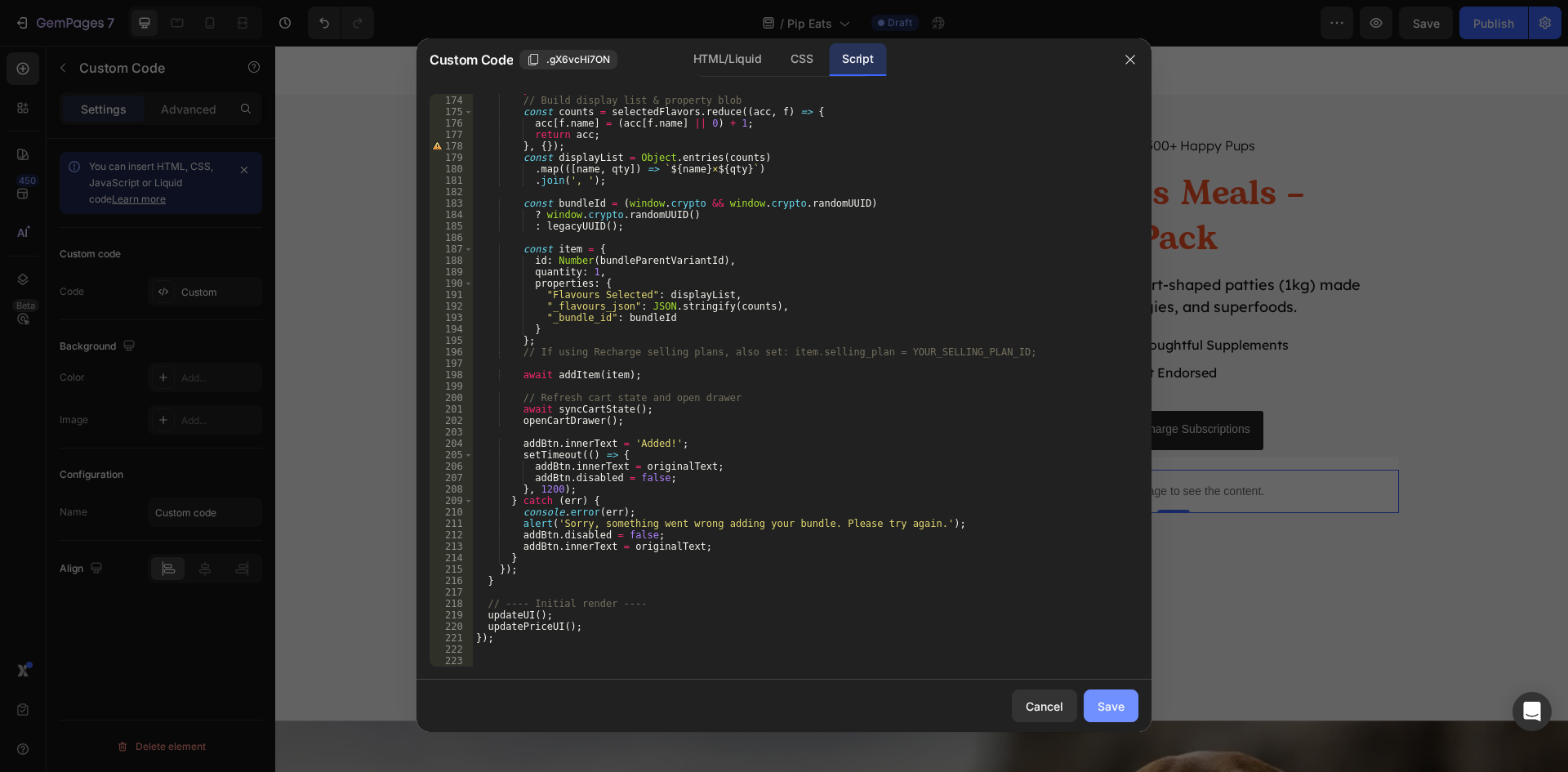
click at [1121, 710] on div "Save" at bounding box center [1111, 706] width 27 height 17
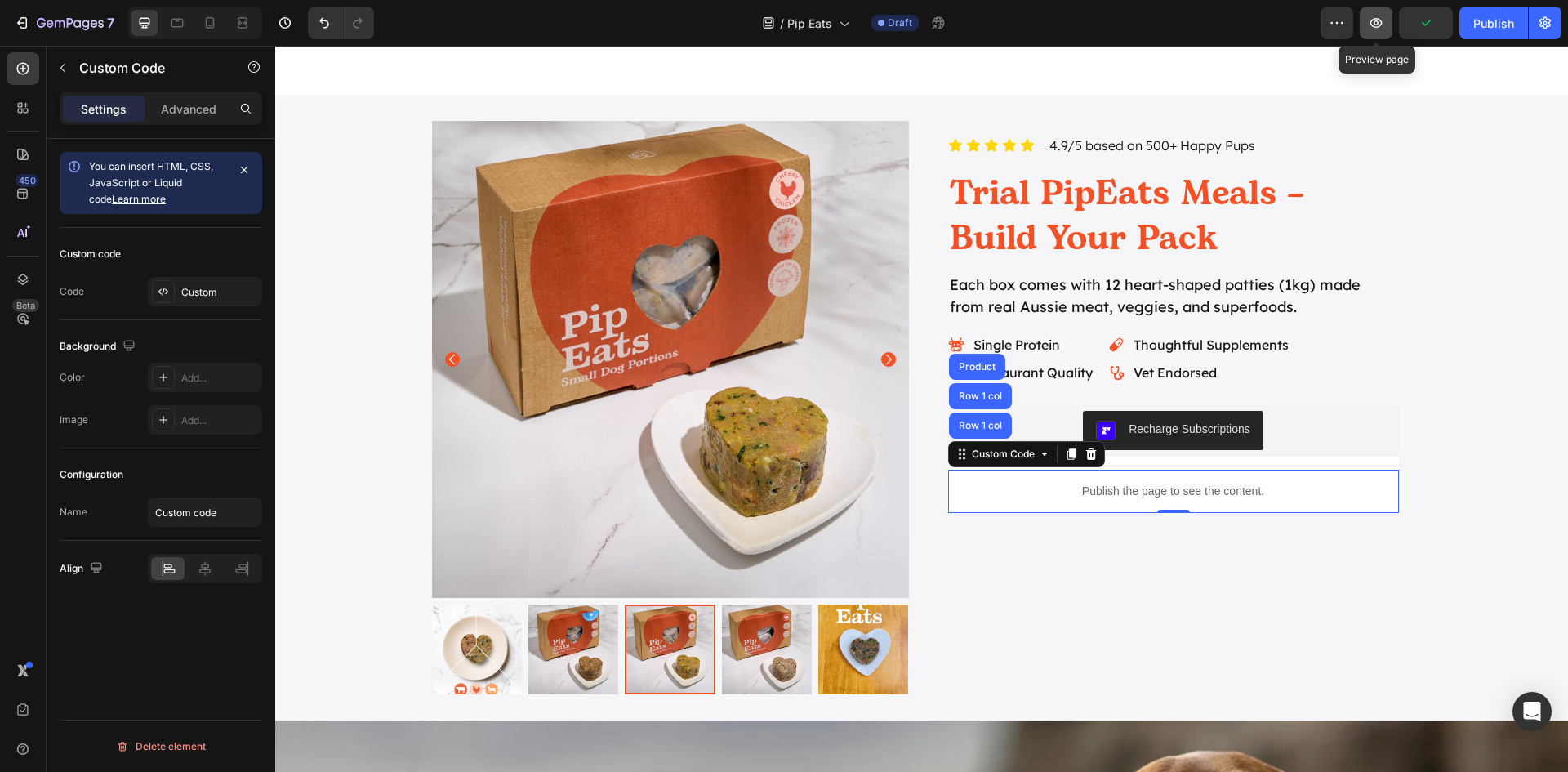
click at [1379, 25] on icon "button" at bounding box center [1376, 23] width 12 height 10
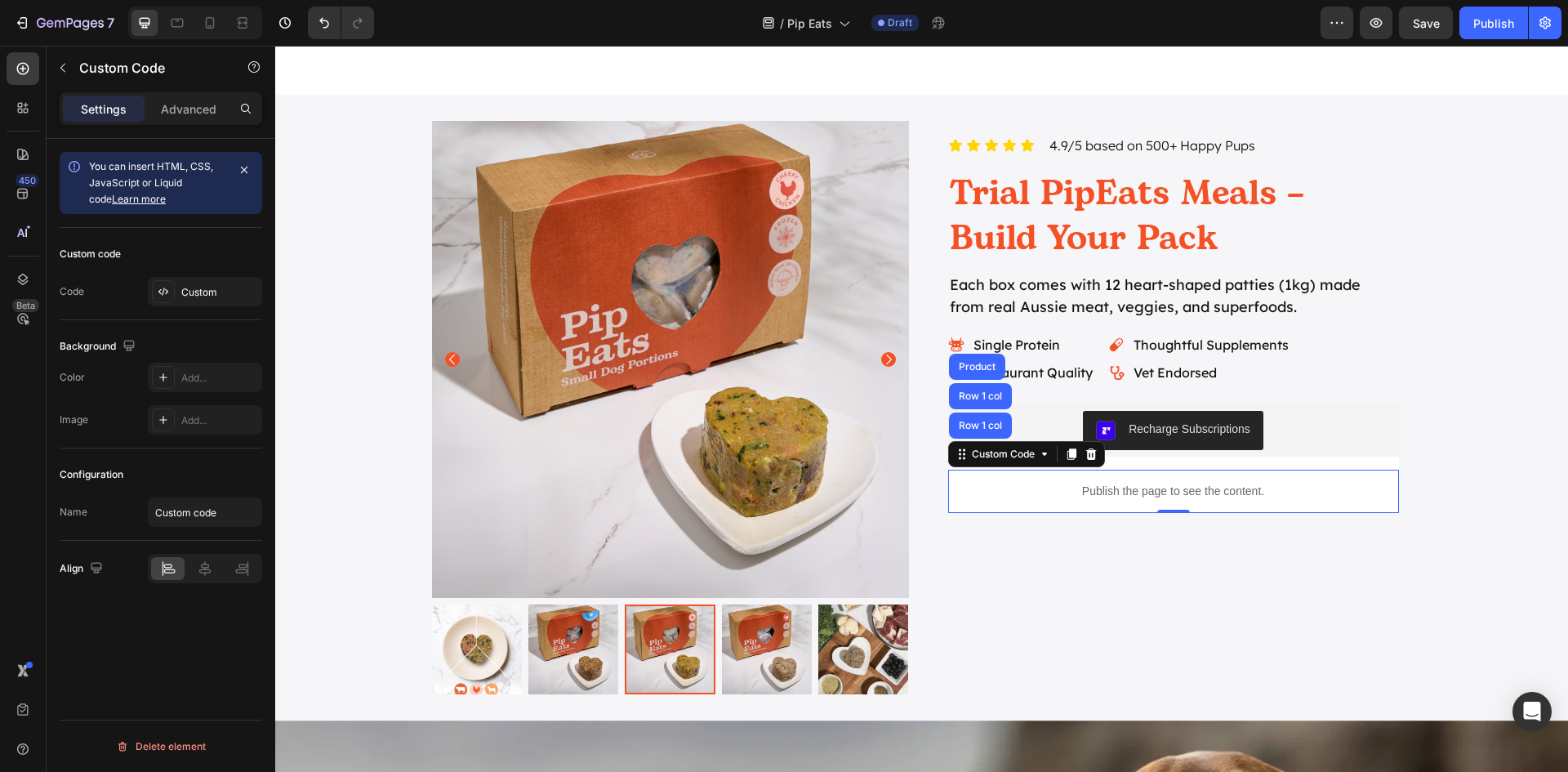
click at [1176, 494] on p "Publish the page to see the content." at bounding box center [1173, 491] width 451 height 17
click at [210, 288] on div "Custom" at bounding box center [219, 293] width 77 height 15
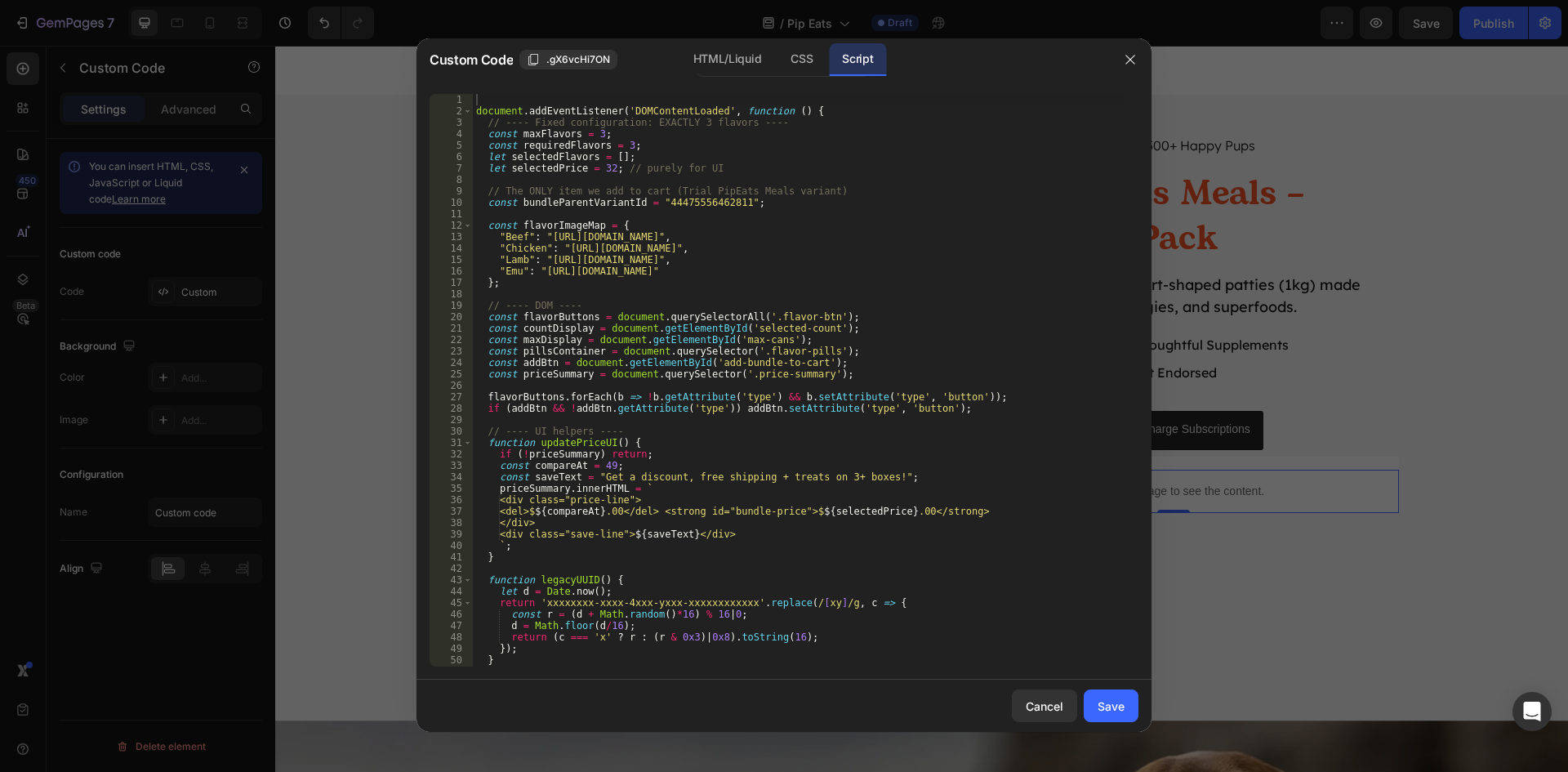
type textarea "};"
click at [807, 280] on div "document . addEventListener ( 'DOMContentLoaded' , function ( ) { // ---- Fixed…" at bounding box center [800, 392] width 653 height 596
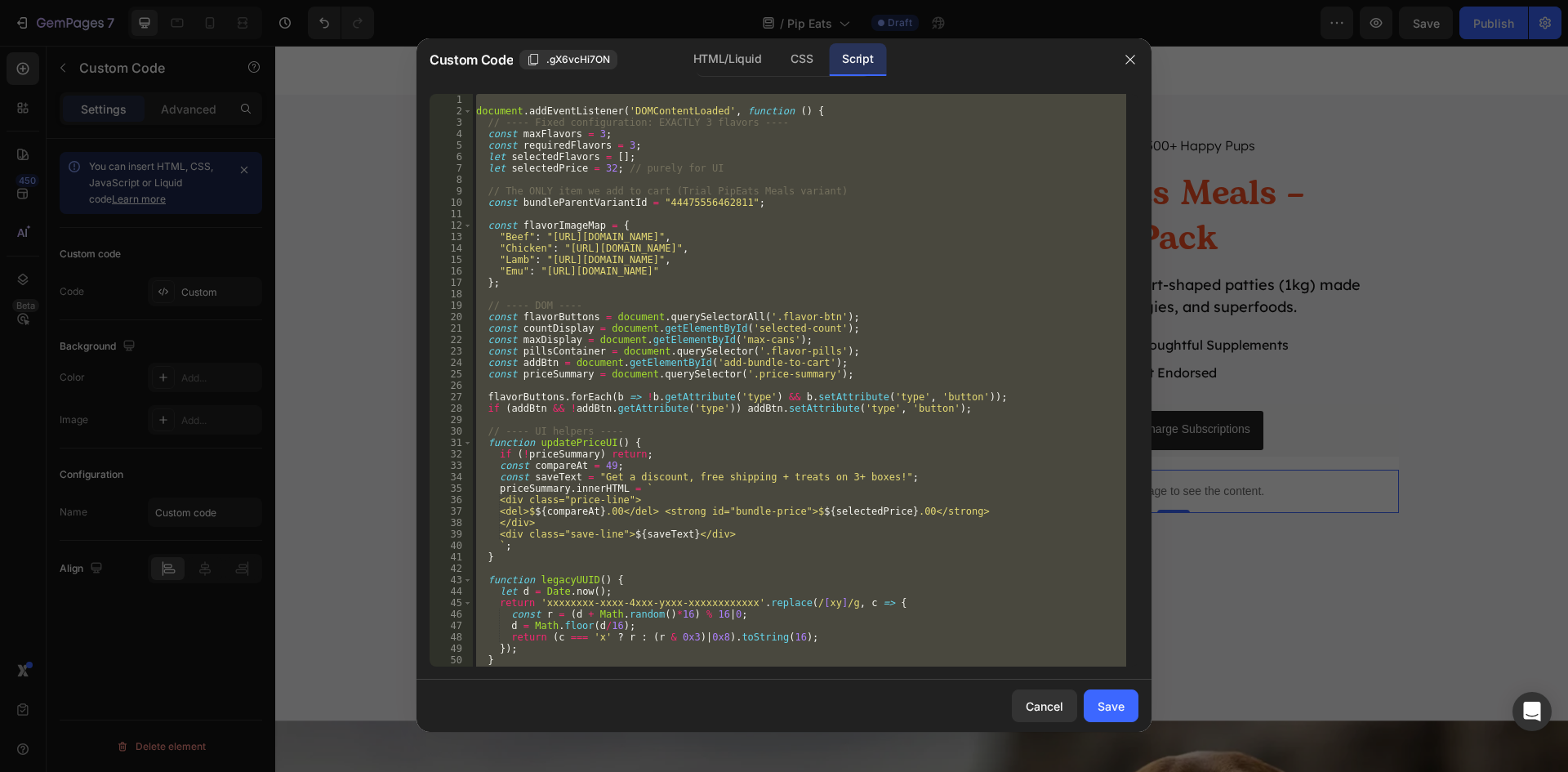
paste textarea "});"
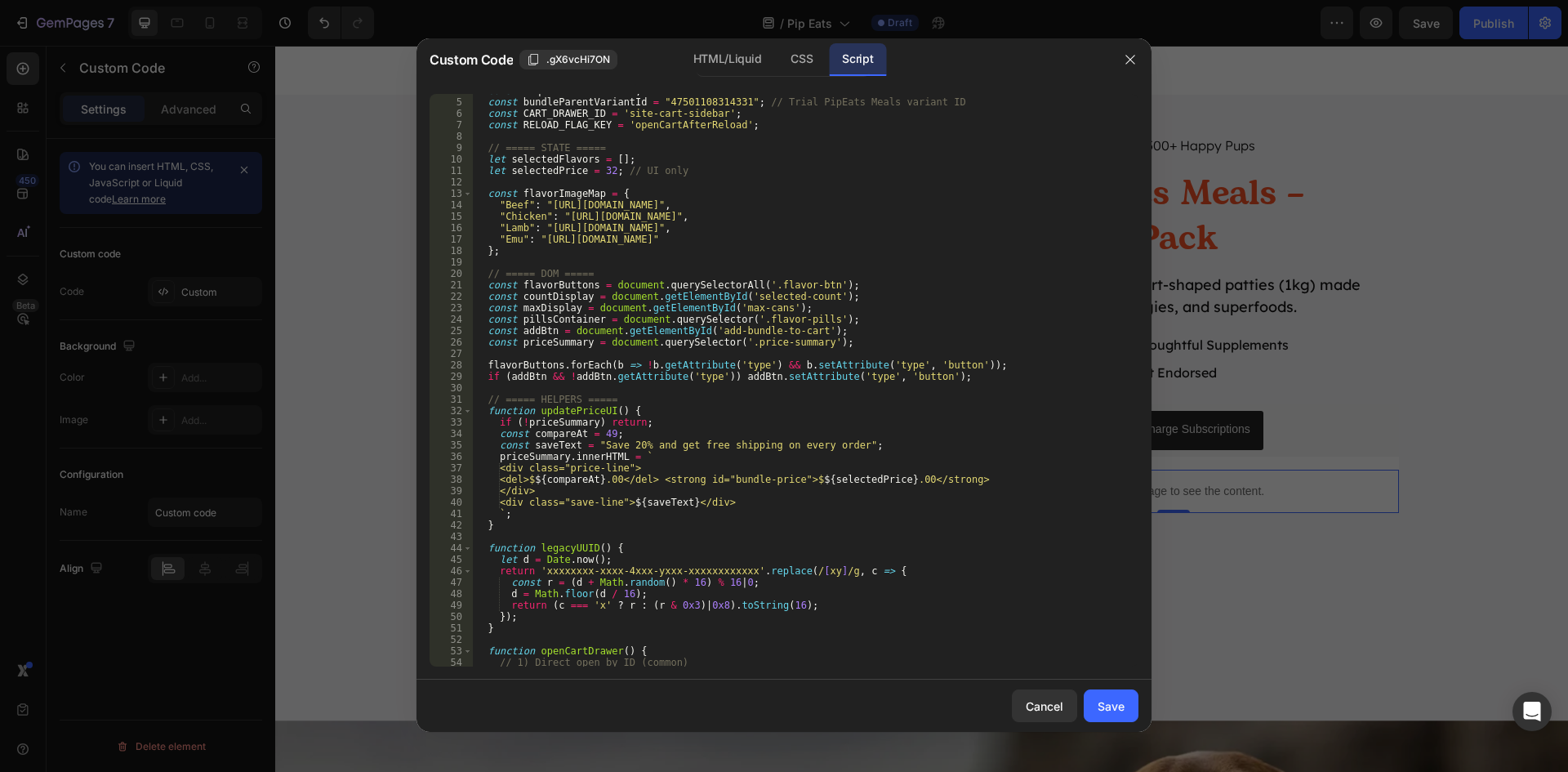
scroll to position [0, 0]
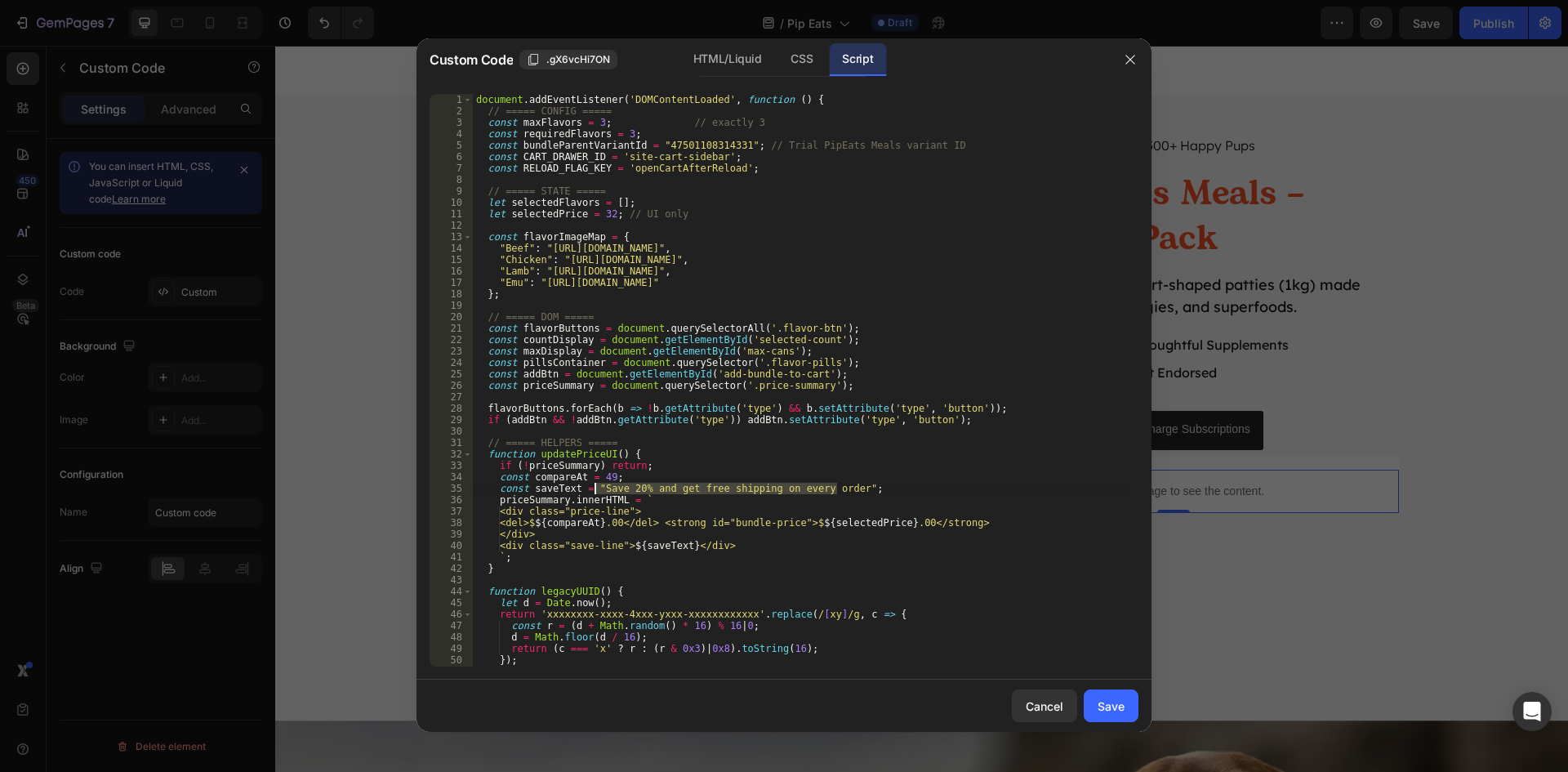
drag, startPoint x: 829, startPoint y: 489, endPoint x: 596, endPoint y: 490, distance: 233.0
click at [596, 490] on div "document . addEventListener ( 'DOMContentLoaded' , function ( ) { // ===== CONF…" at bounding box center [800, 392] width 653 height 596
paste textarea "Get a discount, free shipping + treats on 3+ boxes!"
type textarea "const saveText = "Get a discount, free shipping + treats on 3+ boxes!";"
click at [1113, 710] on div "Save" at bounding box center [1111, 706] width 27 height 17
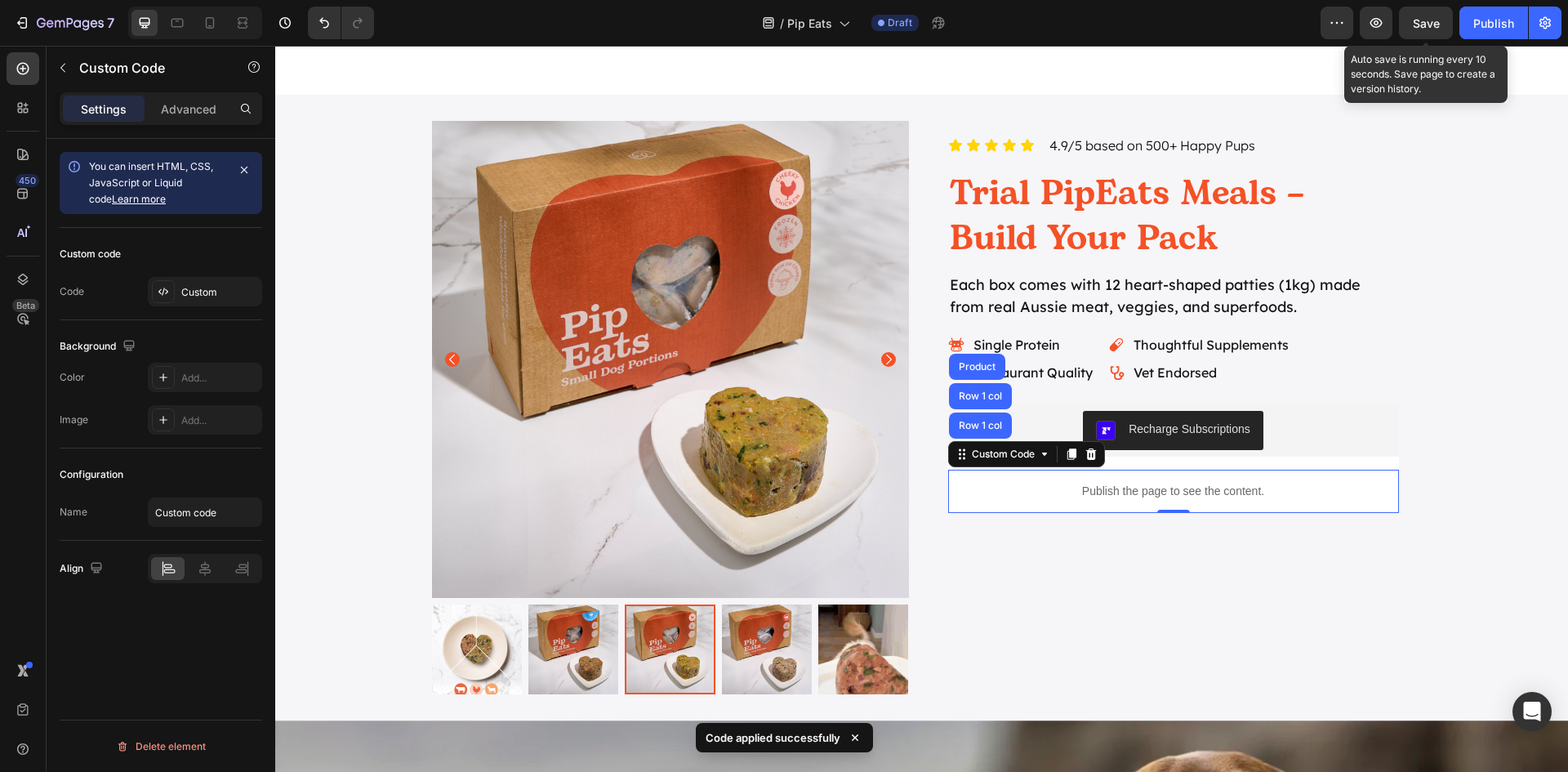
click at [1413, 22] on span "Save" at bounding box center [1426, 23] width 27 height 14
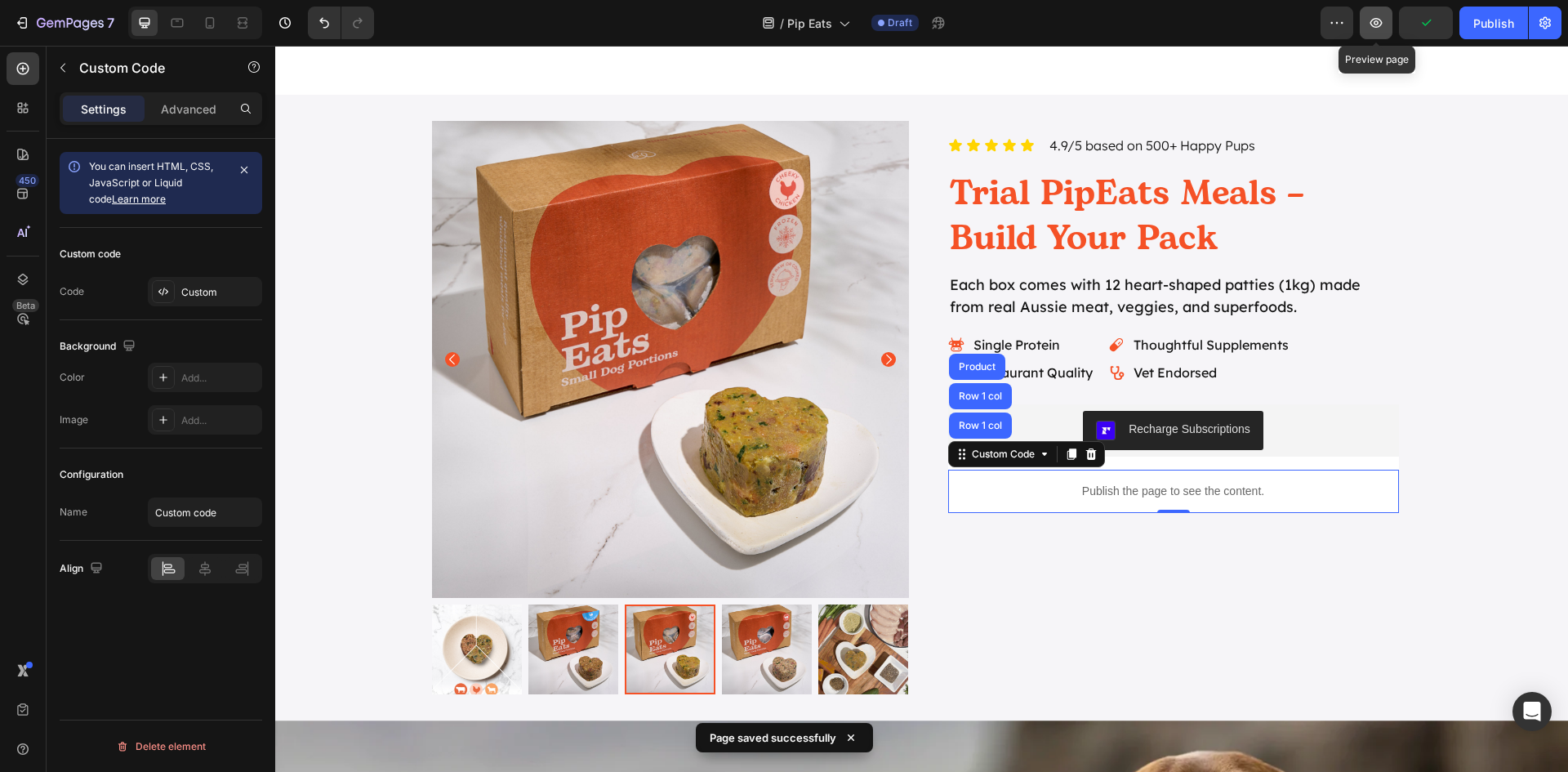
click at [1384, 23] on icon "button" at bounding box center [1376, 23] width 17 height 17
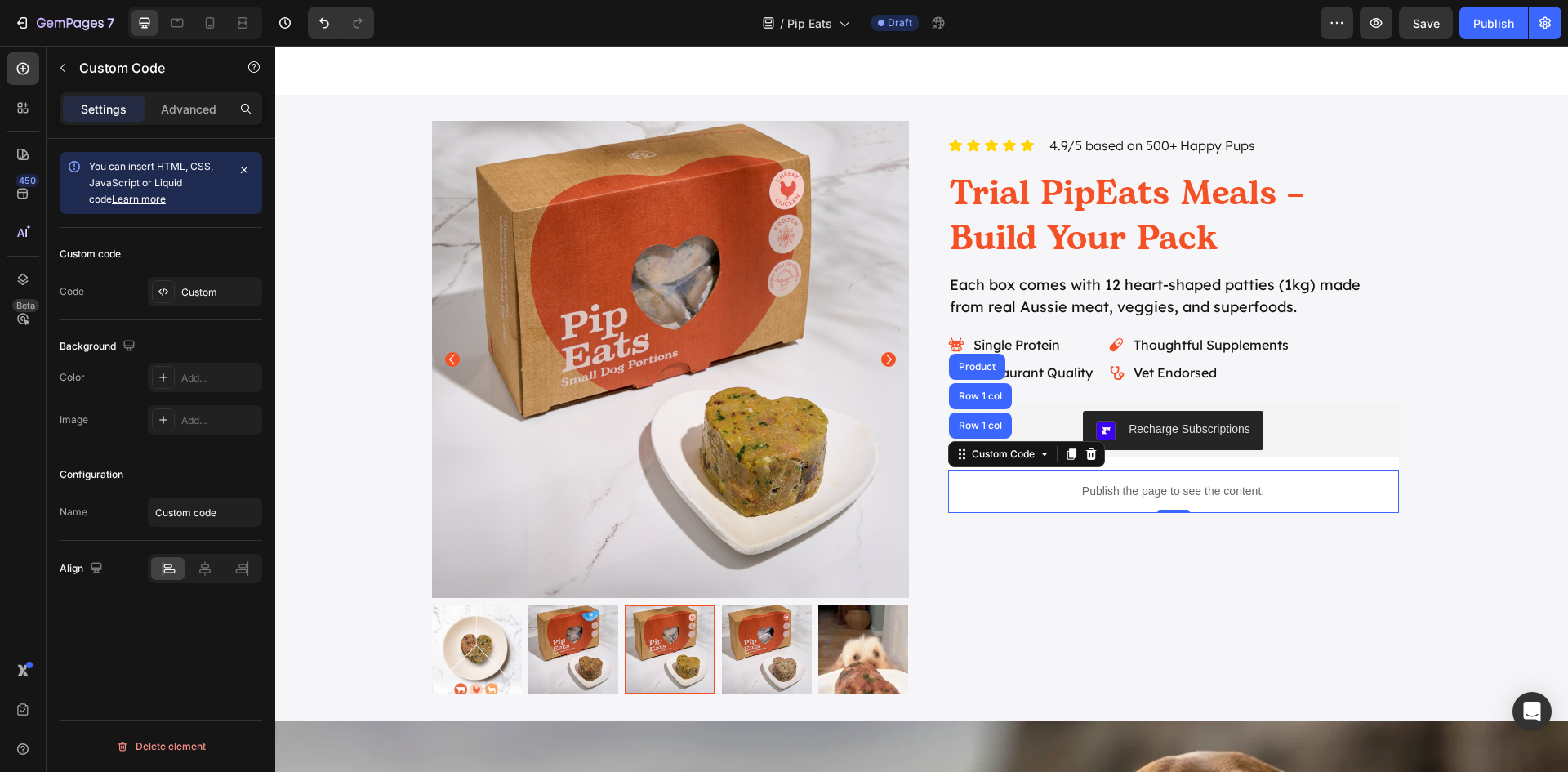
click at [1162, 495] on p "Publish the page to see the content." at bounding box center [1173, 491] width 451 height 17
click at [207, 300] on div "Custom" at bounding box center [205, 292] width 114 height 30
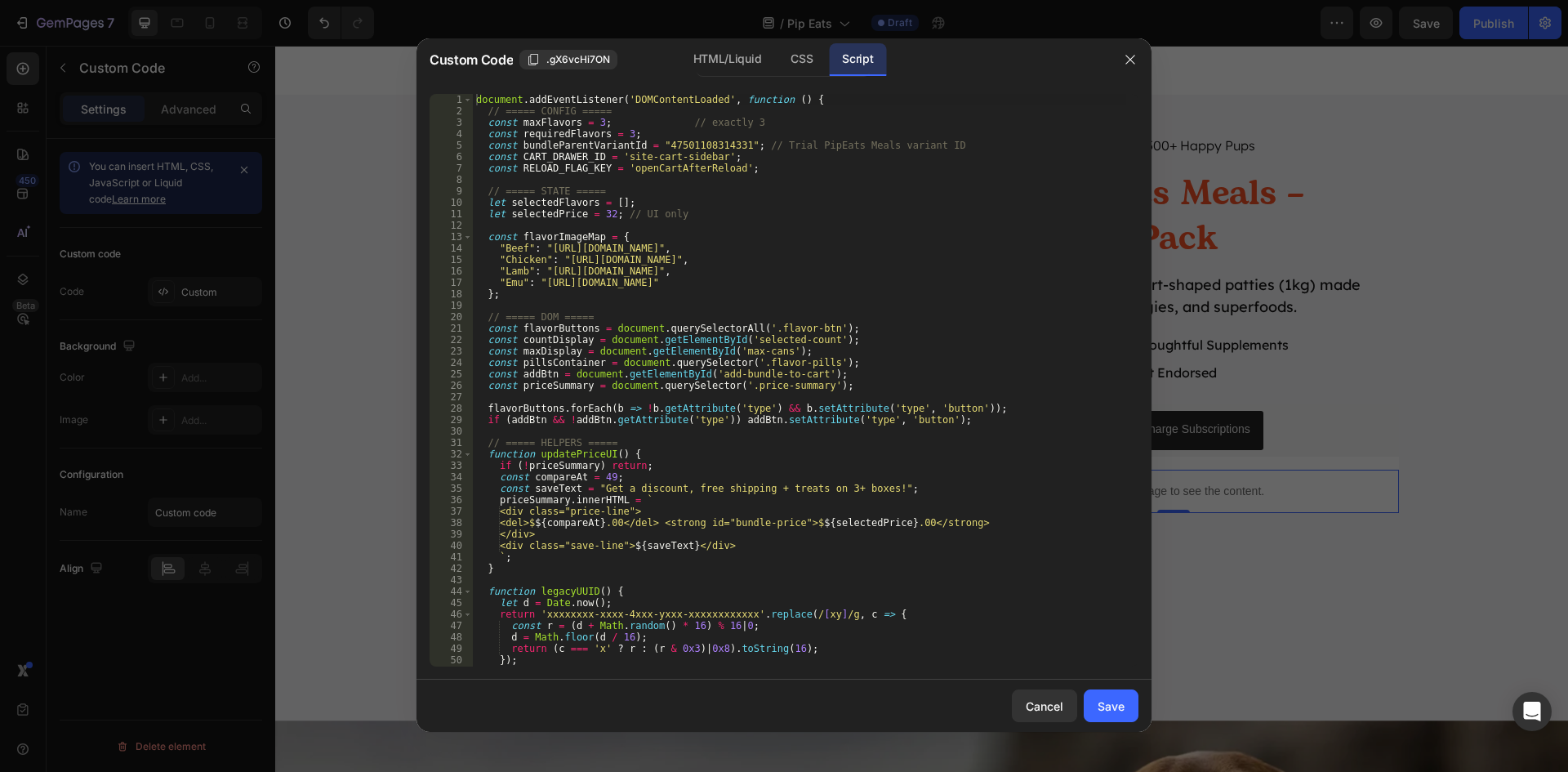
click at [680, 146] on div "document . addEventListener ( 'DOMContentLoaded' , function ( ) { // ===== CONF…" at bounding box center [800, 392] width 653 height 596
paste textarea "447555646281"
type textarea "const bundleParentVariantId = "44475556462811"; // Trial PipEats Meals variant …"
click at [1116, 710] on div "Save" at bounding box center [1111, 706] width 27 height 17
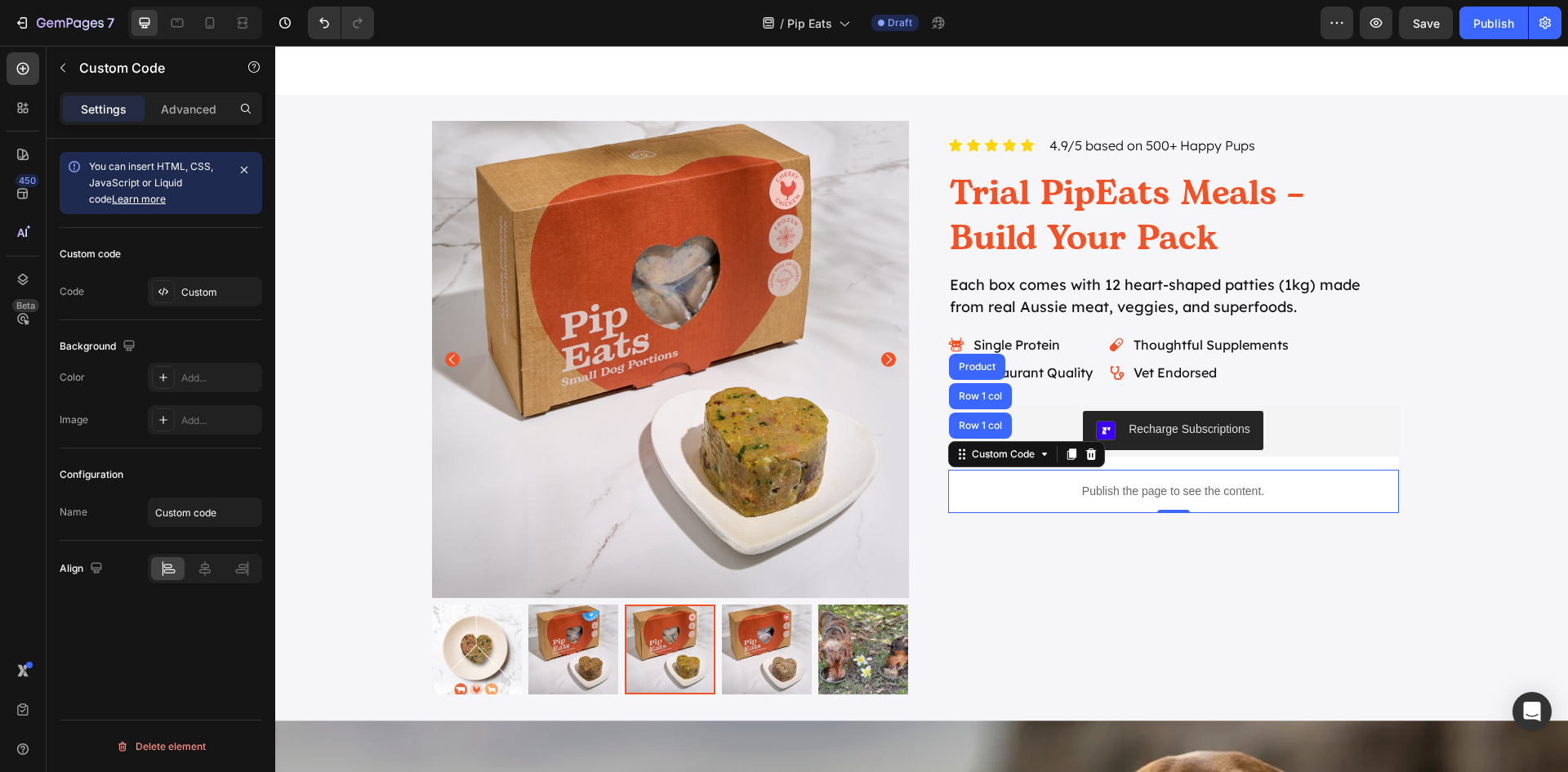
click at [1140, 487] on p "Publish the page to see the content." at bounding box center [1173, 491] width 451 height 17
click at [1171, 488] on p "Publish the page to see the content." at bounding box center [1173, 491] width 451 height 17
click at [211, 291] on div "Custom" at bounding box center [219, 293] width 77 height 15
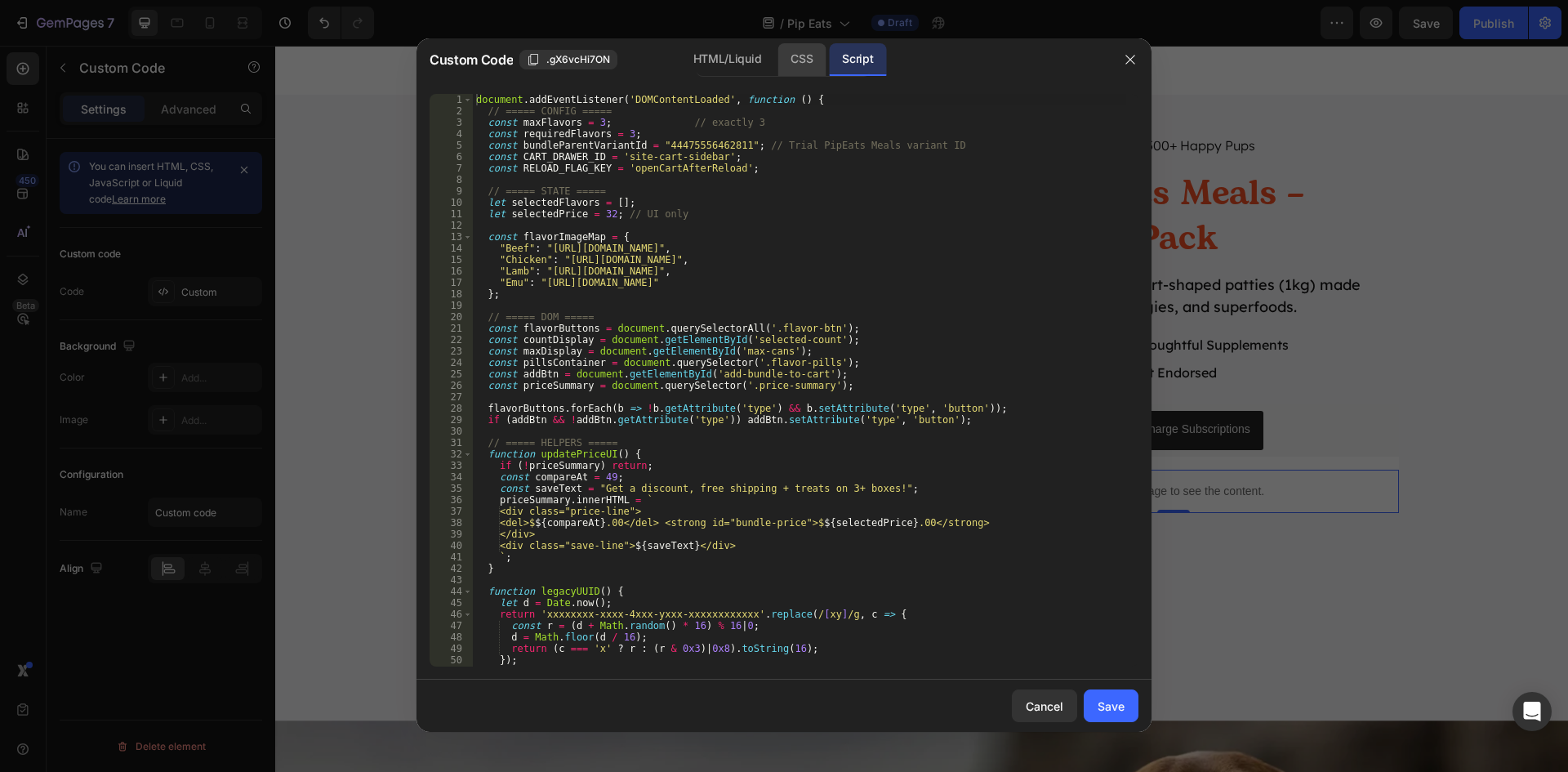
click at [796, 52] on div "CSS" at bounding box center [801, 59] width 48 height 32
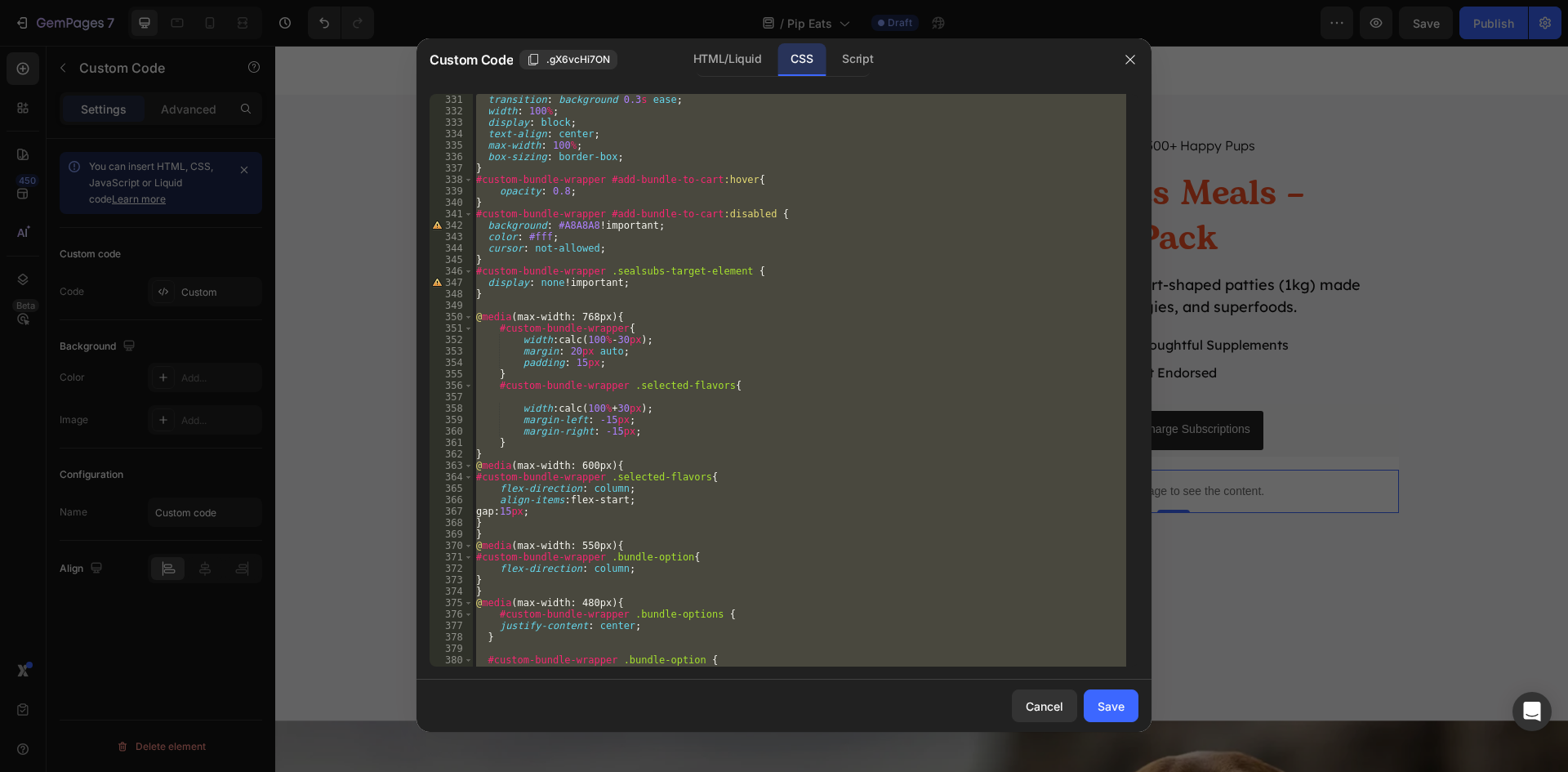
scroll to position [4025, 0]
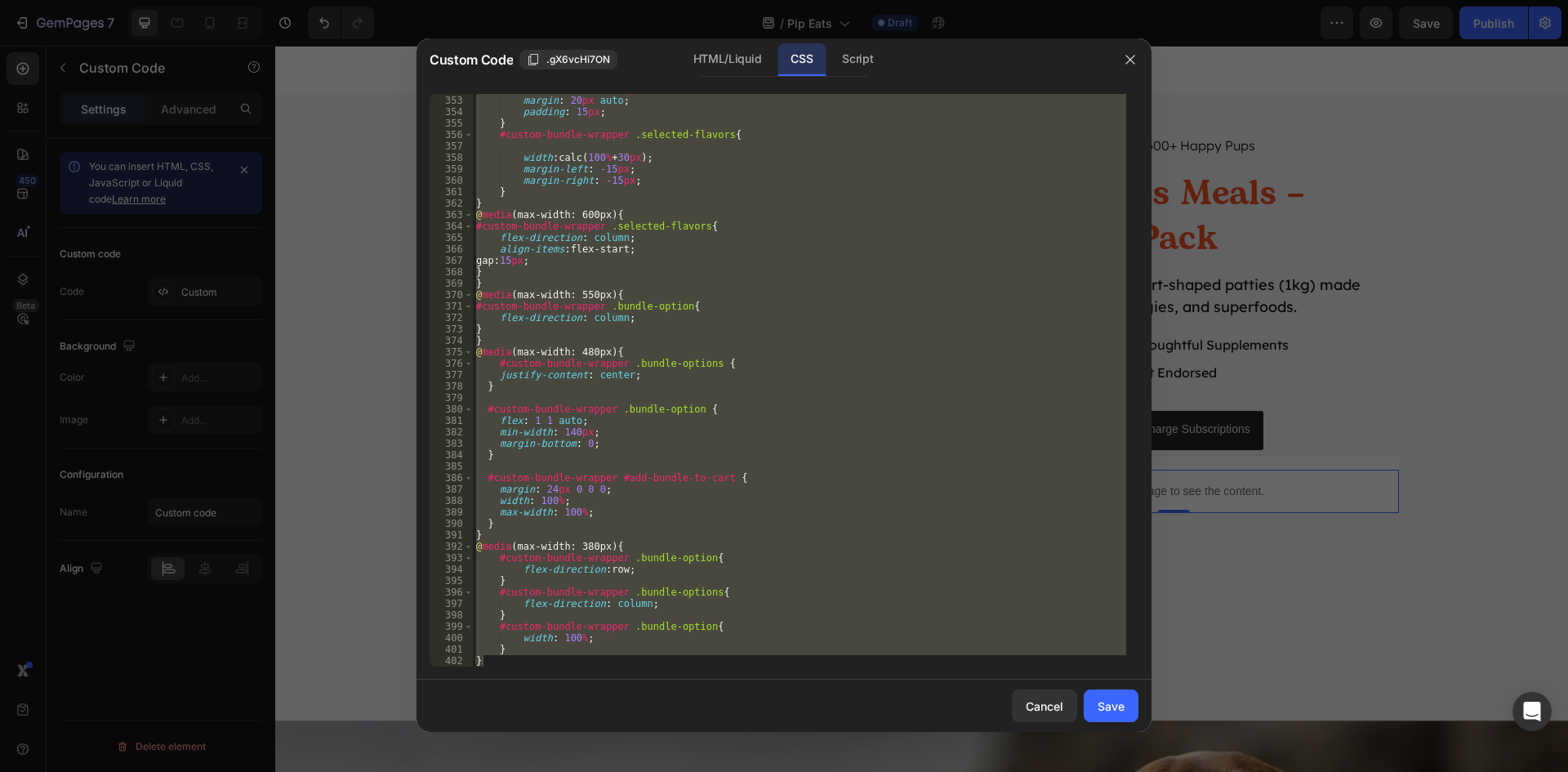
click at [816, 239] on div "width : calc( 100 % - 30 px ) ; margin : 20 px auto ; padding : 15 px ; } #cust…" at bounding box center [800, 381] width 653 height 573
type textarea "flex-direction: column;"
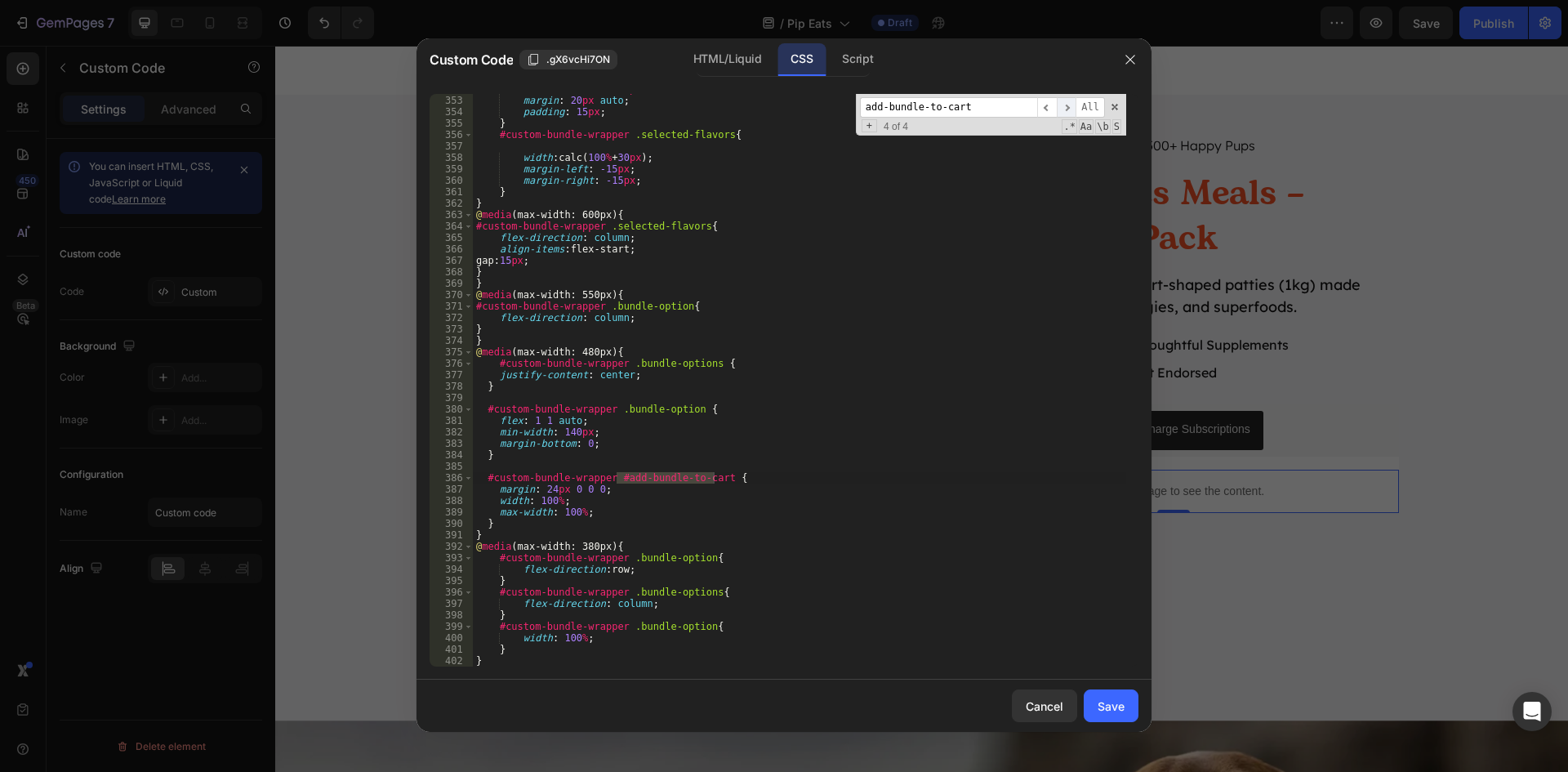
type input "add-bundle-to-cart"
click at [1072, 108] on span "​" at bounding box center [1067, 108] width 20 height 21
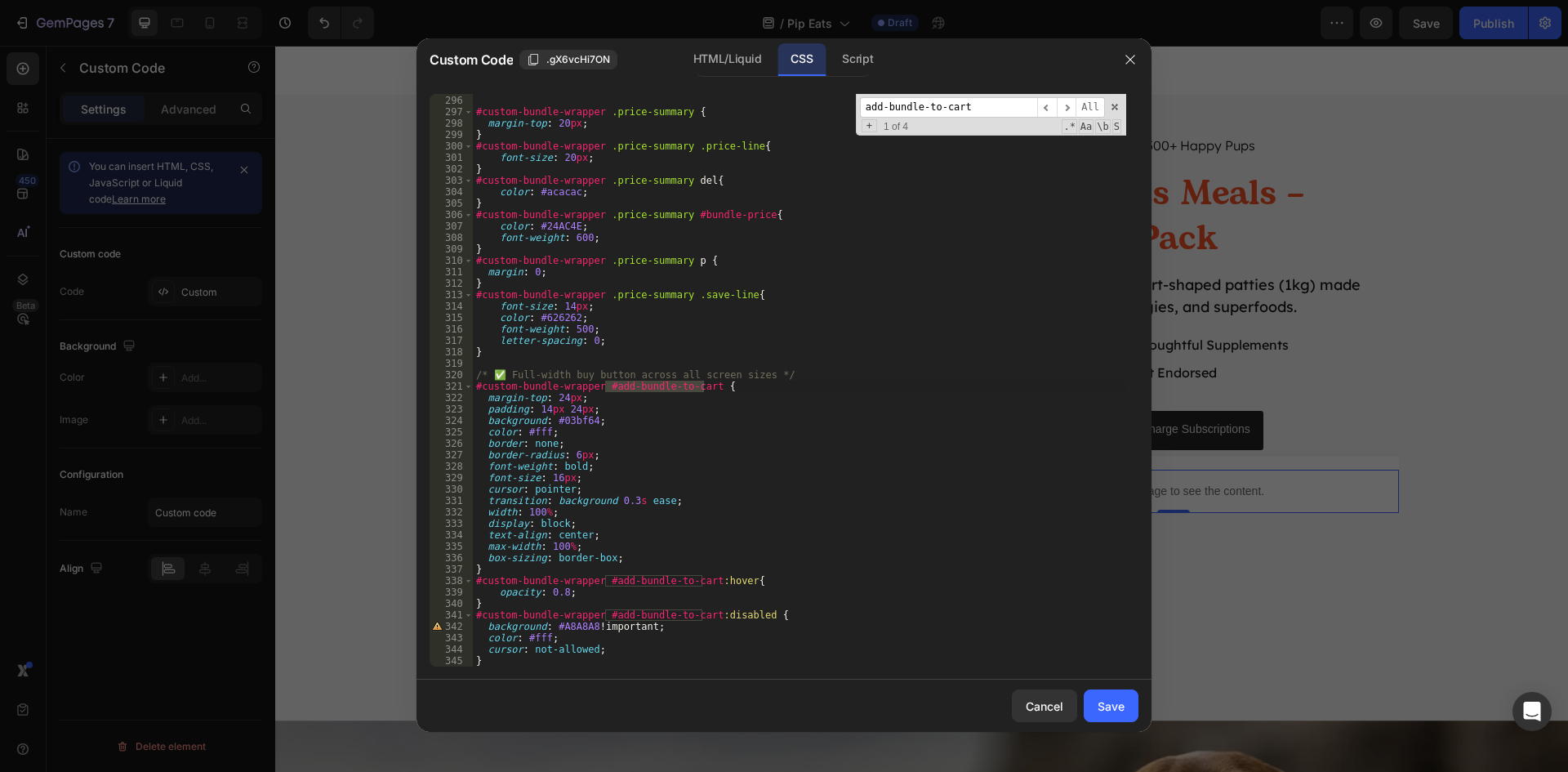
click at [571, 421] on div "} #custom-bundle-wrapper .price-summary { margin-top : 20 px ; } #custom-bundle…" at bounding box center [800, 381] width 653 height 596
paste textarea "f55126"
type textarea "background: #f55126;"
click at [1118, 702] on div "Save" at bounding box center [1111, 706] width 27 height 17
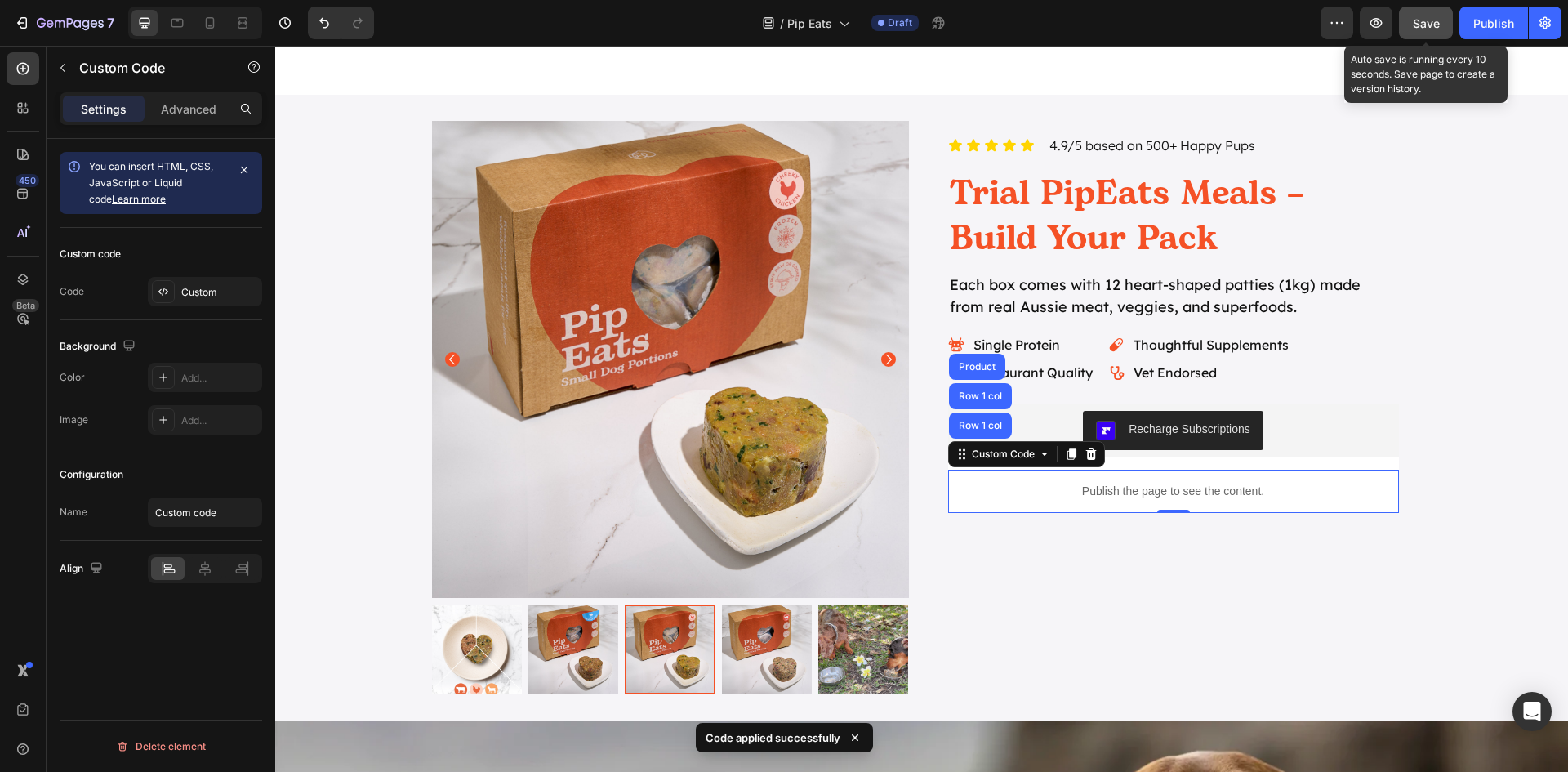
click at [1422, 32] on button "Save" at bounding box center [1426, 22] width 54 height 32
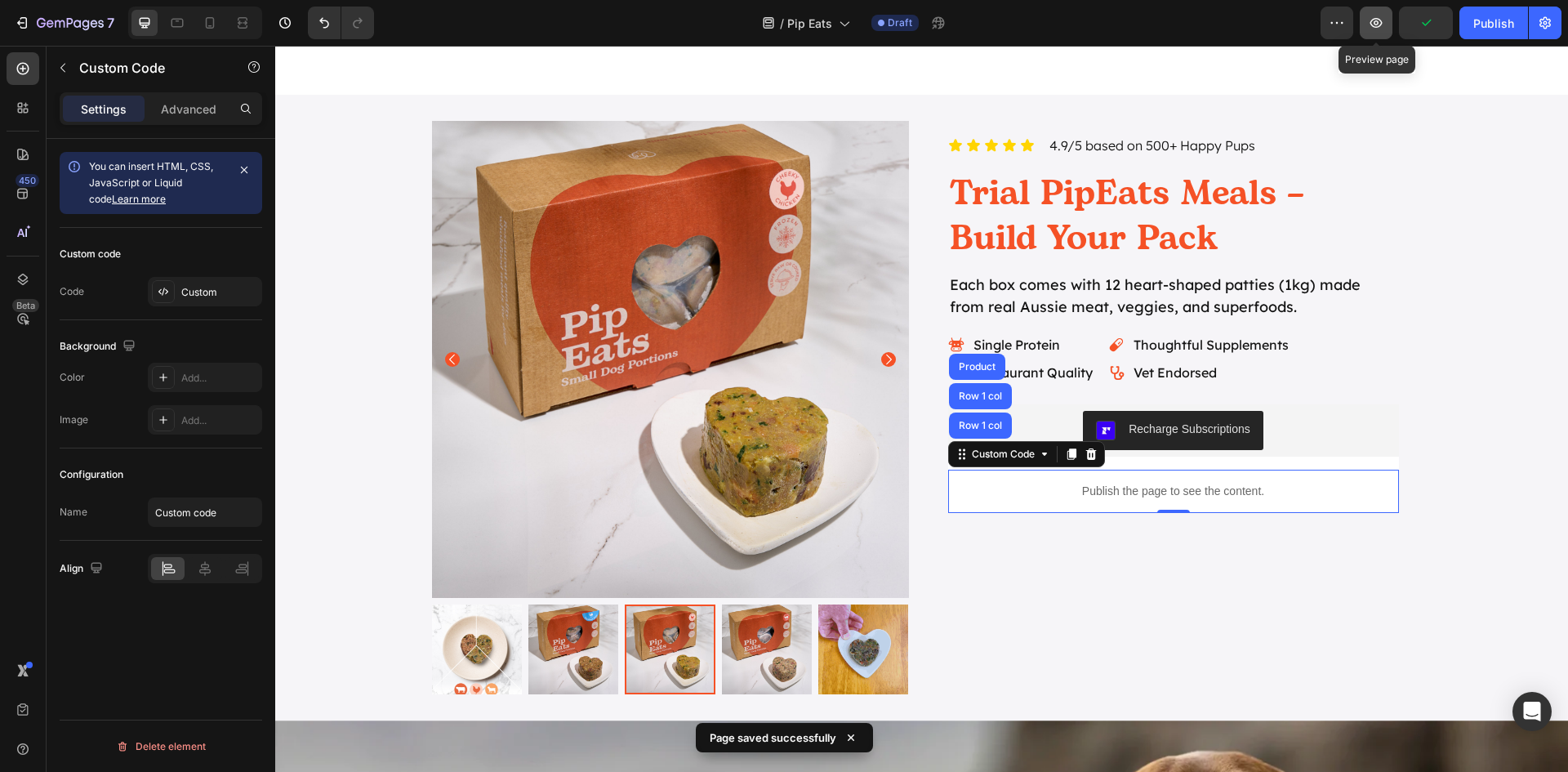
click at [1381, 38] on button "button" at bounding box center [1375, 22] width 32 height 32
